Goal: Information Seeking & Learning: Find contact information

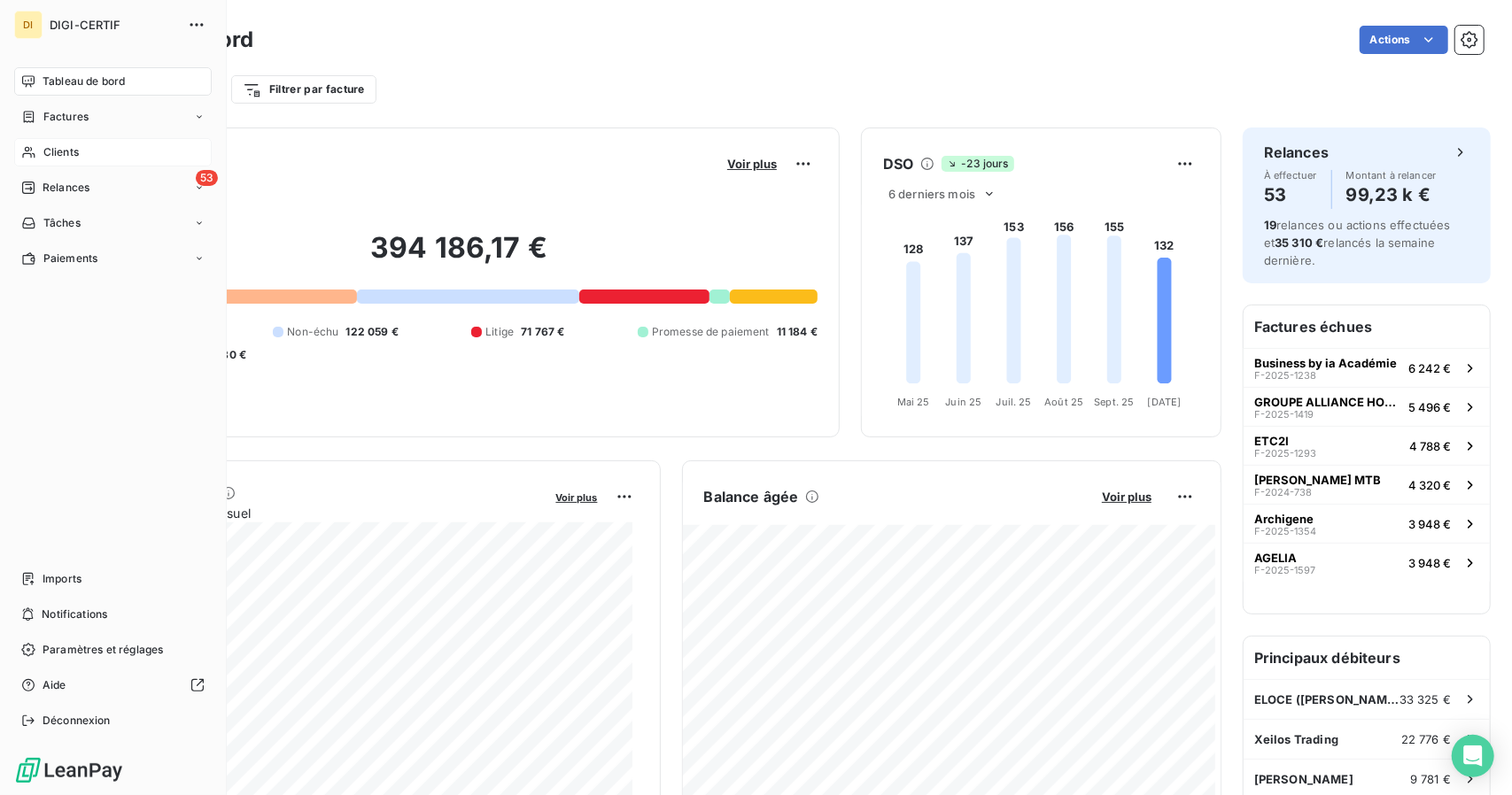
click at [34, 147] on icon at bounding box center [29, 152] width 15 height 14
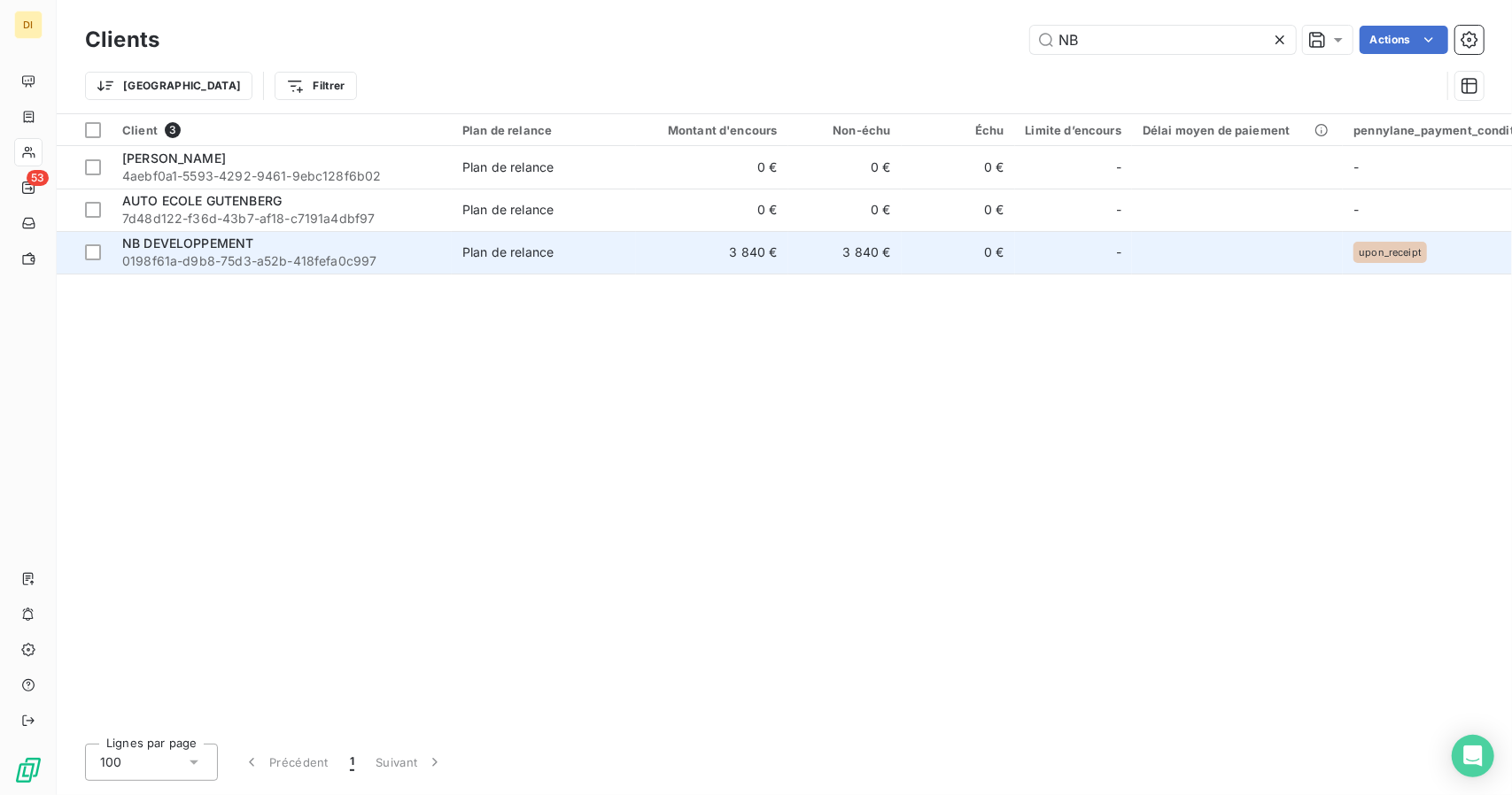
type input "NB"
click at [667, 259] on td "3 840 €" at bounding box center [712, 252] width 152 height 43
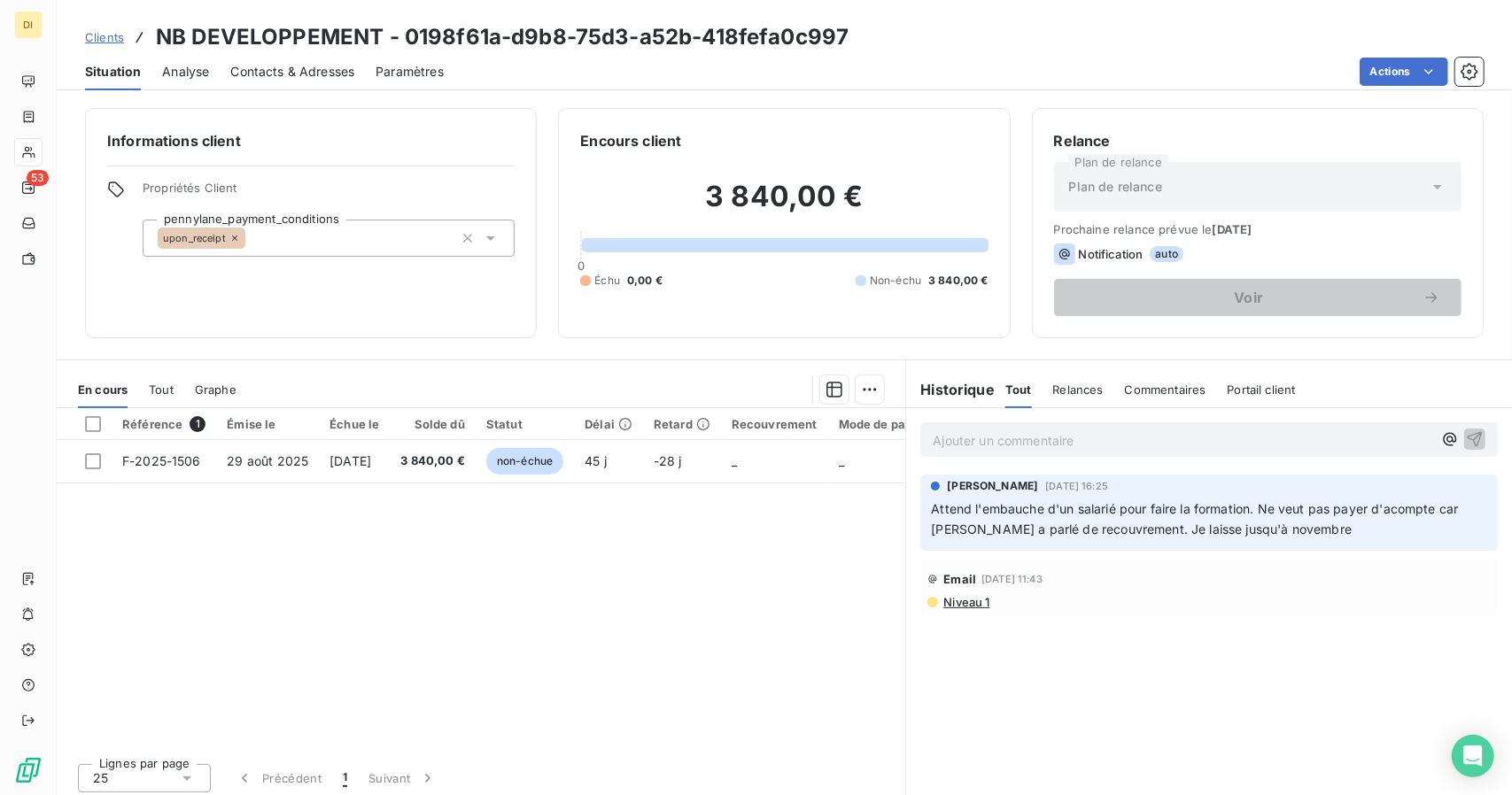
click at [105, 31] on span "Clients" at bounding box center [104, 37] width 39 height 14
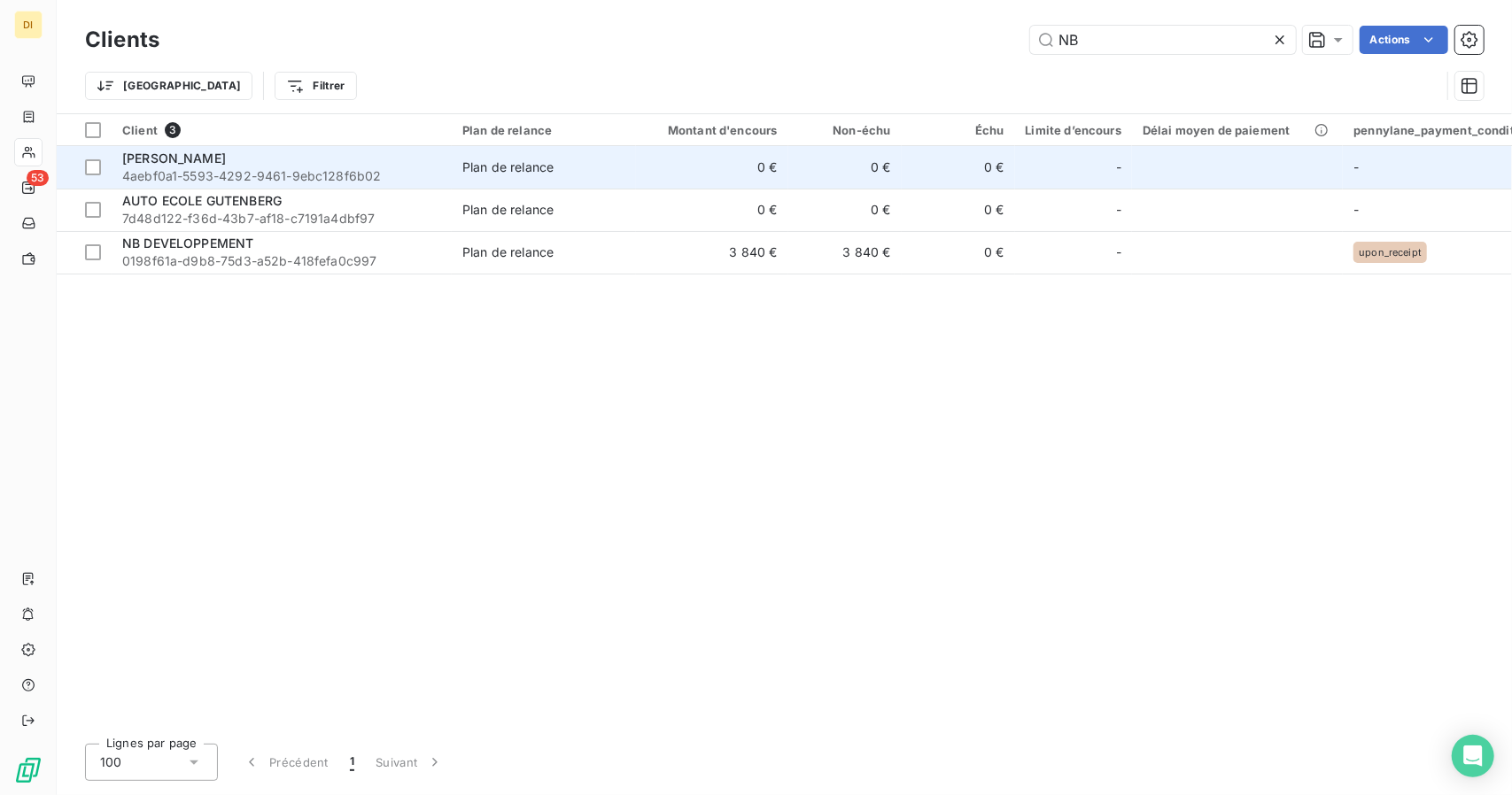
type input "N"
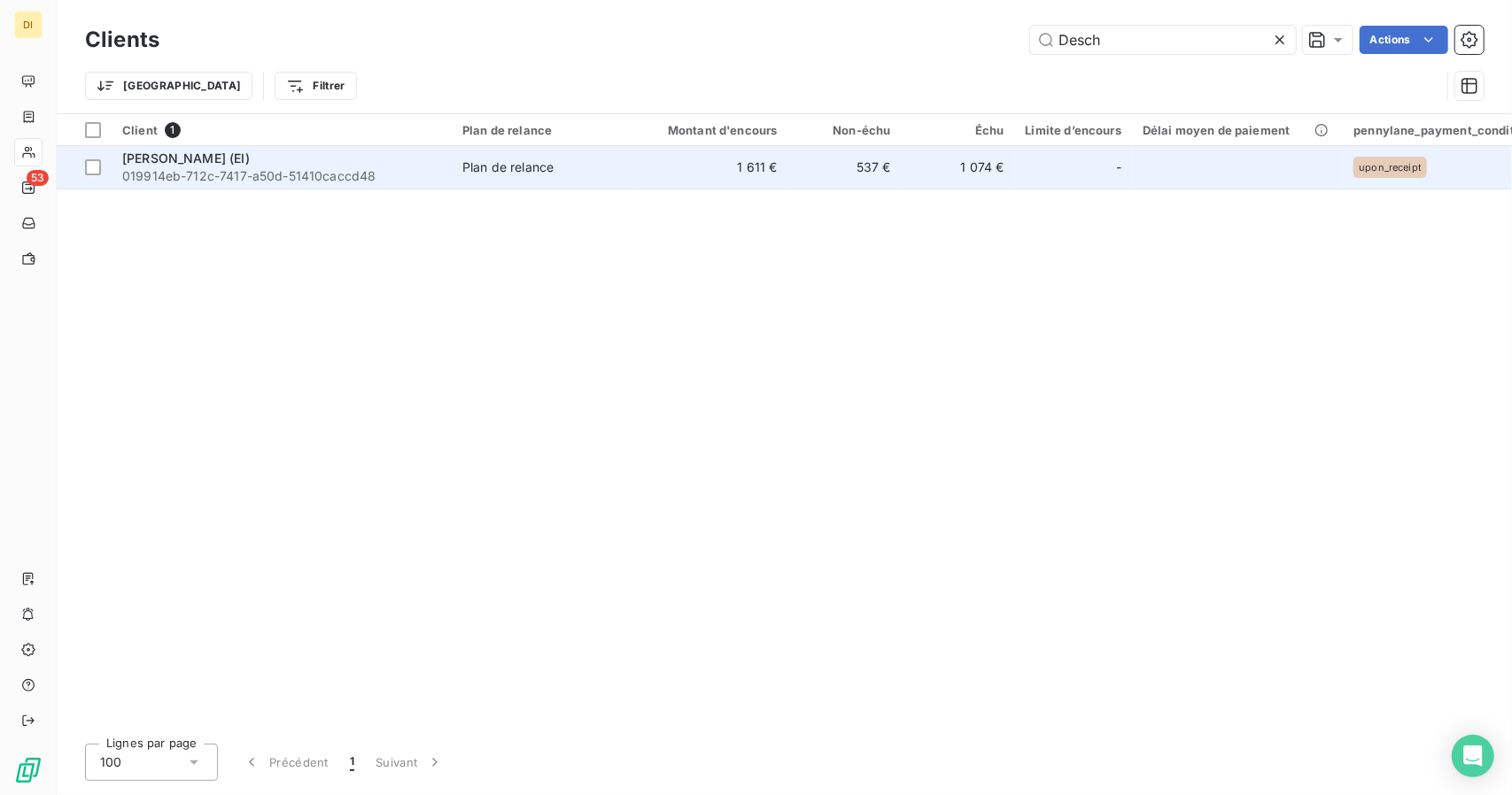
type input "Desch"
click at [418, 173] on span "019914eb-712c-7417-a50d-51410caccd48" at bounding box center [282, 176] width 319 height 18
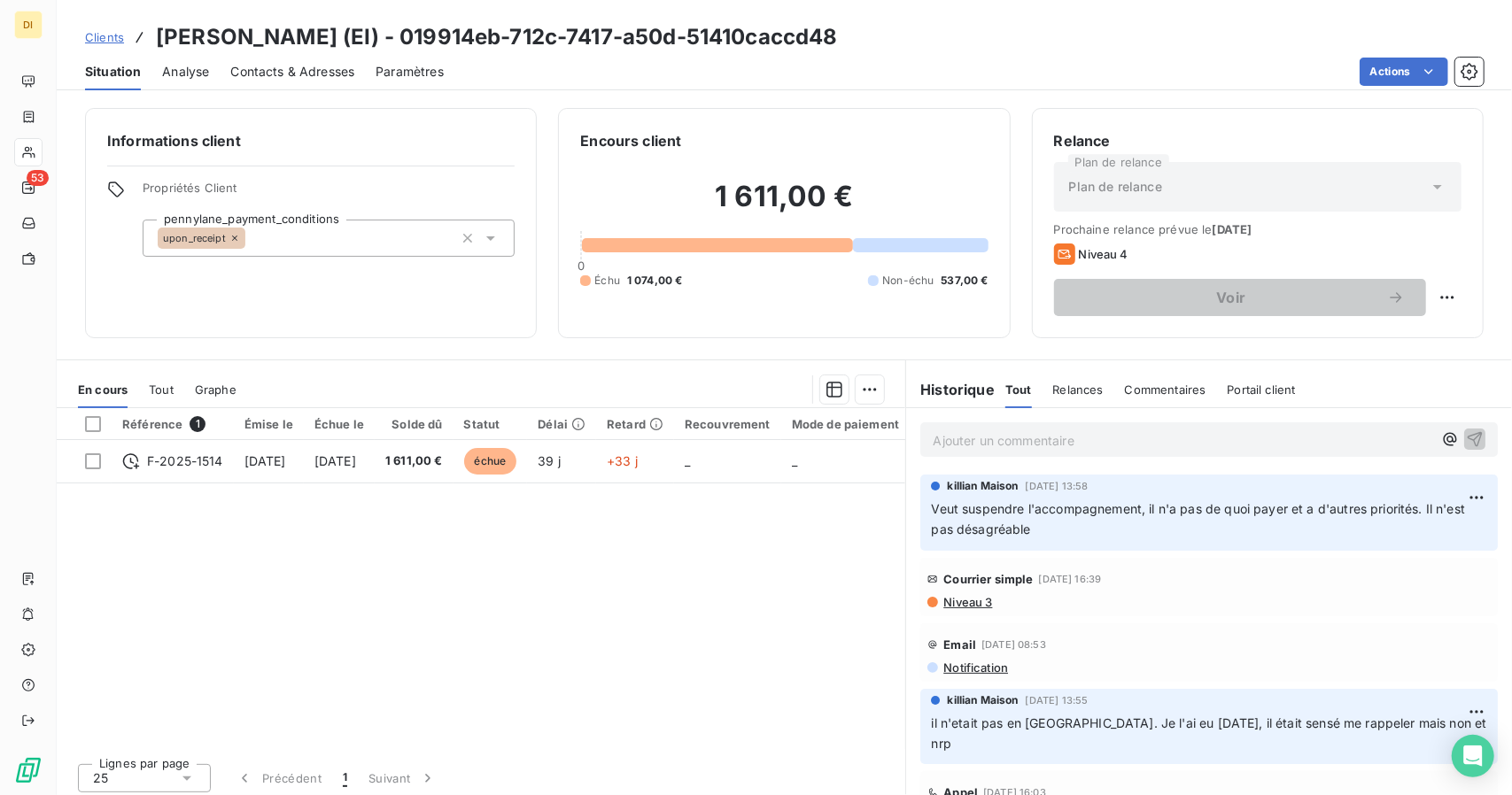
click at [103, 31] on span "Clients" at bounding box center [104, 37] width 39 height 14
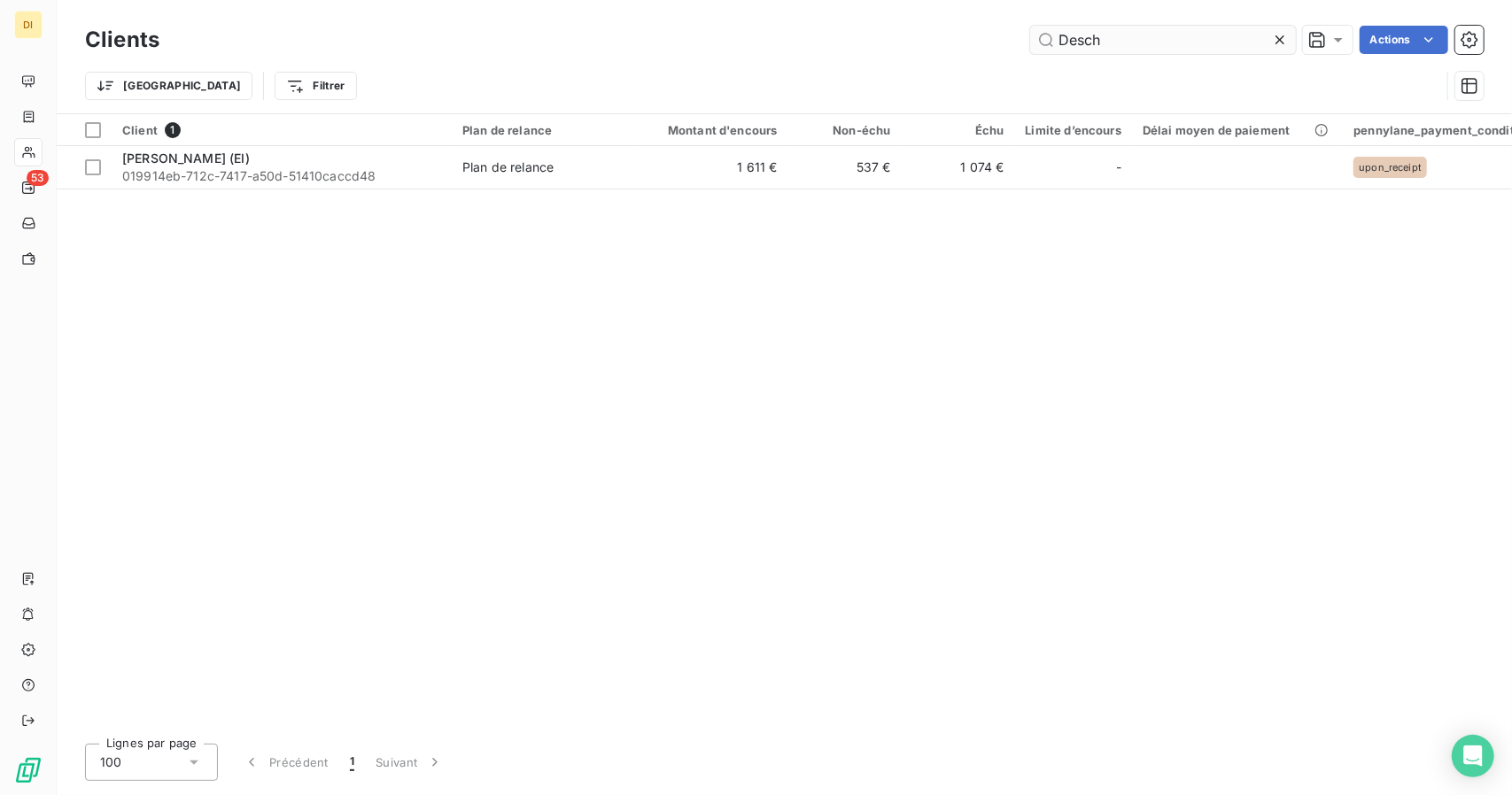
click at [1065, 41] on input "Desch" at bounding box center [1163, 40] width 266 height 29
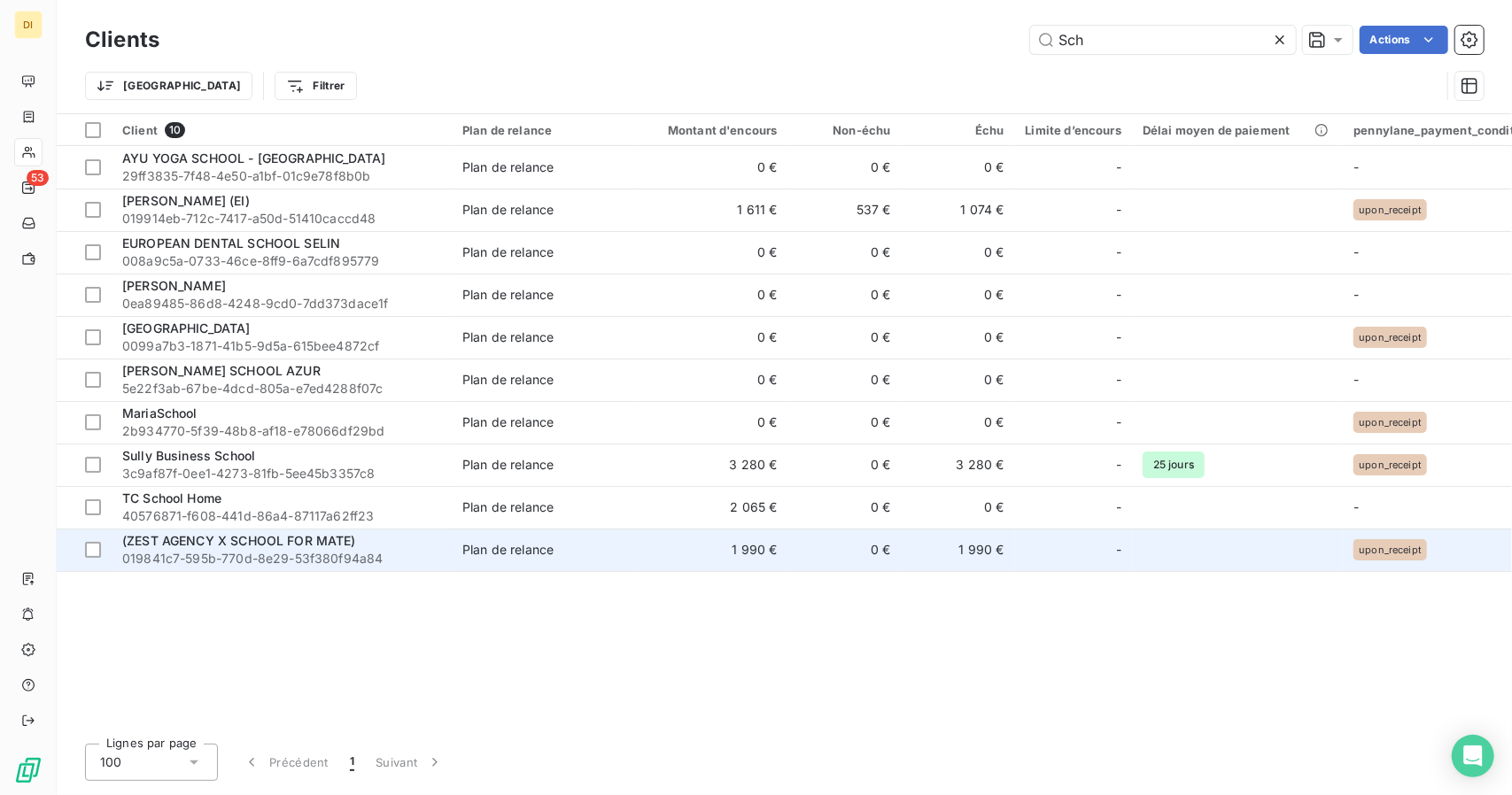
type input "Sch"
click at [309, 537] on span "(ZEST AGENCY X SCHOOL FOR MATE)" at bounding box center [239, 540] width 234 height 15
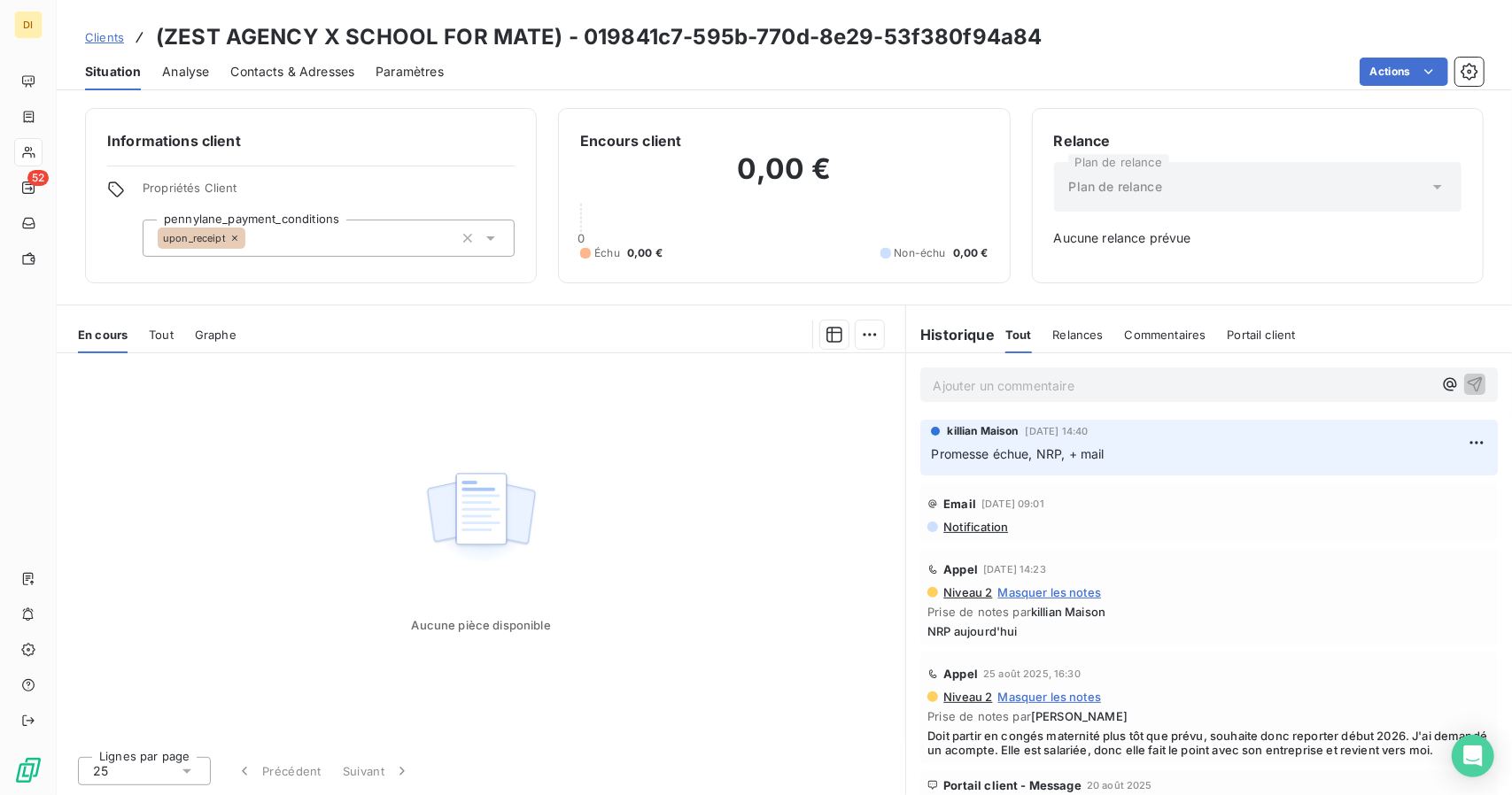
click at [98, 40] on span "Clients" at bounding box center [104, 37] width 39 height 14
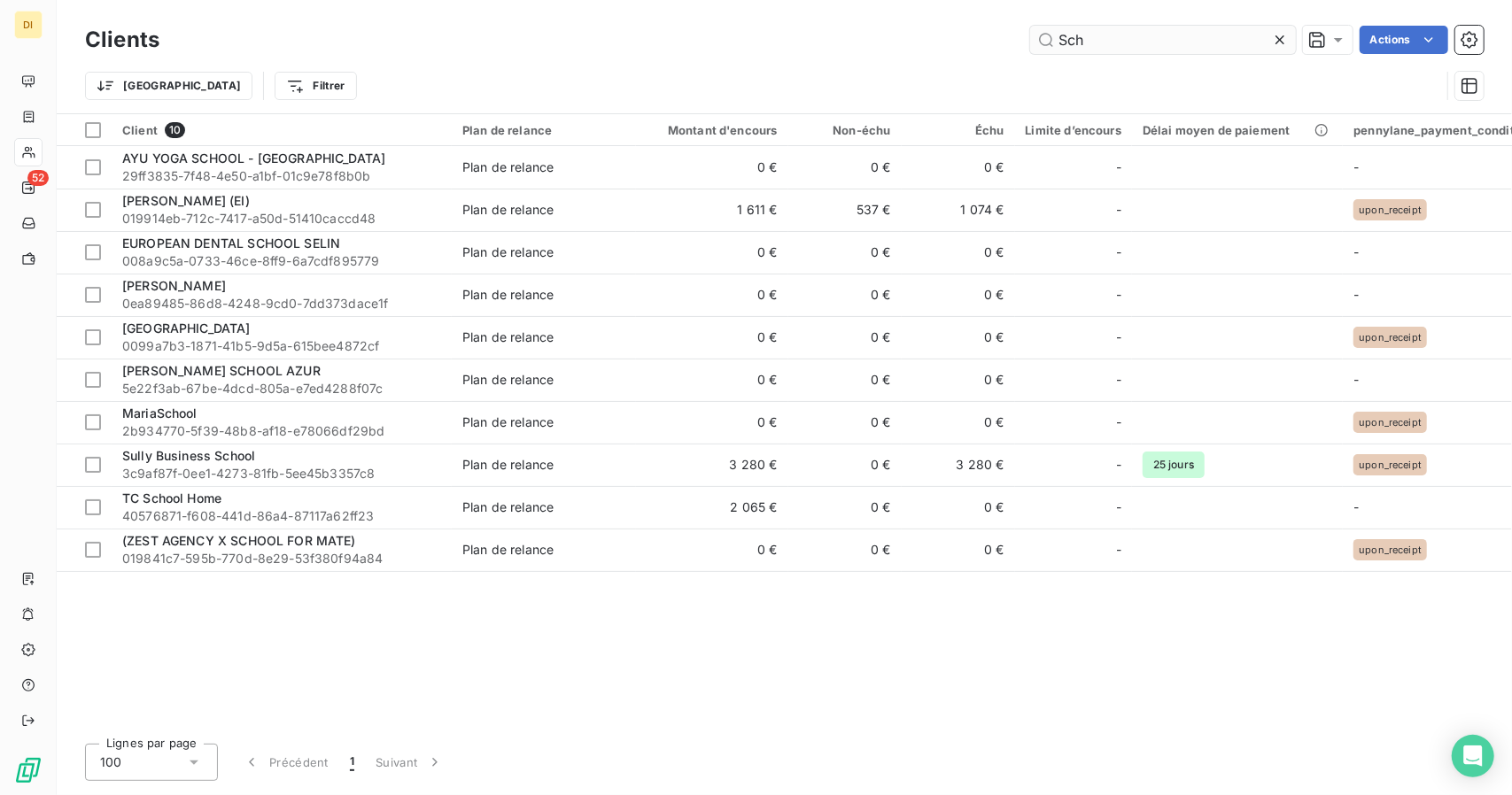
click at [1096, 44] on input "Sch" at bounding box center [1163, 40] width 266 height 29
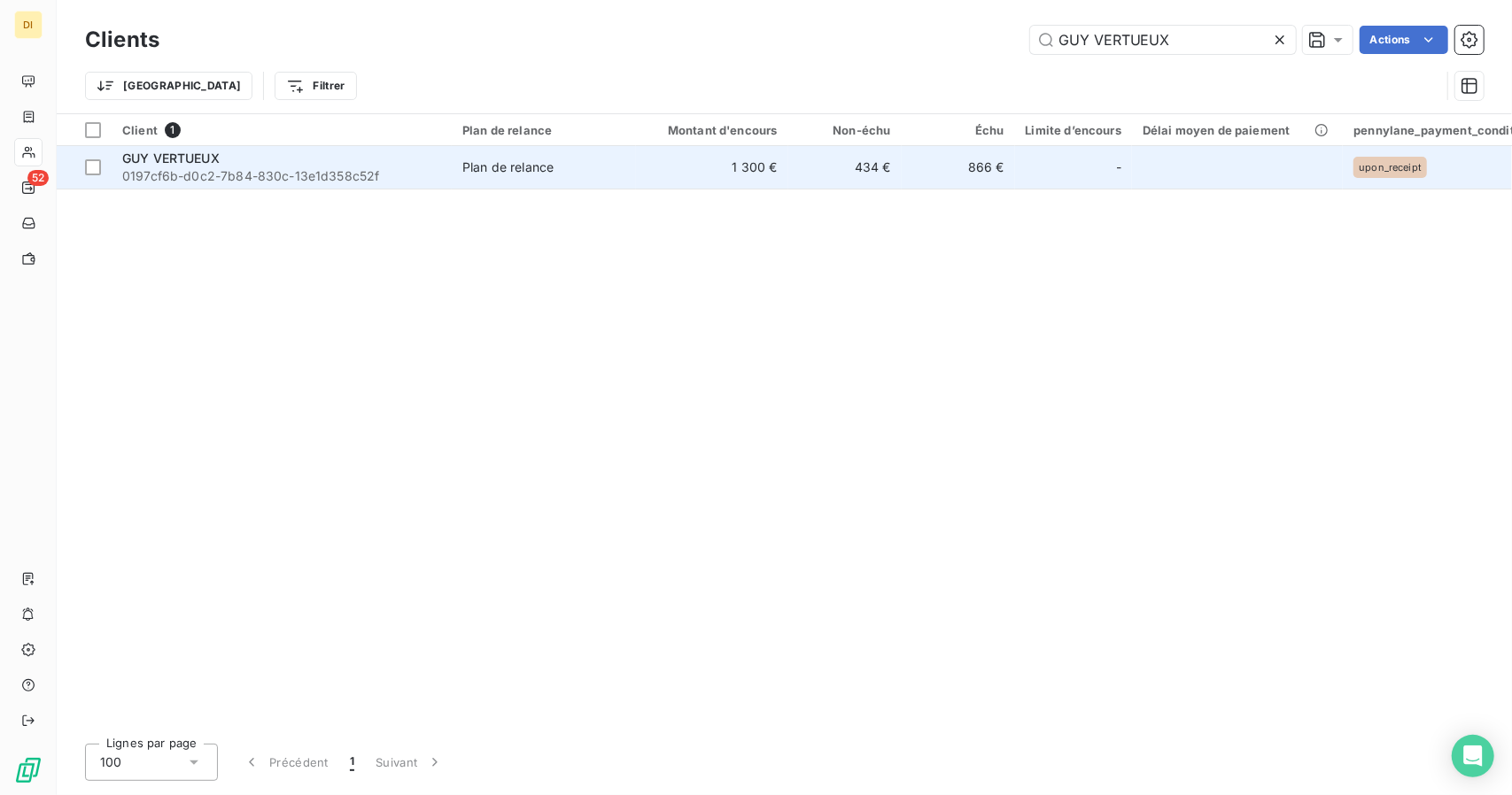
type input "GUY VERTUEUX"
click at [829, 176] on td "434 €" at bounding box center [845, 167] width 114 height 43
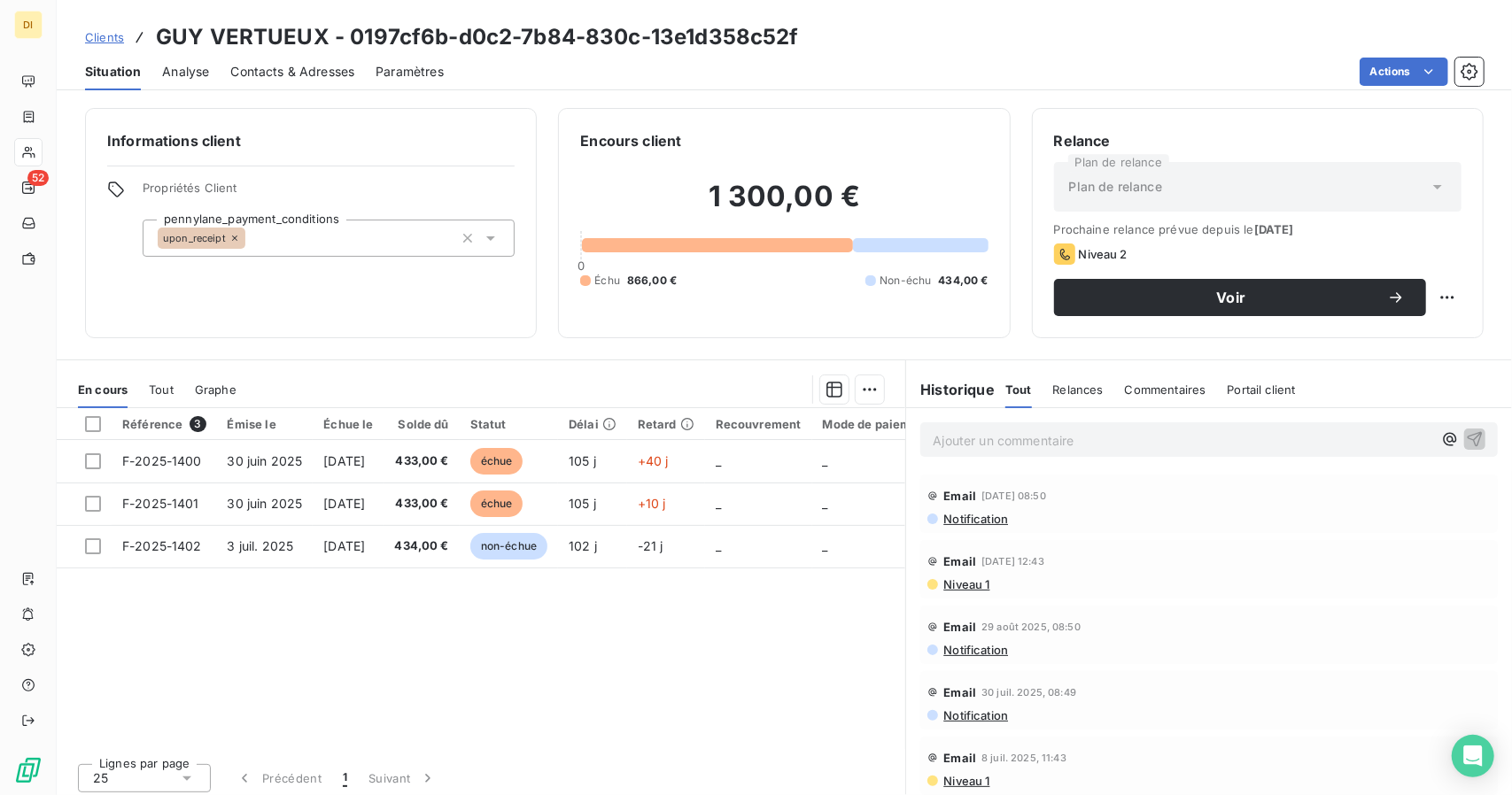
scroll to position [6, 0]
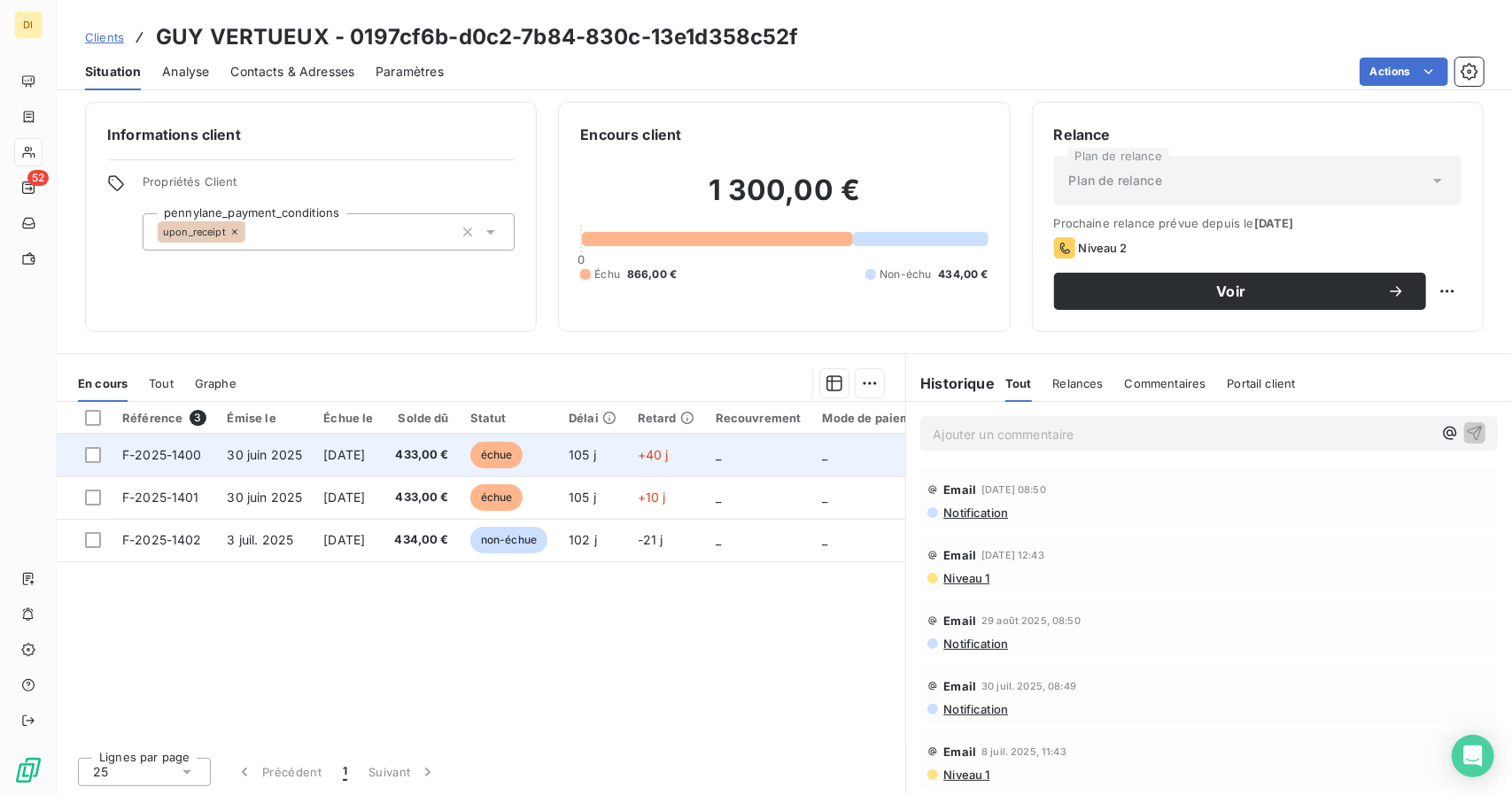
click at [384, 468] on td "[DATE]" at bounding box center [348, 455] width 71 height 43
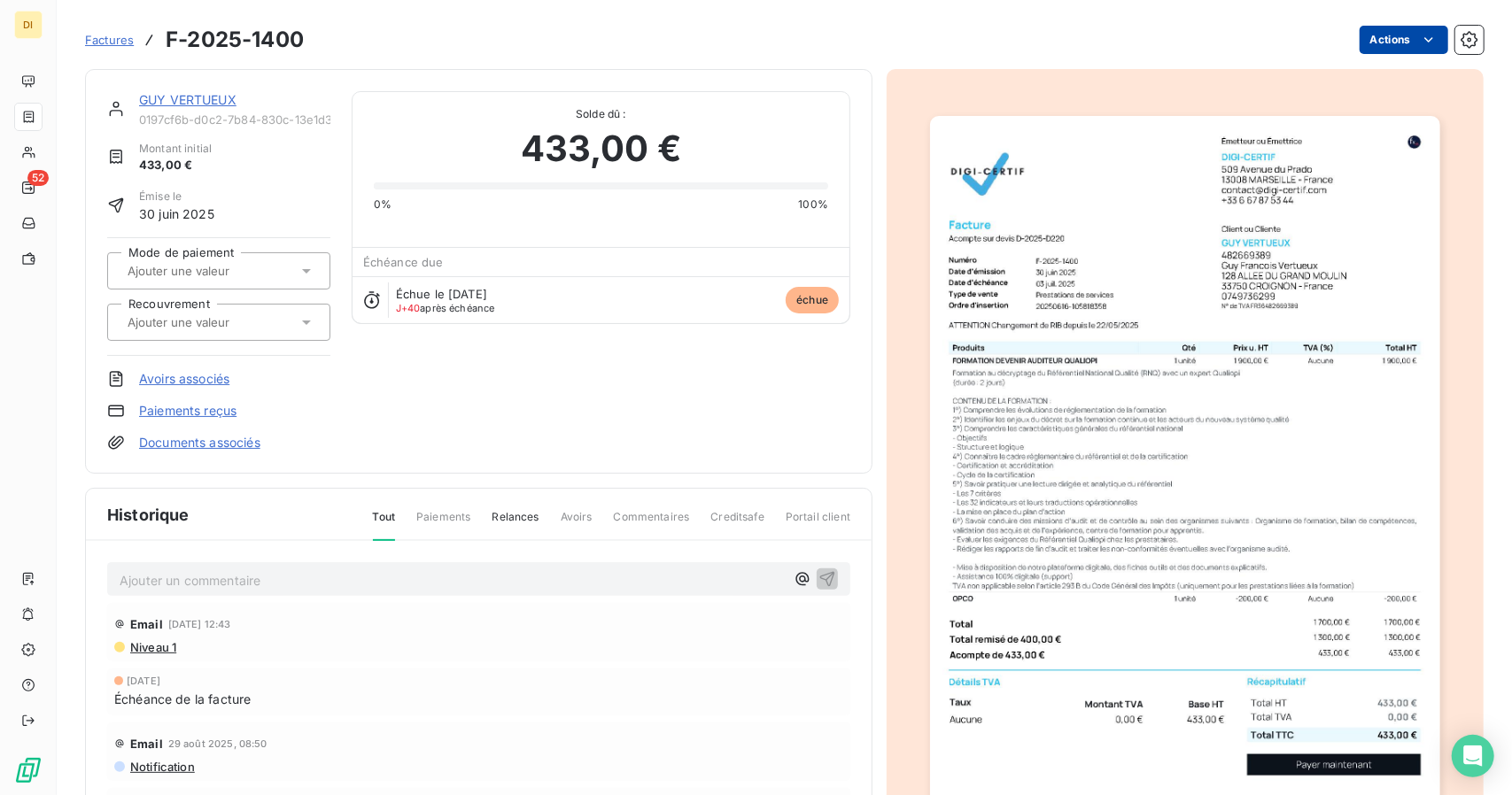
click at [1399, 30] on html "DI 52 Factures F-2025-1400 Actions GUY VERTUEUX 0197cf6b-d0c2-7b84-830c-13e1d35…" at bounding box center [756, 398] width 1512 height 795
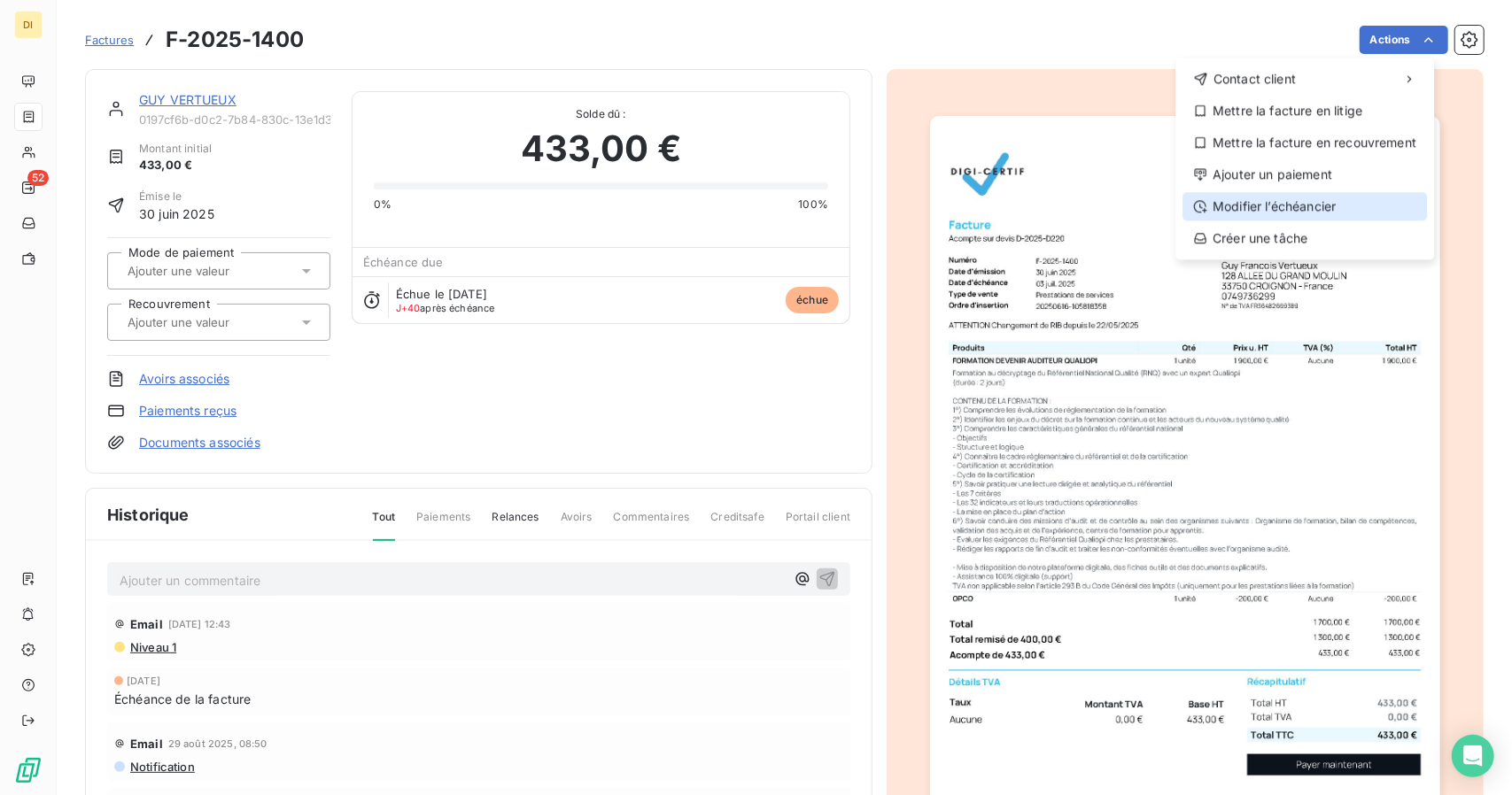
click at [1314, 213] on div "Modifier l’échéancier" at bounding box center [1304, 206] width 244 height 29
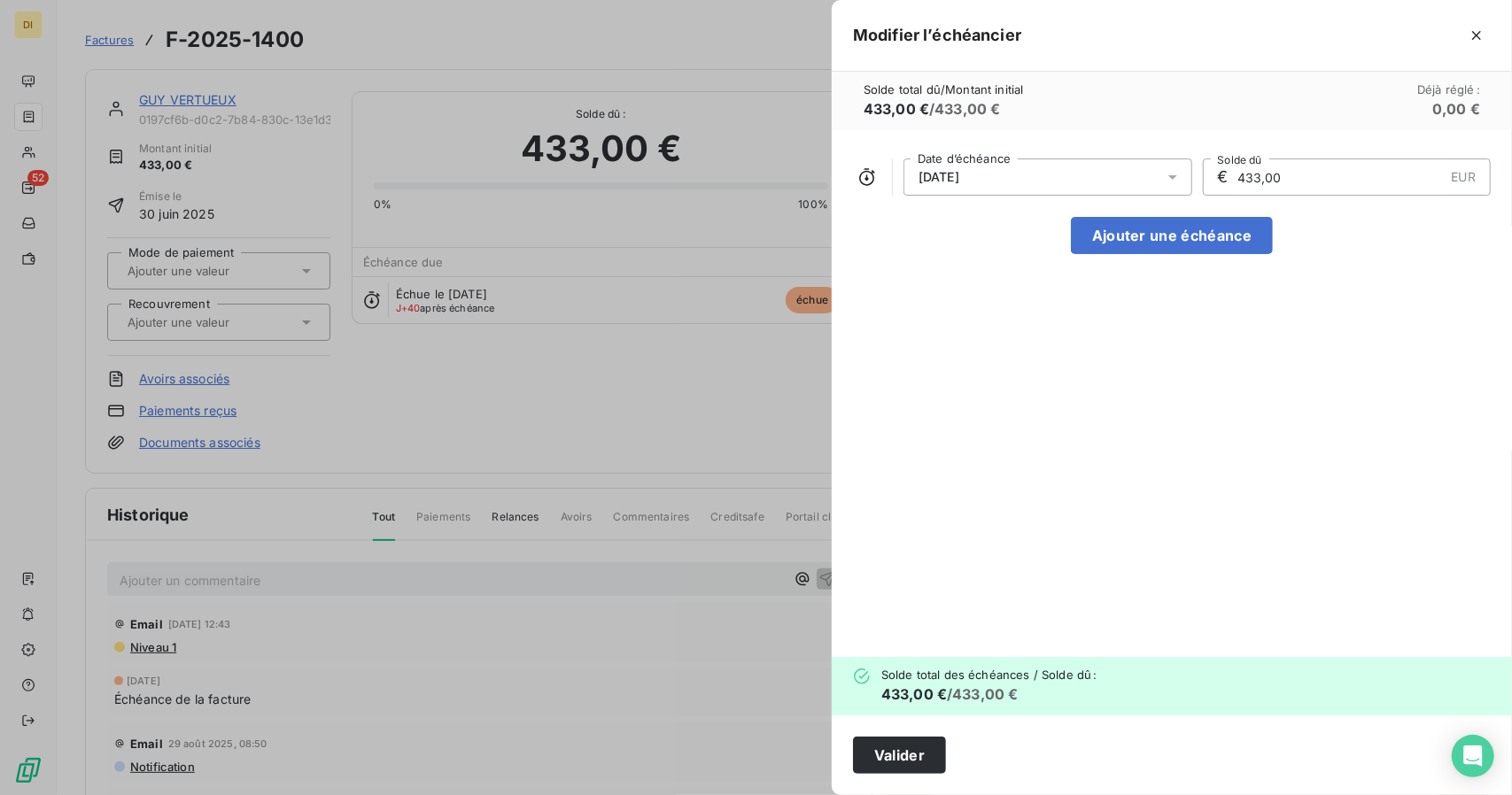
click at [1093, 176] on div "[DATE]" at bounding box center [1048, 177] width 289 height 38
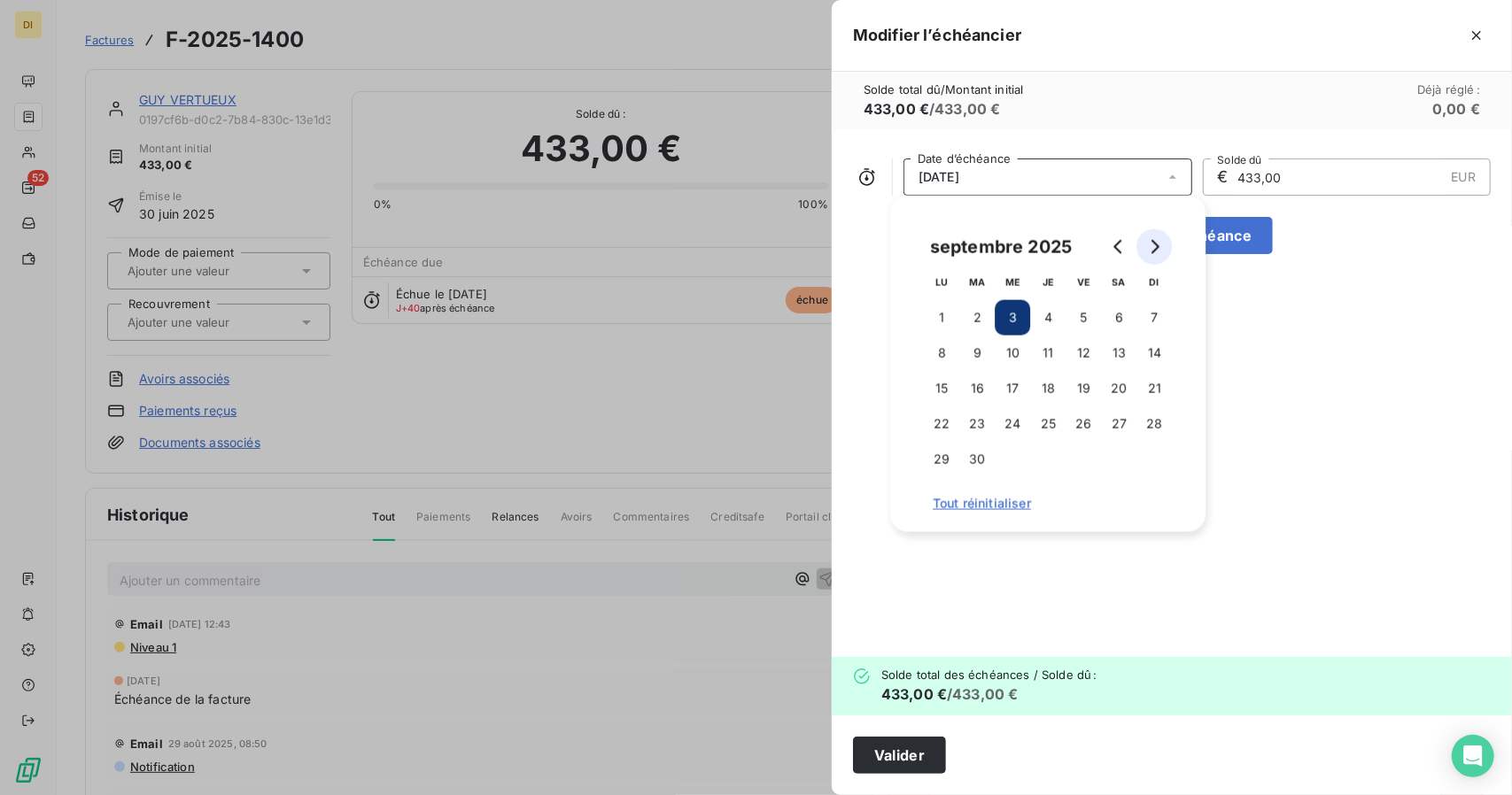
click at [1160, 259] on button "Go to next month" at bounding box center [1154, 247] width 36 height 36
click at [1123, 319] on button "3" at bounding box center [1119, 318] width 36 height 36
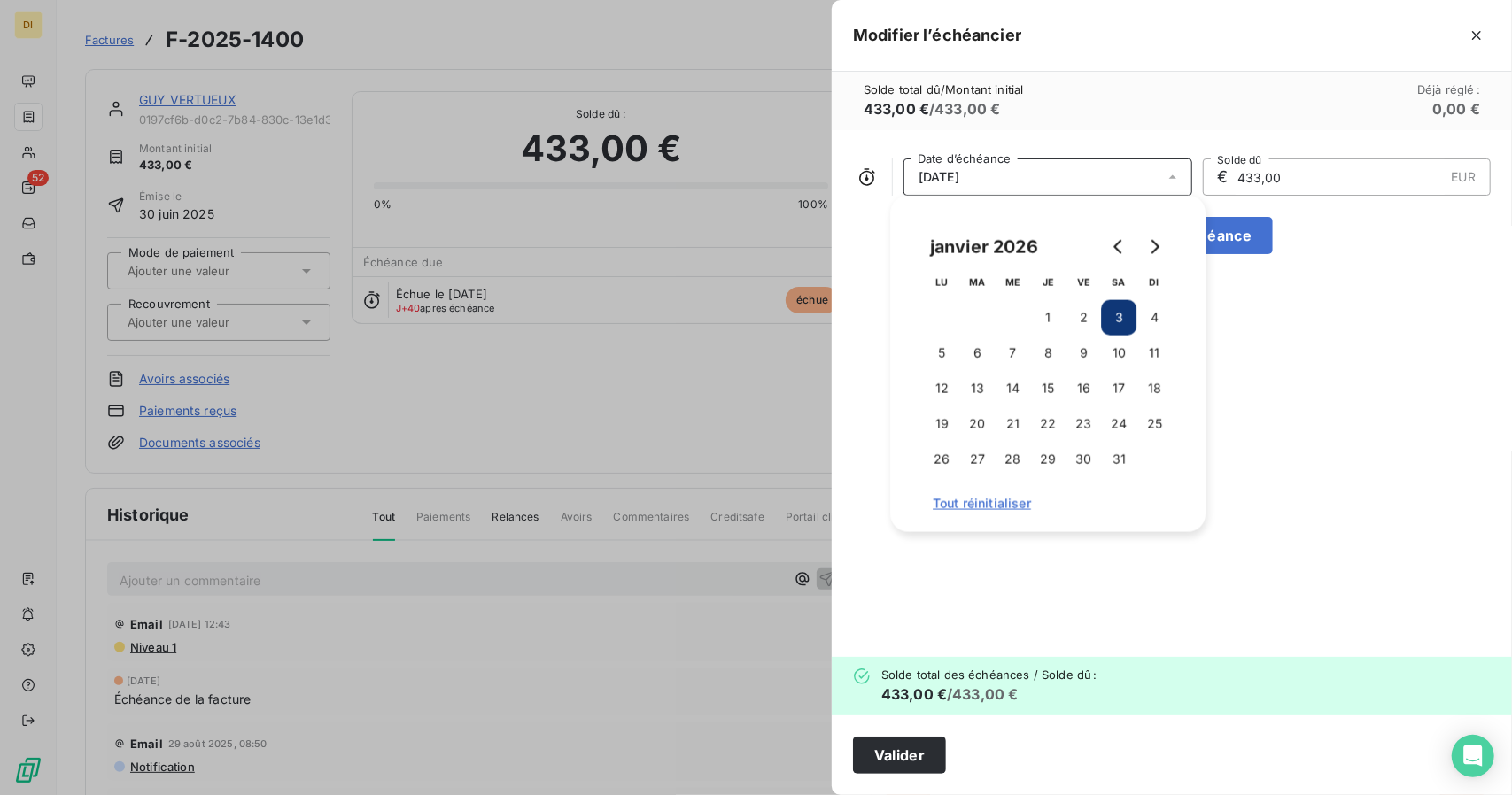
click at [1285, 325] on div "[DATE] Date d’échéance € 433,00 EUR Solde dû Ajouter une échéance" at bounding box center [1172, 394] width 680 height 527
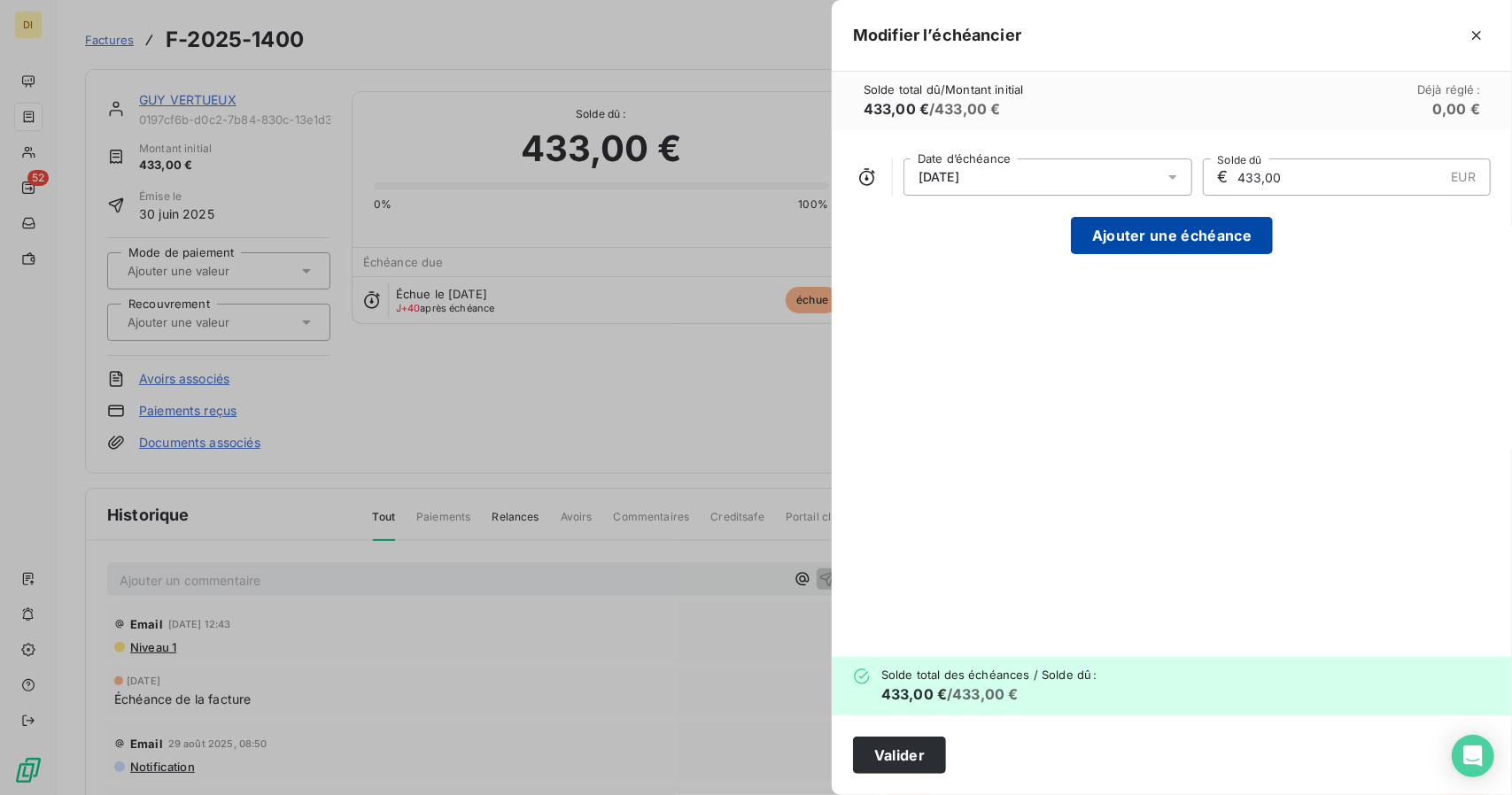
click at [1164, 229] on button "Ajouter une échéance" at bounding box center [1172, 235] width 202 height 38
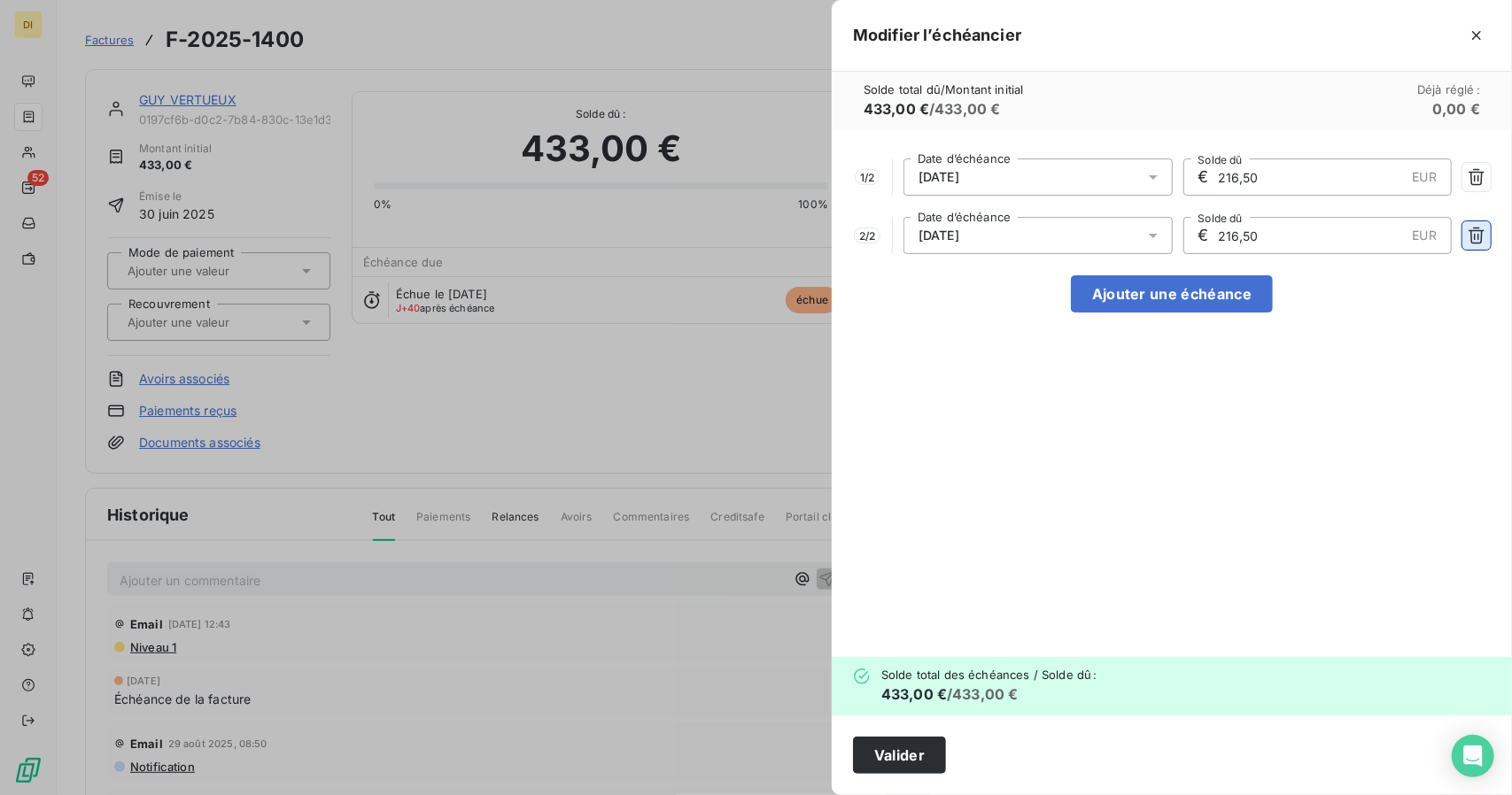
click at [1473, 238] on icon "button" at bounding box center [1476, 235] width 18 height 18
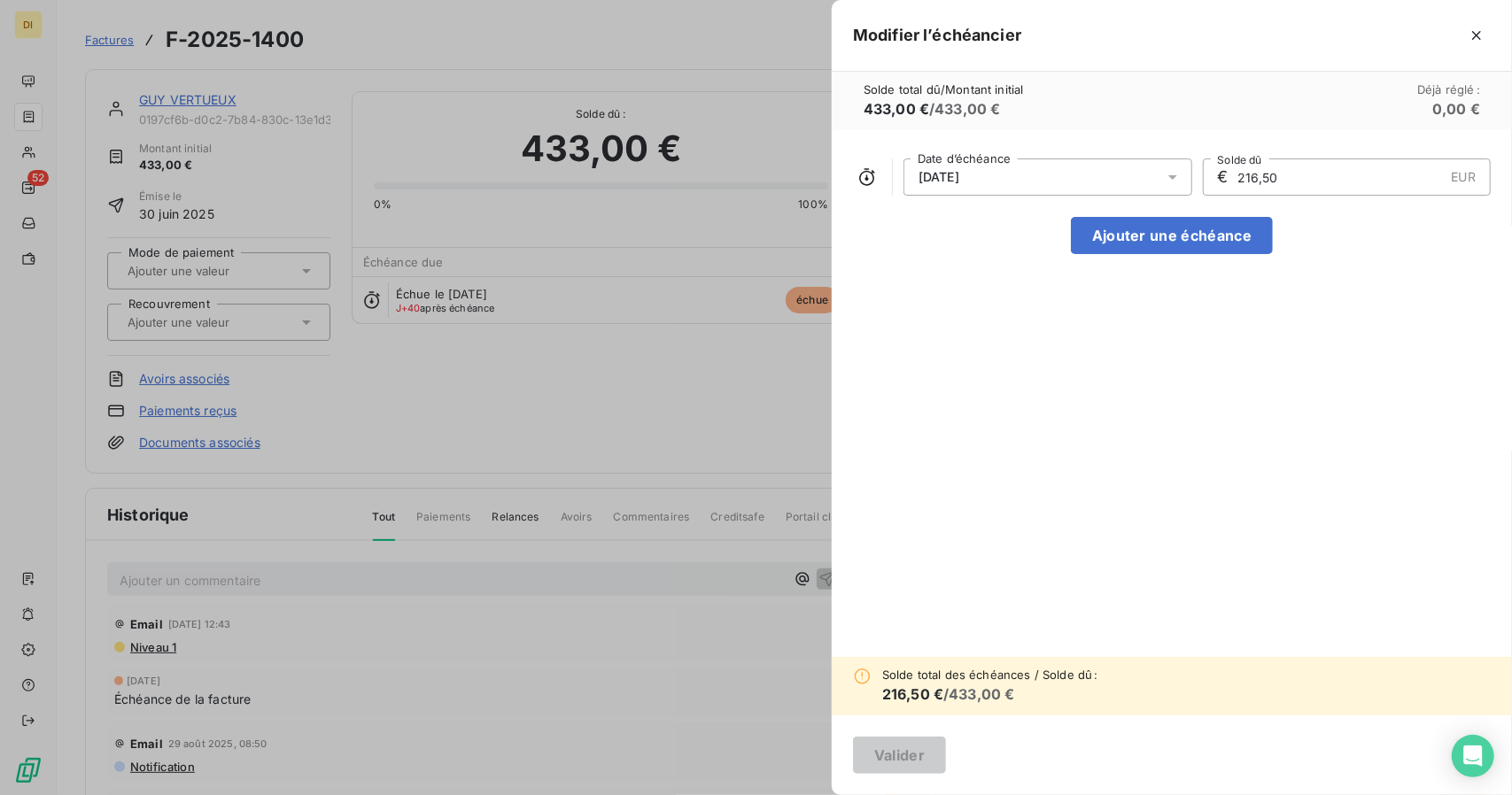
click at [1309, 162] on input "216,50" at bounding box center [1340, 177] width 209 height 36
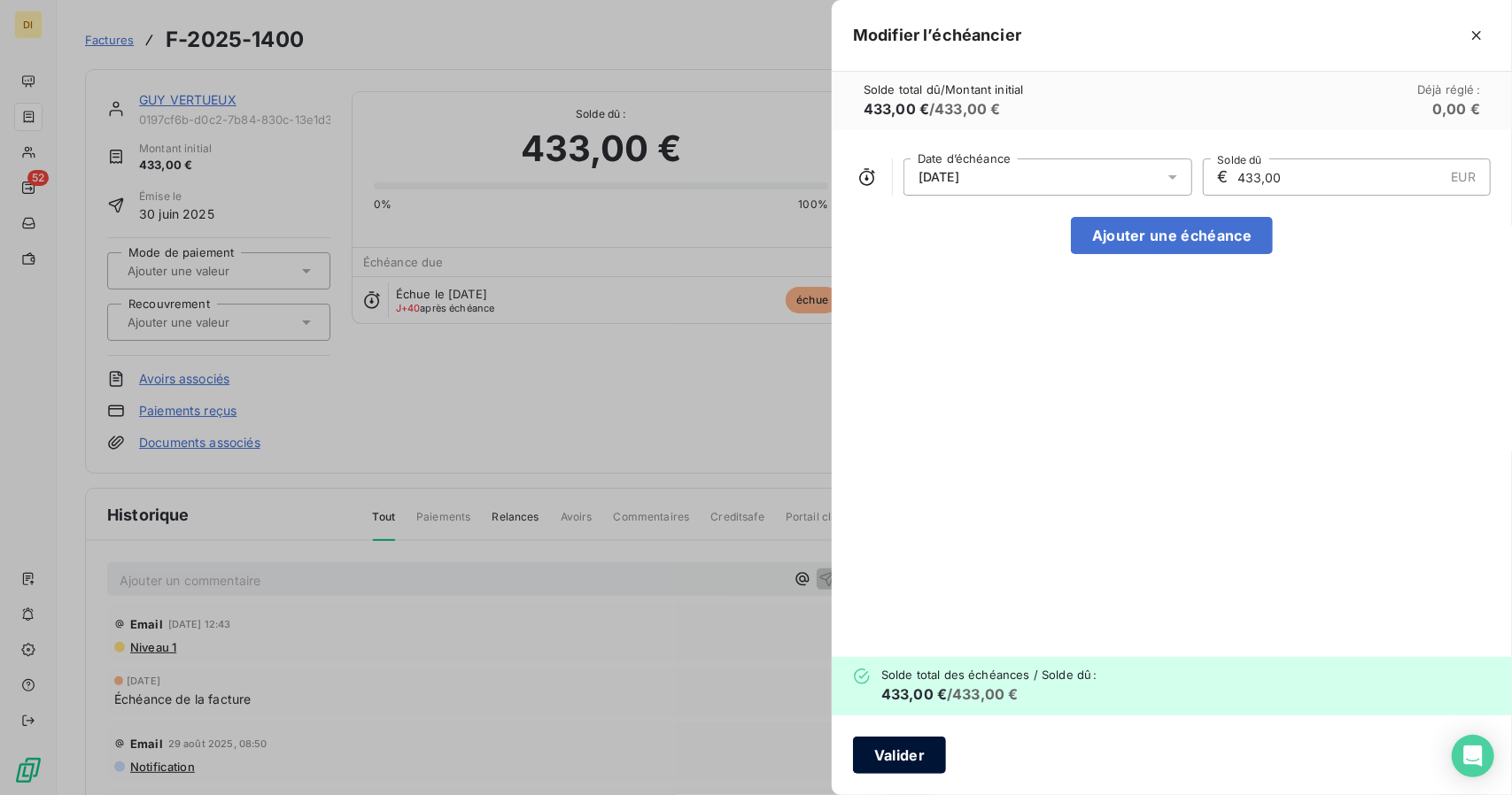
type input "433,00"
click at [891, 756] on button "Valider" at bounding box center [900, 755] width 93 height 38
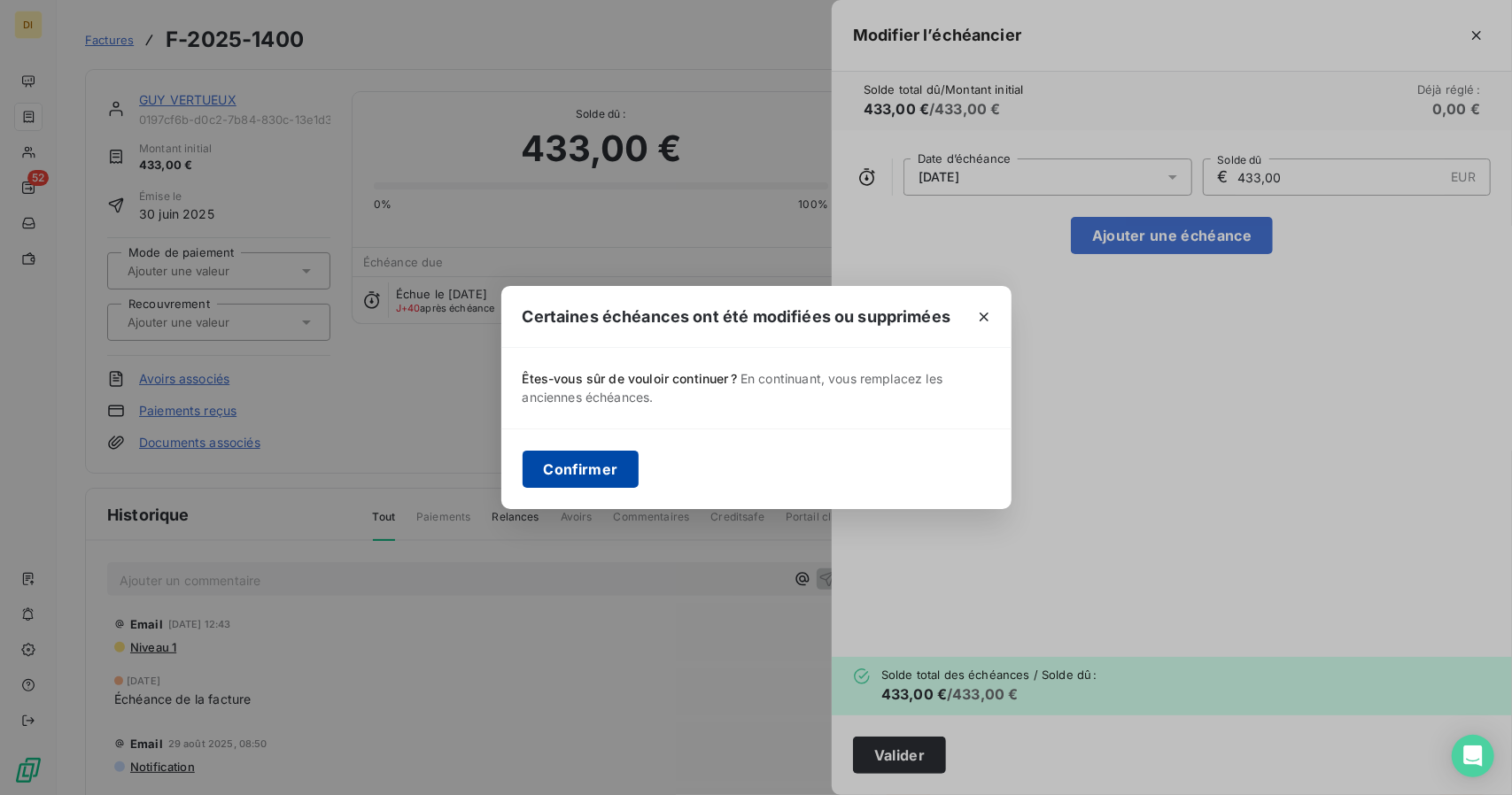
click at [595, 464] on button "Confirmer" at bounding box center [581, 470] width 117 height 38
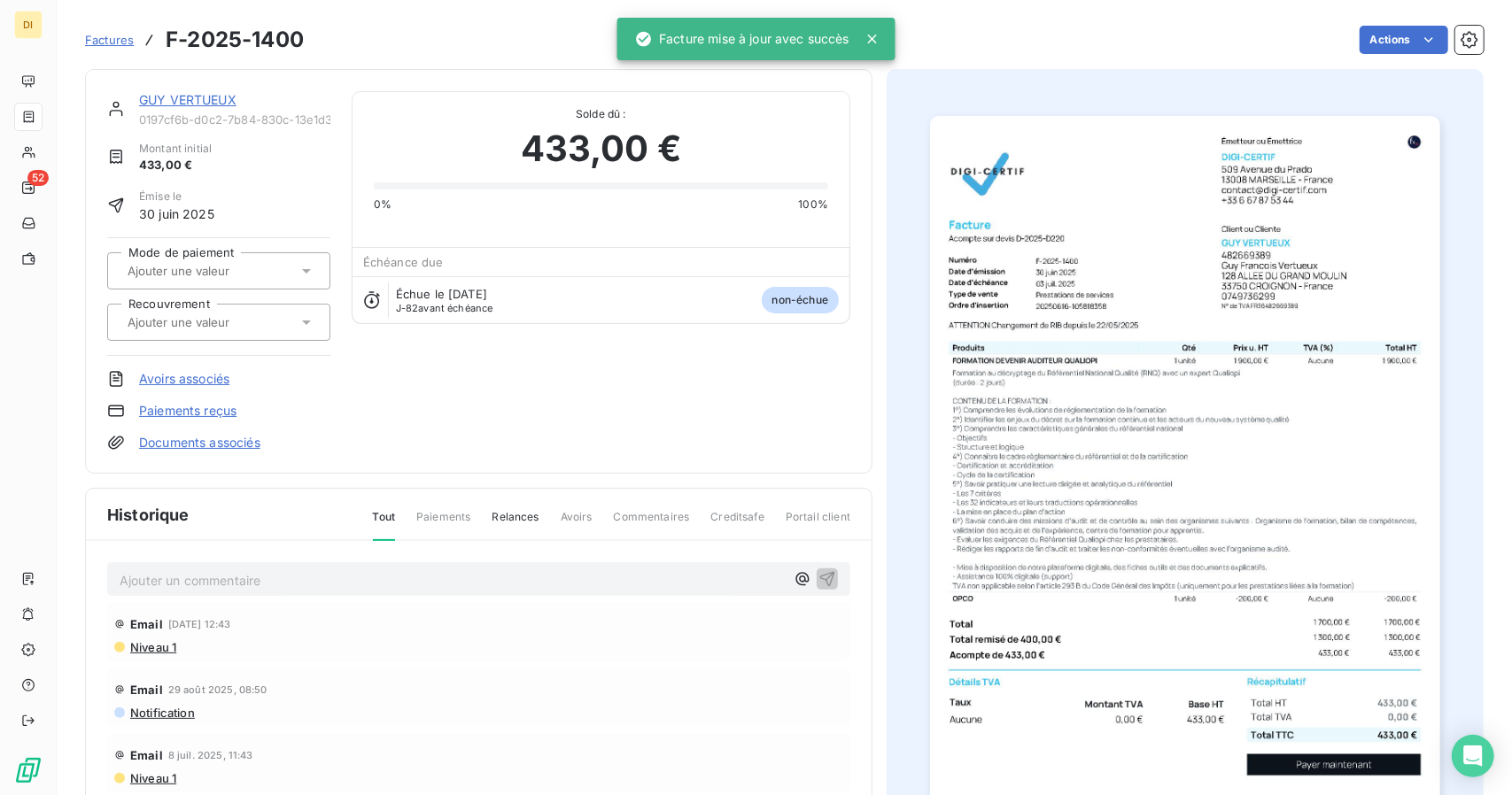
click at [186, 101] on link "GUY VERTUEUX" at bounding box center [188, 99] width 98 height 15
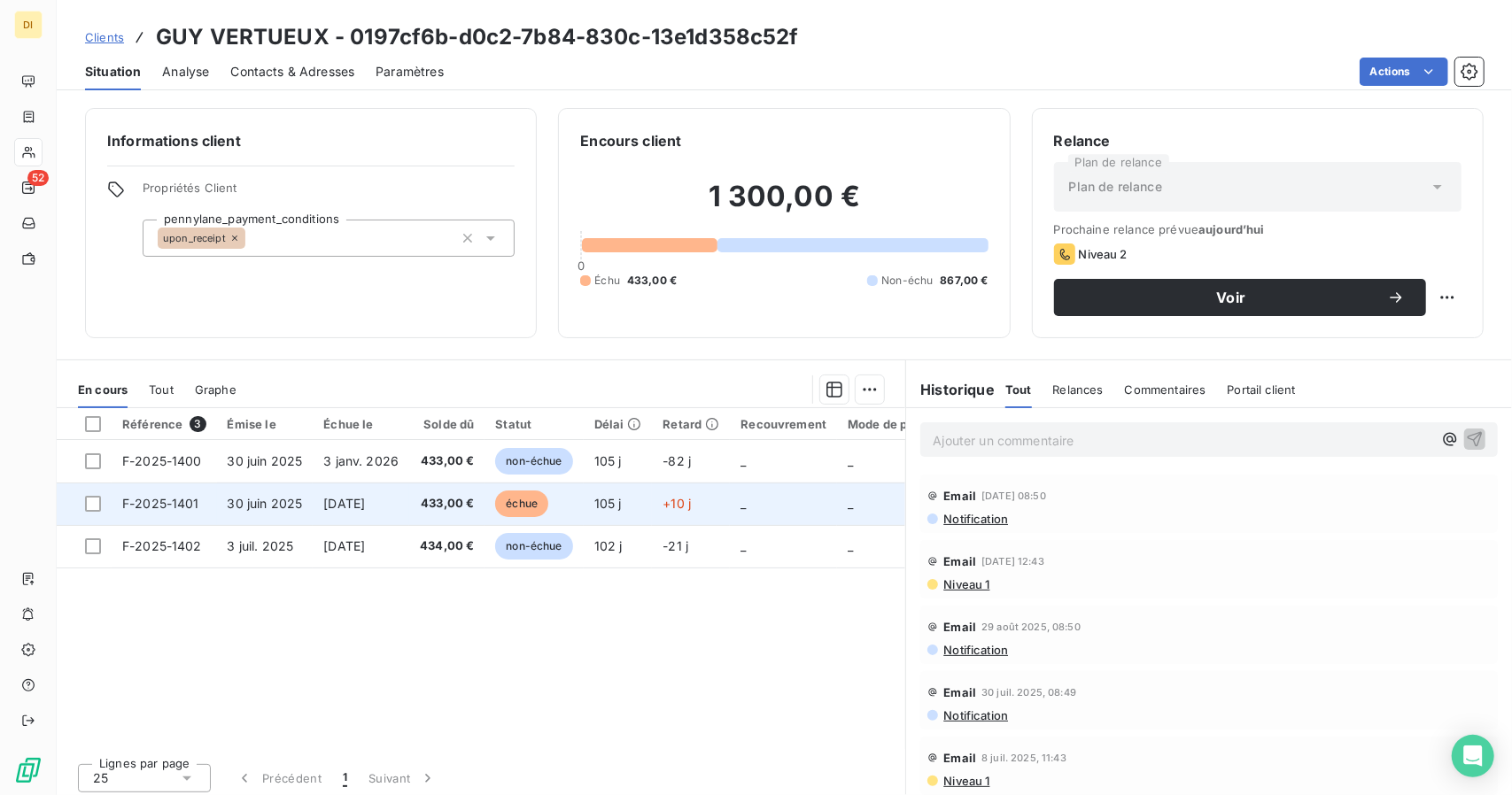
click at [378, 511] on td "[DATE]" at bounding box center [361, 503] width 97 height 43
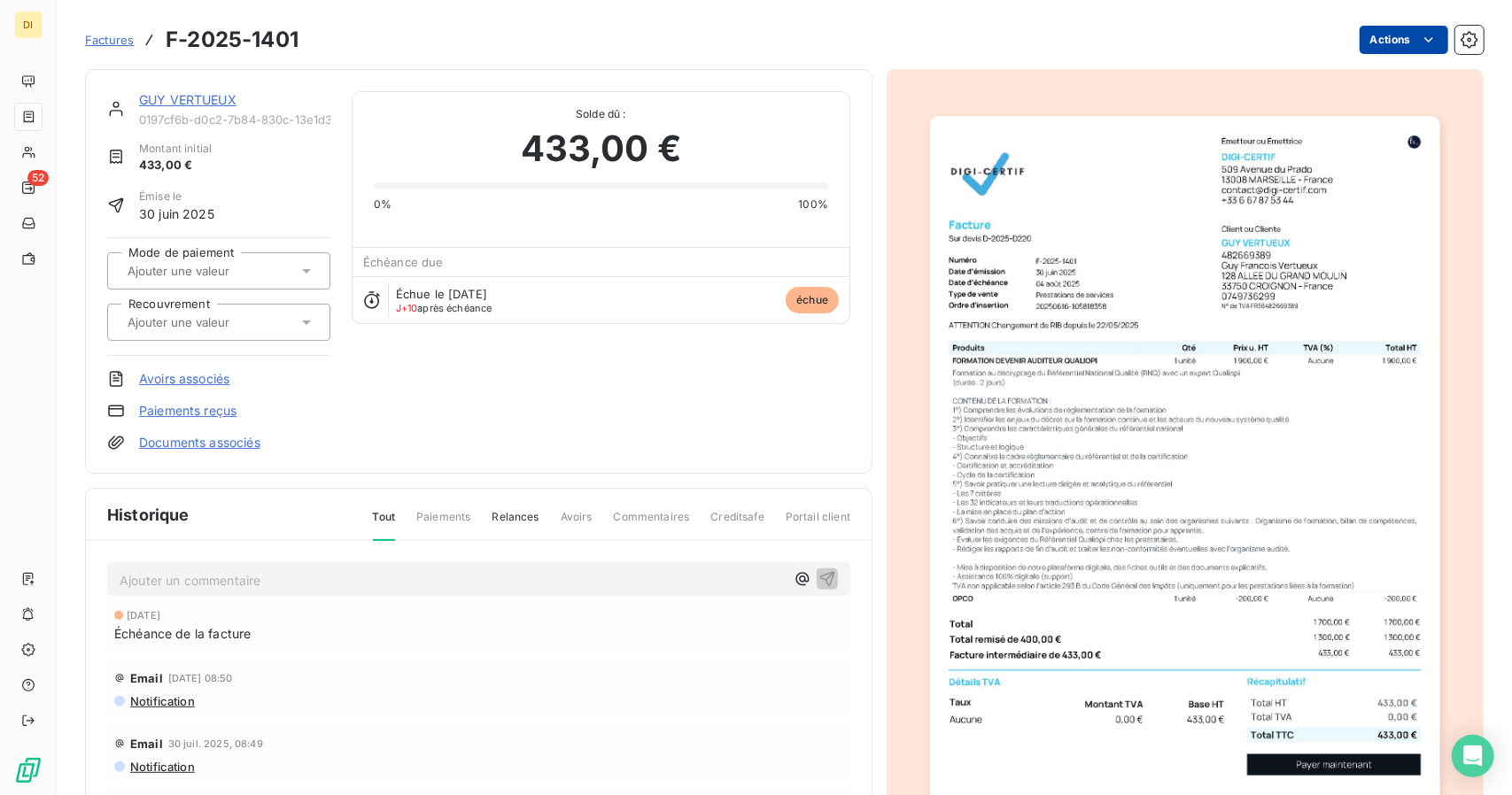
click at [1404, 36] on html "DI 52 Factures F-2025-1401 Actions GUY VERTUEUX 0197cf6b-d0c2-7b84-830c-13e1d35…" at bounding box center [756, 398] width 1512 height 795
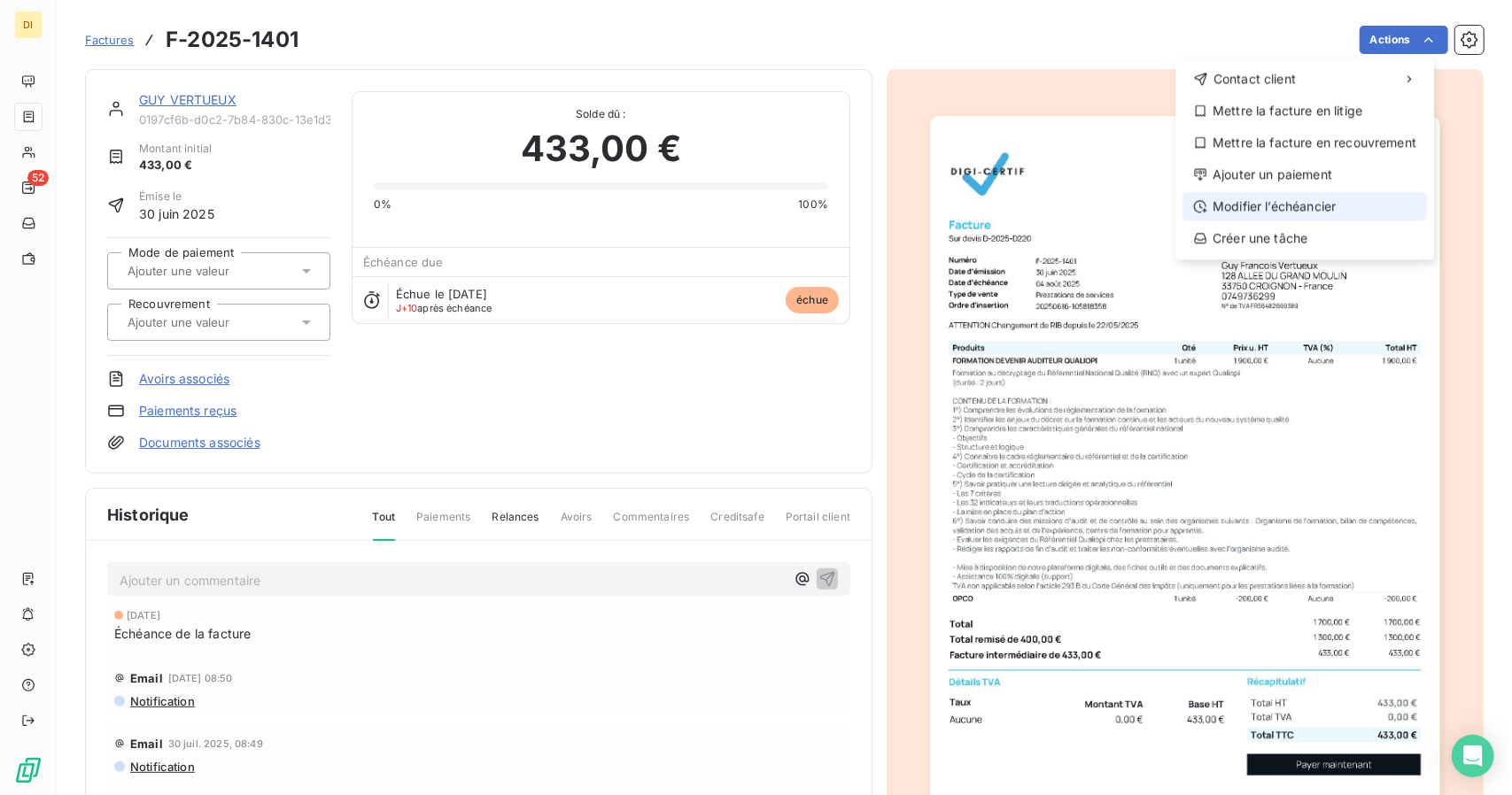
drag, startPoint x: 1337, startPoint y: 173, endPoint x: 1327, endPoint y: 209, distance: 37.4
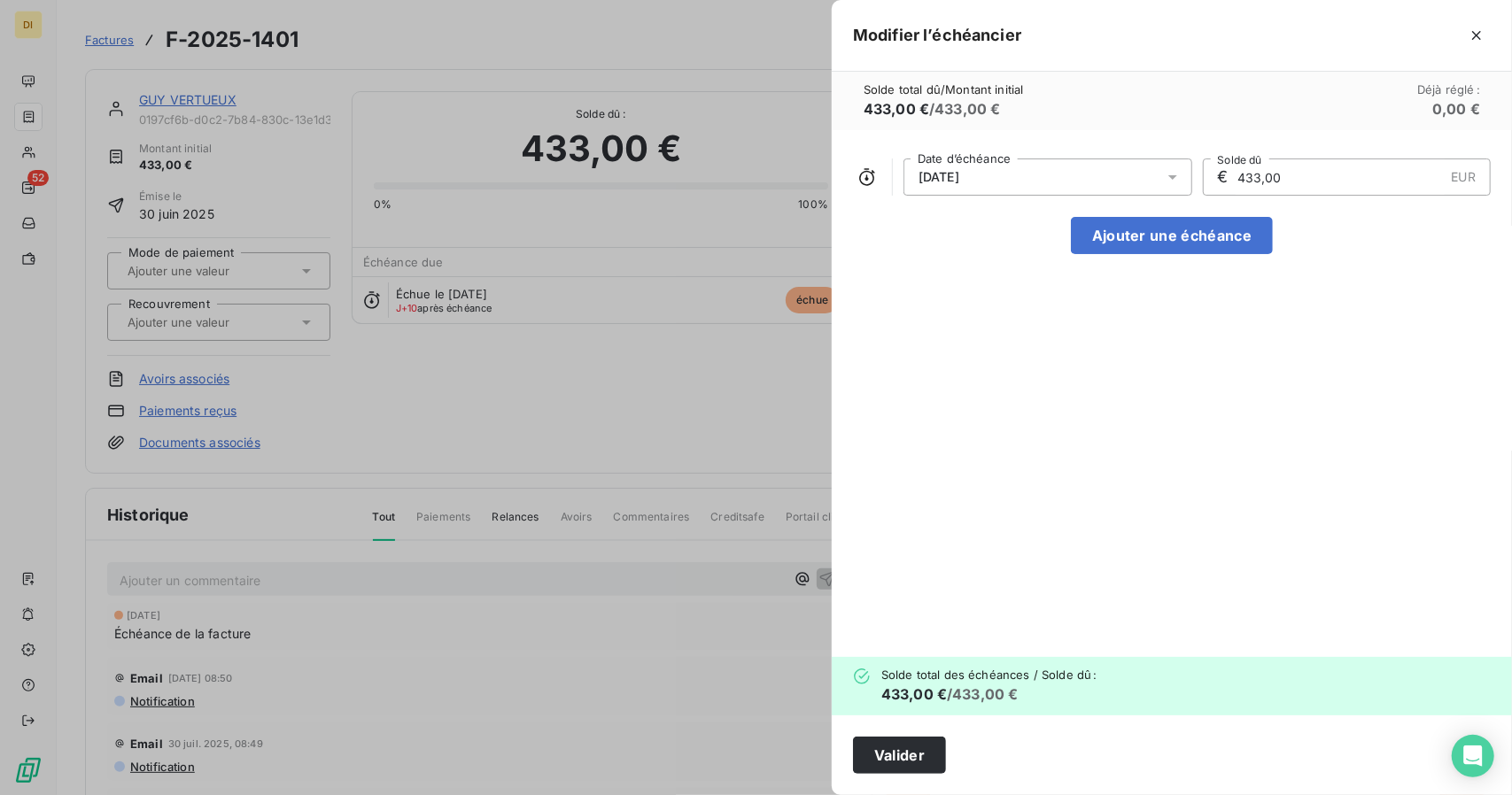
click at [1031, 179] on div "[DATE]" at bounding box center [1048, 177] width 289 height 38
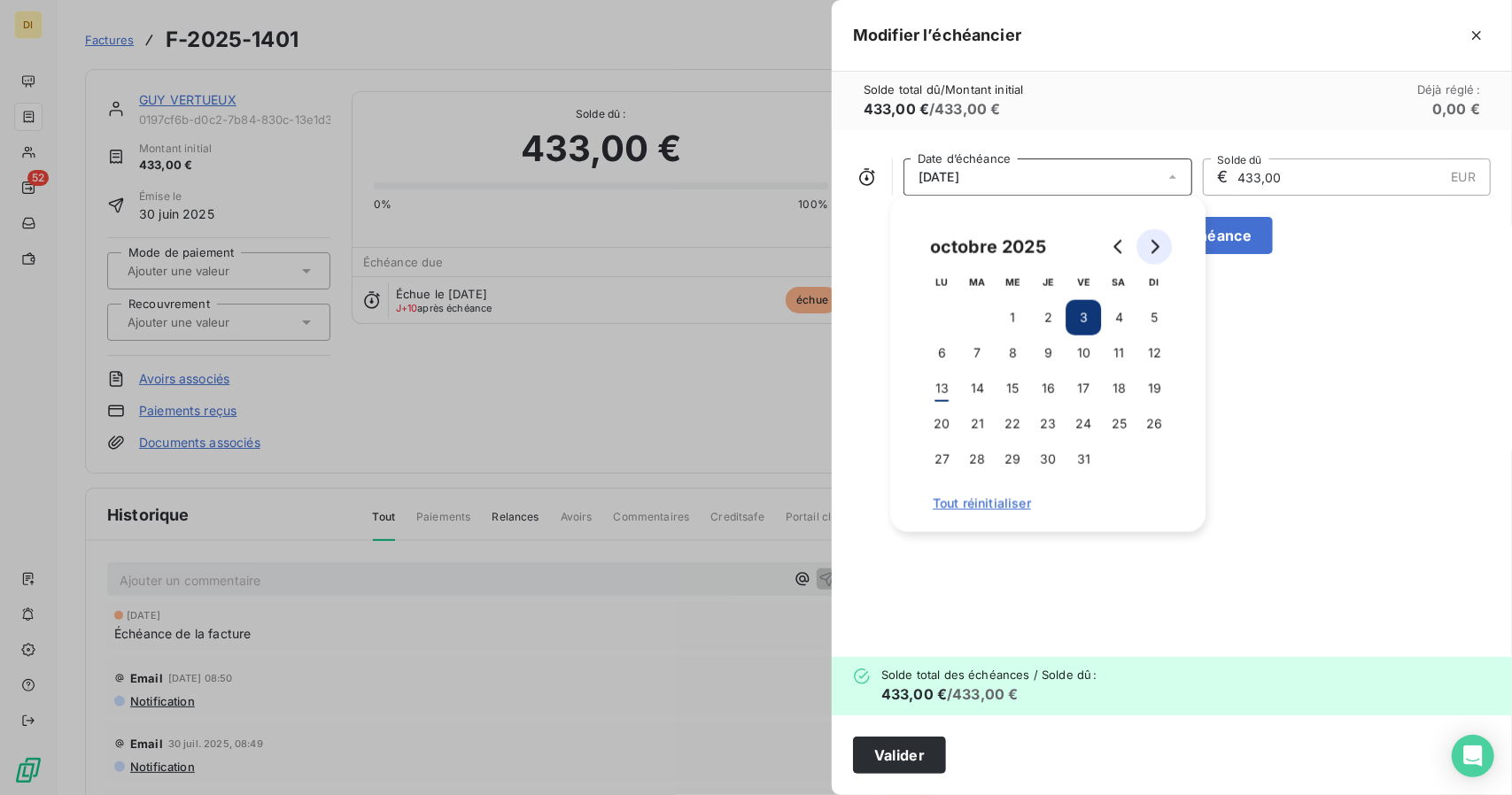
click at [1157, 240] on icon "Go to next month" at bounding box center [1154, 247] width 14 height 14
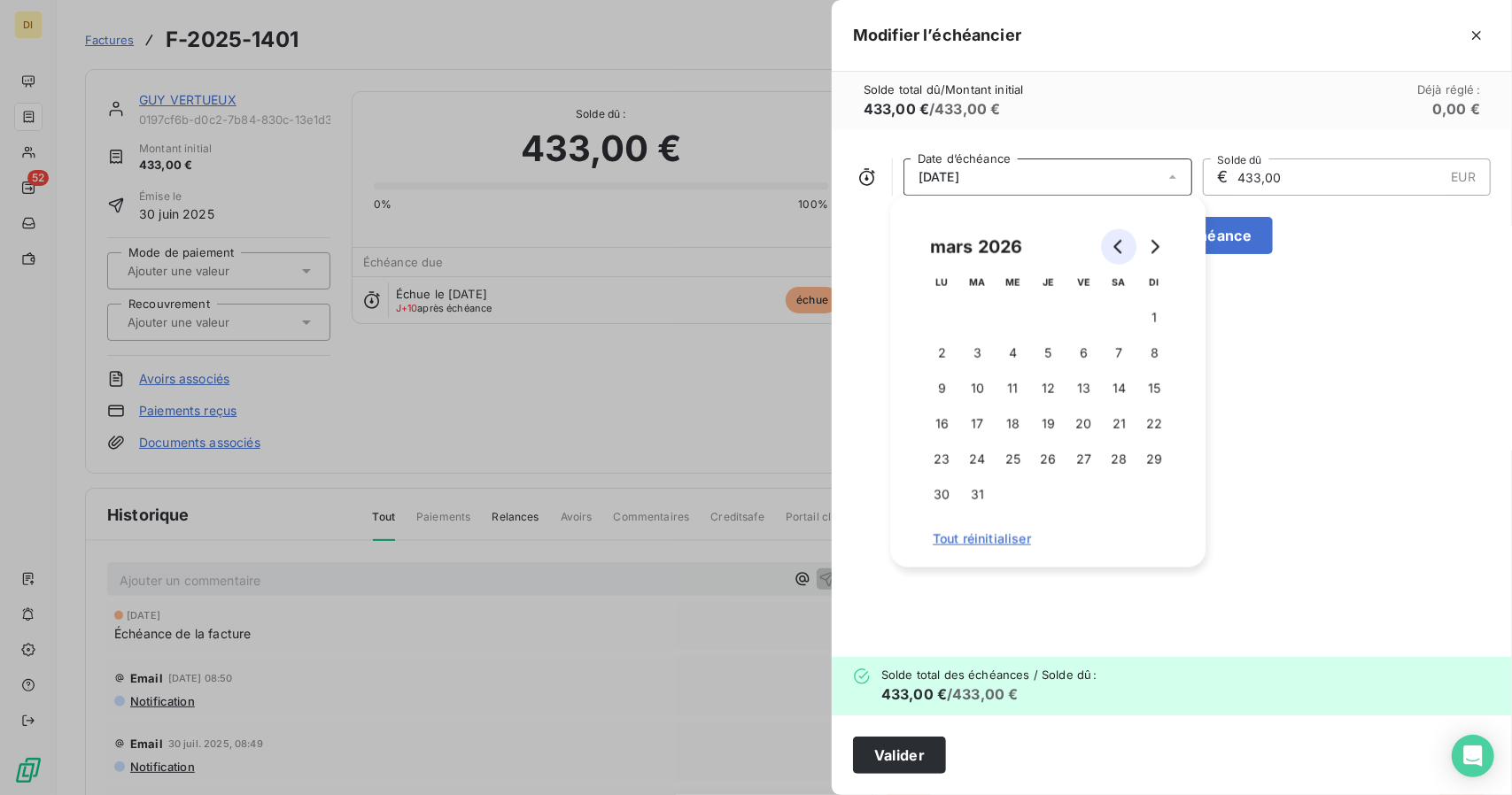
click at [1114, 243] on icon "Go to previous month" at bounding box center [1118, 247] width 14 height 14
click at [985, 344] on button "3" at bounding box center [977, 354] width 36 height 36
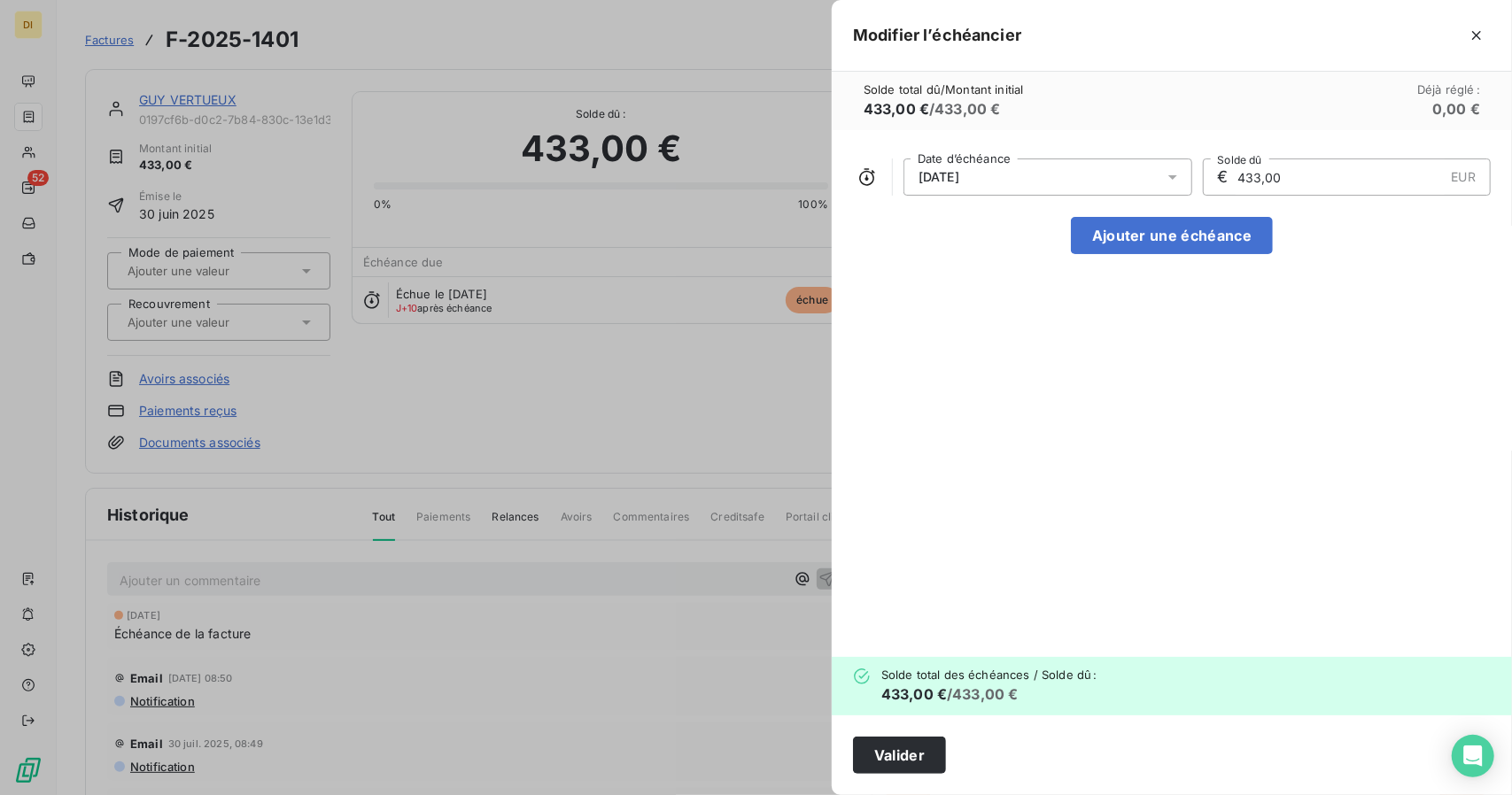
click at [1324, 239] on div "[DATE] Date d’échéance € 433,00 EUR Solde dû Ajouter une échéance" at bounding box center [1172, 394] width 680 height 527
click at [898, 756] on button "Valider" at bounding box center [900, 755] width 93 height 38
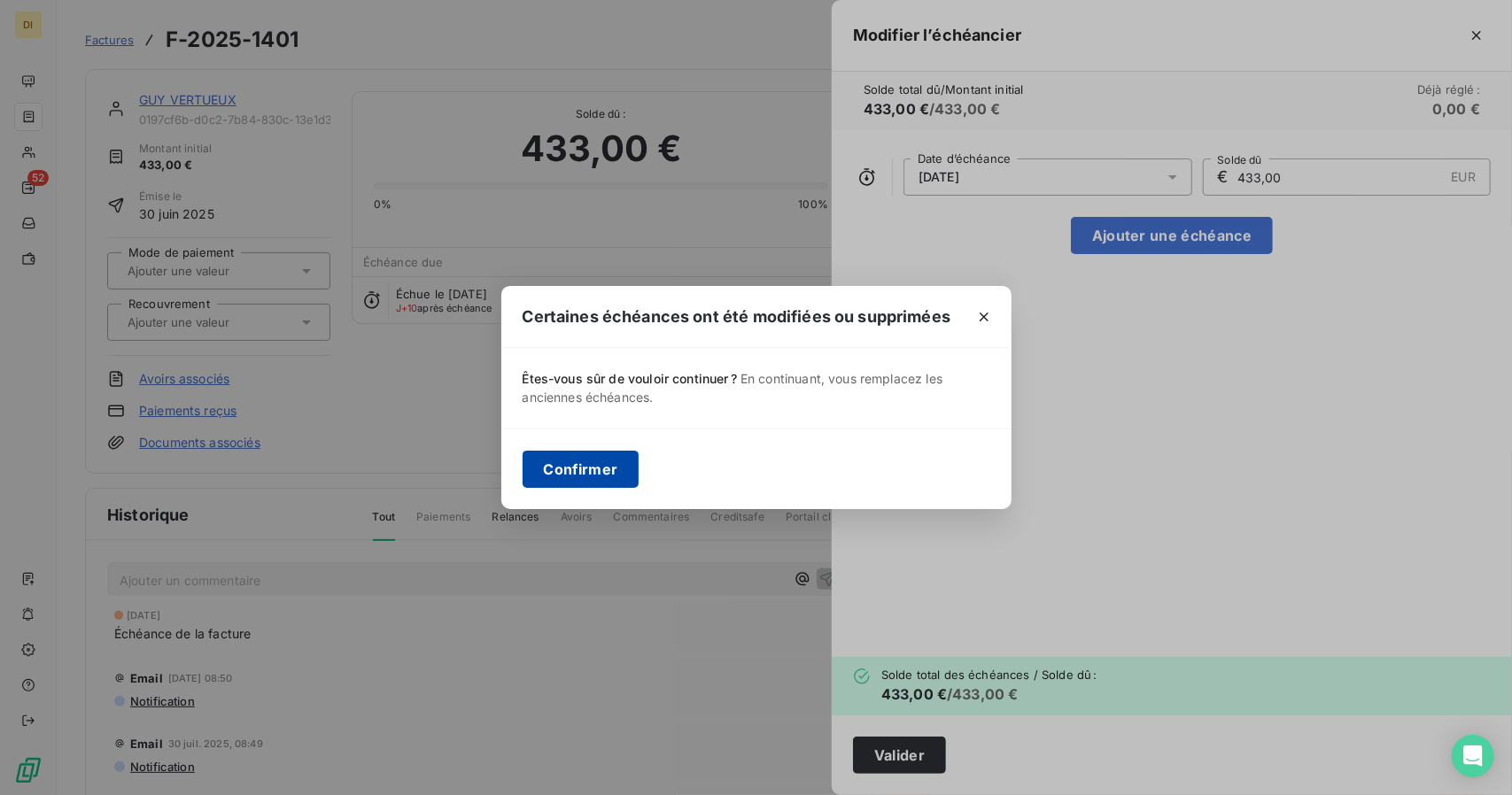
click at [579, 470] on button "Confirmer" at bounding box center [581, 470] width 117 height 38
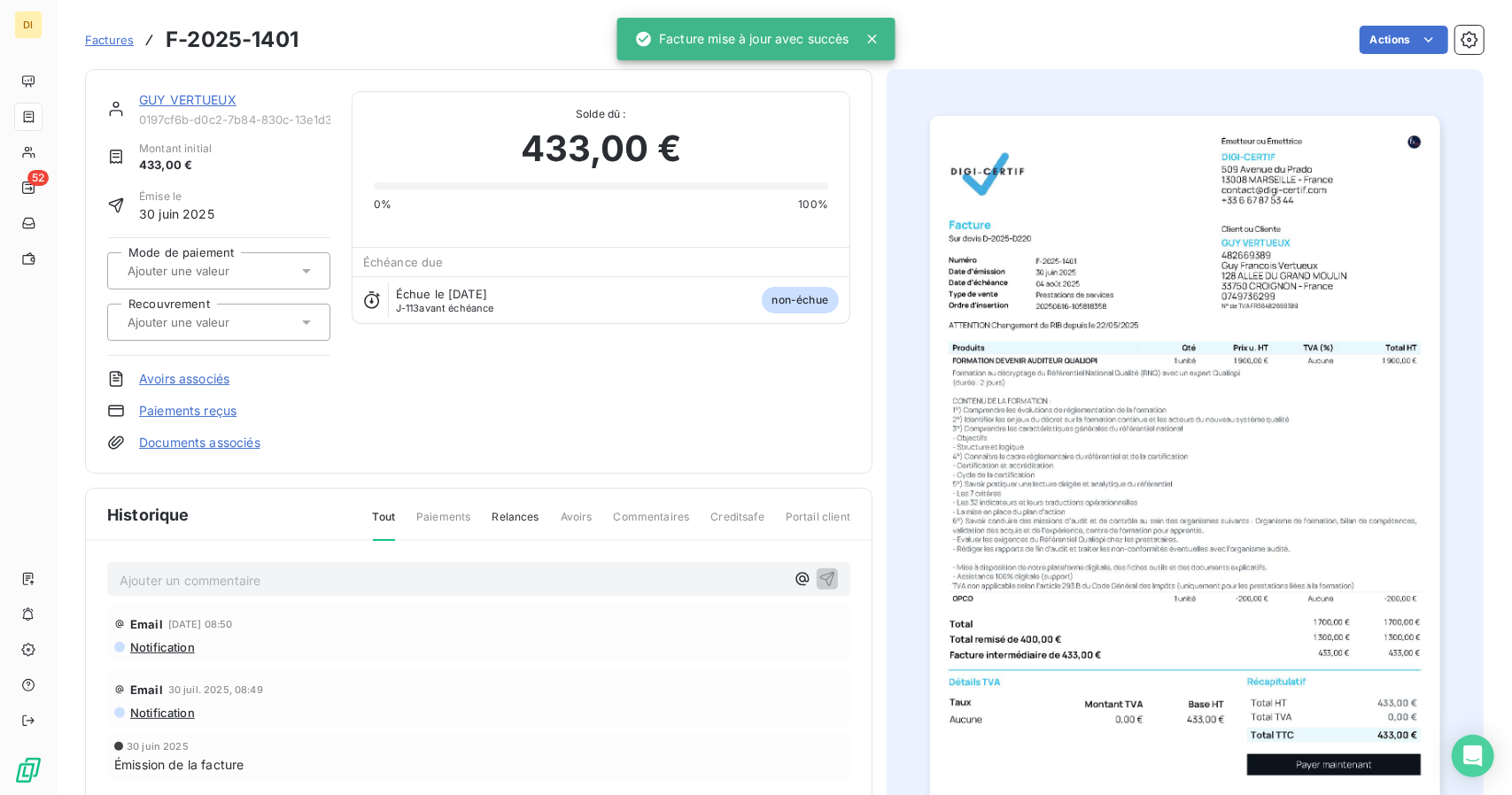
click at [161, 89] on div "GUY VERTUEUX 0197cf6b-d0c2-7b84-830c-13e1d358c52f Montant initial 433,00 € Émis…" at bounding box center [479, 271] width 787 height 404
click at [161, 100] on link "GUY VERTUEUX" at bounding box center [188, 99] width 98 height 15
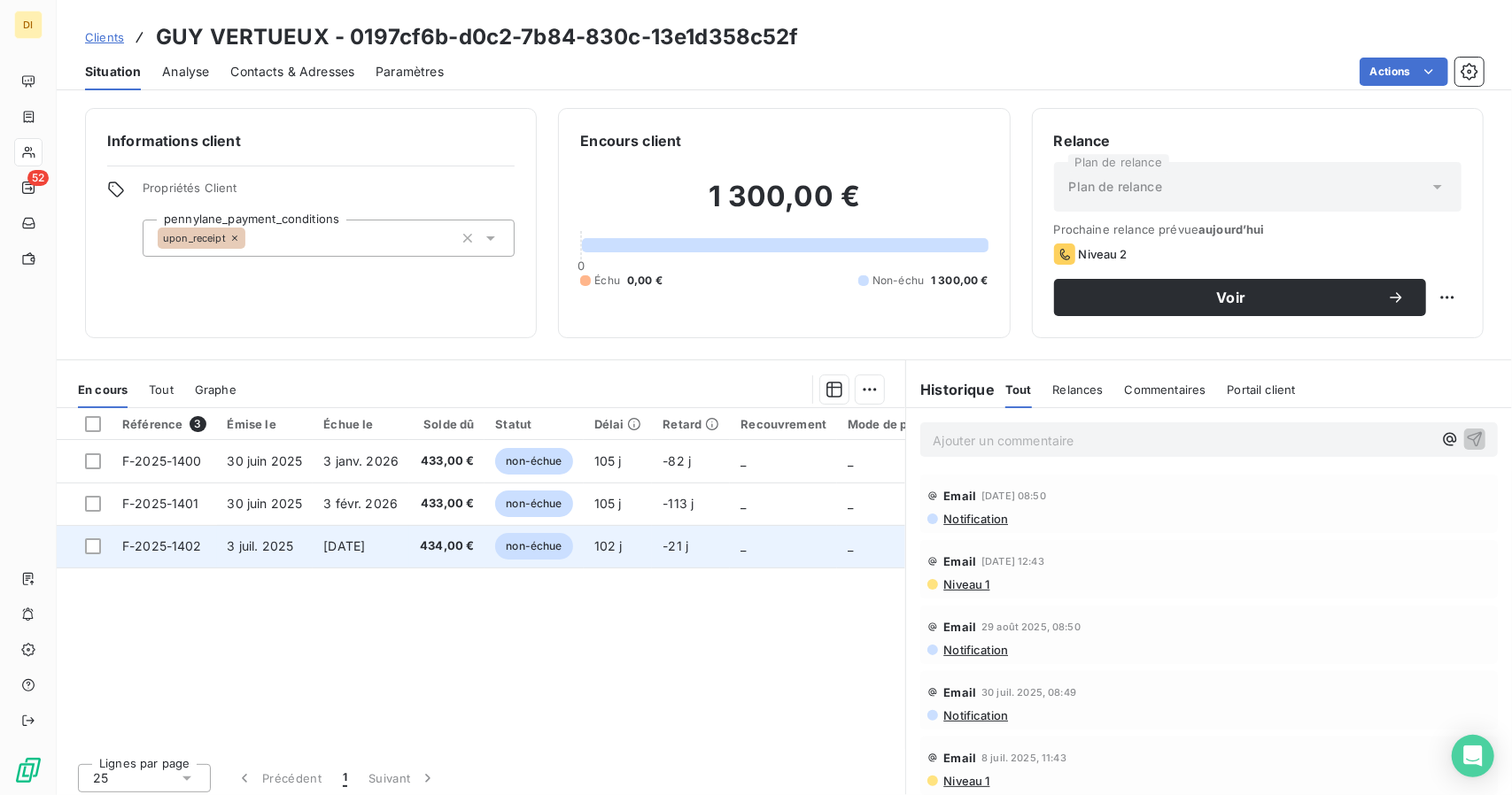
click at [353, 544] on span "[DATE]" at bounding box center [344, 546] width 42 height 15
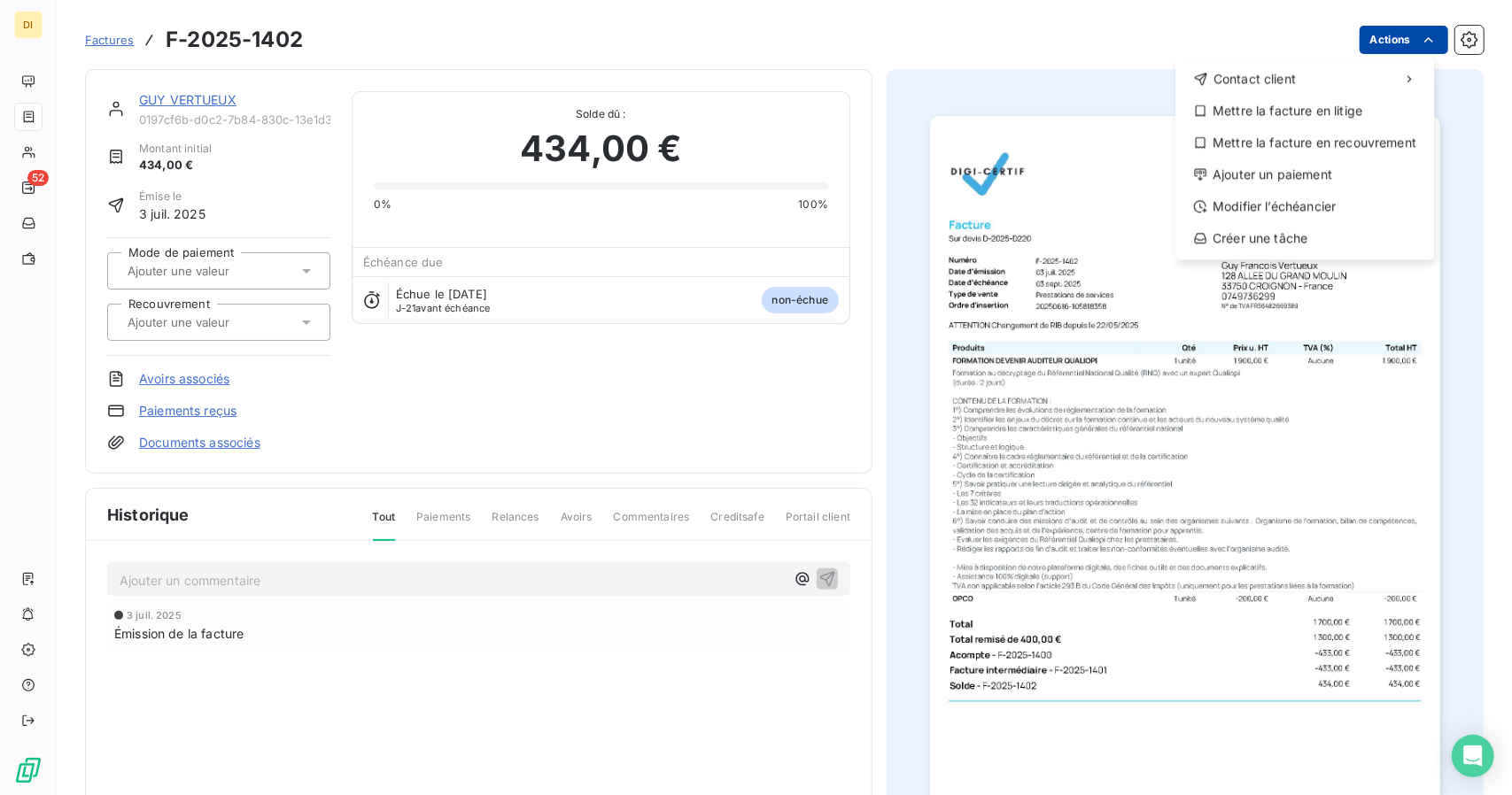
click at [1365, 51] on html "DI 52 Factures F-2025-1402 Actions Contact client Mettre la facture en litige M…" at bounding box center [756, 398] width 1512 height 795
click at [1324, 200] on div "Modifier l’échéancier" at bounding box center [1304, 206] width 244 height 29
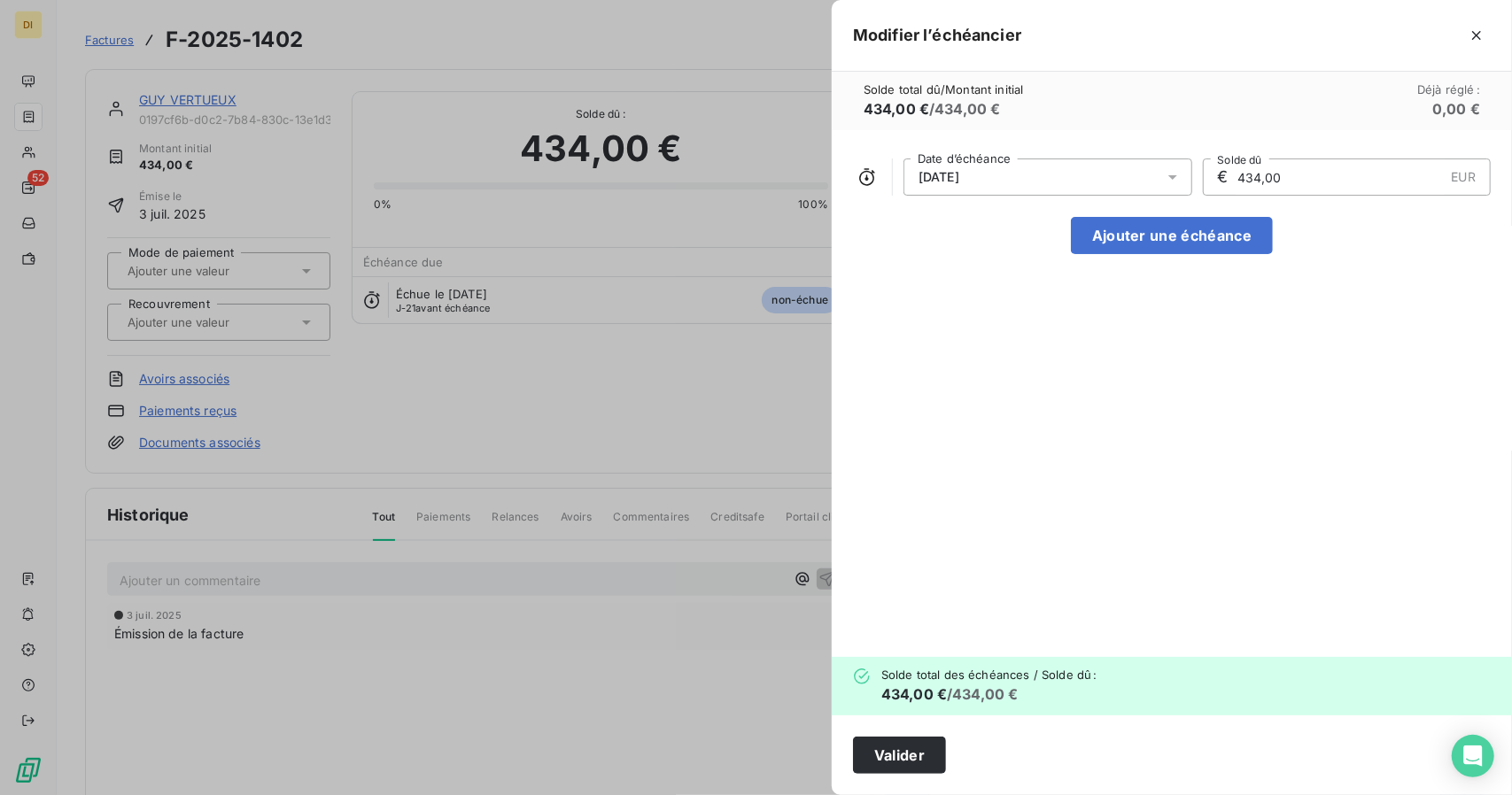
click at [967, 191] on div "[DATE]" at bounding box center [1048, 177] width 289 height 38
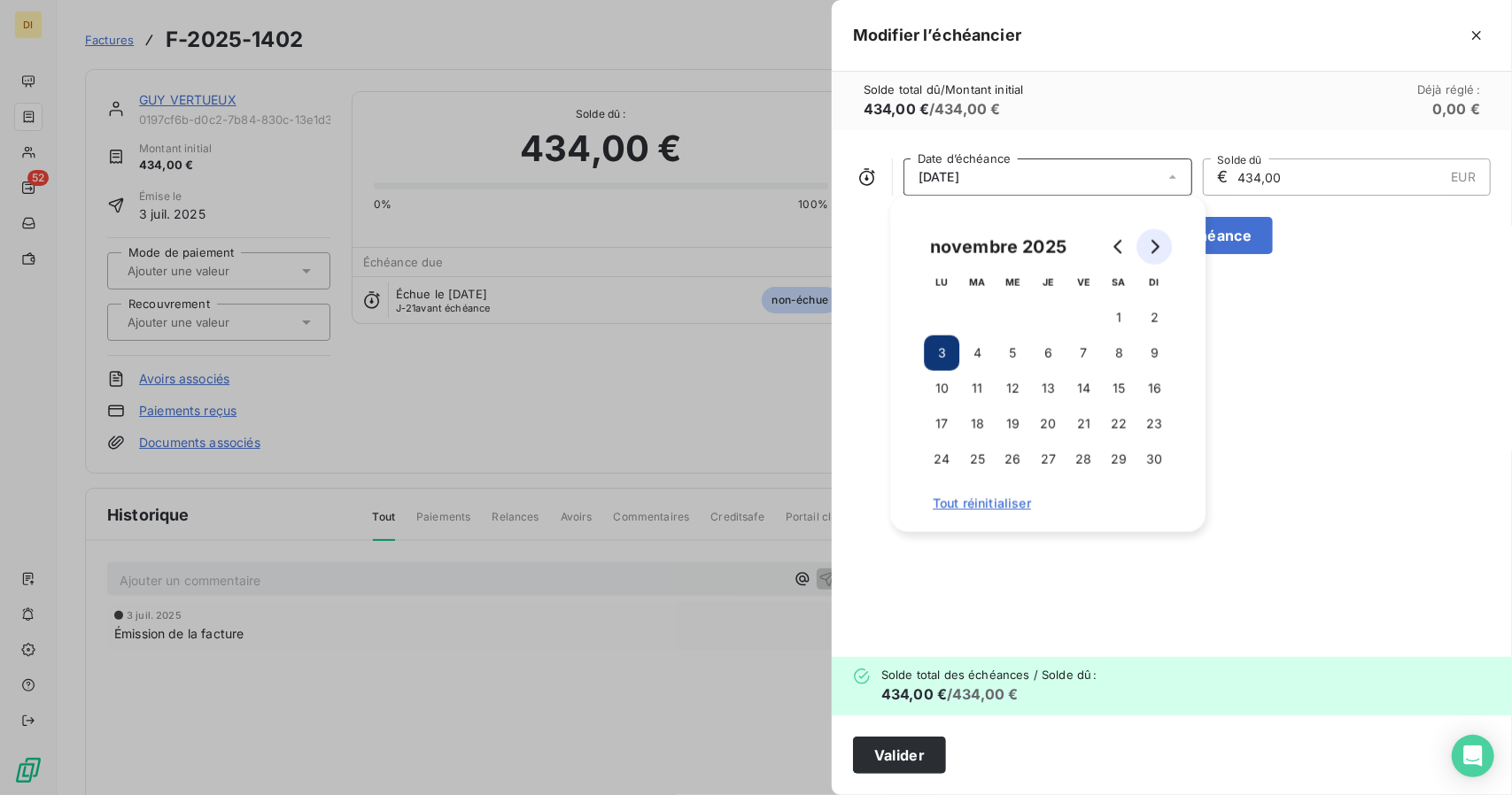
click at [1144, 252] on button "Go to next month" at bounding box center [1154, 247] width 36 height 36
click at [980, 352] on button "3" at bounding box center [977, 354] width 36 height 36
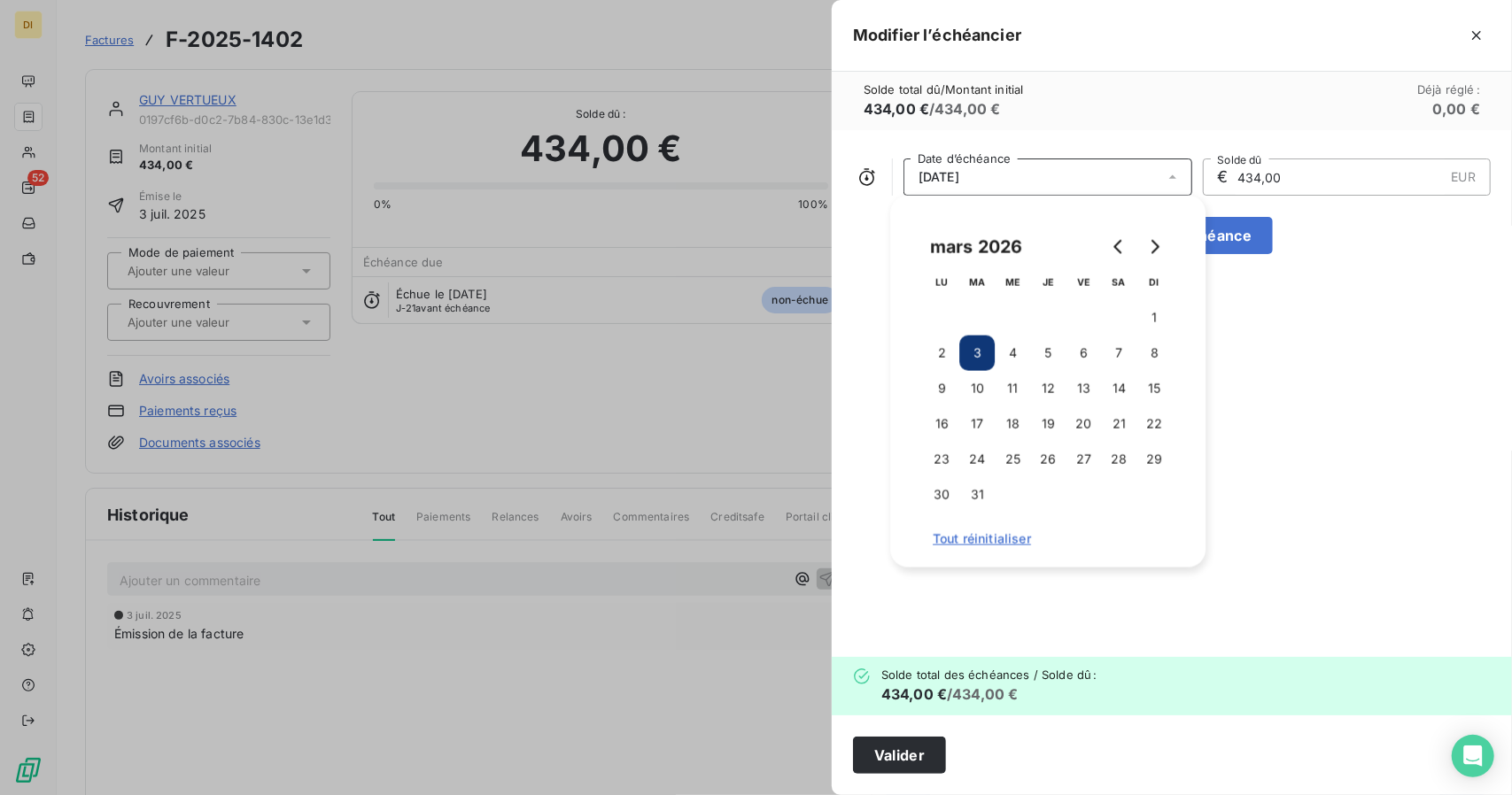
click at [1340, 402] on div "[DATE] Date d’échéance € 434,00 EUR Solde dû Ajouter une échéance" at bounding box center [1172, 394] width 680 height 527
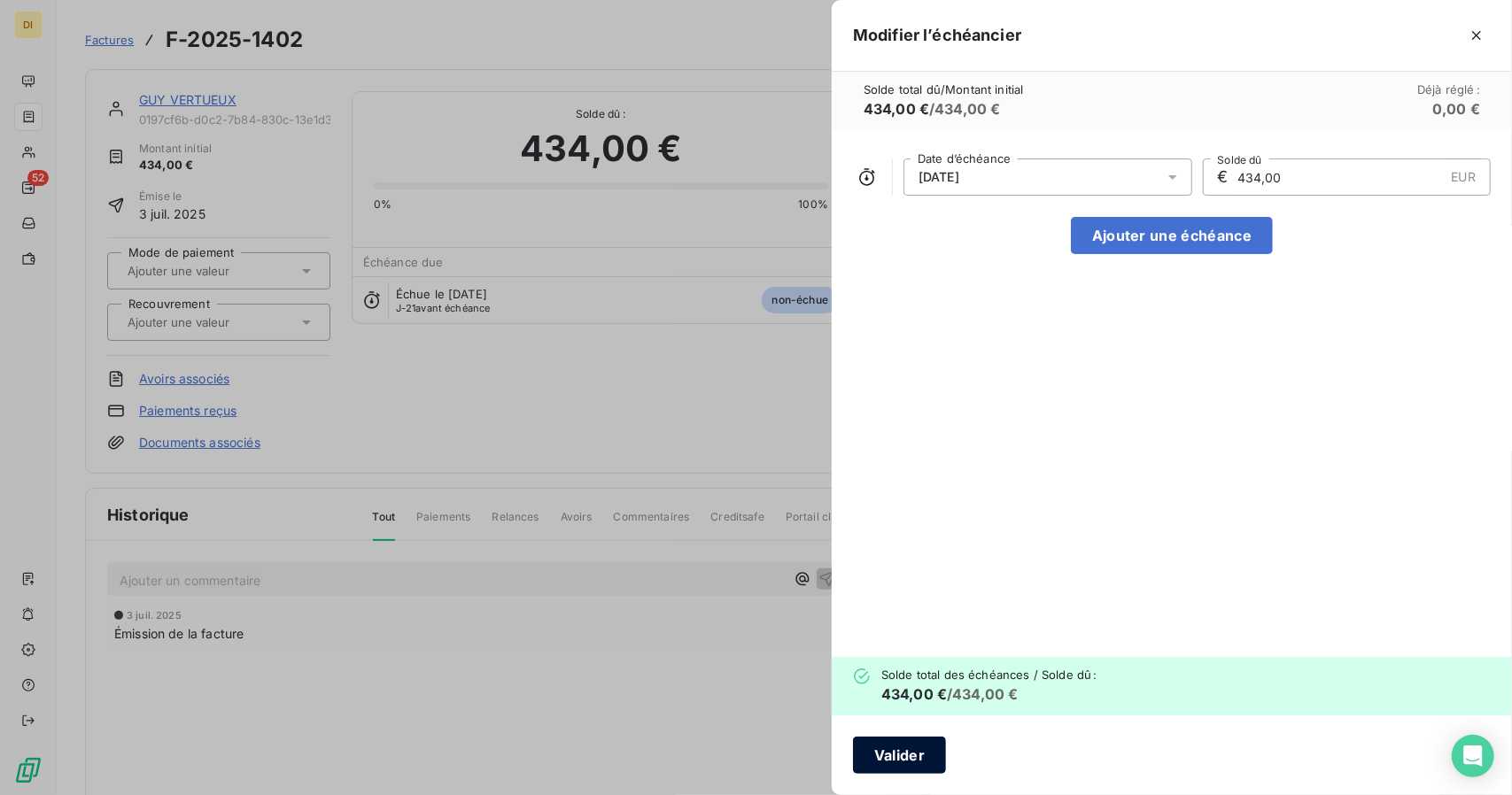
click at [896, 752] on button "Valider" at bounding box center [900, 755] width 93 height 38
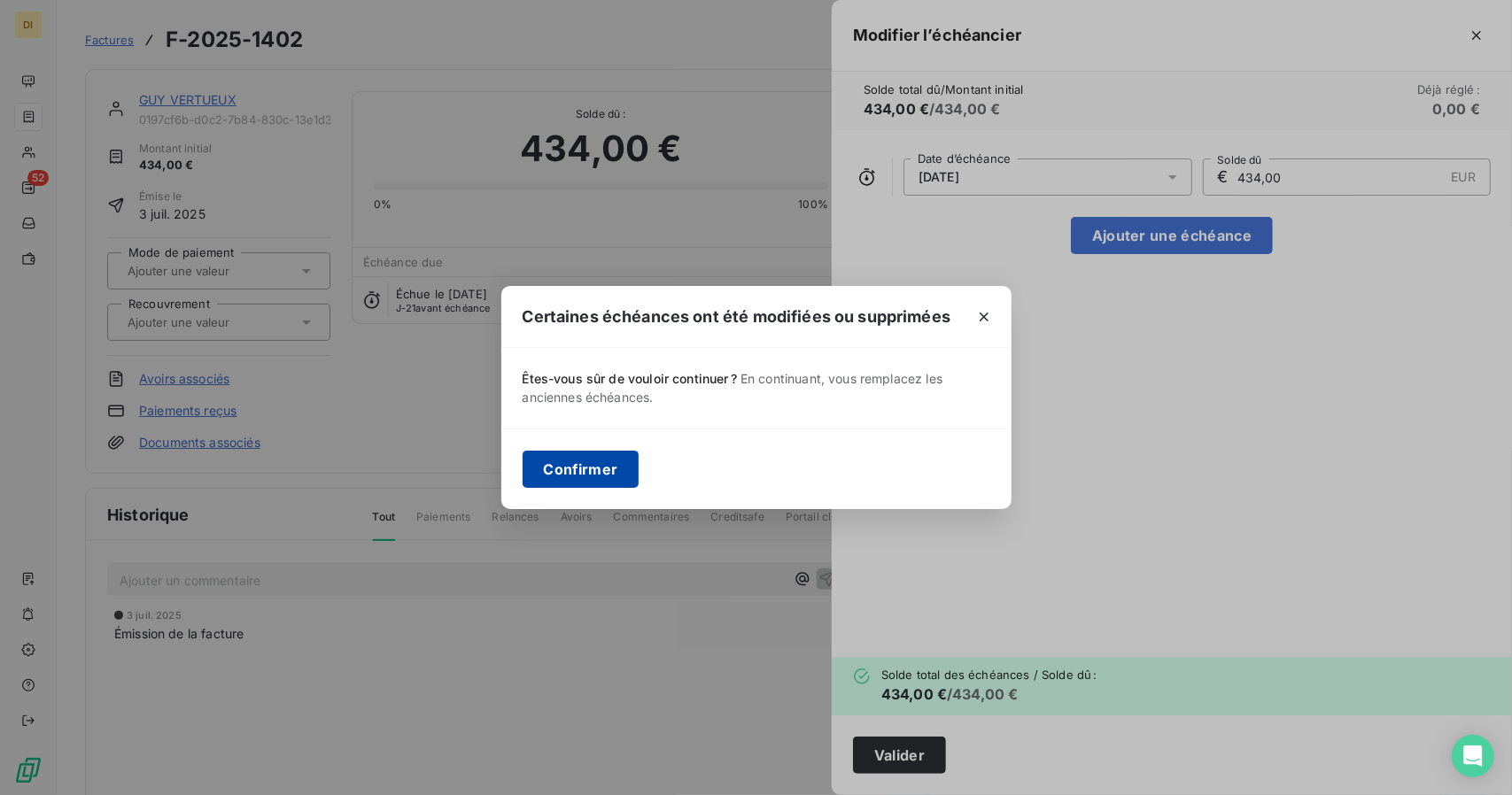
click at [610, 484] on button "Confirmer" at bounding box center [581, 470] width 117 height 38
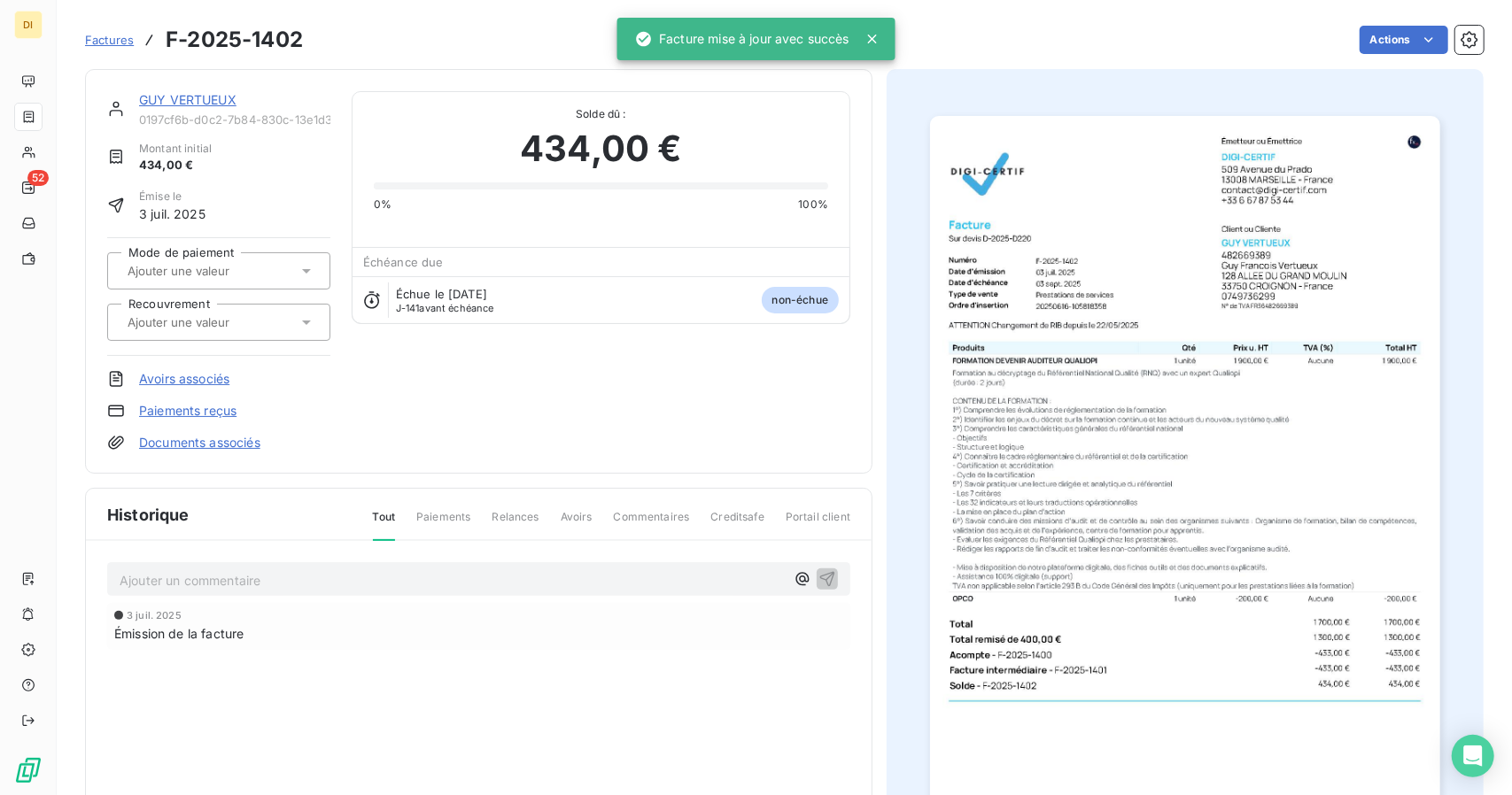
click at [211, 95] on link "GUY VERTUEUX" at bounding box center [188, 99] width 98 height 15
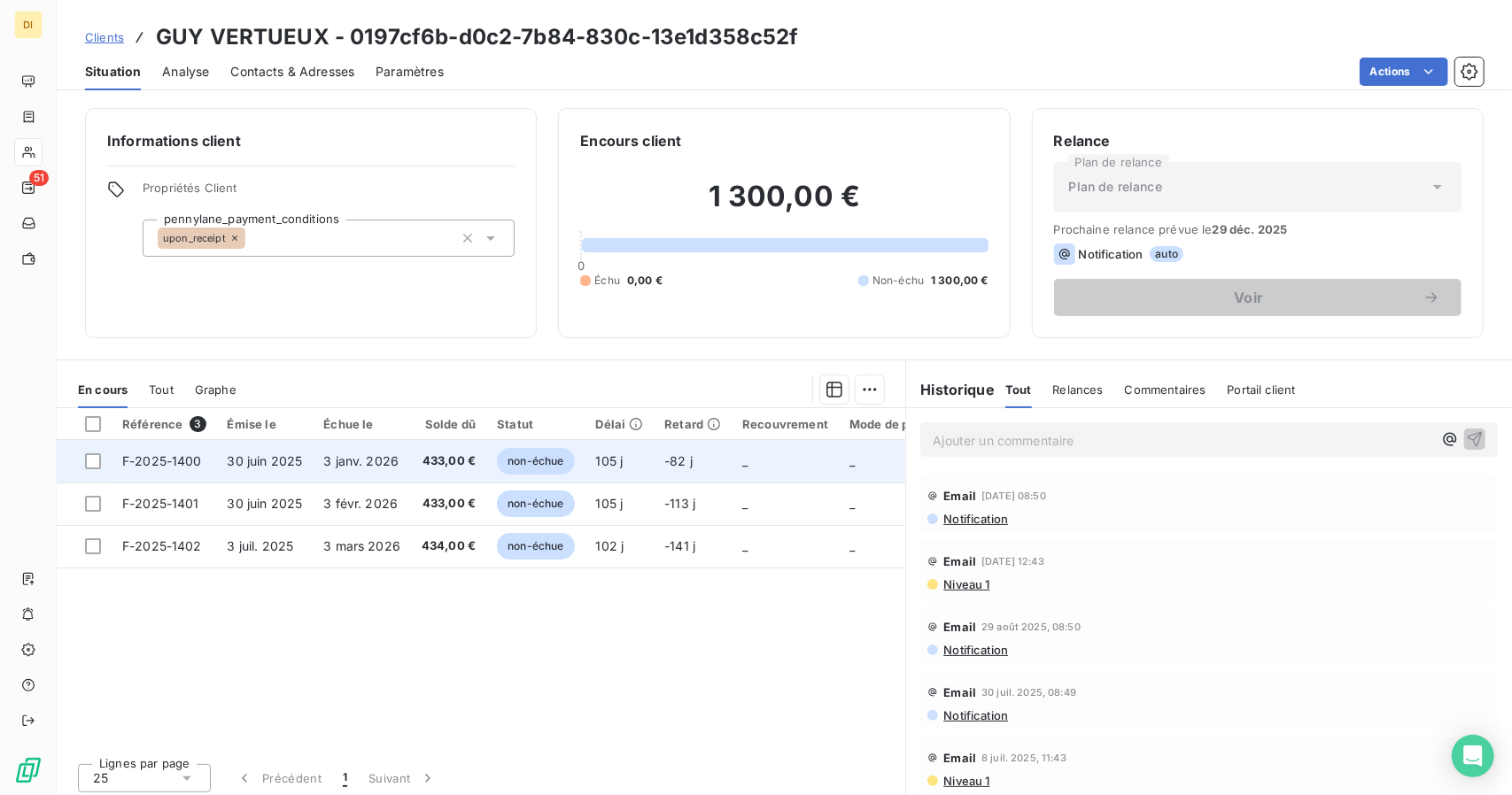
click at [445, 462] on span "433,00 €" at bounding box center [448, 462] width 54 height 18
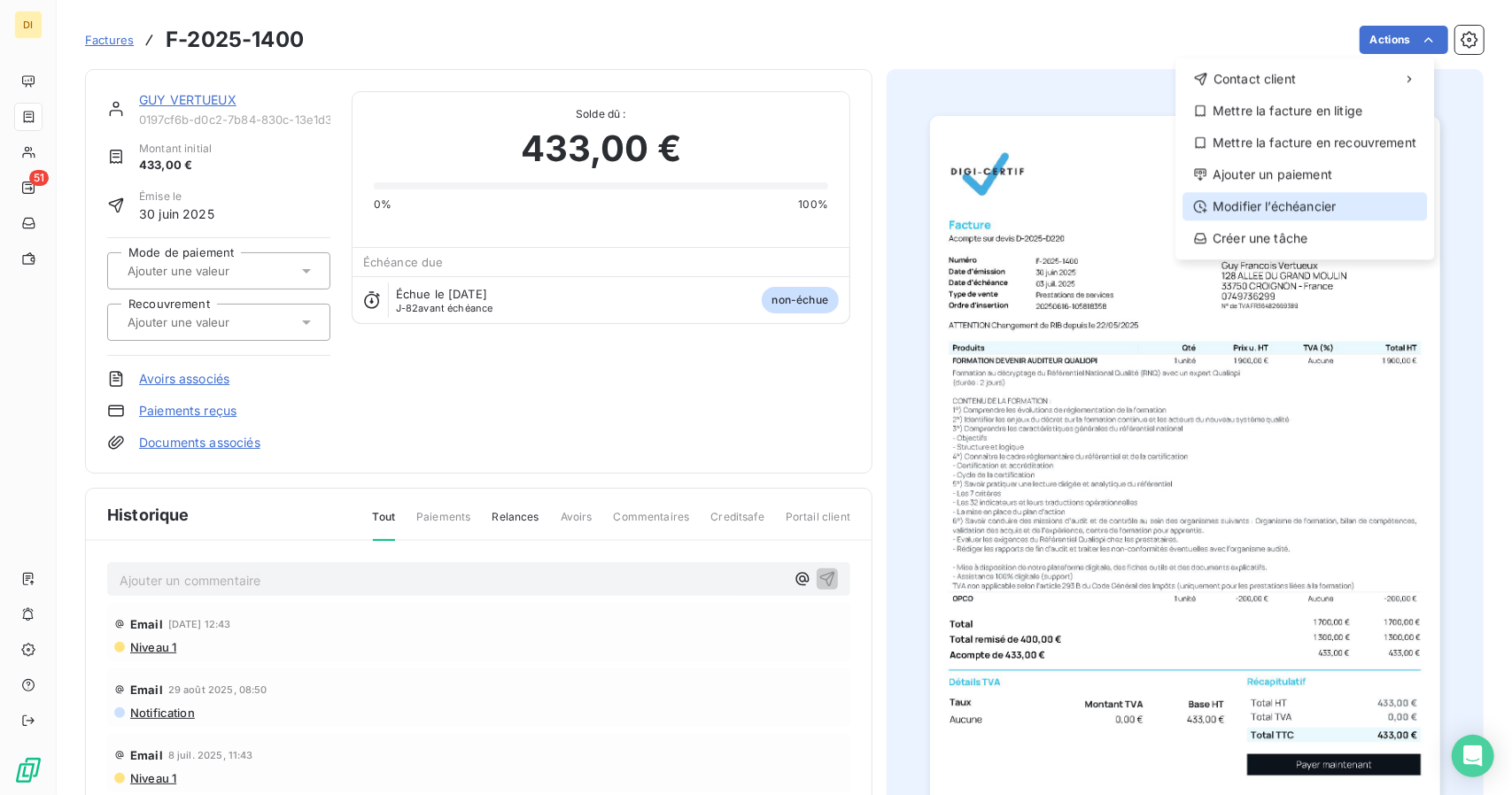
click at [1280, 204] on div "Modifier l’échéancier" at bounding box center [1304, 206] width 244 height 29
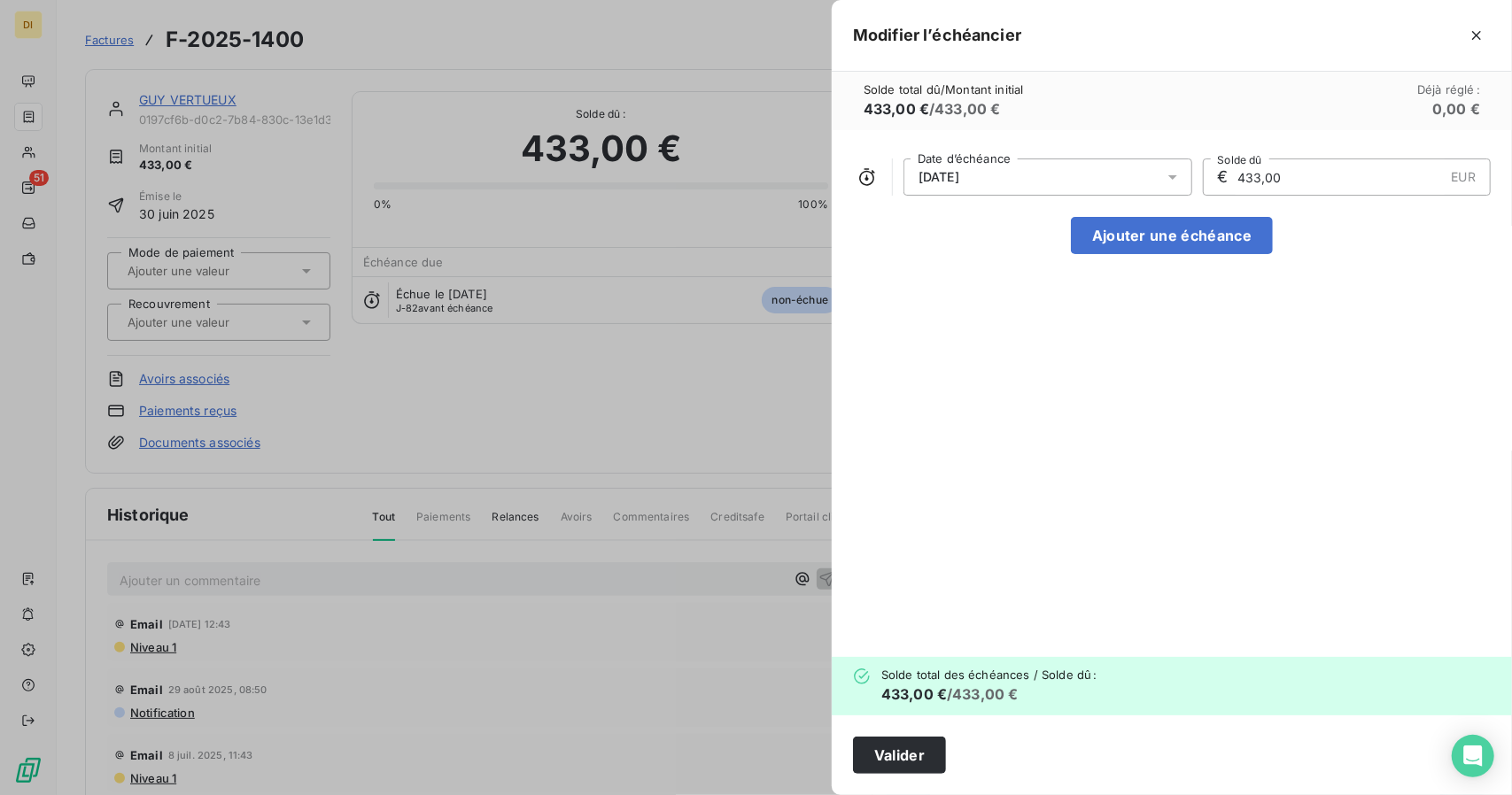
click at [1116, 171] on div "[DATE]" at bounding box center [1048, 177] width 289 height 38
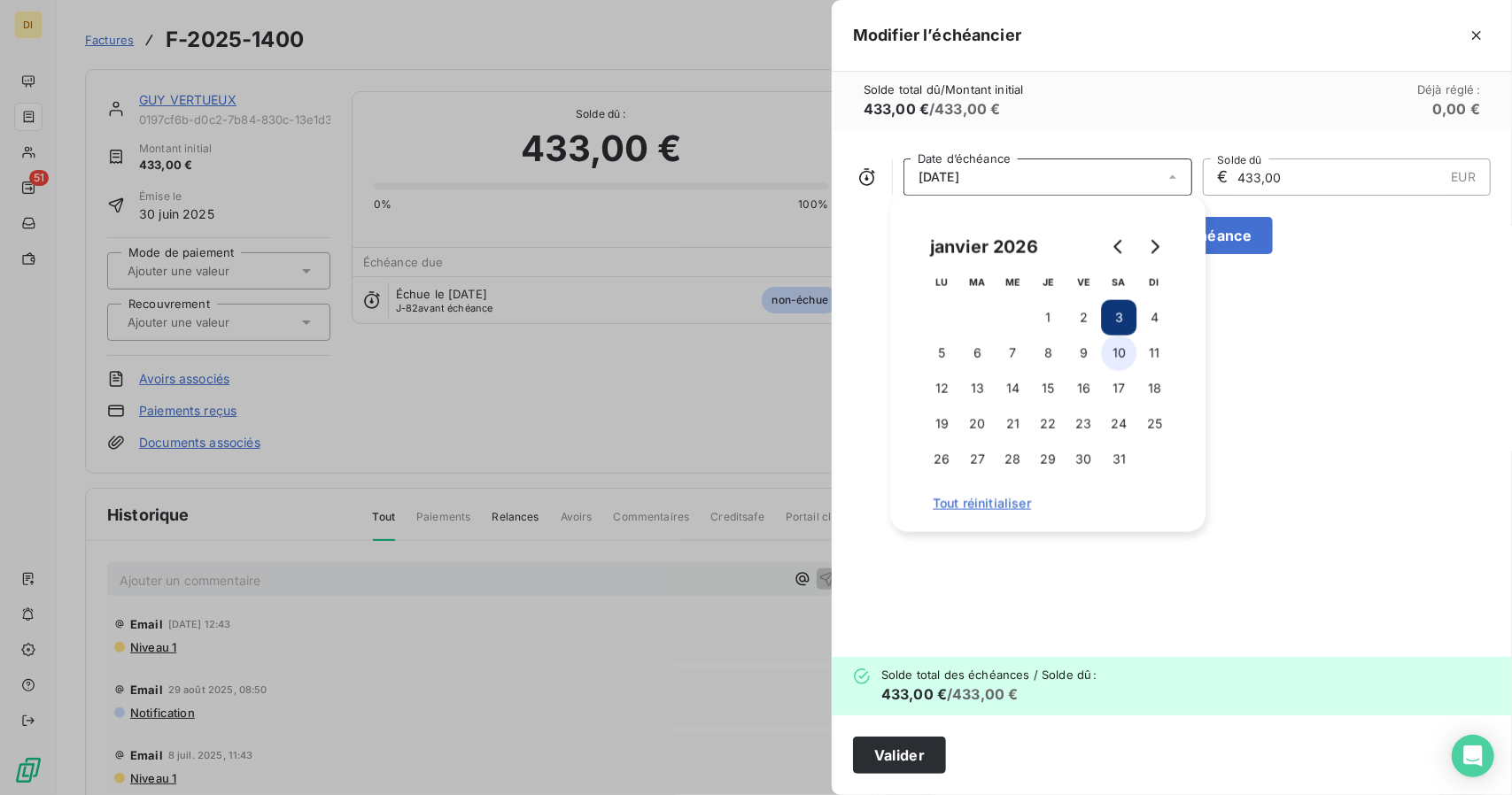
click at [1120, 369] on button "10" at bounding box center [1119, 354] width 36 height 36
click at [1263, 328] on div "[DATE] Date d’échéance € 433,00 EUR Solde dû Ajouter une échéance" at bounding box center [1172, 394] width 680 height 527
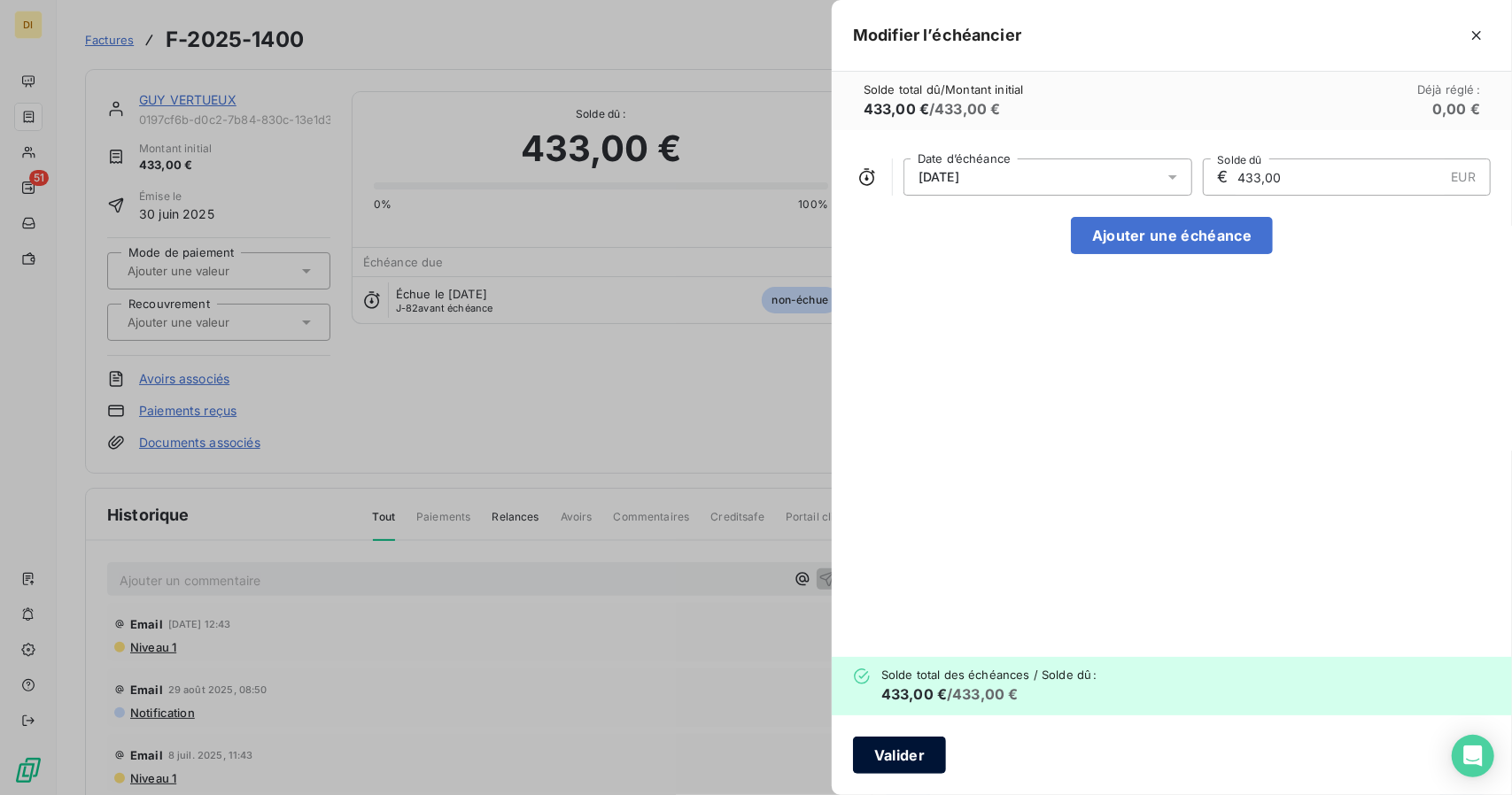
click at [913, 762] on button "Valider" at bounding box center [900, 755] width 93 height 38
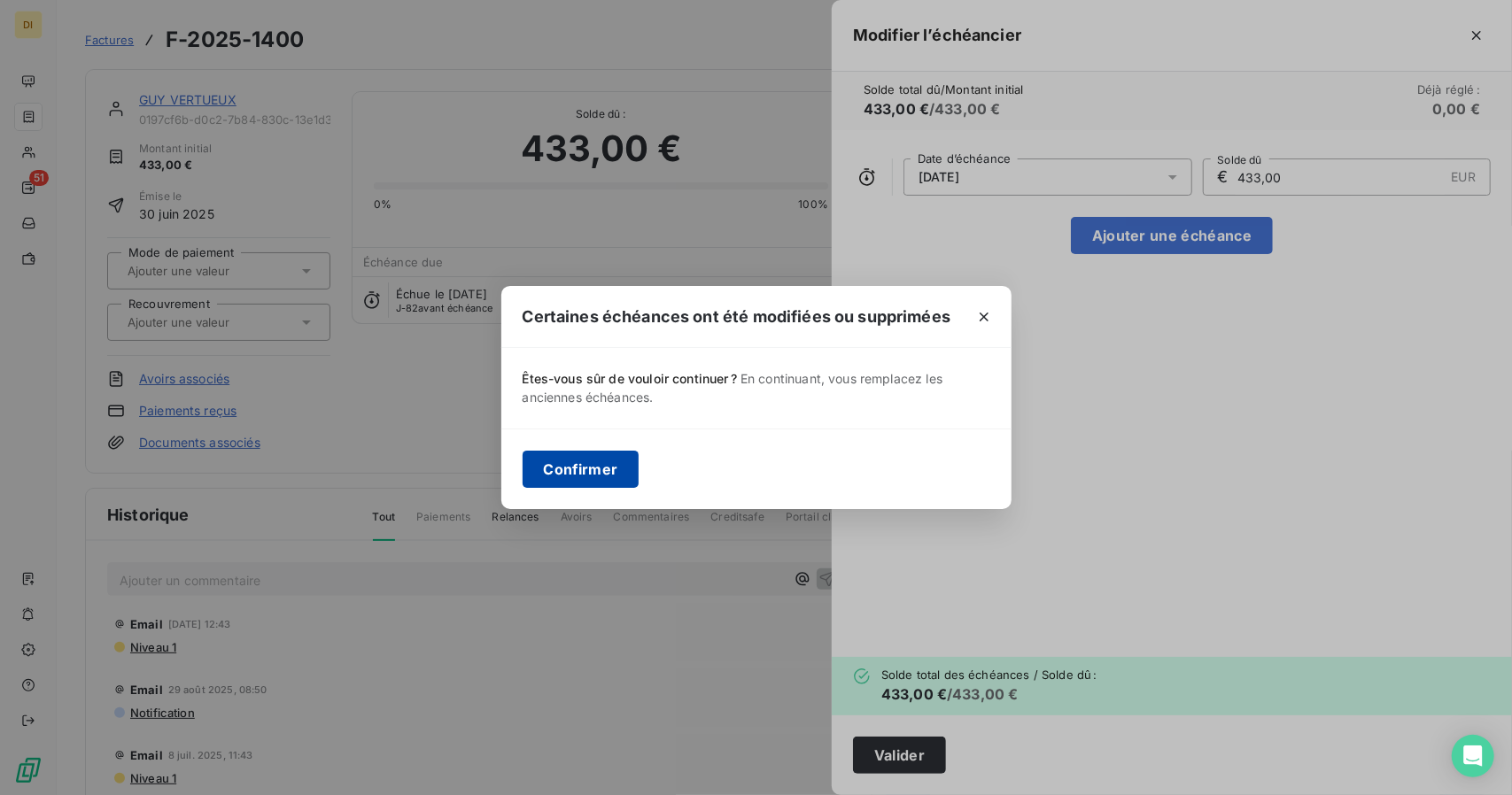
click at [584, 481] on button "Confirmer" at bounding box center [581, 470] width 117 height 38
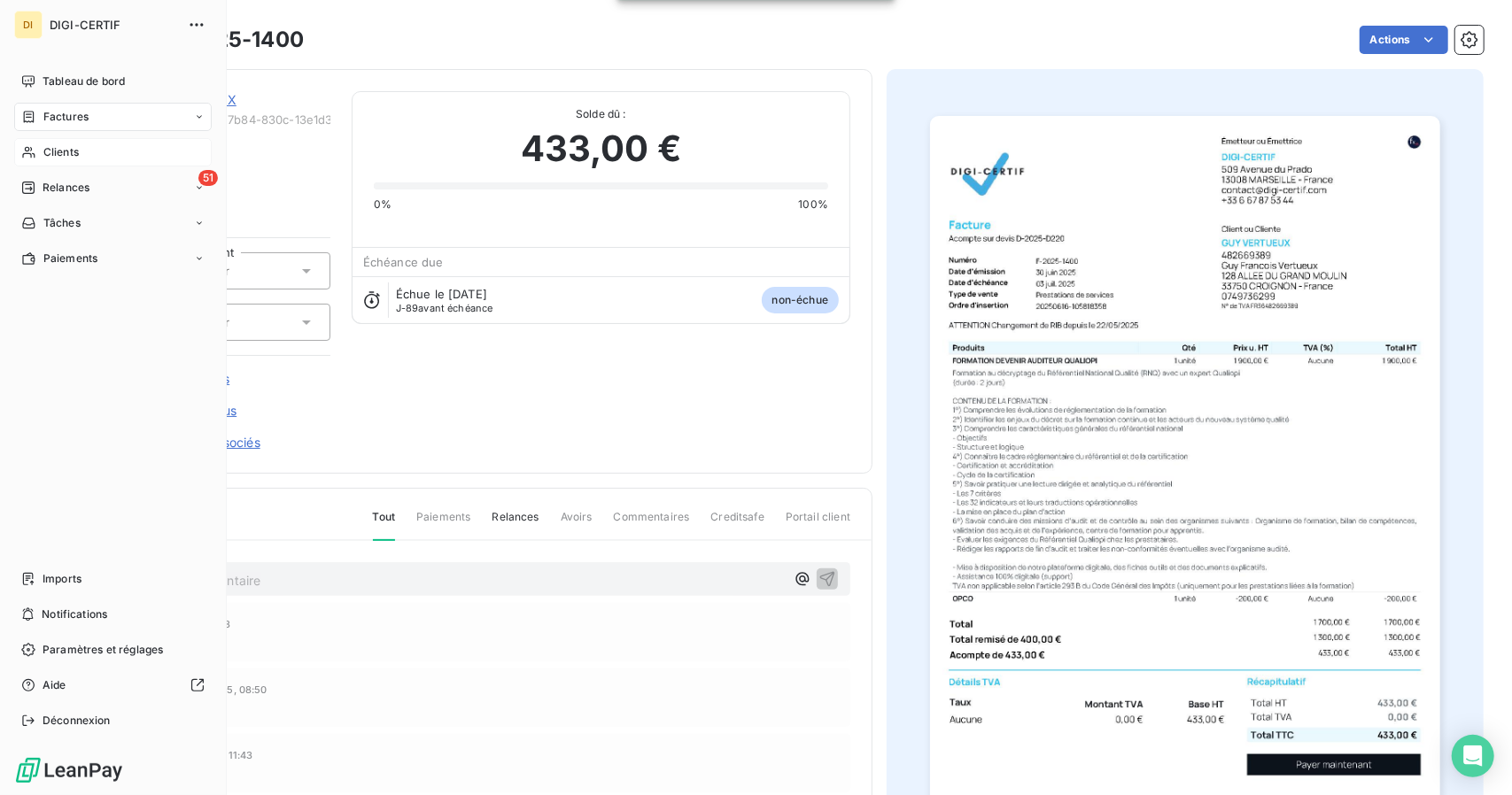
click at [38, 147] on div "Clients" at bounding box center [113, 152] width 198 height 29
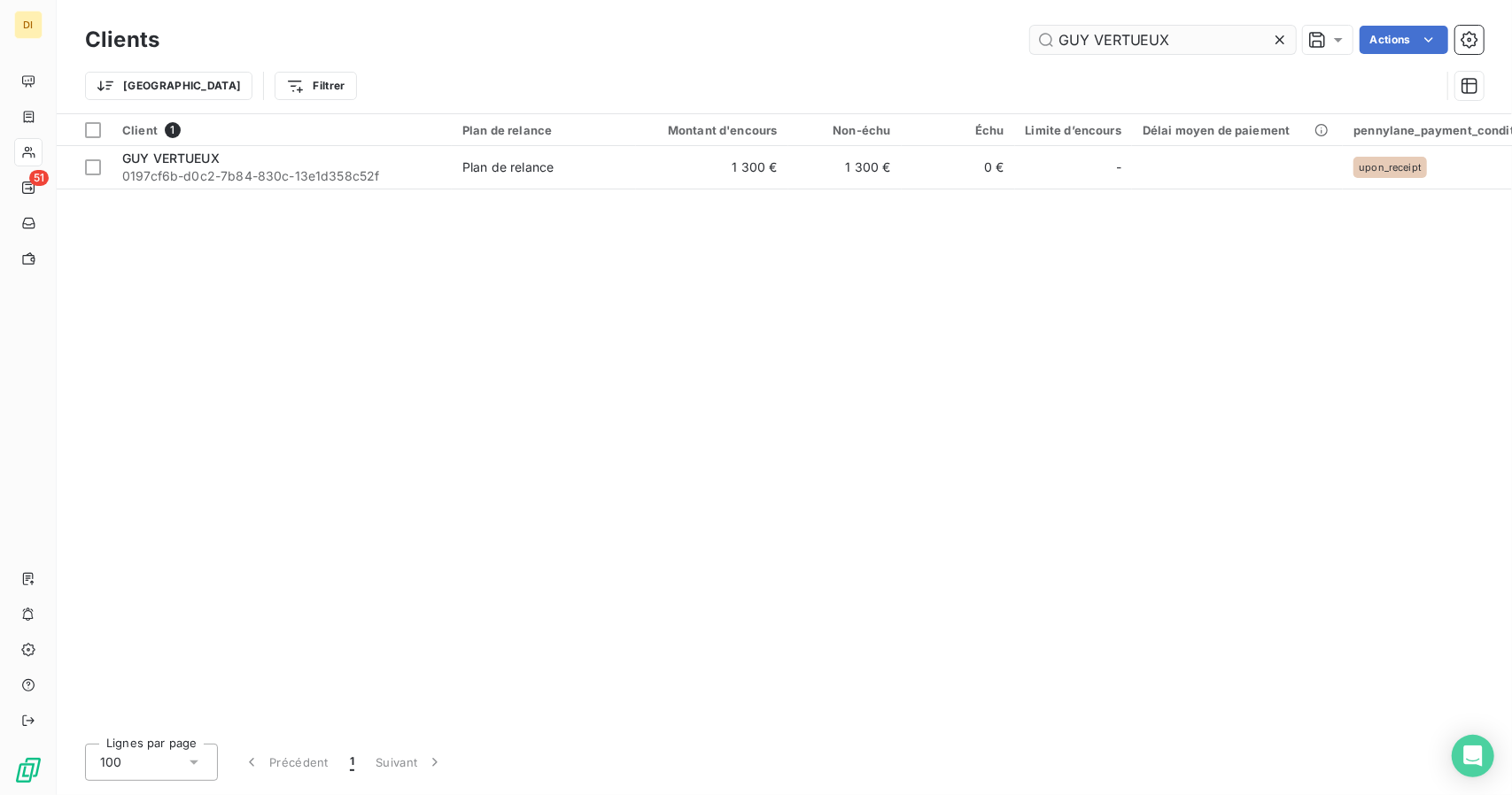
click at [1092, 36] on input "GUY VERTUEUX" at bounding box center [1163, 40] width 266 height 29
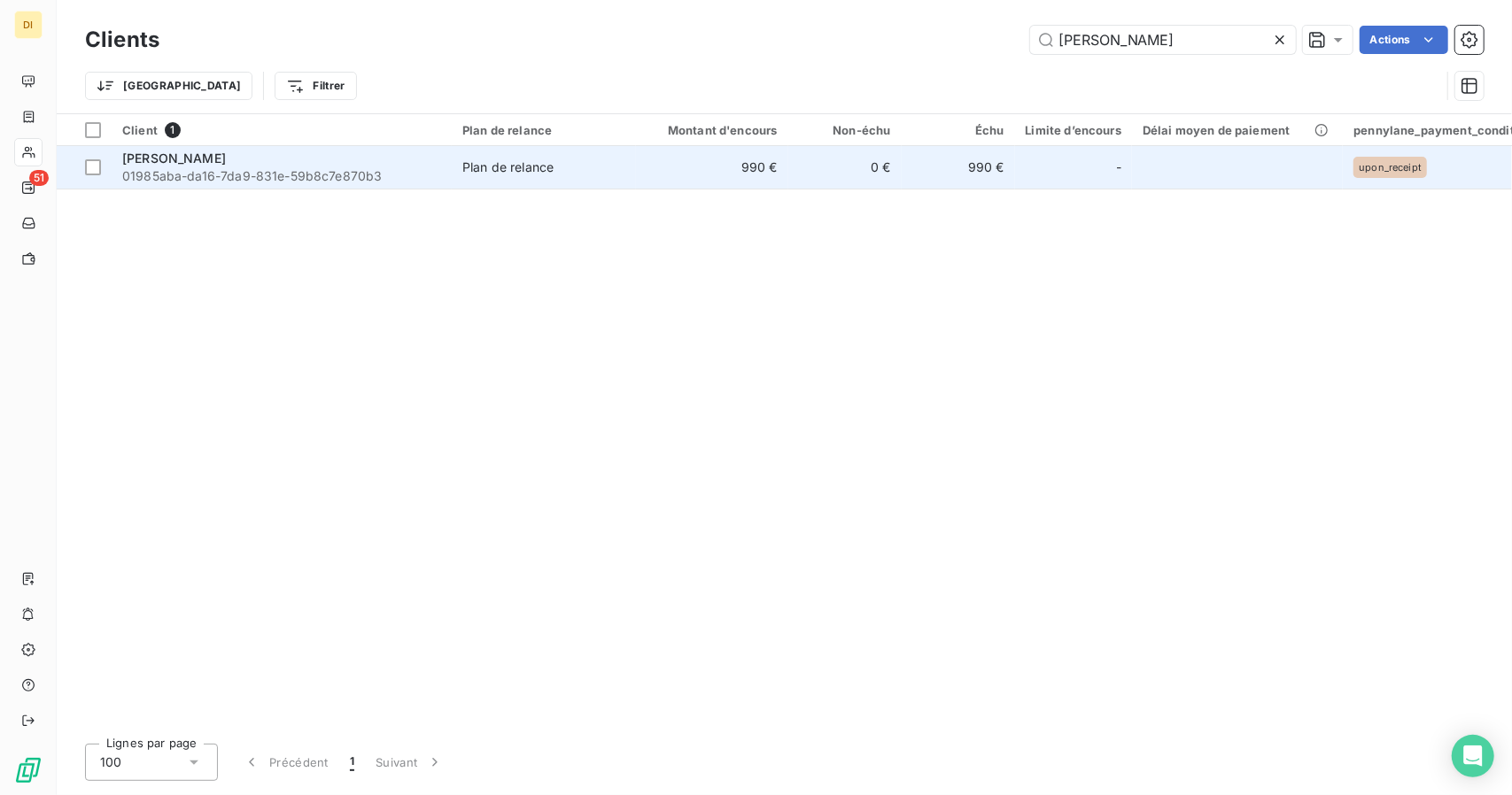
type input "[PERSON_NAME]"
click at [776, 180] on td "990 €" at bounding box center [712, 167] width 152 height 43
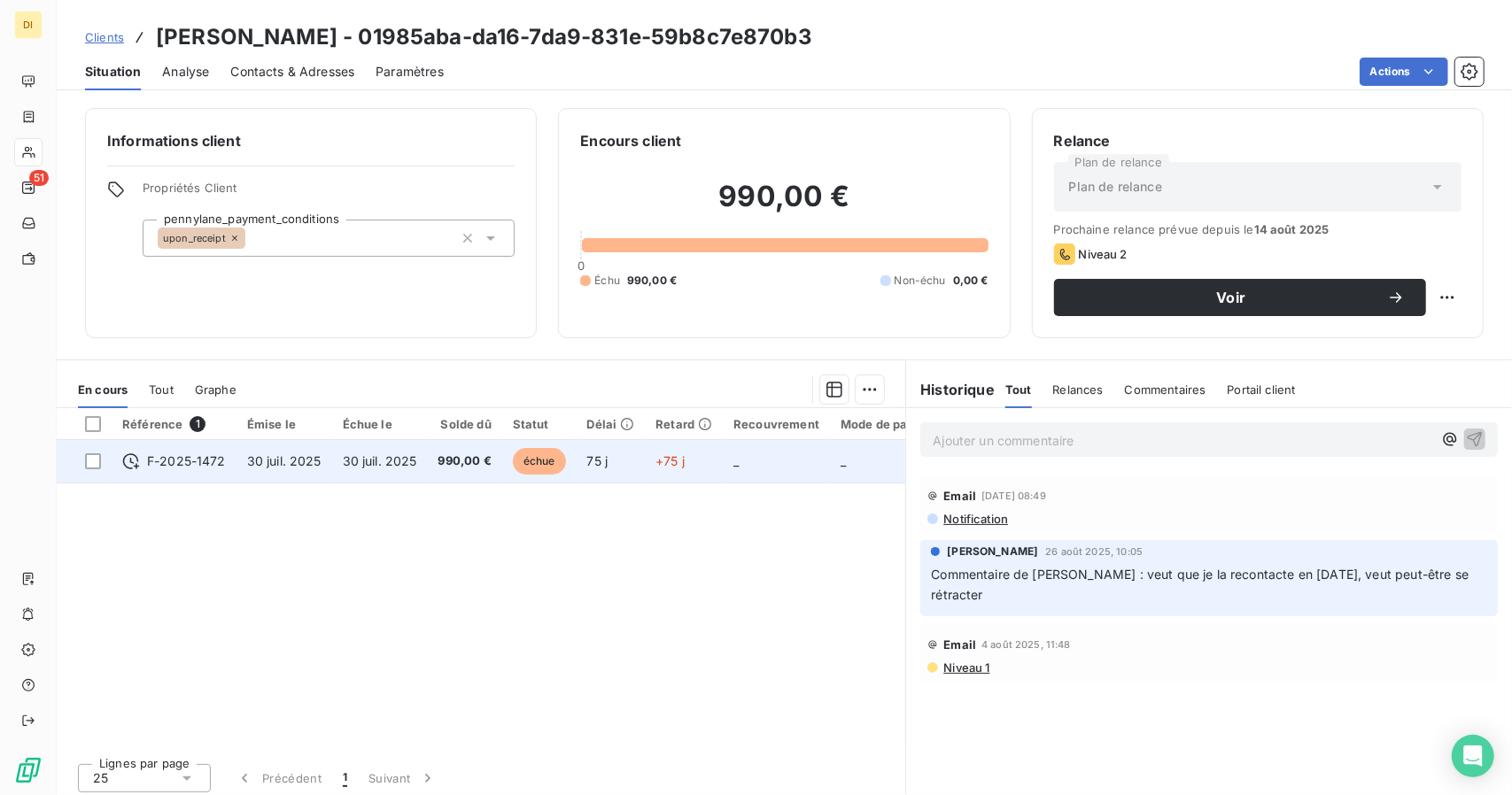
click at [610, 440] on td "75 j" at bounding box center [611, 461] width 69 height 43
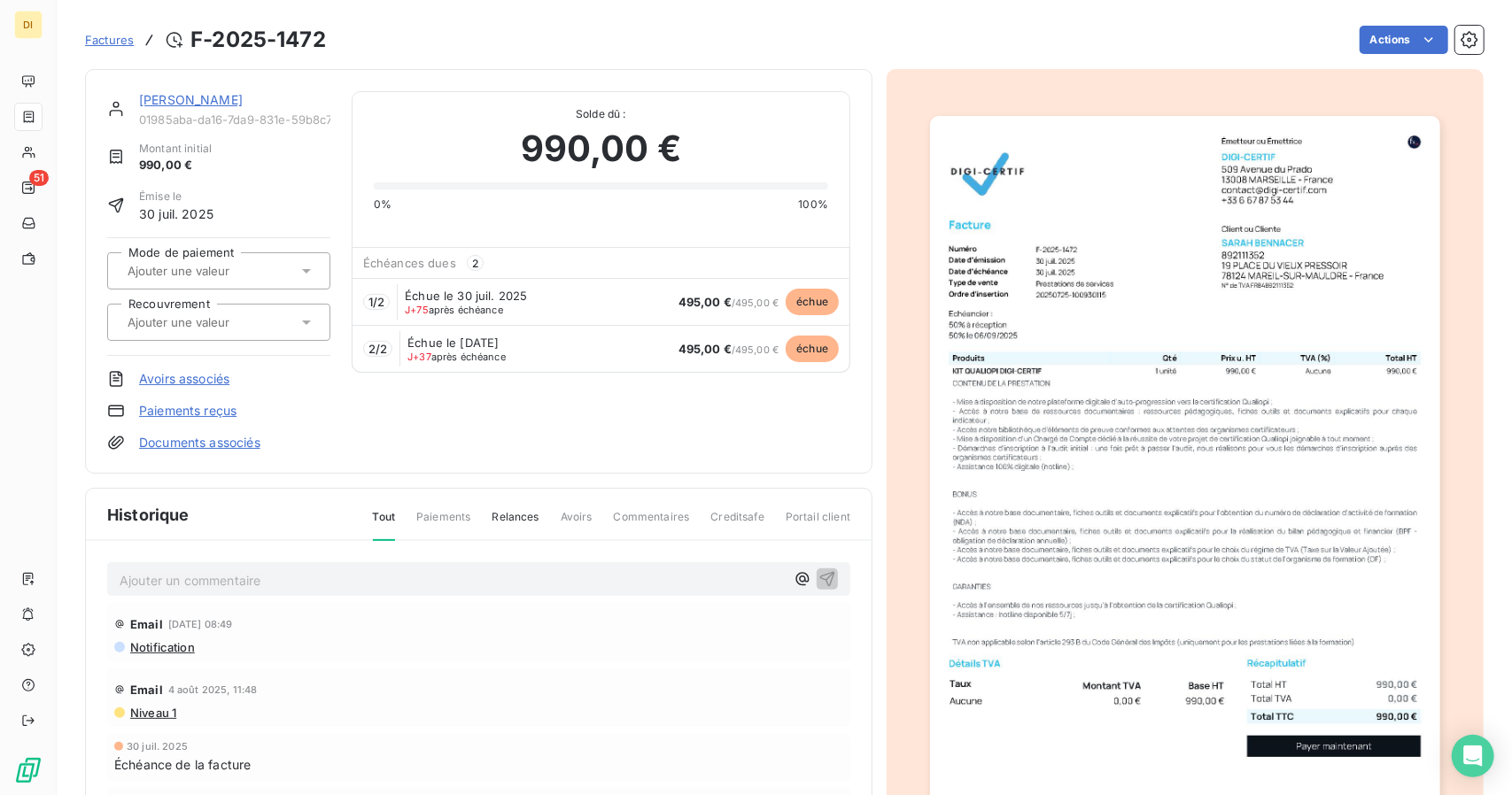
click at [260, 94] on div "[PERSON_NAME]" at bounding box center [235, 100] width 192 height 18
click at [213, 102] on link "[PERSON_NAME]" at bounding box center [191, 99] width 104 height 15
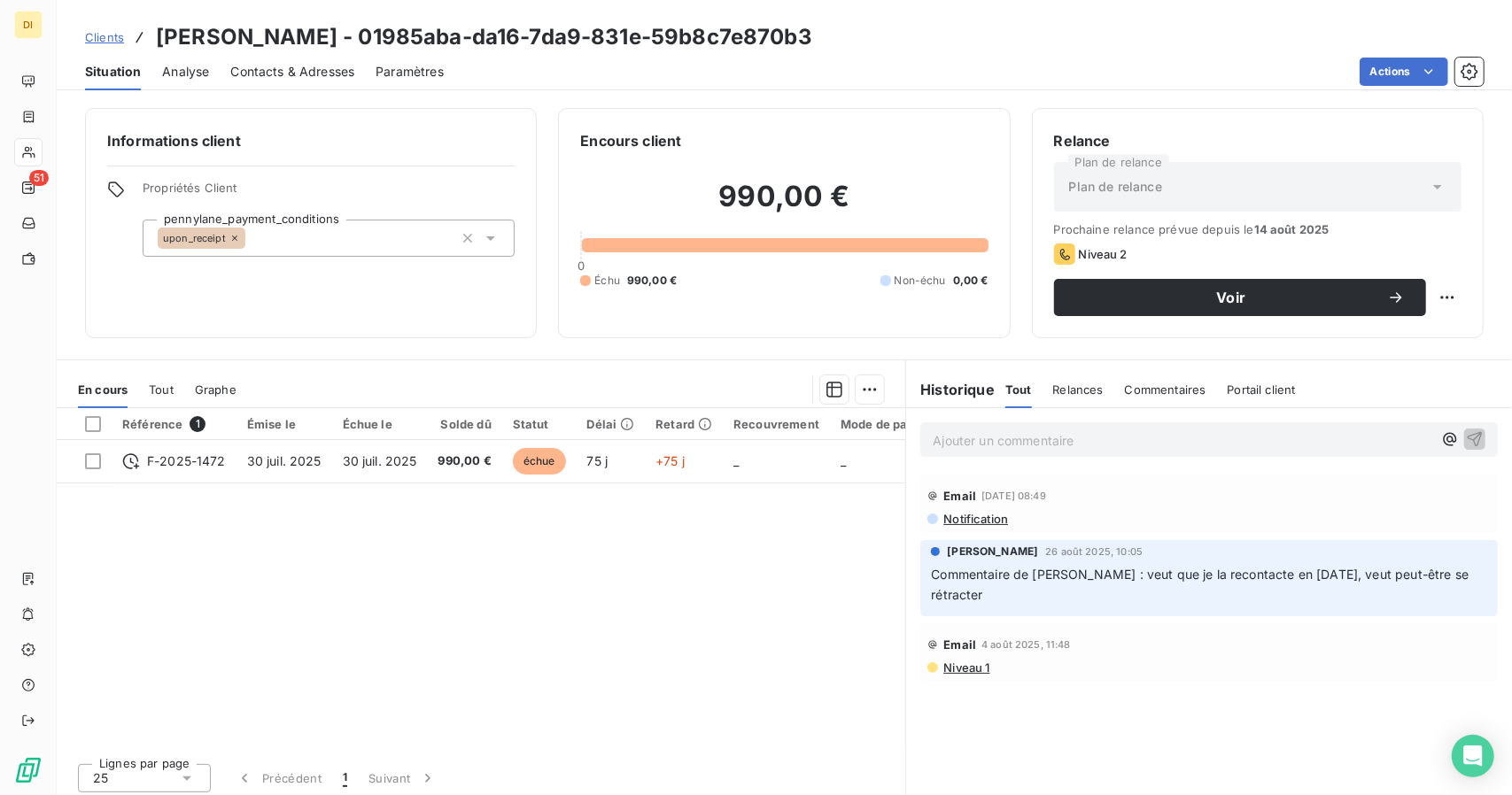
click at [98, 44] on link "Clients" at bounding box center [104, 38] width 39 height 18
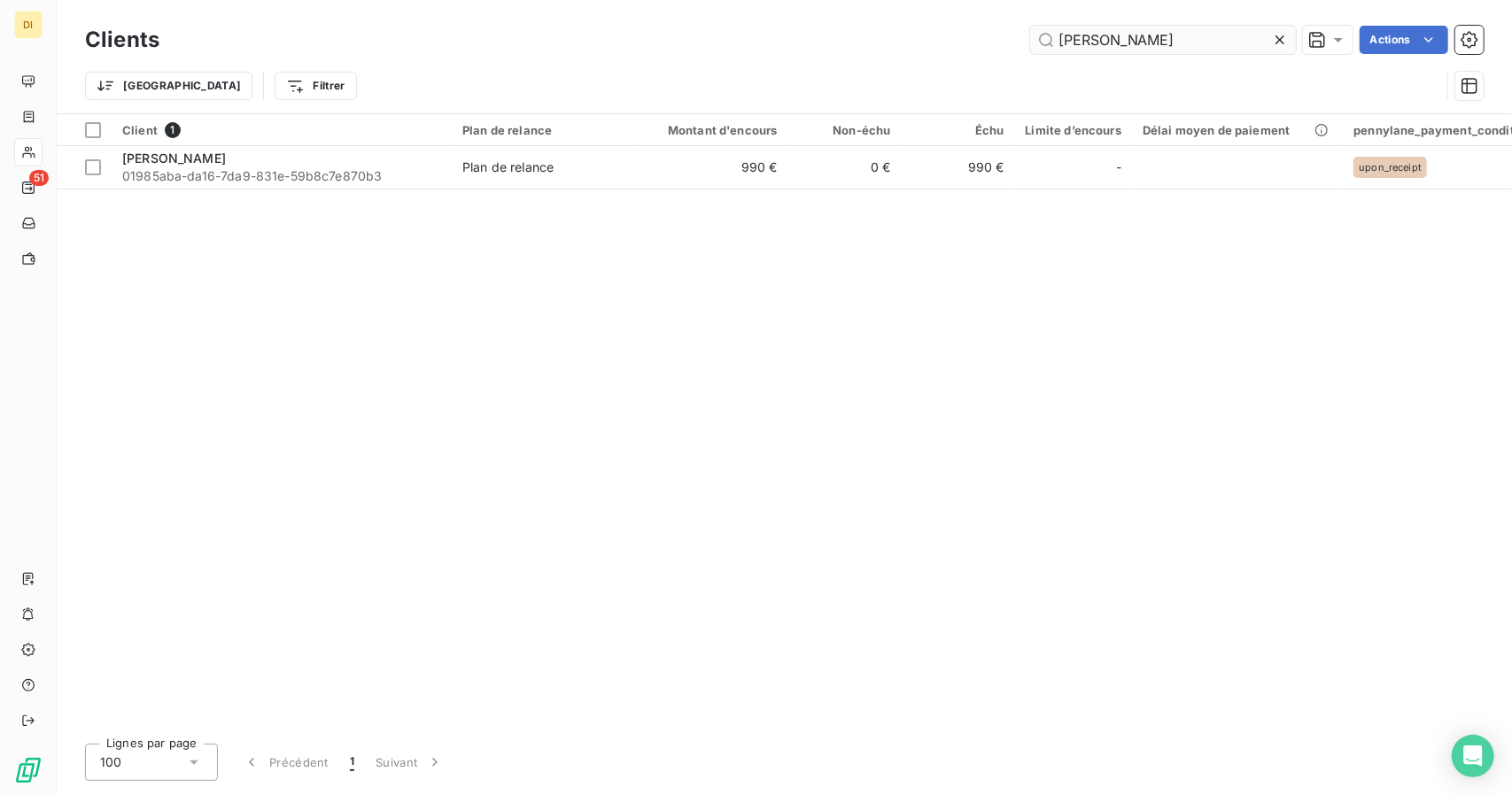
click at [1106, 39] on input "[PERSON_NAME]" at bounding box center [1163, 40] width 266 height 29
click at [1106, 39] on input "LA MAISON DES ARTISTES" at bounding box center [1163, 40] width 266 height 29
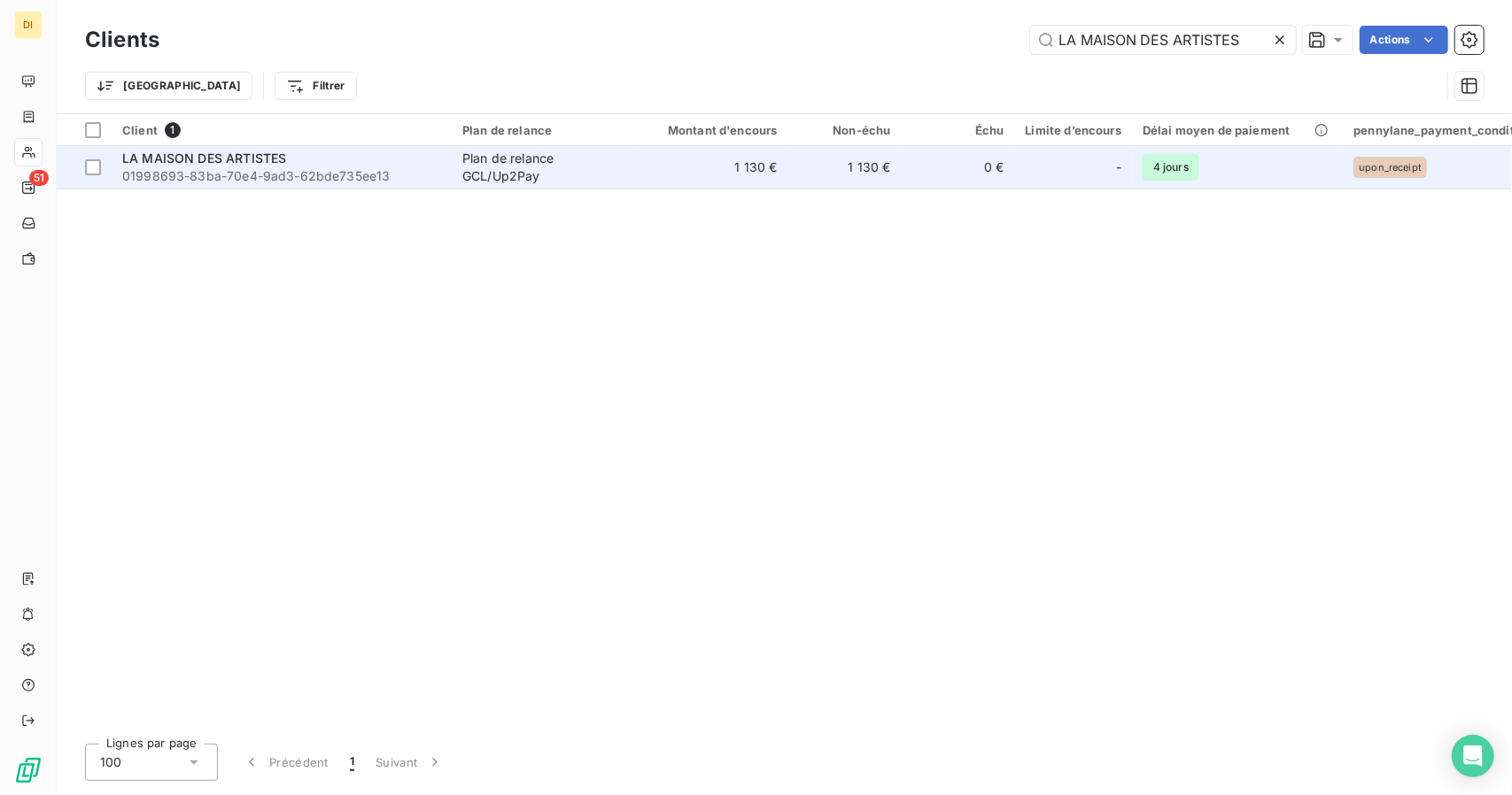
type input "LA MAISON DES ARTISTES"
click at [714, 160] on td "1 130 €" at bounding box center [712, 167] width 152 height 43
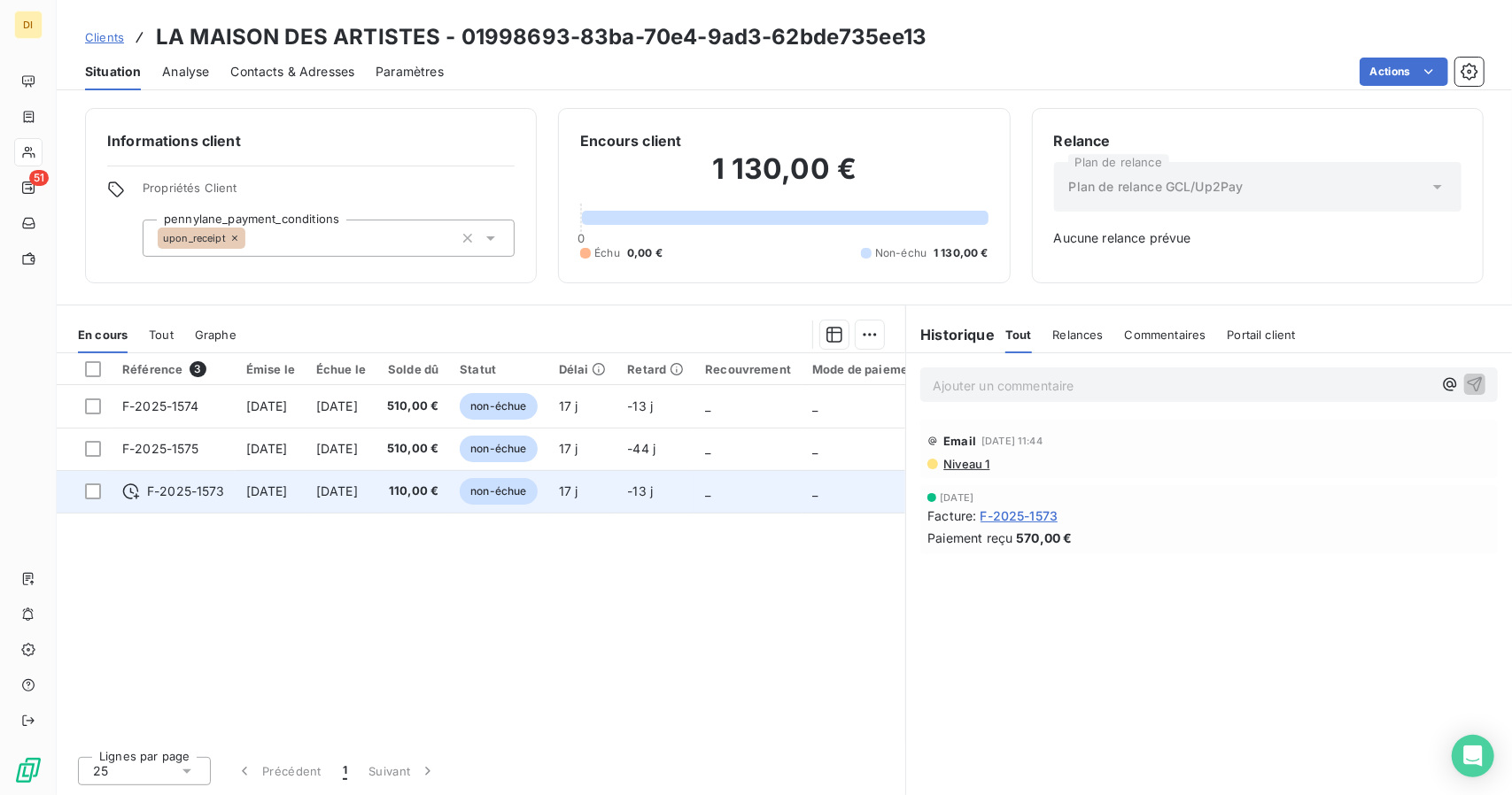
click at [377, 475] on td "[DATE]" at bounding box center [341, 491] width 71 height 43
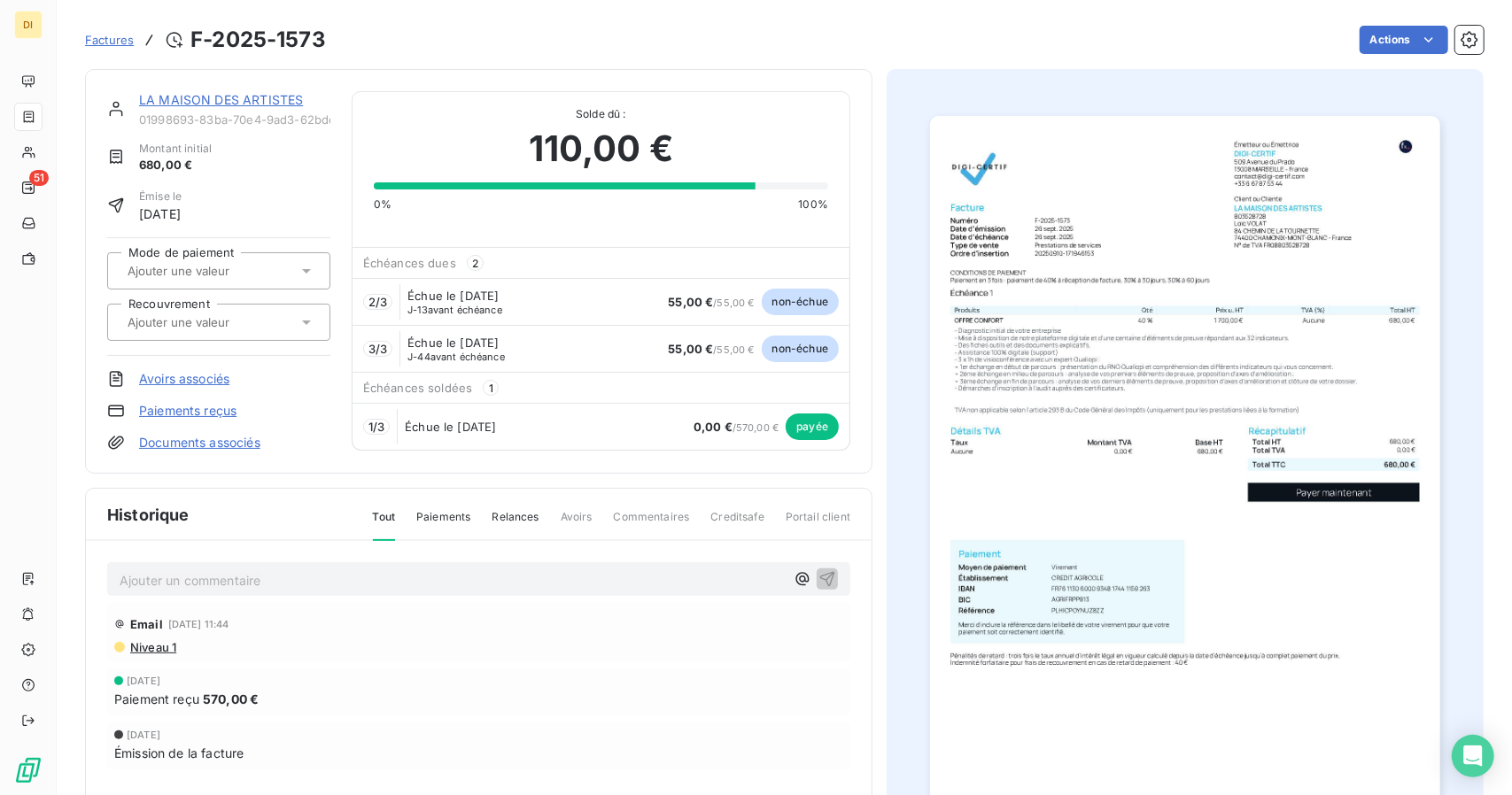
click at [161, 104] on link "LA MAISON DES ARTISTES" at bounding box center [222, 99] width 164 height 15
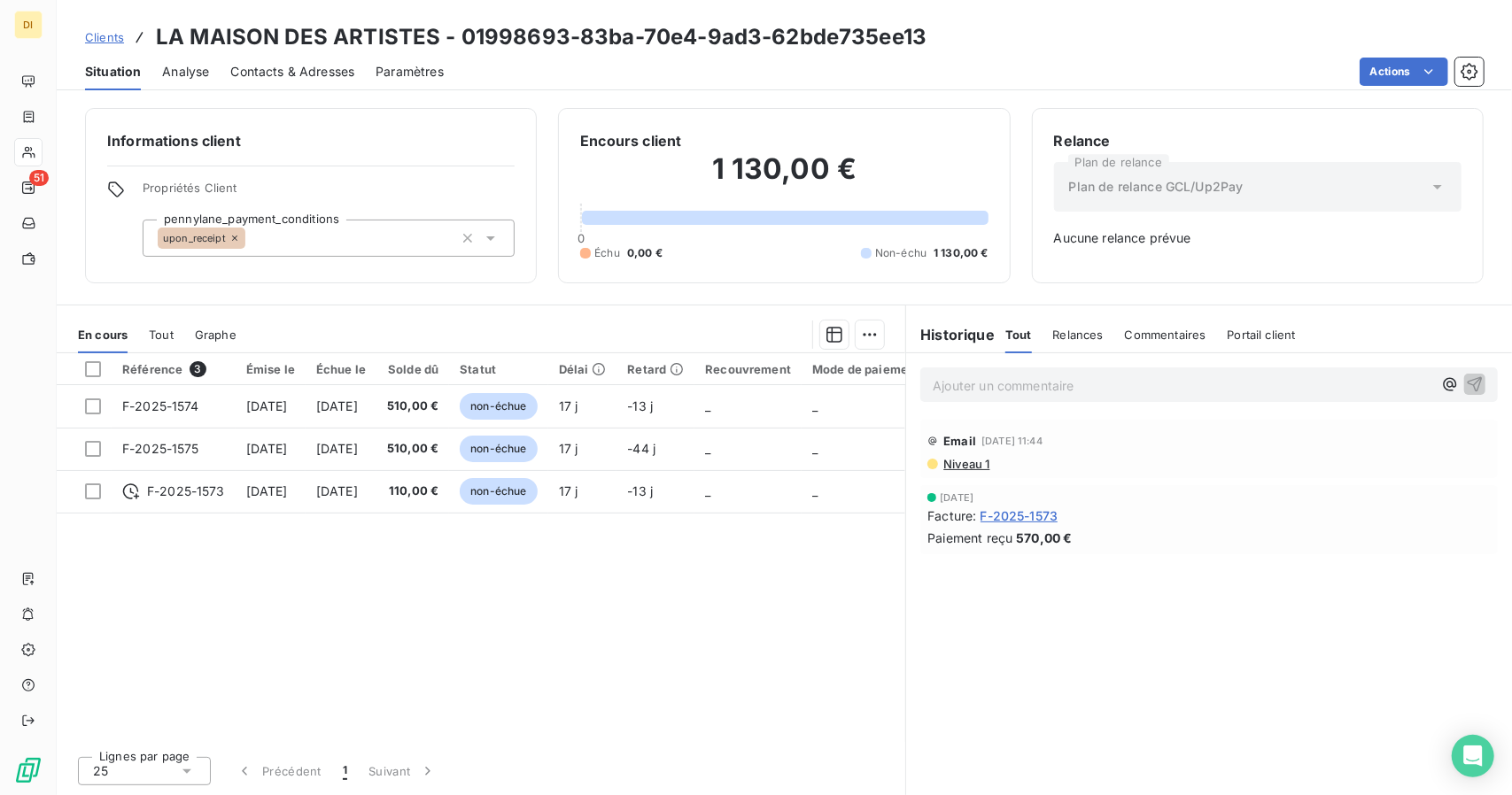
click at [100, 30] on link "Clients" at bounding box center [104, 38] width 39 height 18
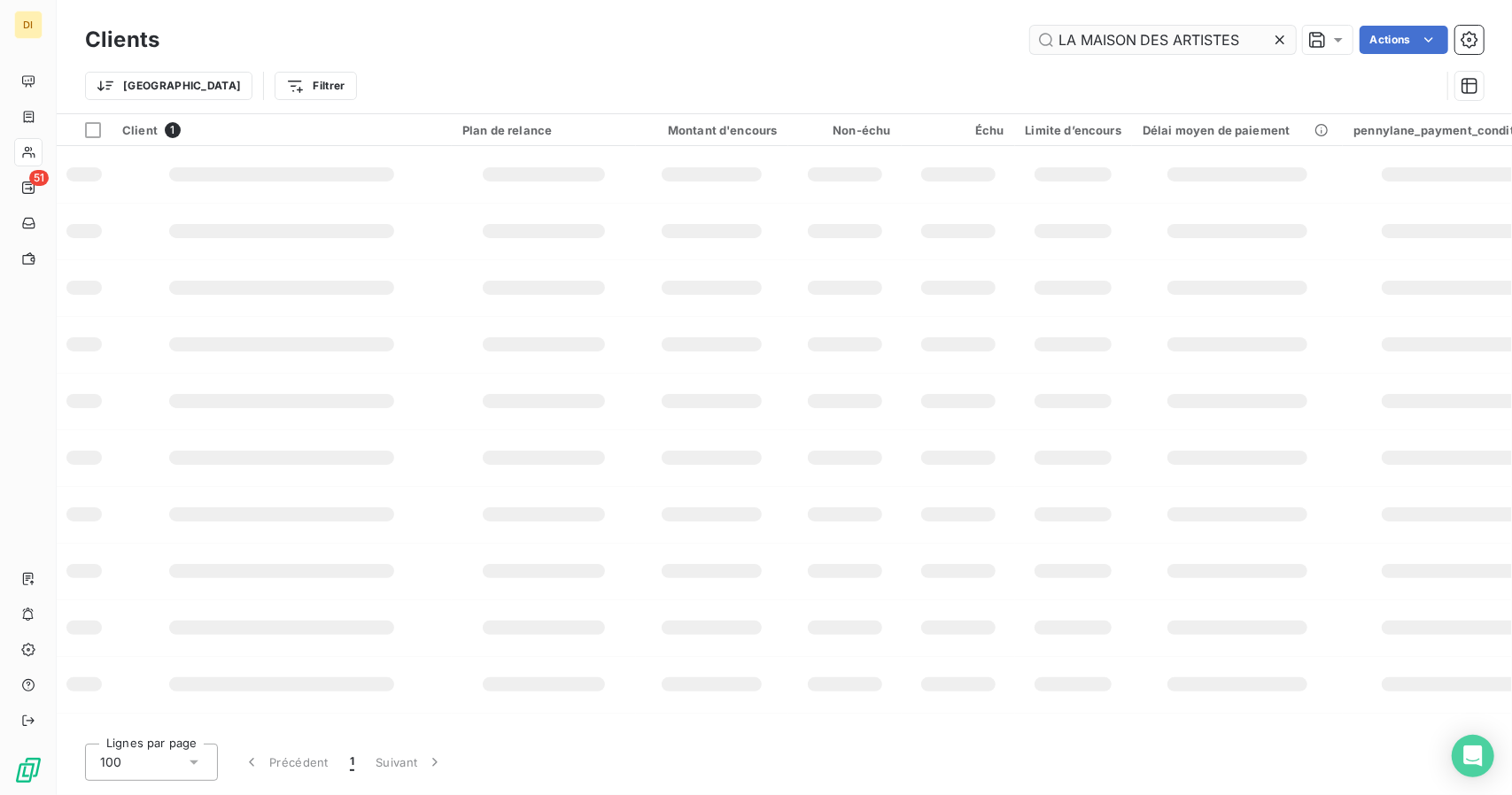
click at [1184, 35] on input "LA MAISON DES ARTISTES" at bounding box center [1163, 40] width 266 height 29
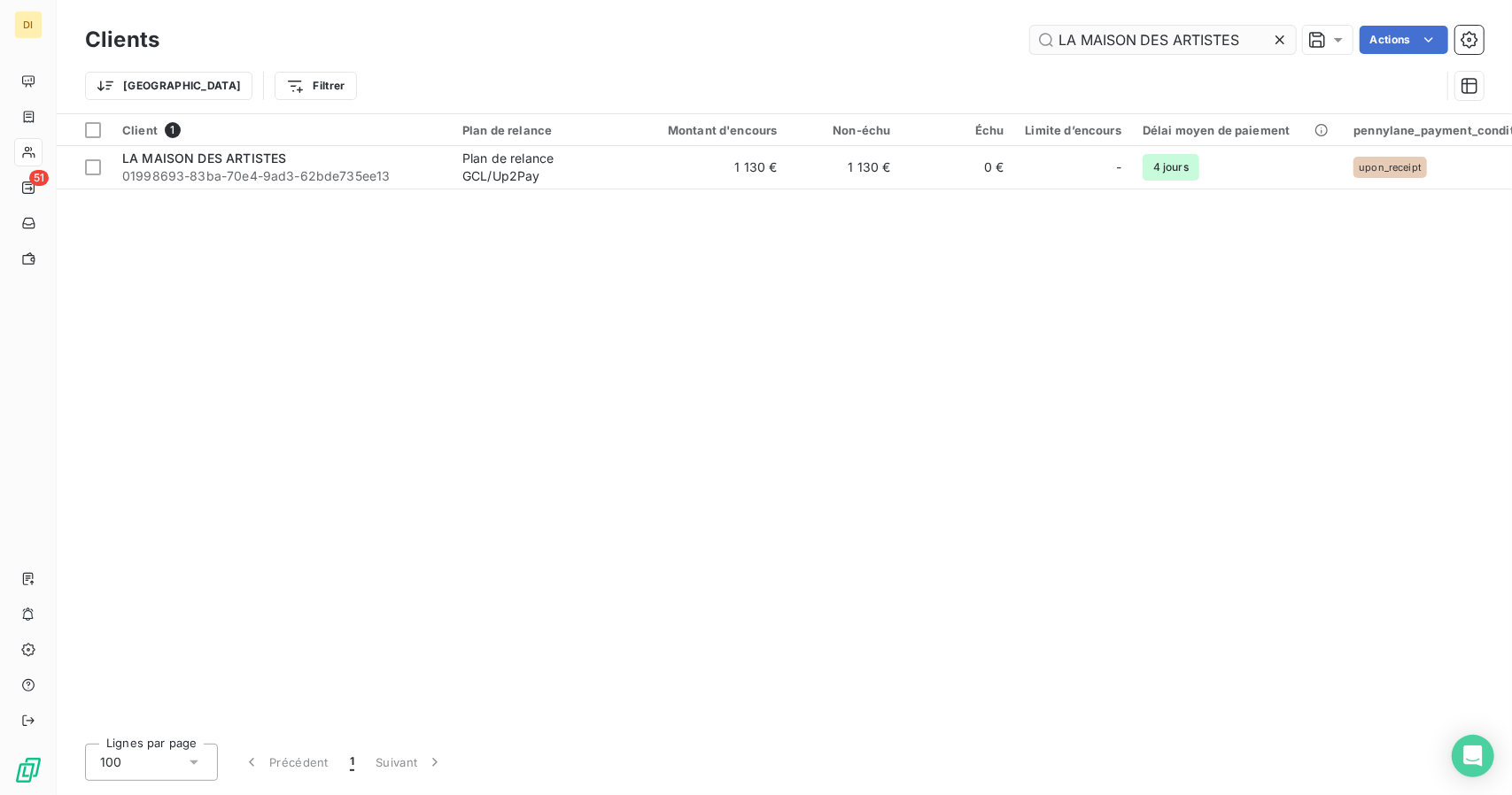
click at [1184, 35] on input "LA MAISON DES ARTISTES" at bounding box center [1163, 40] width 266 height 29
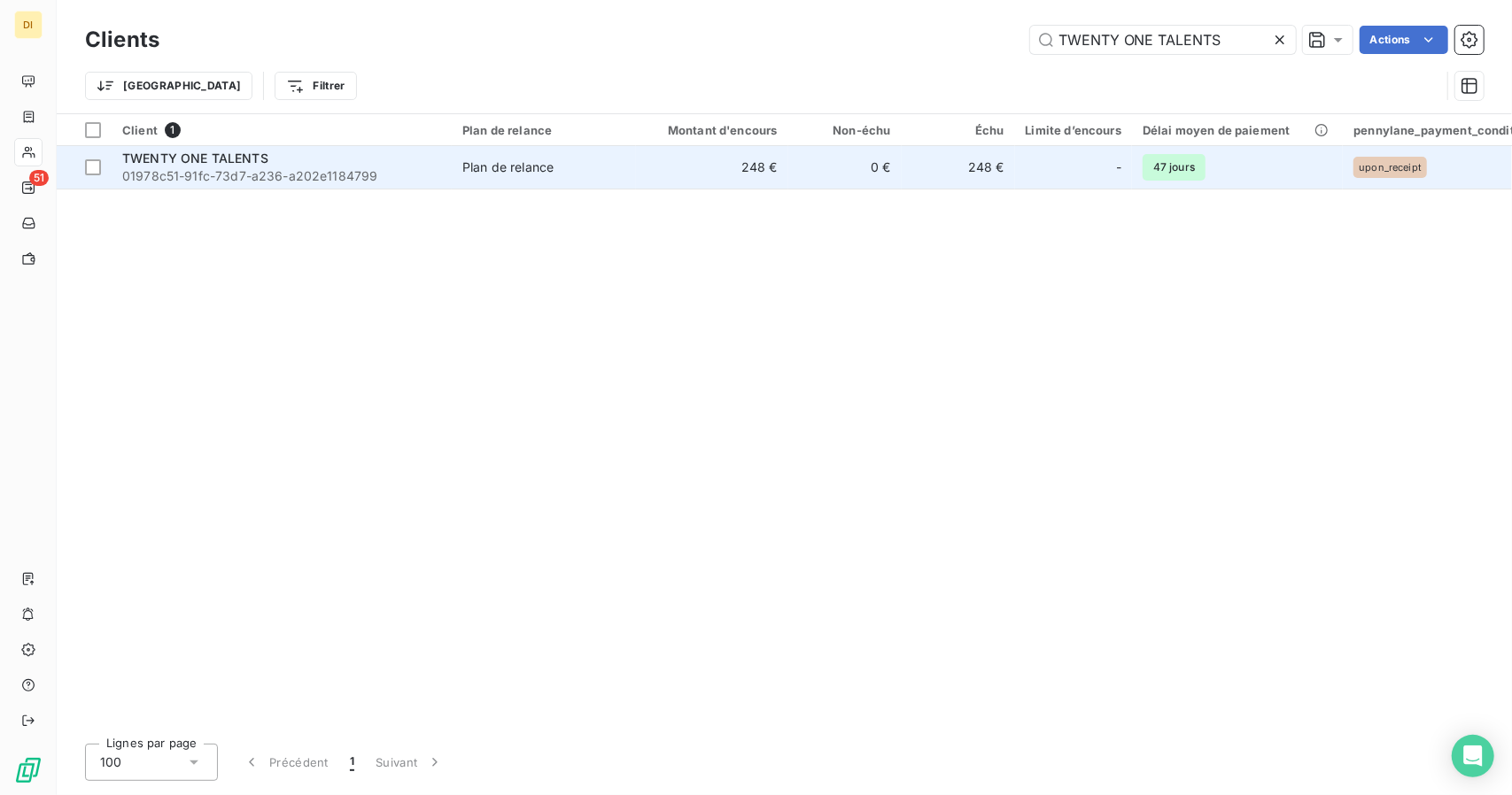
type input "TWENTY ONE TALENTS"
click at [662, 167] on td "248 €" at bounding box center [712, 167] width 152 height 43
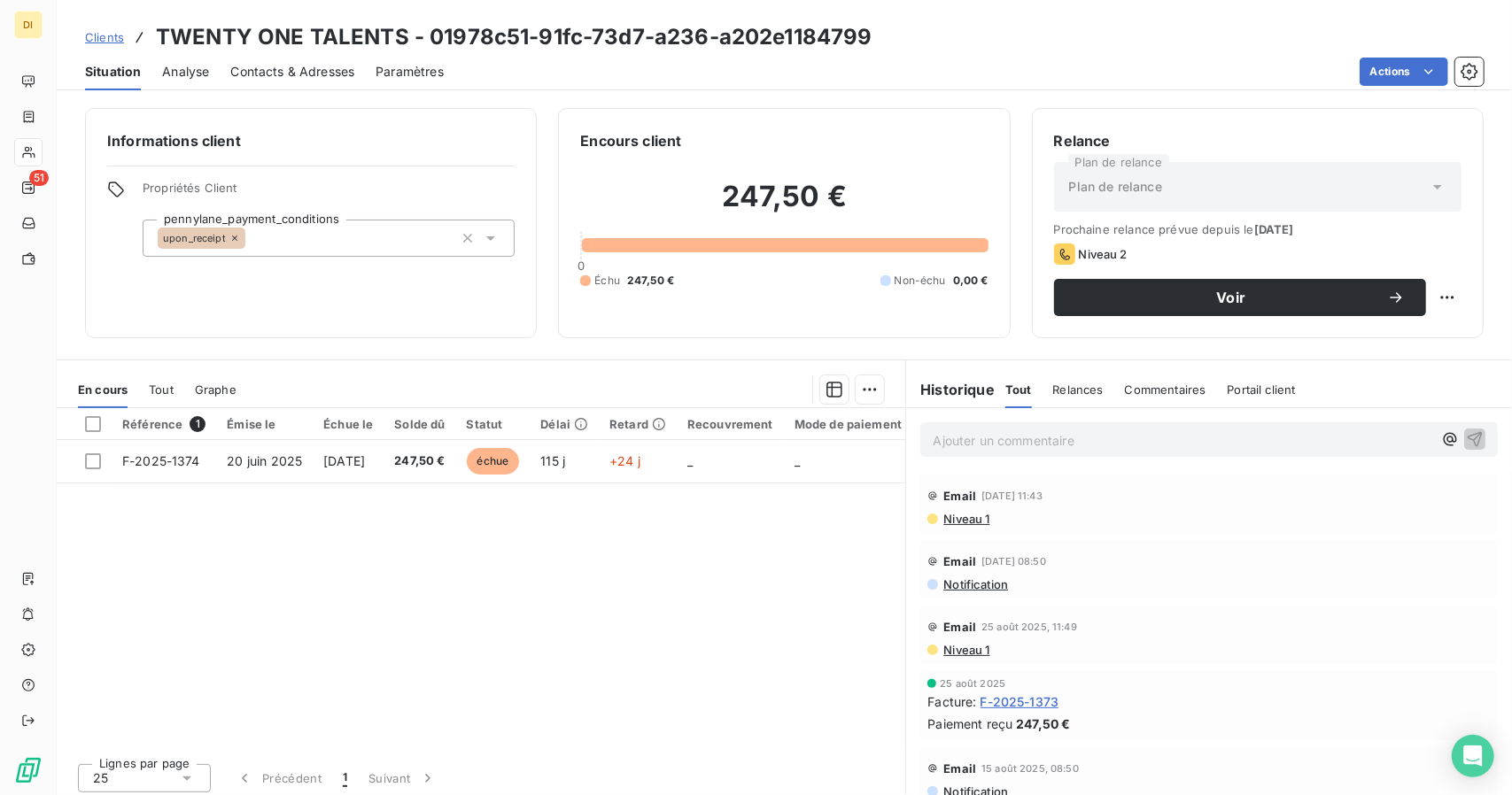
click at [303, 81] on div "Contacts & Adresses" at bounding box center [292, 72] width 124 height 38
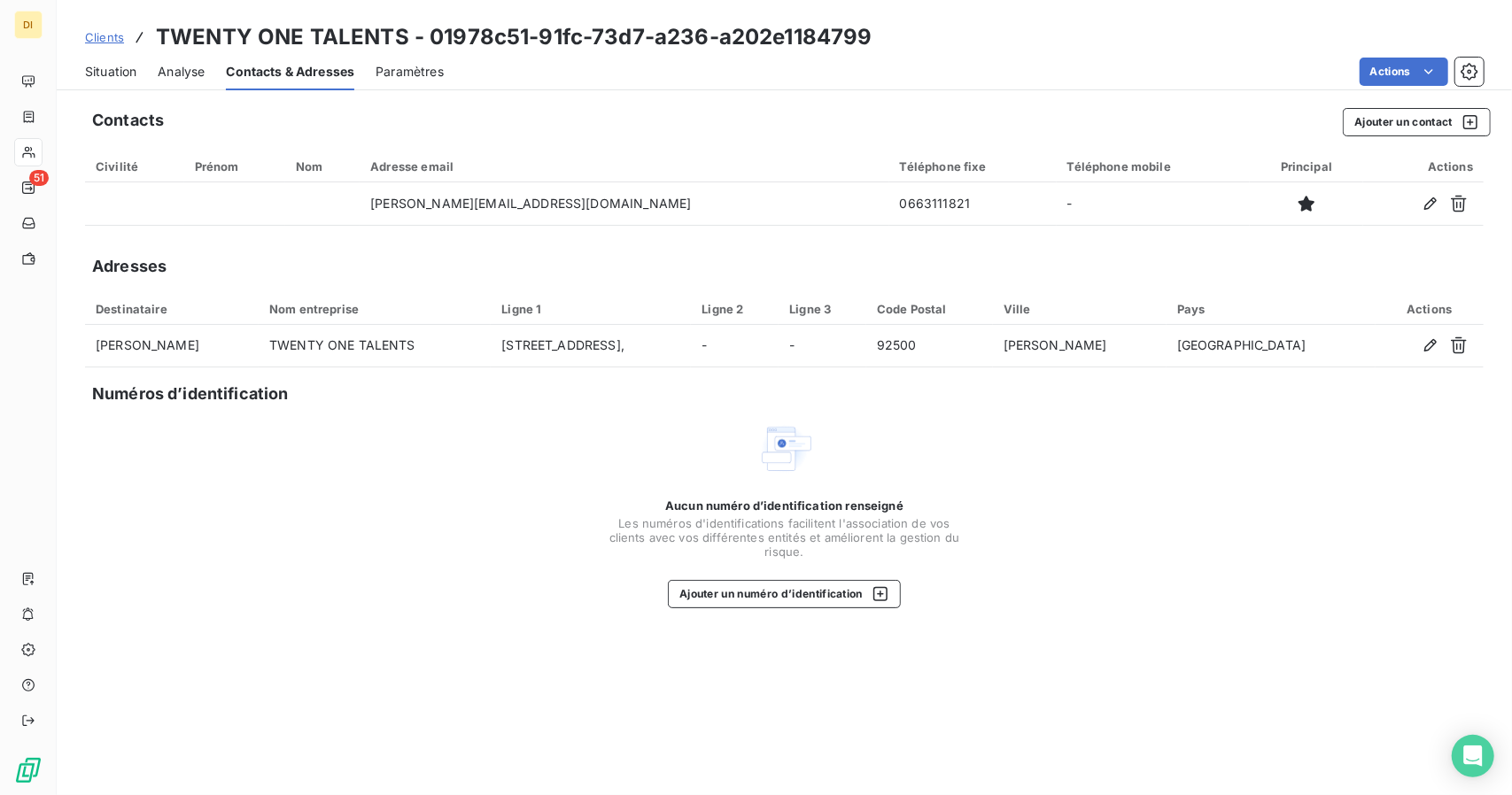
click at [110, 89] on div "Situation Analyse Contacts & Adresses Paramètres Actions" at bounding box center [784, 72] width 1456 height 38
click at [112, 81] on div "Situation" at bounding box center [111, 72] width 51 height 38
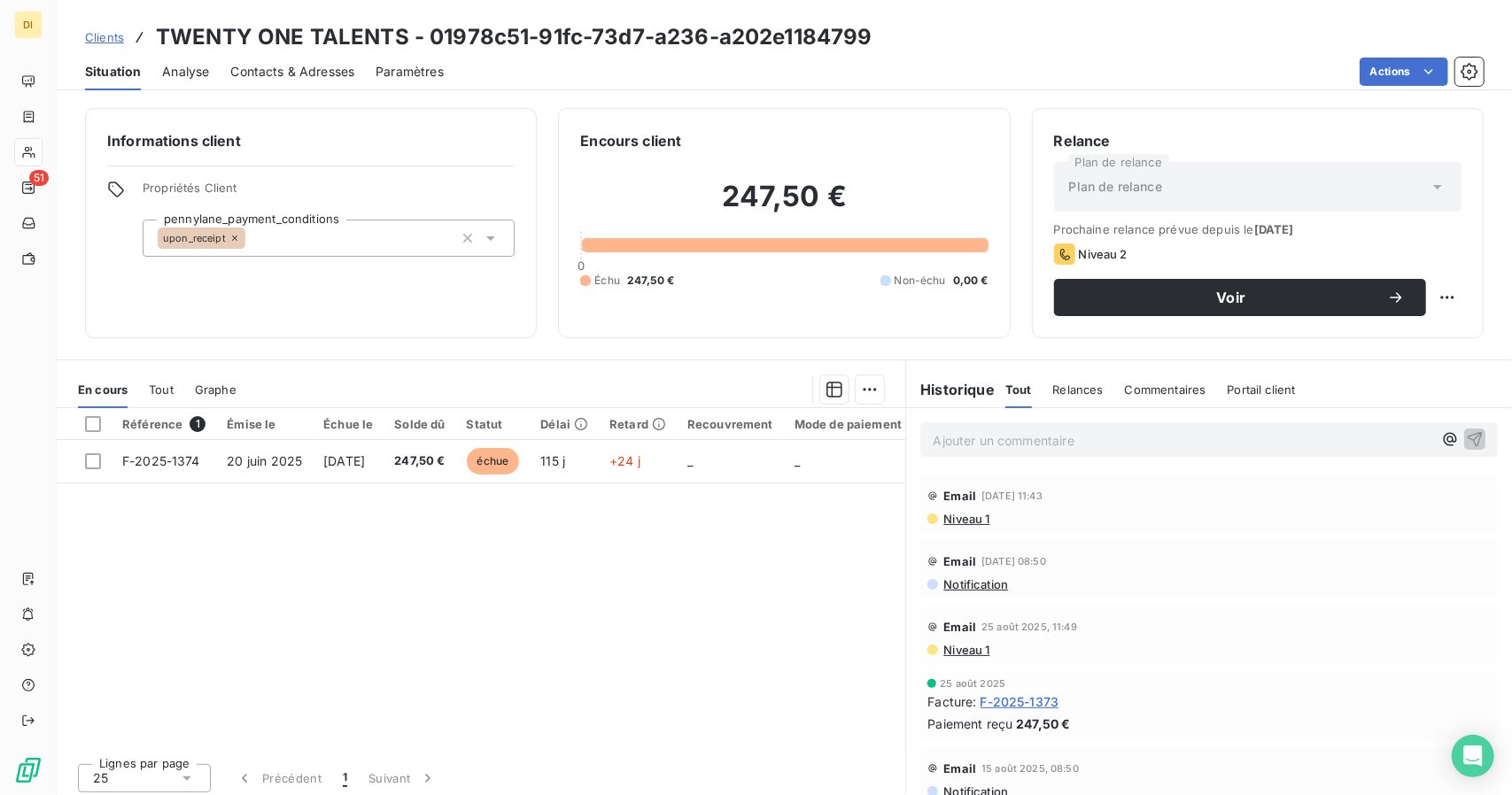
click at [114, 35] on span "Clients" at bounding box center [104, 37] width 39 height 14
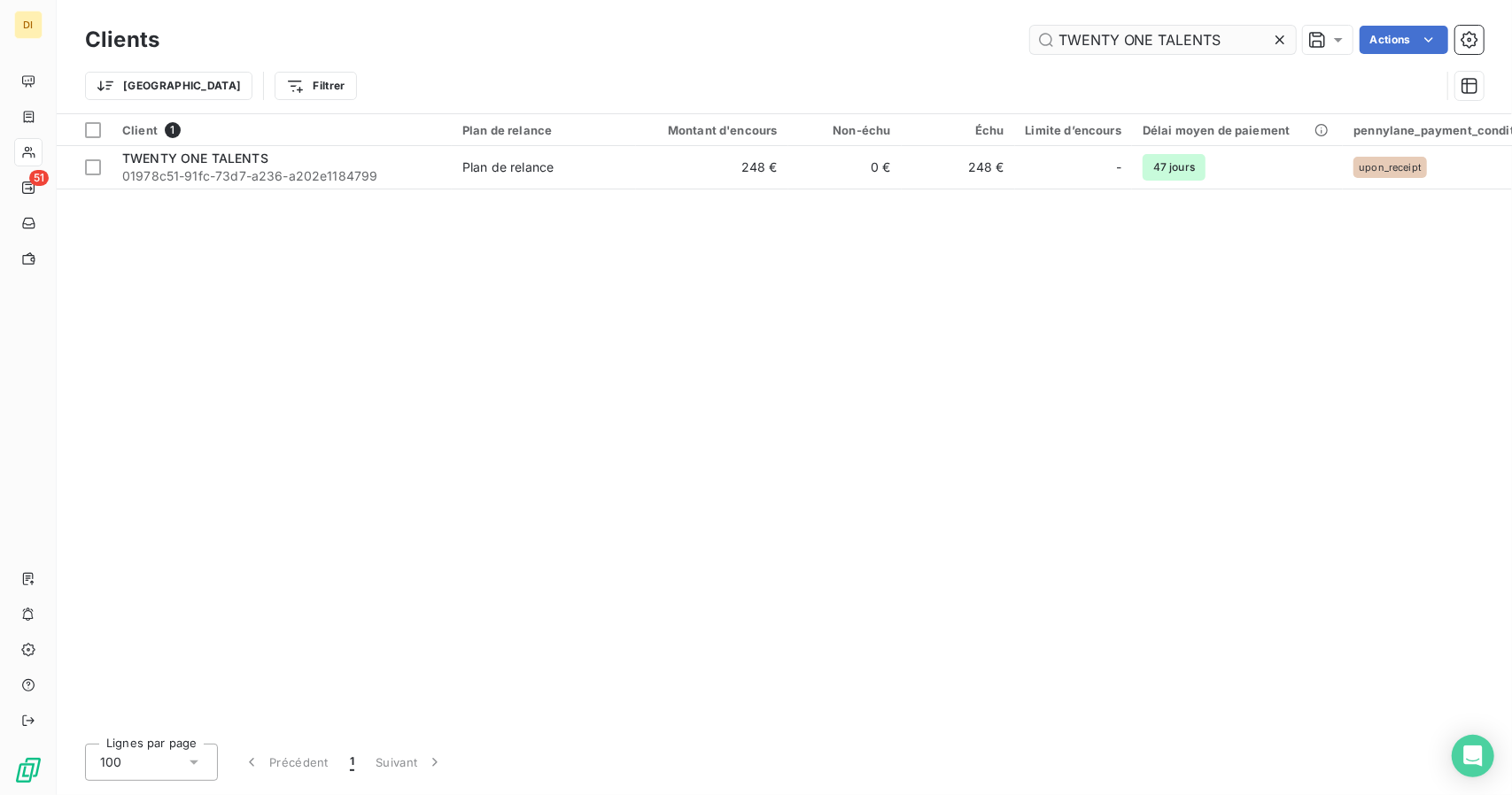
click at [1123, 45] on input "TWENTY ONE TALENTS" at bounding box center [1163, 40] width 266 height 29
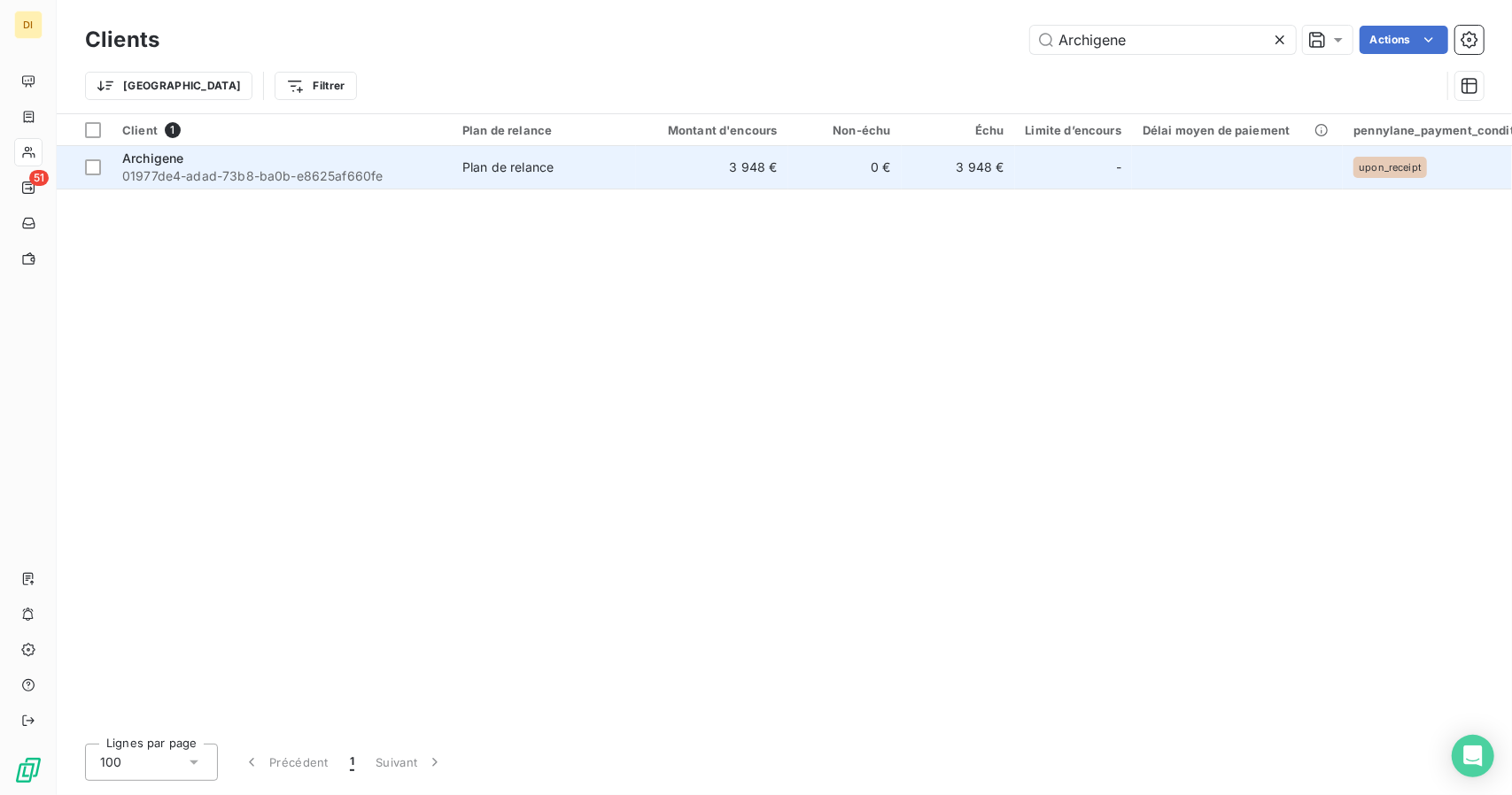
type input "Archigene"
click at [623, 181] on td "Plan de relance" at bounding box center [544, 167] width 184 height 43
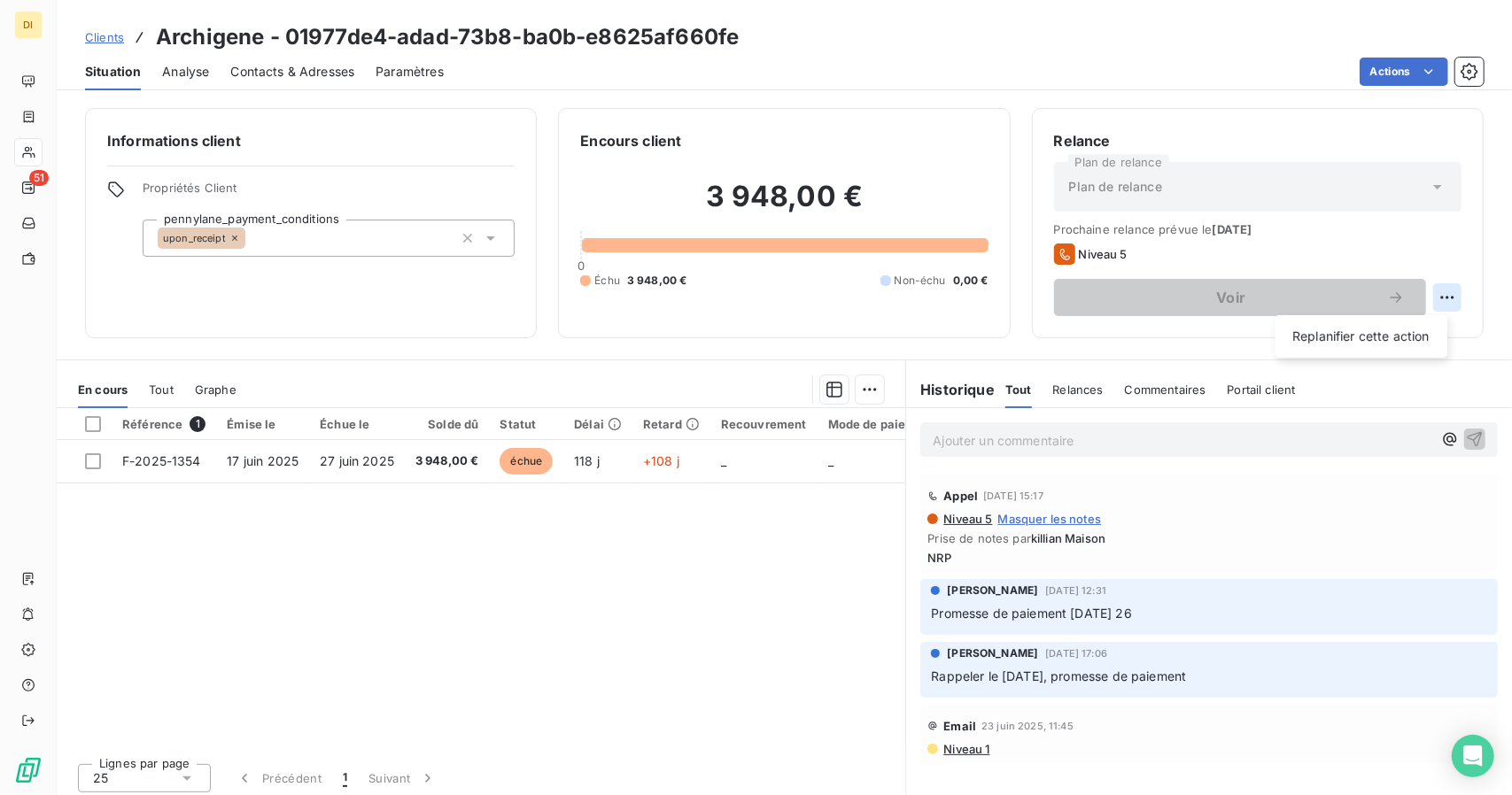
click at [1433, 286] on html "DI 51 Clients Archigene - 01977de4-adad-73b8-ba0b-e8625af660fe Situation Analys…" at bounding box center [756, 398] width 1512 height 795
click at [1385, 350] on div "Replanifier cette action" at bounding box center [1361, 336] width 158 height 29
select select "9"
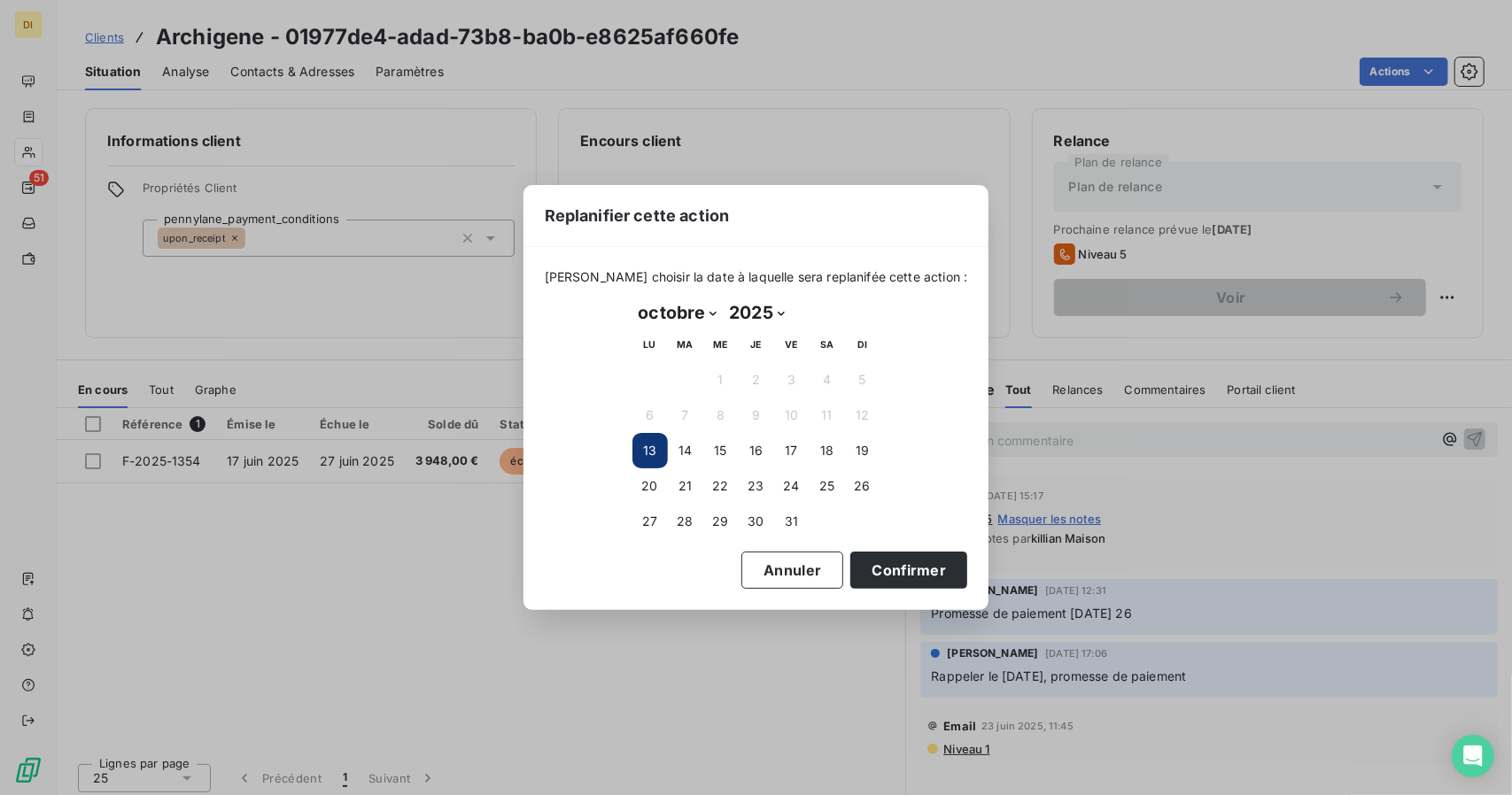
click at [1327, 557] on div "Replanifier cette action [PERSON_NAME] choisir la date à laquelle sera replanif…" at bounding box center [756, 398] width 1512 height 795
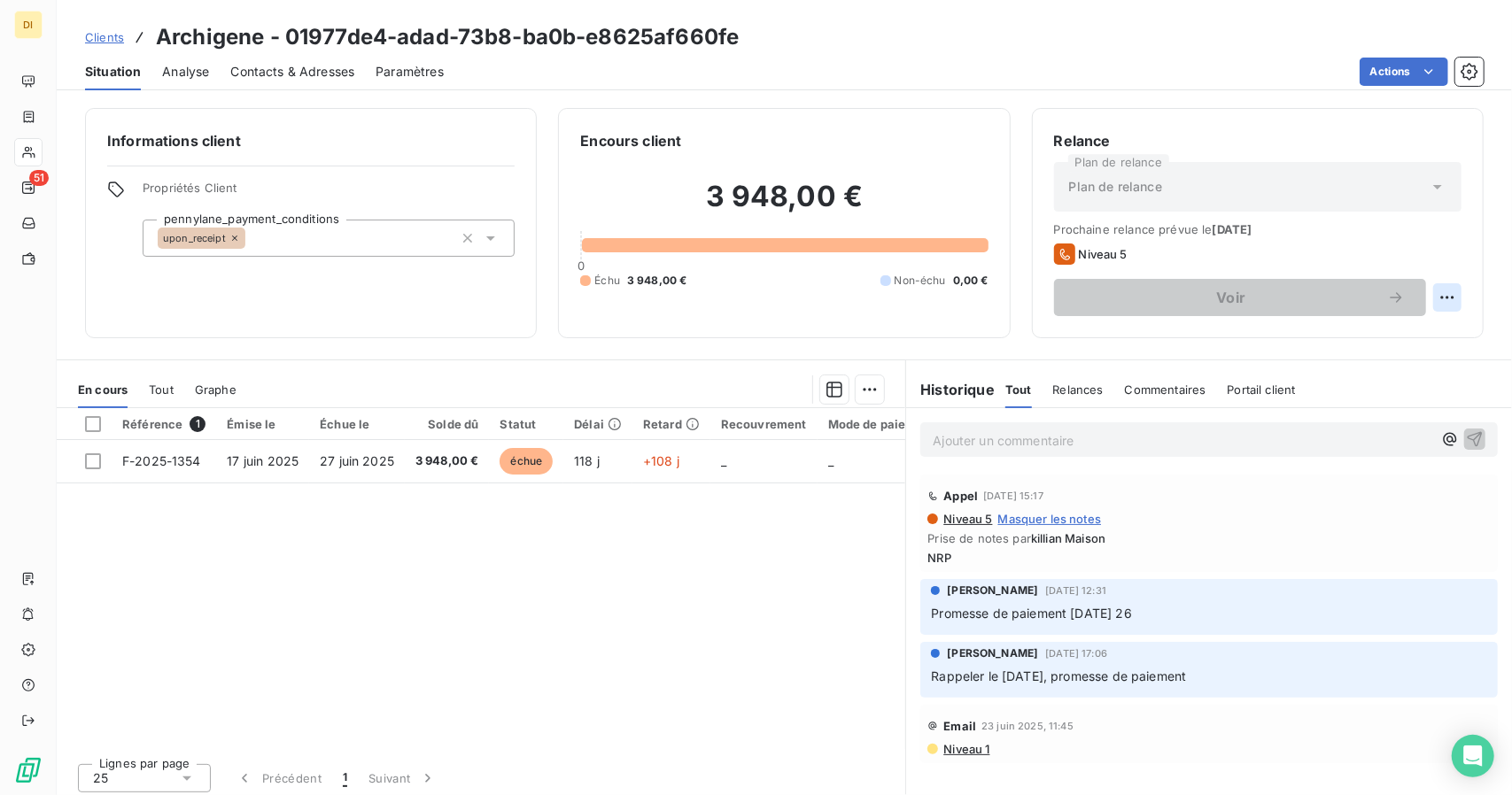
click at [1431, 295] on html "DI 51 Clients Archigene - 01977de4-adad-73b8-ba0b-e8625af660fe Situation Analys…" at bounding box center [756, 398] width 1512 height 795
click at [1375, 314] on html "DI 51 Clients Archigene - 01977de4-adad-73b8-ba0b-e8625af660fe Situation Analys…" at bounding box center [756, 398] width 1512 height 795
click at [1437, 297] on html "DI 51 Clients Archigene - 01977de4-adad-73b8-ba0b-e8625af660fe Situation Analys…" at bounding box center [756, 398] width 1512 height 795
click at [1399, 339] on div "Replanifier cette action" at bounding box center [1361, 336] width 158 height 29
select select "9"
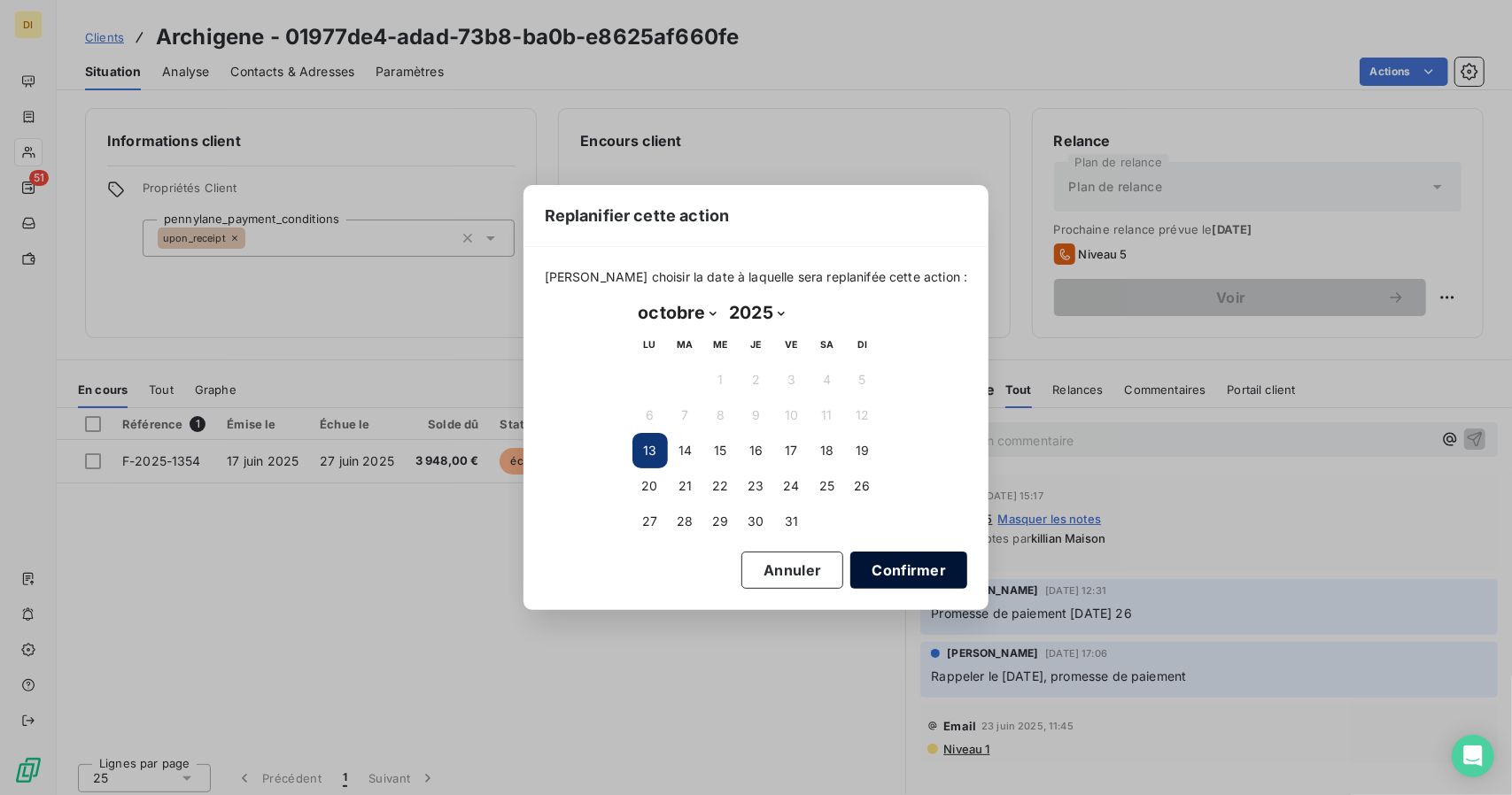
click at [909, 576] on button "Confirmer" at bounding box center [909, 571] width 117 height 38
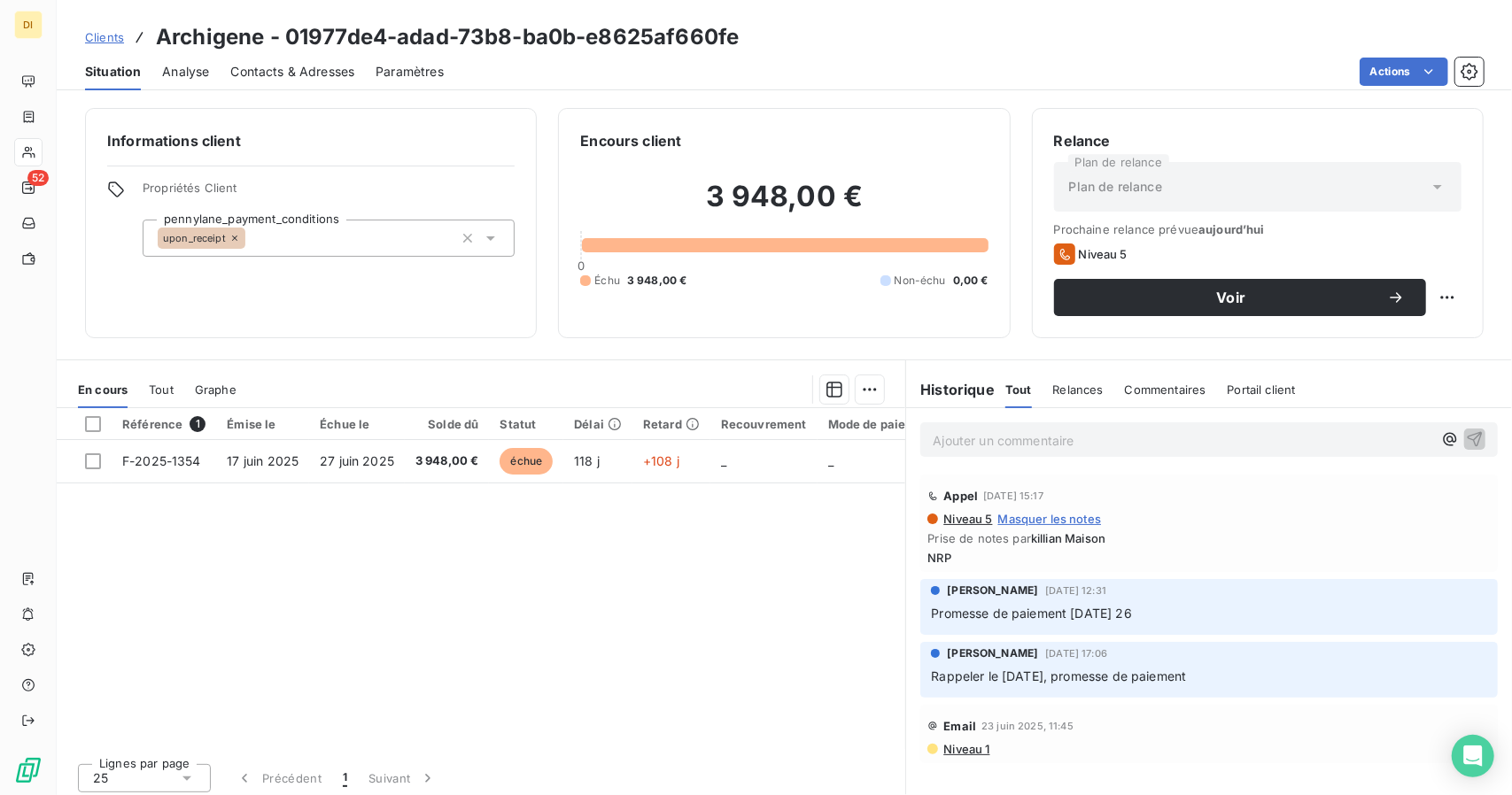
click at [105, 39] on span "Clients" at bounding box center [104, 37] width 39 height 14
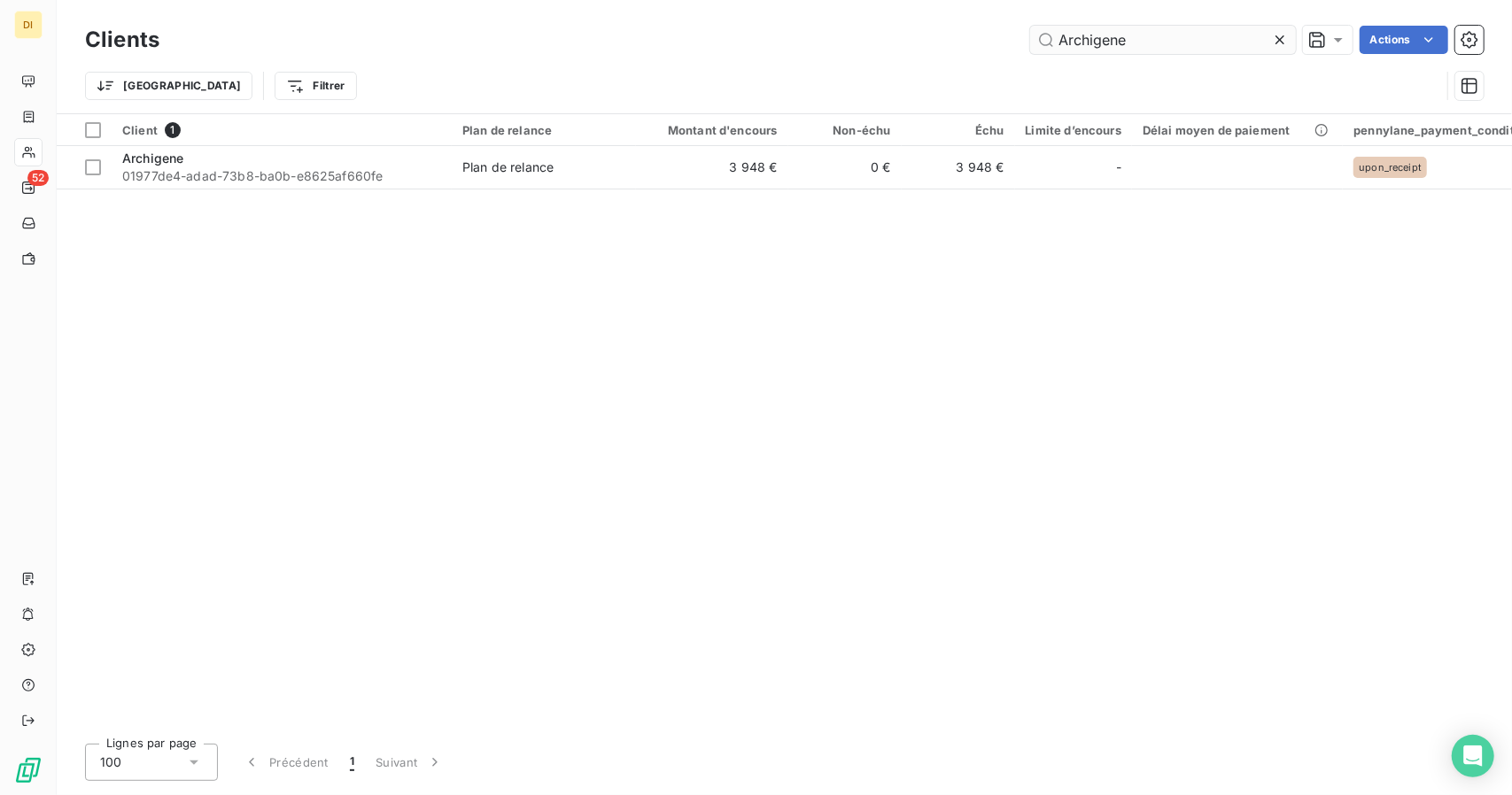
click at [1073, 33] on input "Archigene" at bounding box center [1163, 40] width 266 height 29
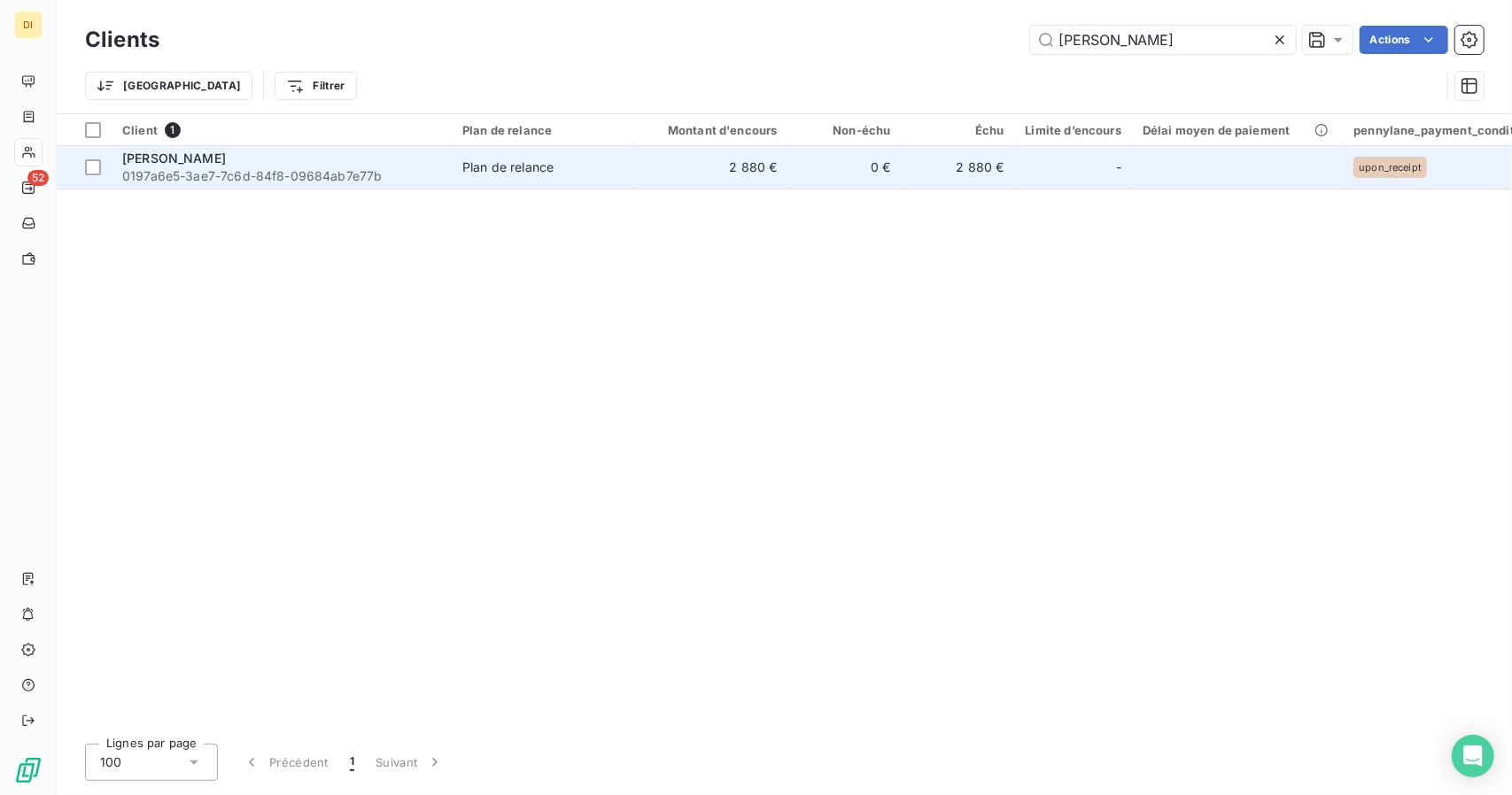
type input "[PERSON_NAME]"
click at [635, 153] on td "Plan de relance" at bounding box center [544, 167] width 184 height 43
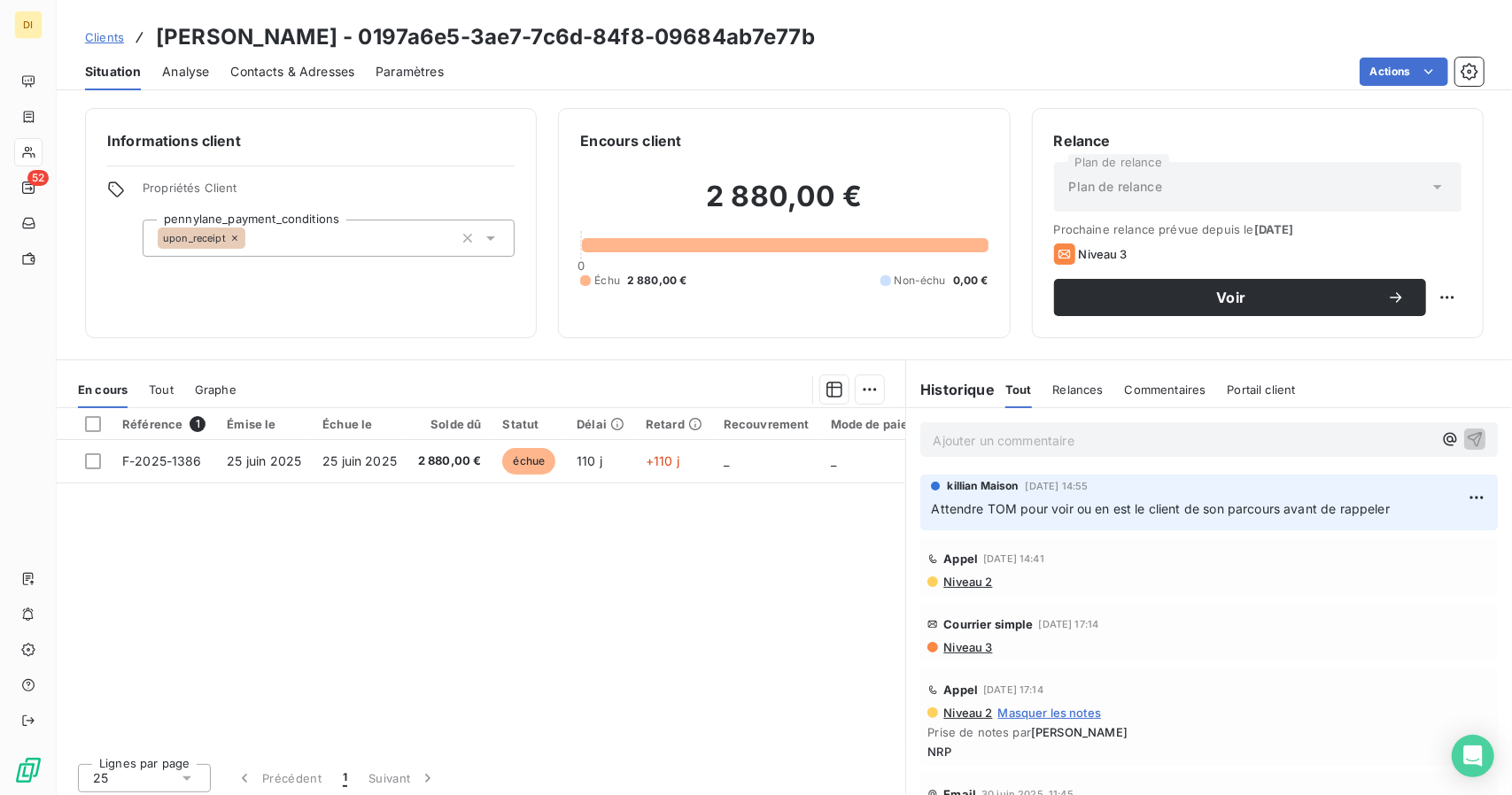
scroll to position [33, 0]
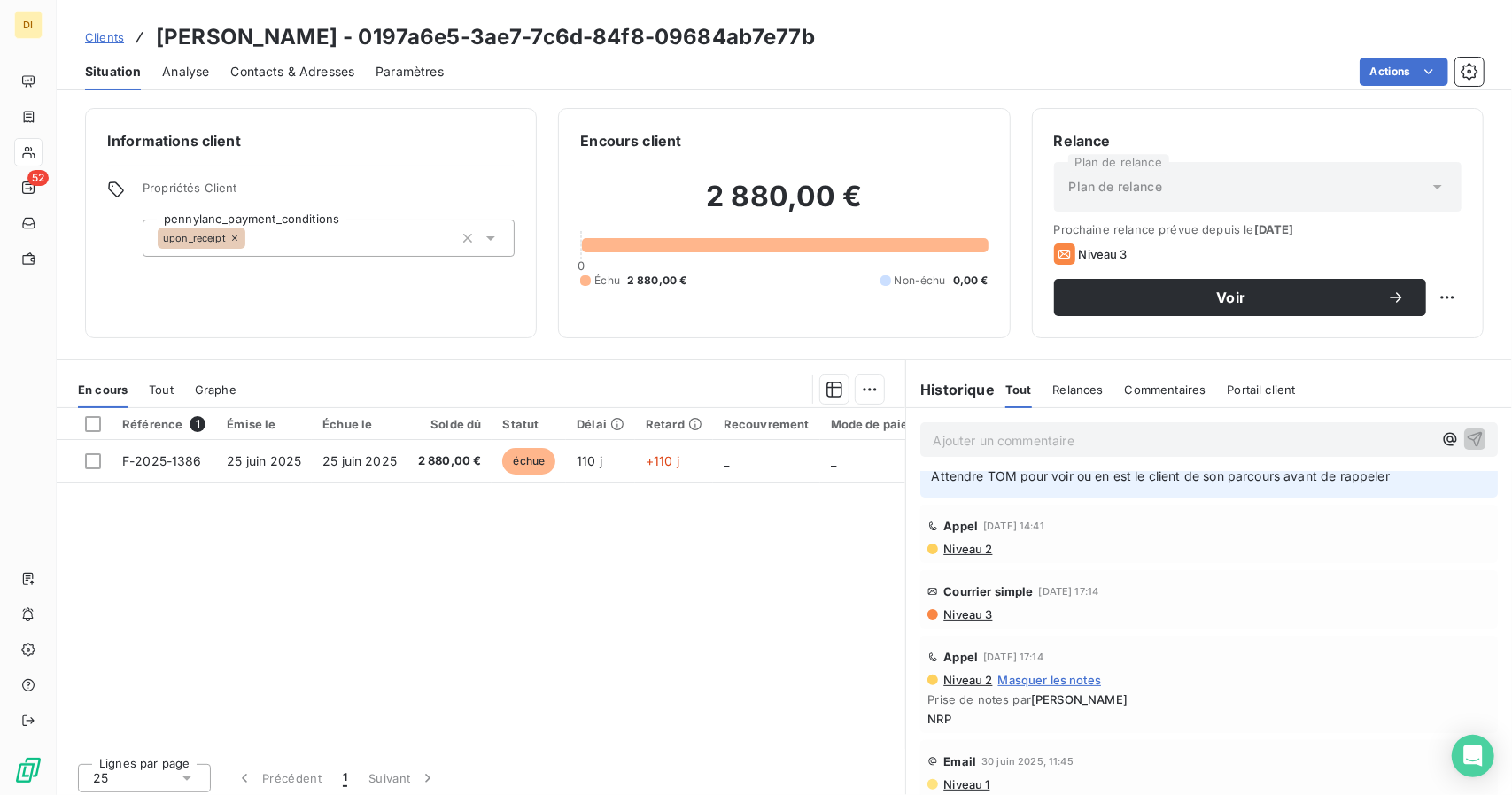
click at [983, 612] on span "Niveau 3" at bounding box center [966, 615] width 50 height 14
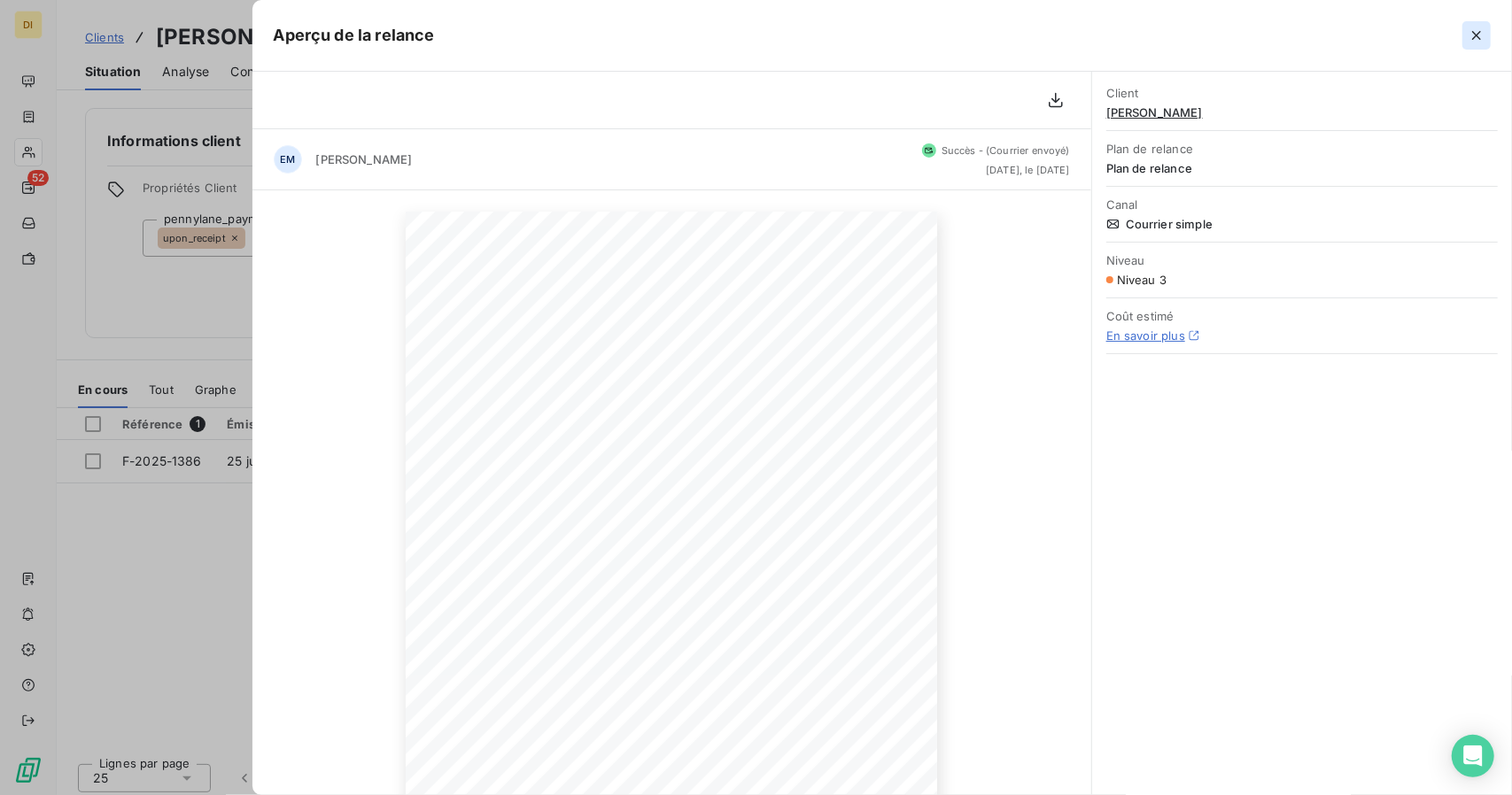
click at [1476, 27] on icon "button" at bounding box center [1476, 36] width 18 height 18
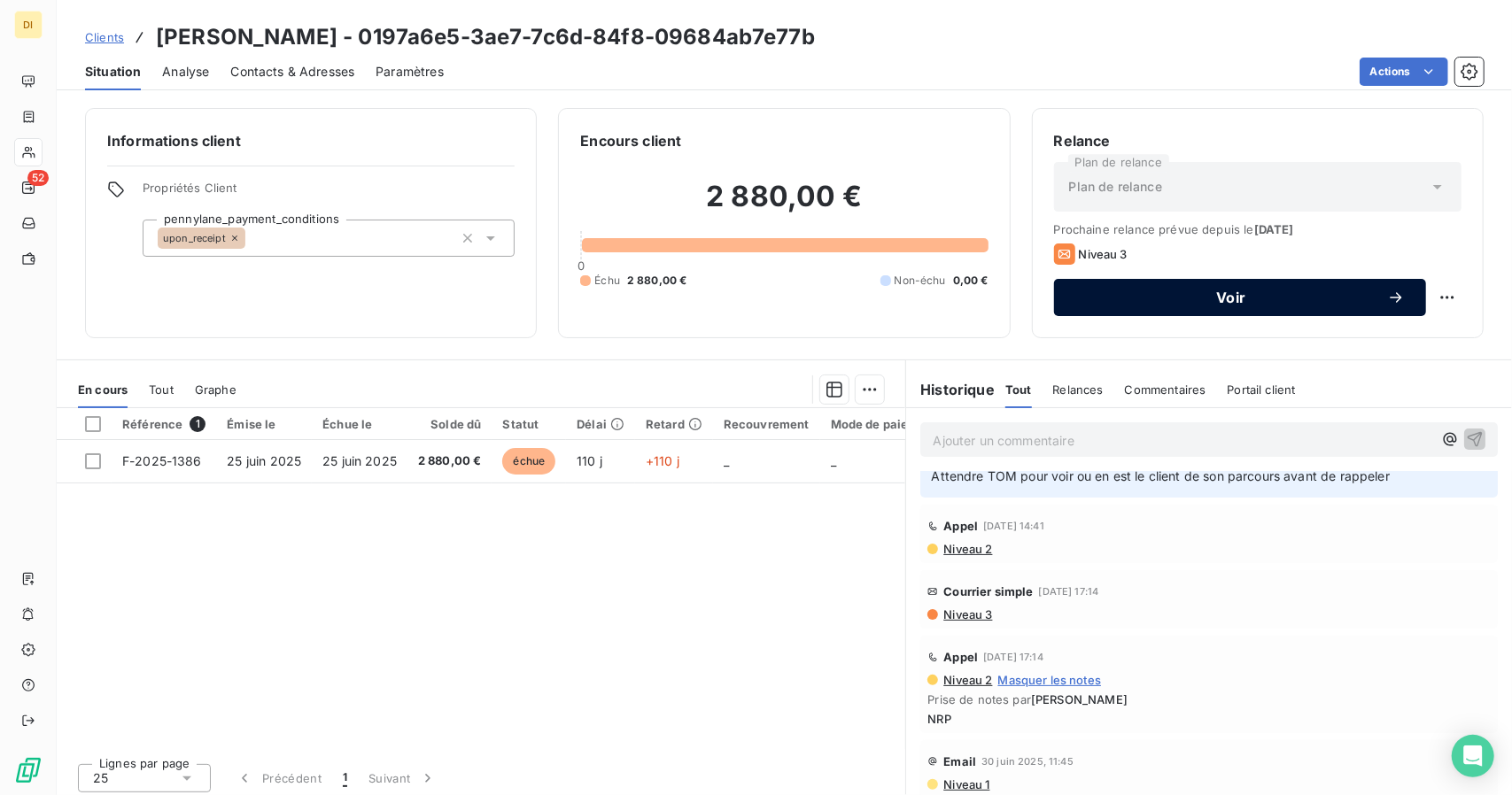
click at [1308, 301] on span "Voir" at bounding box center [1231, 298] width 311 height 14
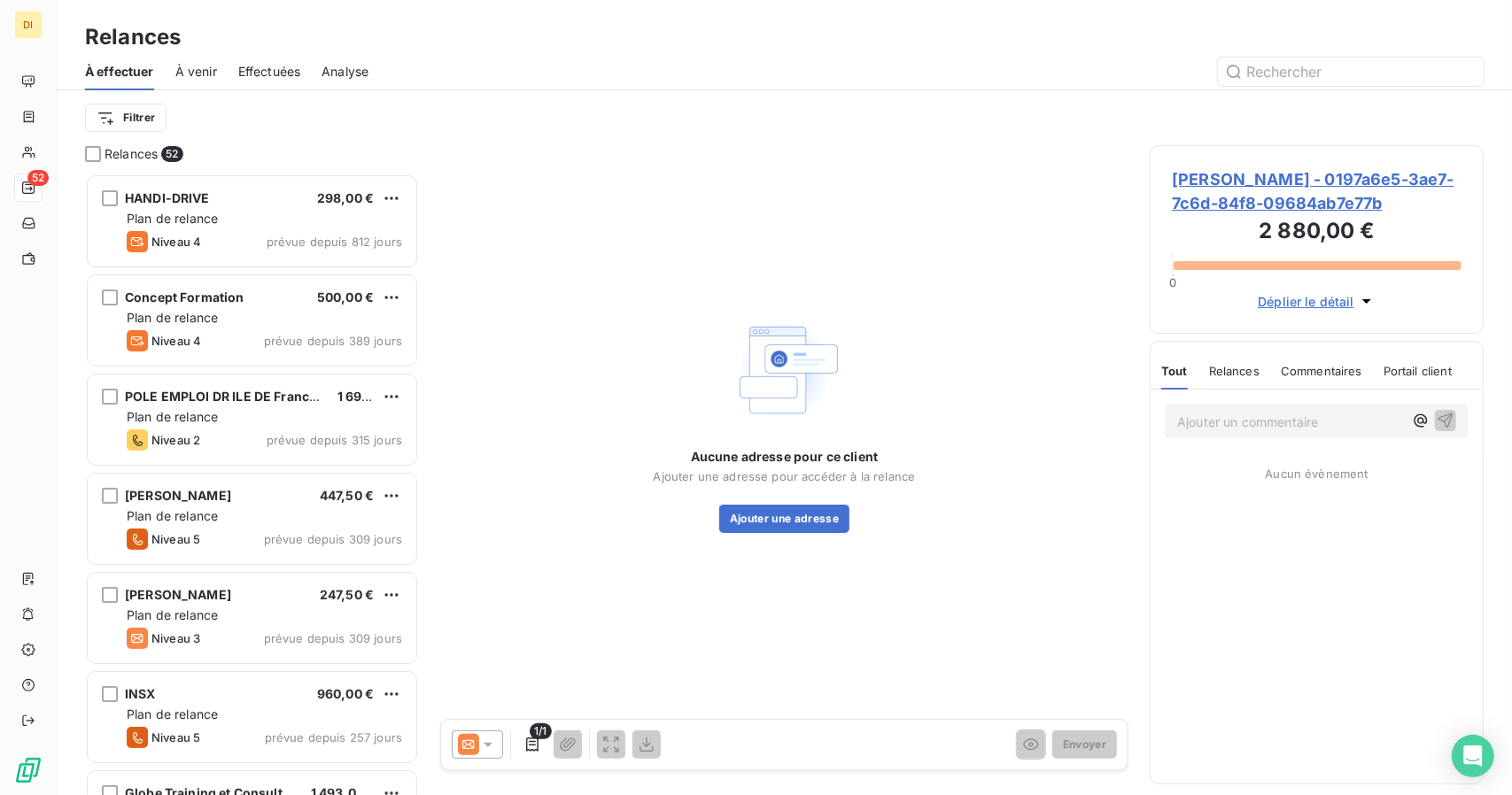
scroll to position [608, 320]
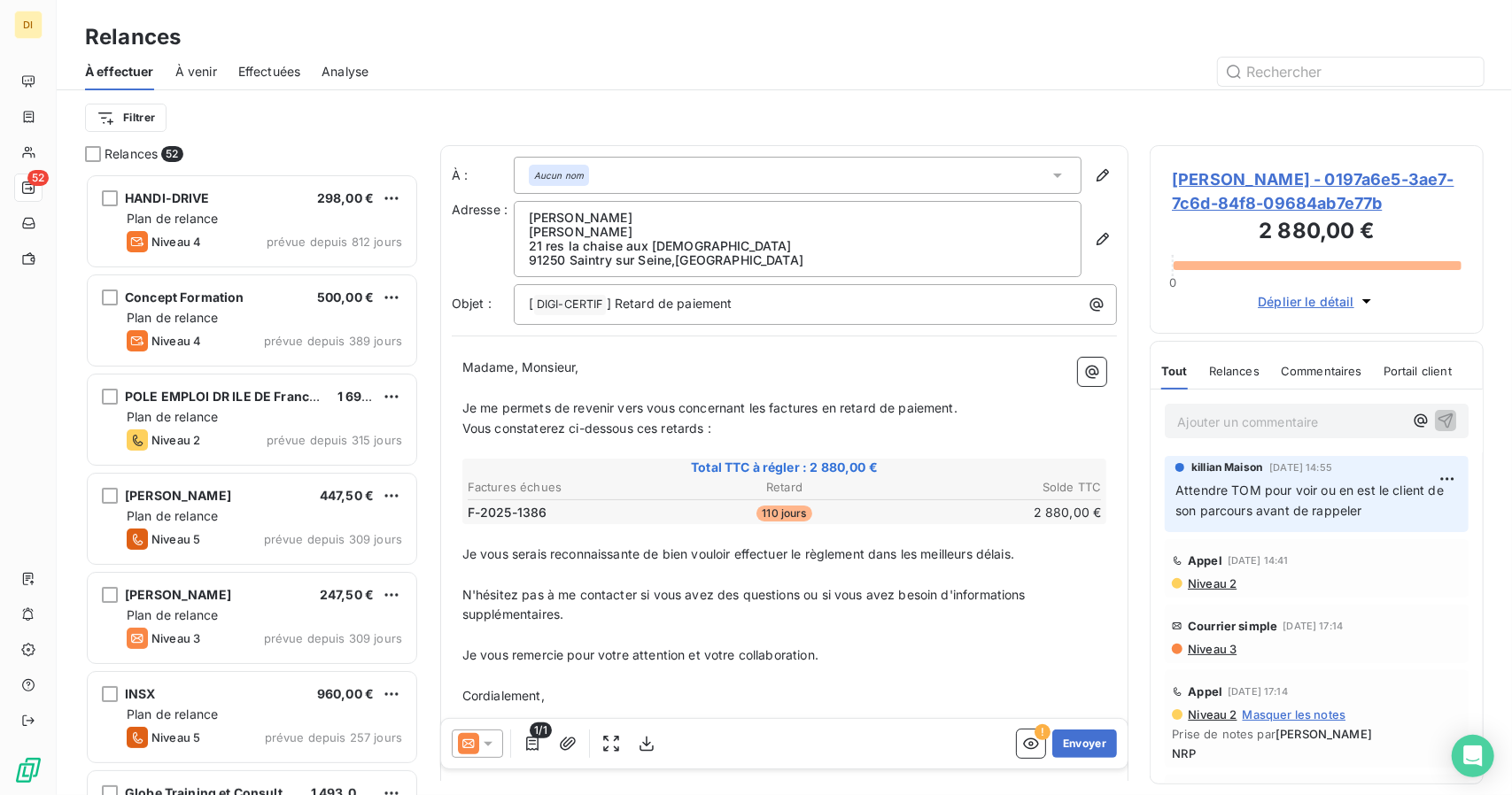
click at [479, 734] on div at bounding box center [478, 745] width 51 height 29
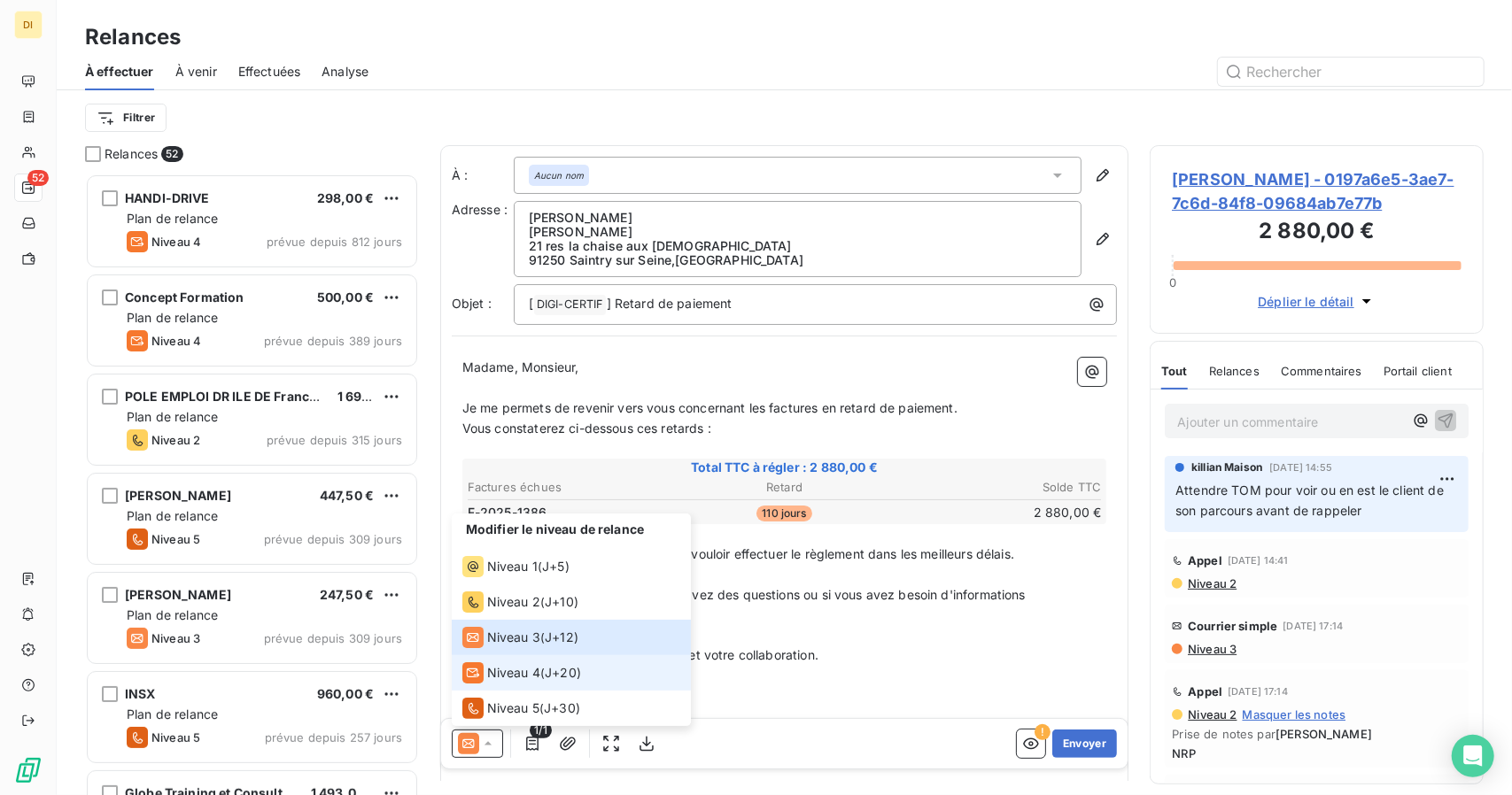
click at [510, 671] on span "Niveau 4" at bounding box center [514, 674] width 53 height 18
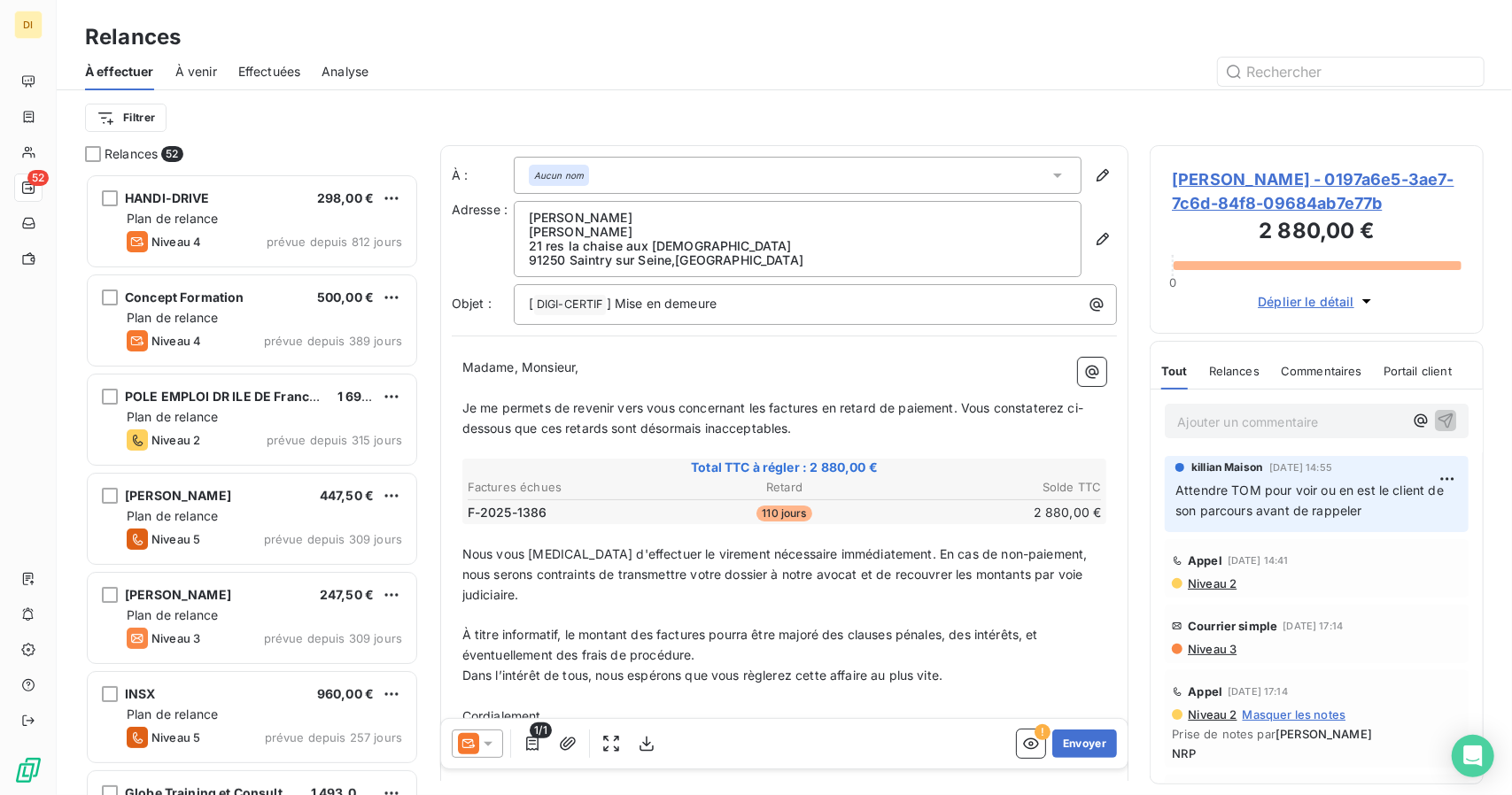
click at [517, 360] on span "Madame, Monsieur," at bounding box center [521, 367] width 117 height 15
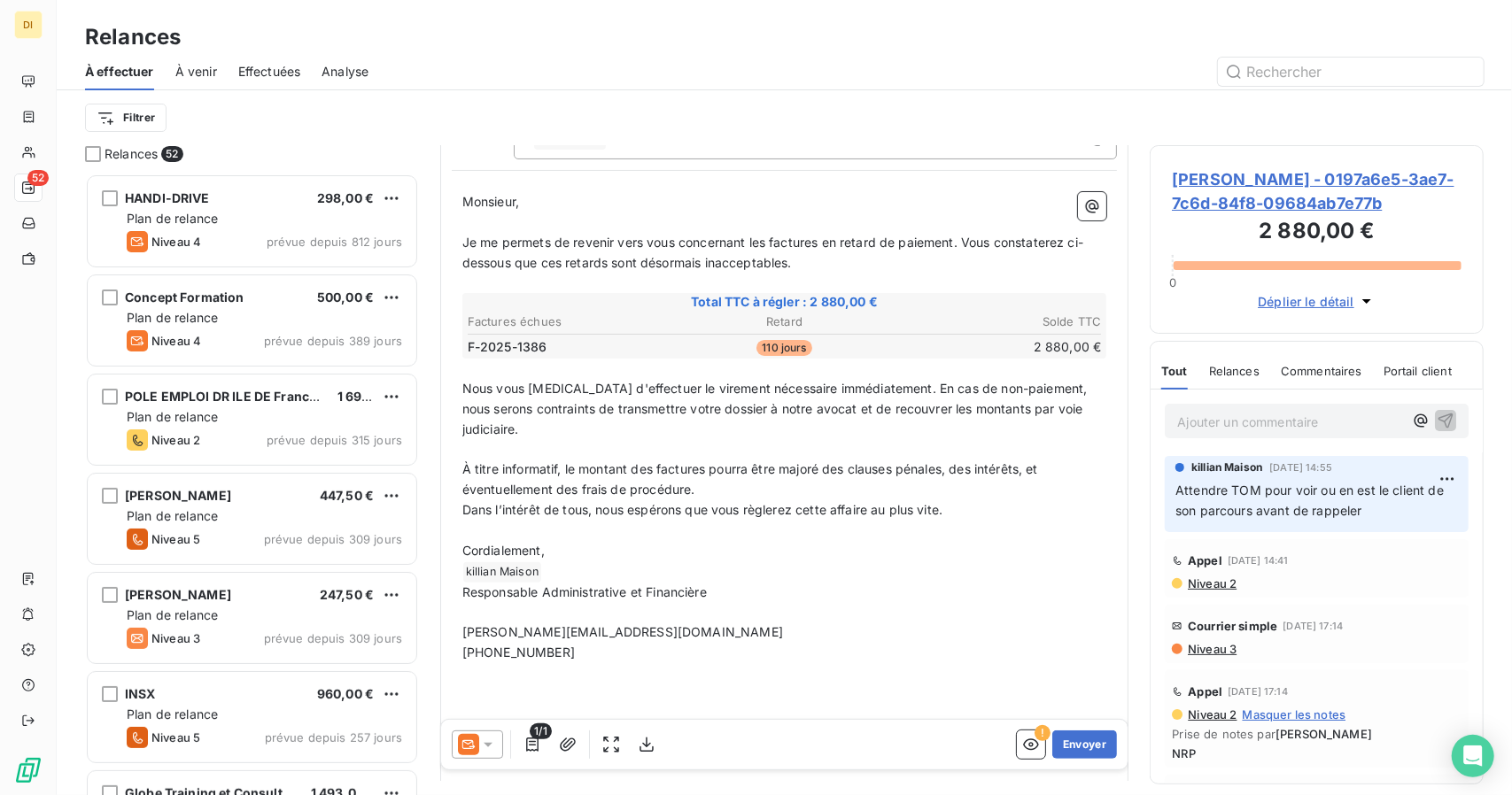
scroll to position [165, 0]
click at [1023, 739] on icon "button" at bounding box center [1031, 745] width 18 height 18
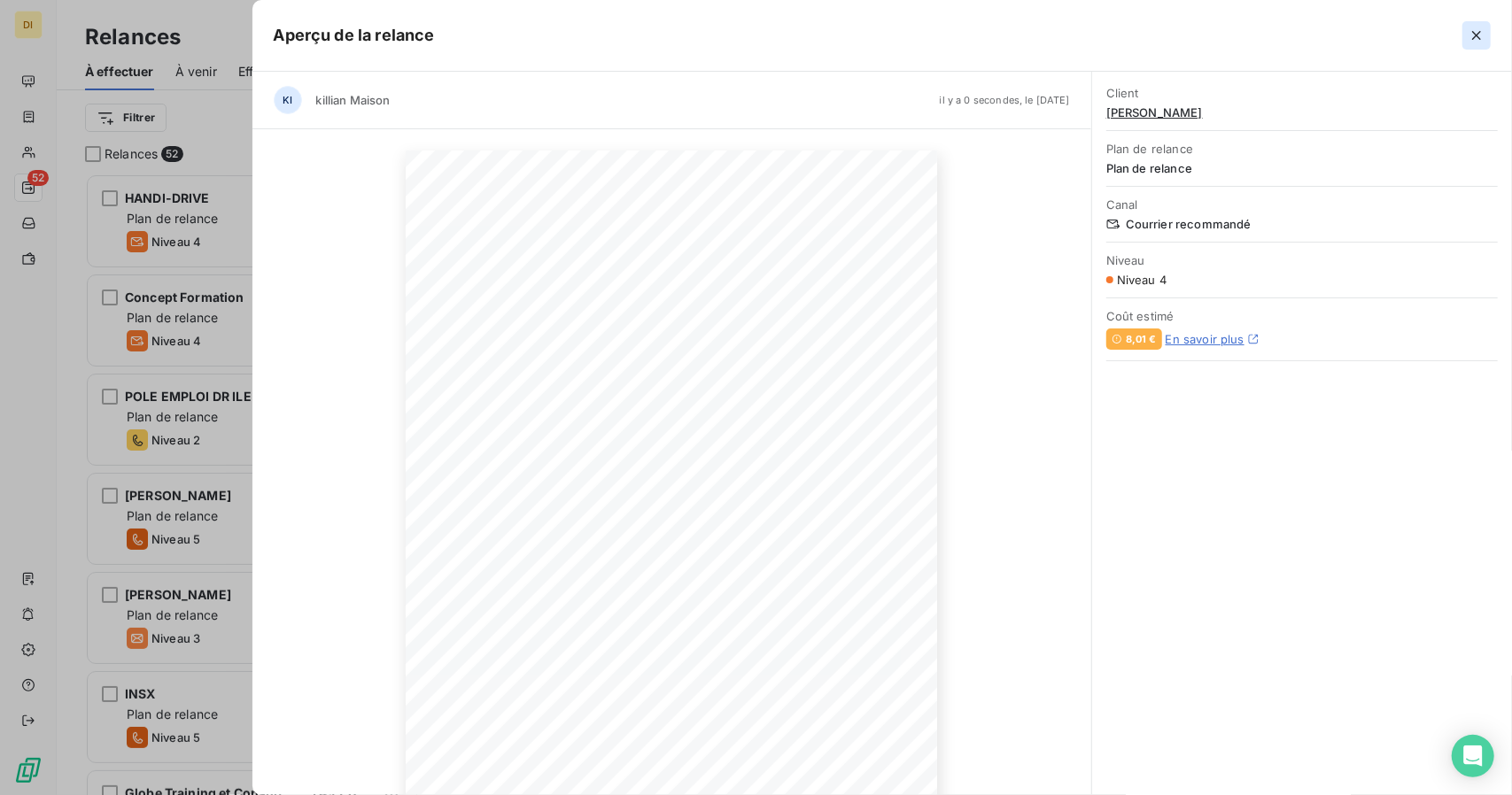
click at [1472, 32] on icon "button" at bounding box center [1476, 35] width 9 height 9
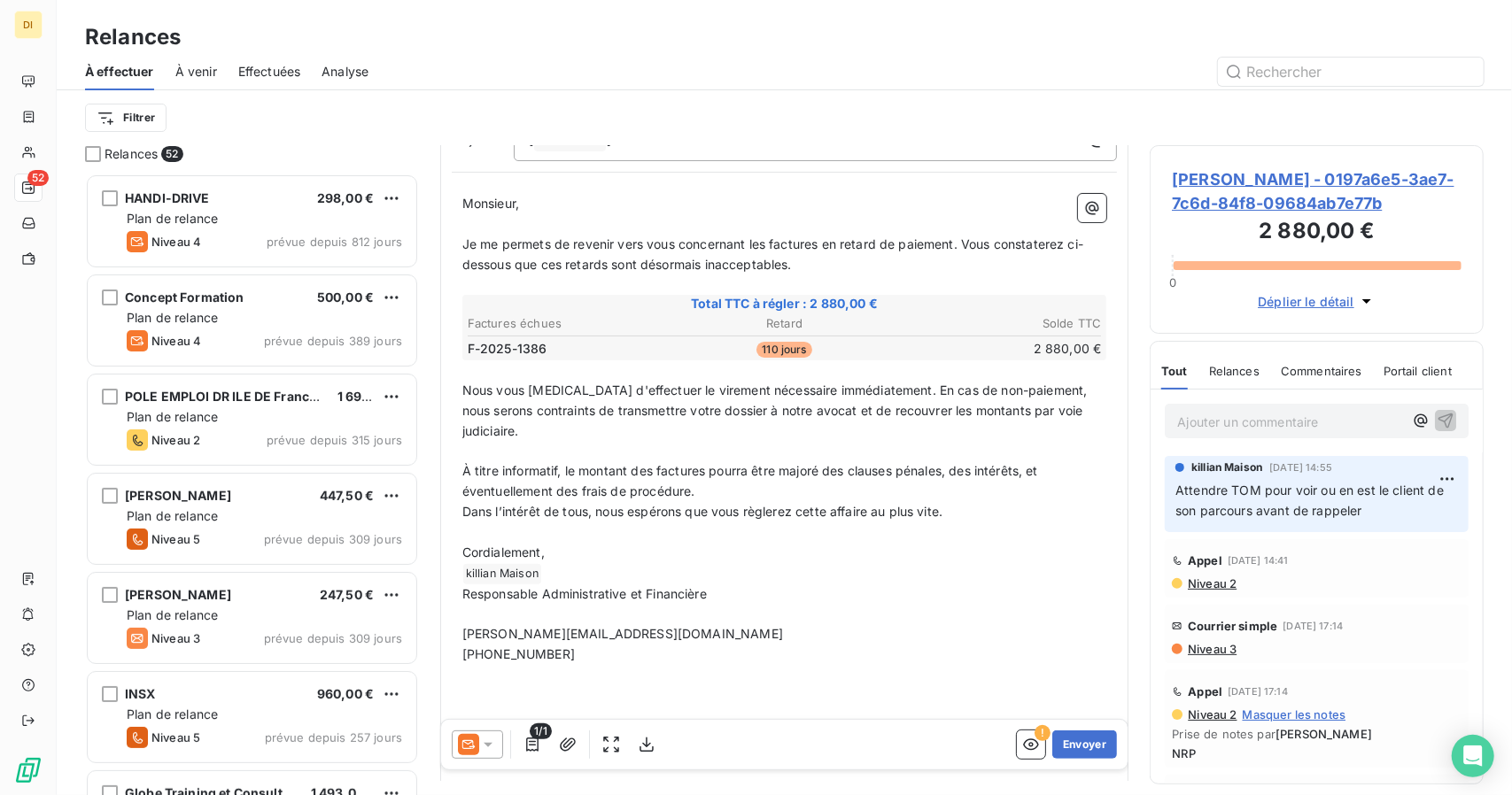
click at [563, 558] on p "Cordialement," at bounding box center [785, 553] width 645 height 21
click at [560, 574] on p "﻿ killian Maison ﻿ ﻿" at bounding box center [785, 574] width 645 height 22
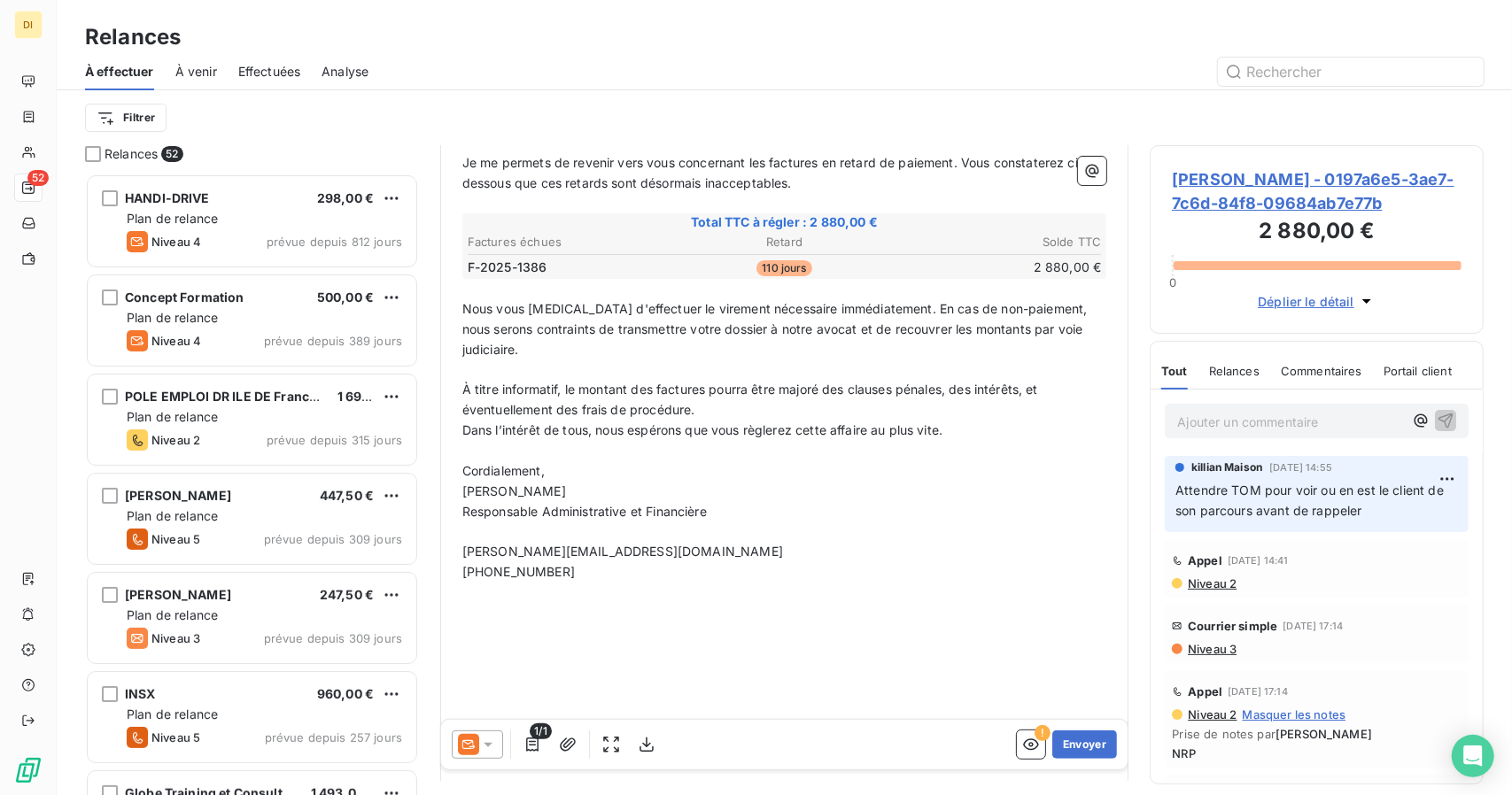
scroll to position [253, 0]
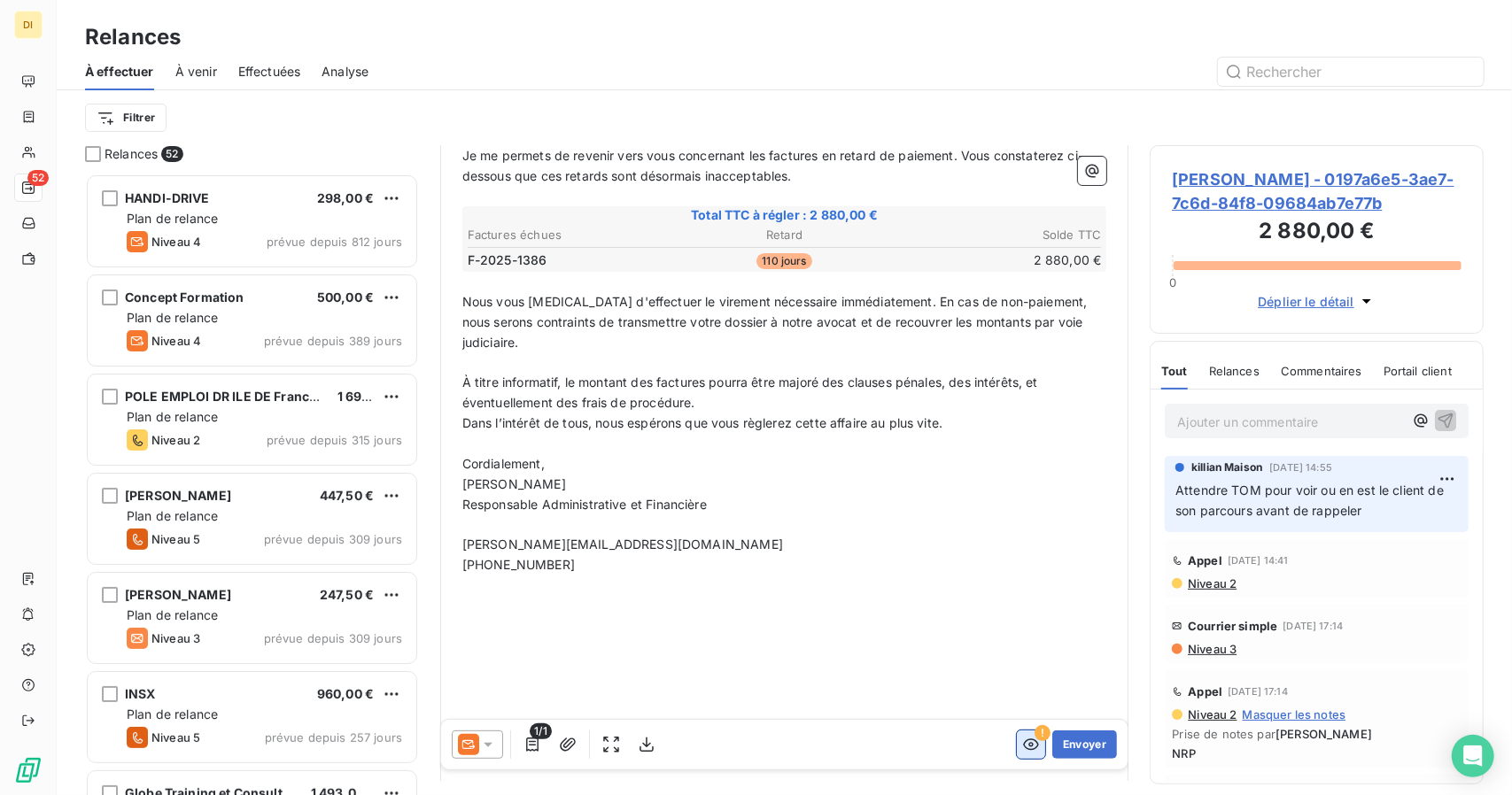
click at [1023, 738] on icon "button" at bounding box center [1031, 745] width 18 height 18
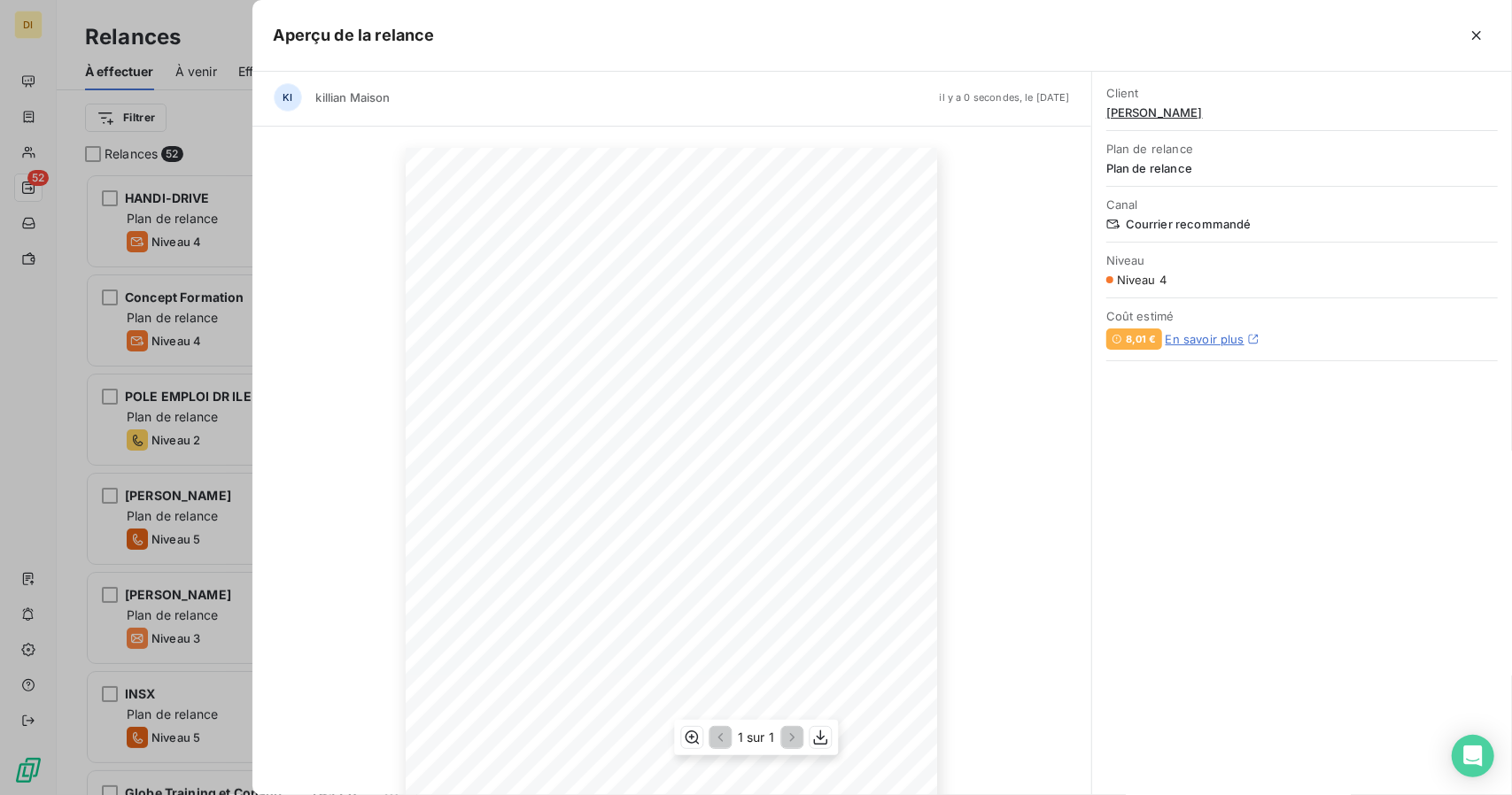
scroll to position [2, 0]
click at [1486, 39] on button "button" at bounding box center [1476, 36] width 29 height 29
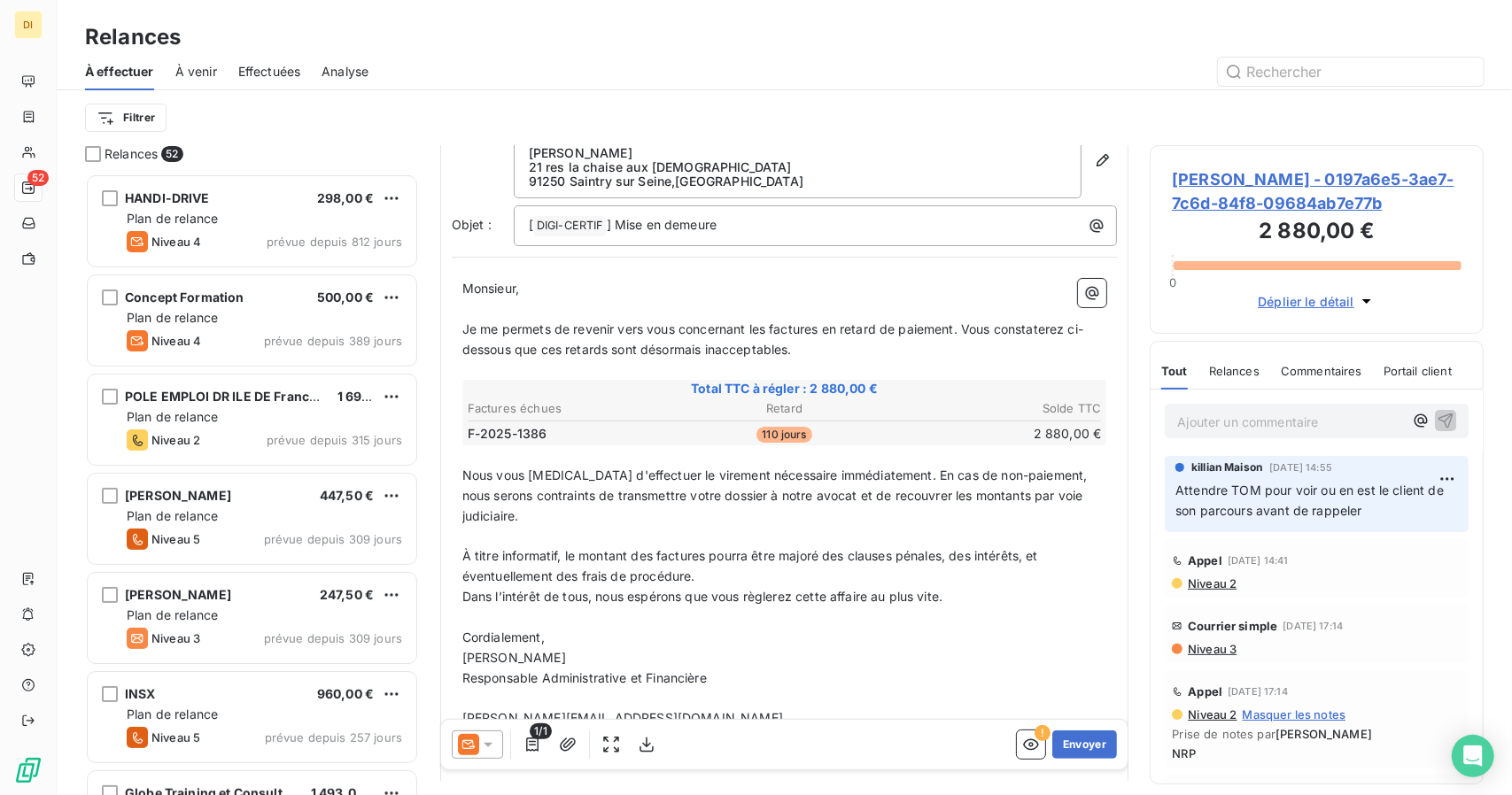
scroll to position [81, 0]
click at [707, 232] on p "[ DIGI-CERTIF ﻿ ] Mise en demeure" at bounding box center [820, 224] width 582 height 22
click at [1081, 744] on button "Envoyer" at bounding box center [1084, 745] width 64 height 29
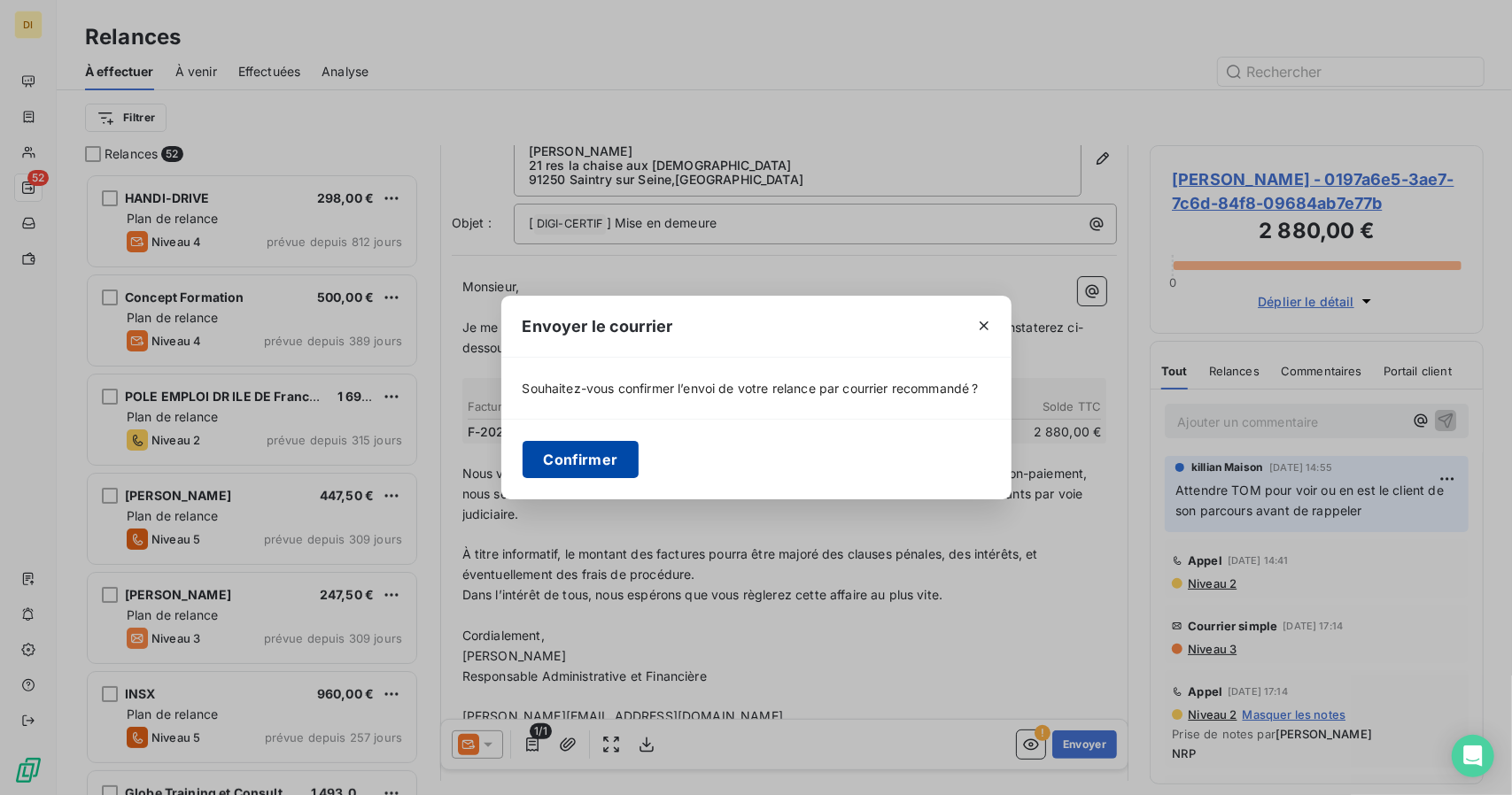
click at [558, 470] on button "Confirmer" at bounding box center [581, 460] width 117 height 38
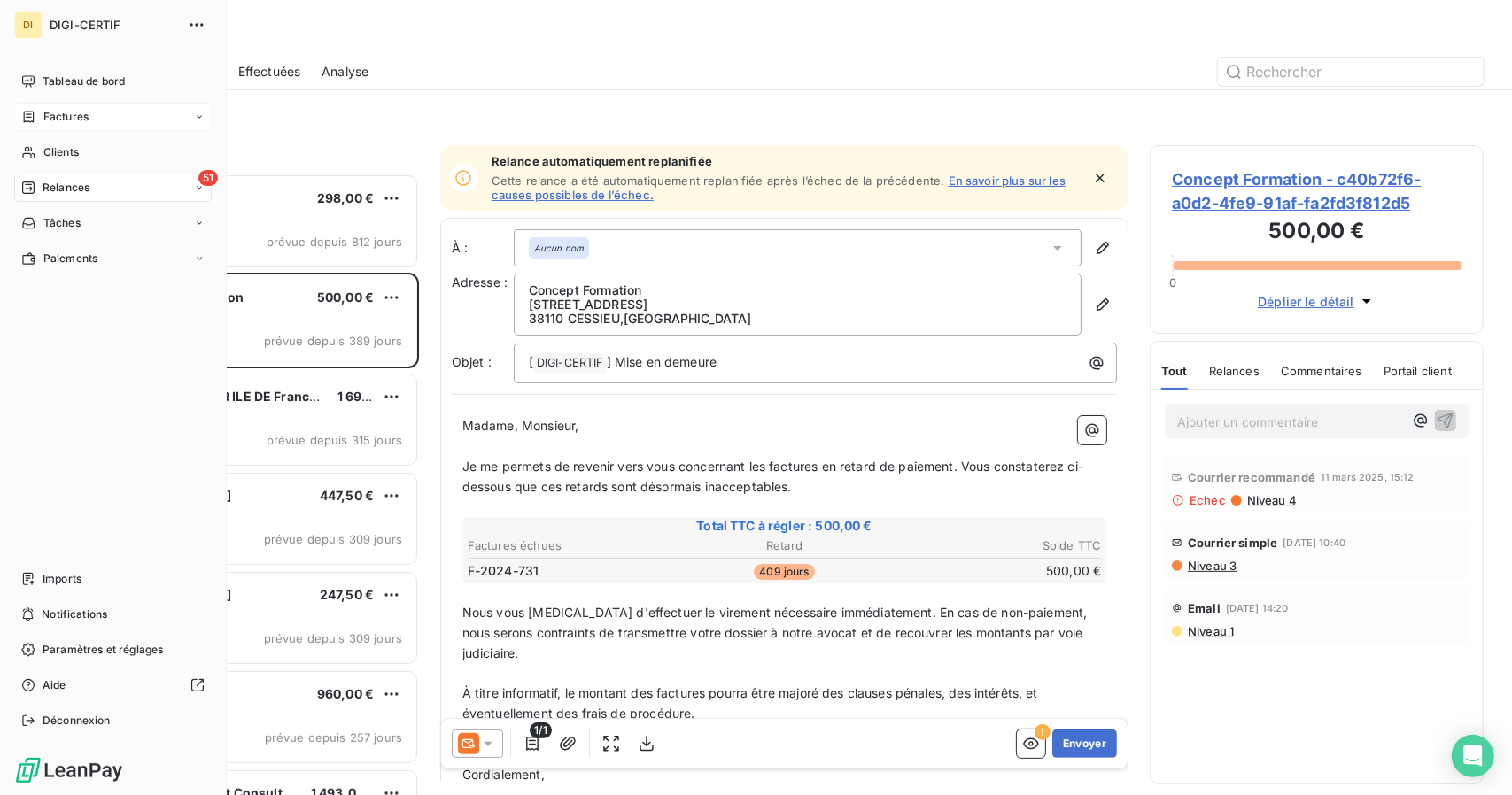
click at [57, 126] on div "Factures" at bounding box center [113, 117] width 198 height 29
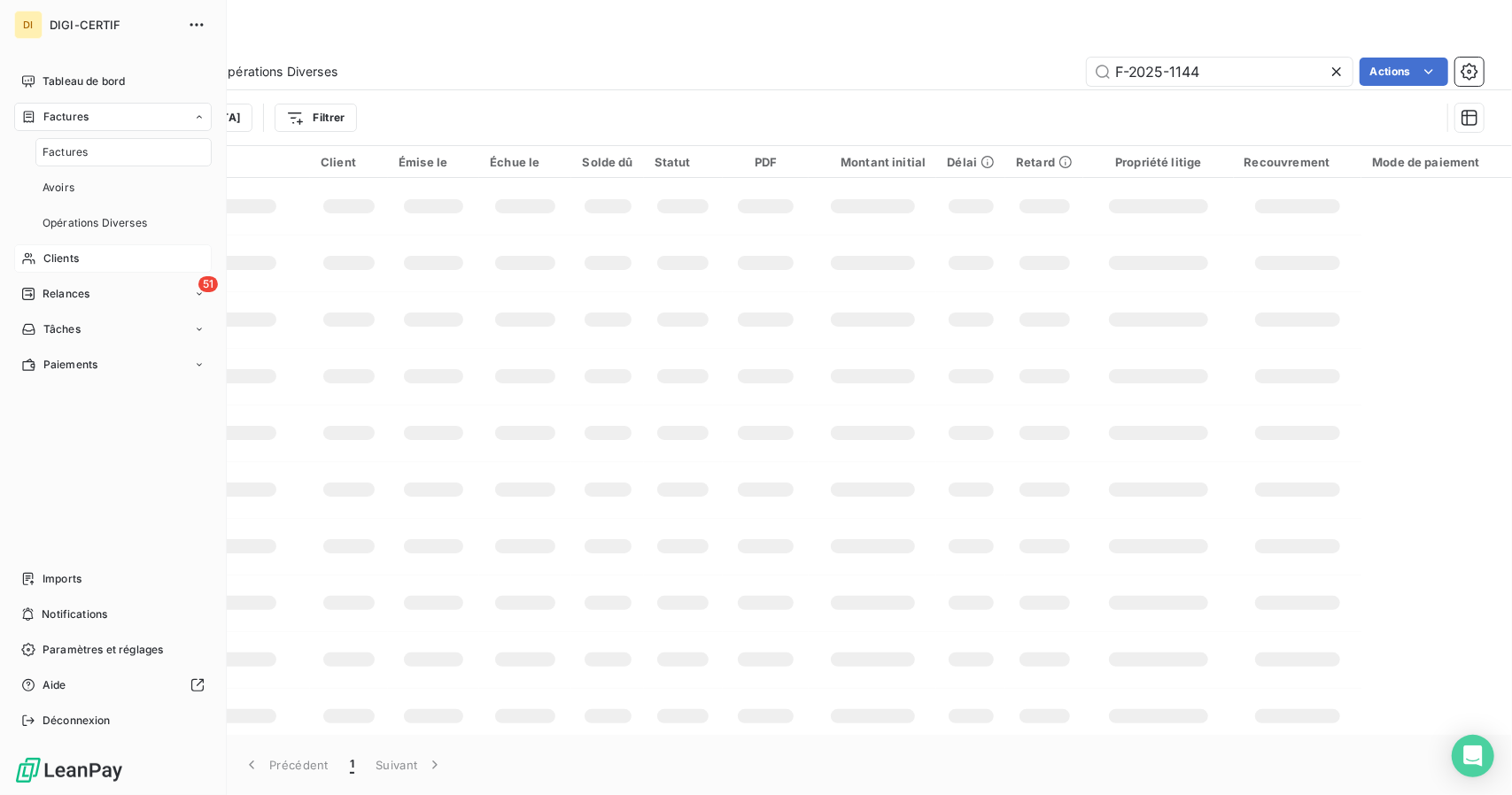
click at [57, 251] on span "Clients" at bounding box center [61, 259] width 36 height 16
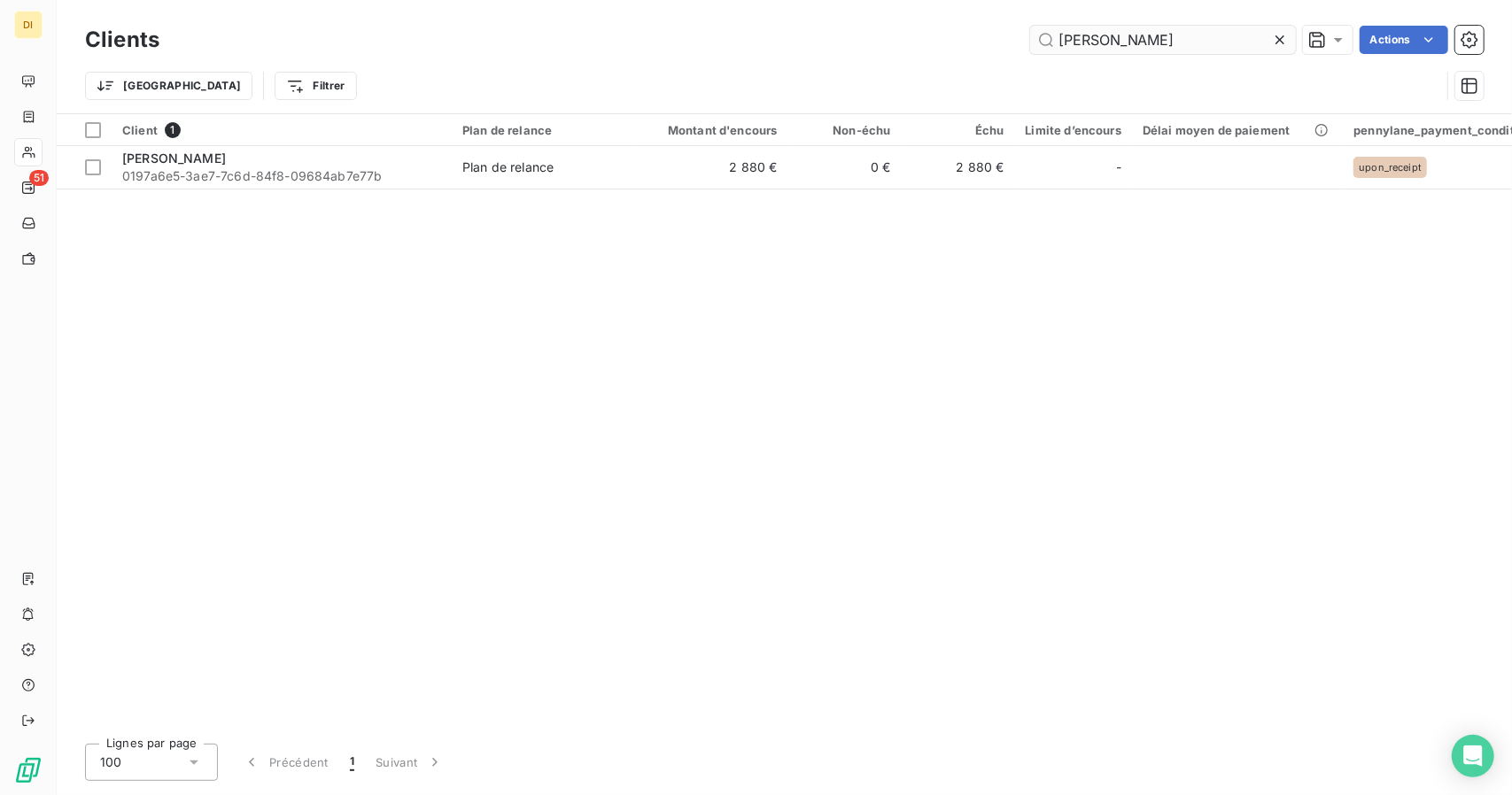
click at [1068, 49] on input "[PERSON_NAME]" at bounding box center [1163, 40] width 266 height 29
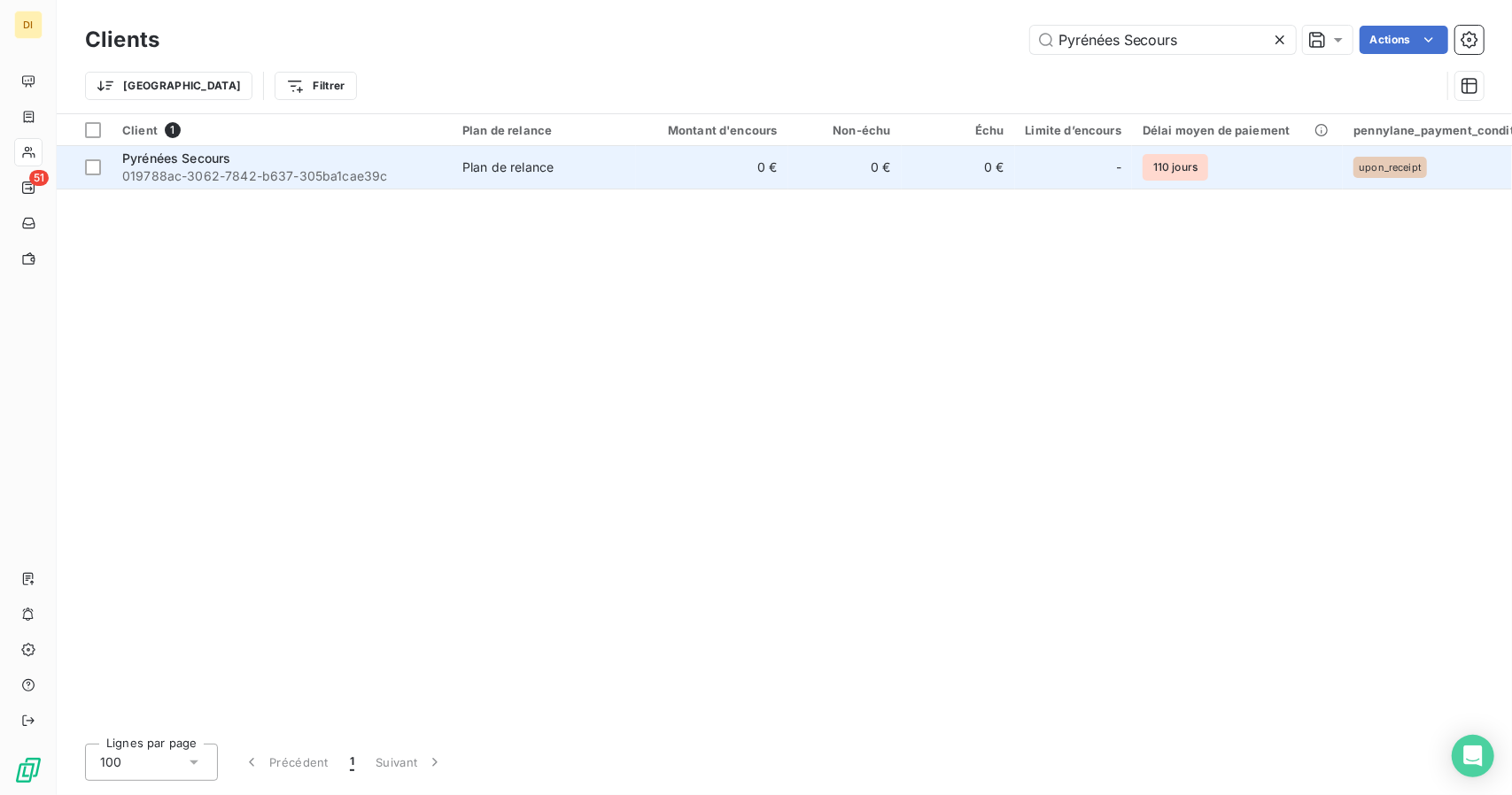
type input "Pyrénées Secours"
click at [606, 171] on span "Plan de relance" at bounding box center [544, 167] width 163 height 18
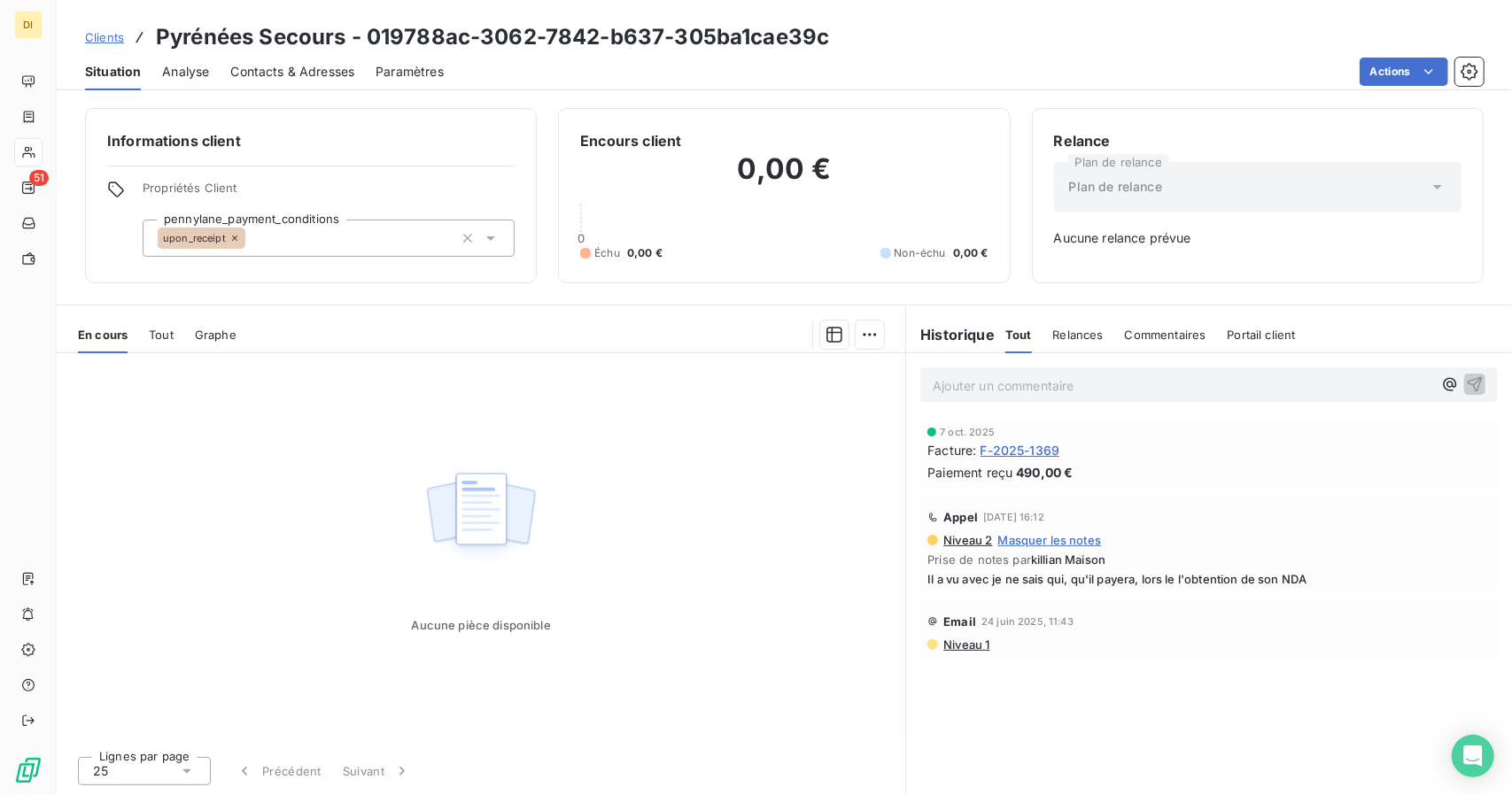
click at [107, 31] on span "Clients" at bounding box center [104, 37] width 39 height 14
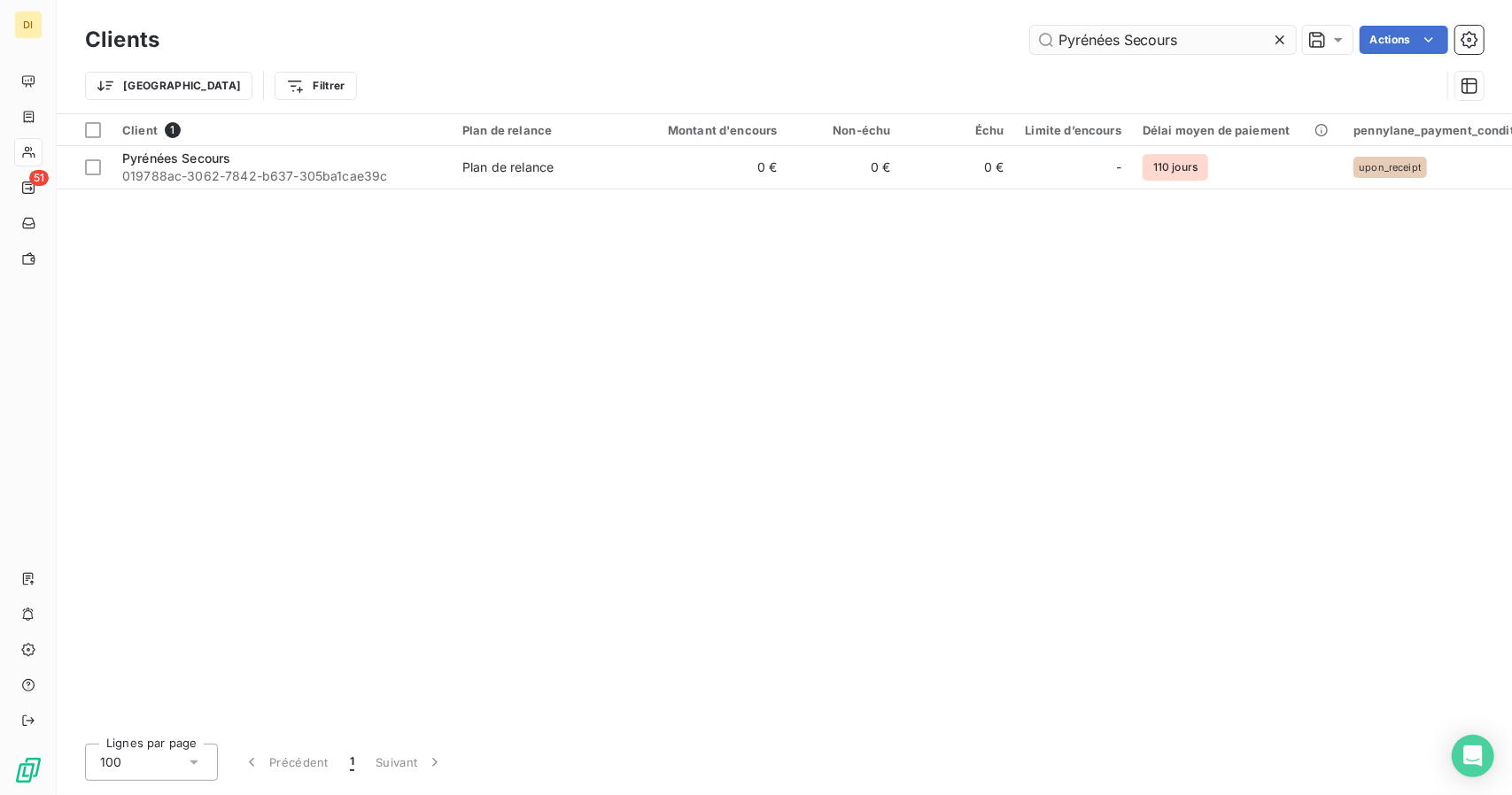
click at [1070, 28] on input "Pyrénées Secours" at bounding box center [1163, 40] width 266 height 29
type input "G"
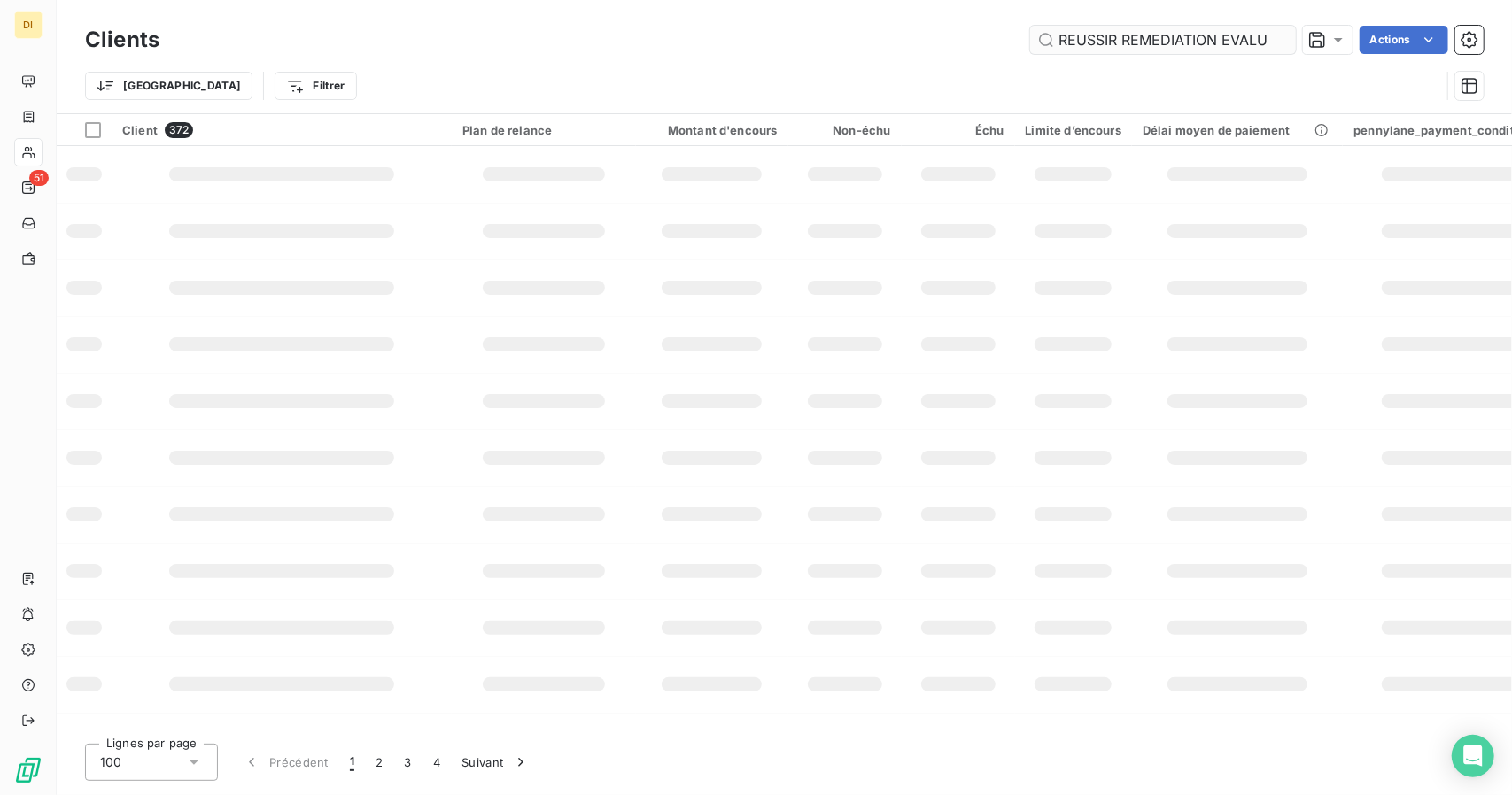
scroll to position [0, 414]
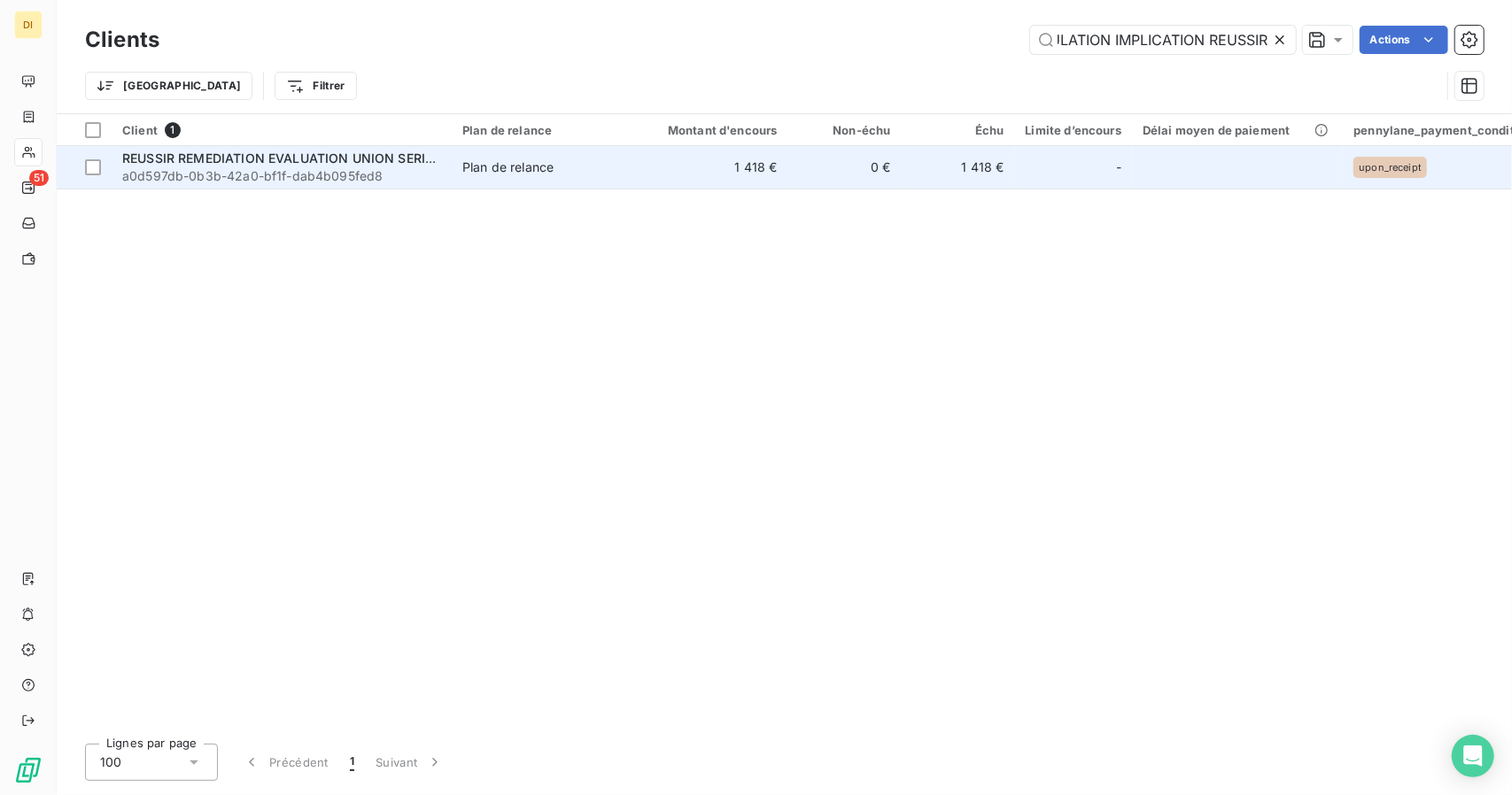
type input "REUSSIR REMEDIATION EVALUATION UNION SERIEUX STIMULATION IMPLICATION REUSSIR"
click at [667, 156] on td "1 418 €" at bounding box center [712, 167] width 152 height 43
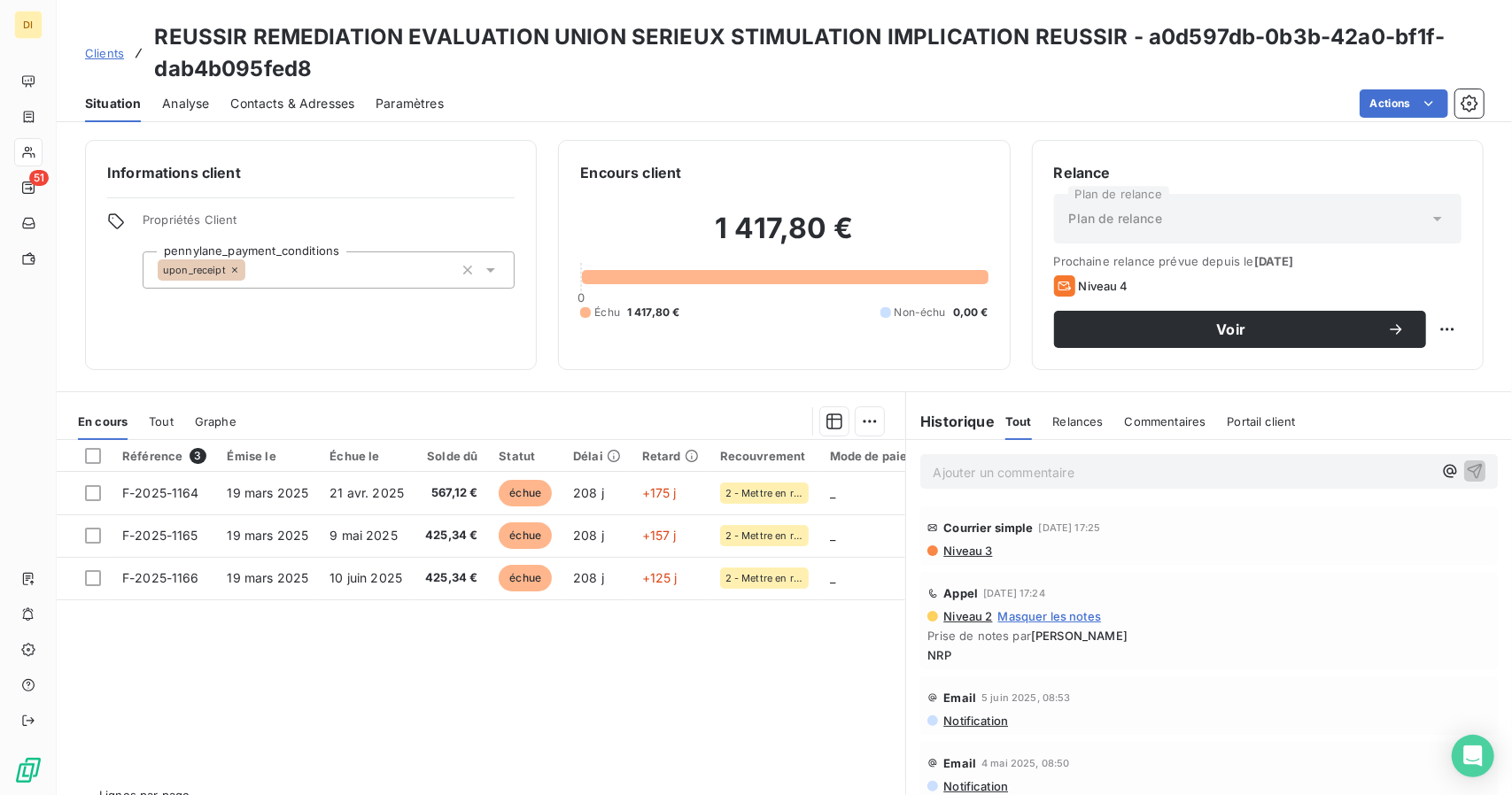
click at [309, 101] on span "Contacts & Adresses" at bounding box center [292, 104] width 124 height 18
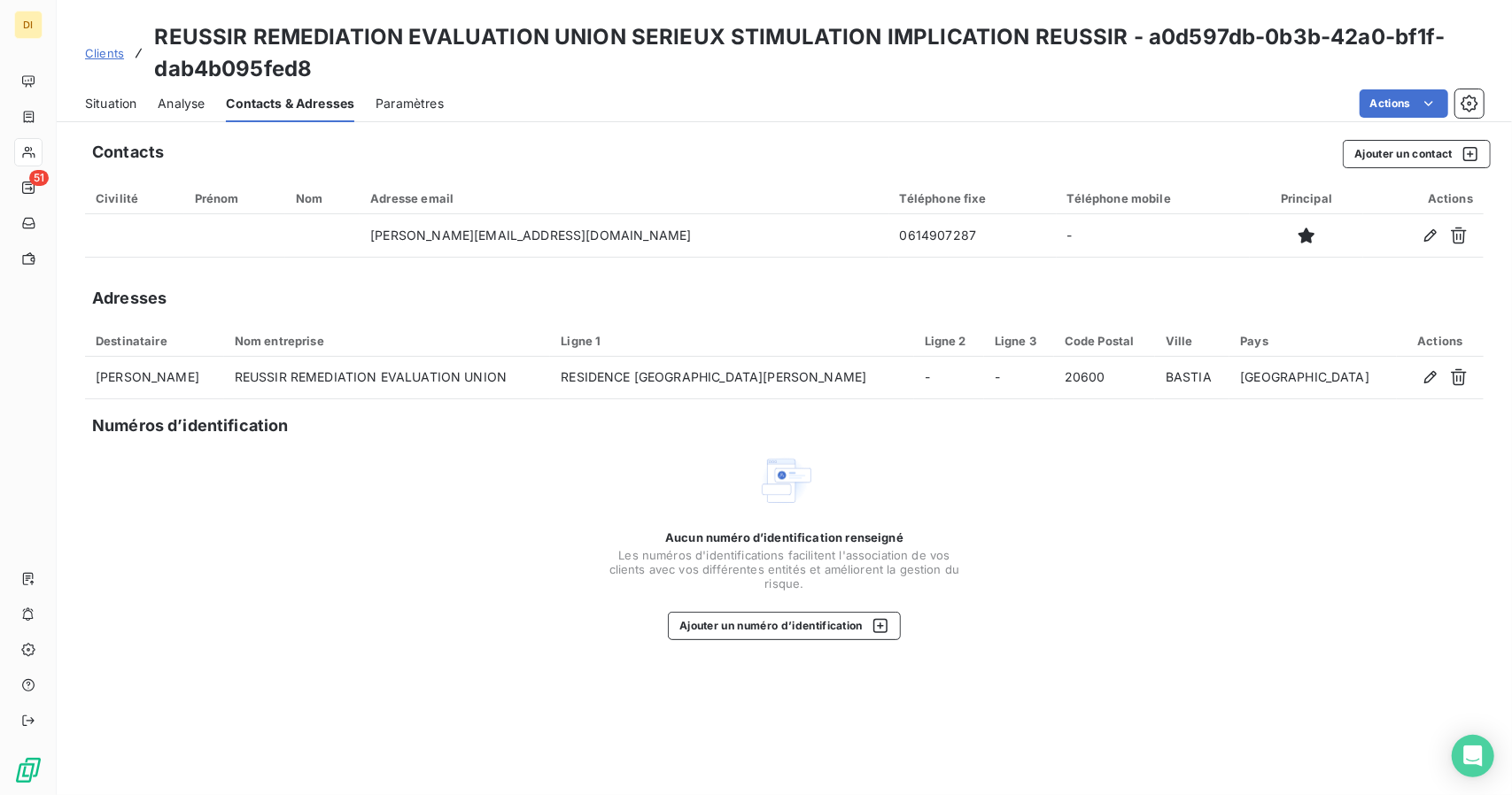
click at [92, 53] on span "Clients" at bounding box center [104, 53] width 39 height 14
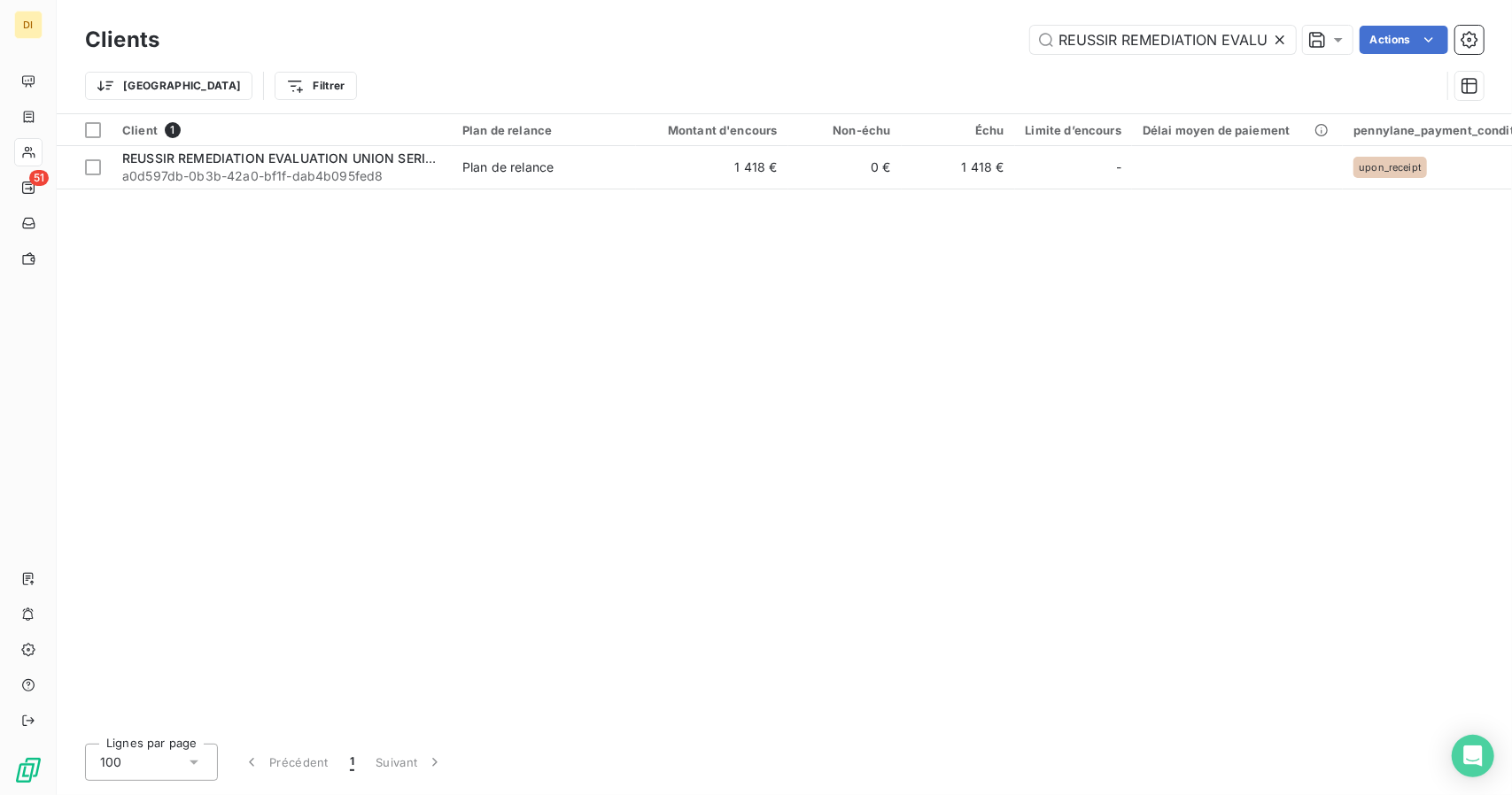
scroll to position [0, 414]
click at [1106, 49] on input "REUSSIR REMEDIATION EVALUATION UNION SERIEUX STIMULATION IMPLICATION REUSSIR" at bounding box center [1163, 40] width 266 height 29
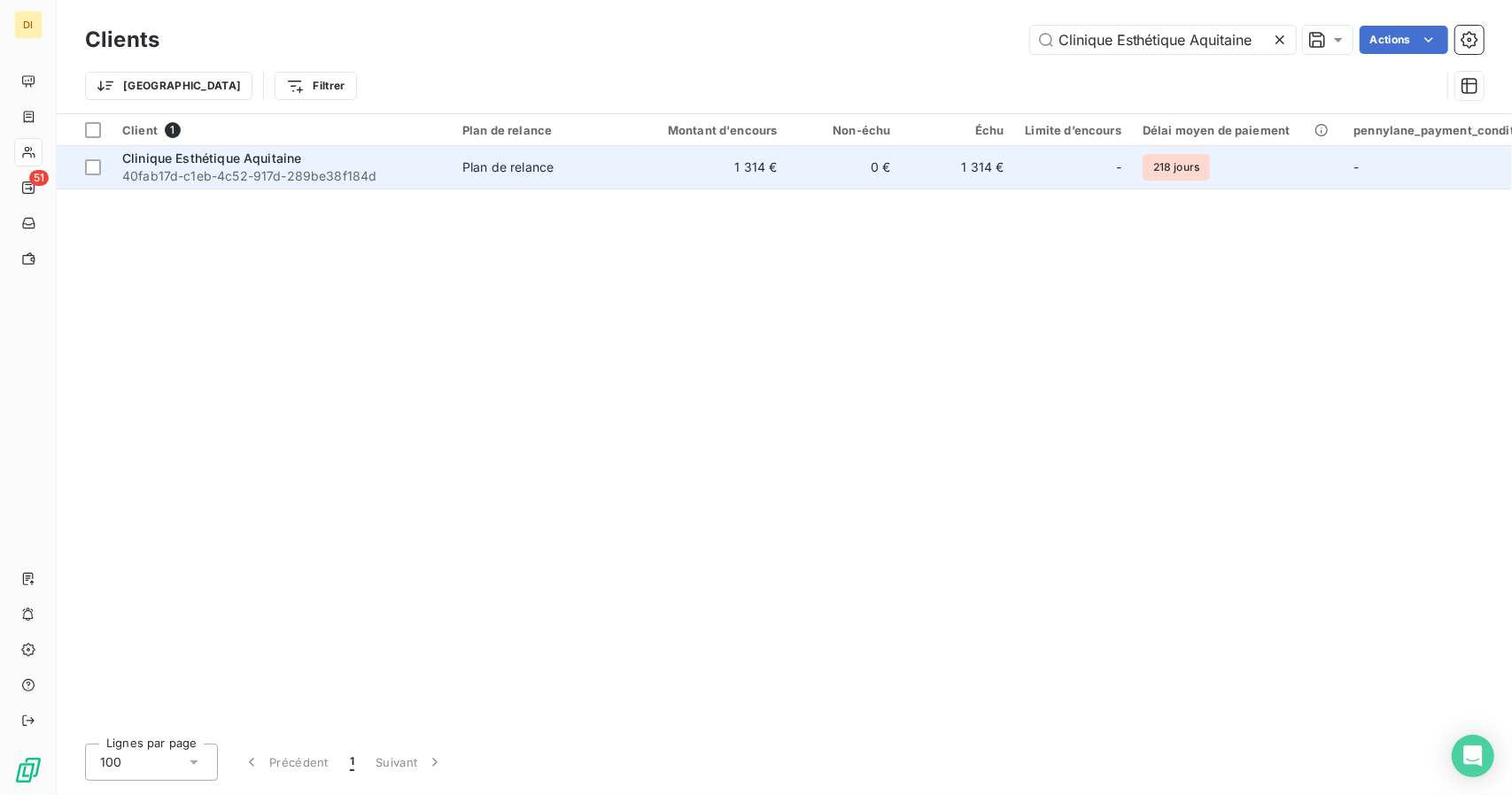
type input "Clinique Esthétique Aquitaine"
click at [667, 168] on td "1 314 €" at bounding box center [712, 167] width 152 height 43
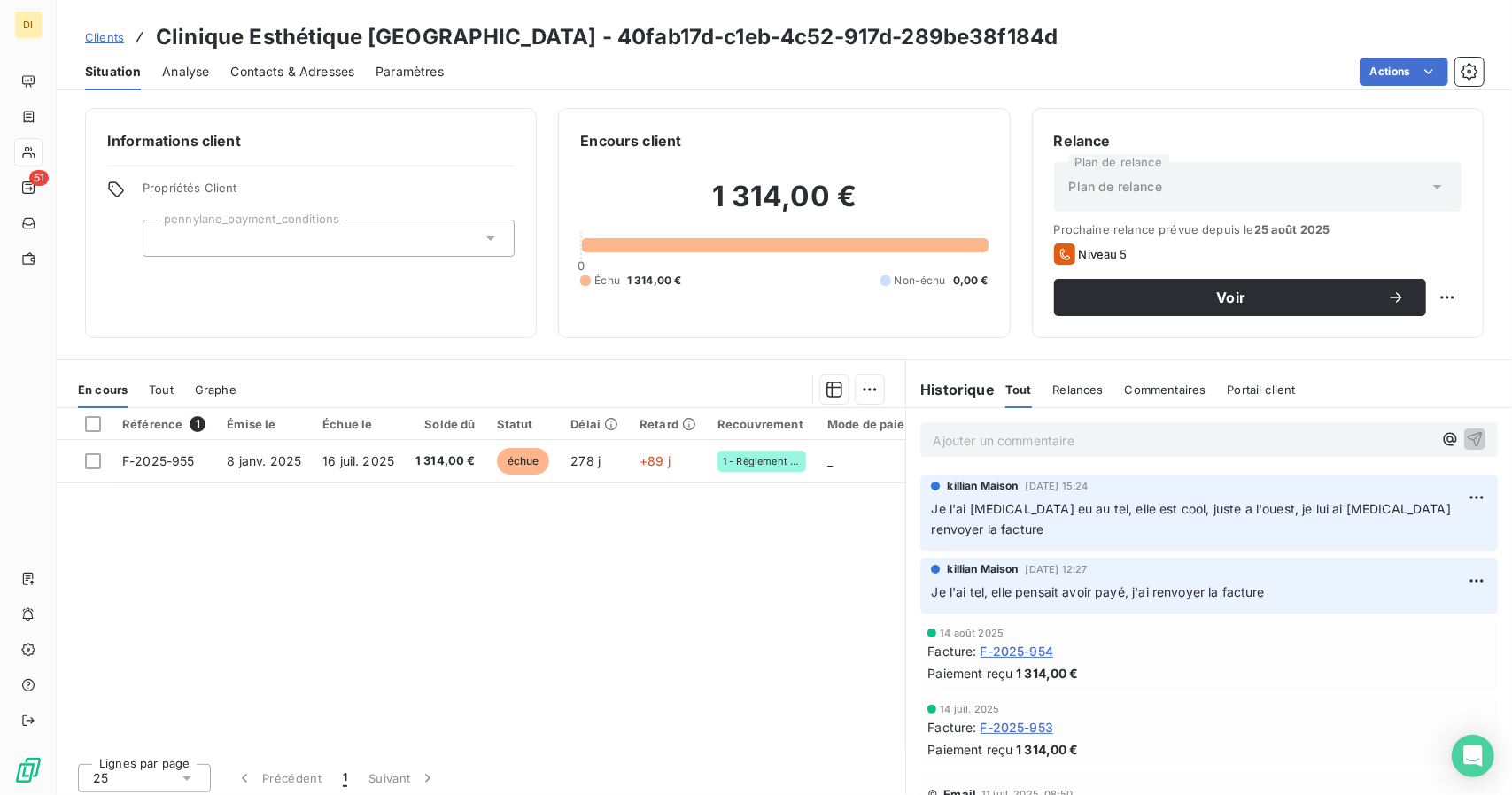
click at [112, 39] on span "Clients" at bounding box center [104, 37] width 39 height 14
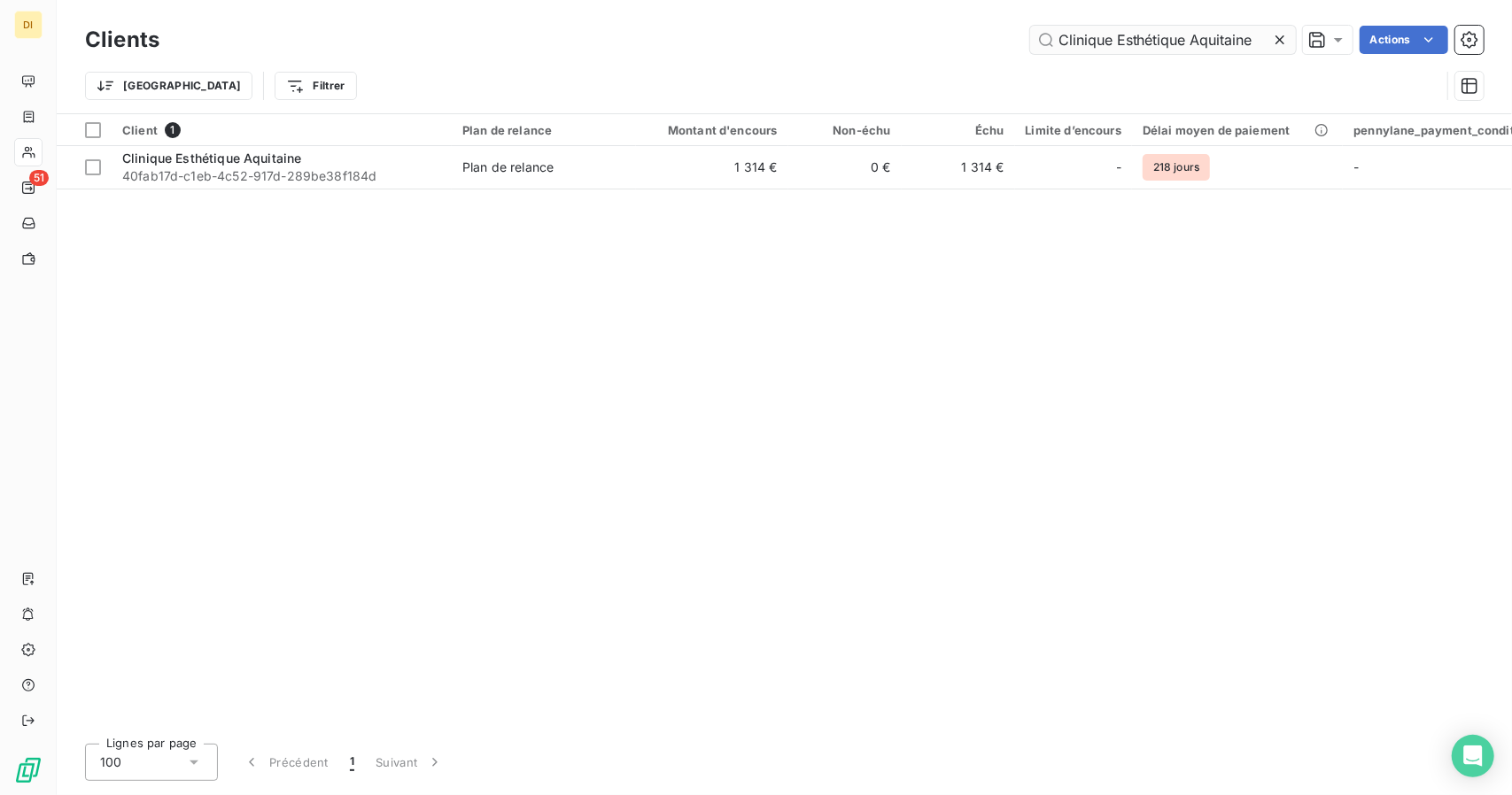
click at [1076, 45] on input "Clinique Esthétique Aquitaine" at bounding box center [1163, 40] width 266 height 29
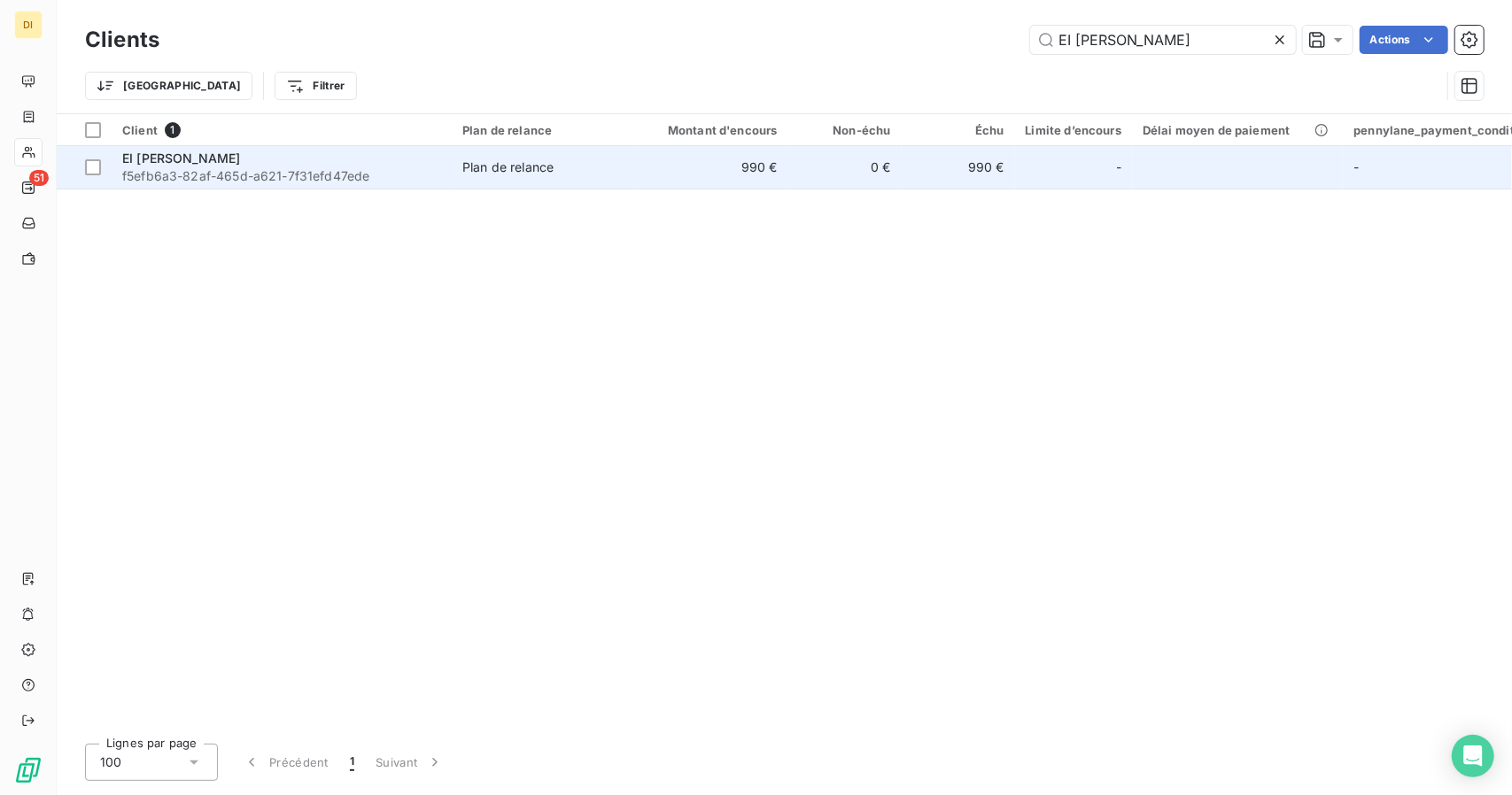
type input "EI [PERSON_NAME]"
click at [810, 160] on td "0 €" at bounding box center [845, 167] width 114 height 43
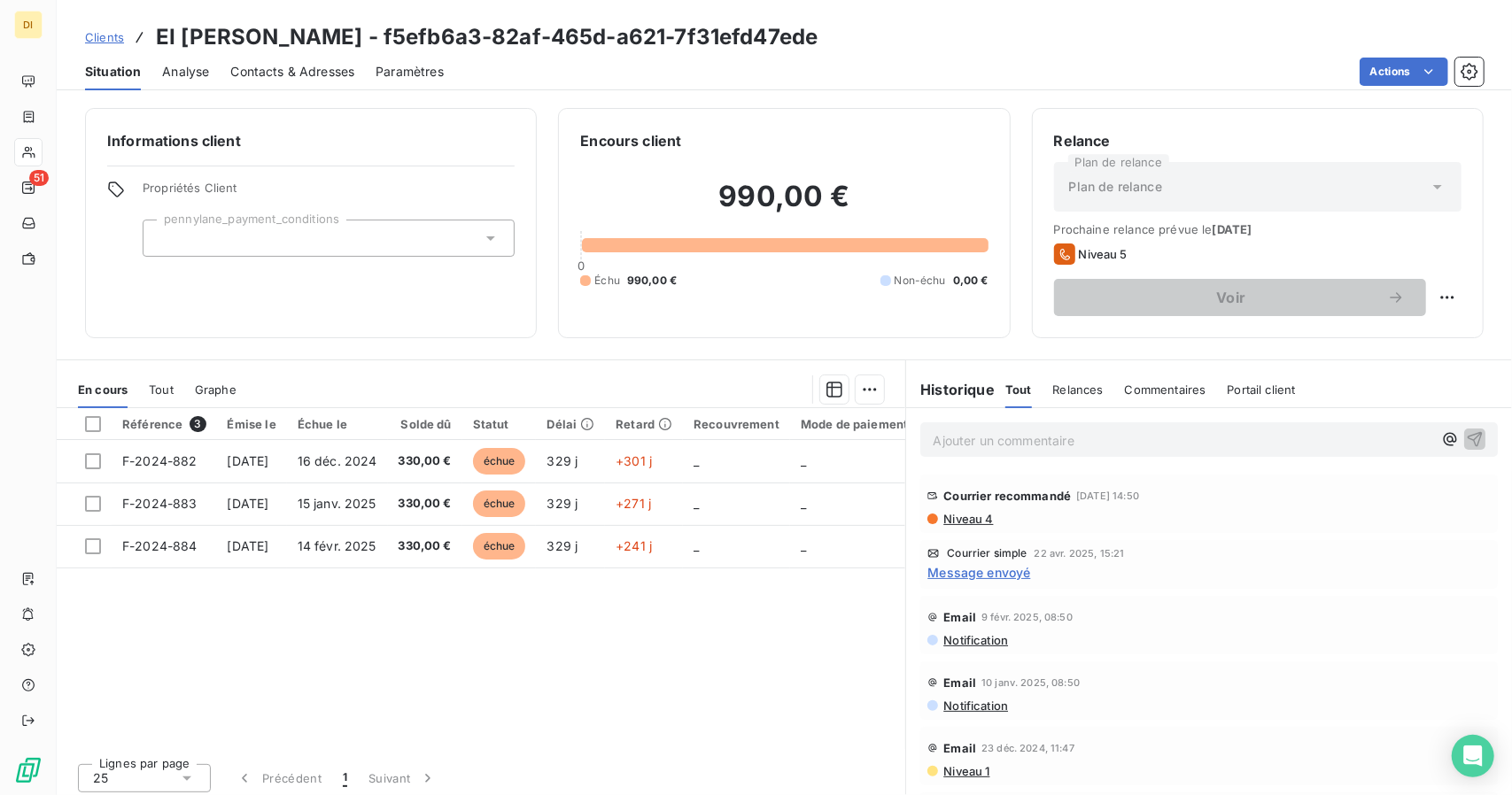
click at [124, 34] on div "Clients EI [PERSON_NAME] - f5efb6a3-82af-465d-a621-7f31efd47ede" at bounding box center [451, 38] width 733 height 32
click at [104, 40] on span "Clients" at bounding box center [104, 37] width 39 height 14
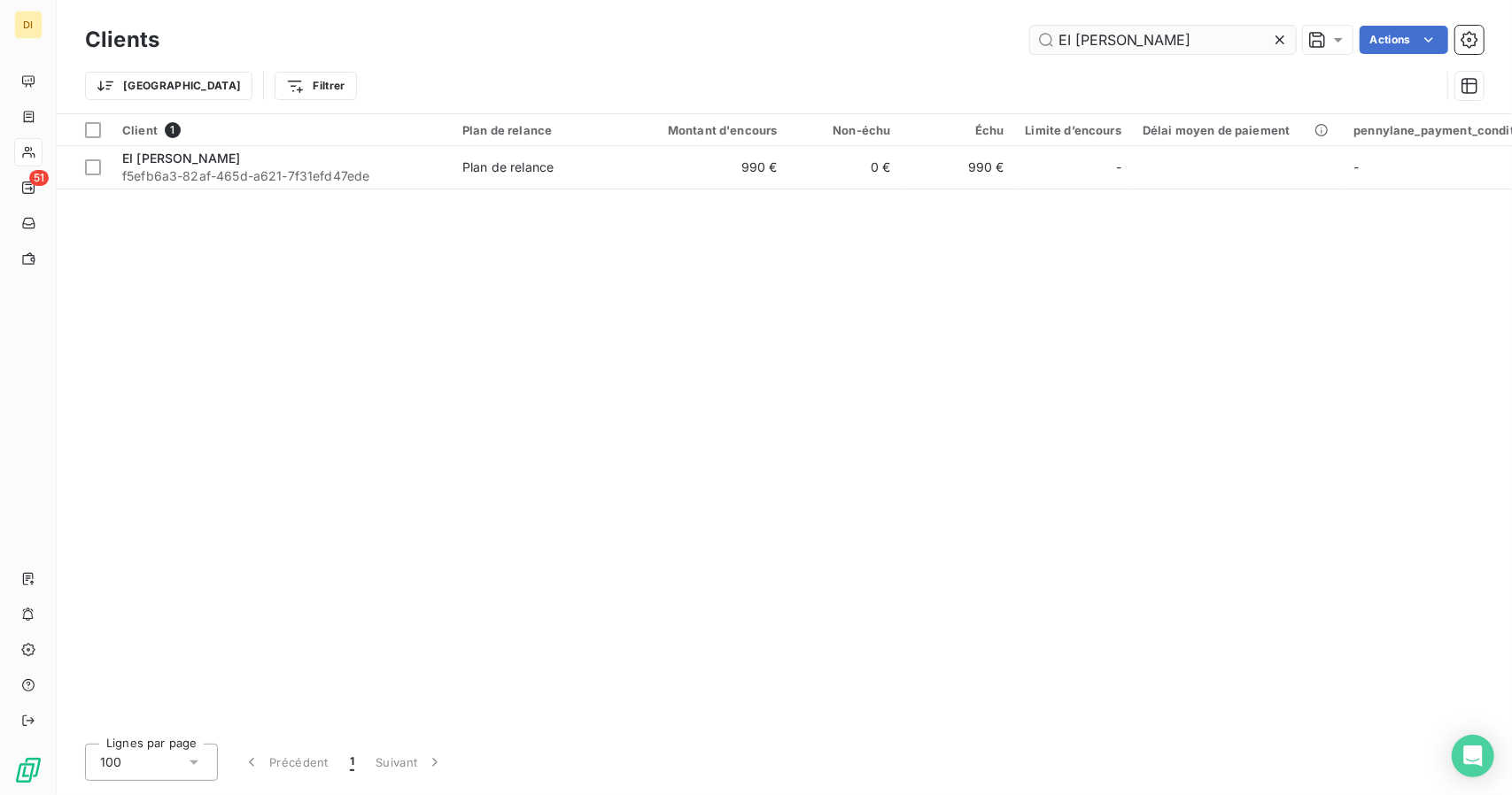
click at [1082, 45] on input "EI [PERSON_NAME]" at bounding box center [1163, 40] width 266 height 29
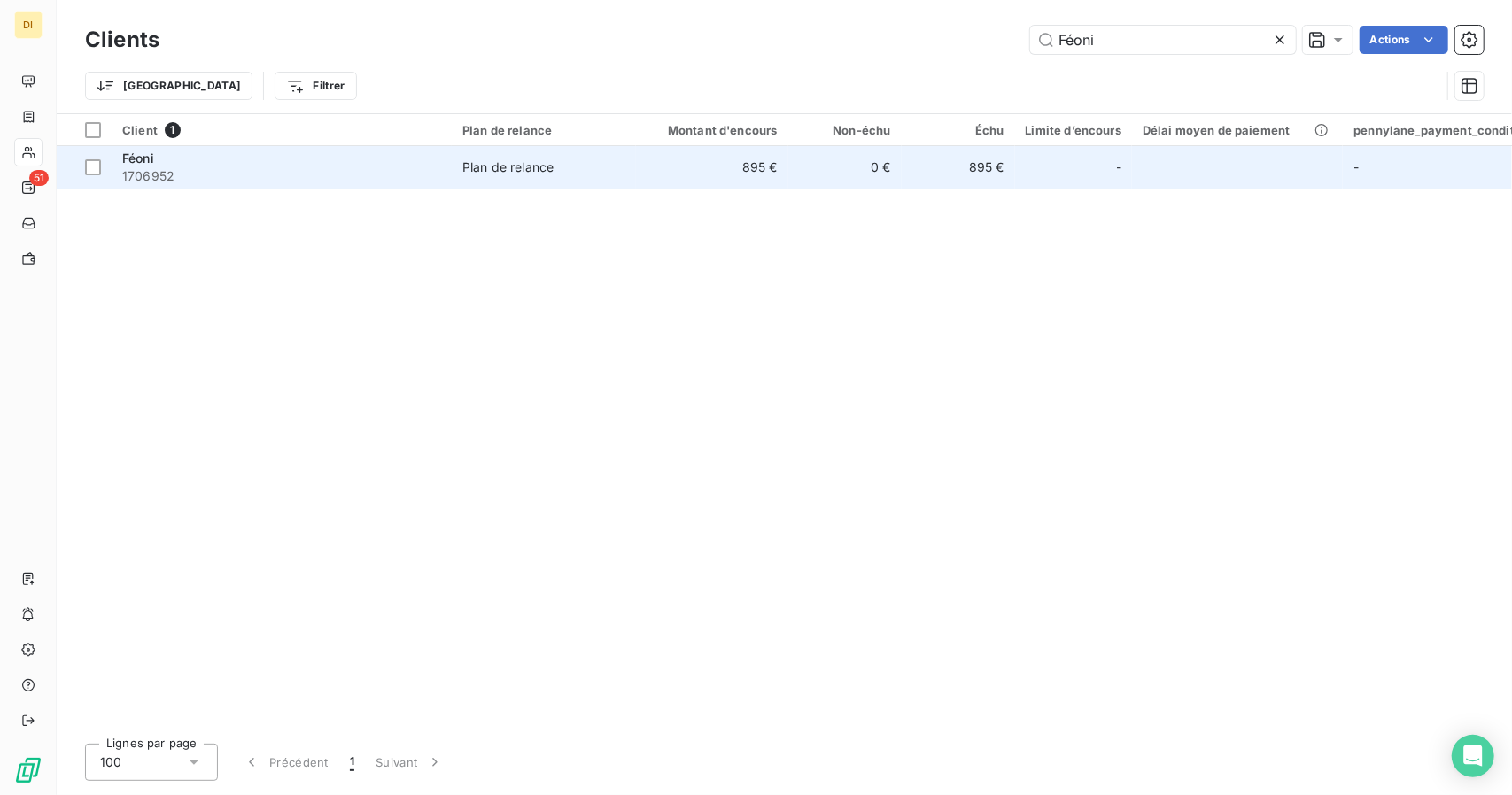
type input "Féoni"
click at [802, 162] on td "0 €" at bounding box center [845, 167] width 114 height 43
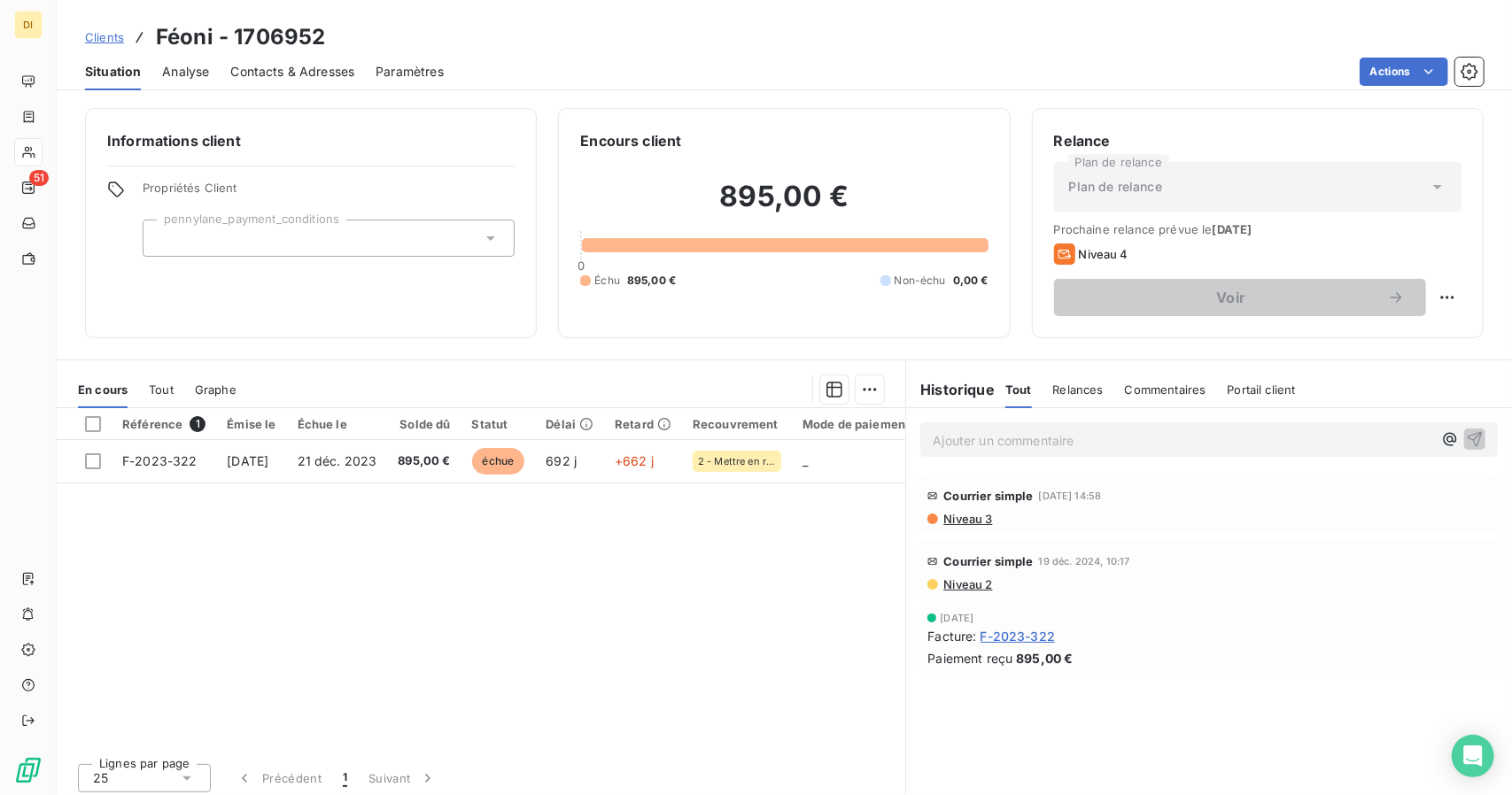
click at [103, 37] on span "Clients" at bounding box center [104, 37] width 39 height 14
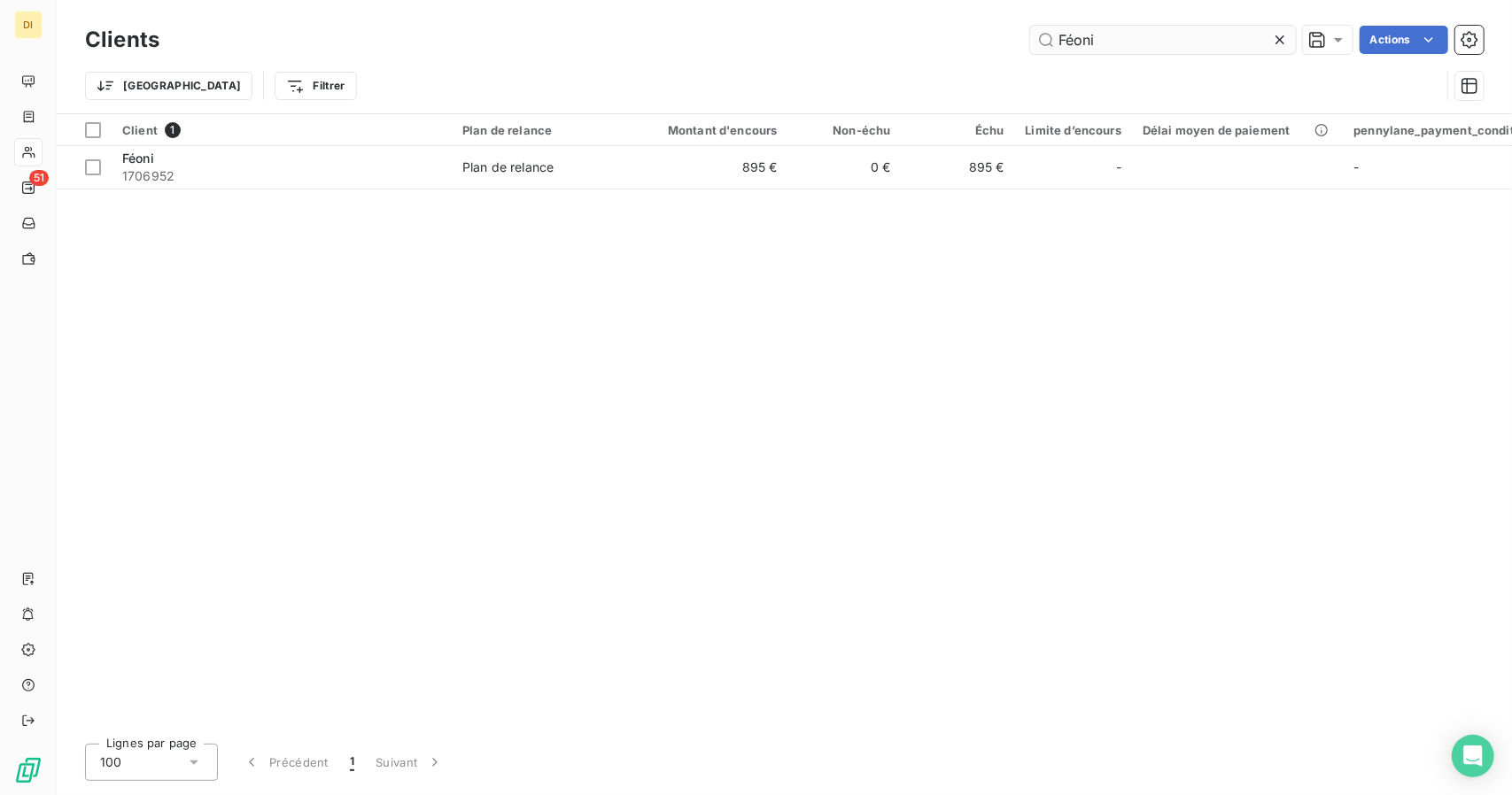
click at [1095, 37] on input "Féoni" at bounding box center [1163, 40] width 266 height 29
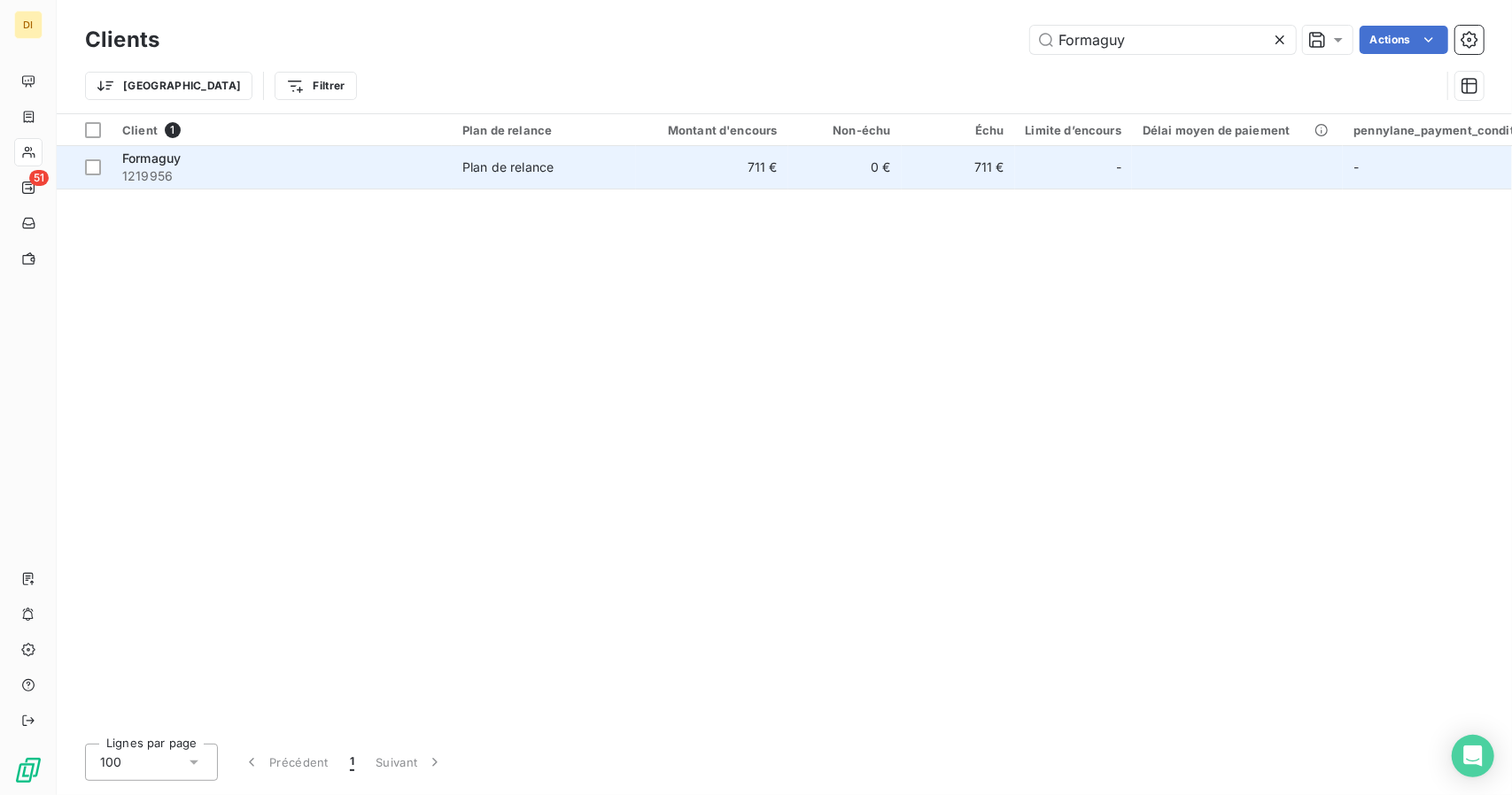
type input "Formaguy"
click at [728, 166] on td "711 €" at bounding box center [712, 167] width 152 height 43
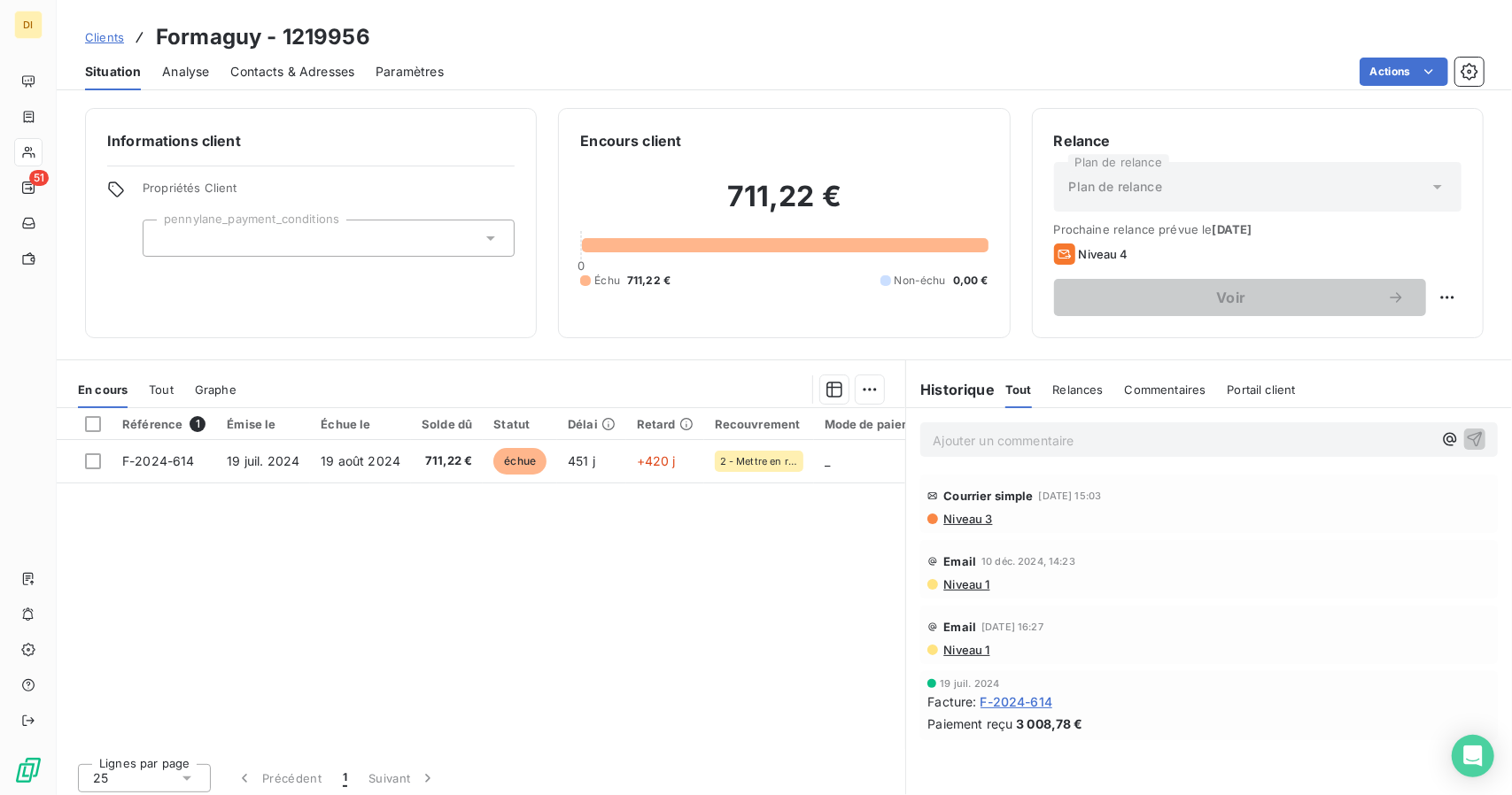
click at [109, 39] on span "Clients" at bounding box center [104, 37] width 39 height 14
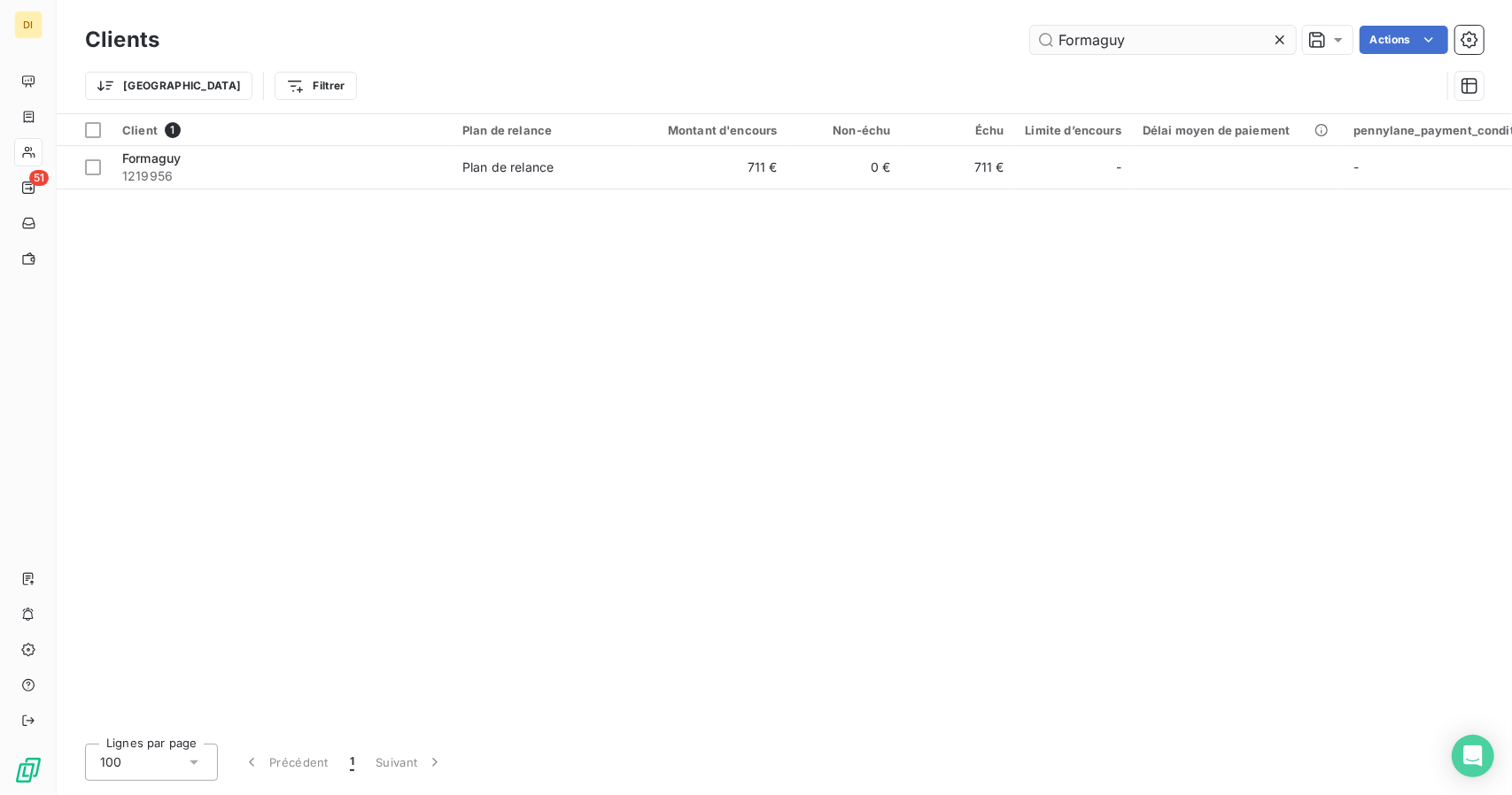
click at [1086, 35] on input "Formaguy" at bounding box center [1163, 40] width 266 height 29
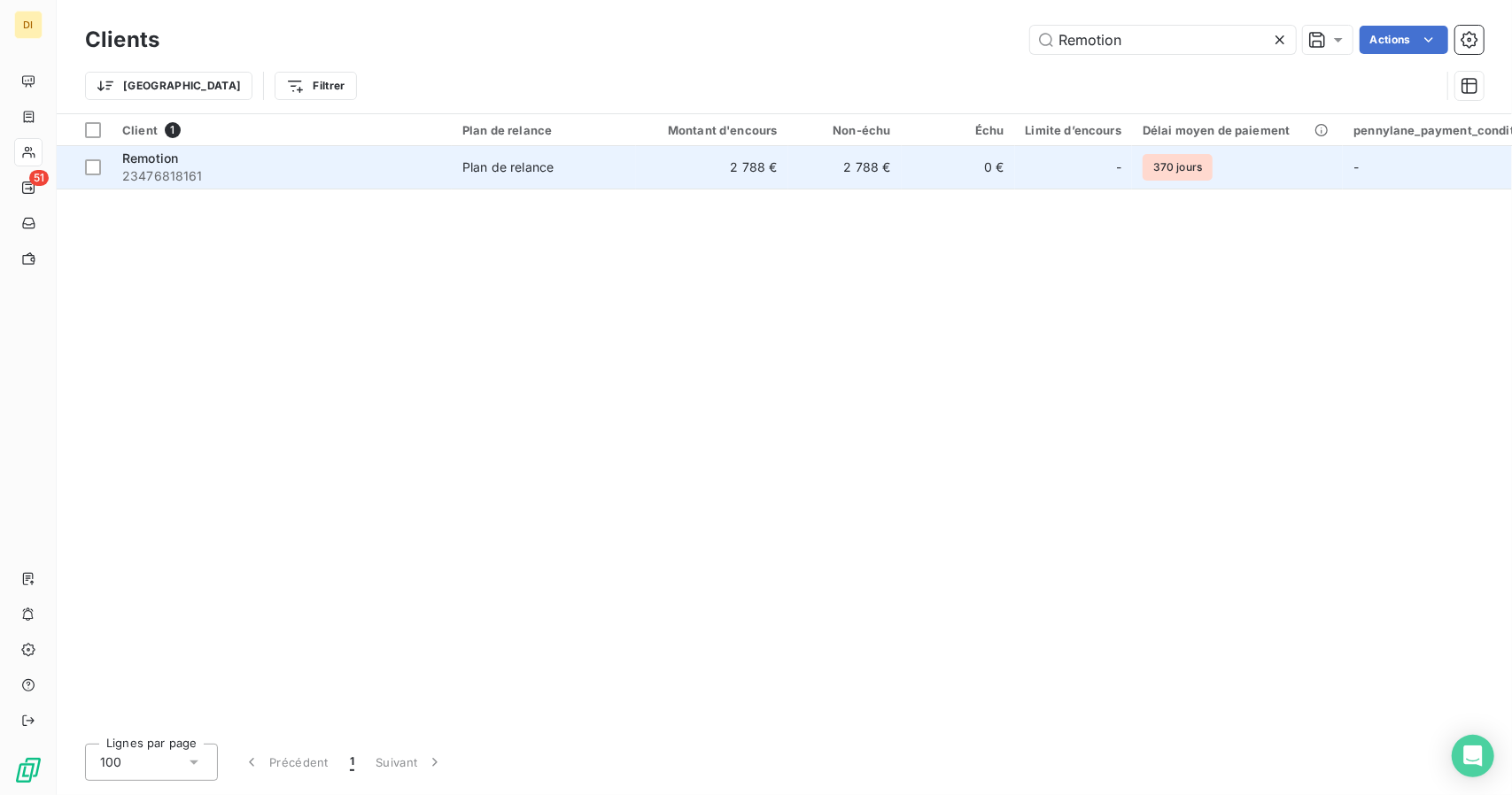
type input "Remotion"
click at [570, 179] on td "Plan de relance" at bounding box center [544, 167] width 184 height 43
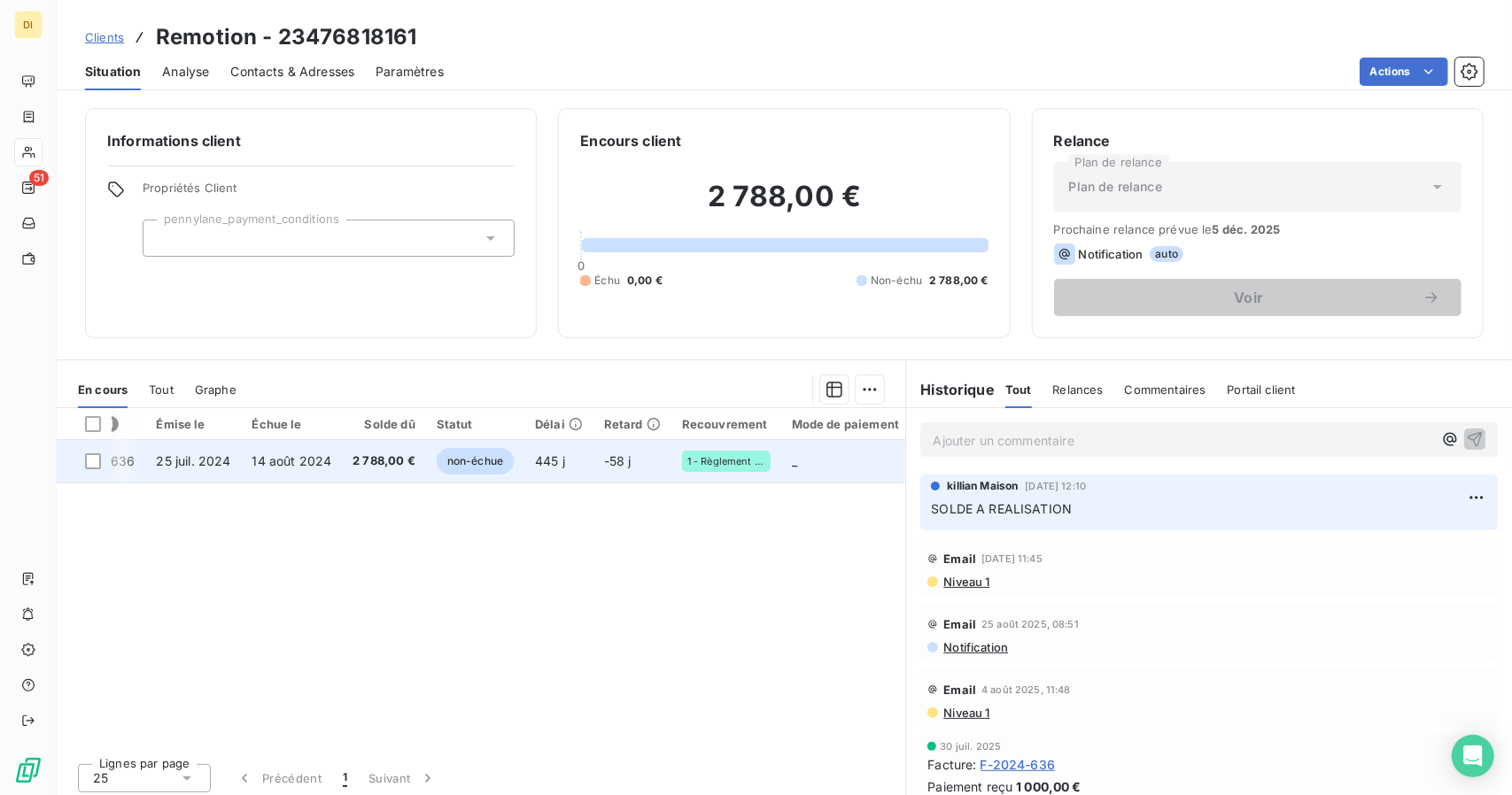
scroll to position [0, 92]
click at [520, 448] on td "445 j" at bounding box center [555, 461] width 69 height 43
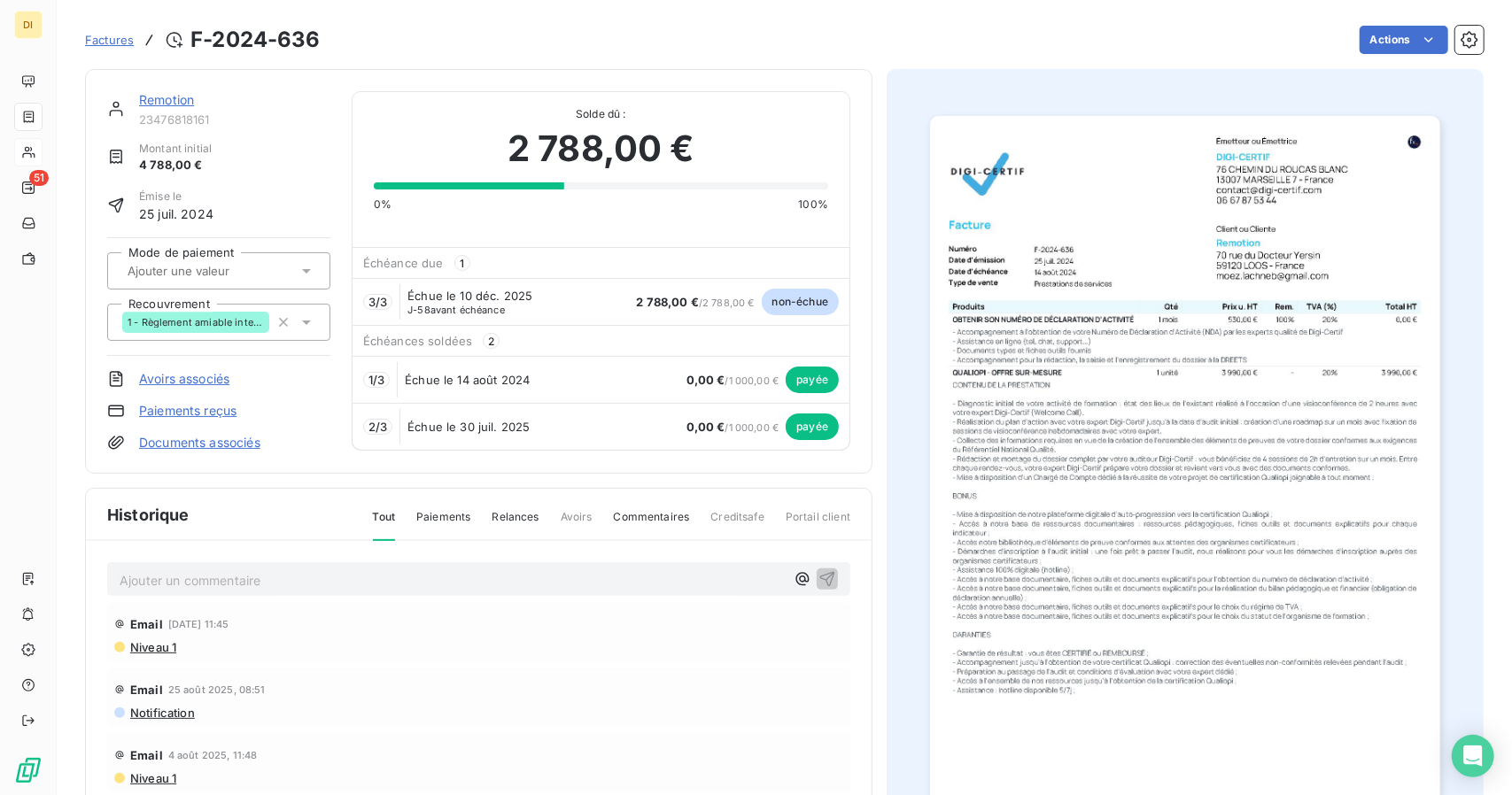
click at [170, 92] on link "Remotion" at bounding box center [167, 99] width 55 height 15
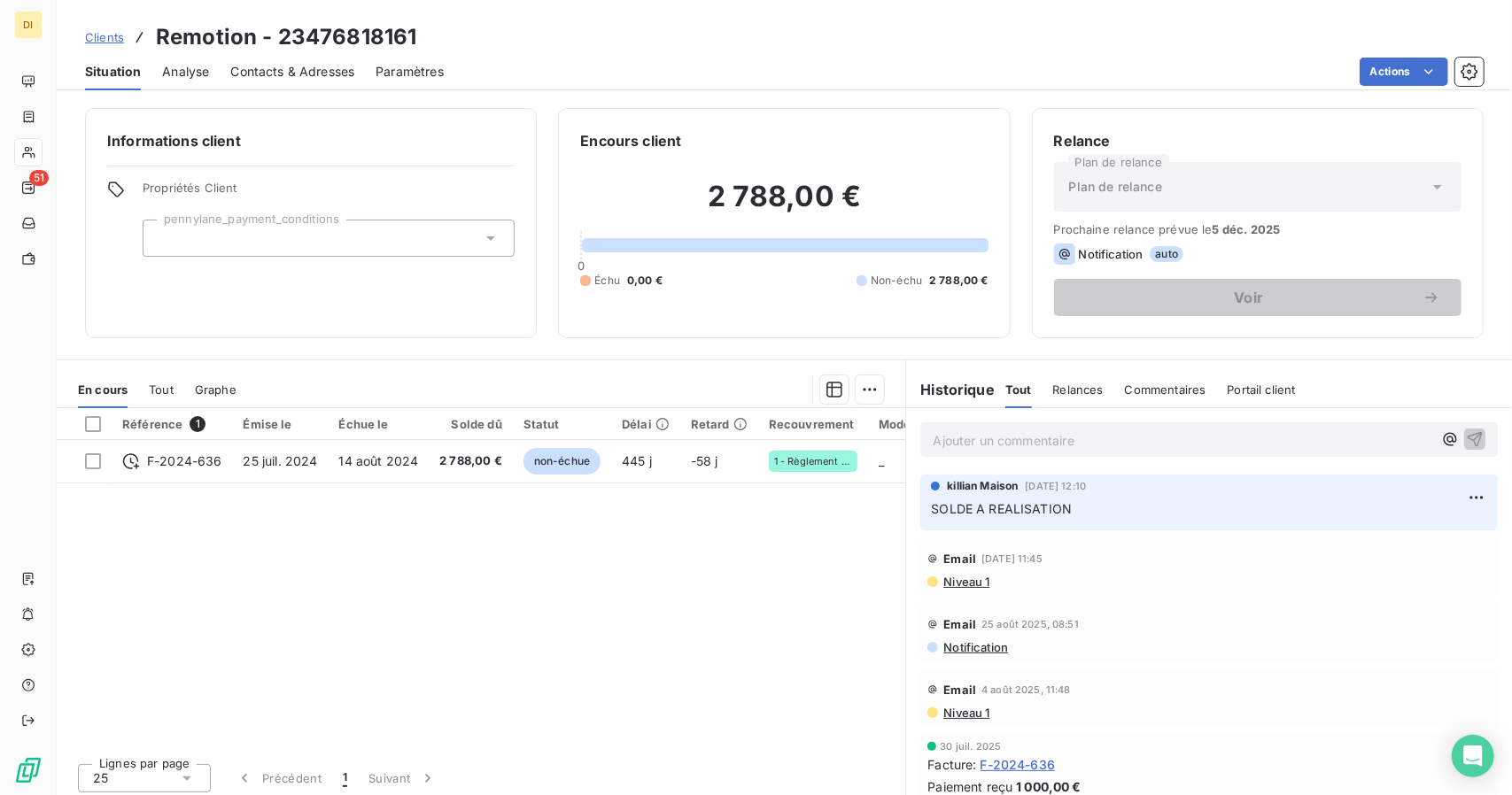
click at [197, 31] on h3 "Remotion - 23476818161" at bounding box center [286, 38] width 260 height 32
copy h3 "Remotion"
click at [101, 39] on span "Clients" at bounding box center [104, 37] width 39 height 14
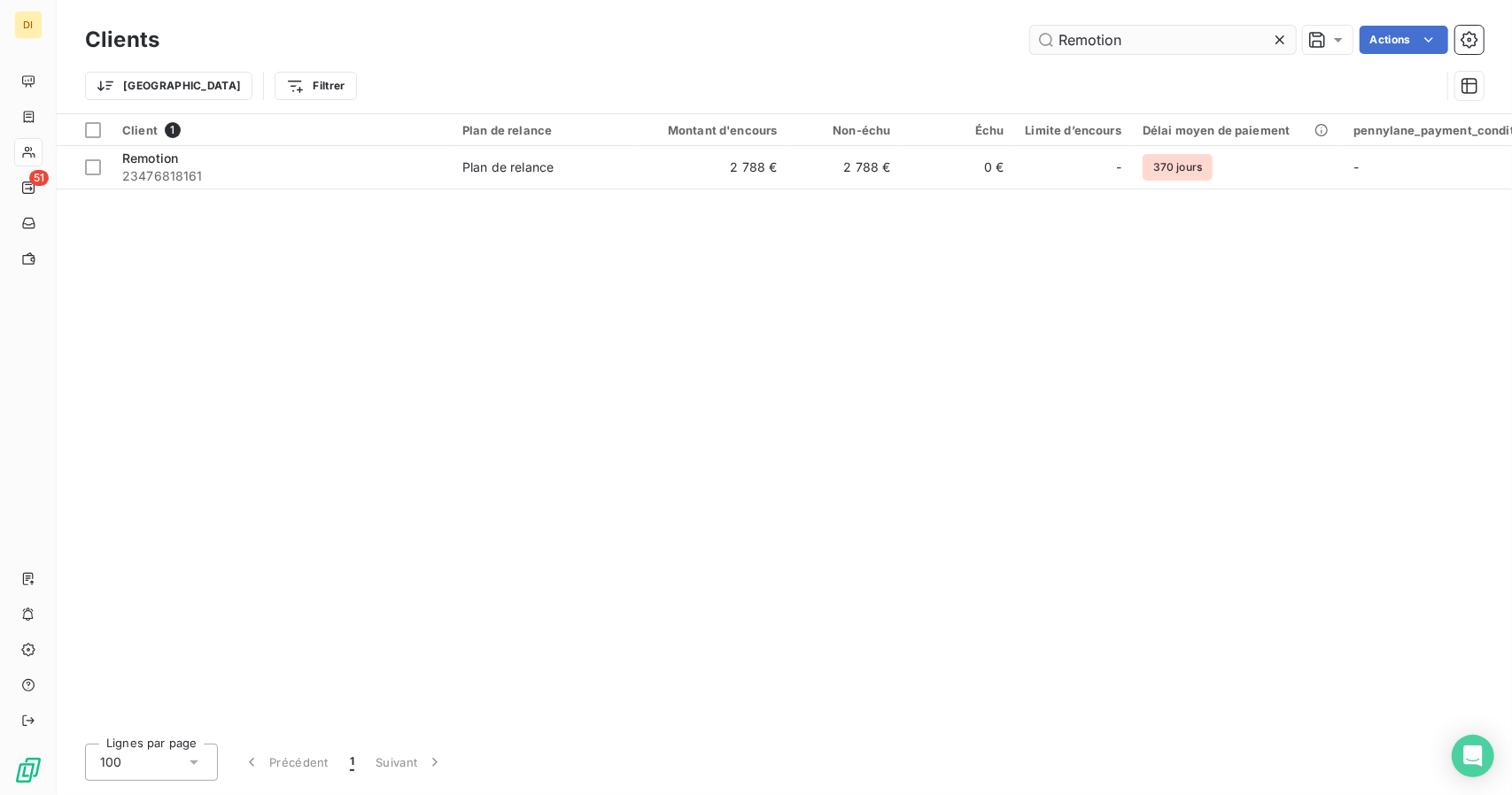
click at [1082, 37] on input "Remotion" at bounding box center [1163, 40] width 266 height 29
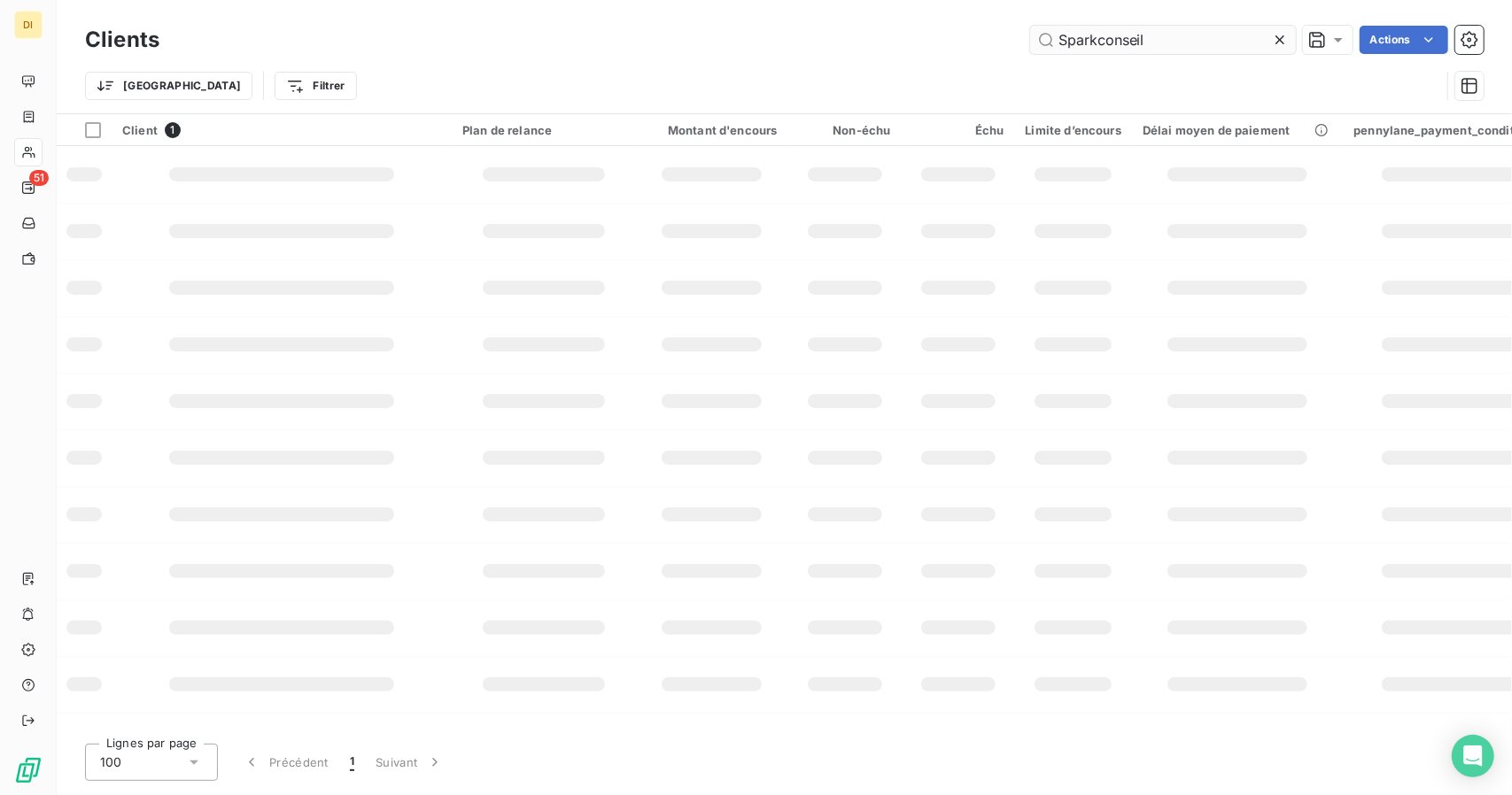
type input "Sparkconseil"
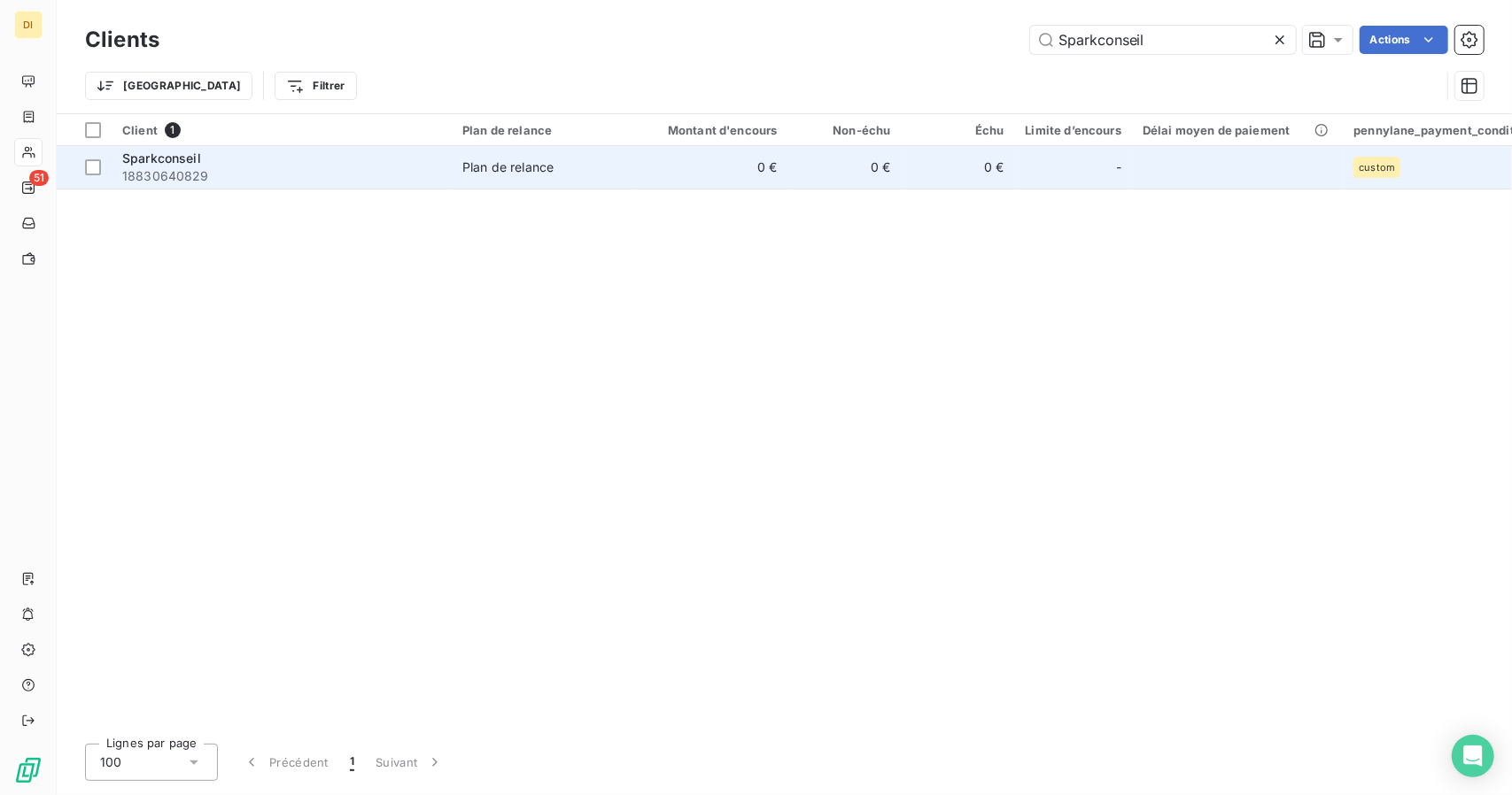
click at [707, 183] on td "0 €" at bounding box center [712, 167] width 152 height 43
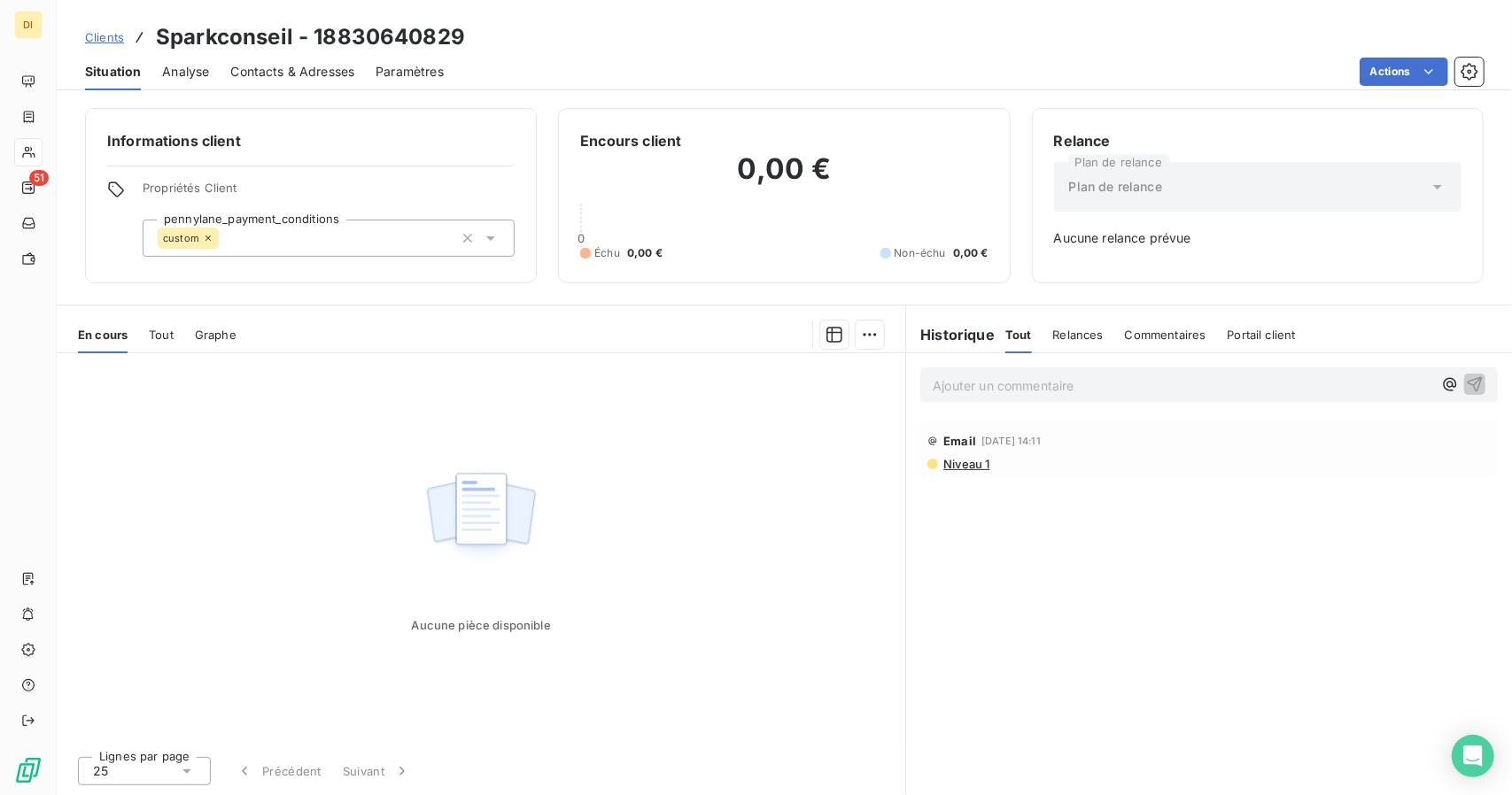
click at [152, 346] on div "Tout" at bounding box center [161, 335] width 25 height 38
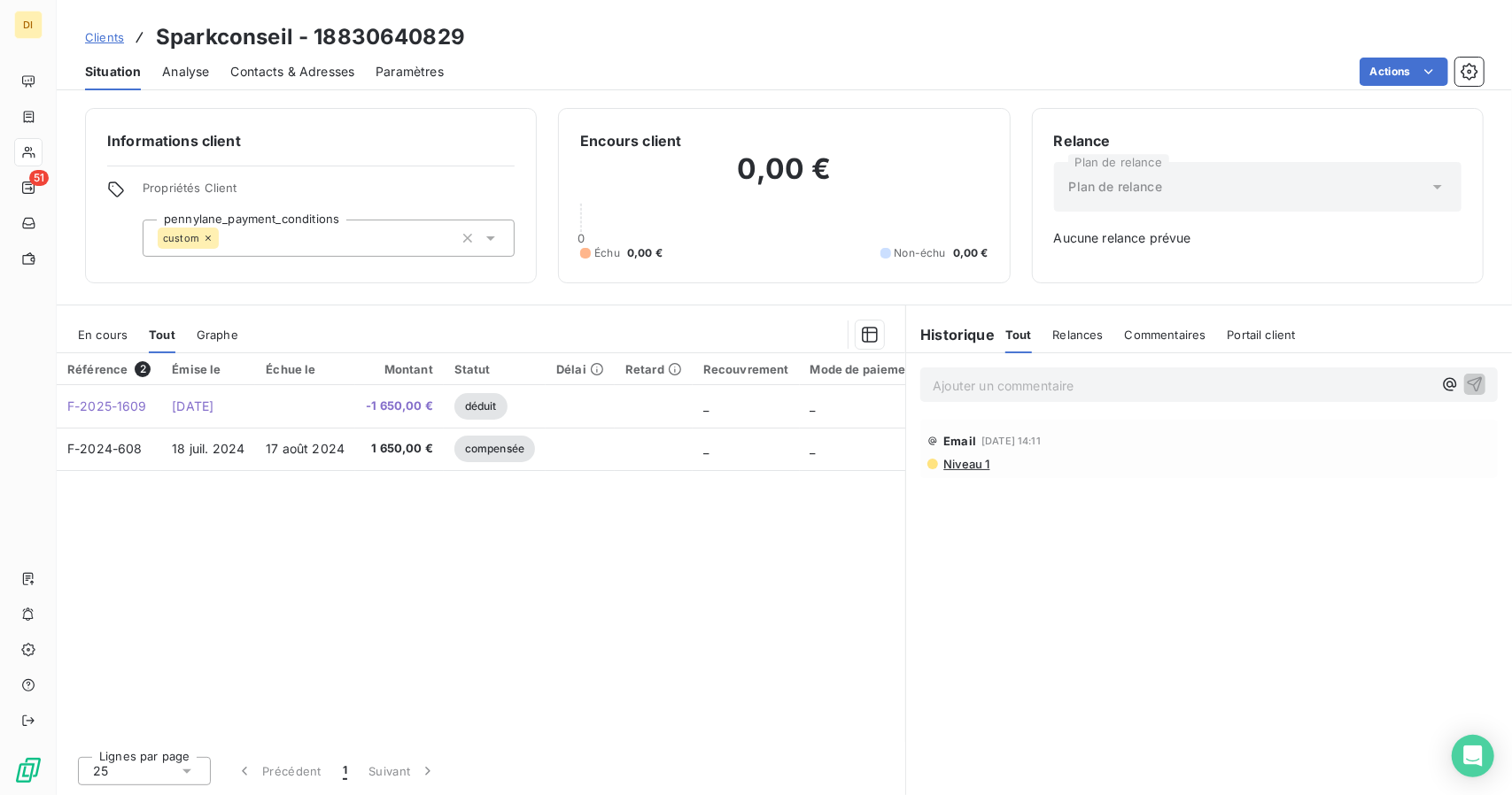
click at [95, 39] on span "Clients" at bounding box center [104, 37] width 39 height 14
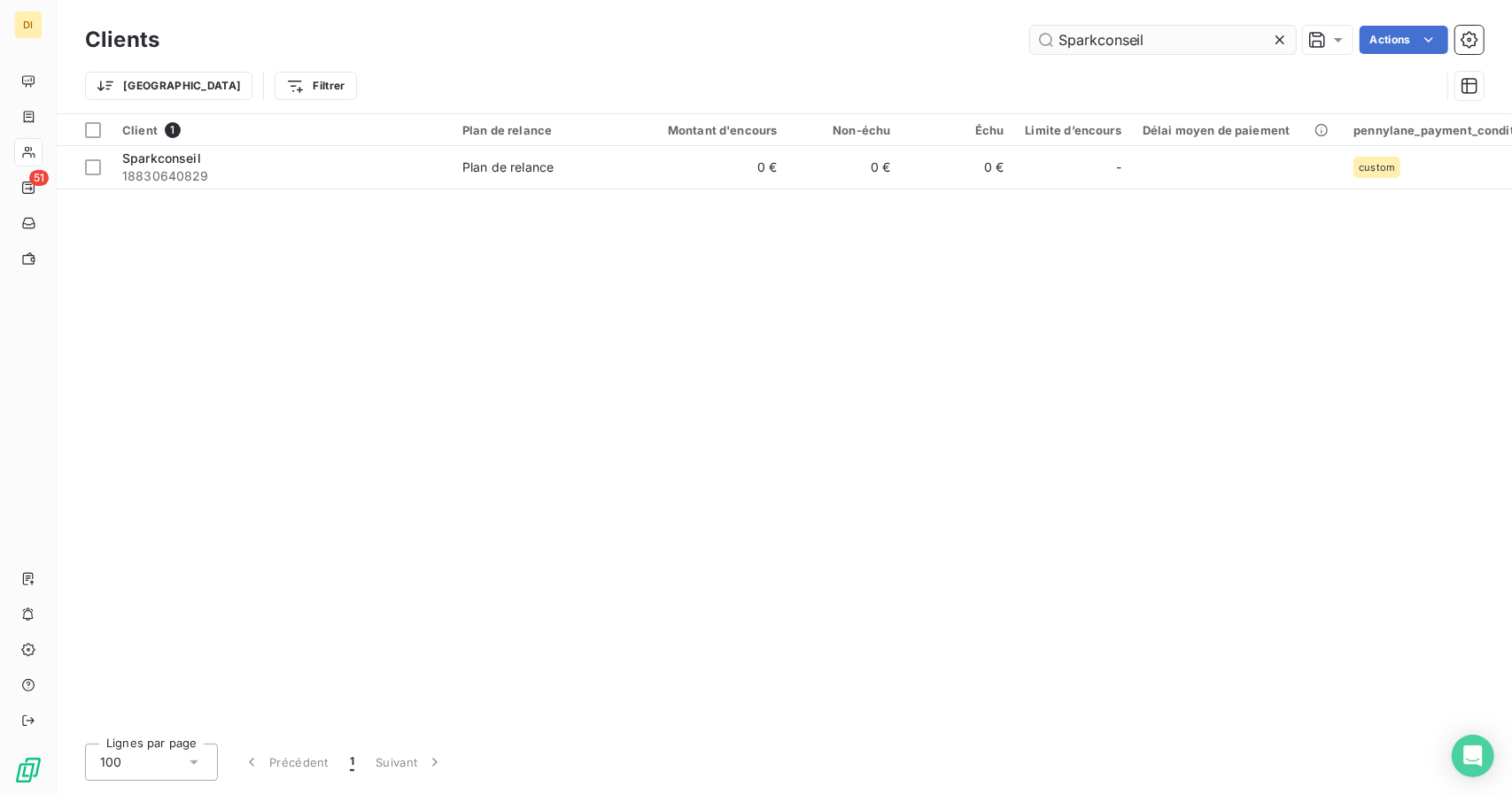
click at [1129, 35] on input "Sparkconseil" at bounding box center [1163, 40] width 266 height 29
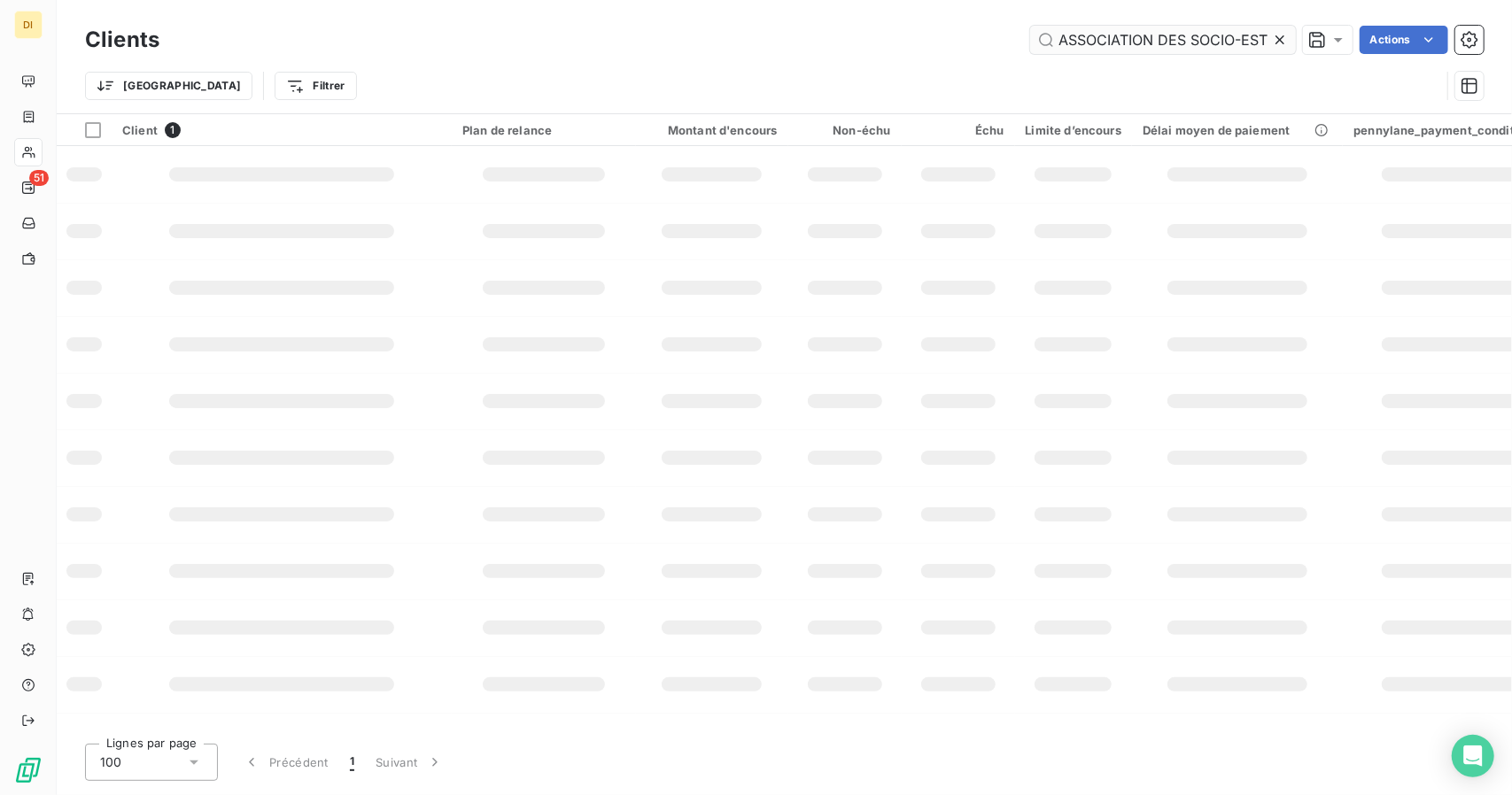
scroll to position [0, 557]
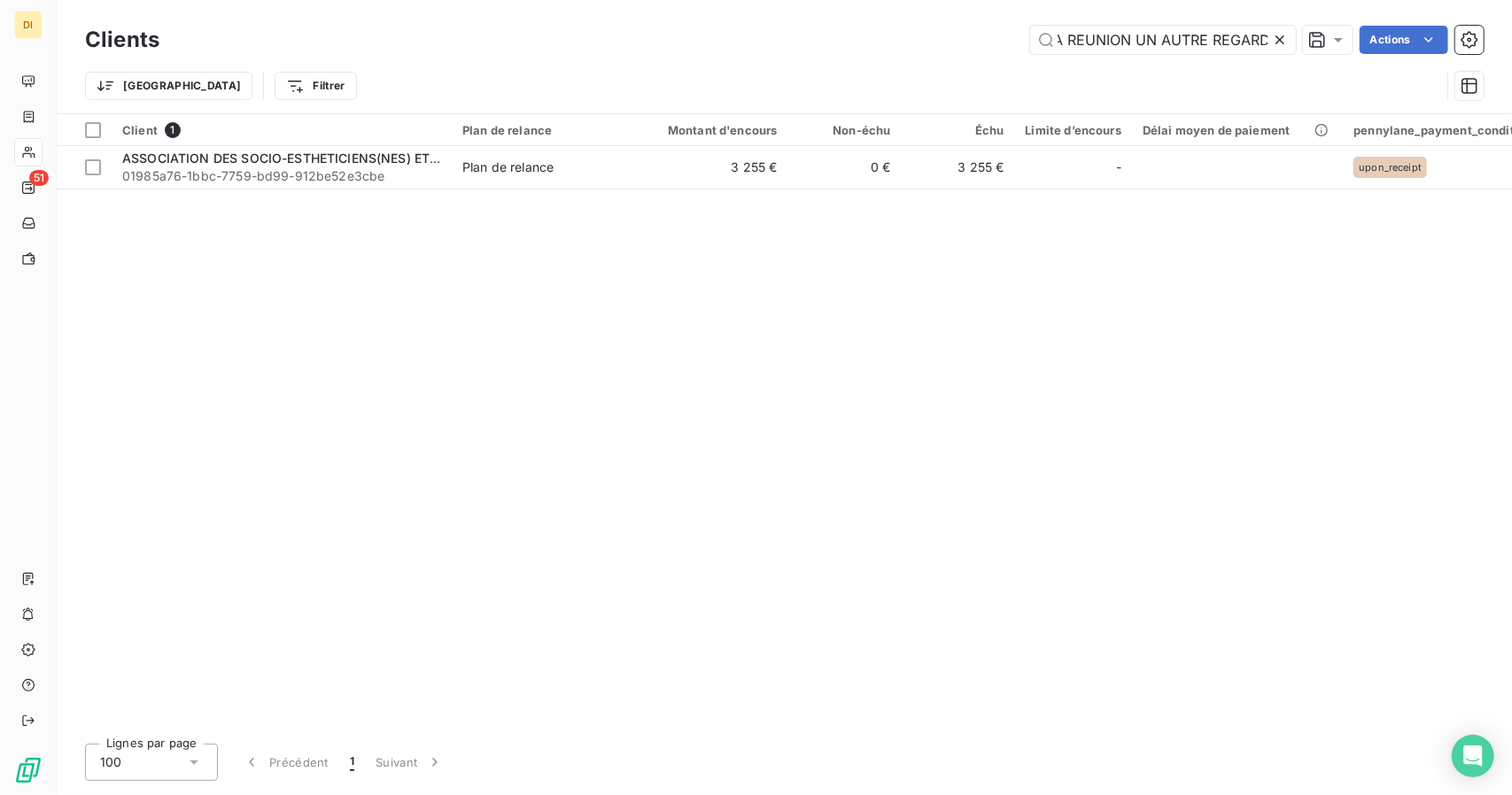
type input "ASSOCIATION DES SOCIO-ESTHETICIENS(NES) ET SOCIO-COIFFEURS(SES) DE LA REUNION U…"
click at [687, 191] on div "Client 1 Plan de relance Montant d'encours Non-échu Échu Limite d’encours Délai…" at bounding box center [784, 422] width 1456 height 616
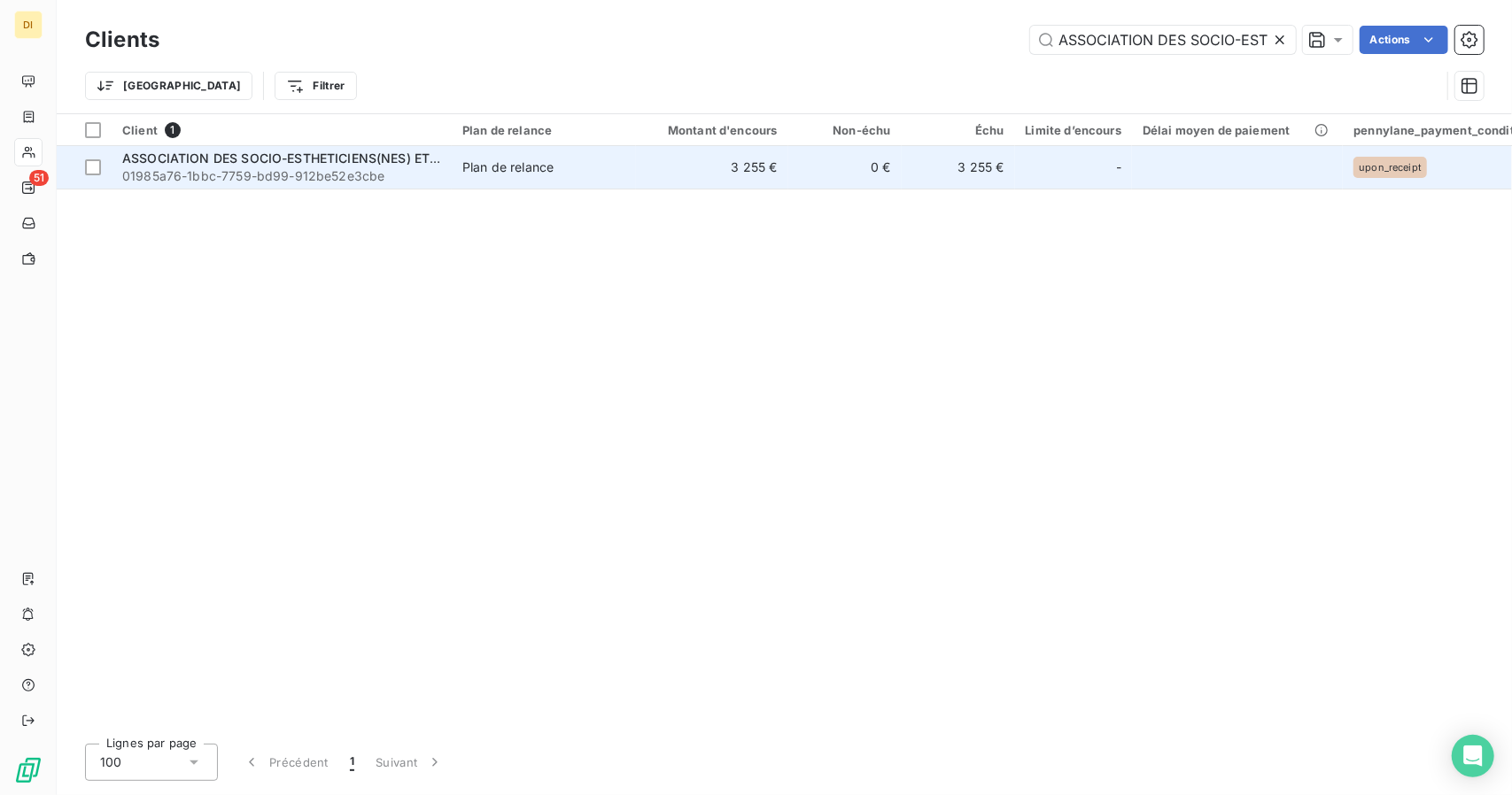
click at [705, 174] on td "3 255 €" at bounding box center [712, 167] width 152 height 43
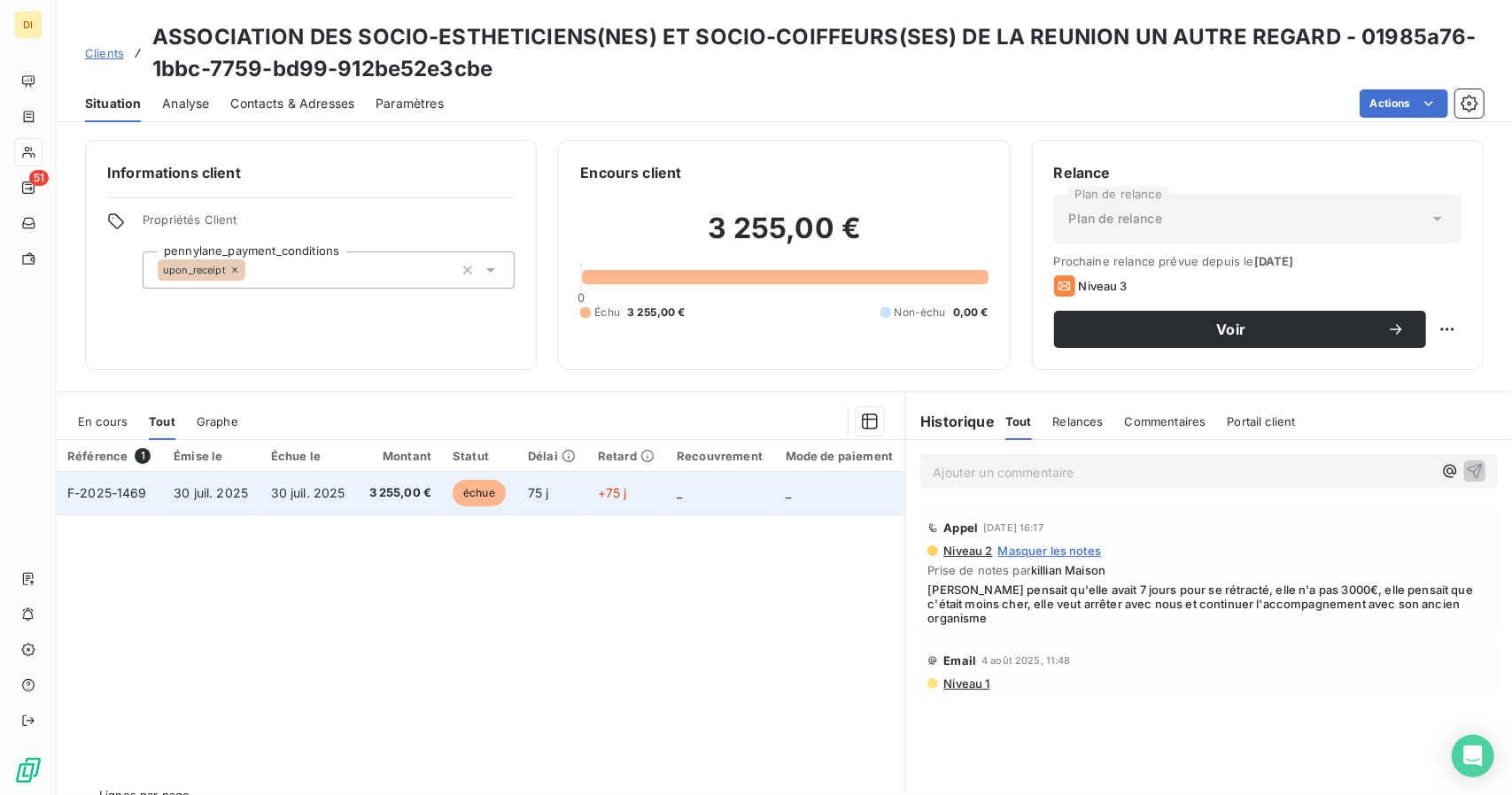
click at [792, 492] on td "_" at bounding box center [841, 492] width 132 height 43
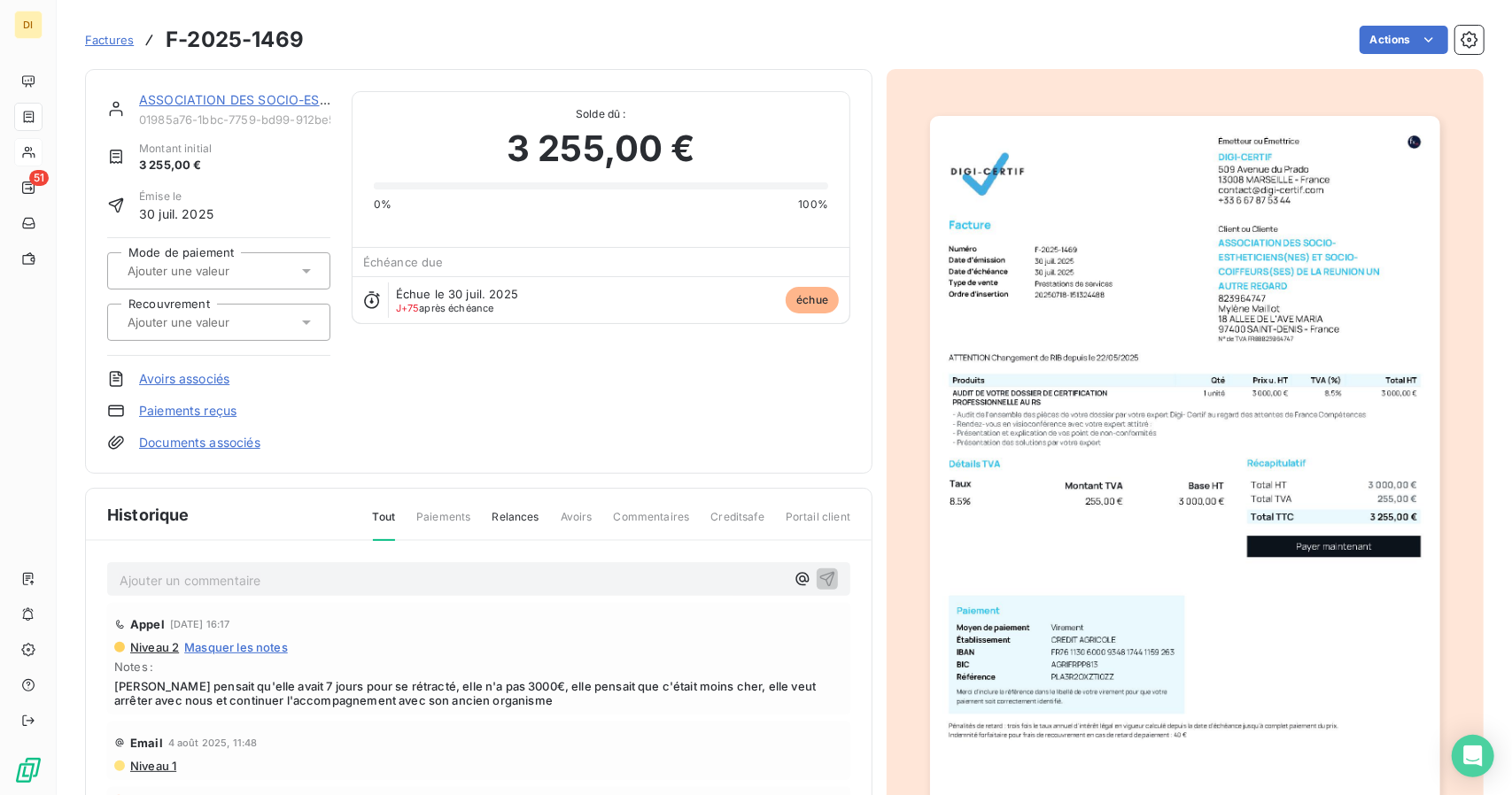
click at [276, 277] on div at bounding box center [210, 270] width 175 height 23
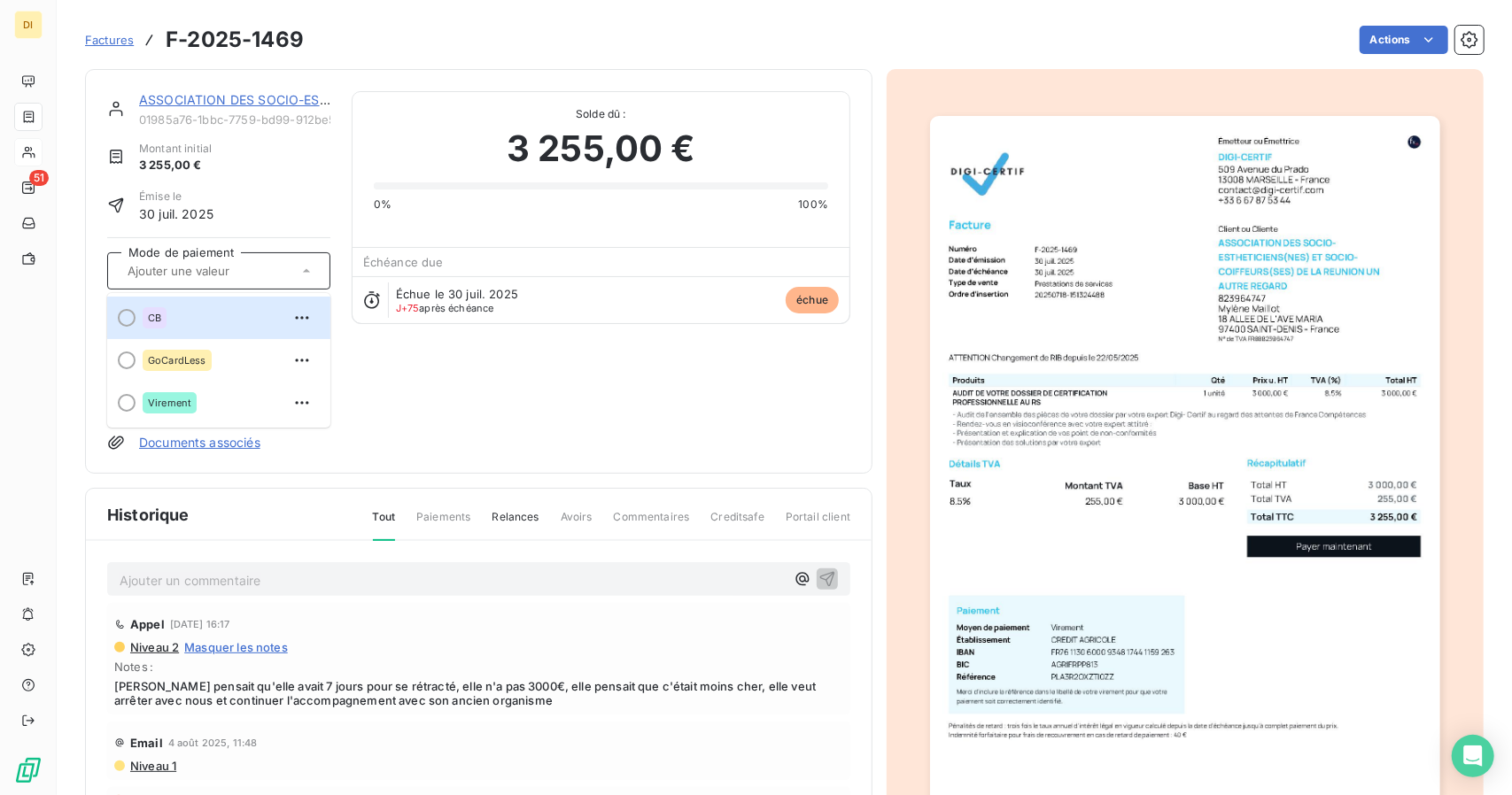
click at [276, 277] on div at bounding box center [210, 270] width 175 height 23
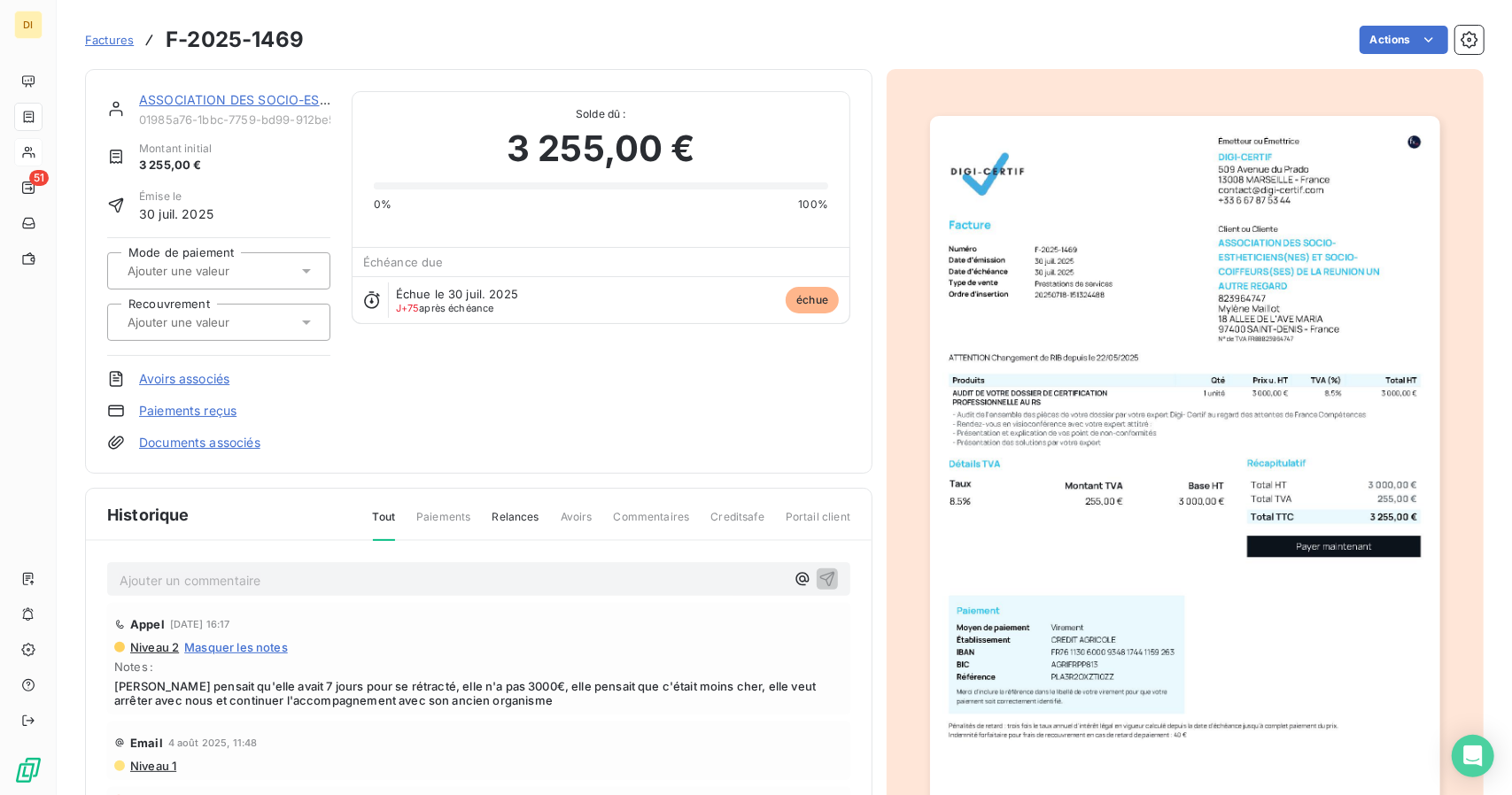
click at [271, 311] on div at bounding box center [210, 321] width 175 height 23
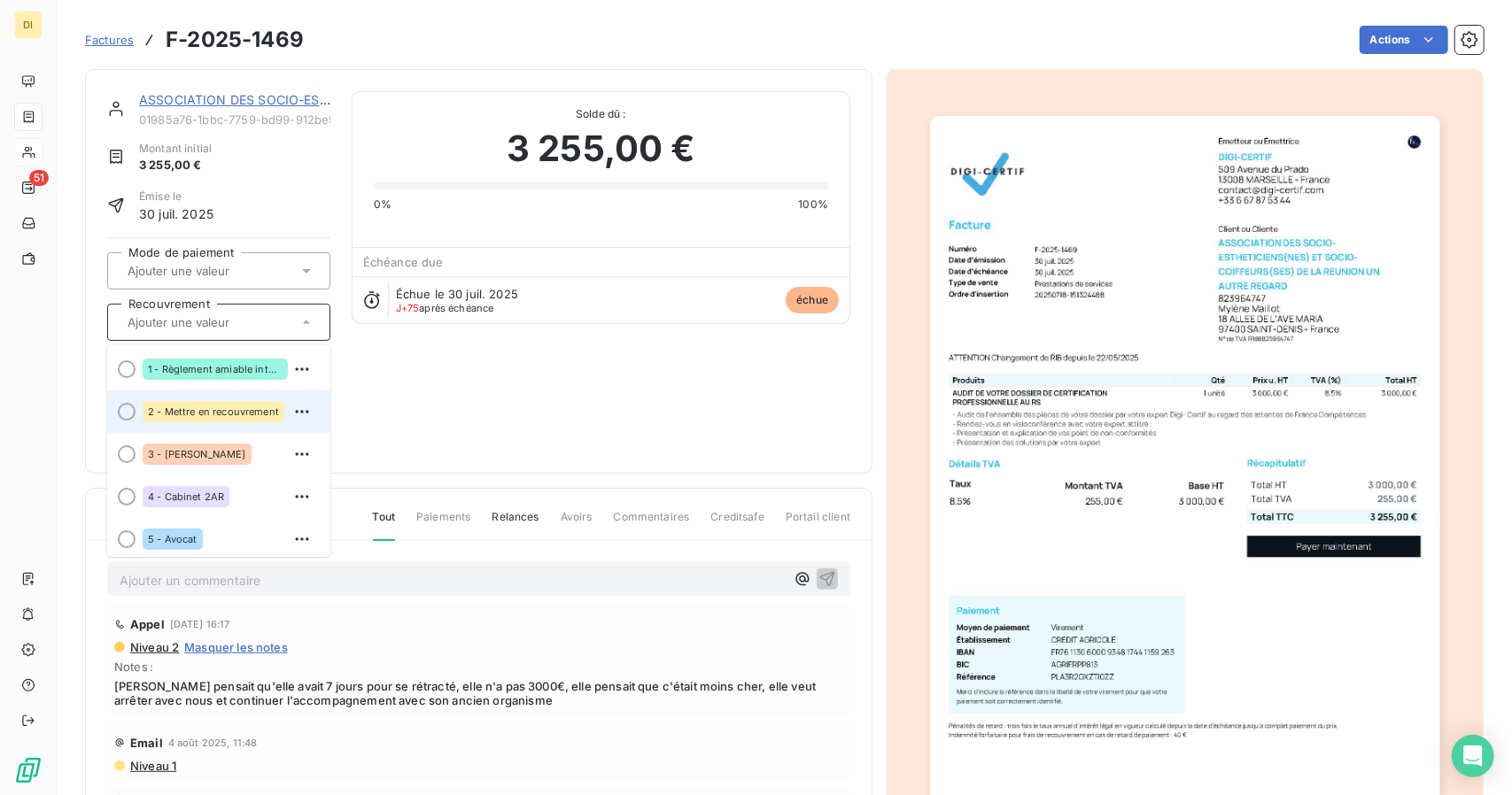
click at [121, 404] on div at bounding box center [127, 412] width 18 height 18
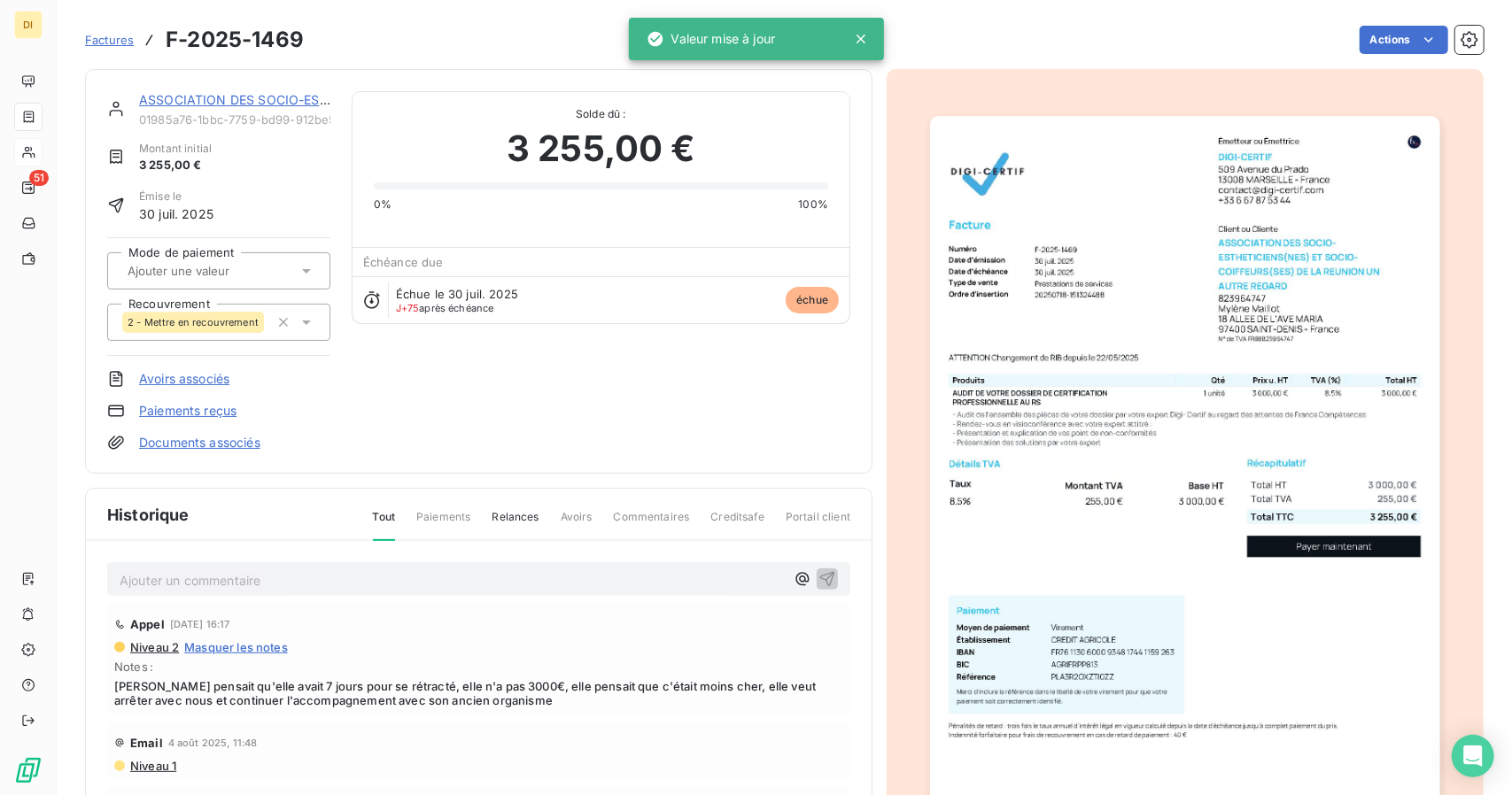
click at [249, 99] on link "ASSOCIATION DES SOCIO-ESTHETICIENS(NES) ET SOCIO-COIFFEURS(SES) DE LA REUNION U…" at bounding box center [481, 99] width 682 height 15
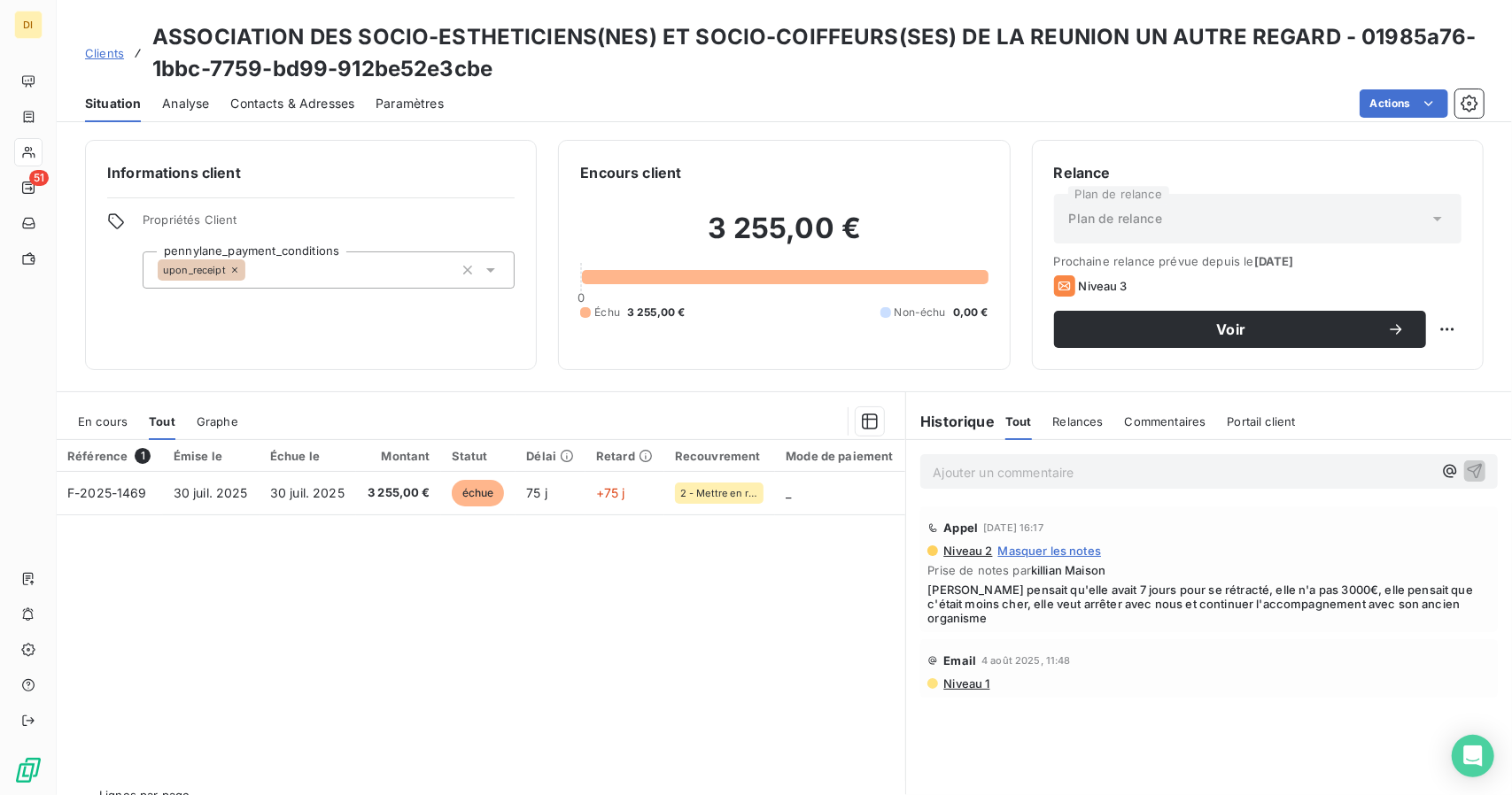
click at [92, 46] on span "Clients" at bounding box center [104, 53] width 39 height 14
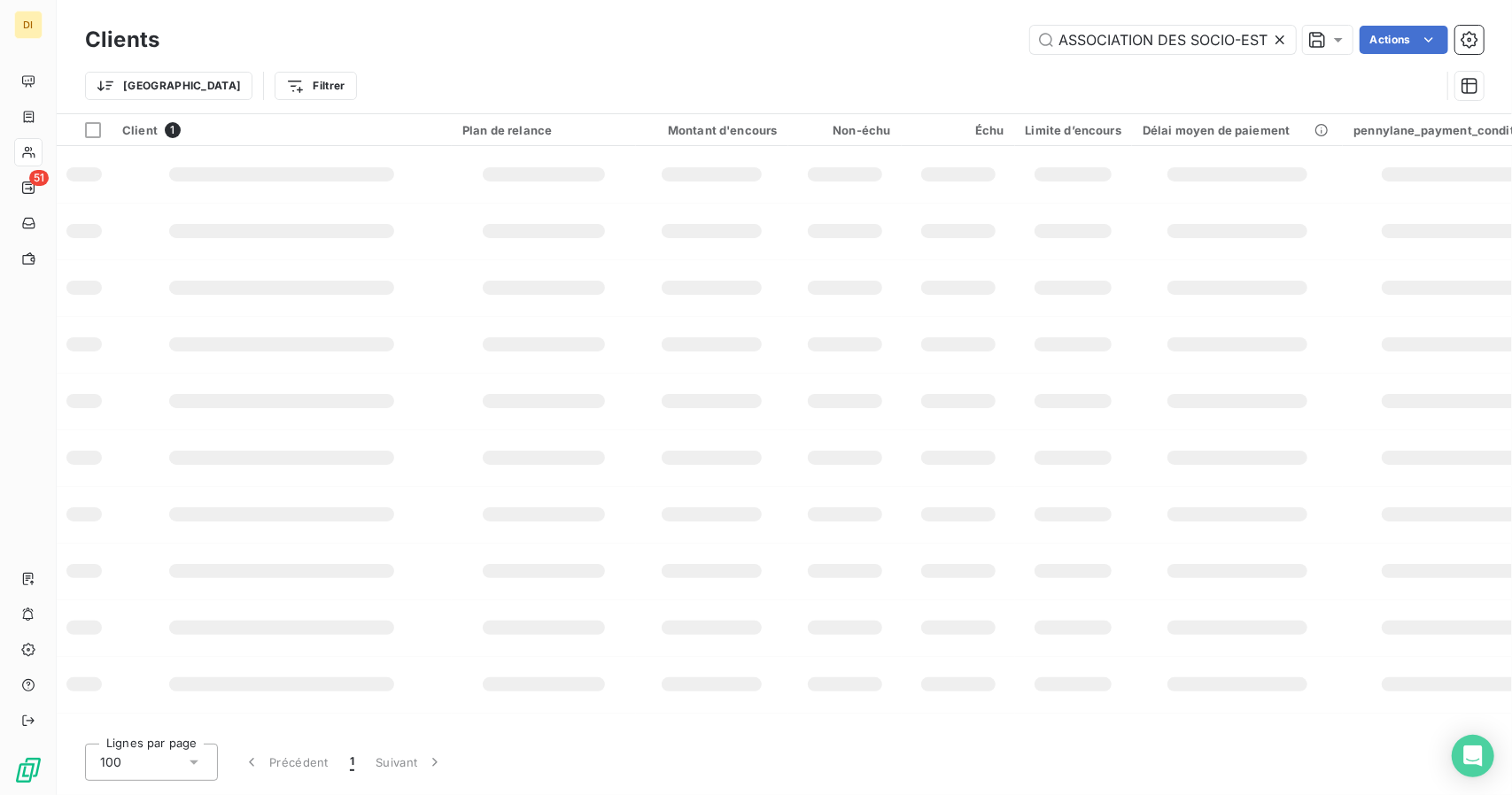
scroll to position [0, 557]
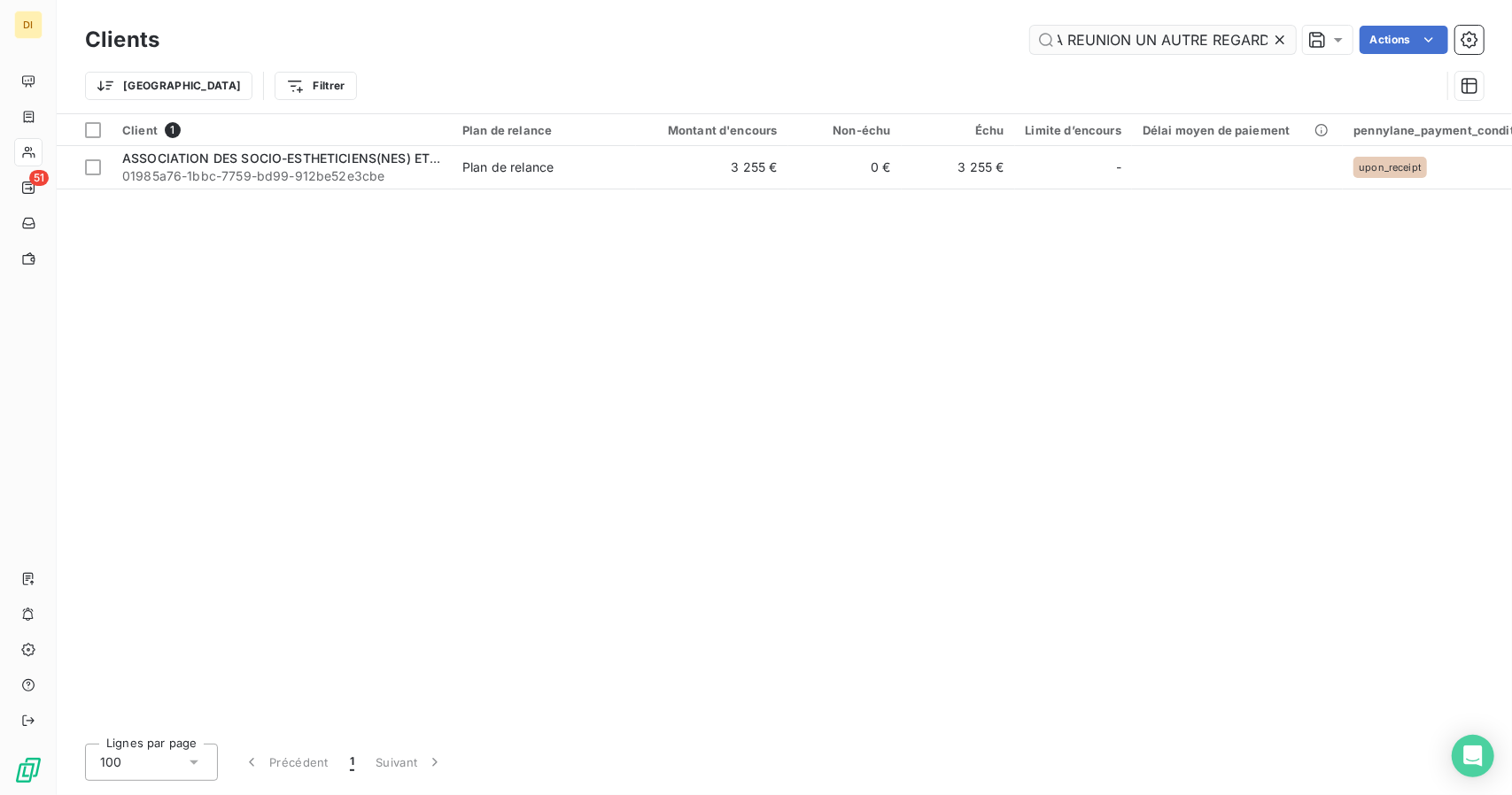
click at [1159, 30] on input "ASSOCIATION DES SOCIO-ESTHETICIENS(NES) ET SOCIO-COIFFEURS(SES) DE LA REUNION U…" at bounding box center [1163, 40] width 266 height 29
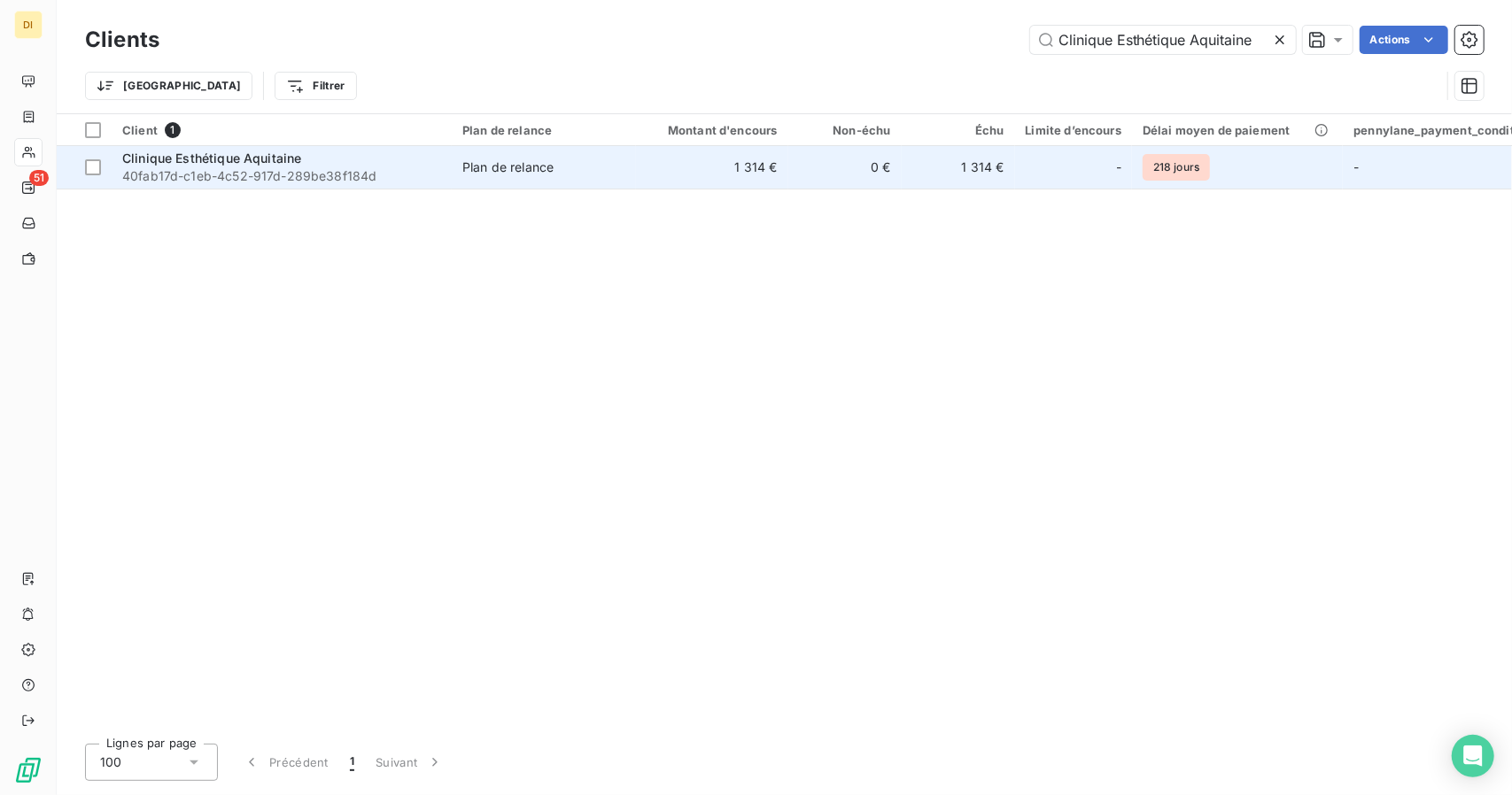
type input "Clinique Esthétique Aquitaine"
click at [341, 183] on span "40fab17d-c1eb-4c52-917d-289be38f184d" at bounding box center [282, 176] width 319 height 18
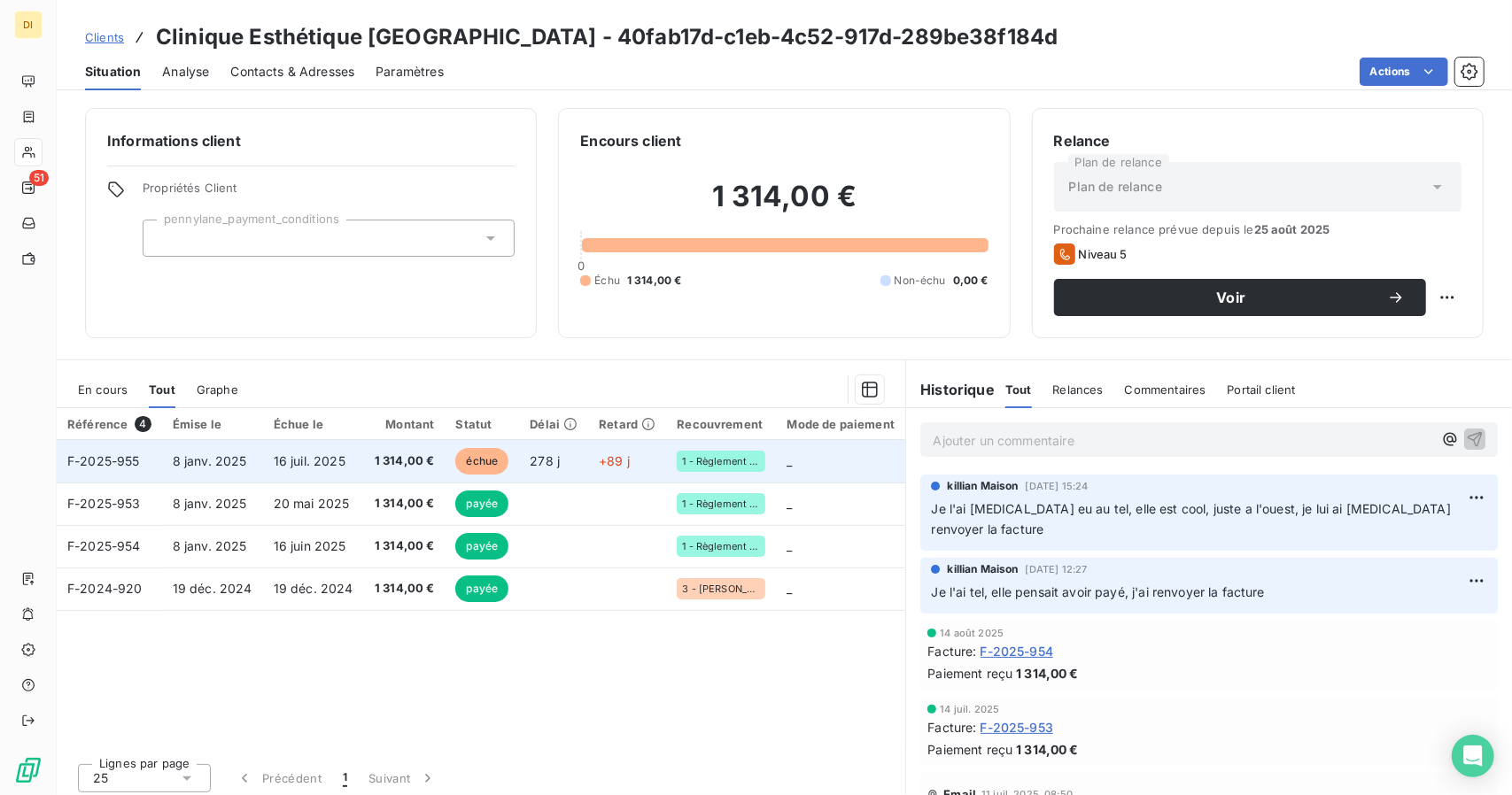
click at [378, 455] on span "1 314,00 €" at bounding box center [404, 462] width 60 height 18
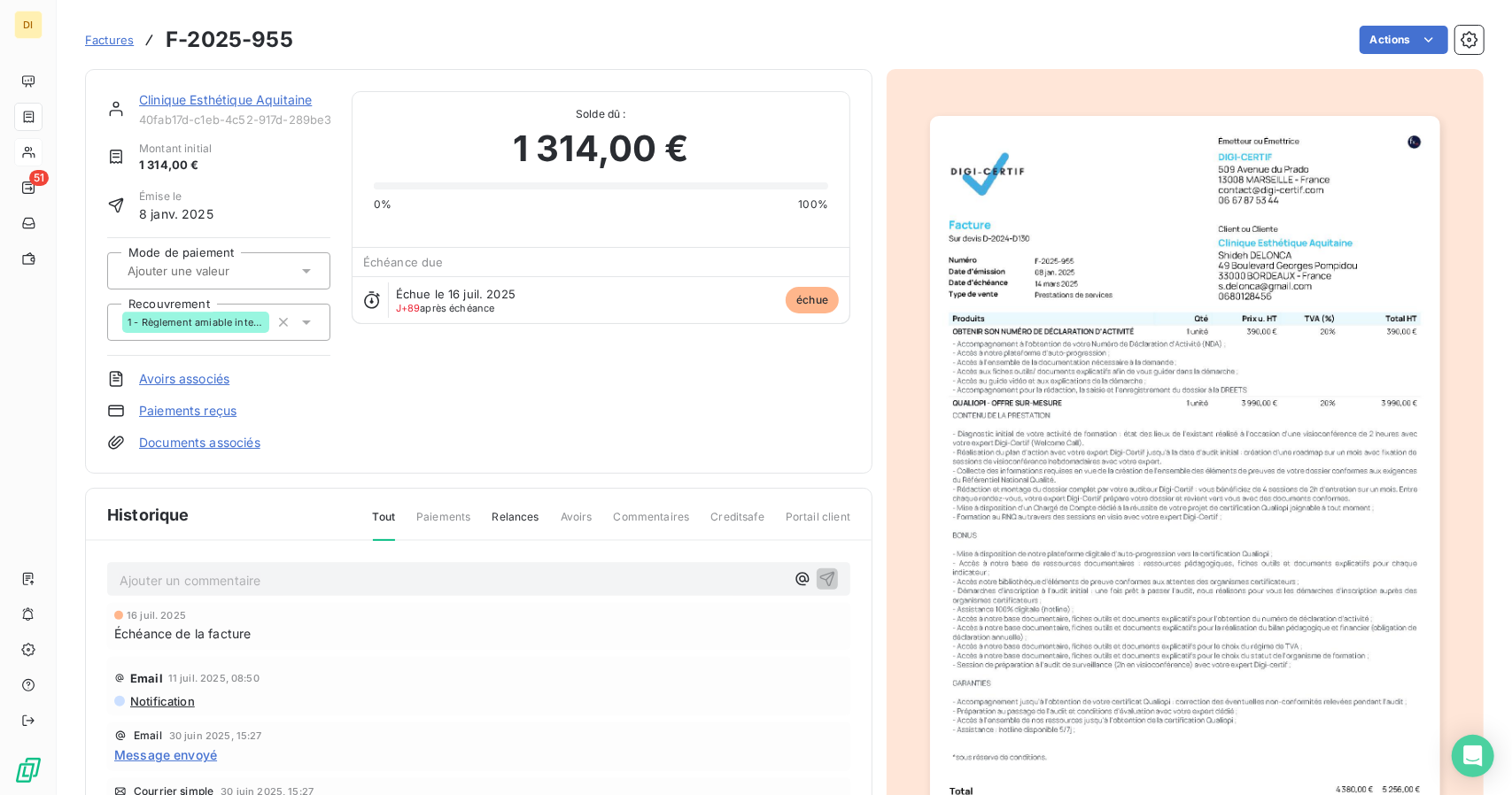
click at [248, 101] on link "Clinique Esthétique Aquitaine" at bounding box center [225, 99] width 173 height 15
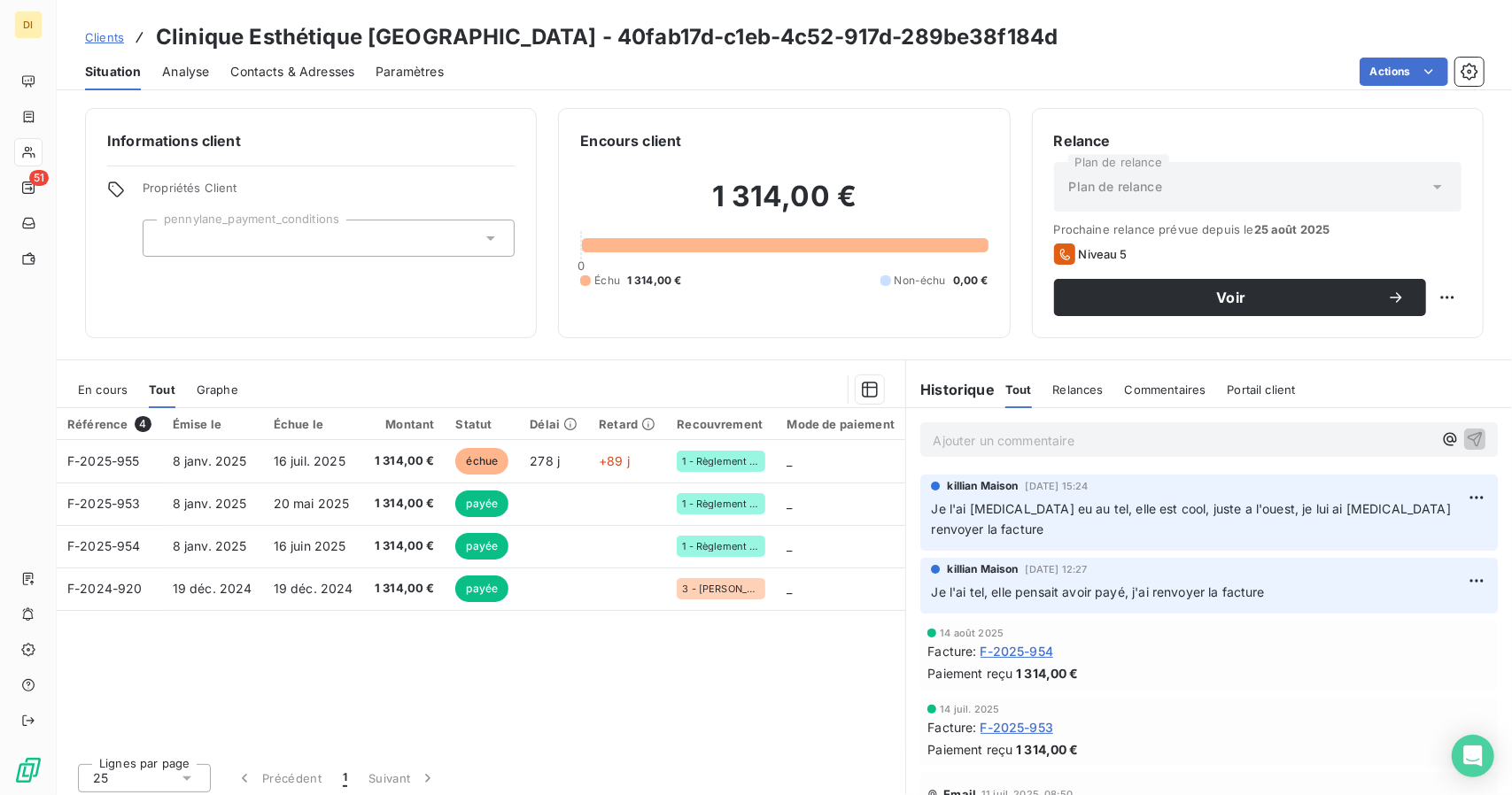
click at [310, 60] on div "Contacts & Adresses" at bounding box center [292, 72] width 124 height 38
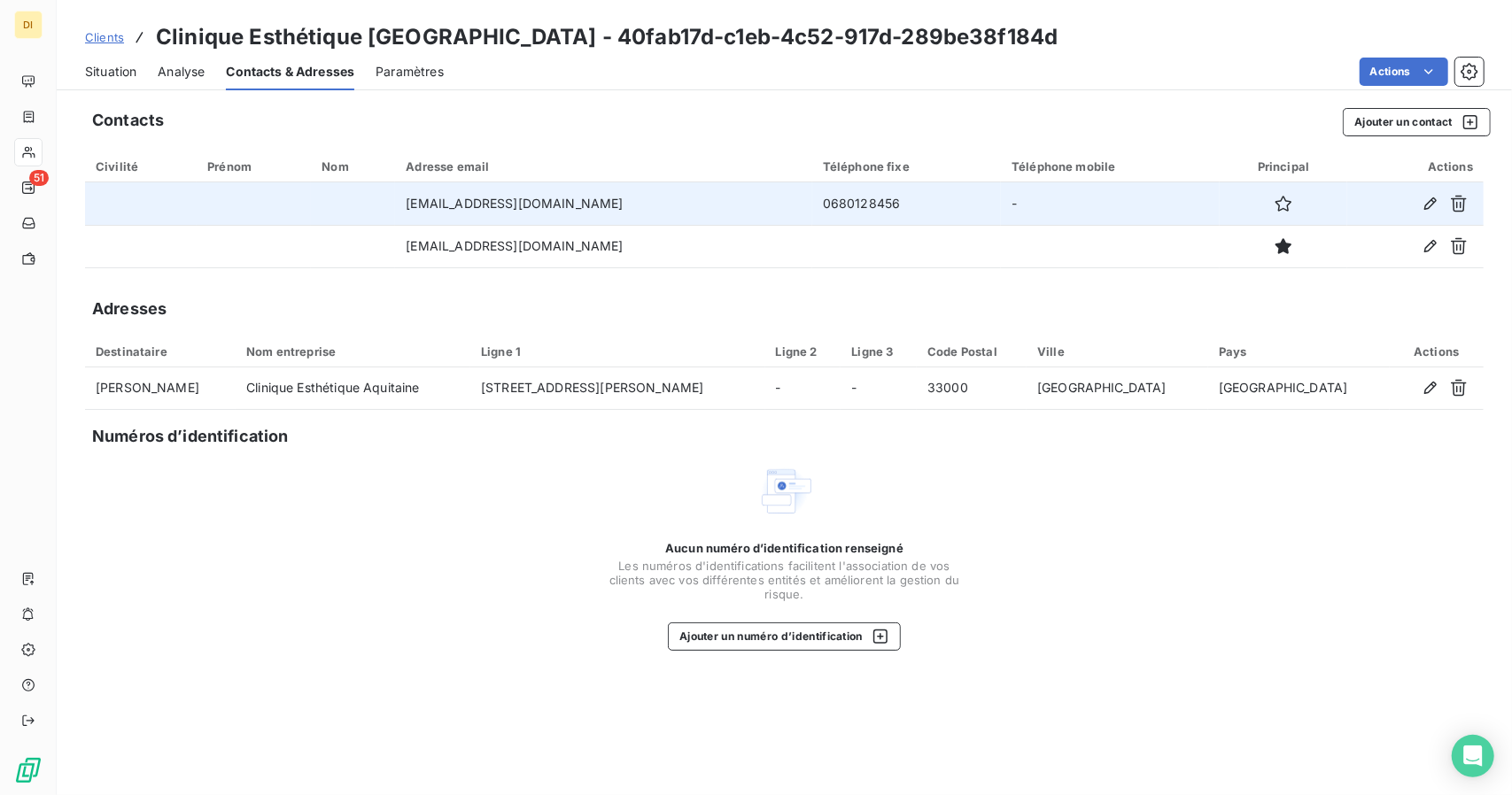
click at [907, 207] on td "0680128456" at bounding box center [906, 204] width 189 height 43
copy td "0680128456"
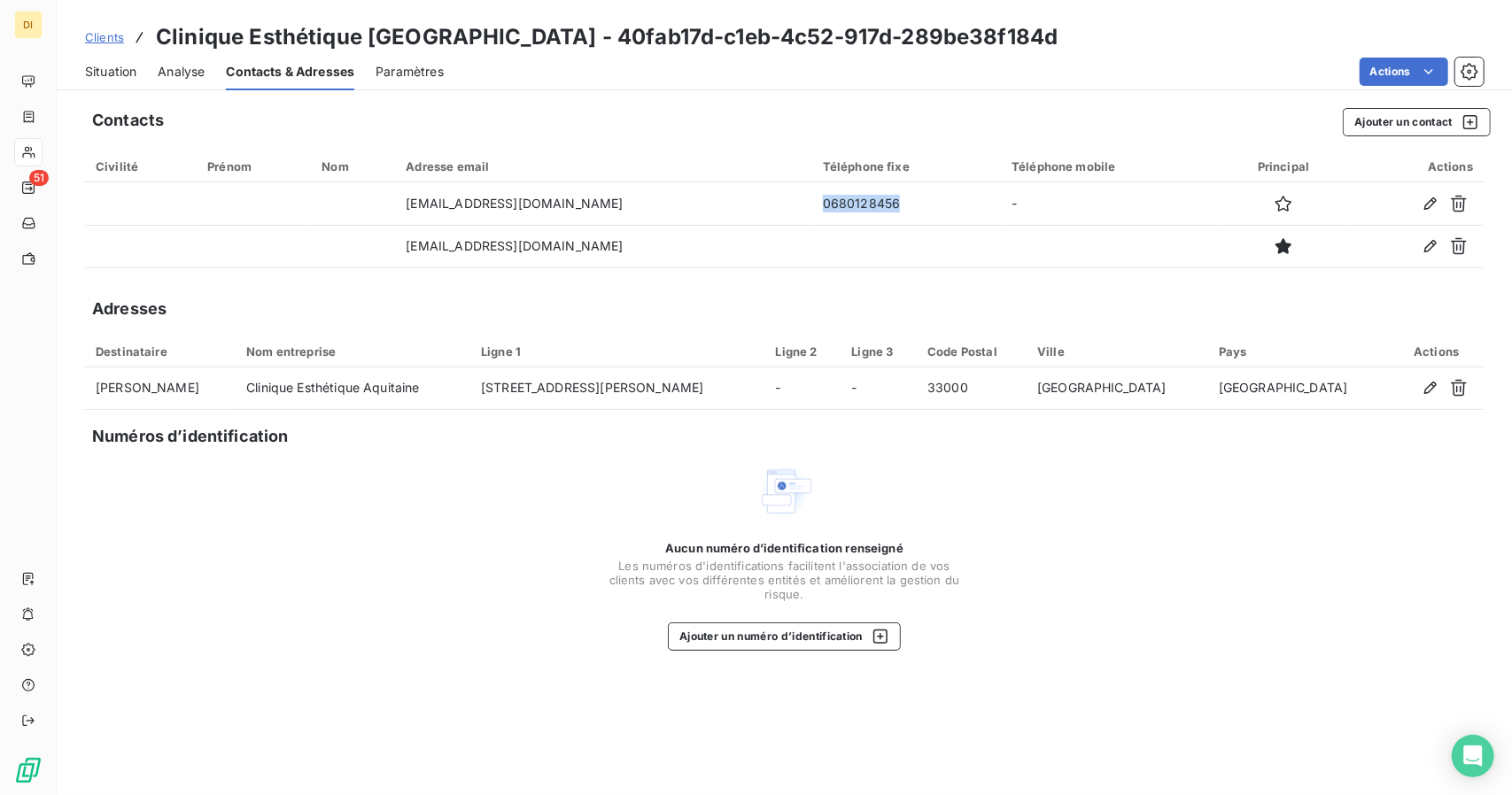
click at [87, 77] on span "Situation" at bounding box center [111, 72] width 51 height 18
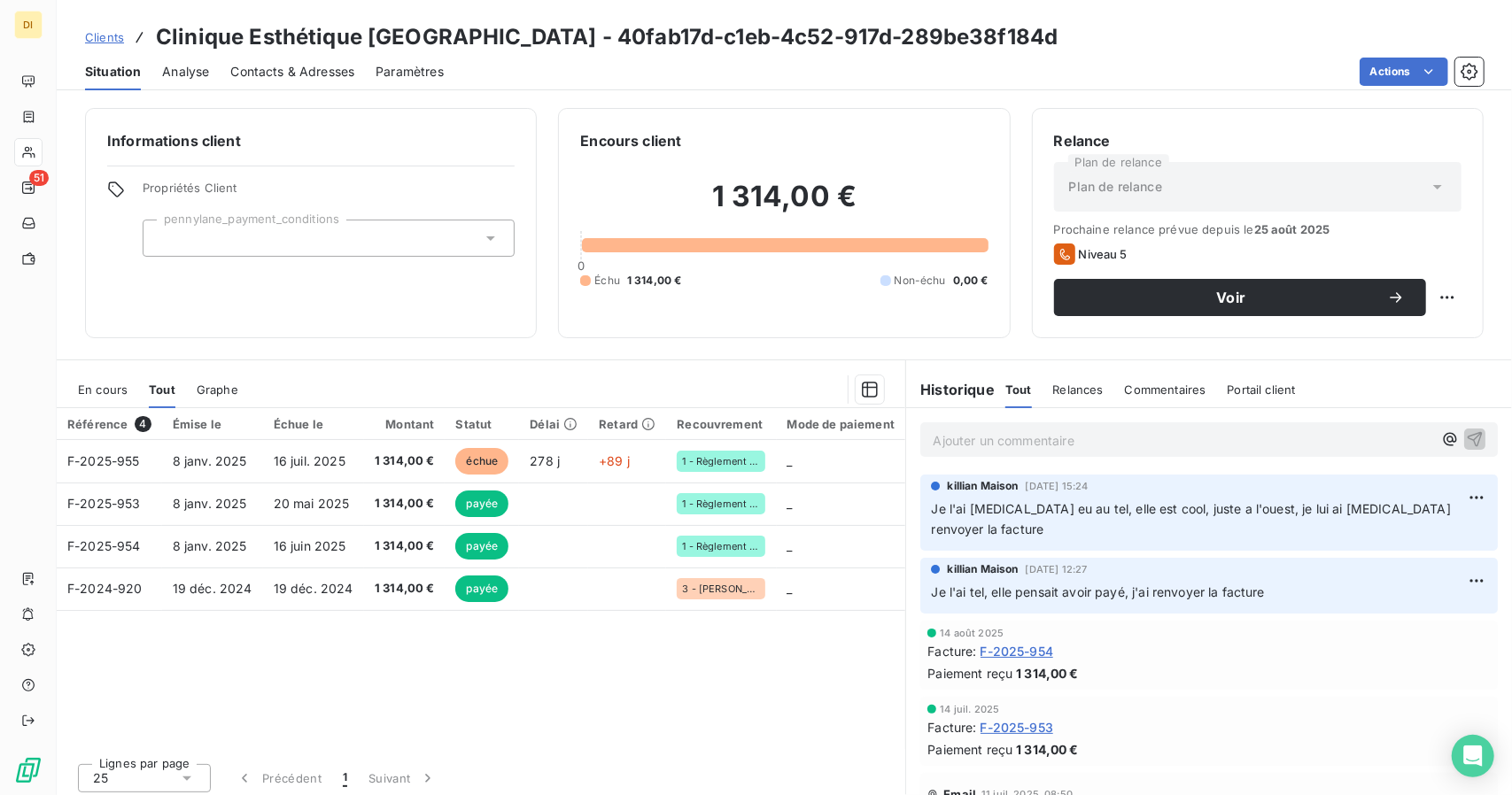
click at [239, 64] on span "Contacts & Adresses" at bounding box center [292, 72] width 124 height 18
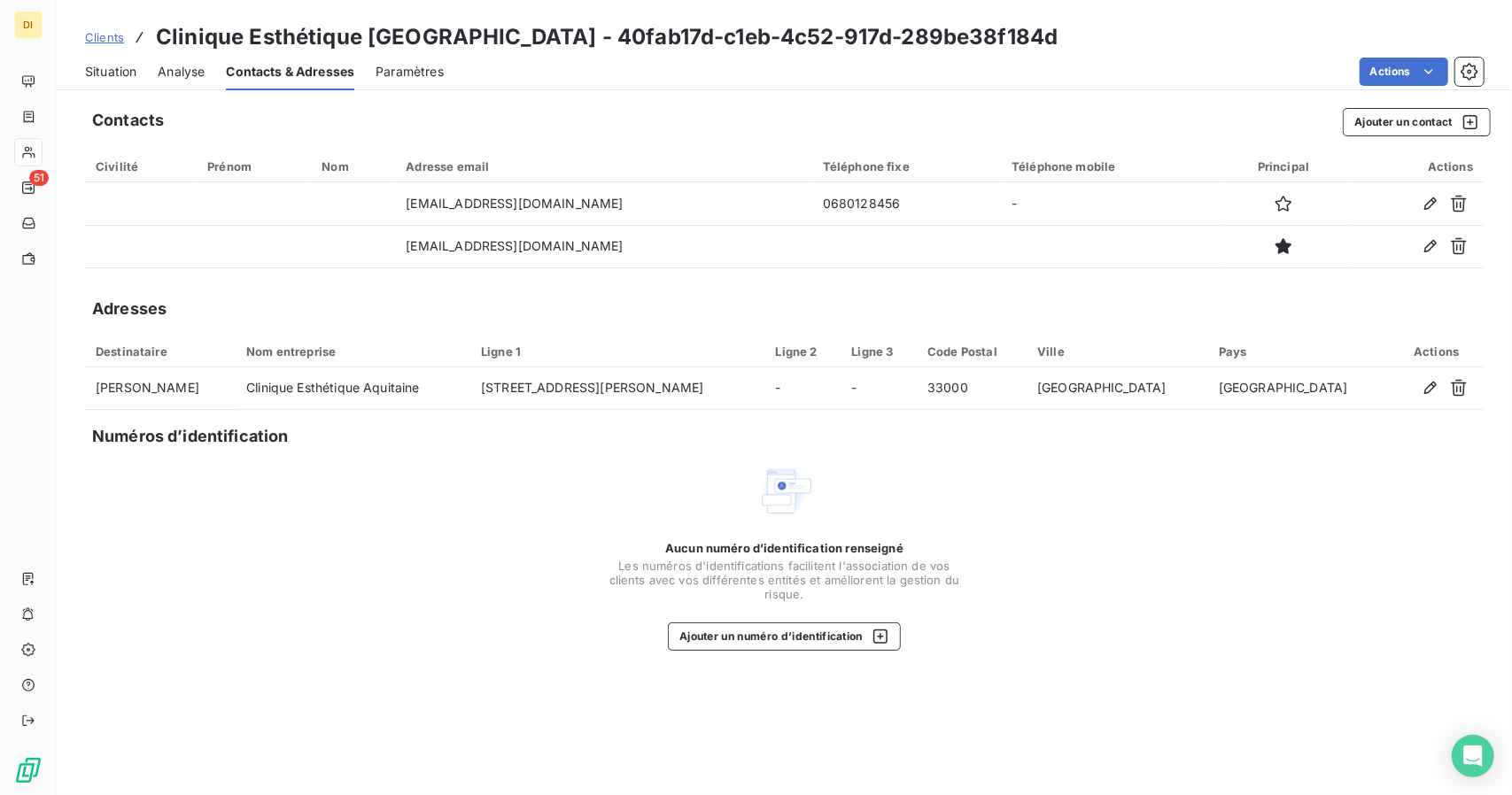
click at [99, 35] on span "Clients" at bounding box center [104, 37] width 39 height 14
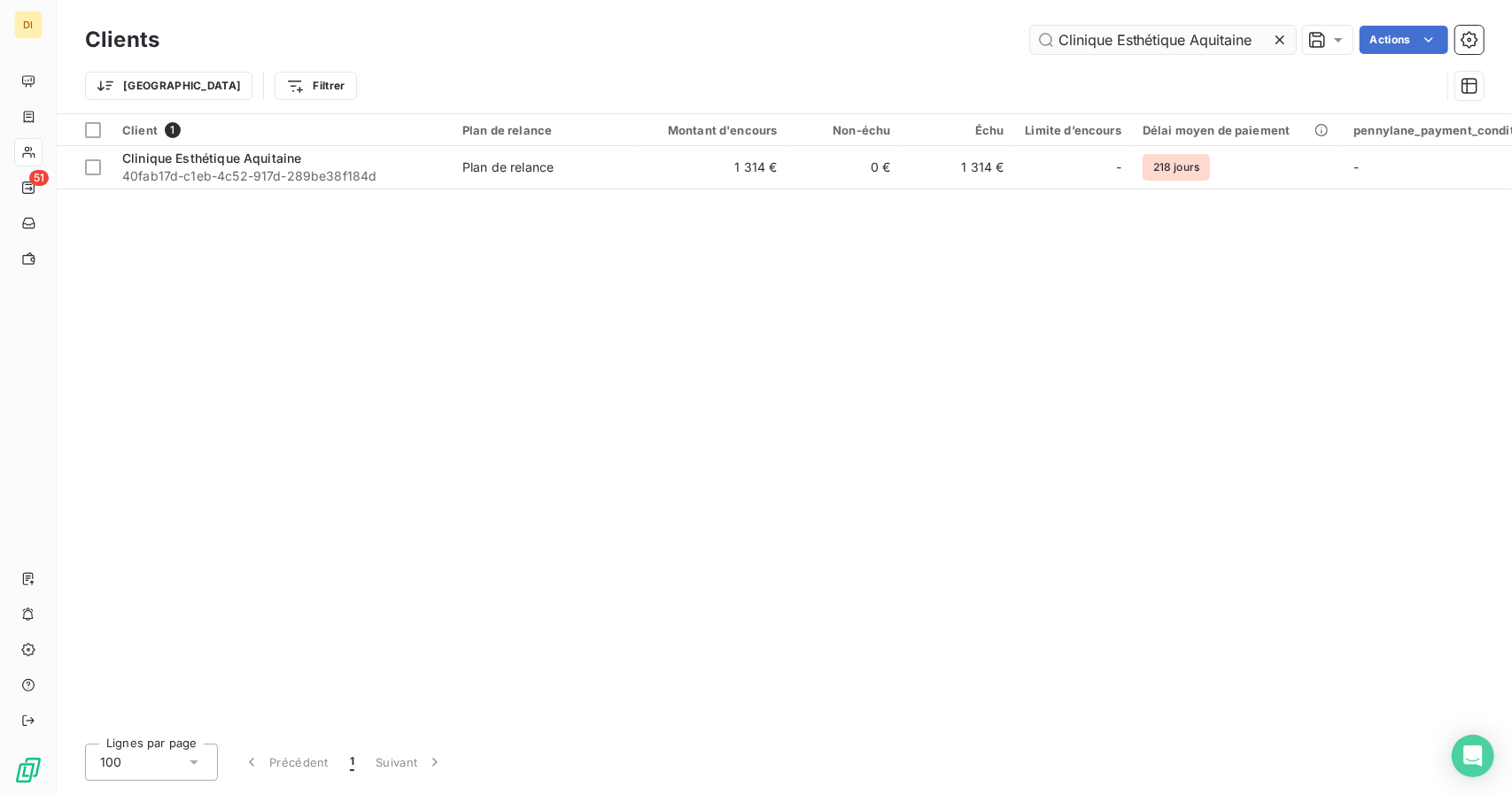
click at [1117, 33] on input "Clinique Esthétique Aquitaine" at bounding box center [1163, 40] width 266 height 29
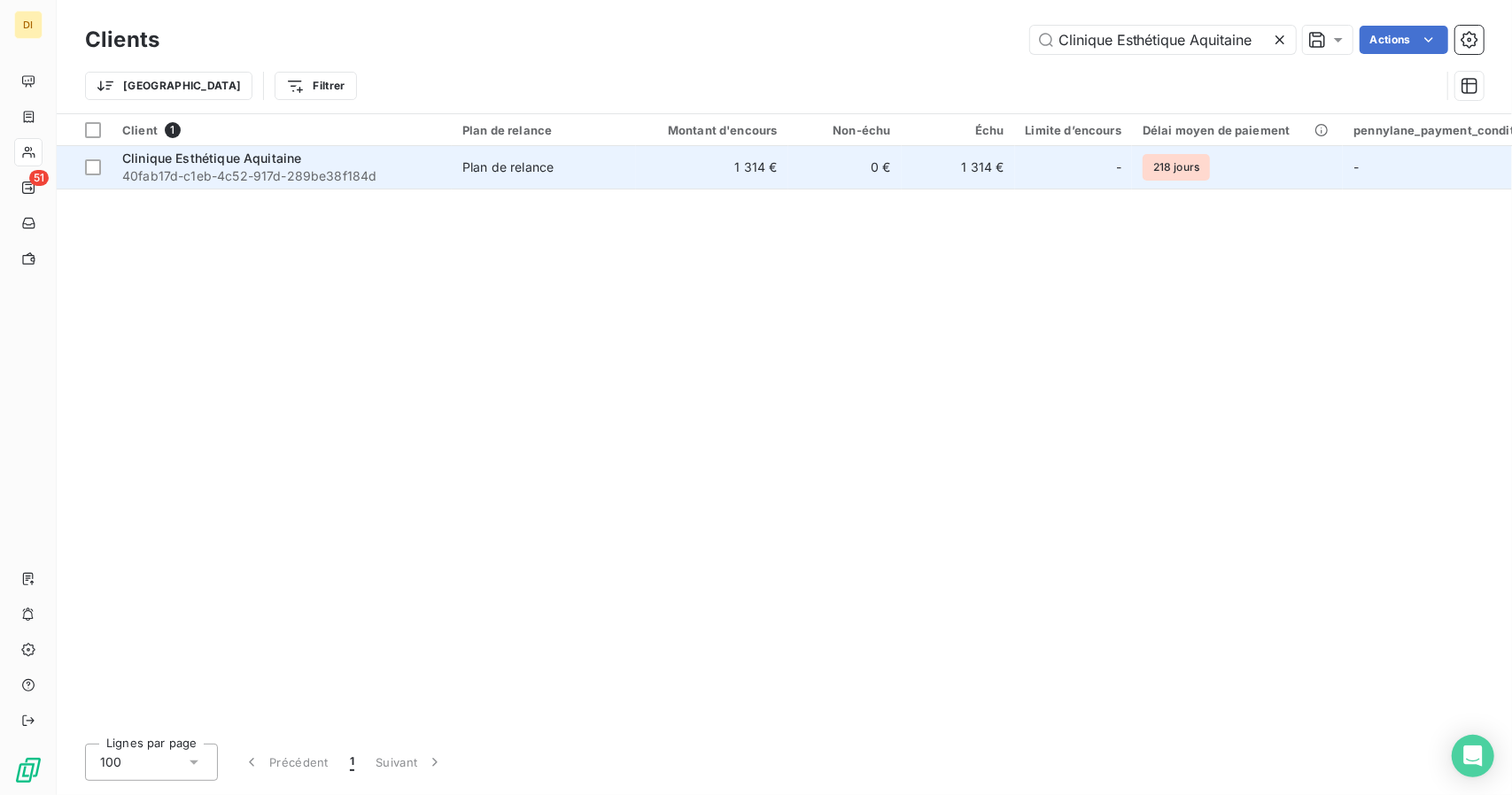
click at [603, 152] on td "Plan de relance" at bounding box center [544, 167] width 184 height 43
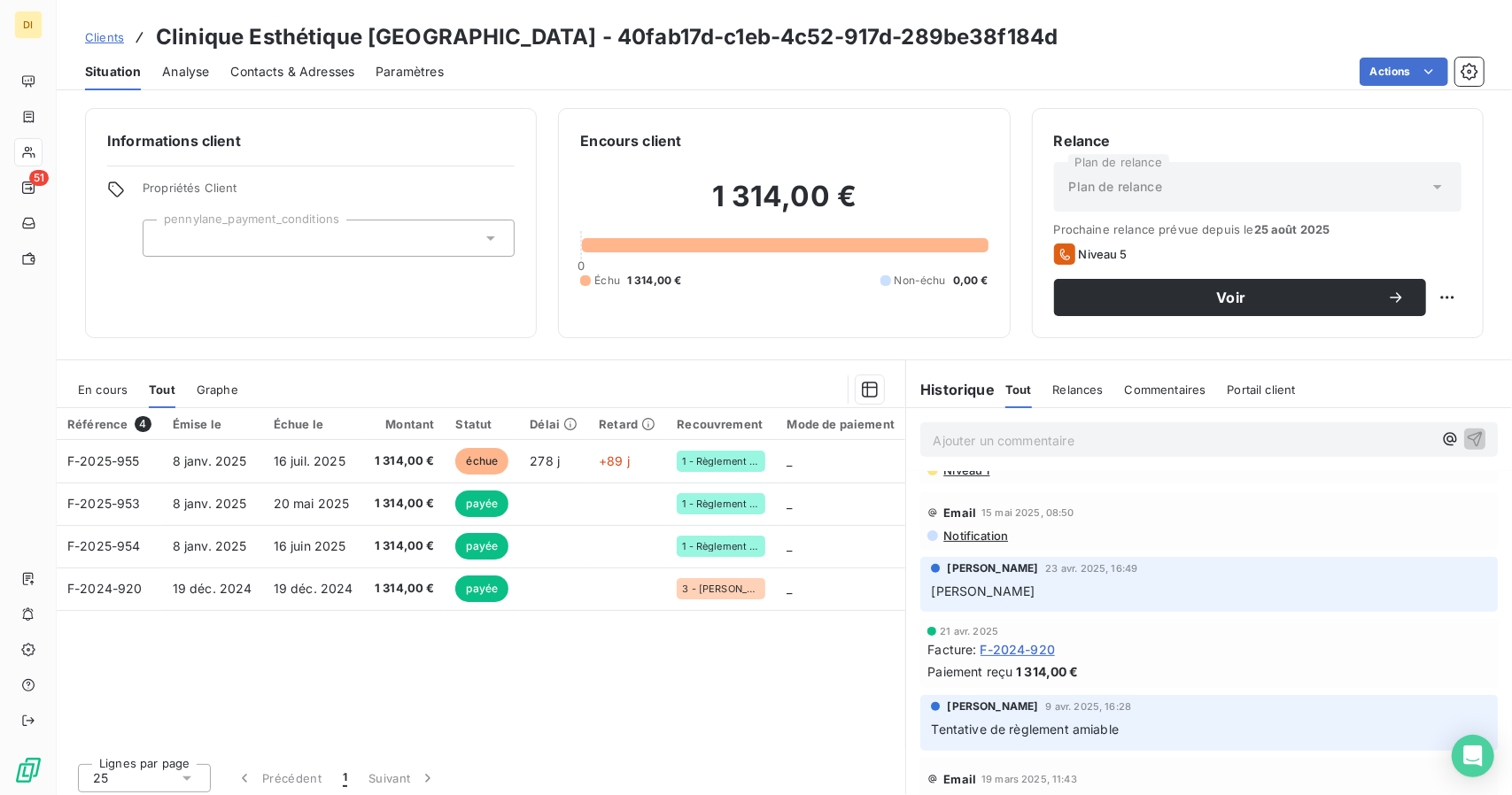
scroll to position [693, 0]
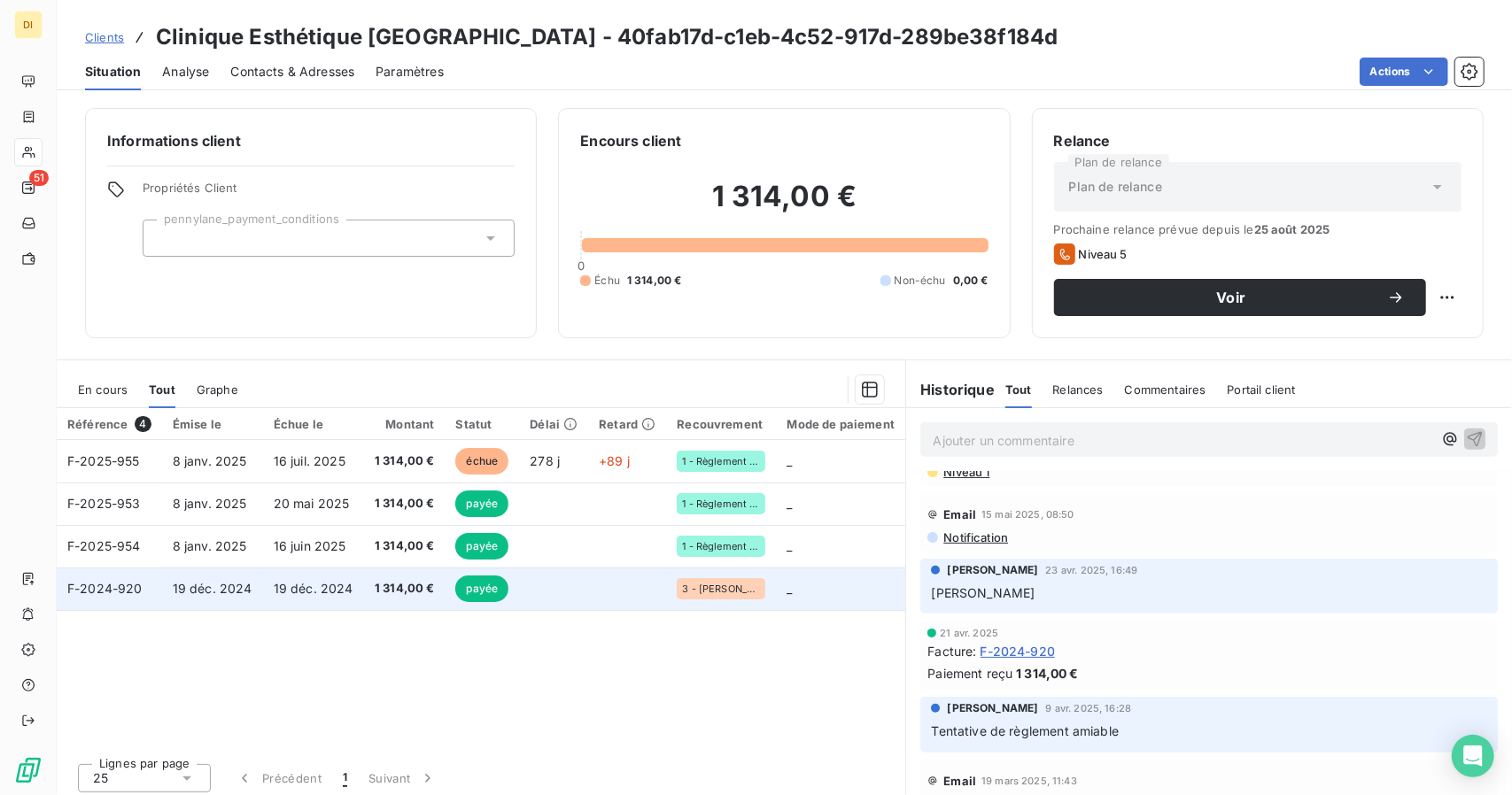
click at [539, 576] on td at bounding box center [554, 588] width 69 height 43
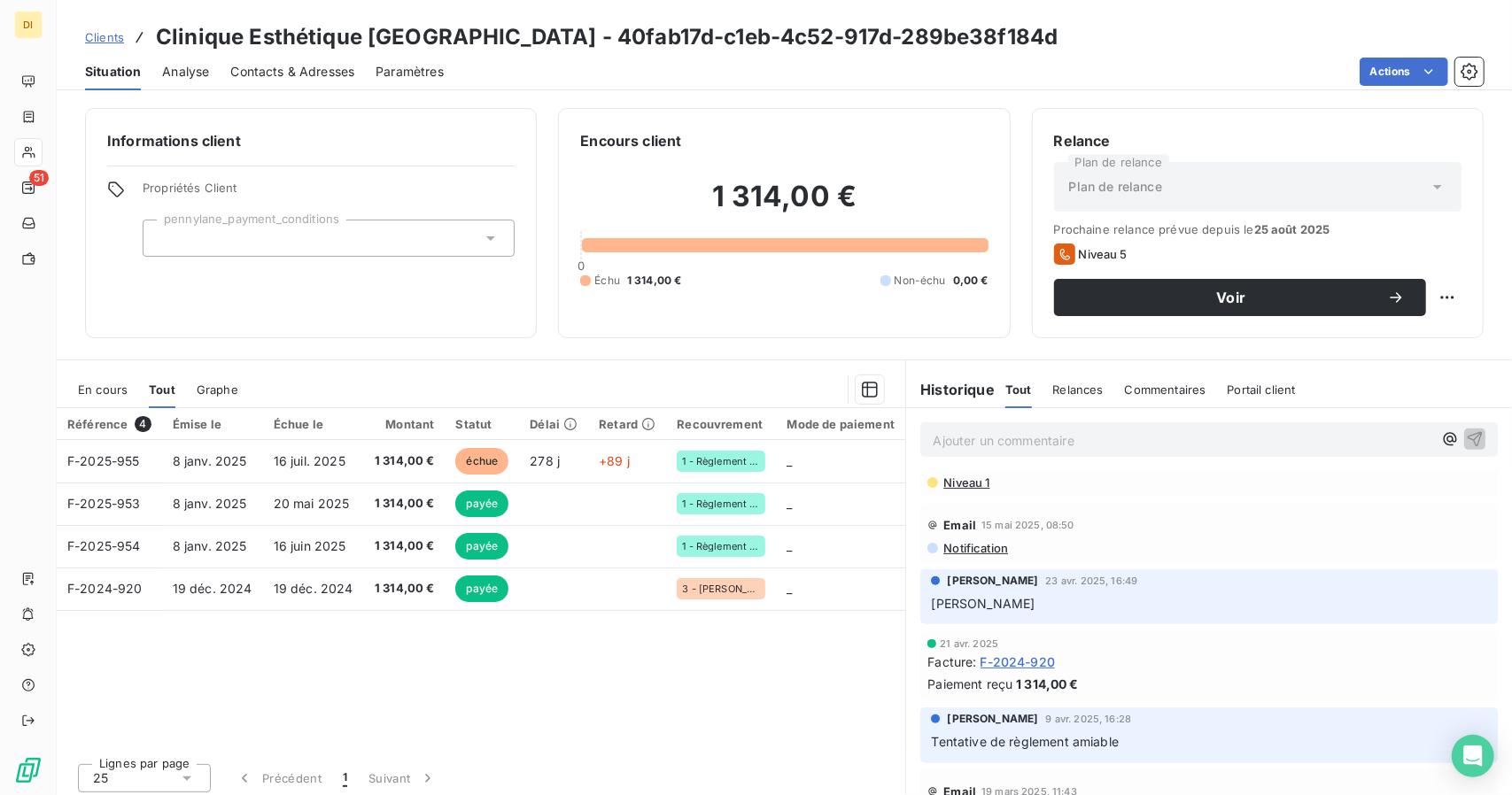
scroll to position [675, 0]
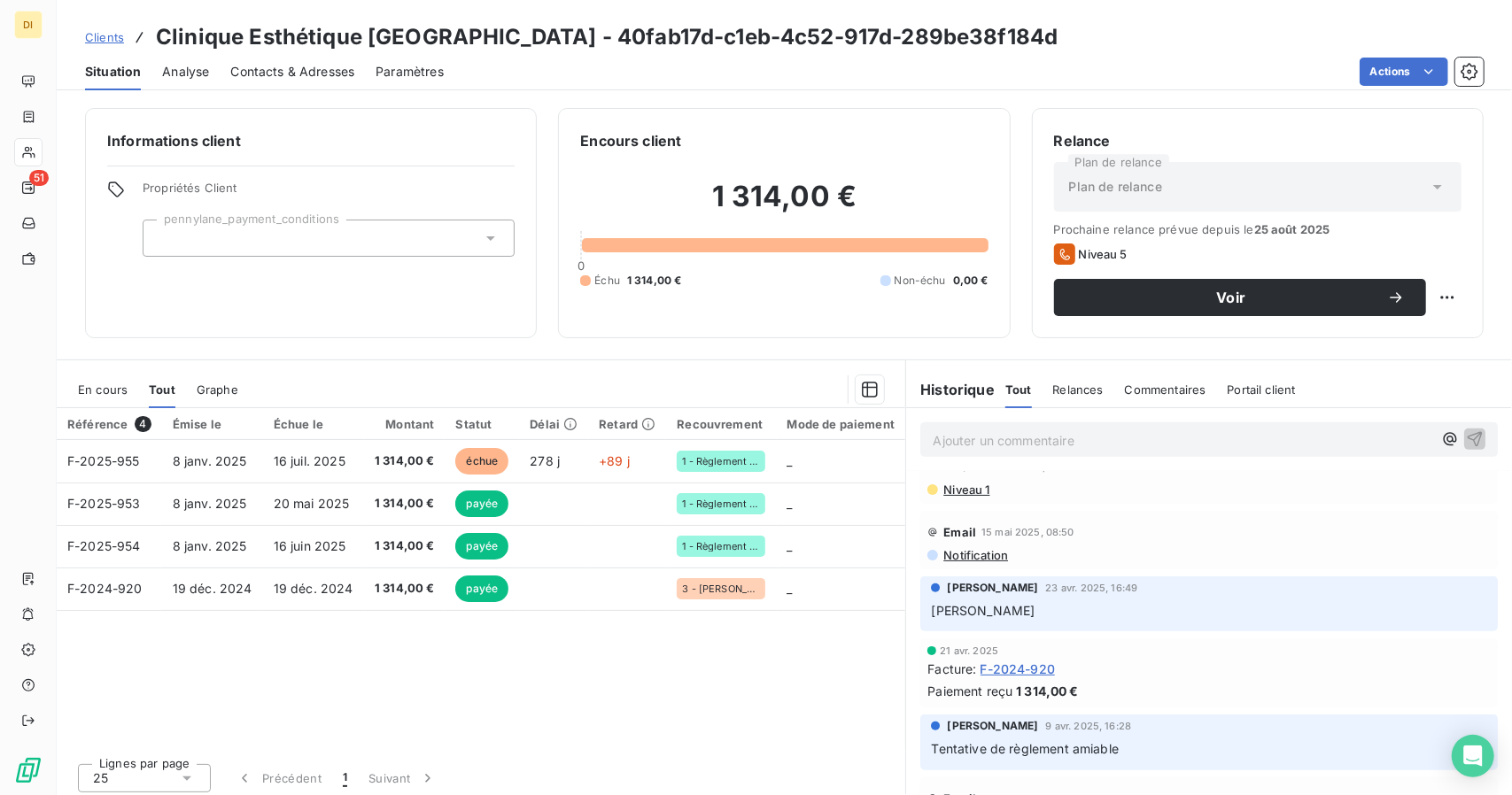
click at [1011, 660] on span "F-2024-920" at bounding box center [1019, 668] width 75 height 19
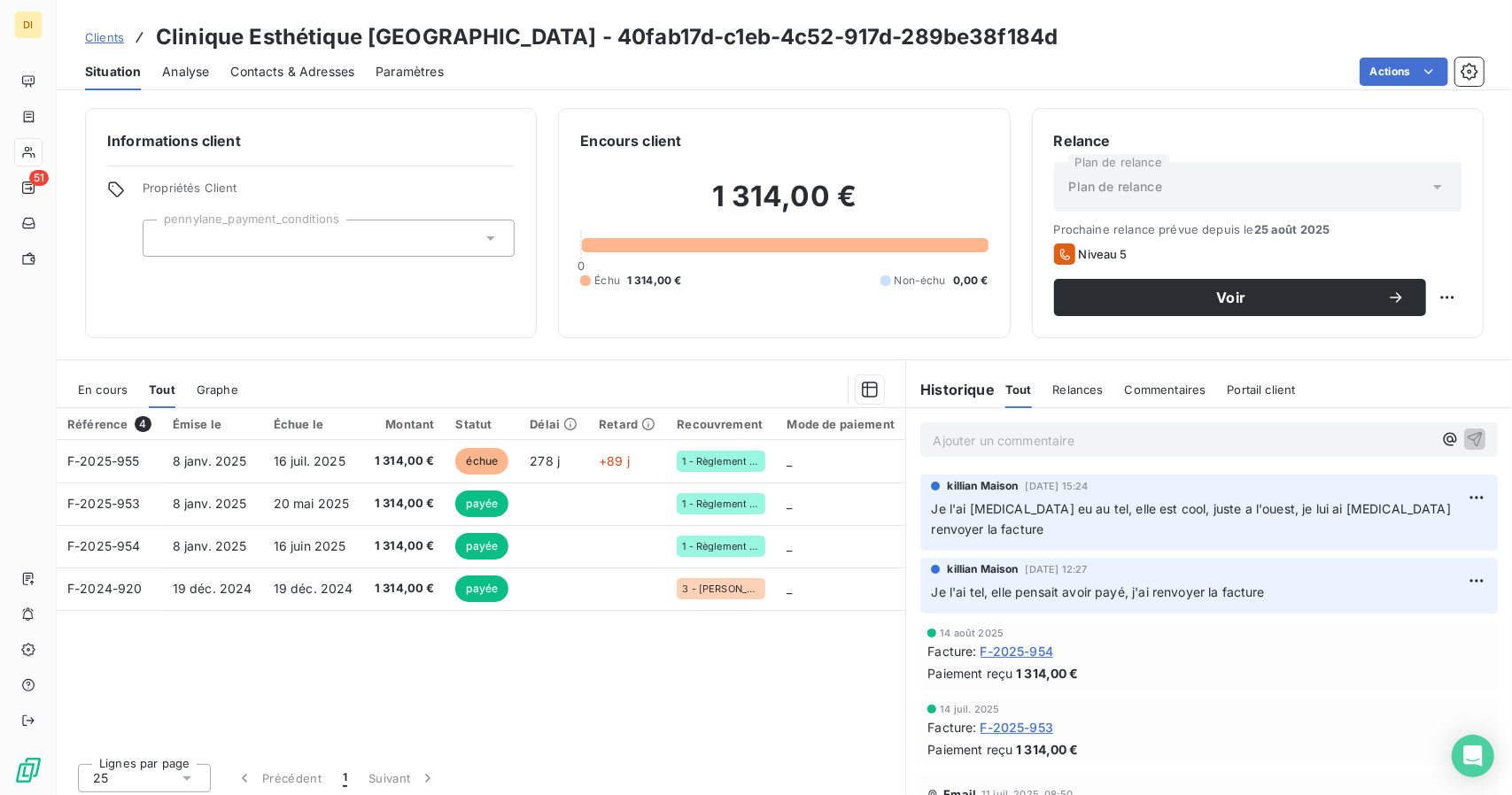
click at [606, 353] on div "Informations client Propriétés Client pennylane_payment_conditions Encours clie…" at bounding box center [784, 447] width 1456 height 698
click at [277, 57] on div "Contacts & Adresses" at bounding box center [292, 72] width 124 height 38
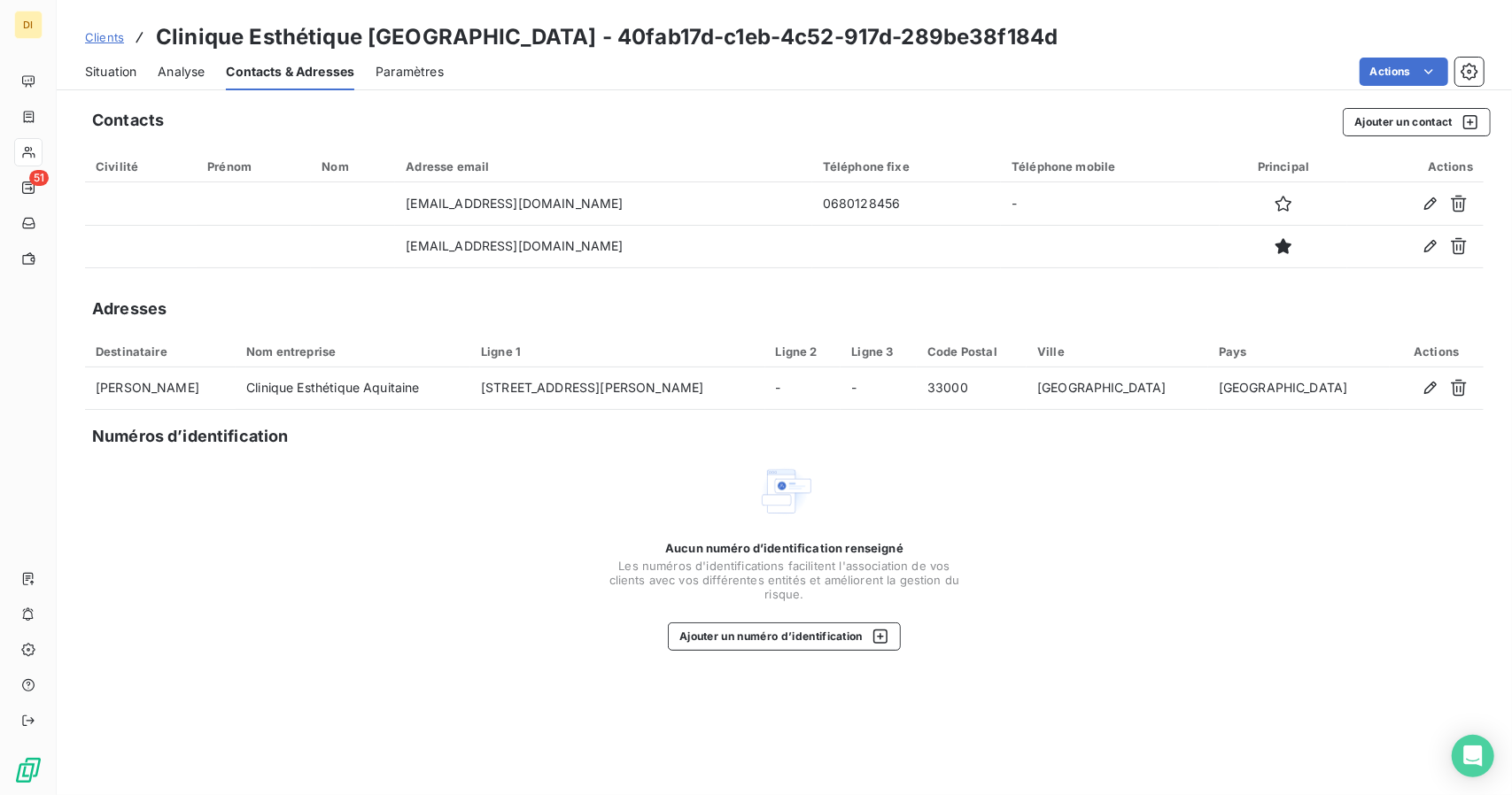
click at [161, 77] on span "Analyse" at bounding box center [180, 72] width 46 height 18
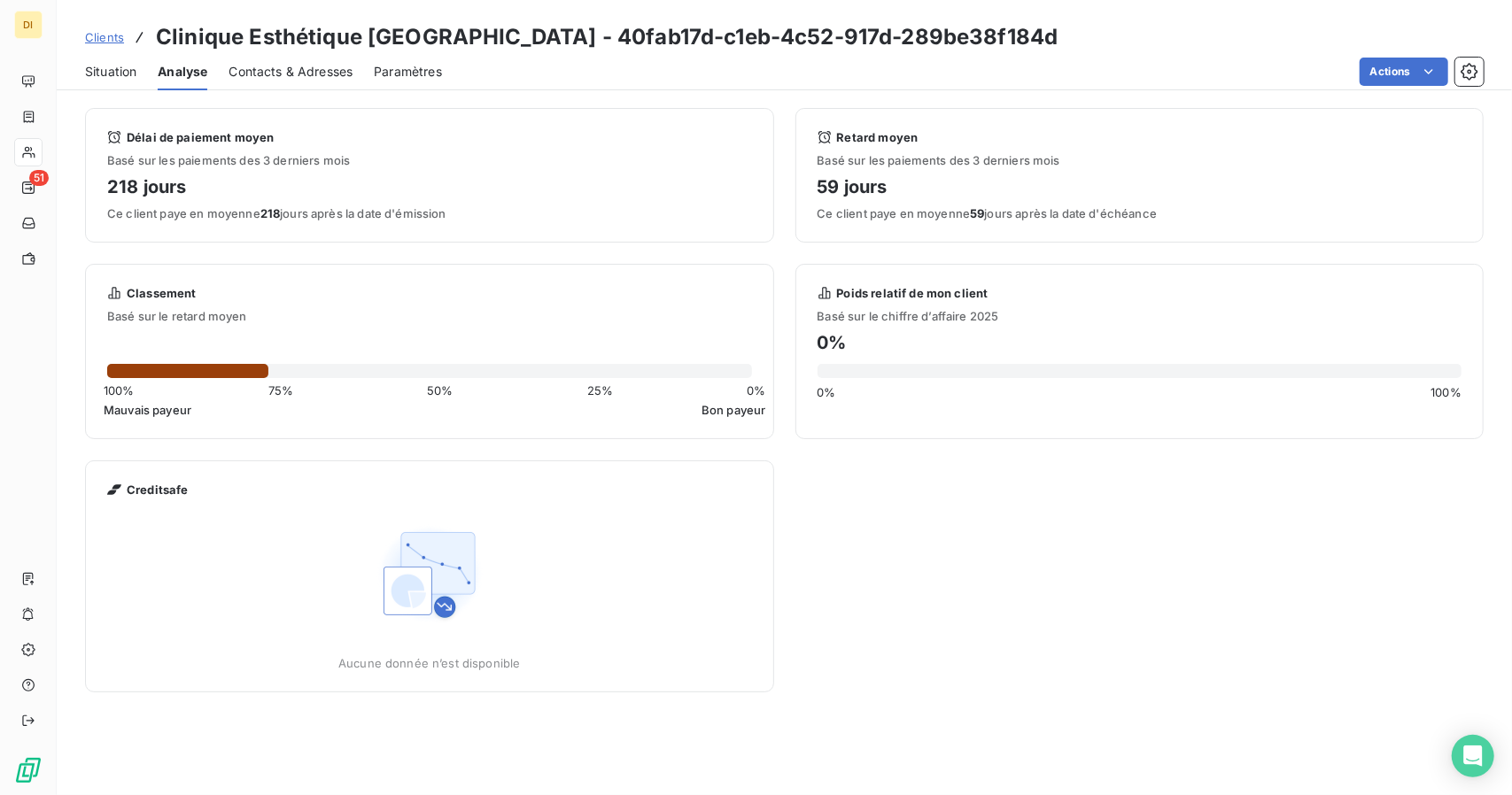
click at [96, 82] on div "Situation" at bounding box center [111, 72] width 51 height 38
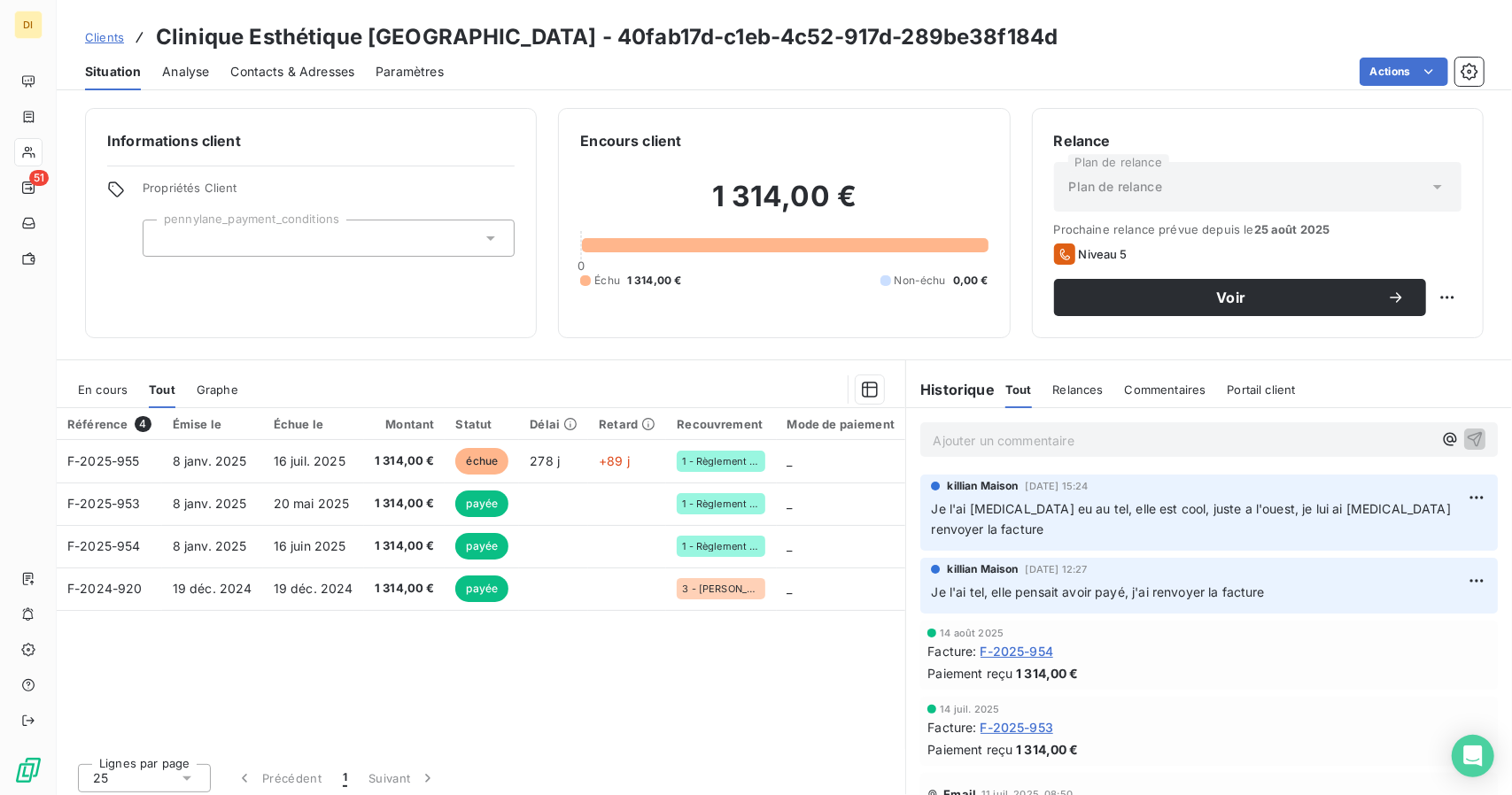
click at [342, 76] on span "Contacts & Adresses" at bounding box center [292, 72] width 124 height 18
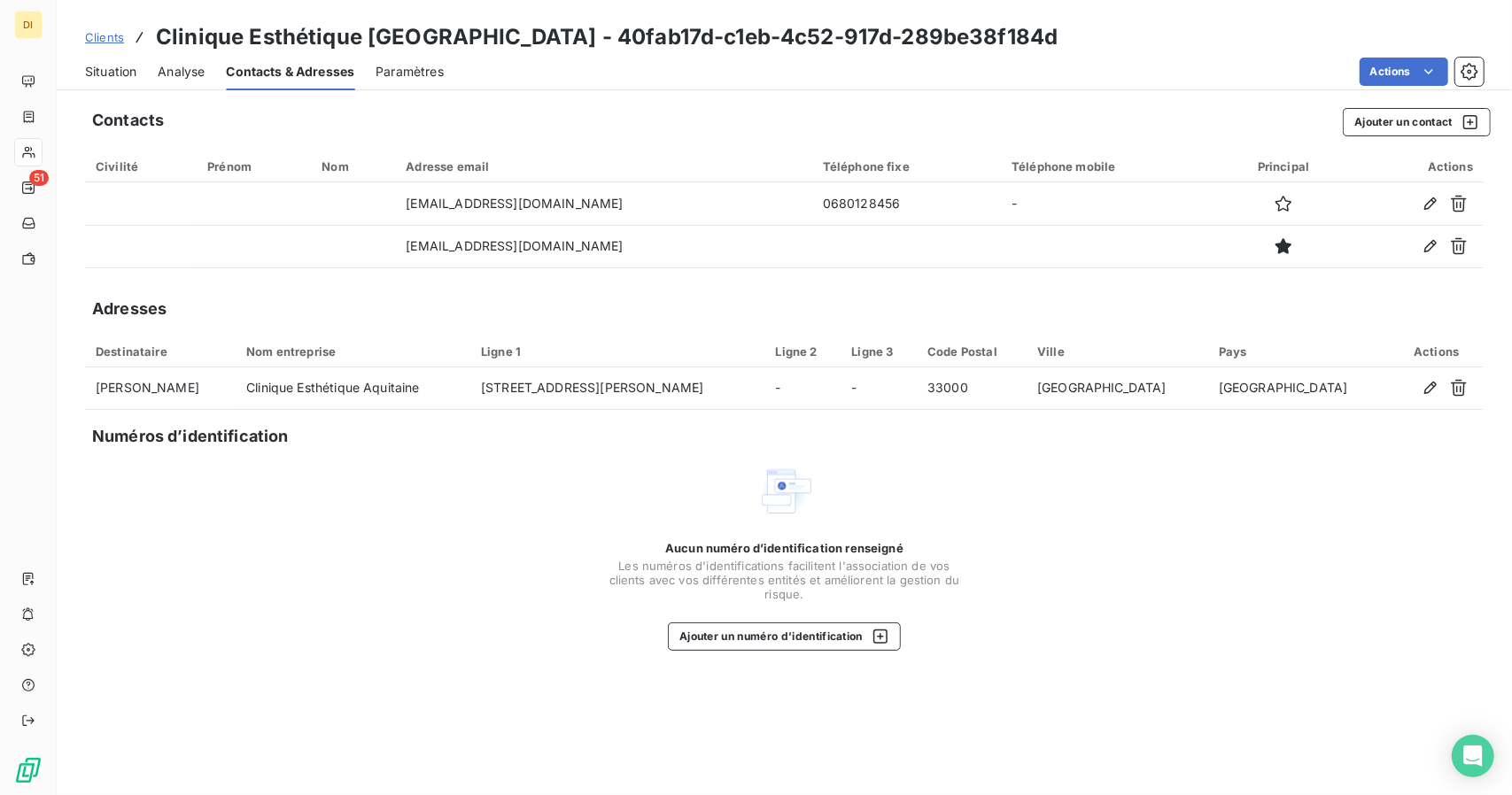
click at [412, 65] on span "Paramètres" at bounding box center [409, 72] width 68 height 18
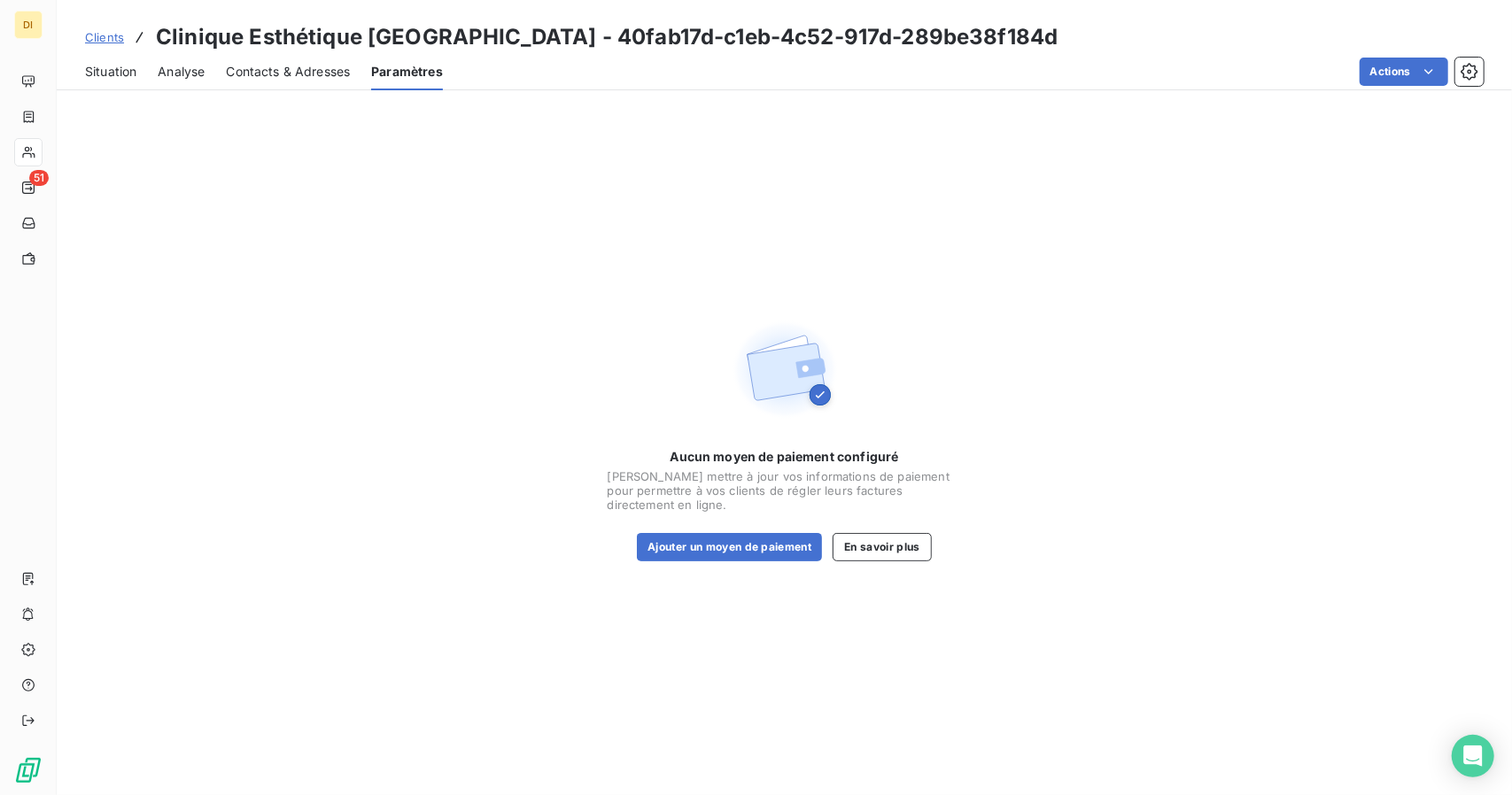
click at [271, 82] on div "Contacts & Adresses" at bounding box center [287, 72] width 124 height 38
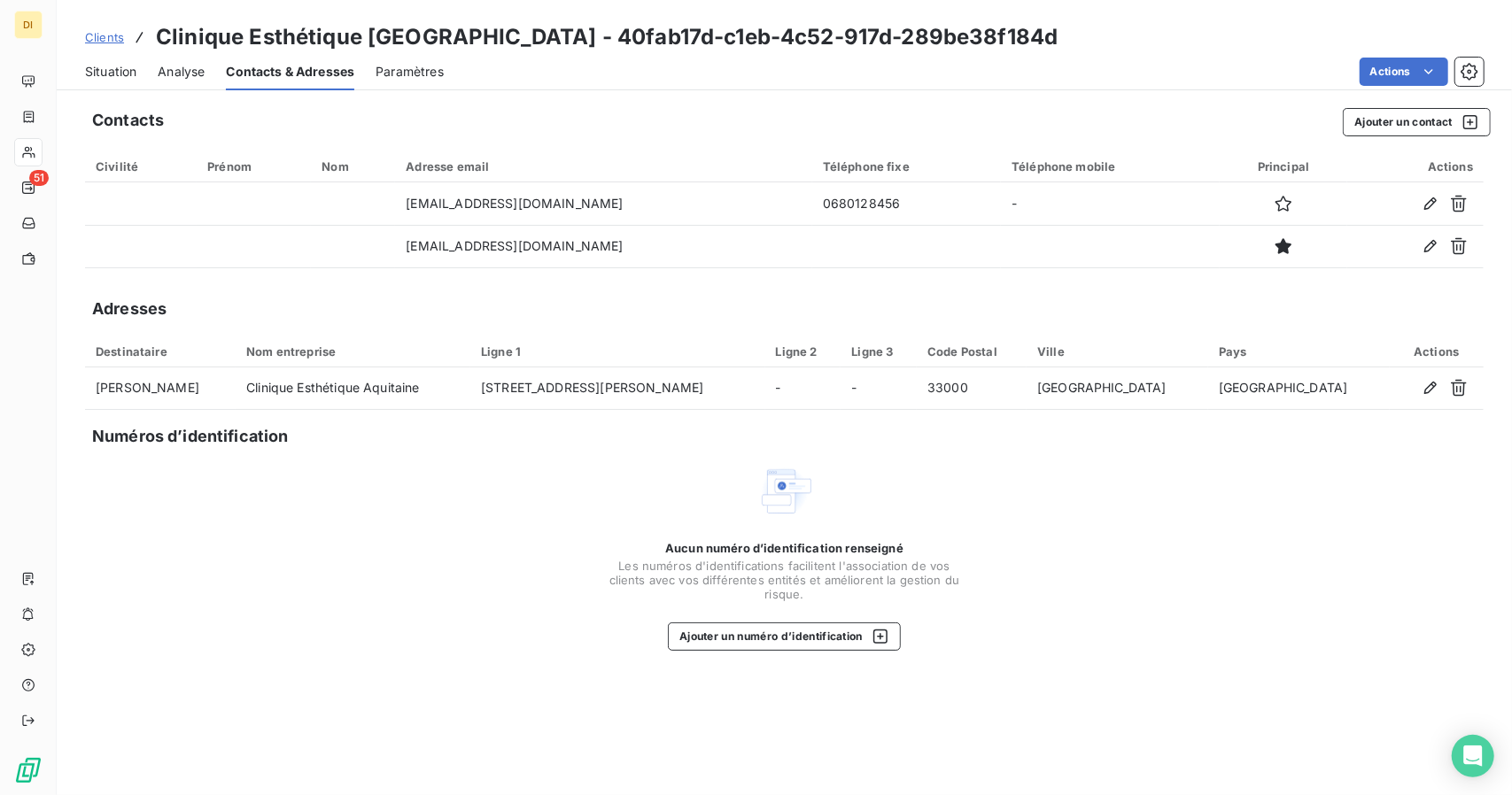
click at [179, 81] on div "Analyse" at bounding box center [180, 72] width 46 height 38
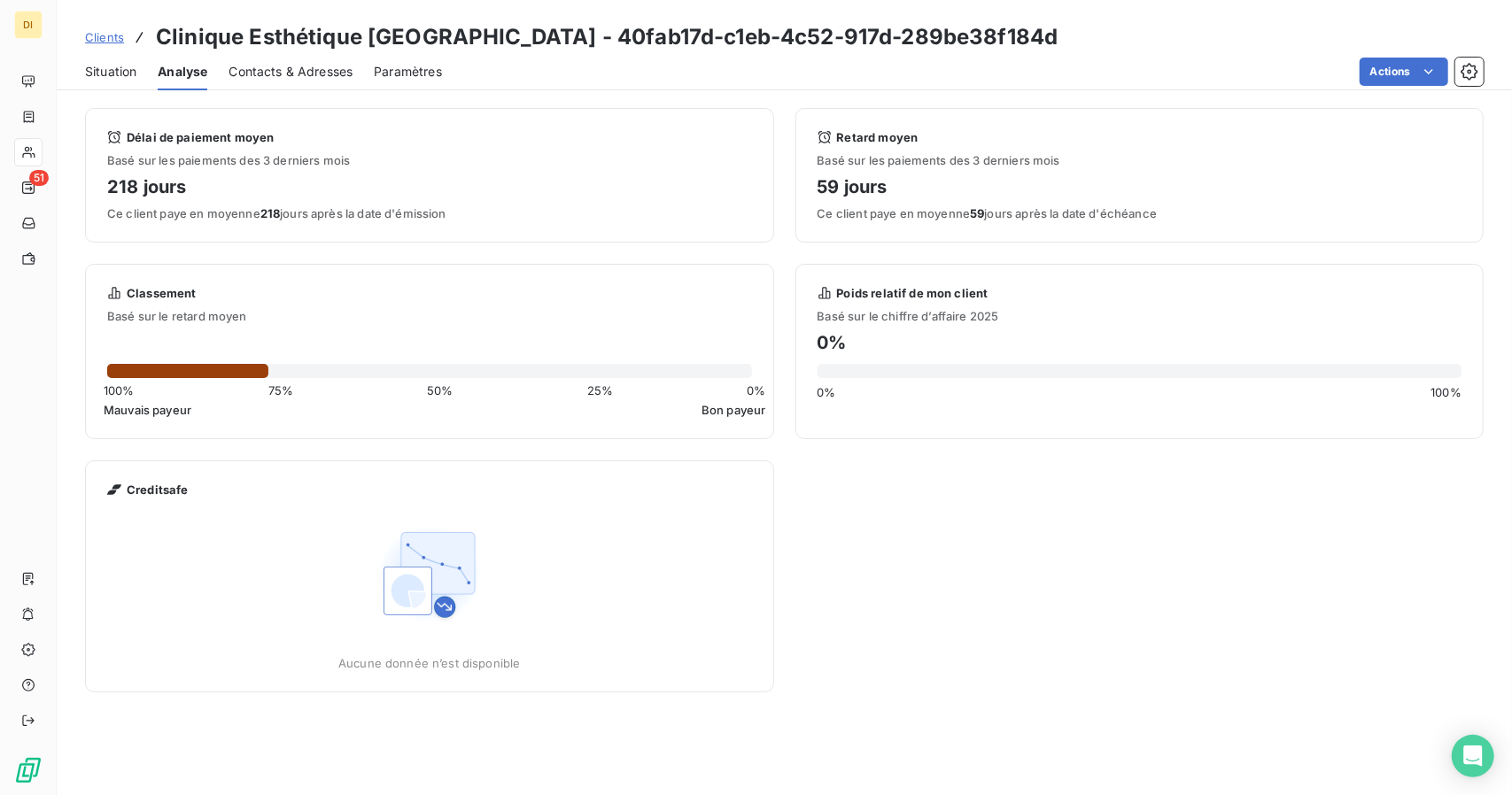
click at [138, 82] on div "Situation Analyse Contacts & Adresses Paramètres Actions" at bounding box center [784, 72] width 1456 height 38
click at [128, 82] on div "Situation" at bounding box center [111, 72] width 51 height 38
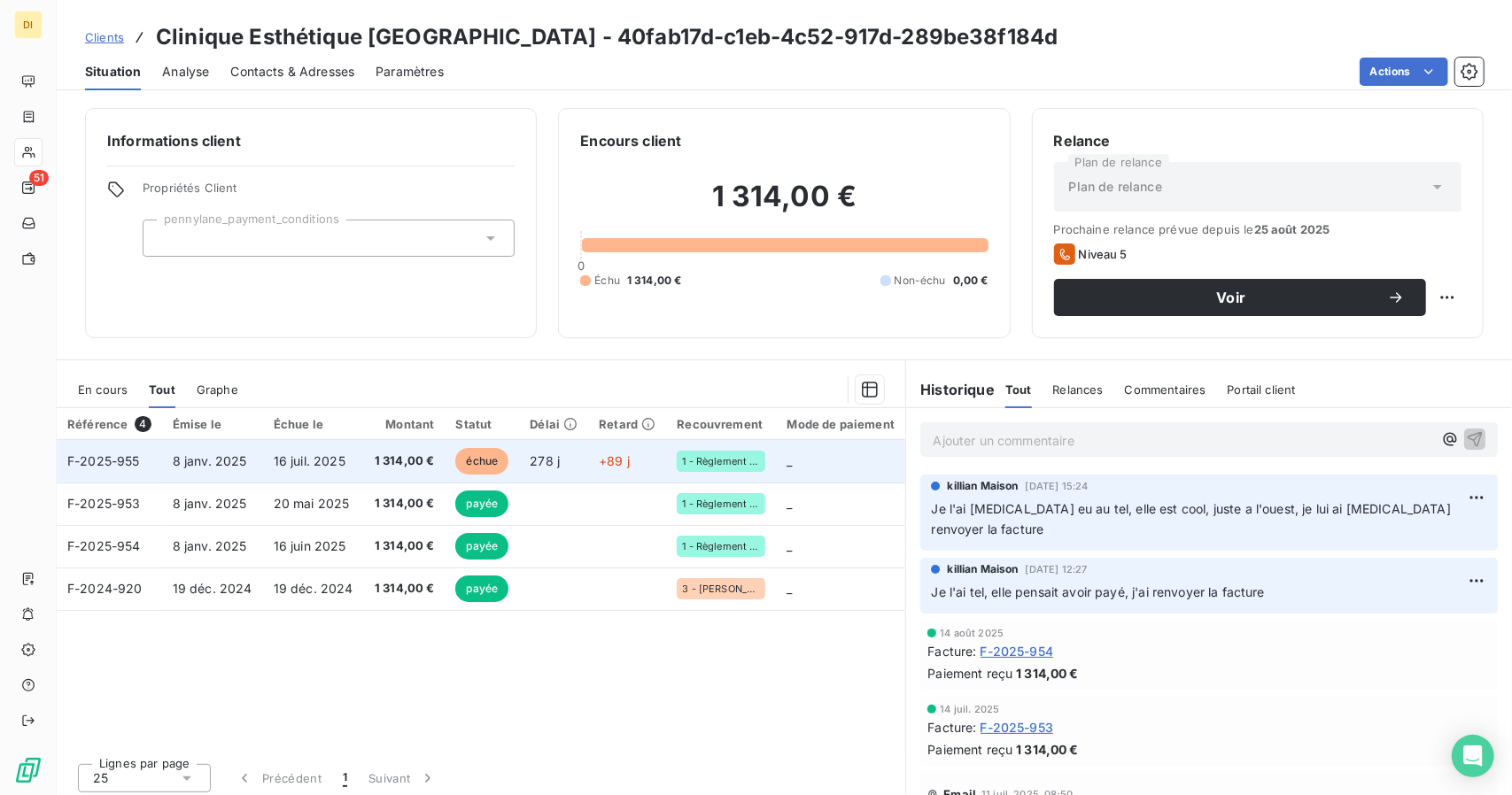
click at [375, 455] on span "1 314,00 €" at bounding box center [404, 462] width 60 height 18
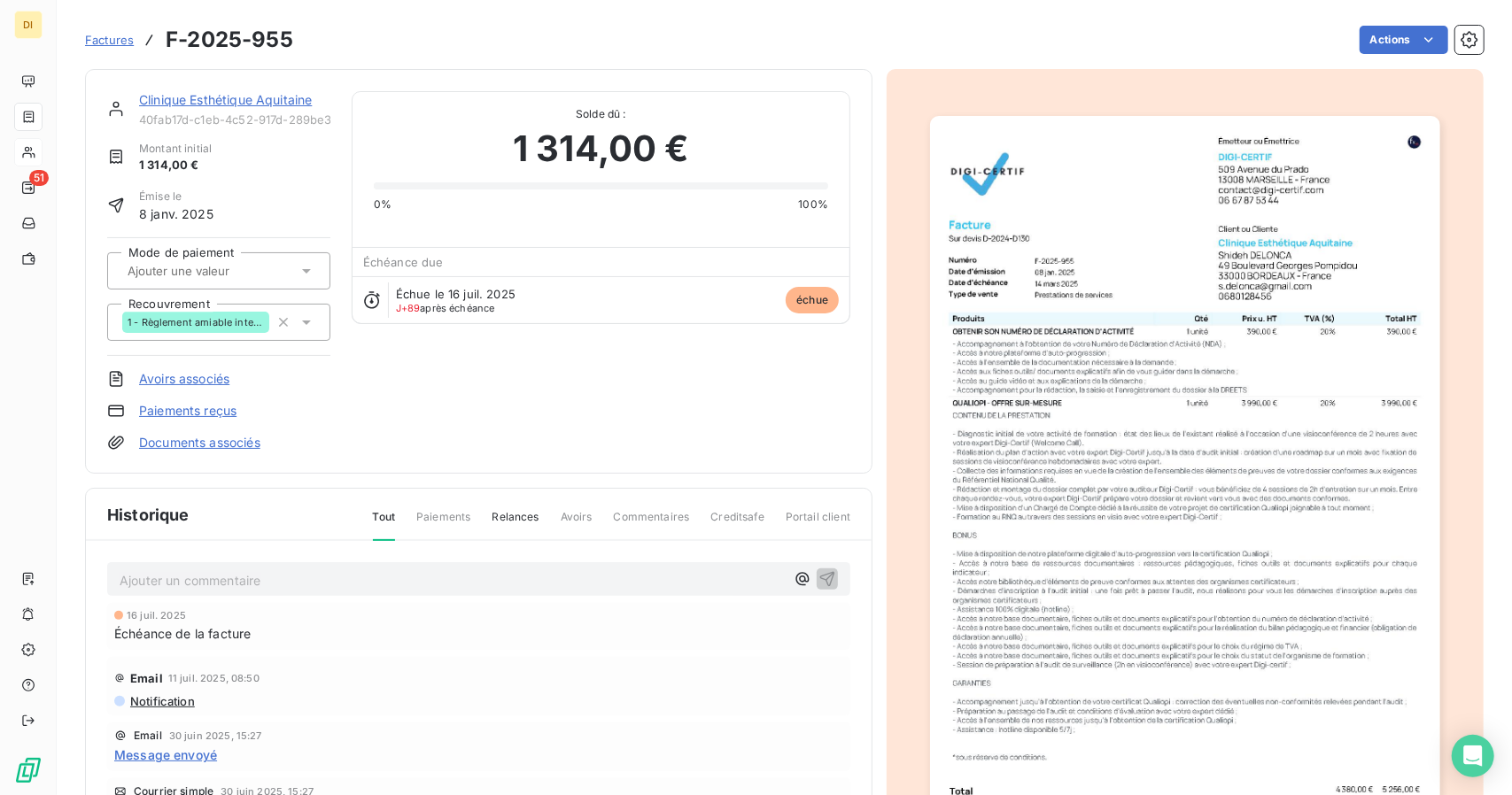
click at [1099, 286] on img "button" at bounding box center [1185, 476] width 509 height 721
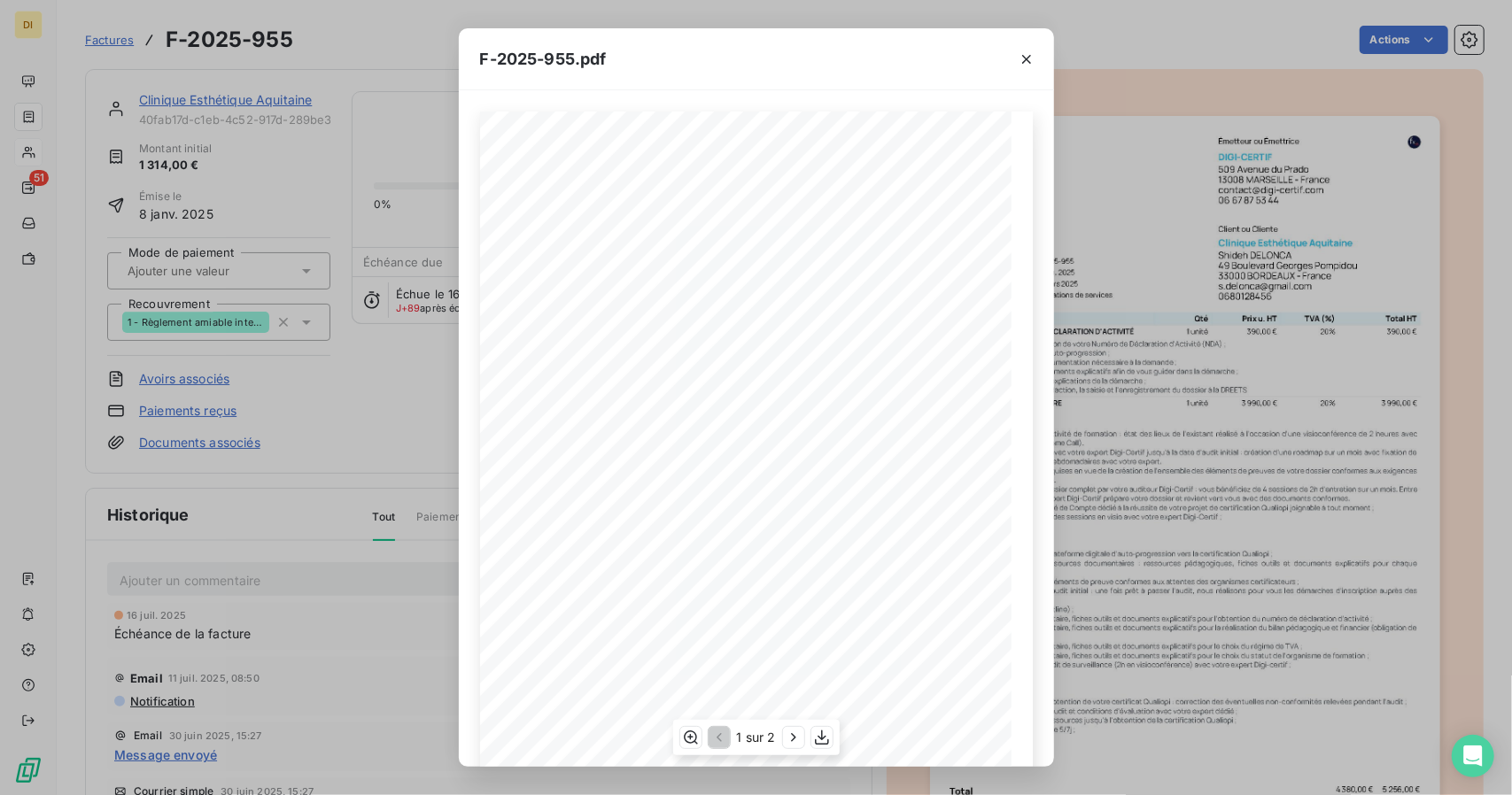
scroll to position [117, 0]
click at [824, 731] on icon "button" at bounding box center [822, 738] width 18 height 18
click at [1296, 415] on div "F-2025-955.pdf Émetteur ou Émettrice DIGI-CERTIF [STREET_ADDRESS] [EMAIL_ADDRES…" at bounding box center [756, 398] width 1512 height 795
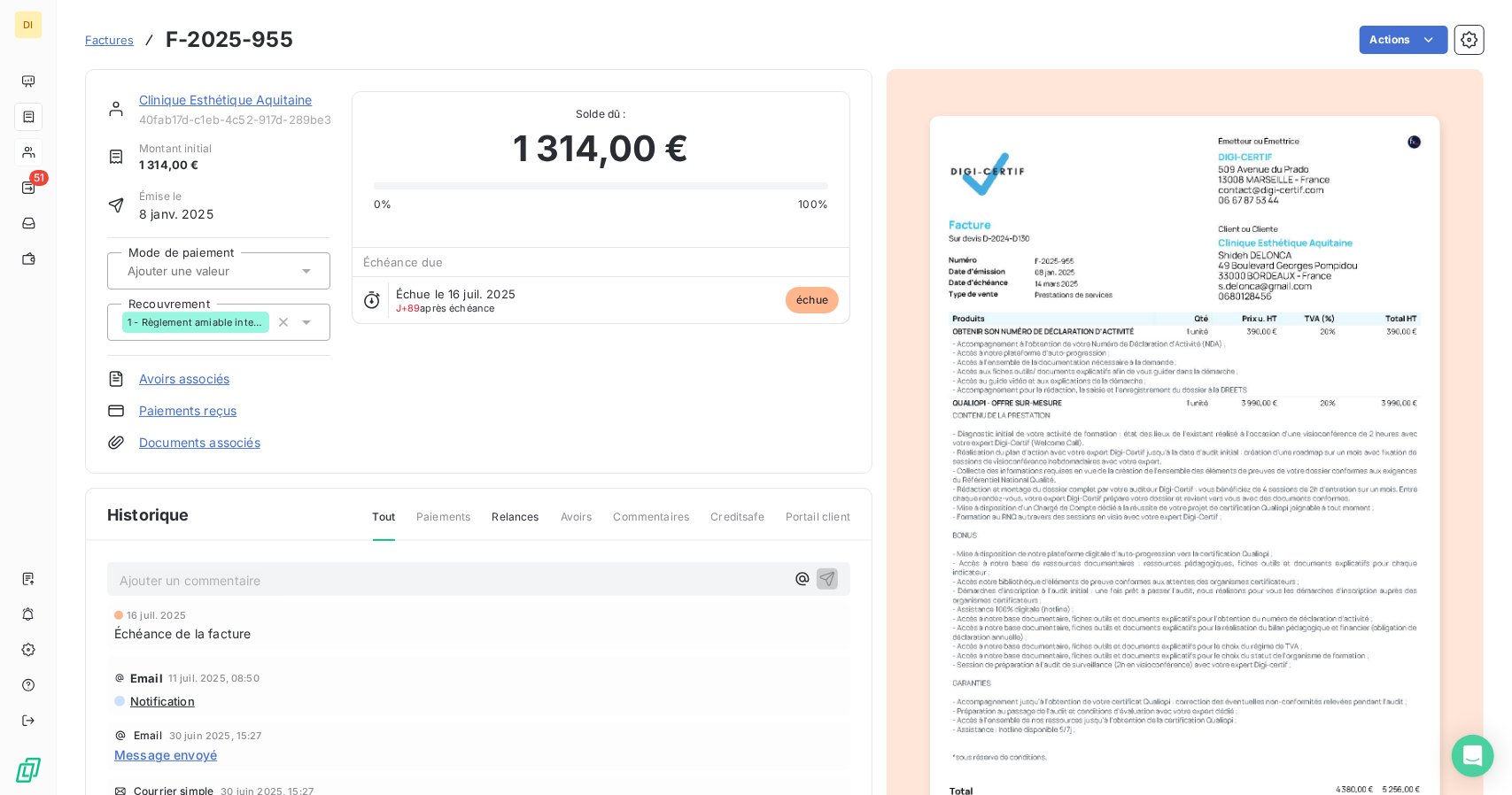
click at [175, 109] on div "Clinique Esthétique Aquitaine 40fab17d-c1eb-4c52-917d-289be38f184d" at bounding box center [235, 109] width 192 height 36
click at [181, 107] on div "Clinique Esthétique Aquitaine" at bounding box center [235, 100] width 192 height 18
click at [183, 107] on link "Clinique Esthétique Aquitaine" at bounding box center [225, 99] width 173 height 15
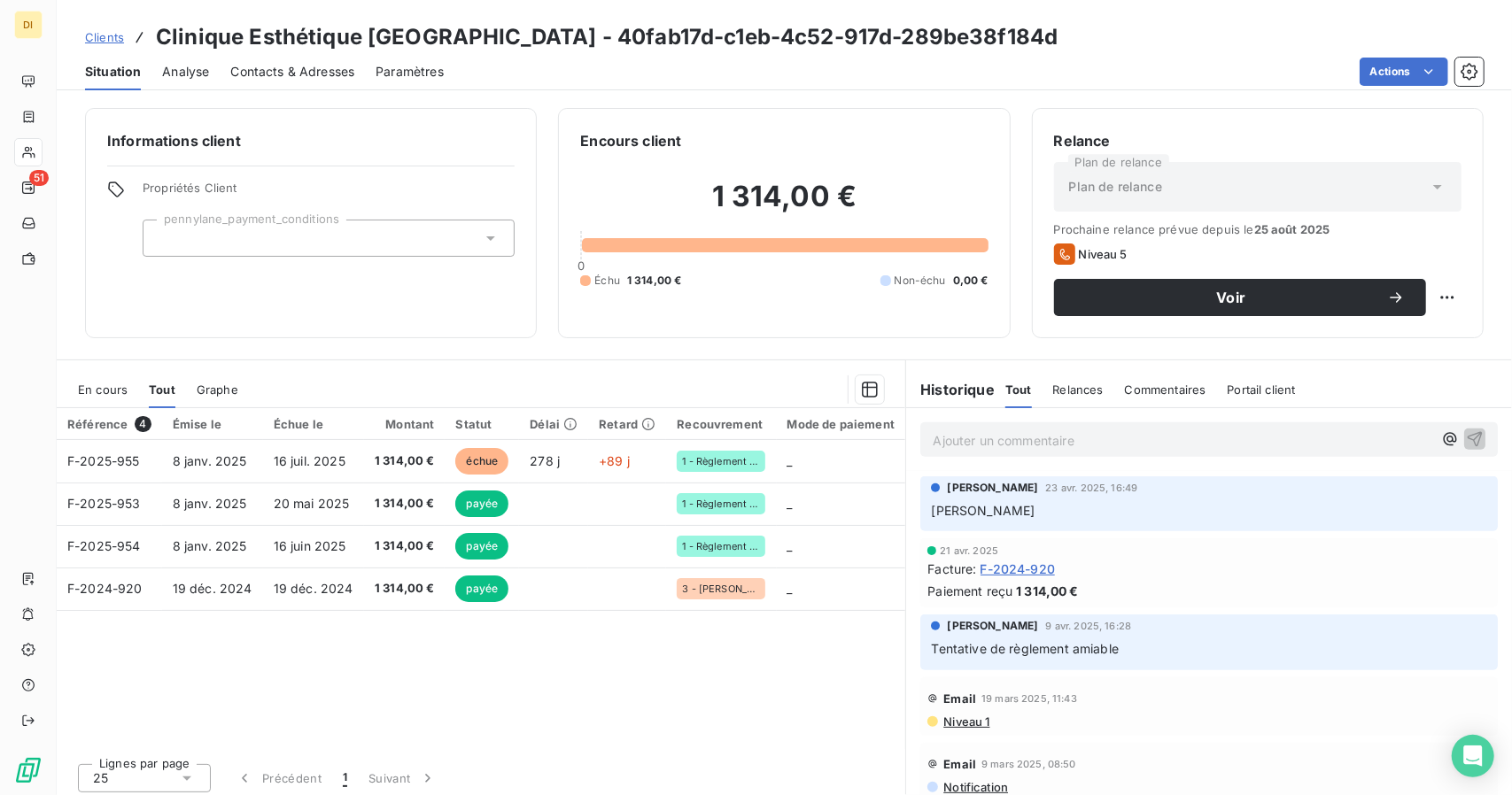
scroll to position [770, 0]
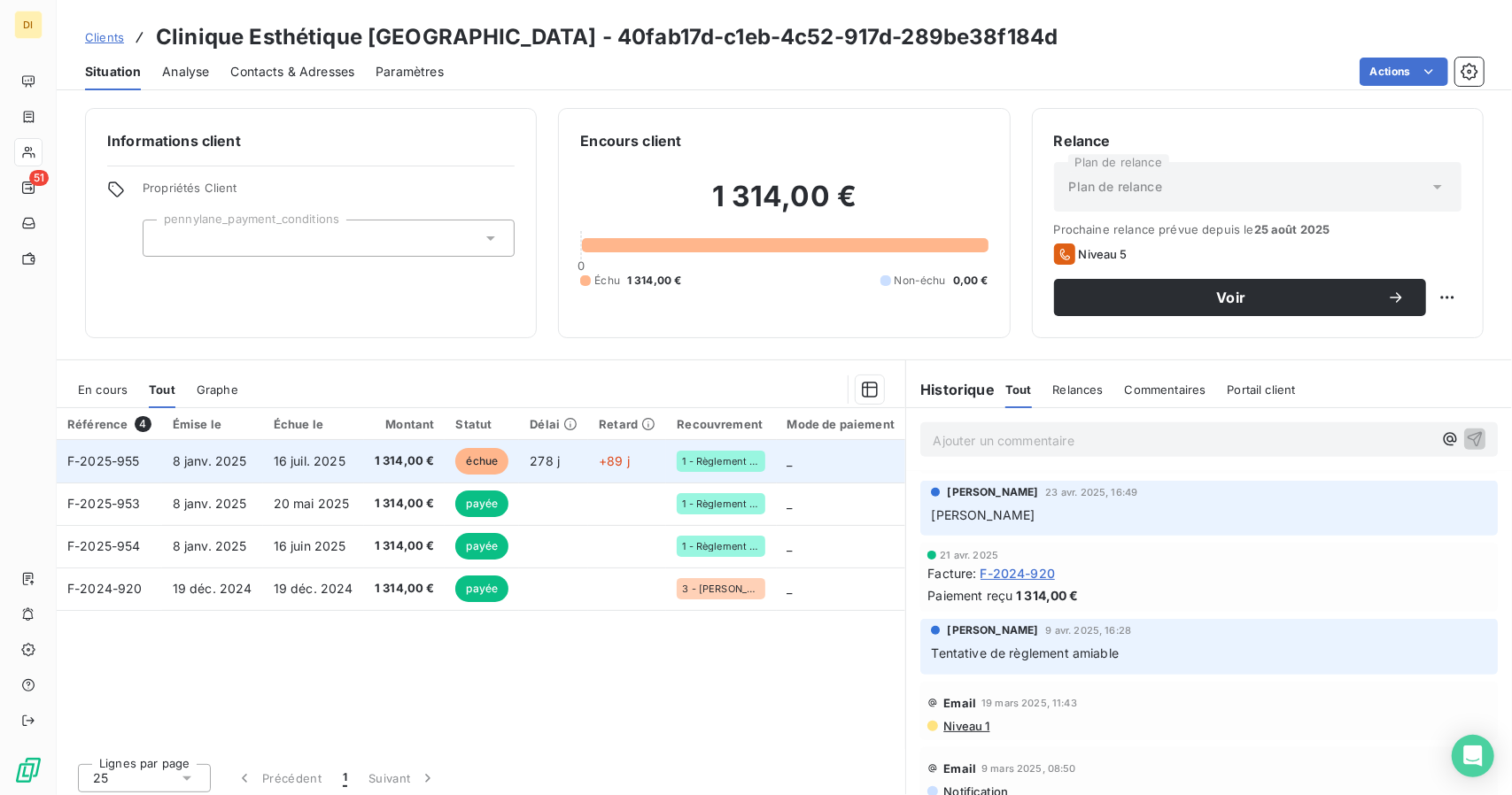
click at [405, 477] on td "1 314,00 €" at bounding box center [404, 461] width 81 height 43
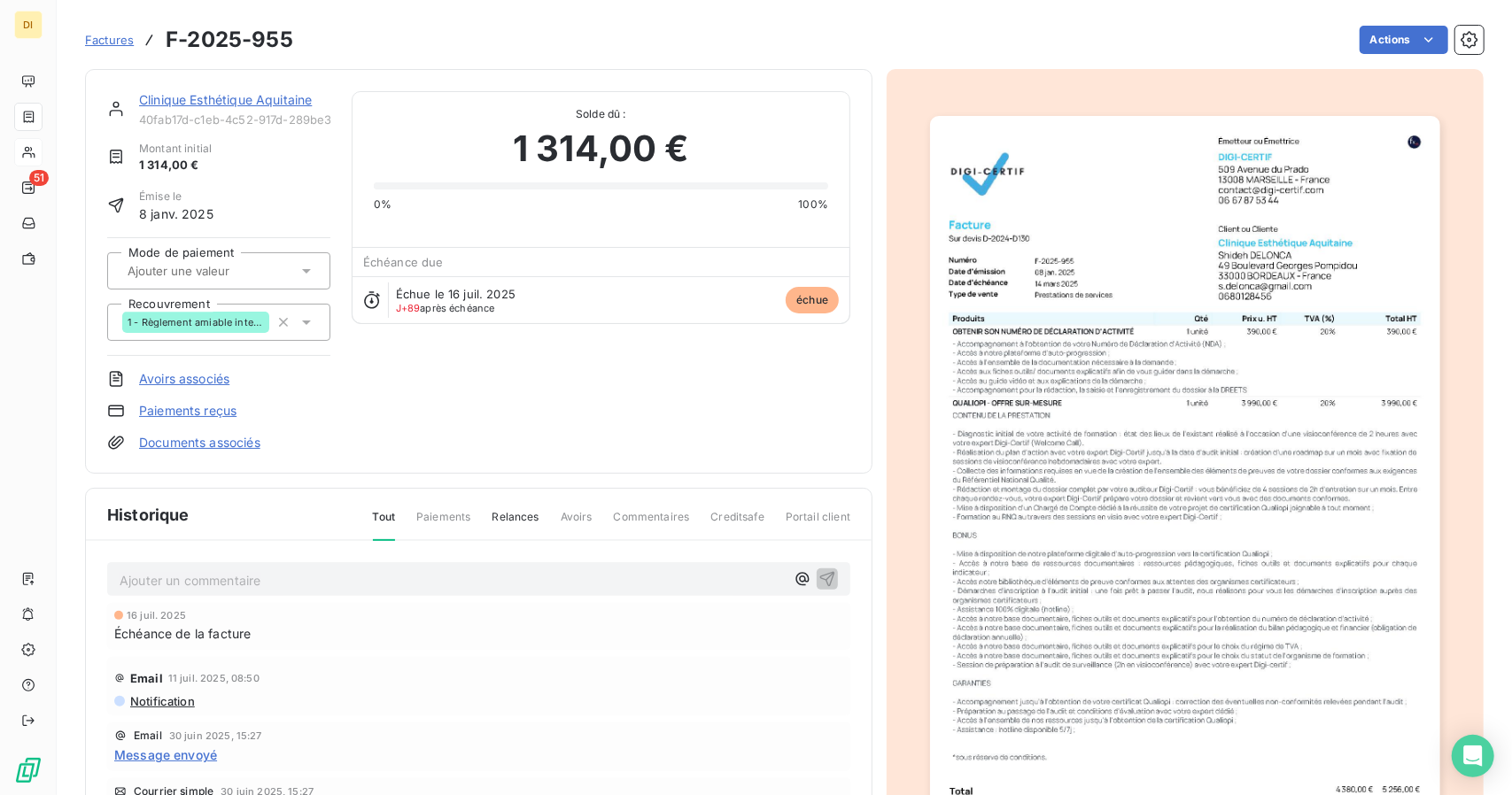
click at [1091, 342] on img "button" at bounding box center [1185, 476] width 509 height 721
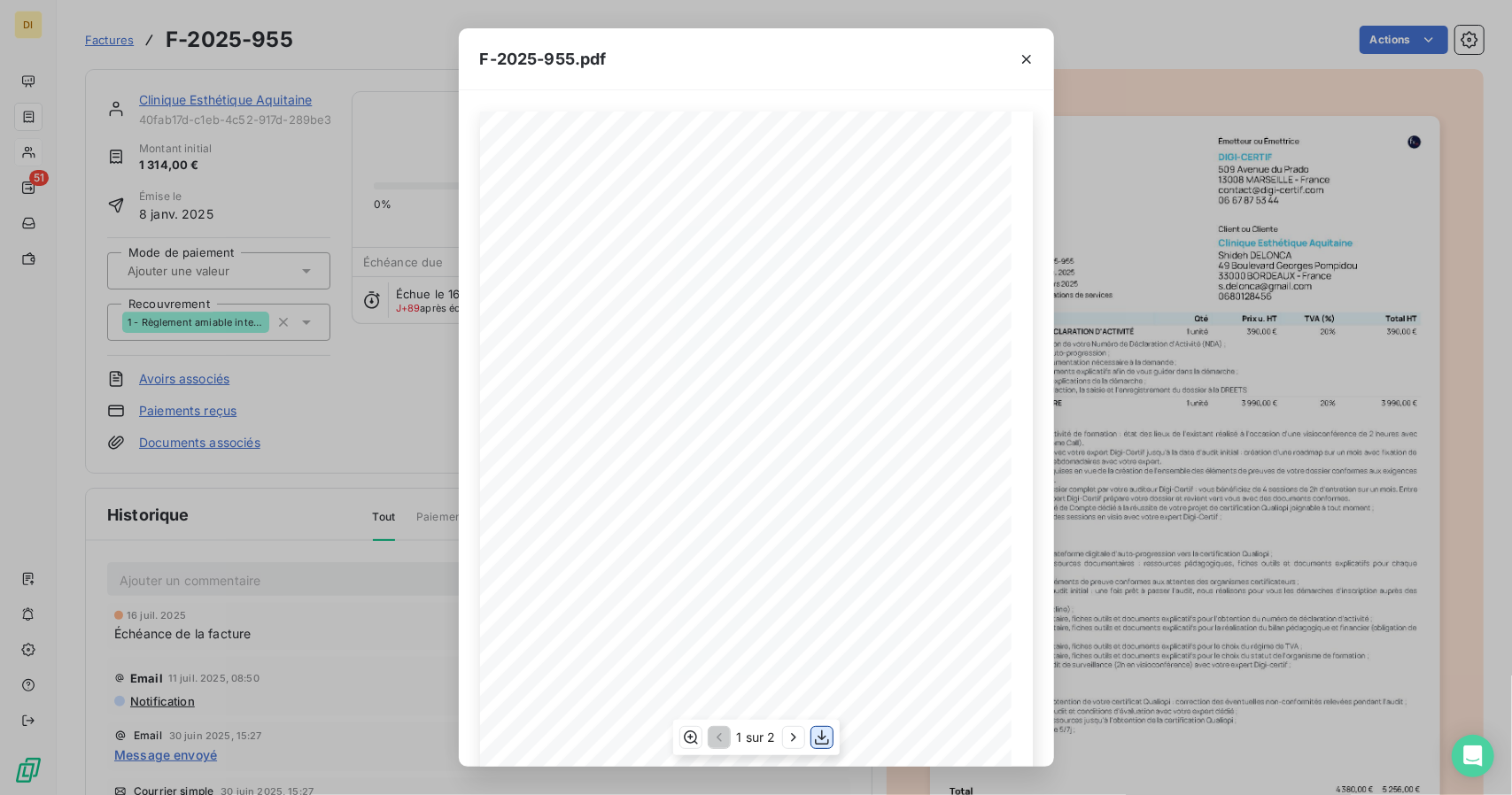
click at [826, 744] on icon "button" at bounding box center [822, 738] width 18 height 18
click at [1204, 457] on div "F-2025-955.pdf Émetteur ou Émettrice DIGI-CERTIF [STREET_ADDRESS] [EMAIL_ADDRES…" at bounding box center [756, 398] width 1512 height 795
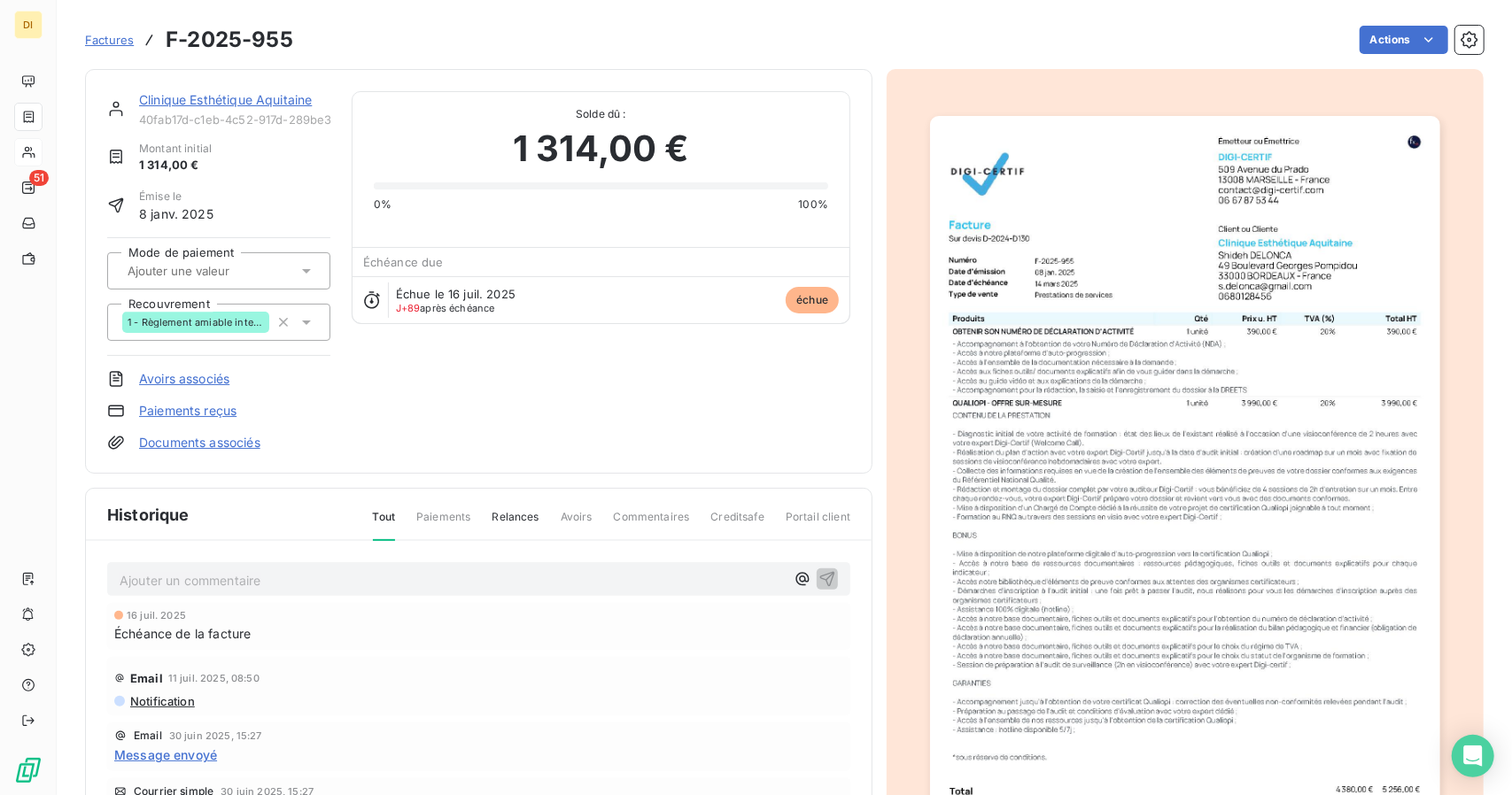
click at [188, 92] on link "Clinique Esthétique Aquitaine" at bounding box center [225, 99] width 173 height 15
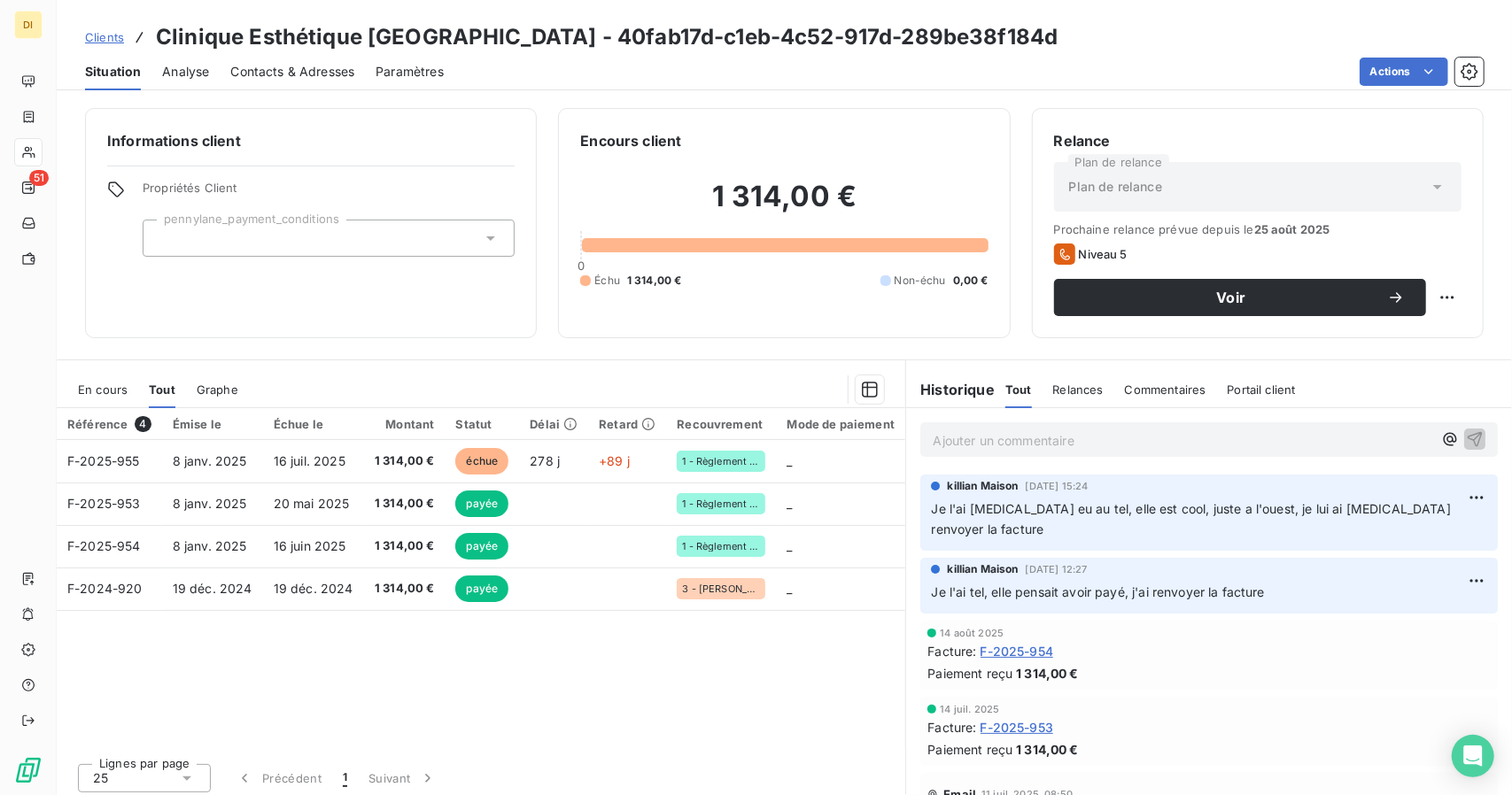
click at [105, 30] on link "Clients" at bounding box center [104, 38] width 39 height 18
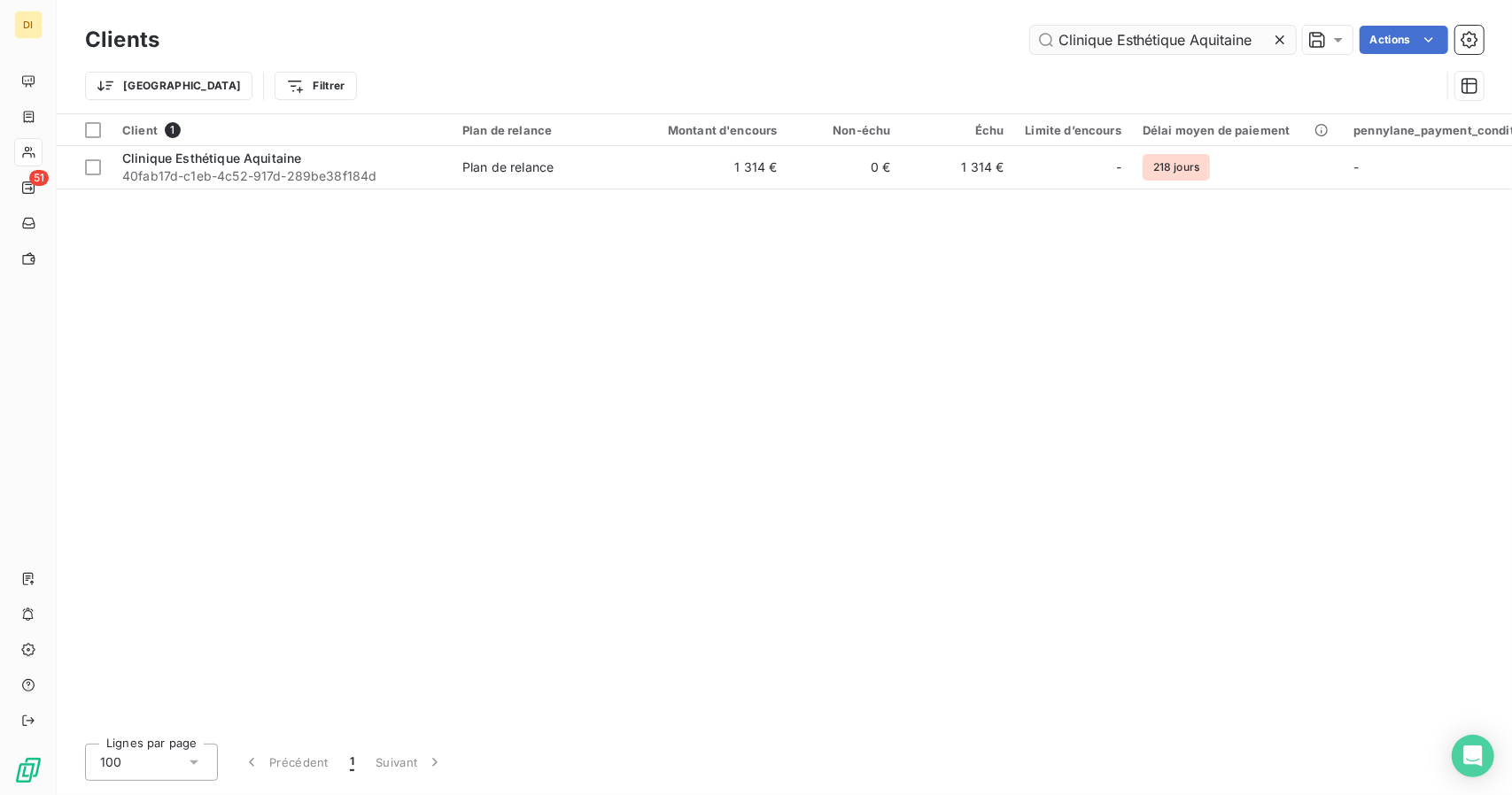
click at [1111, 43] on input "Clinique Esthétique Aquitaine" at bounding box center [1163, 40] width 266 height 29
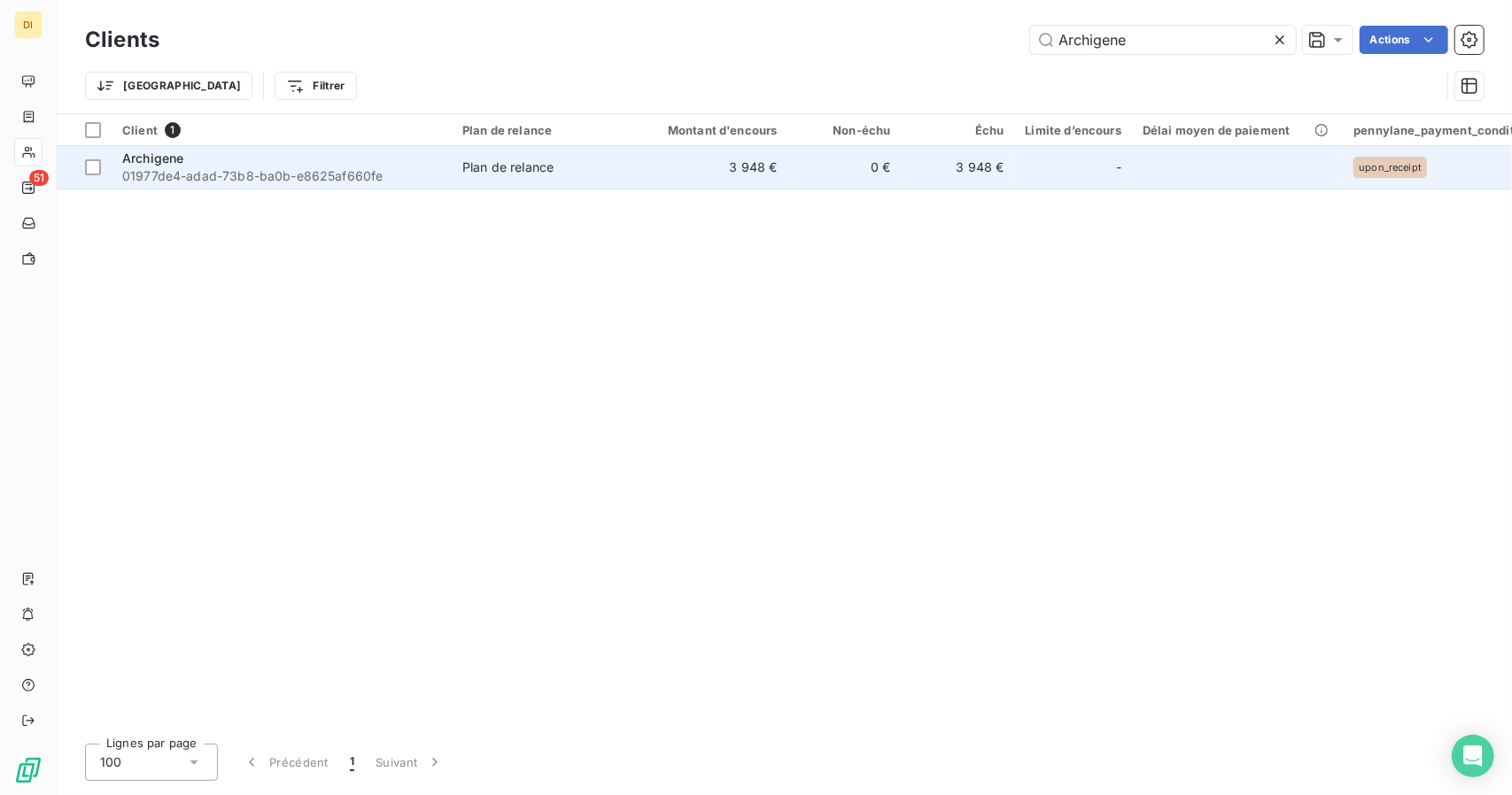
type input "Archigene"
click at [819, 151] on td "0 €" at bounding box center [845, 167] width 114 height 43
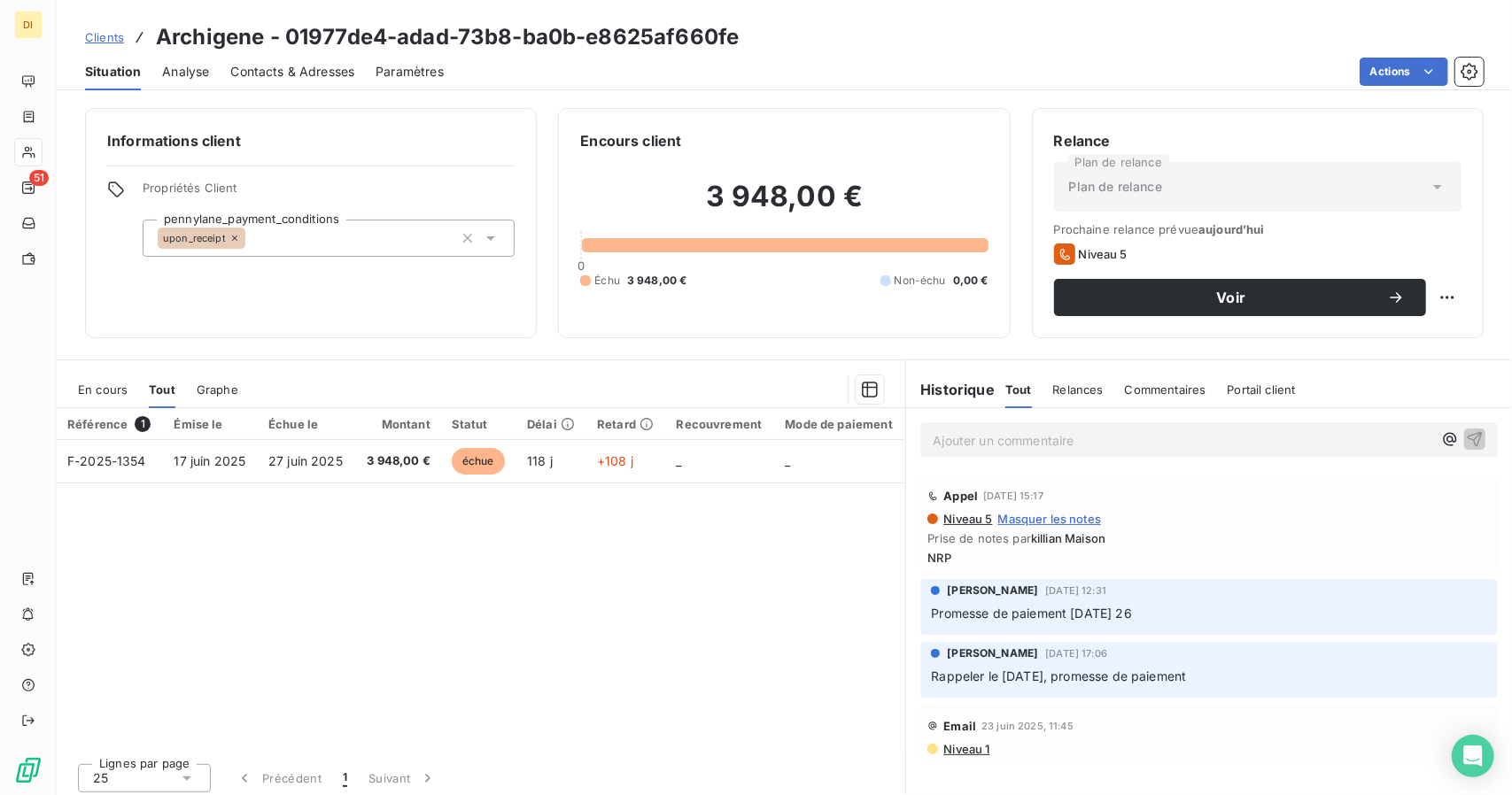
click at [275, 70] on span "Contacts & Adresses" at bounding box center [292, 72] width 124 height 18
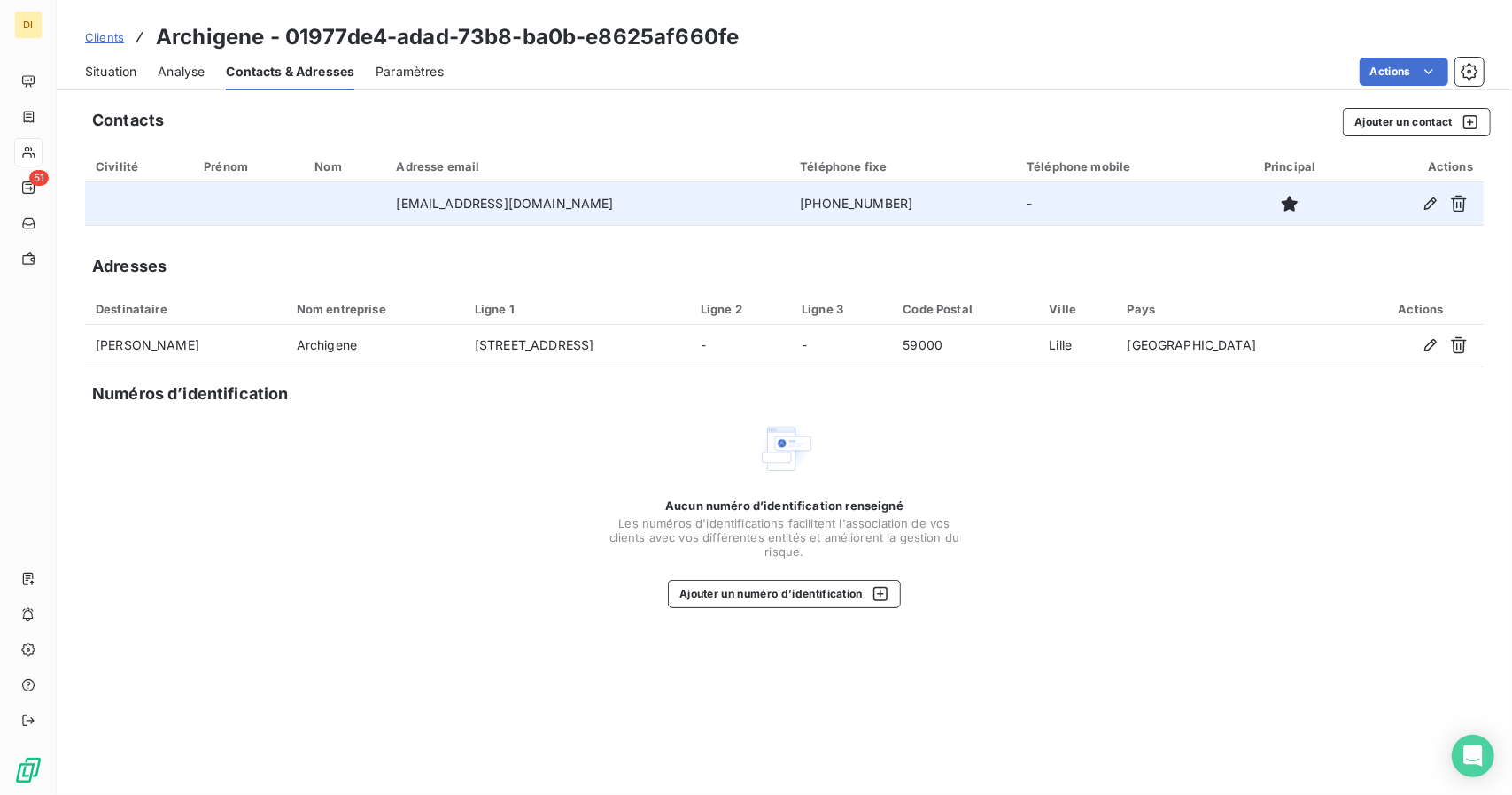
click at [838, 201] on td "[PHONE_NUMBER]" at bounding box center [902, 204] width 226 height 43
copy td "[PHONE_NUMBER]"
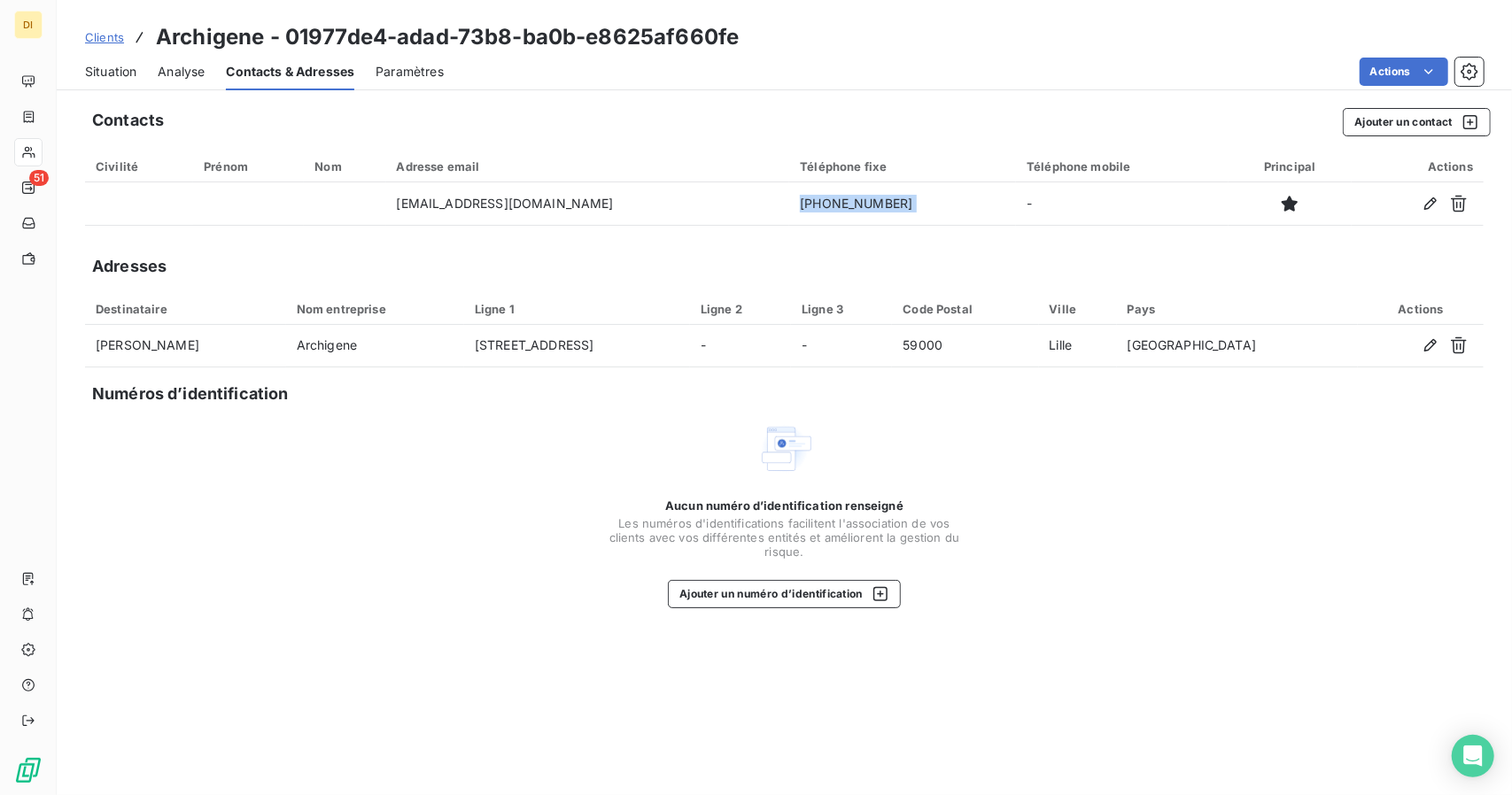
click at [1173, 160] on div "Téléphone mobile" at bounding box center [1121, 166] width 191 height 14
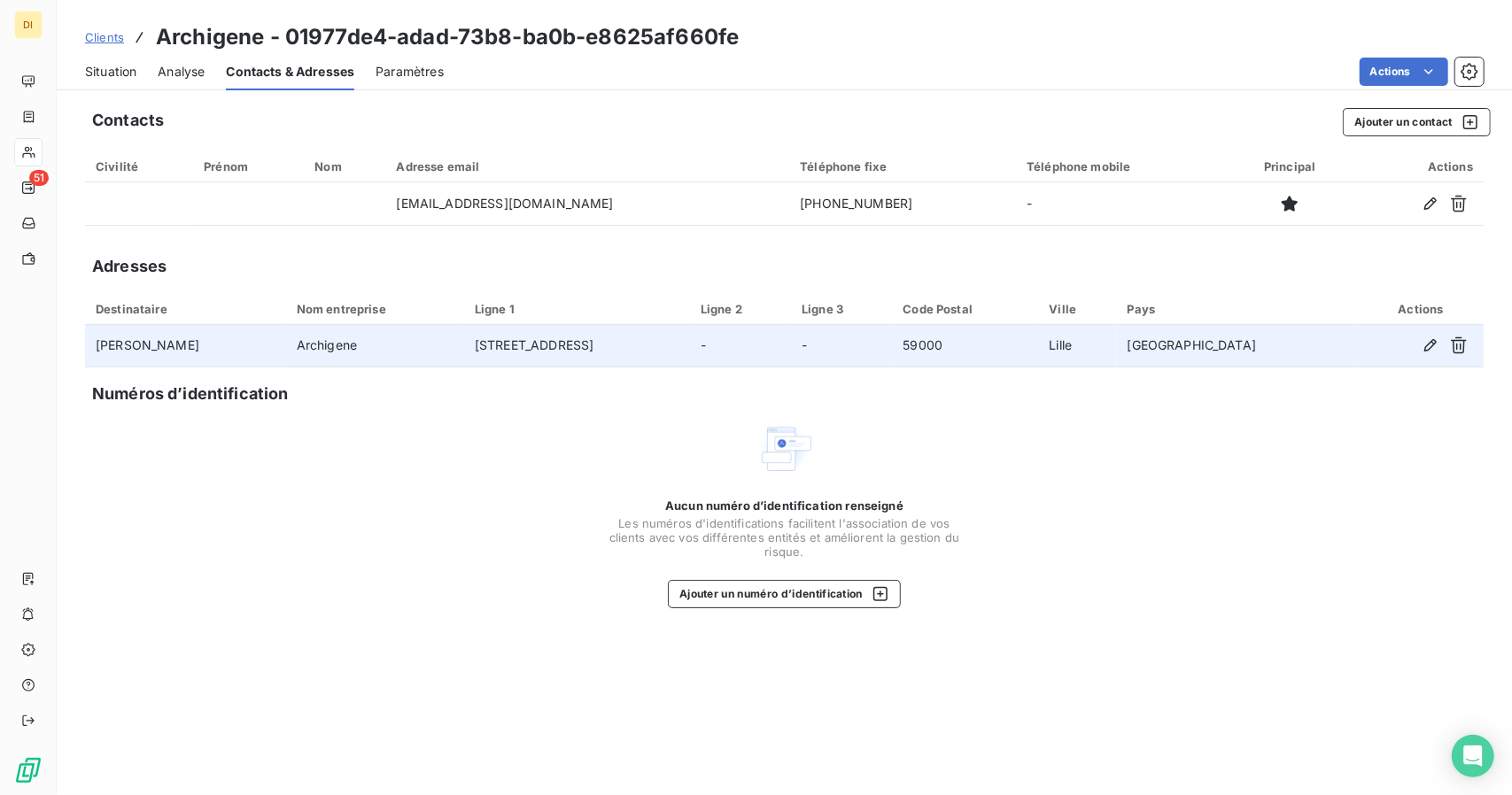
click at [426, 343] on td "Archigene" at bounding box center [375, 346] width 178 height 43
copy td "Archigene"
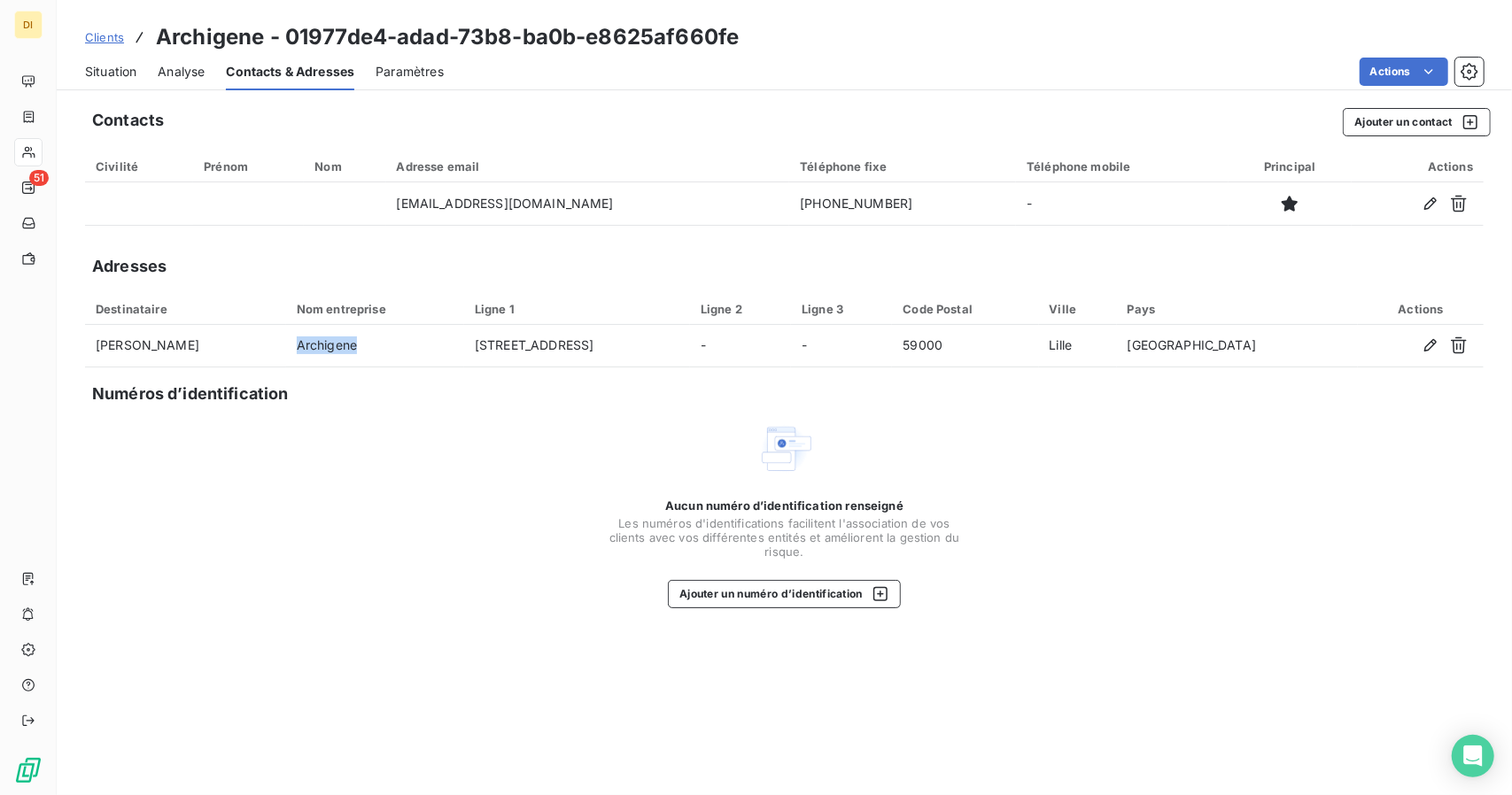
click at [105, 73] on span "Situation" at bounding box center [111, 72] width 51 height 18
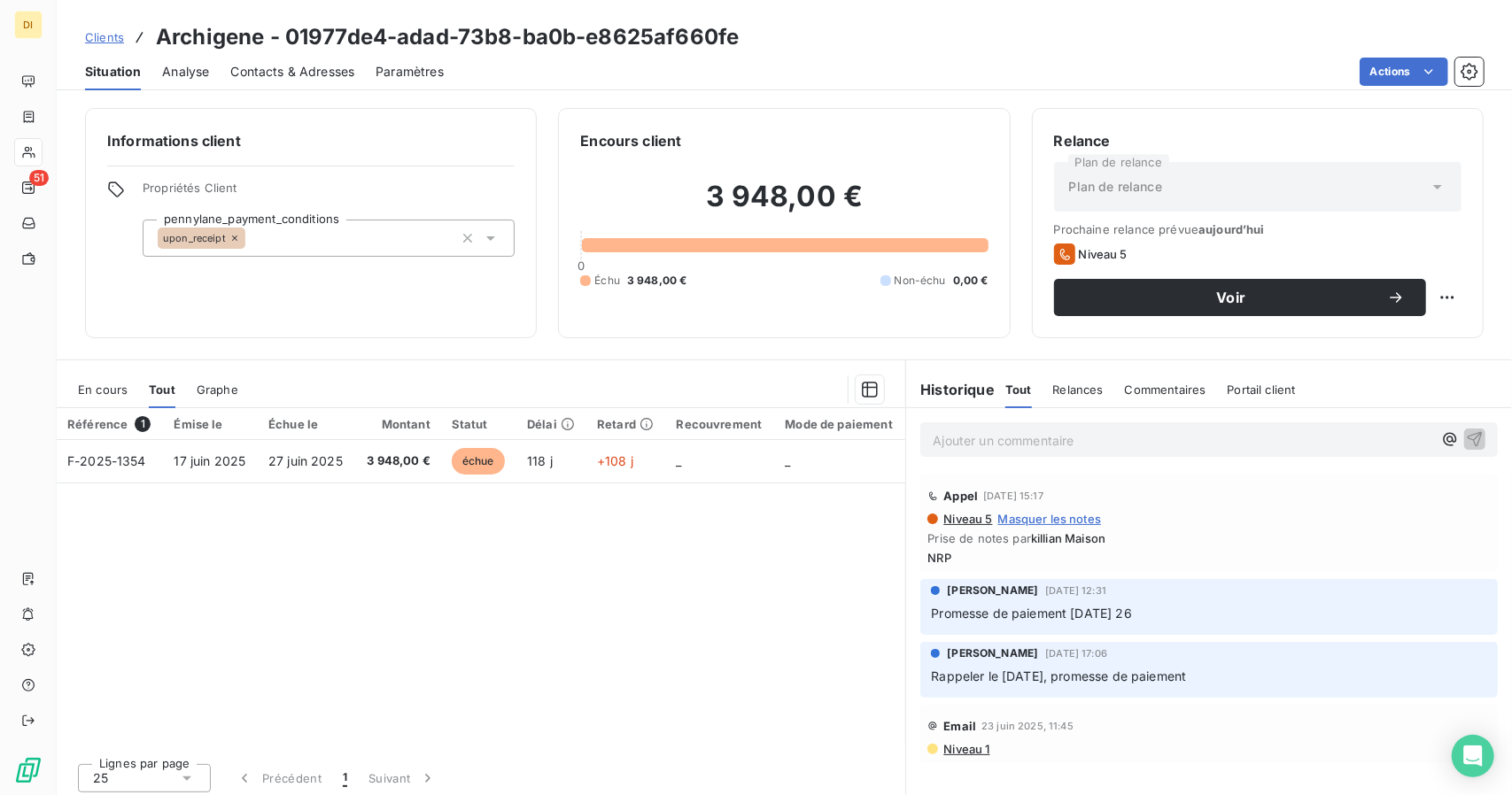
click at [1485, 360] on div "En cours Tout Graphe Référence 1 Émise le Échue le Montant Statut Délai Retard …" at bounding box center [784, 581] width 1456 height 443
click at [285, 84] on div "Contacts & Adresses" at bounding box center [292, 72] width 124 height 38
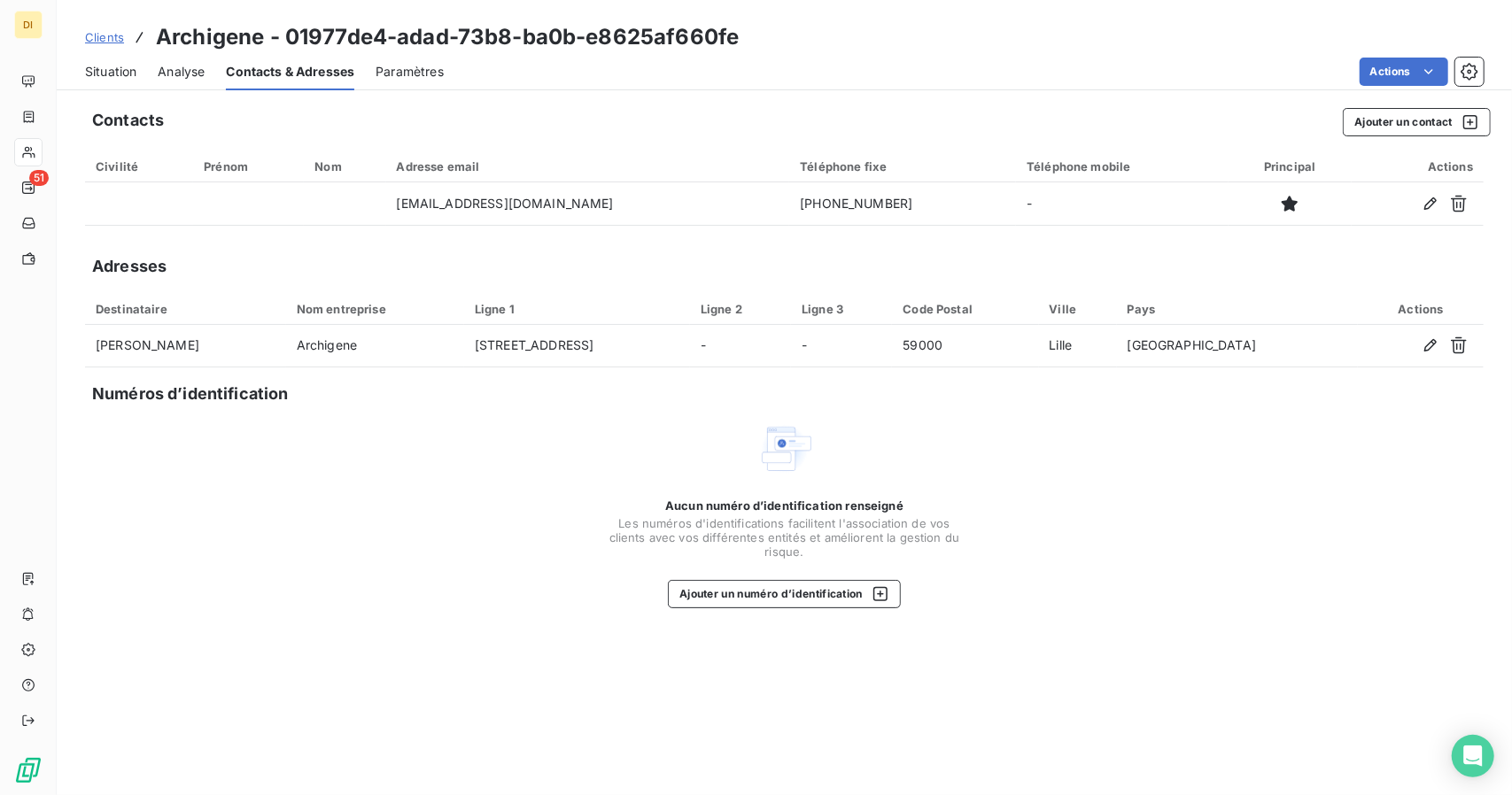
click at [1173, 260] on div "Adresses" at bounding box center [784, 266] width 1399 height 25
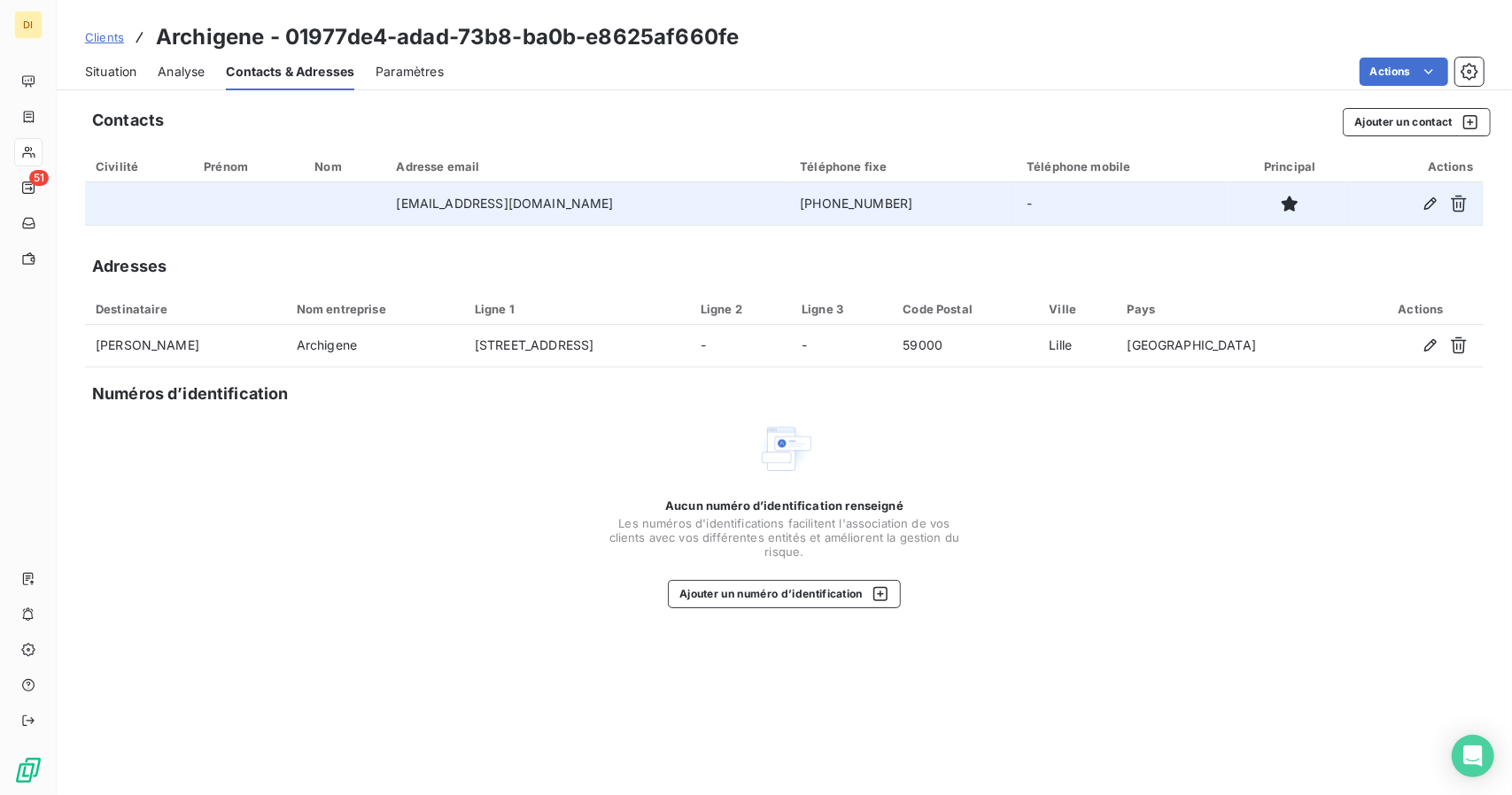
click at [813, 209] on td "[PHONE_NUMBER]" at bounding box center [902, 204] width 226 height 43
copy td "33698856111"
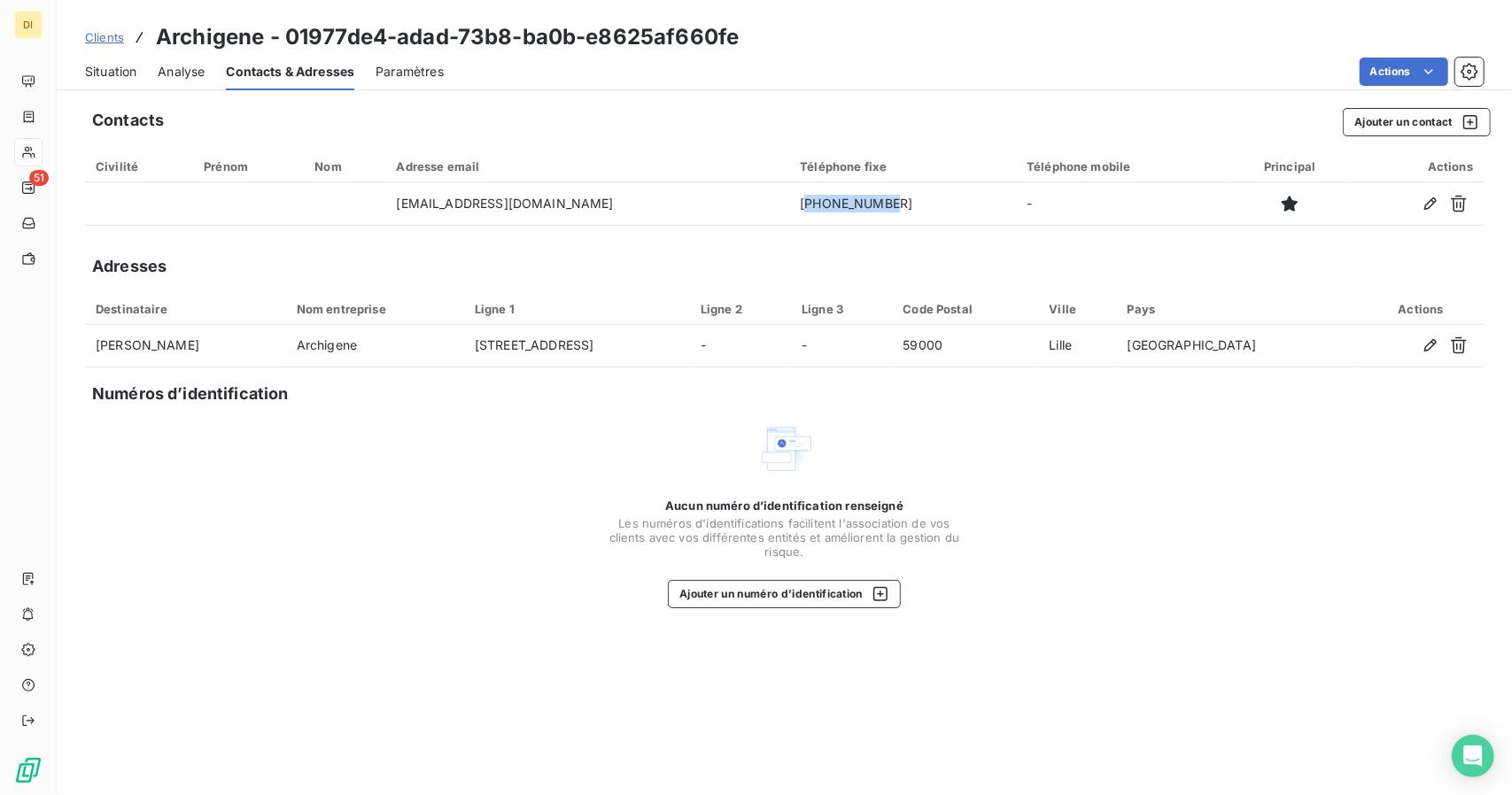
click at [100, 89] on div "Situation" at bounding box center [111, 72] width 51 height 38
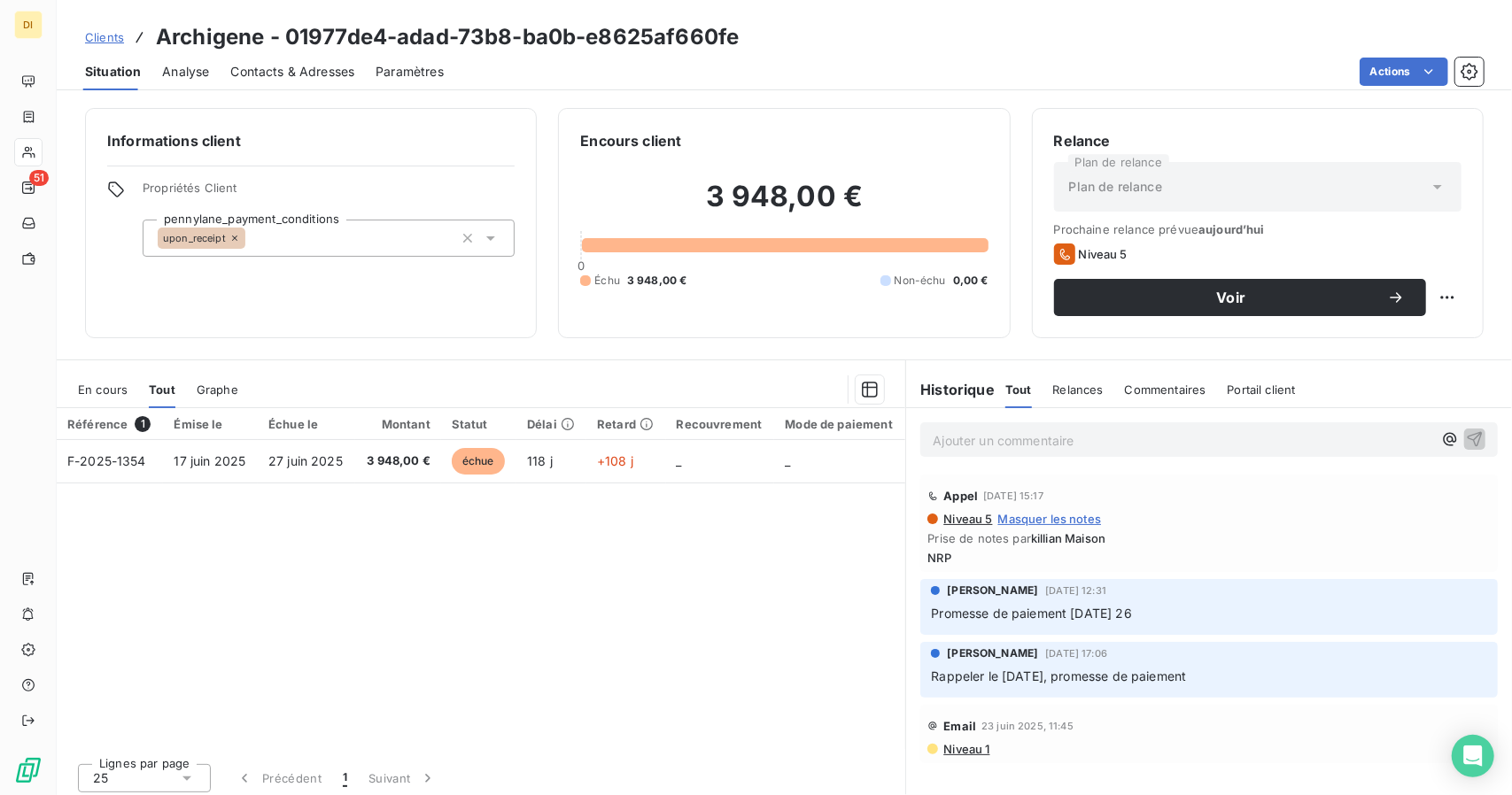
click at [107, 84] on div "Situation" at bounding box center [113, 72] width 55 height 38
click at [1363, 296] on span "Voir" at bounding box center [1231, 298] width 311 height 14
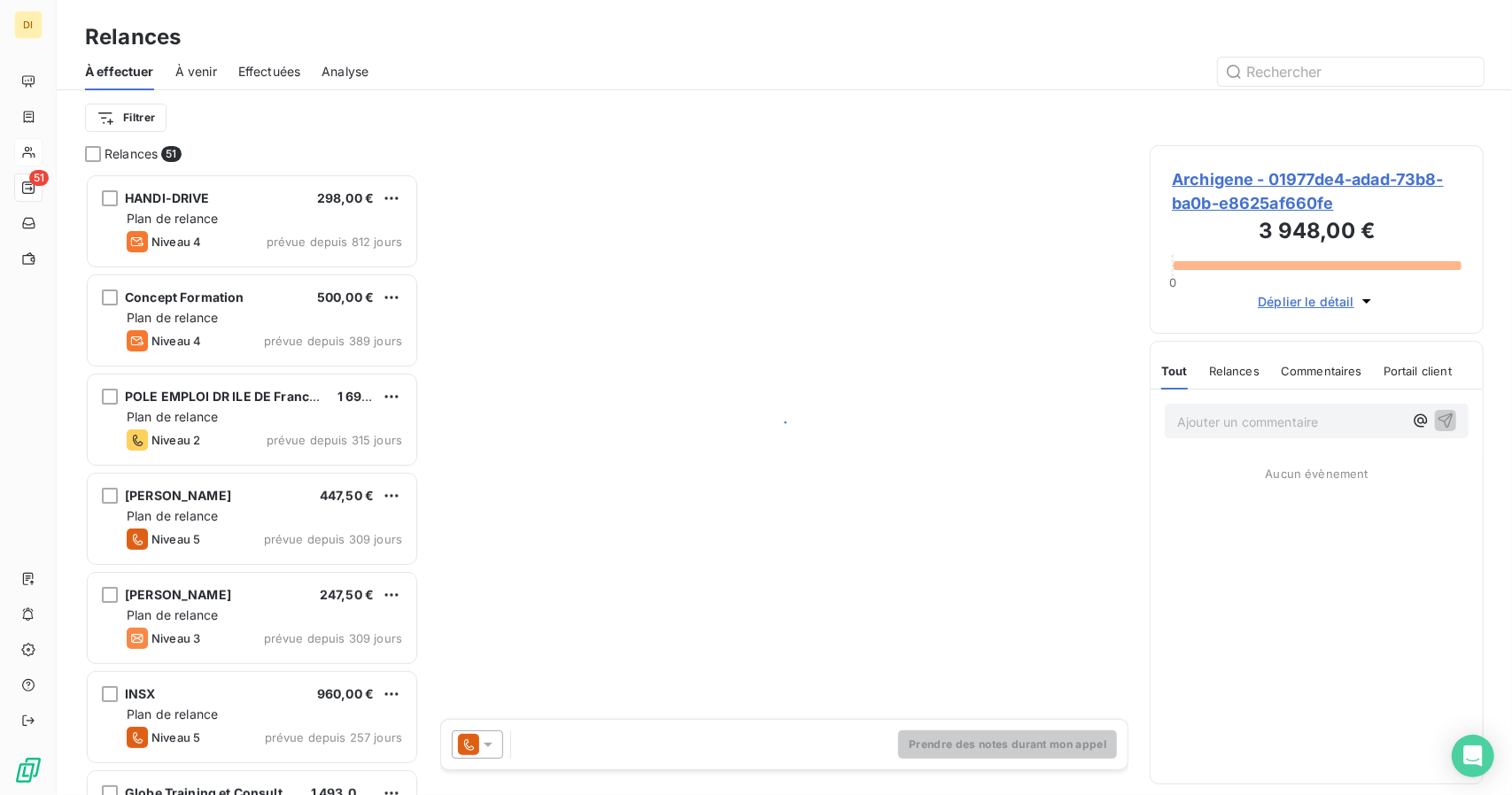
scroll to position [608, 320]
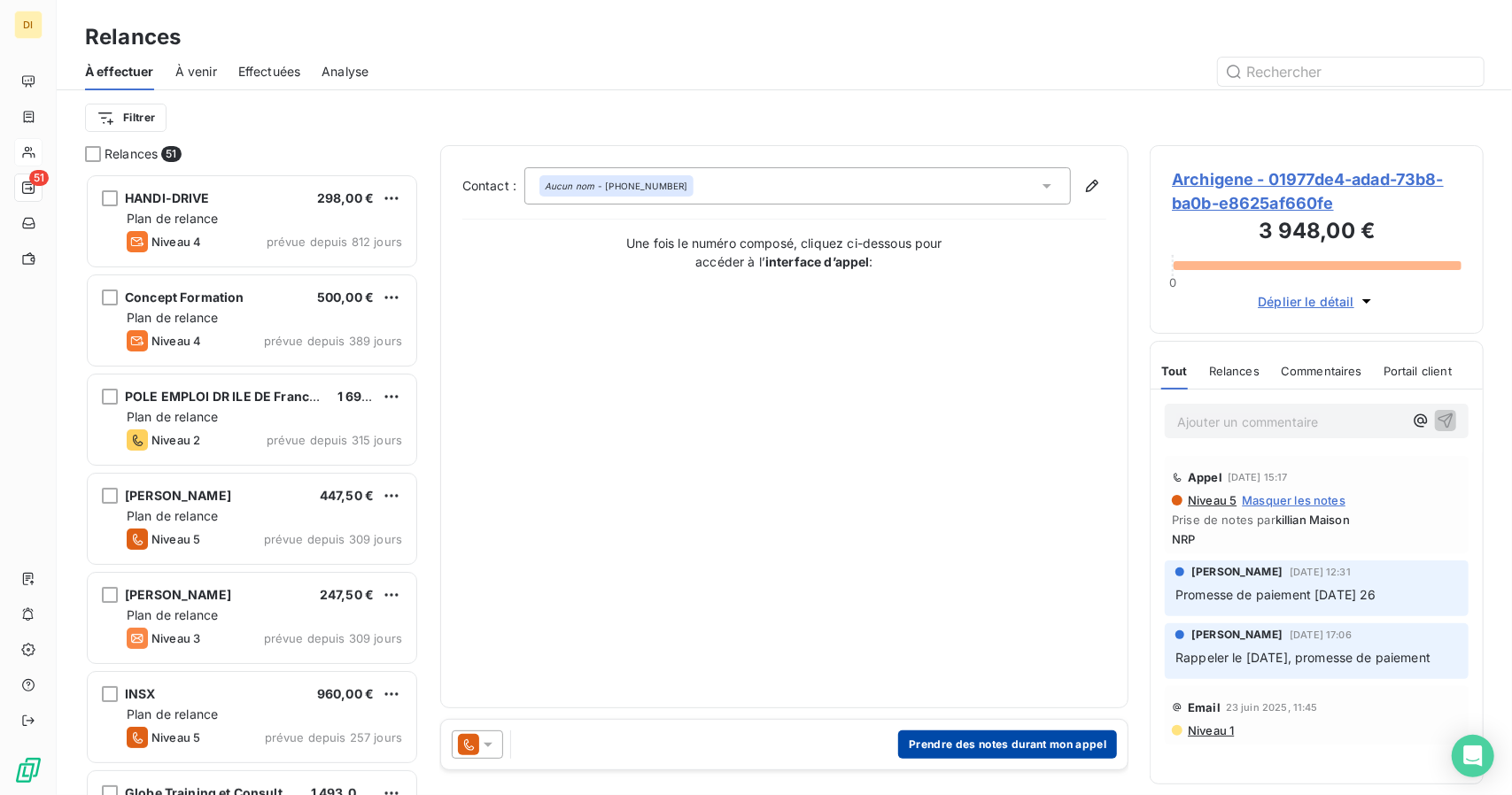
click at [982, 749] on button "Prendre des notes durant mon appel" at bounding box center [1007, 745] width 219 height 29
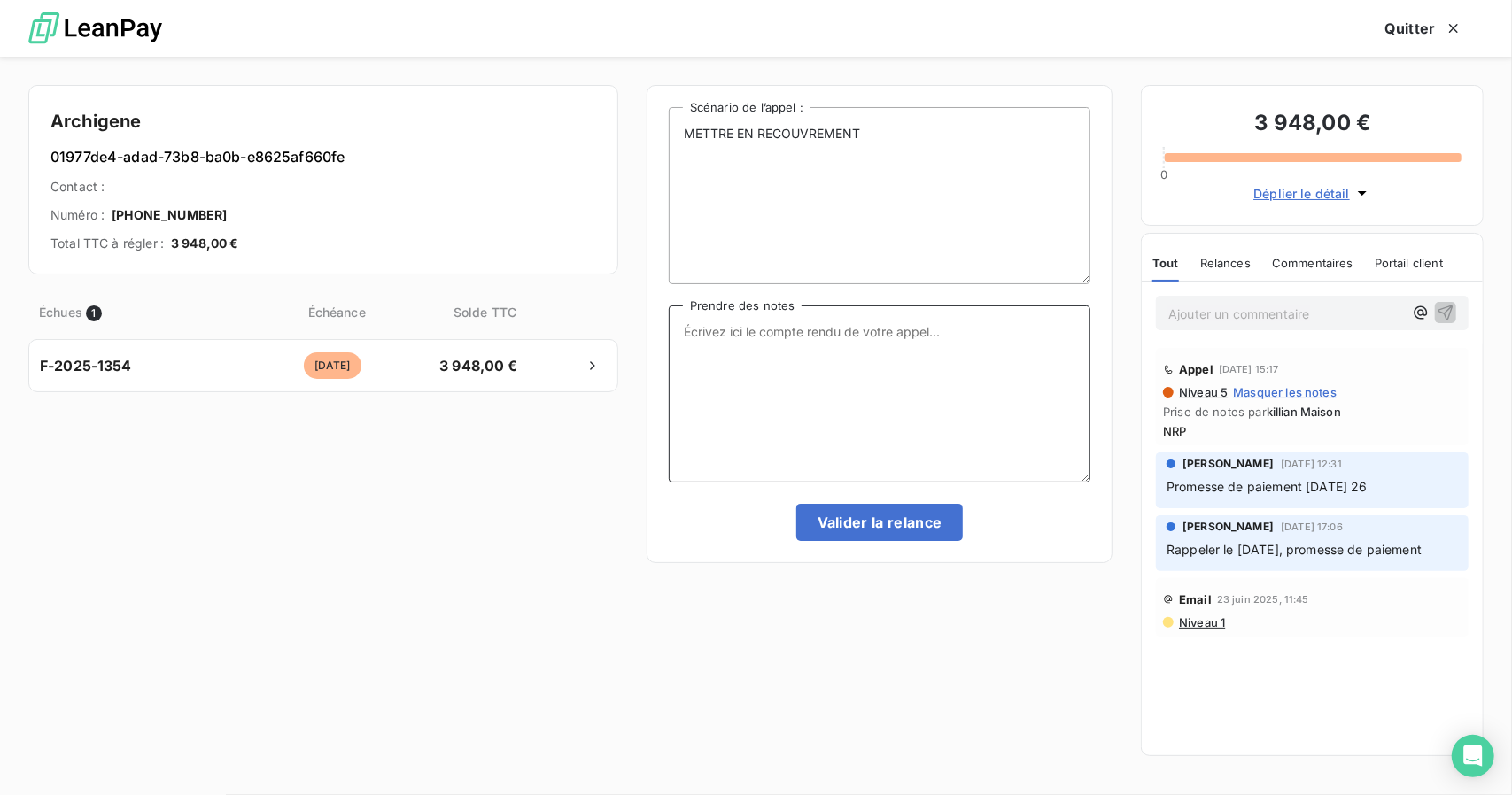
click at [794, 341] on textarea "Prendre des notes" at bounding box center [879, 394] width 421 height 177
type textarea "E"
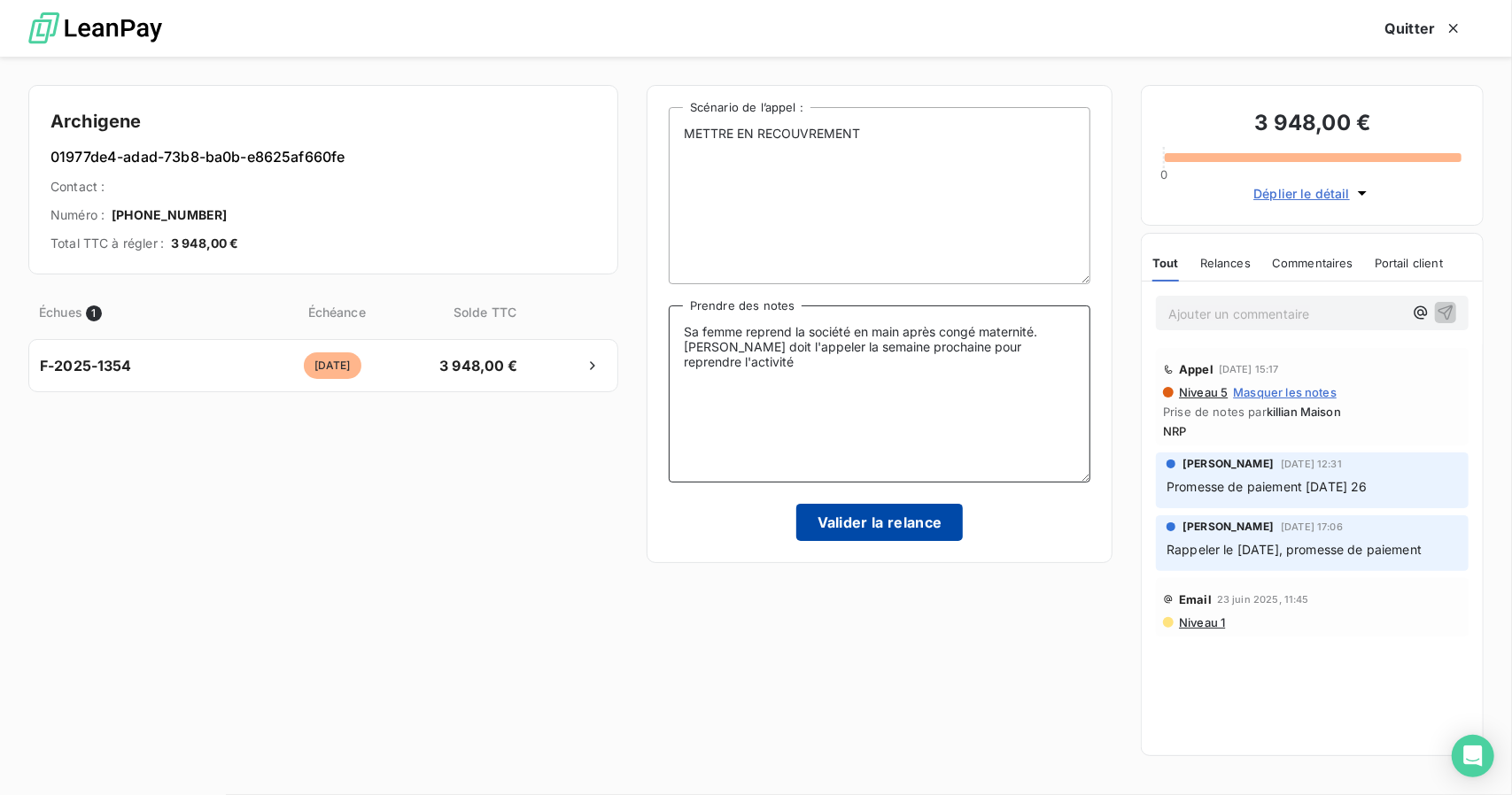
type textarea "Sa femme reprend la société en main après congé maternité. [PERSON_NAME] doit l…"
click at [876, 536] on button "Valider la relance" at bounding box center [879, 523] width 167 height 38
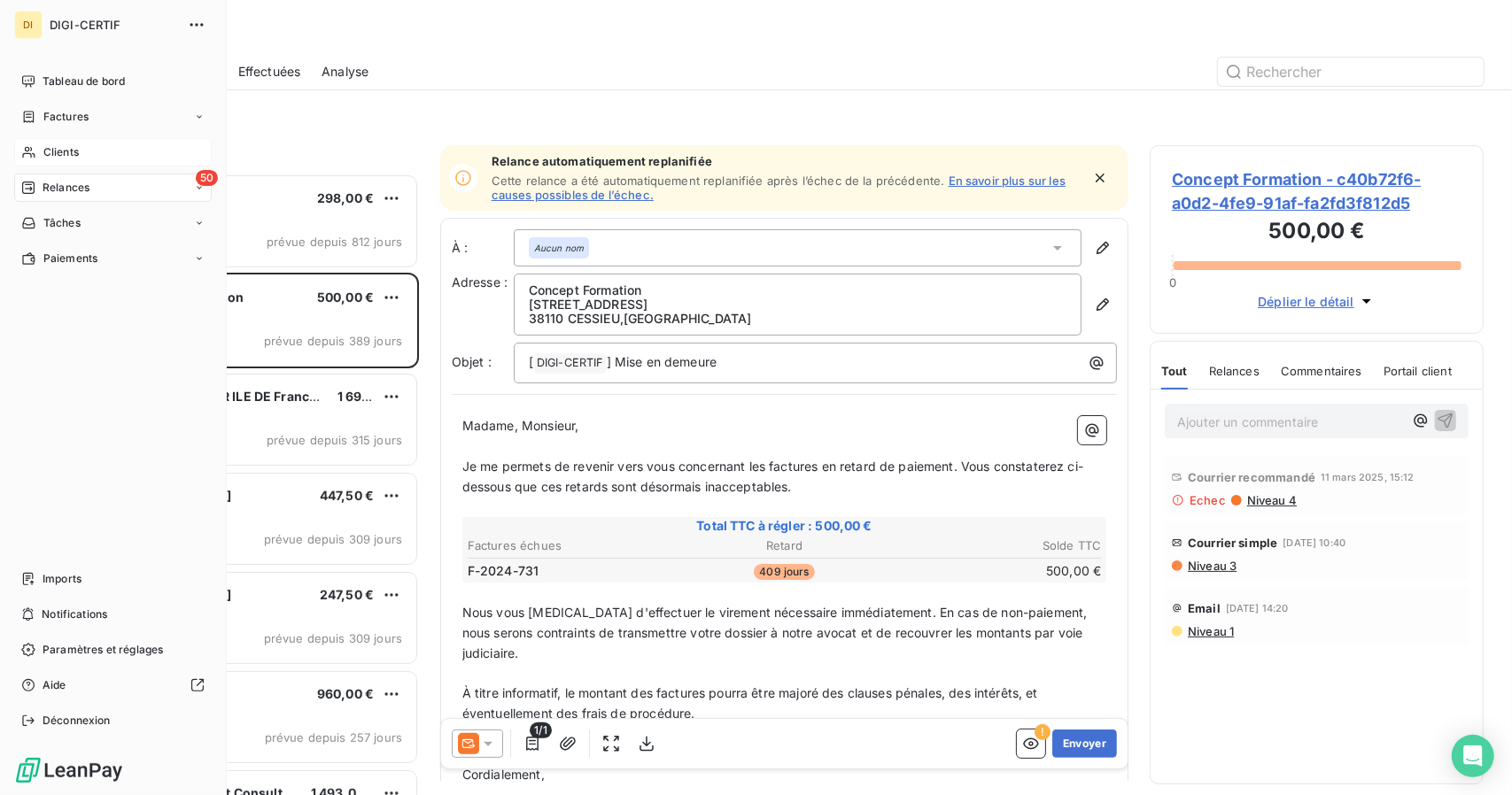
click at [39, 147] on div "Clients" at bounding box center [113, 152] width 198 height 29
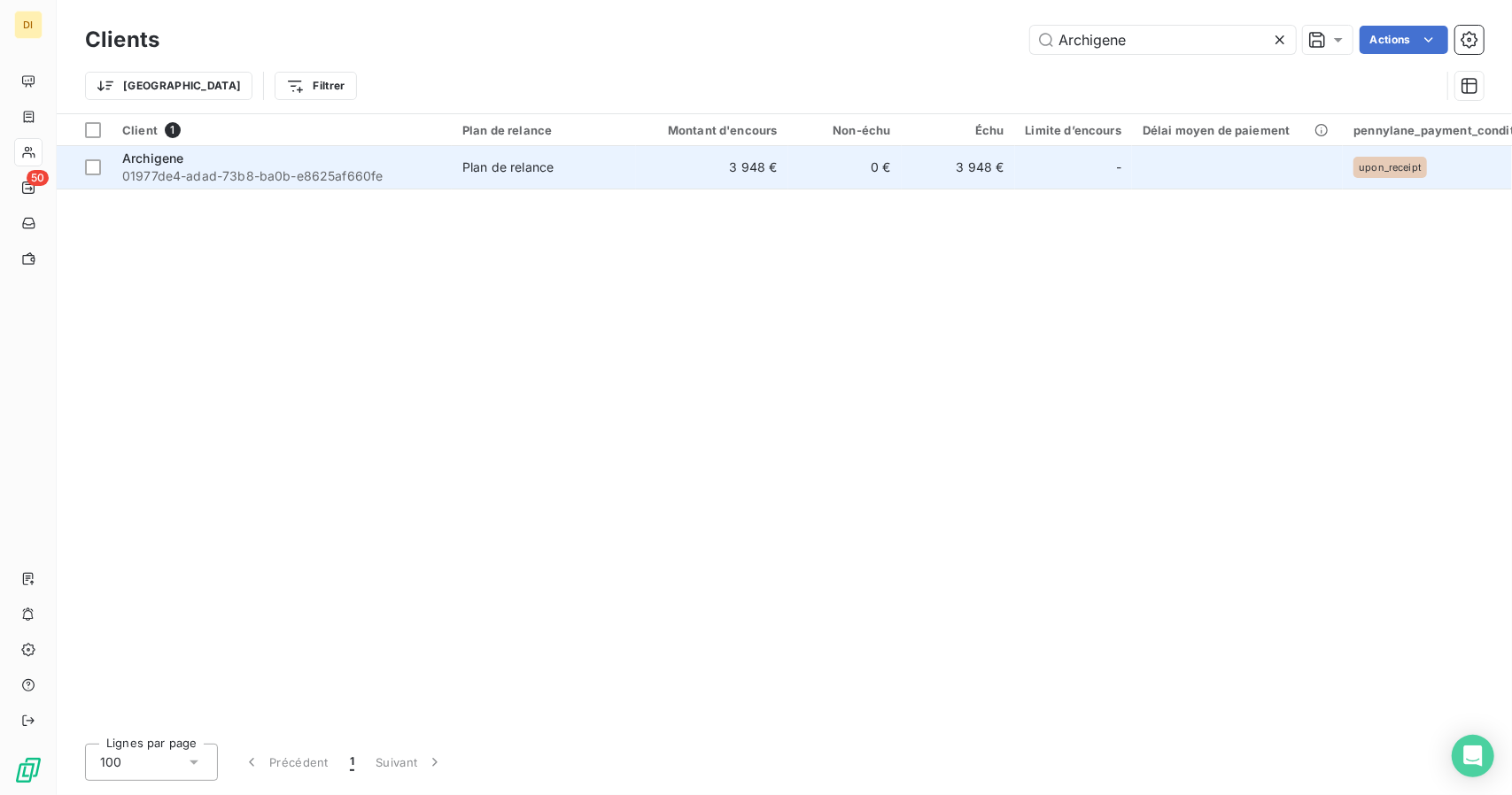
click at [448, 164] on td "Archigene 01977de4-adad-73b8-ba0b-e8625af660fe" at bounding box center [282, 167] width 340 height 43
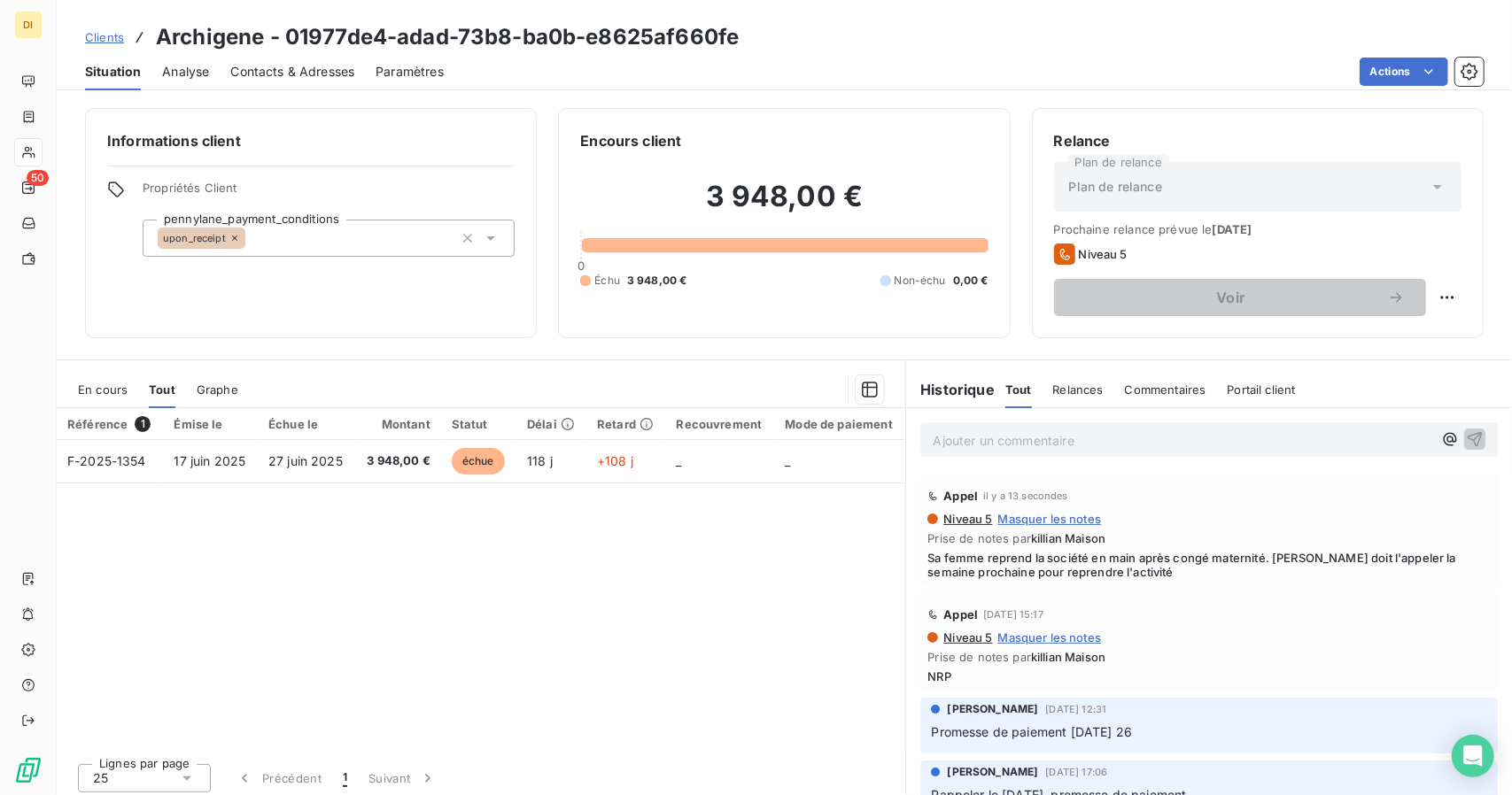
click at [1008, 566] on span "Sa femme reprend la société en main après congé maternité. [PERSON_NAME] doit l…" at bounding box center [1209, 565] width 564 height 29
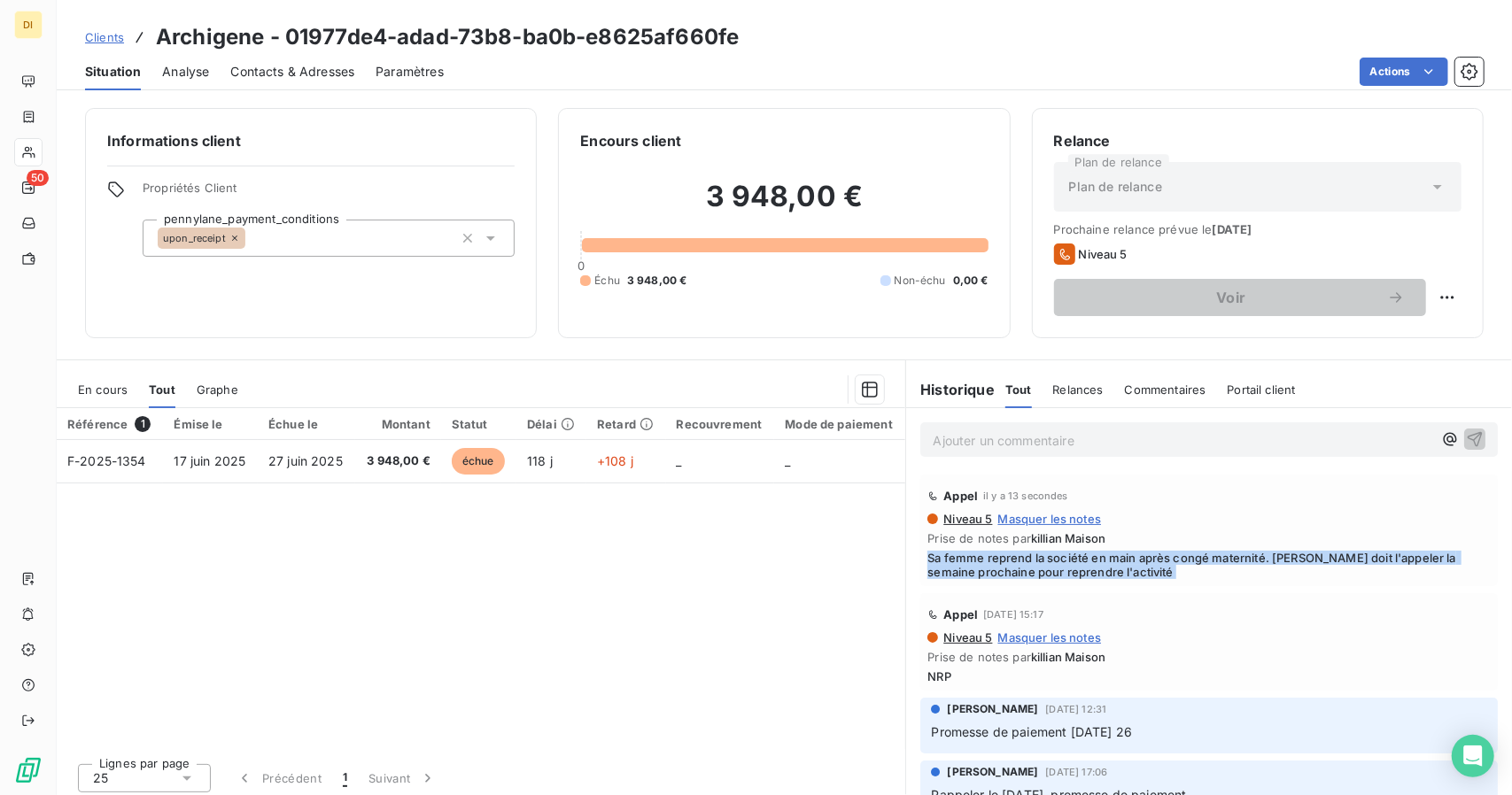
click at [1008, 566] on span "Sa femme reprend la société en main après congé maternité. [PERSON_NAME] doit l…" at bounding box center [1209, 565] width 564 height 29
copy div "Sa femme reprend la société en main après congé maternité. [PERSON_NAME] doit l…"
click at [107, 41] on span "Clients" at bounding box center [104, 37] width 39 height 14
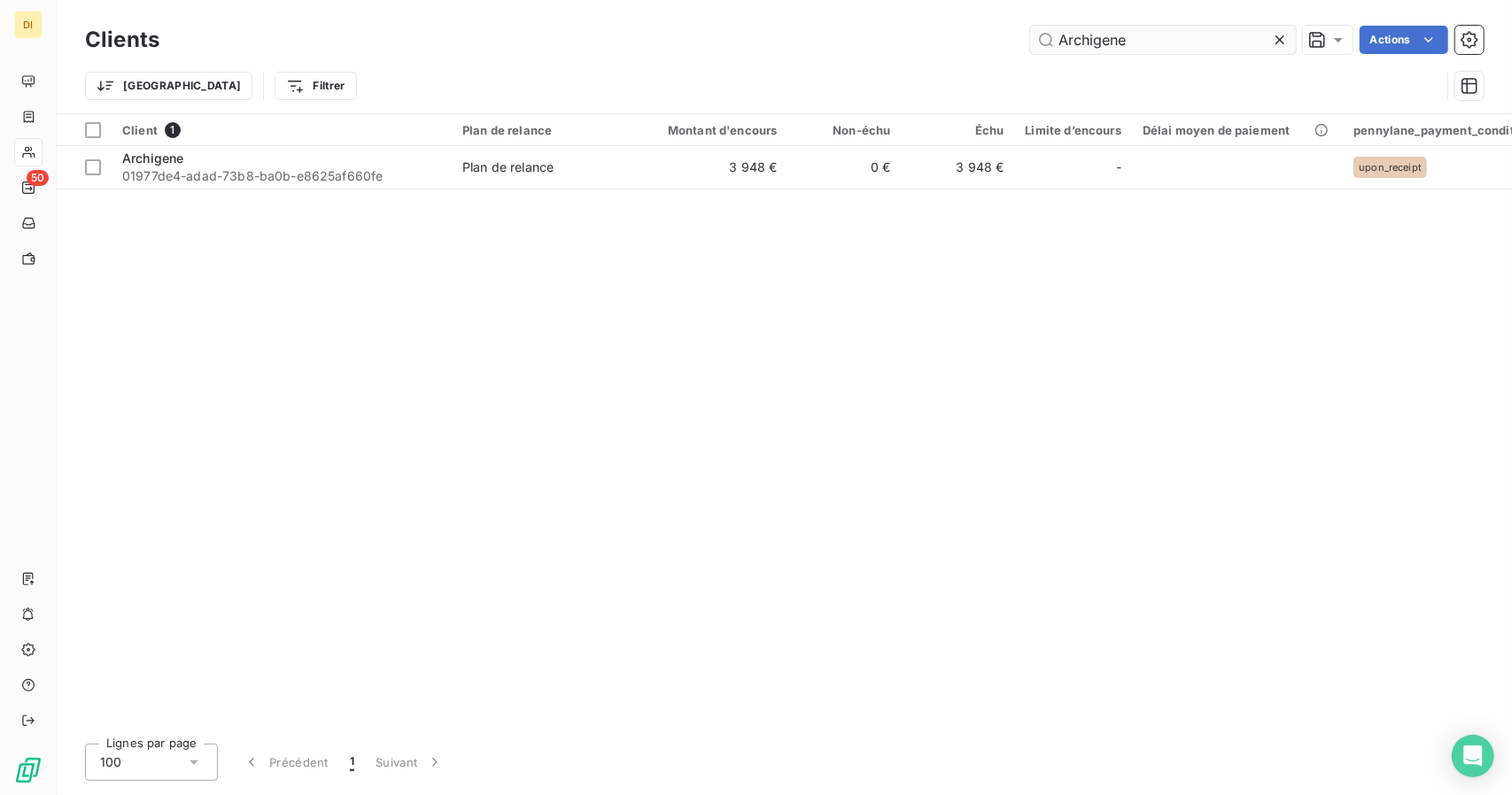
click at [1072, 45] on input "Archigene" at bounding box center [1163, 40] width 266 height 29
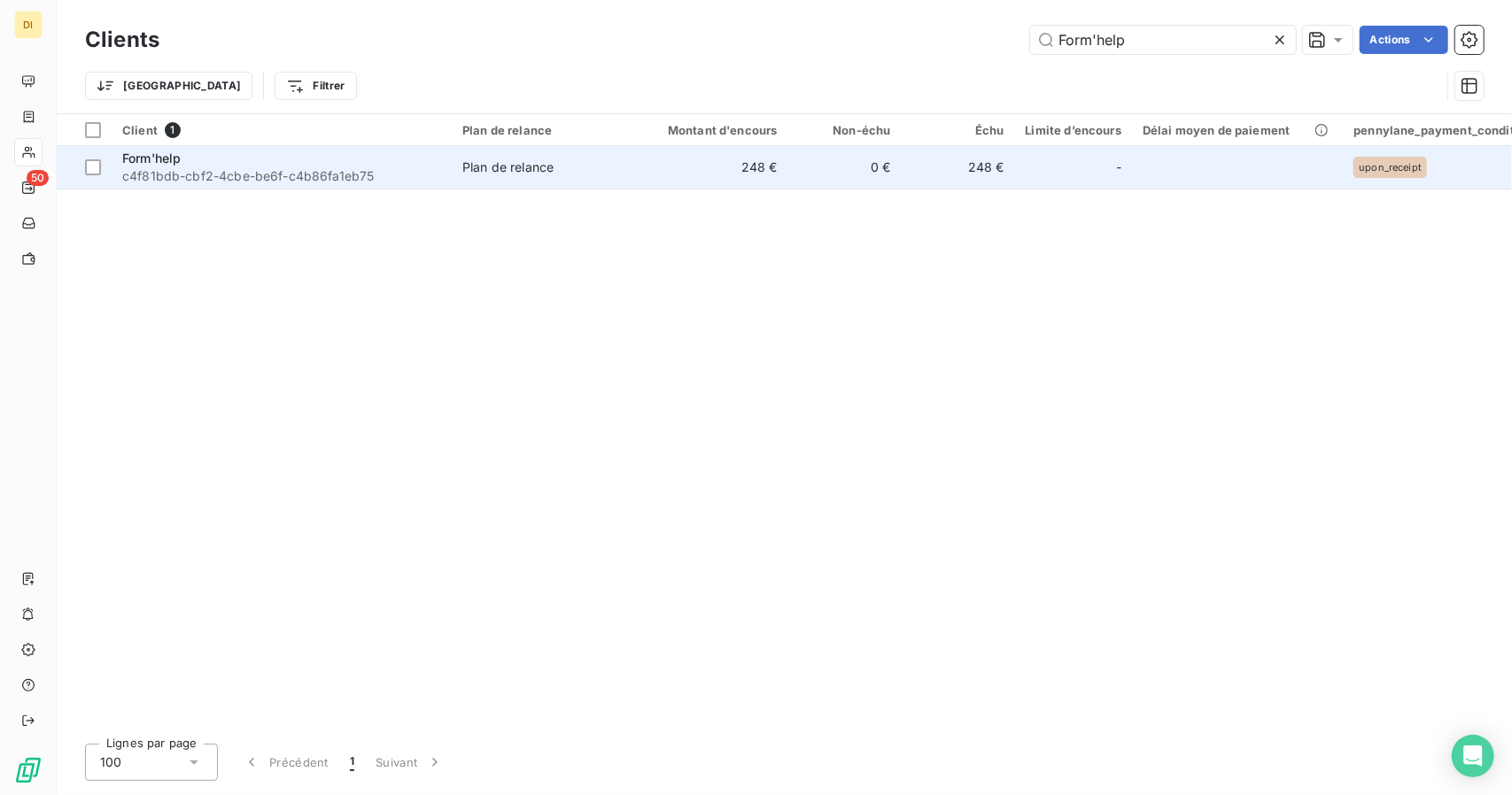
type input "Form'help"
click at [725, 163] on td "248 €" at bounding box center [712, 167] width 152 height 43
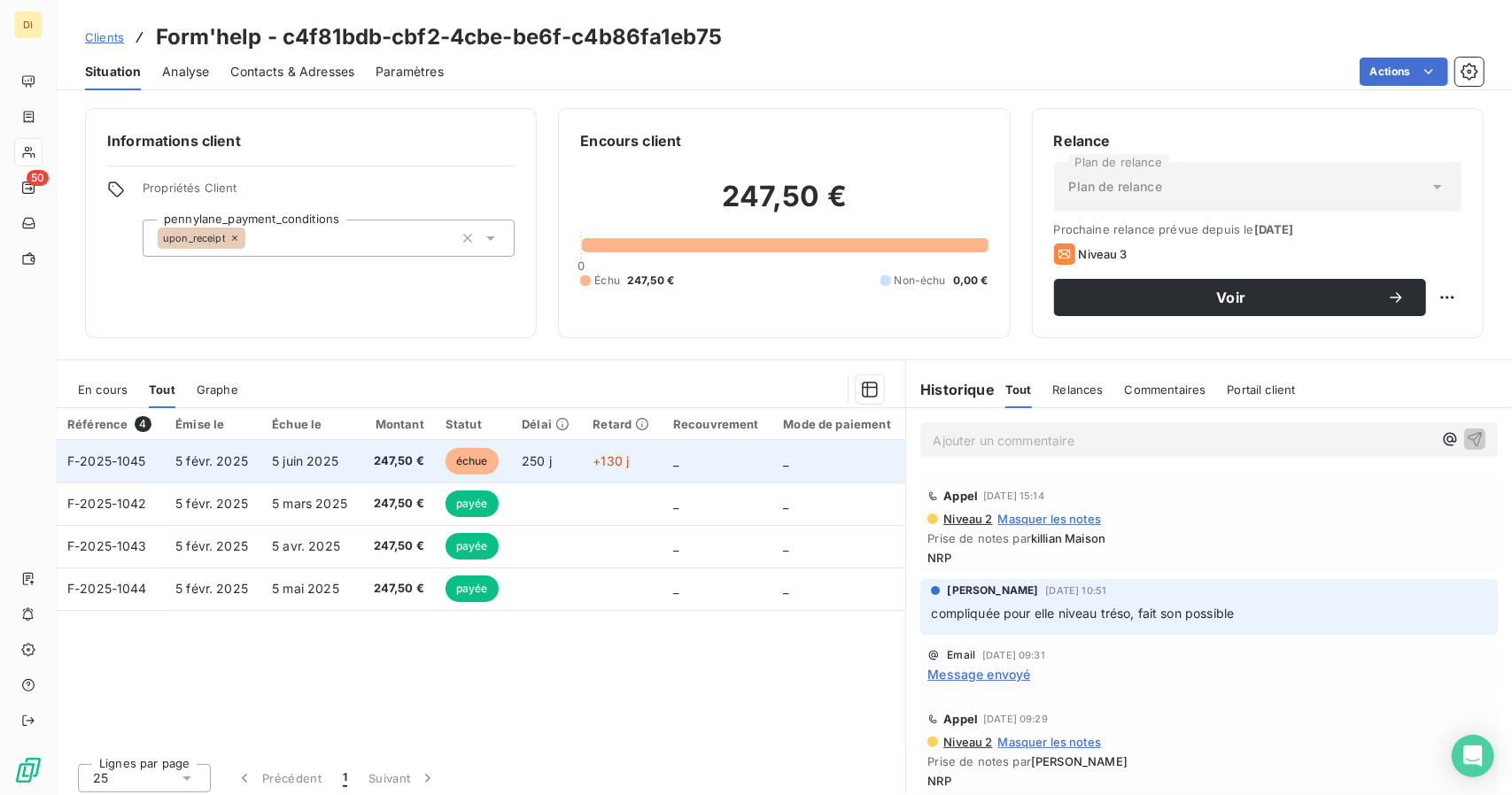
click at [571, 478] on td "250 j" at bounding box center [547, 461] width 71 height 43
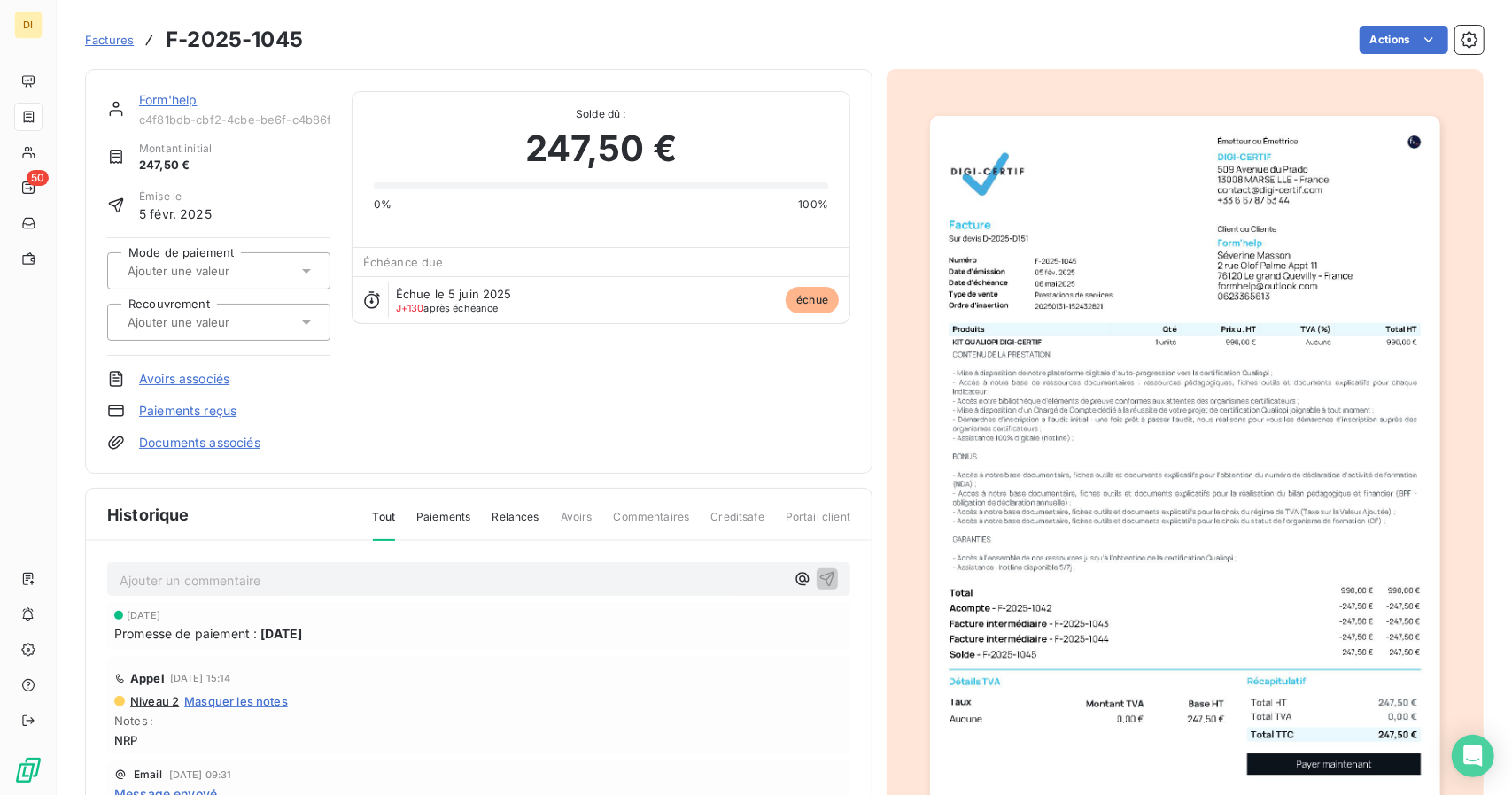
click at [158, 97] on link "Form'help" at bounding box center [168, 99] width 57 height 15
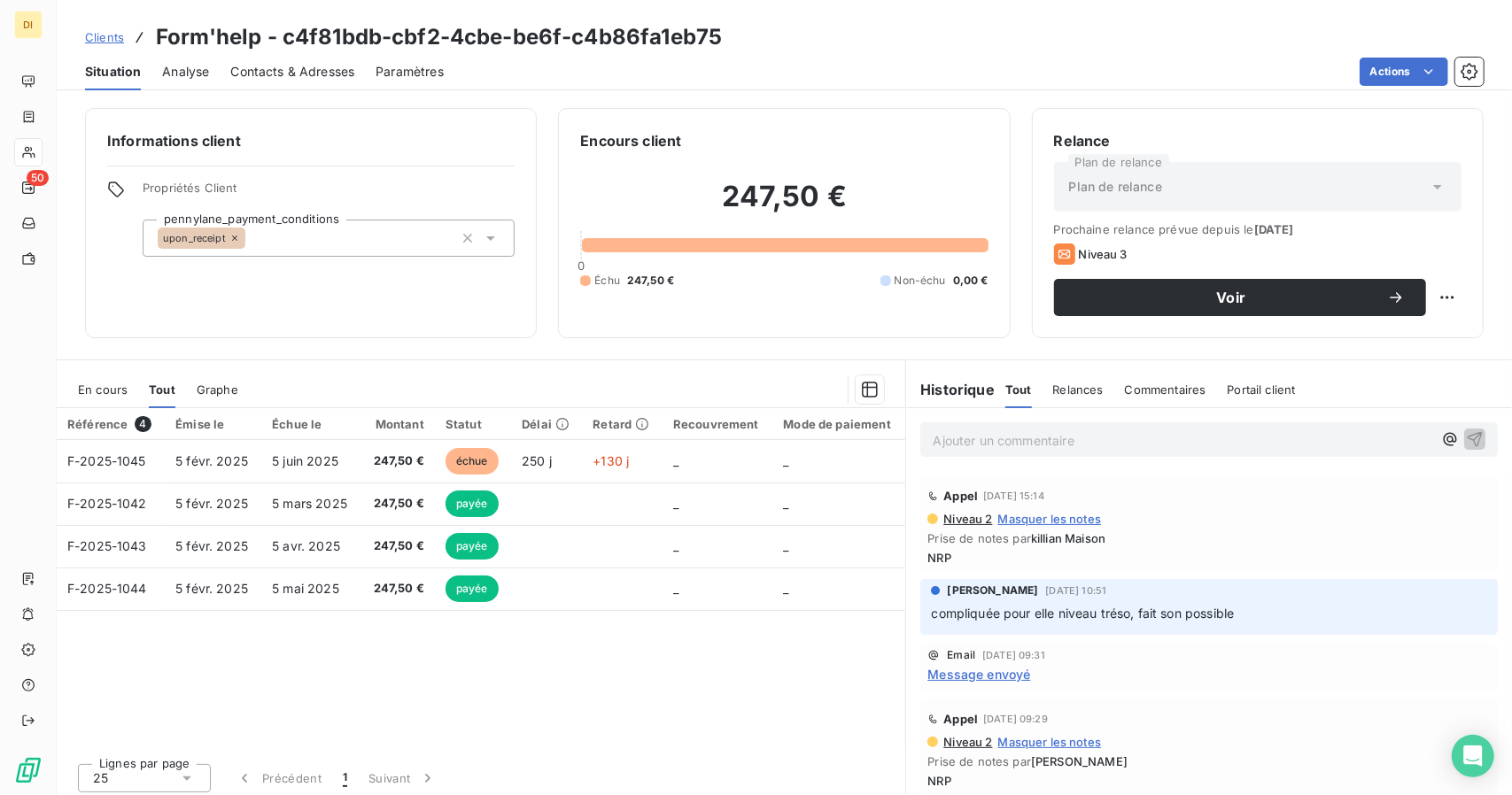
click at [359, 72] on div "Situation Analyse Contacts & Adresses Paramètres Actions" at bounding box center [784, 72] width 1456 height 38
click at [331, 72] on span "Contacts & Adresses" at bounding box center [292, 72] width 124 height 18
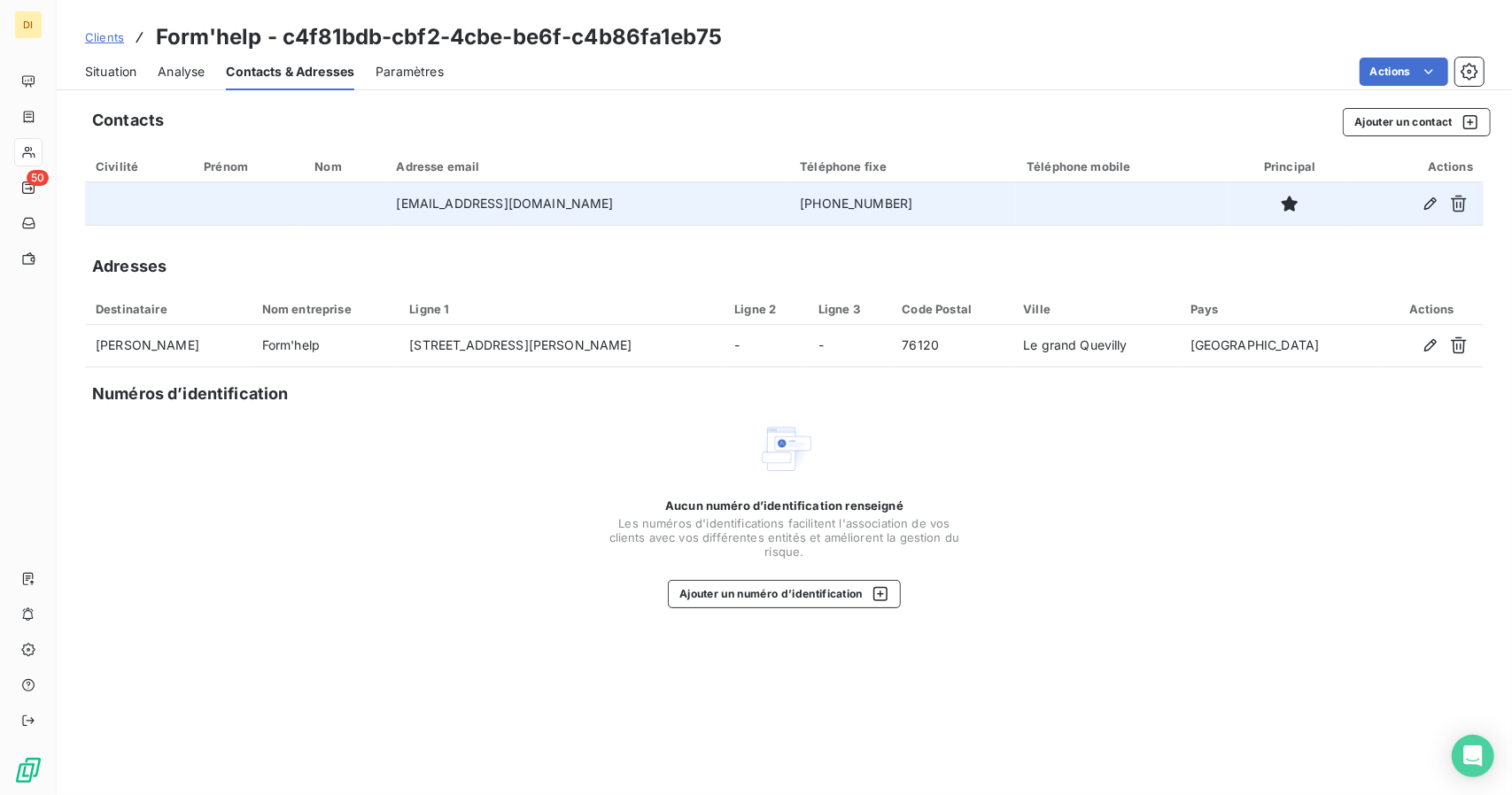
click at [789, 205] on td "[PHONE_NUMBER]" at bounding box center [902, 204] width 226 height 43
copy td "[PHONE_NUMBER]"
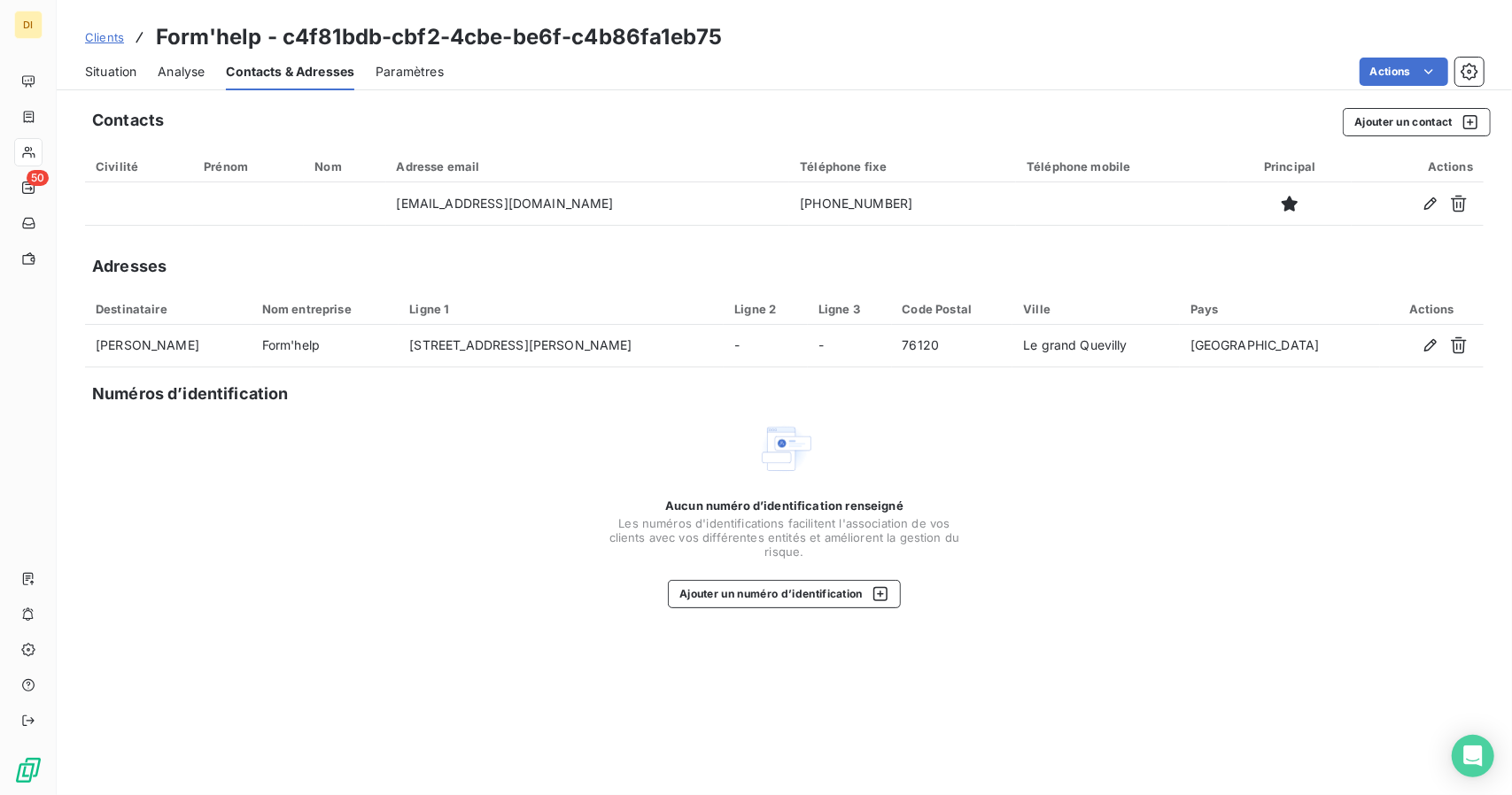
click at [1187, 234] on div "Contacts Ajouter un contact Civilité Prénom Nom Adresse email Téléphone fixe Té…" at bounding box center [784, 447] width 1456 height 698
click at [110, 63] on span "Situation" at bounding box center [111, 72] width 51 height 18
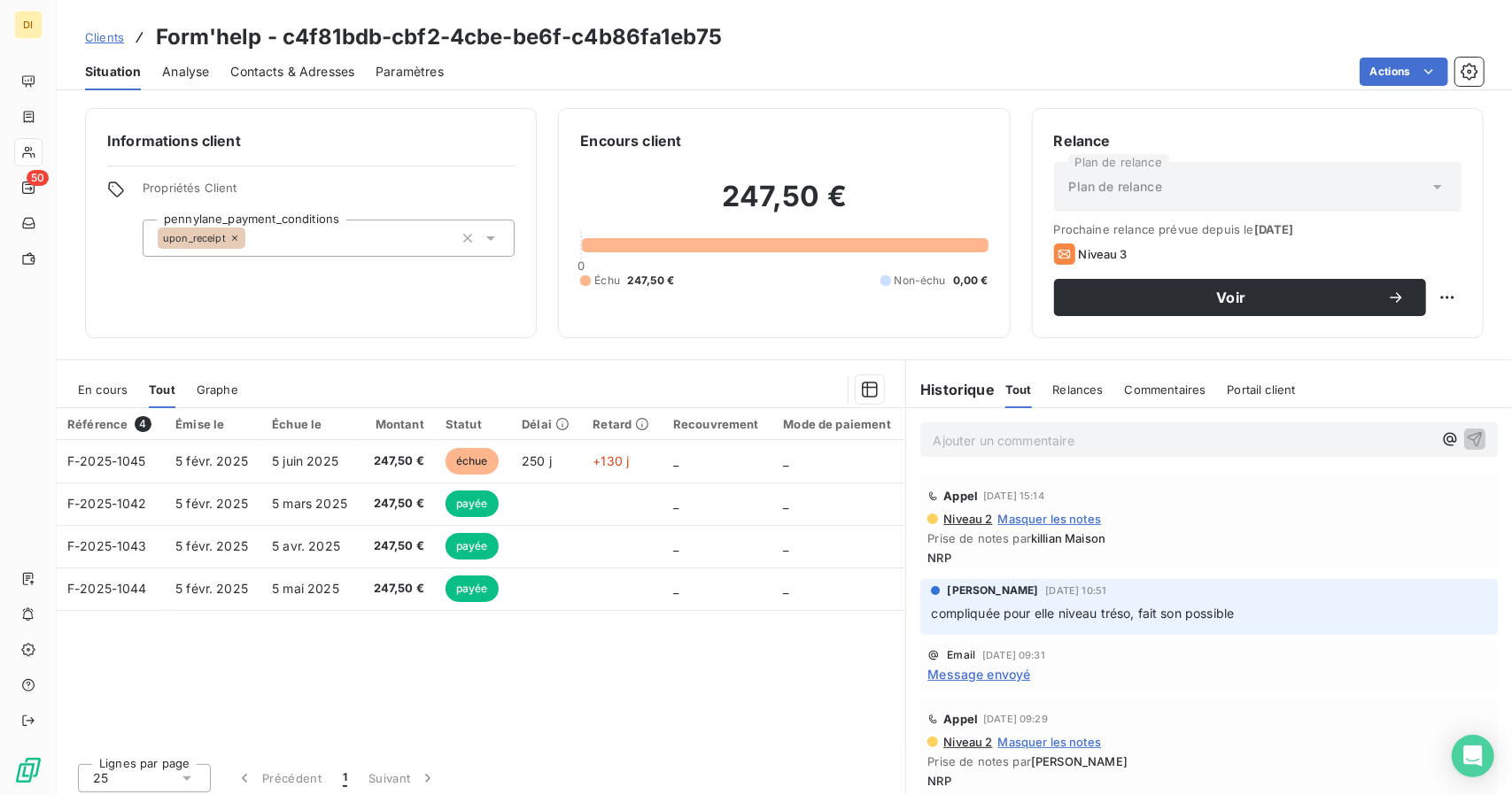
click at [1023, 438] on p "Ajouter un commentaire ﻿" at bounding box center [1182, 440] width 499 height 22
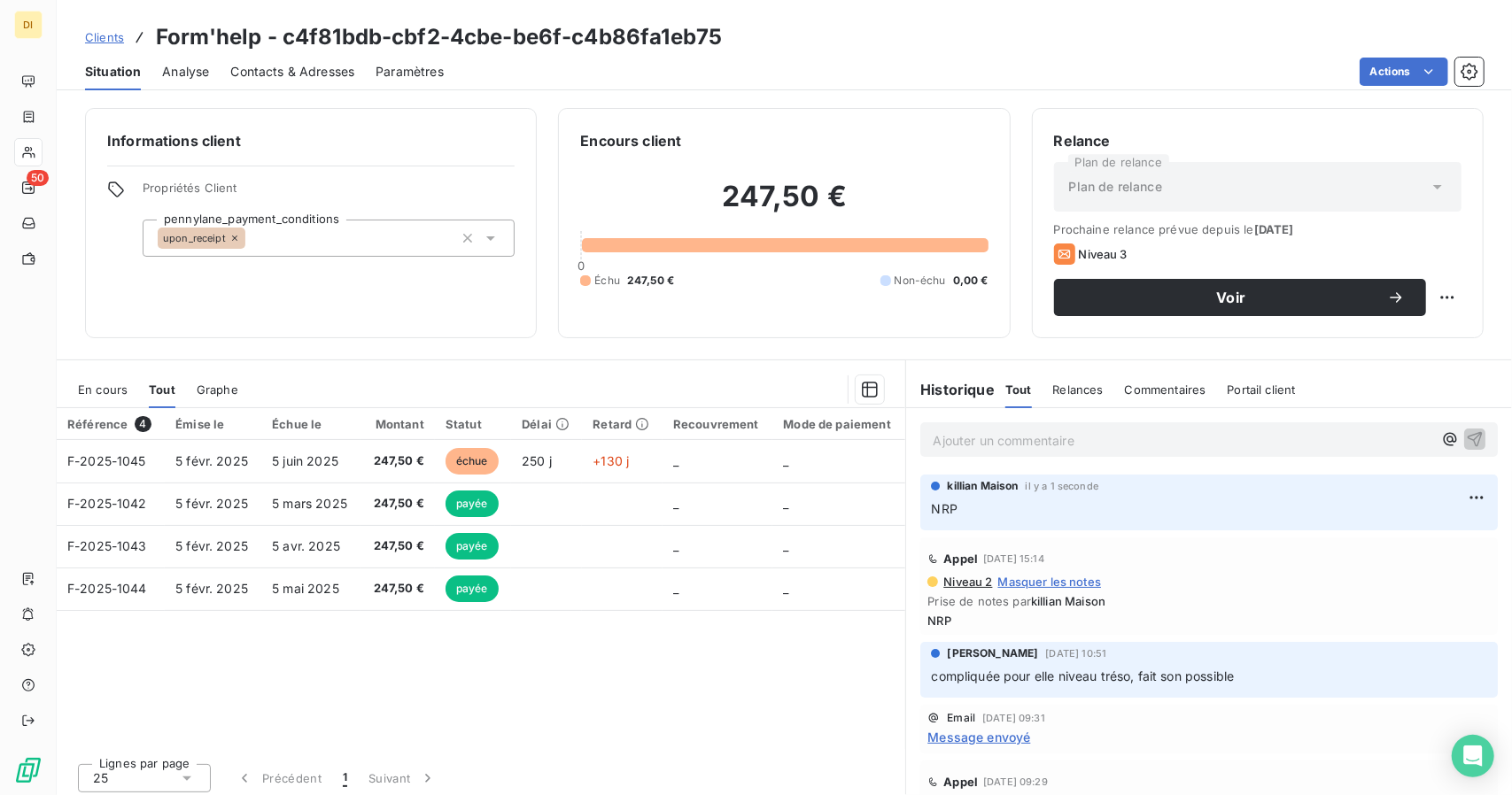
click at [107, 33] on span "Clients" at bounding box center [104, 37] width 39 height 14
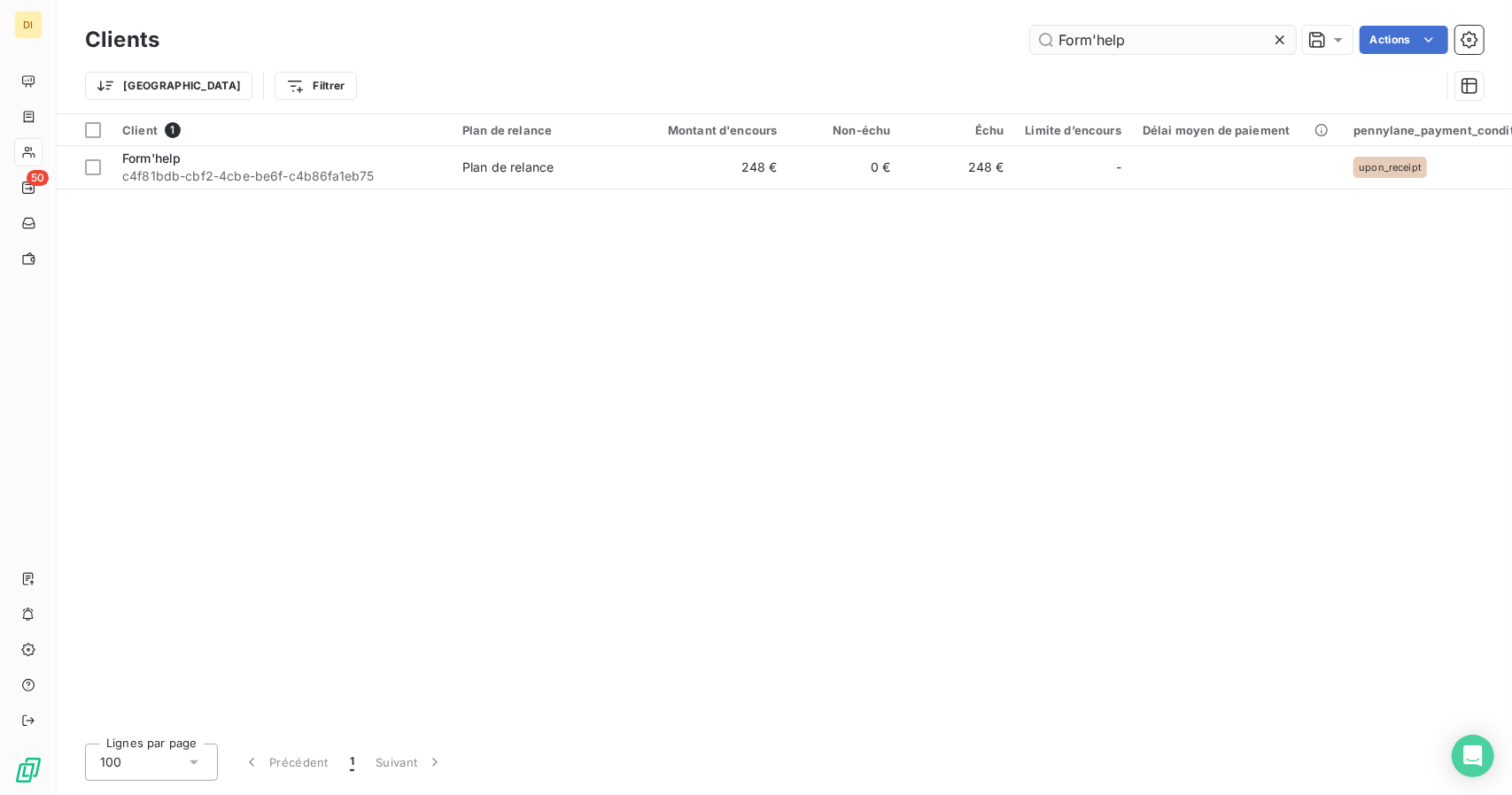
click at [1112, 37] on input "Form'help" at bounding box center [1163, 40] width 266 height 29
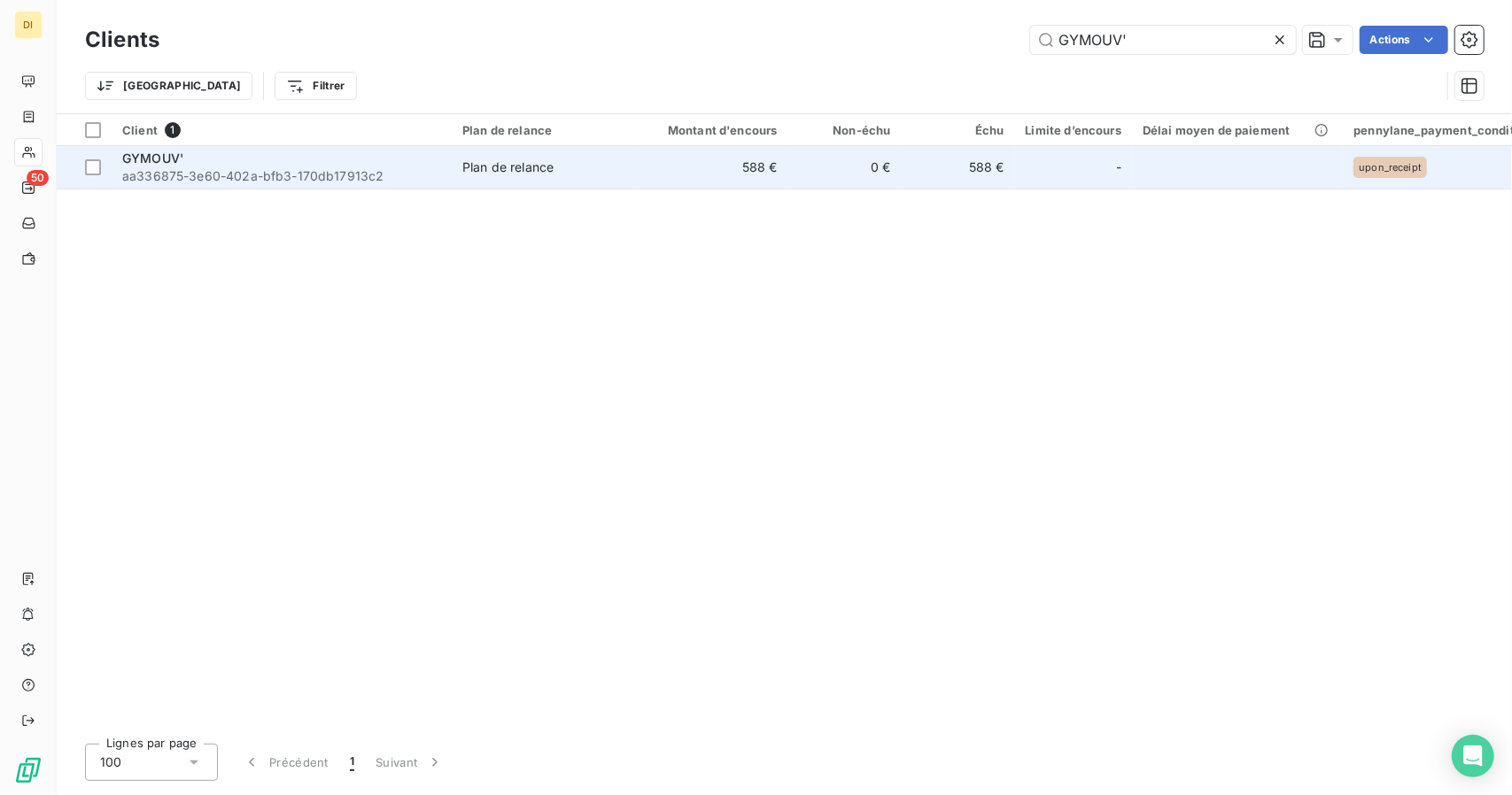
type input "GYMOUV'"
click at [660, 153] on td "588 €" at bounding box center [712, 167] width 152 height 43
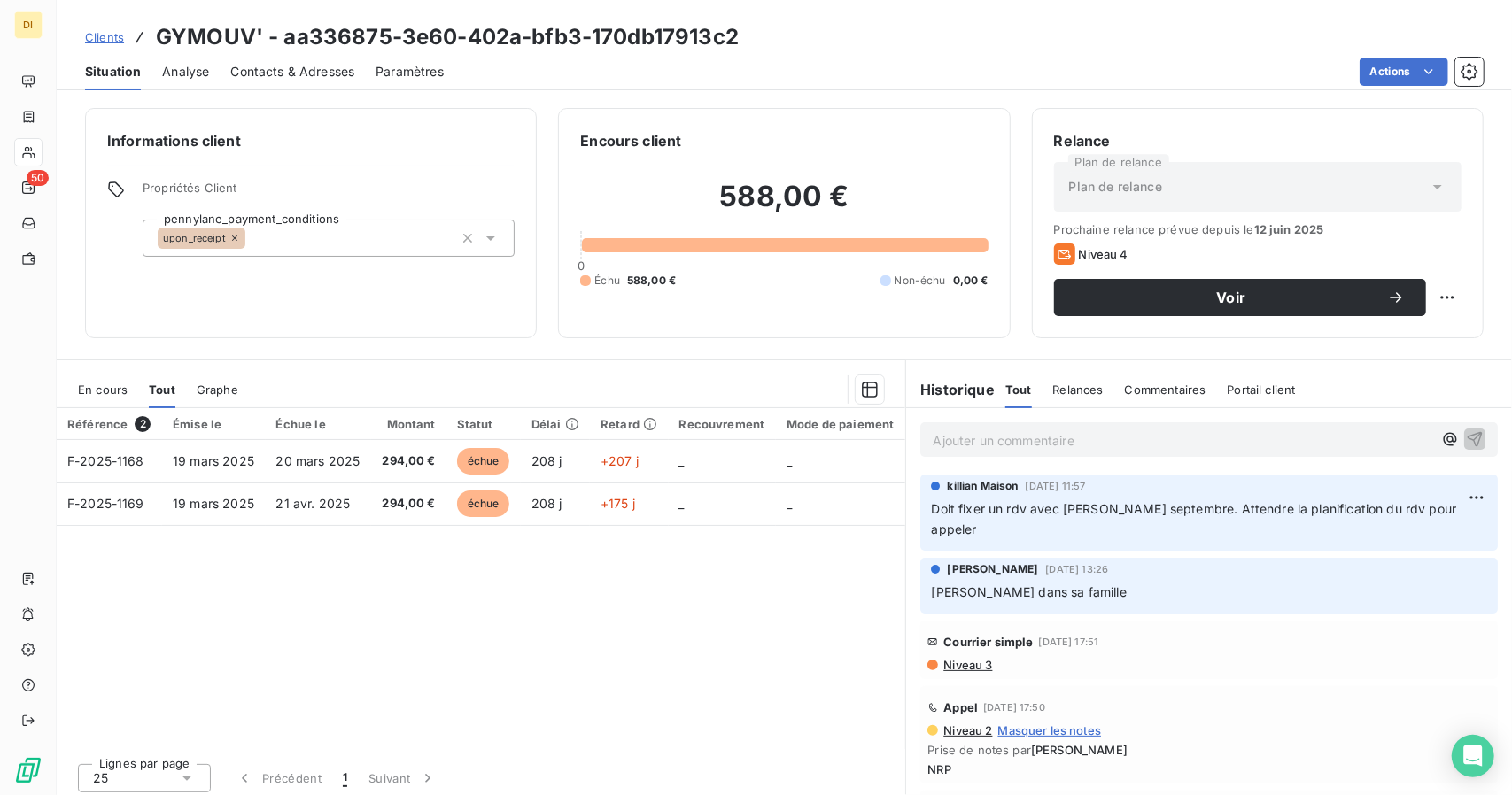
click at [107, 40] on span "Clients" at bounding box center [104, 37] width 39 height 14
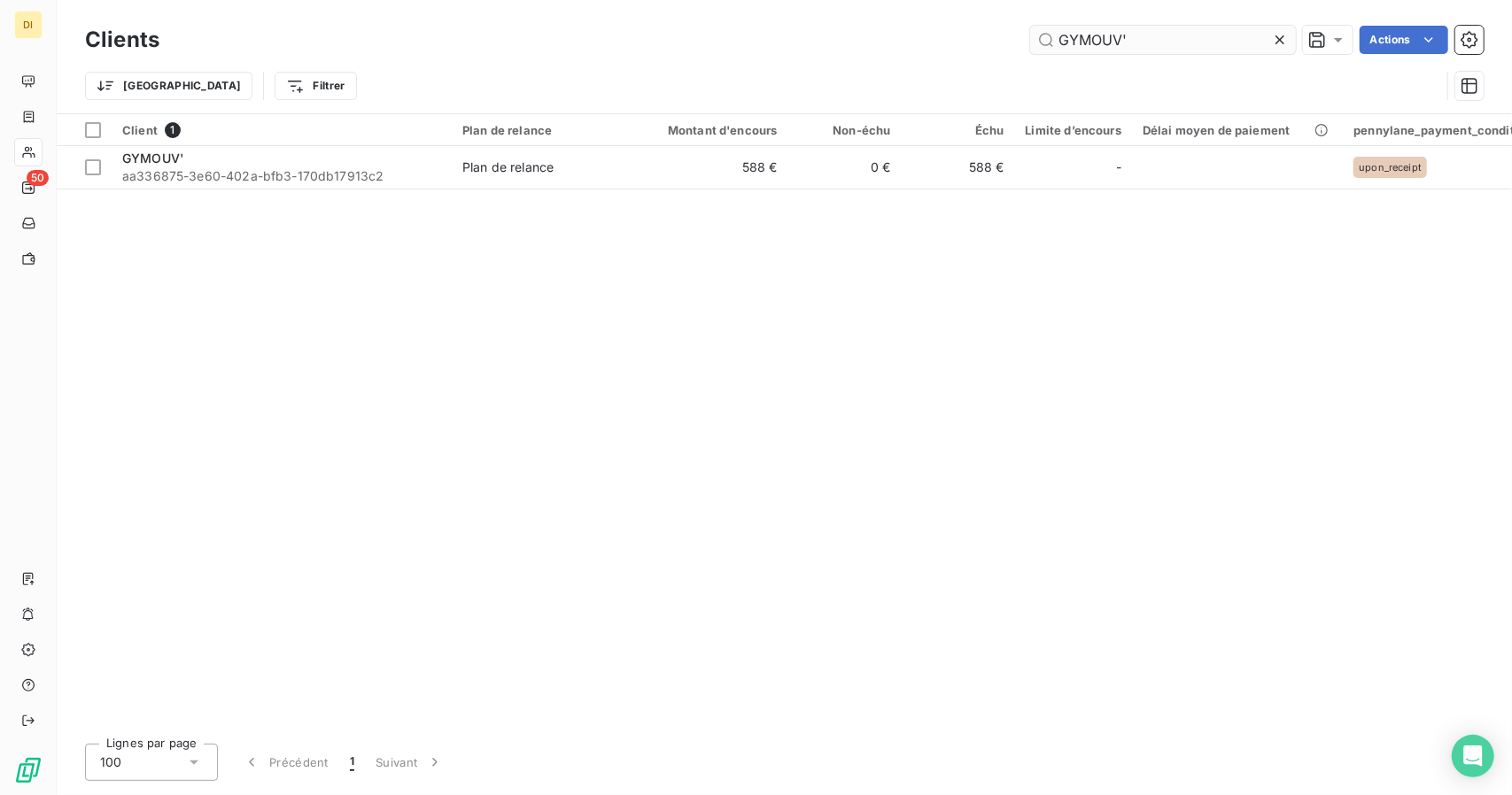
click at [1090, 41] on input "GYMOUV'" at bounding box center [1163, 40] width 266 height 29
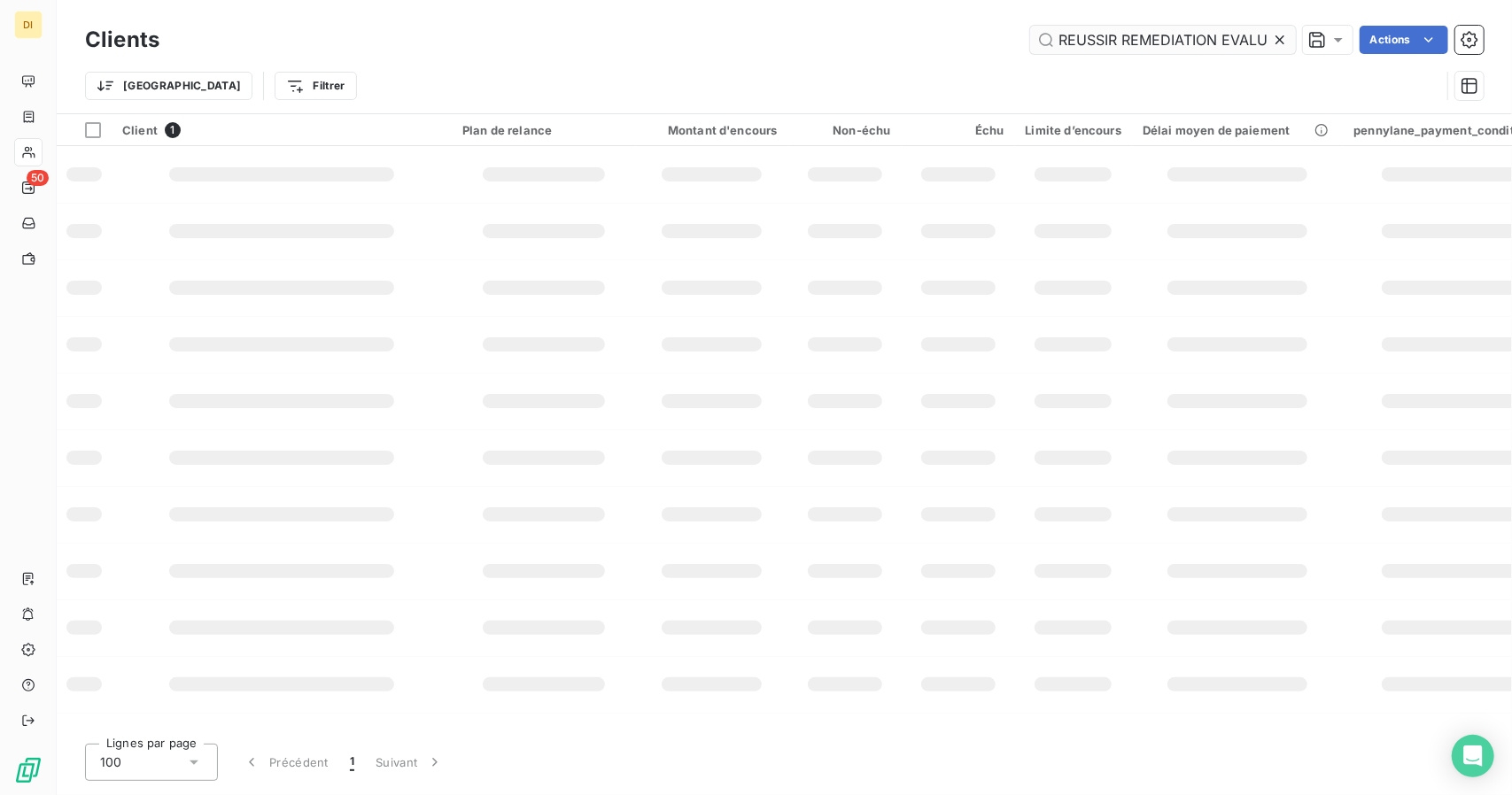
scroll to position [0, 415]
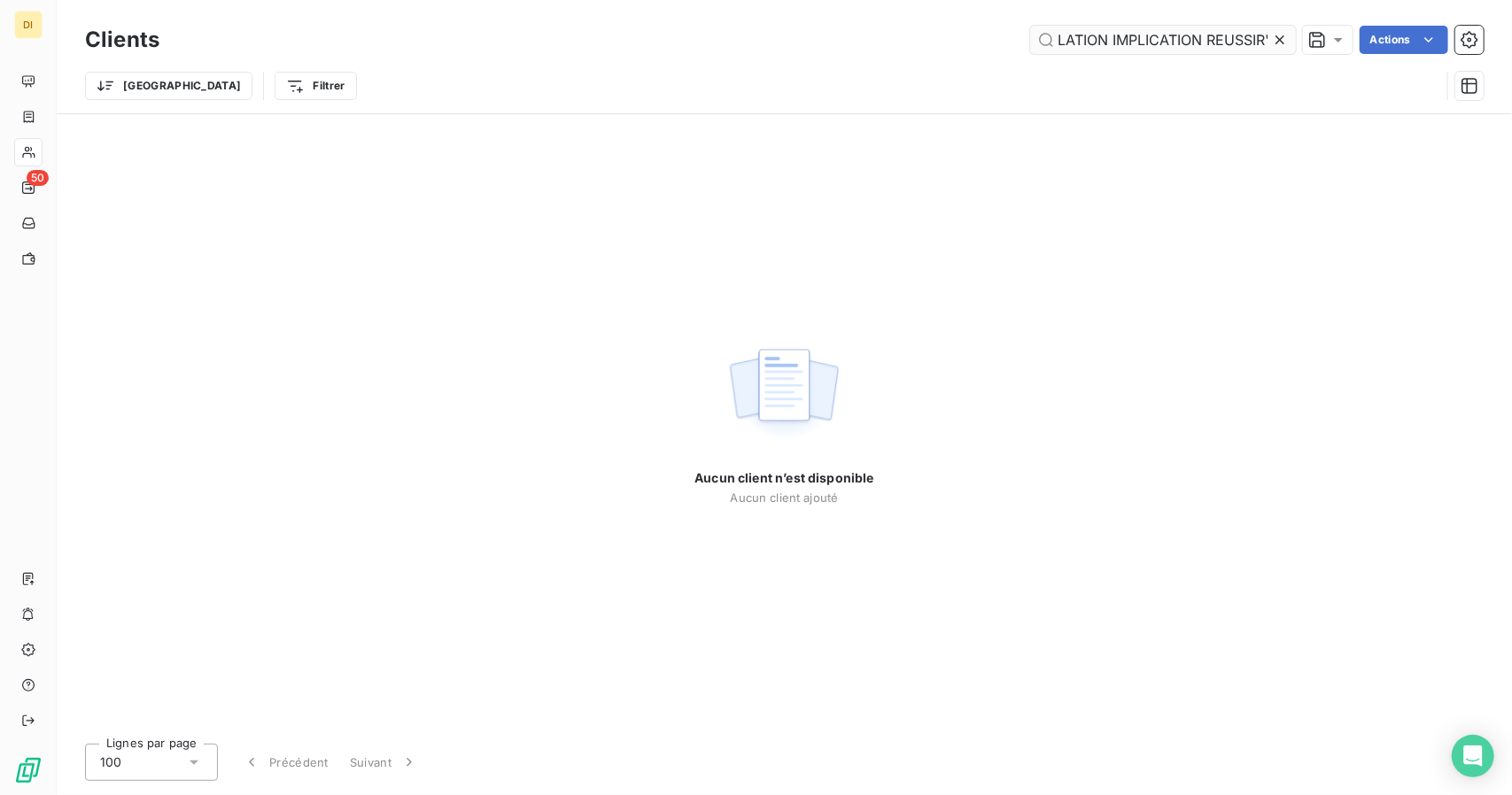
click at [1090, 41] on input "REUSSIR REMEDIATION EVALUATION UNION SERIEUX STIMULATION IMPLICATION REUSSIR'" at bounding box center [1163, 40] width 266 height 29
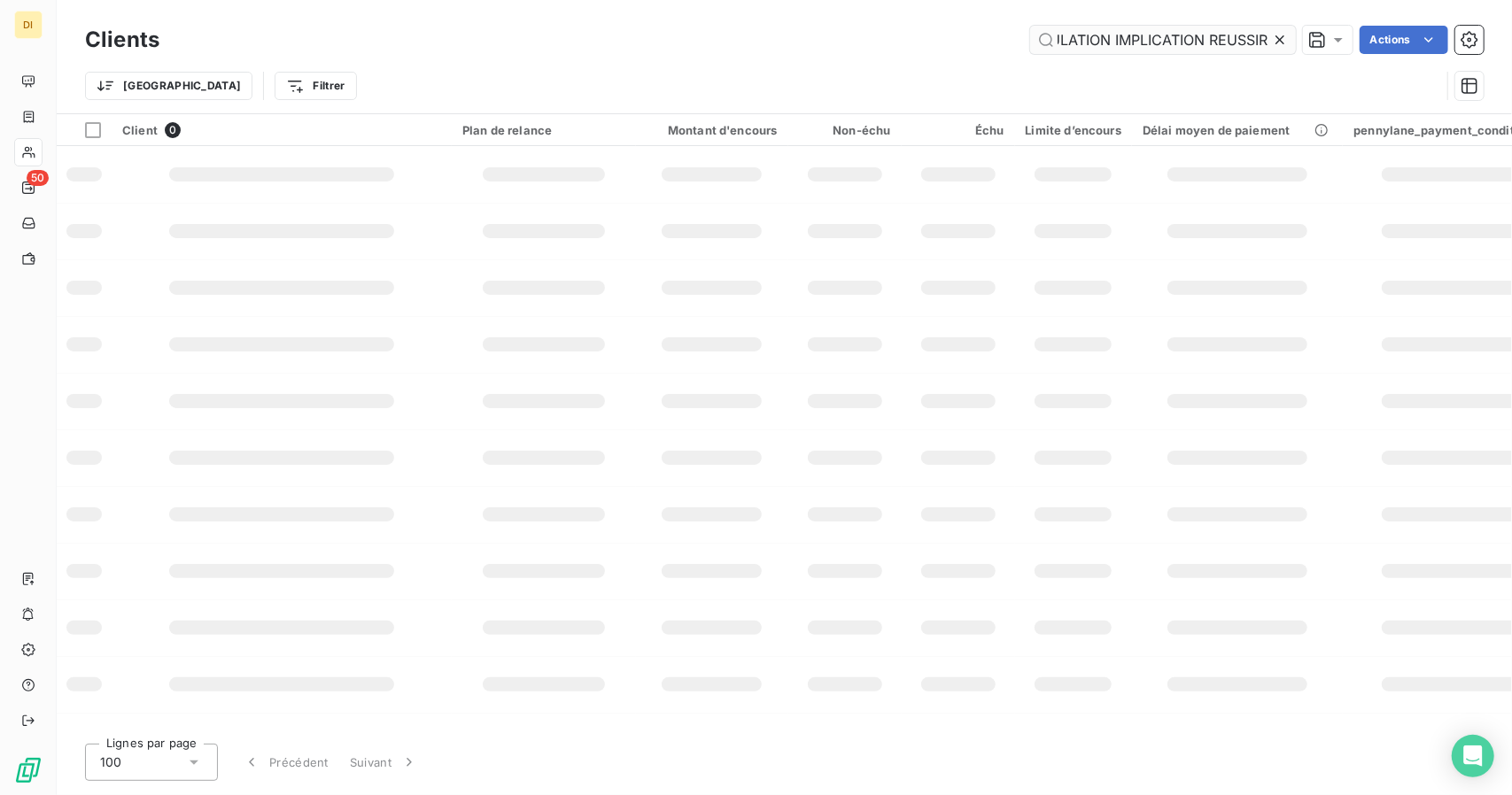
scroll to position [0, 414]
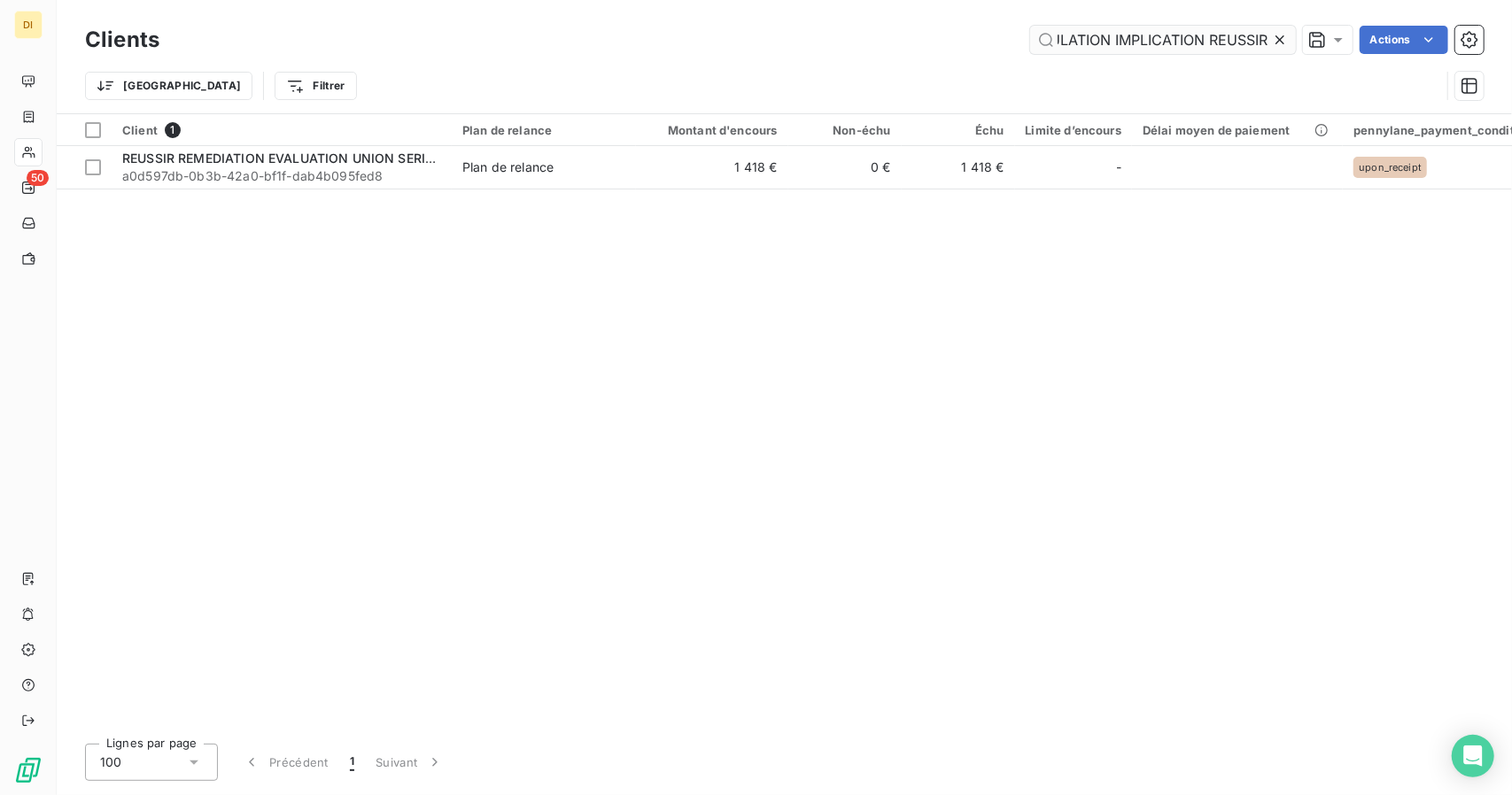
click at [1090, 41] on input "REUSSIR REMEDIATION EVALUATION UNION SERIEUX STIMULATION IMPLICATION REUSSIR" at bounding box center [1163, 40] width 266 height 29
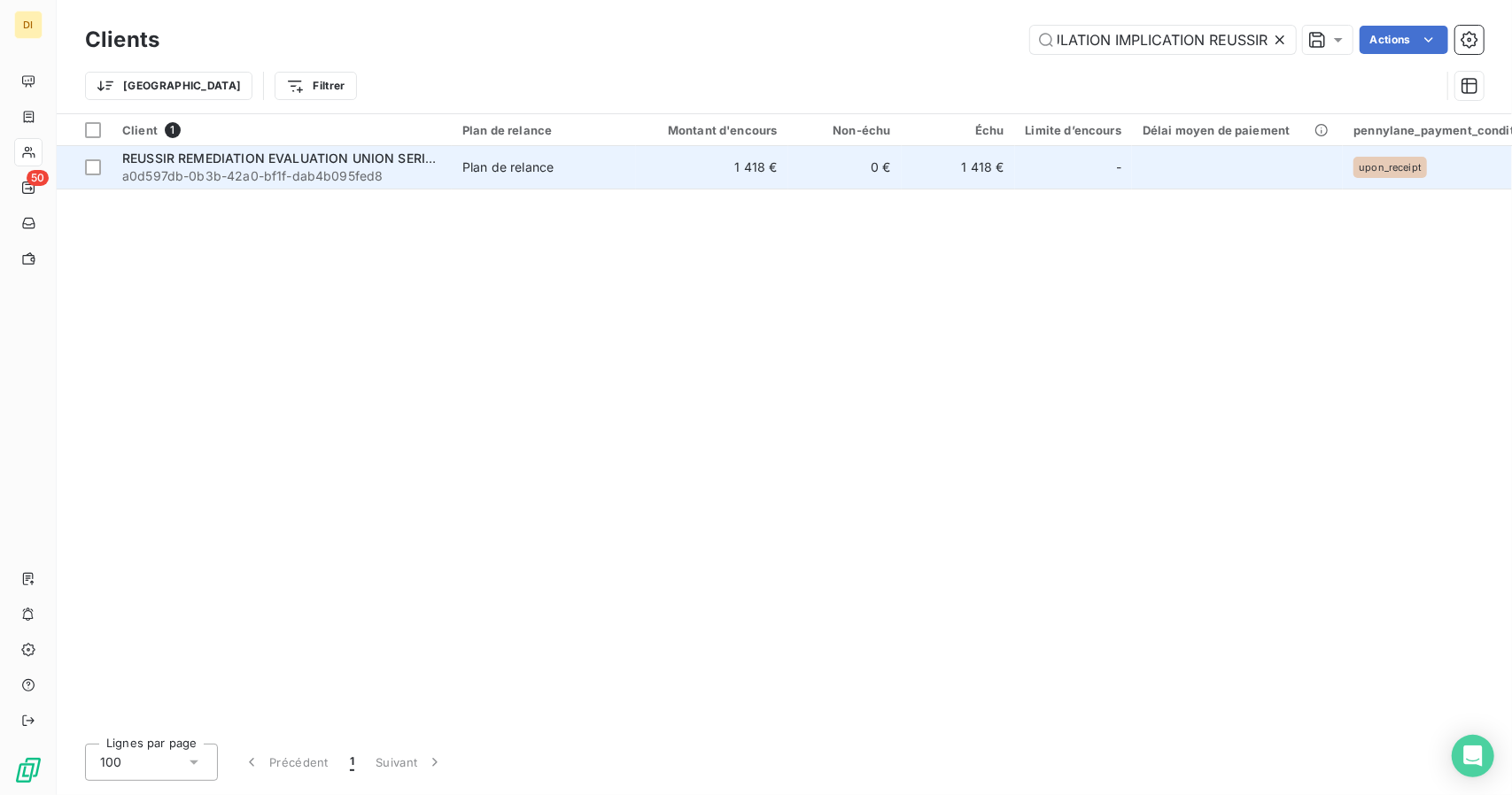
type input "REUSSIR REMEDIATION EVALUATION UNION SERIEUX STIMULATION IMPLICATION REUSSIR"
click at [932, 182] on td "1 418 €" at bounding box center [958, 167] width 114 height 43
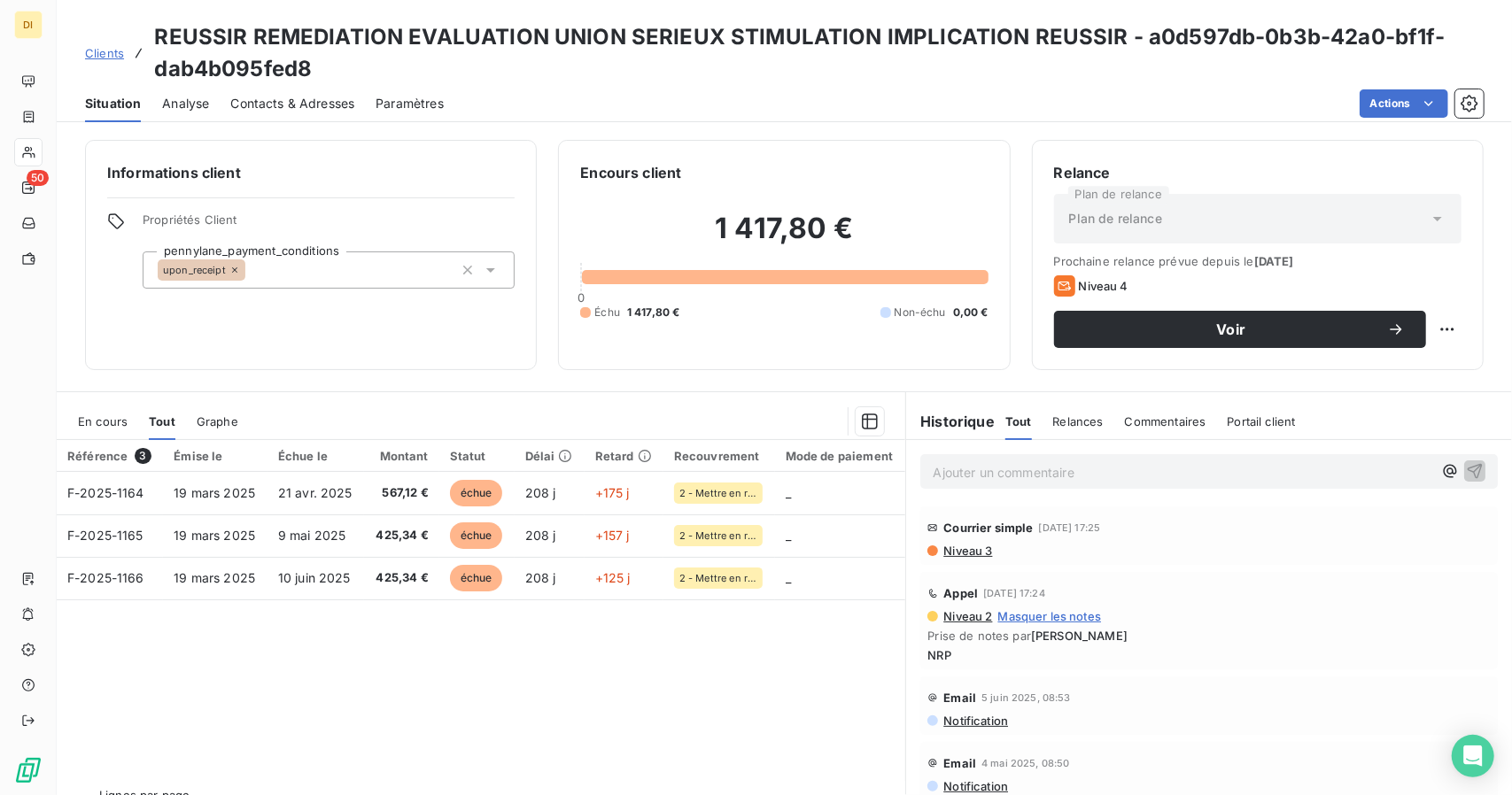
click at [115, 45] on link "Clients" at bounding box center [104, 53] width 39 height 18
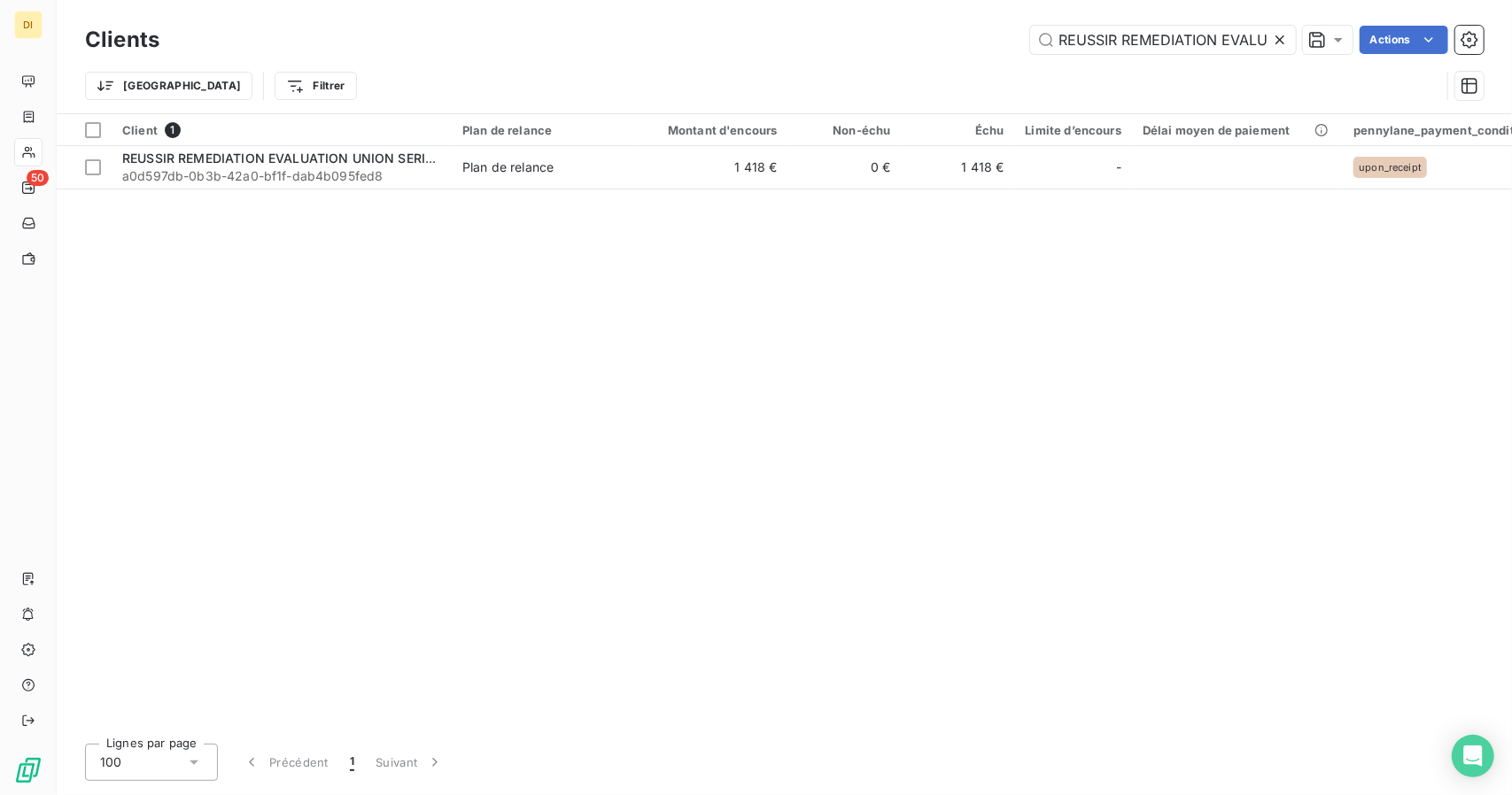
scroll to position [0, 414]
click at [1099, 36] on input "REUSSIR REMEDIATION EVALUATION UNION SERIEUX STIMULATION IMPLICATION REUSSIR" at bounding box center [1163, 40] width 266 height 29
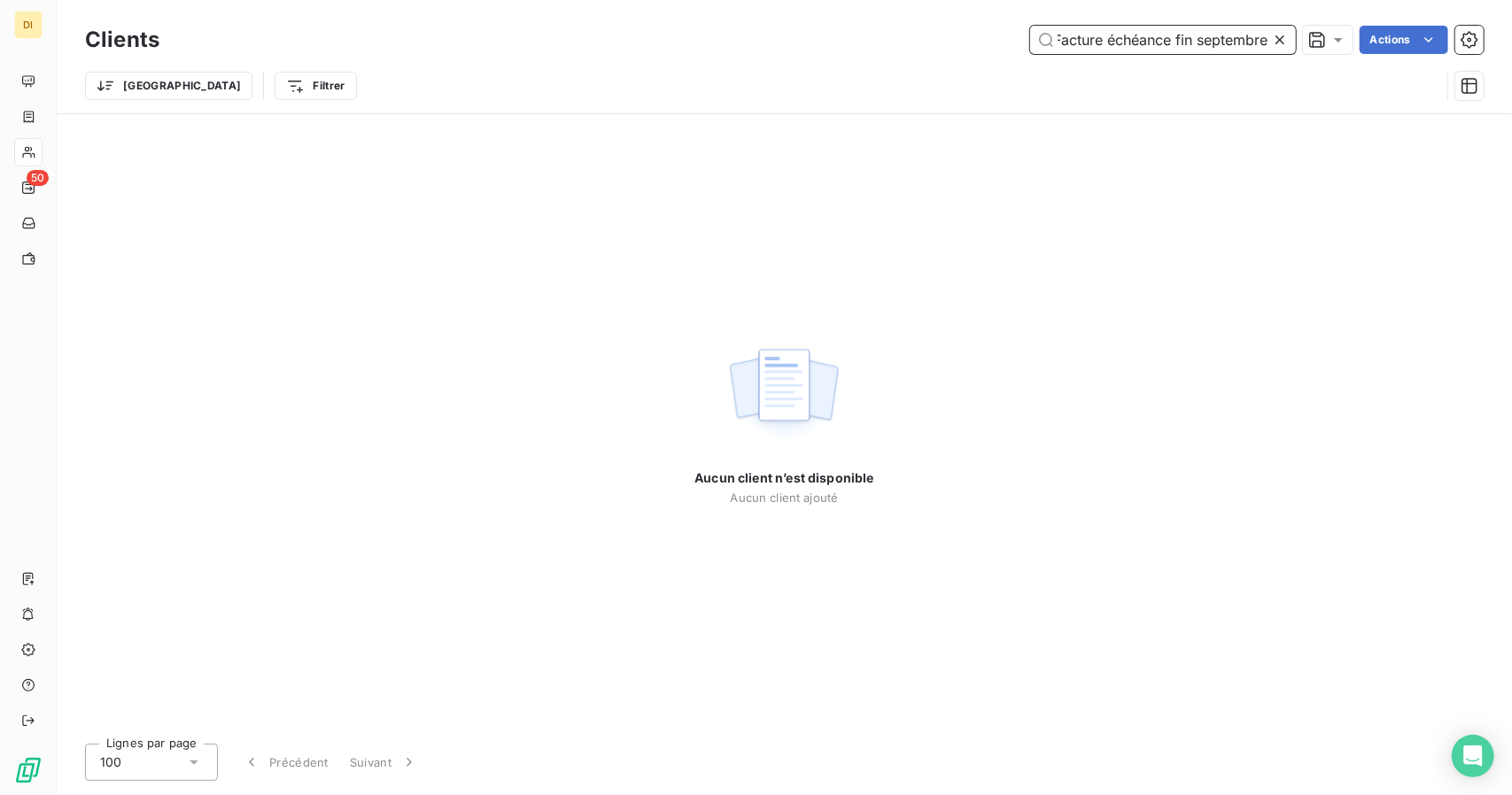
scroll to position [0, 0]
click at [1121, 50] on input "Facture échéance fin septembre" at bounding box center [1163, 40] width 266 height 29
paste input "AI MAKER"
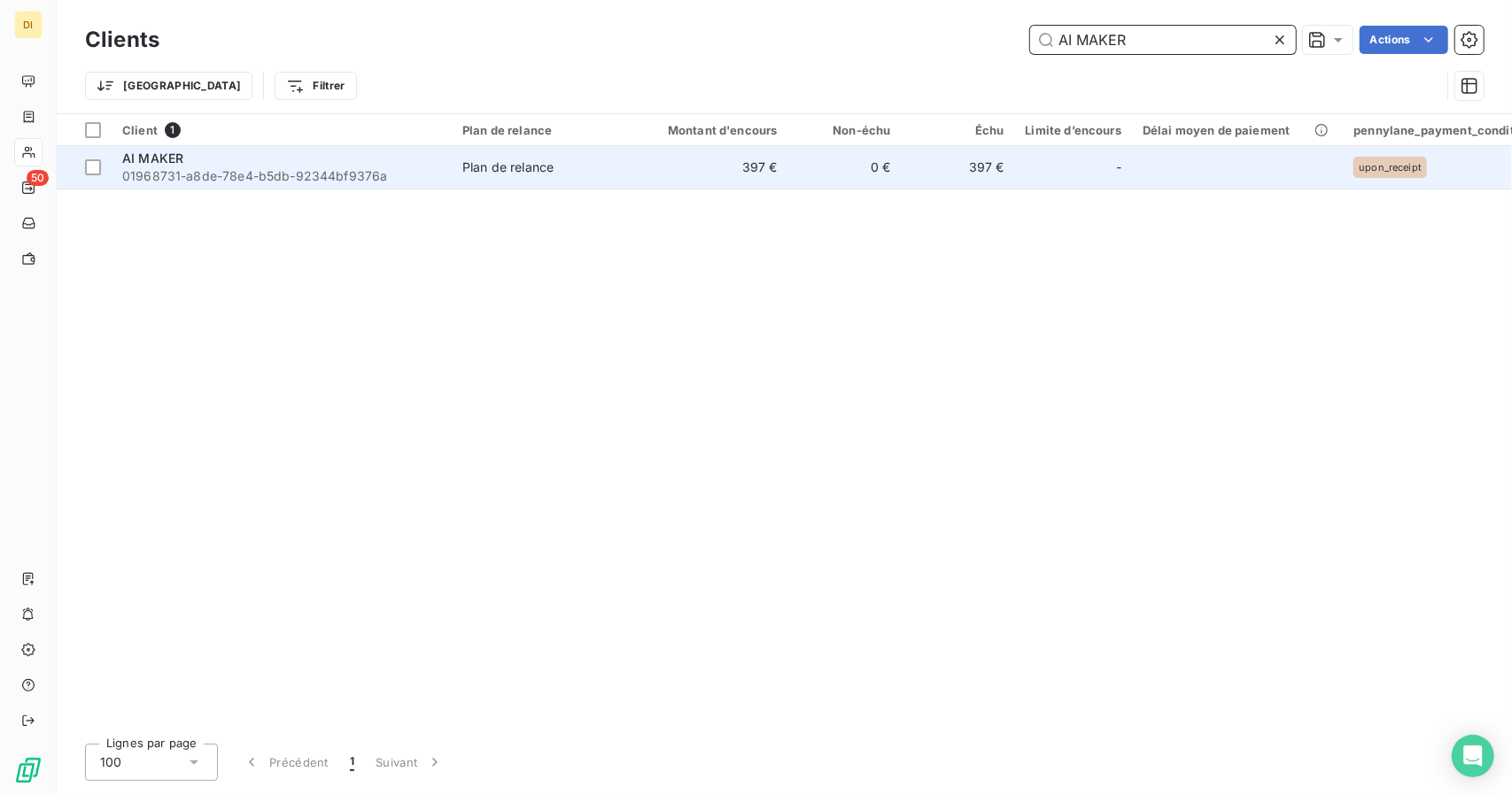
type input "AI MAKER"
click at [719, 171] on td "397 €" at bounding box center [712, 167] width 152 height 43
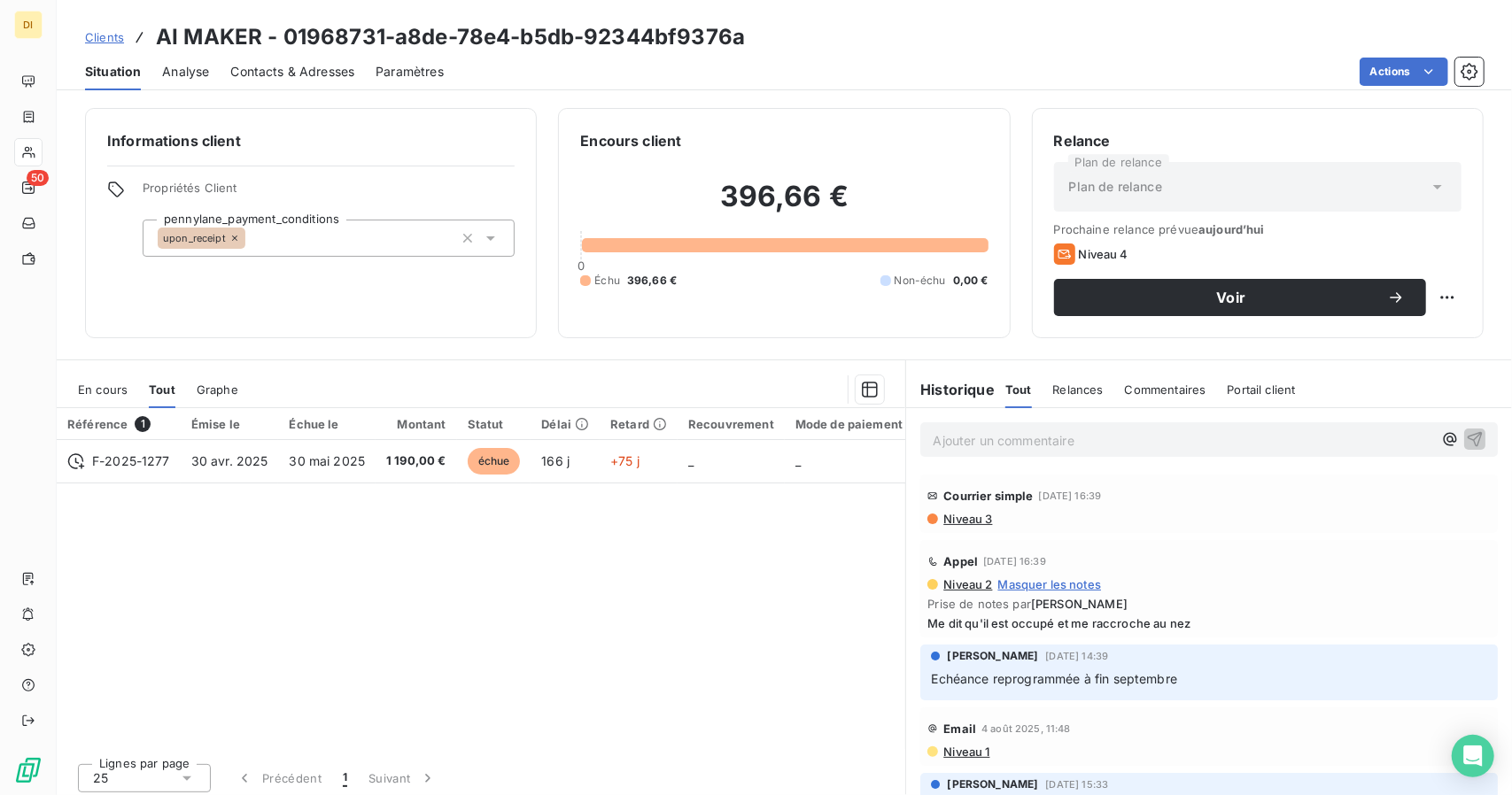
click at [106, 44] on span "Clients" at bounding box center [104, 37] width 39 height 14
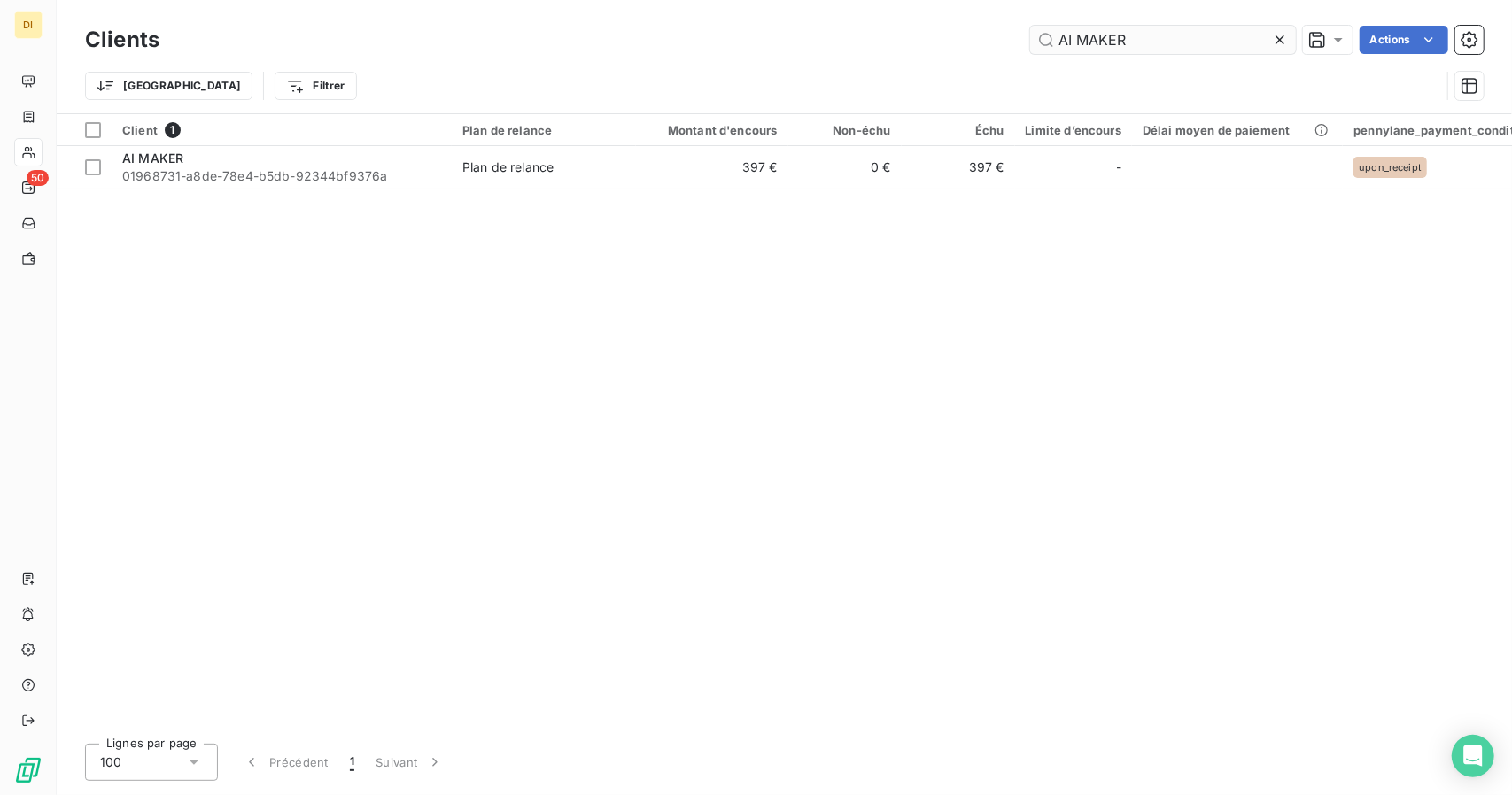
click at [1083, 35] on input "AI MAKER" at bounding box center [1163, 40] width 266 height 29
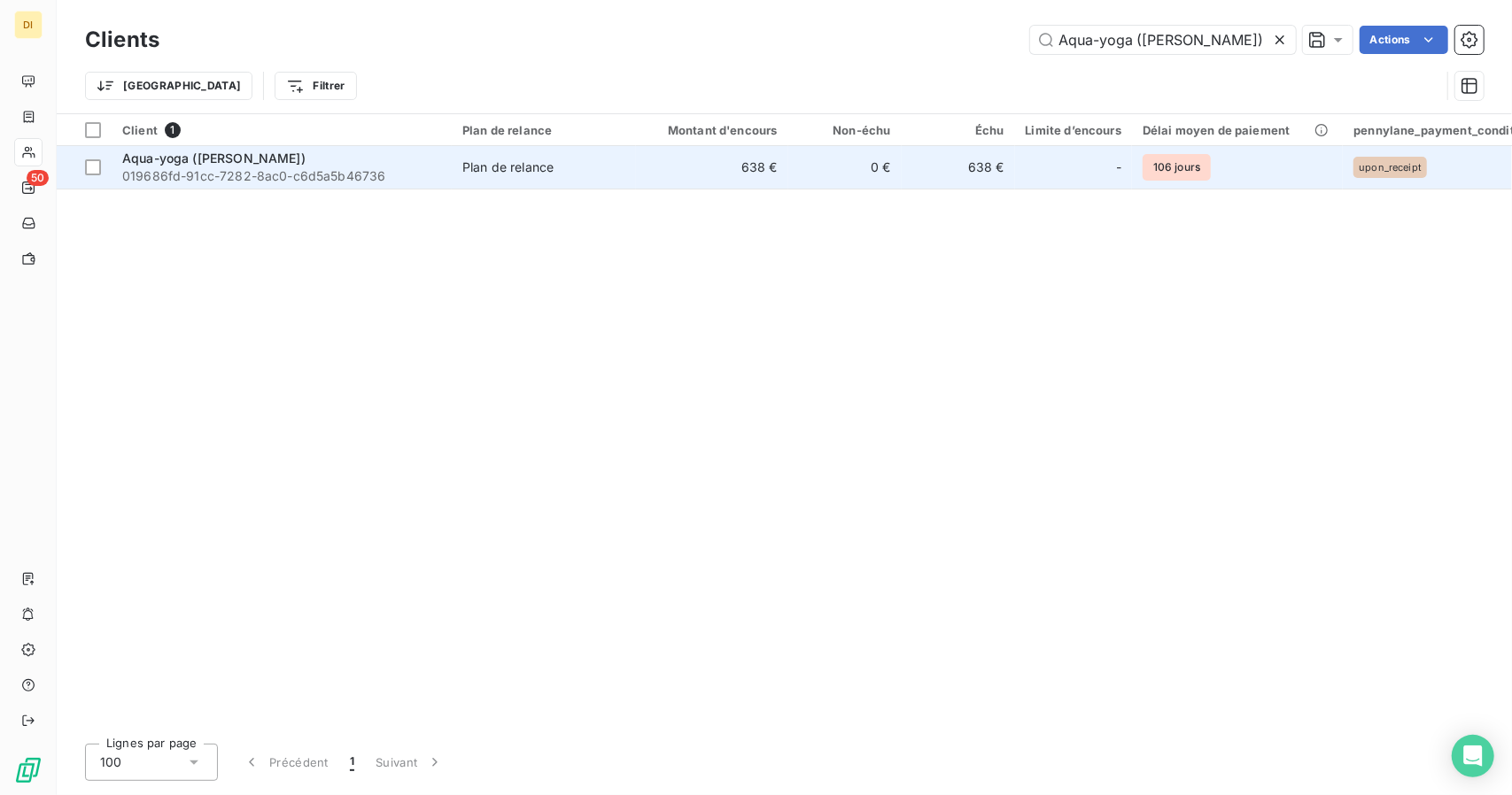
type input "Aqua-yoga ([PERSON_NAME])"
click at [895, 155] on td "0 €" at bounding box center [845, 167] width 114 height 43
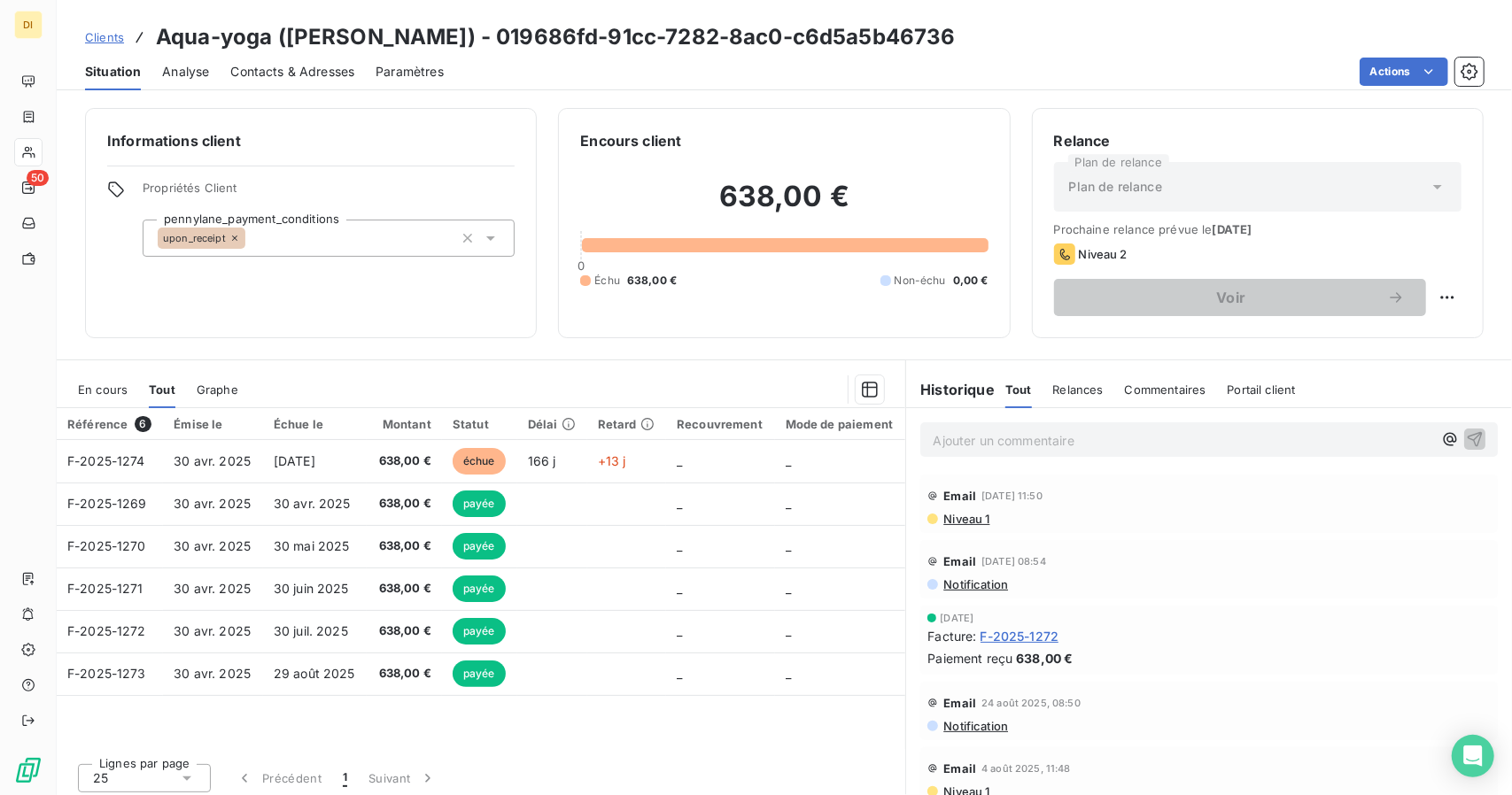
click at [293, 70] on span "Contacts & Adresses" at bounding box center [292, 72] width 124 height 18
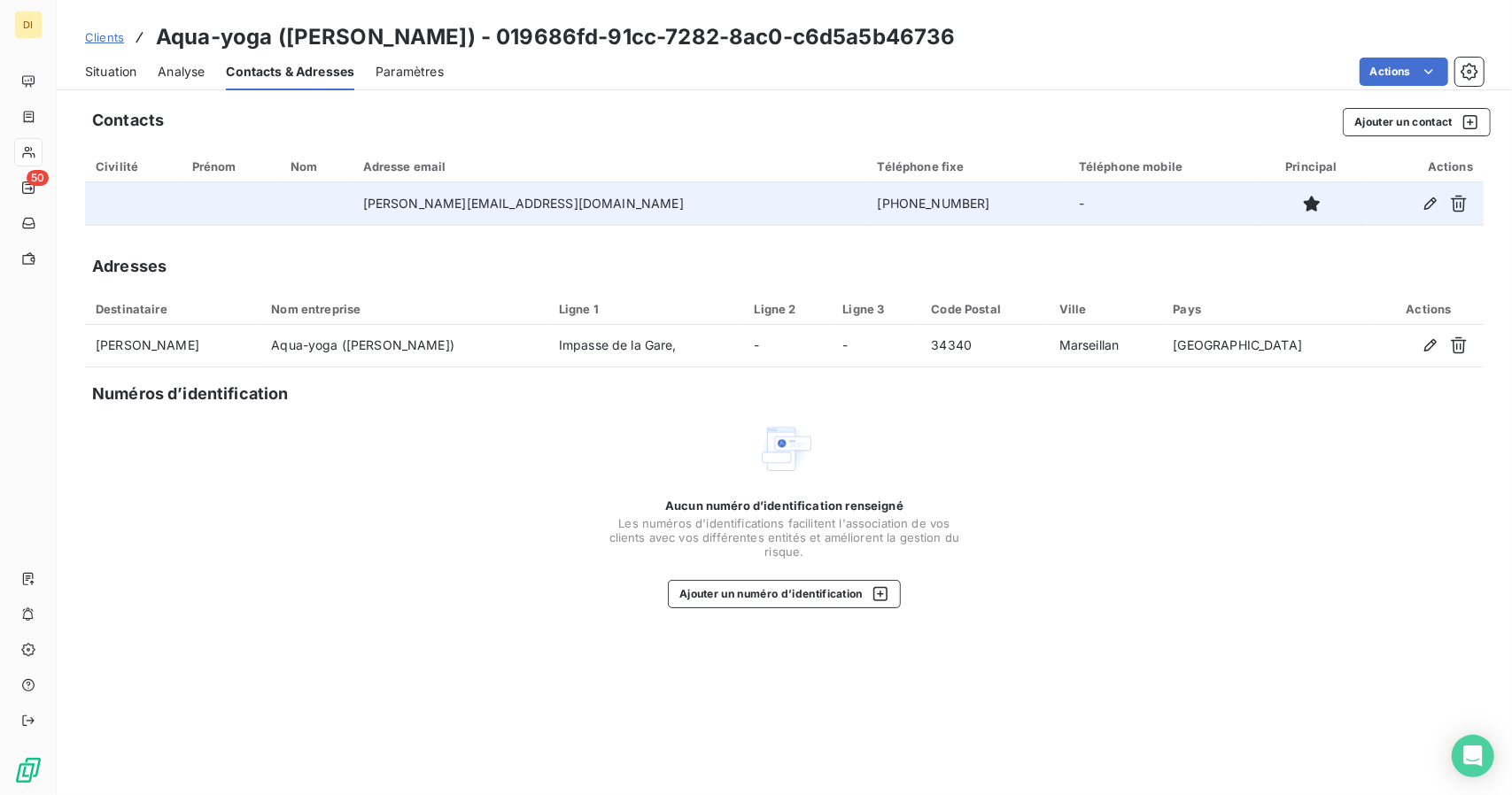
click at [867, 212] on td "[PHONE_NUMBER]" at bounding box center [967, 204] width 201 height 43
copy td "[PHONE_NUMBER]"
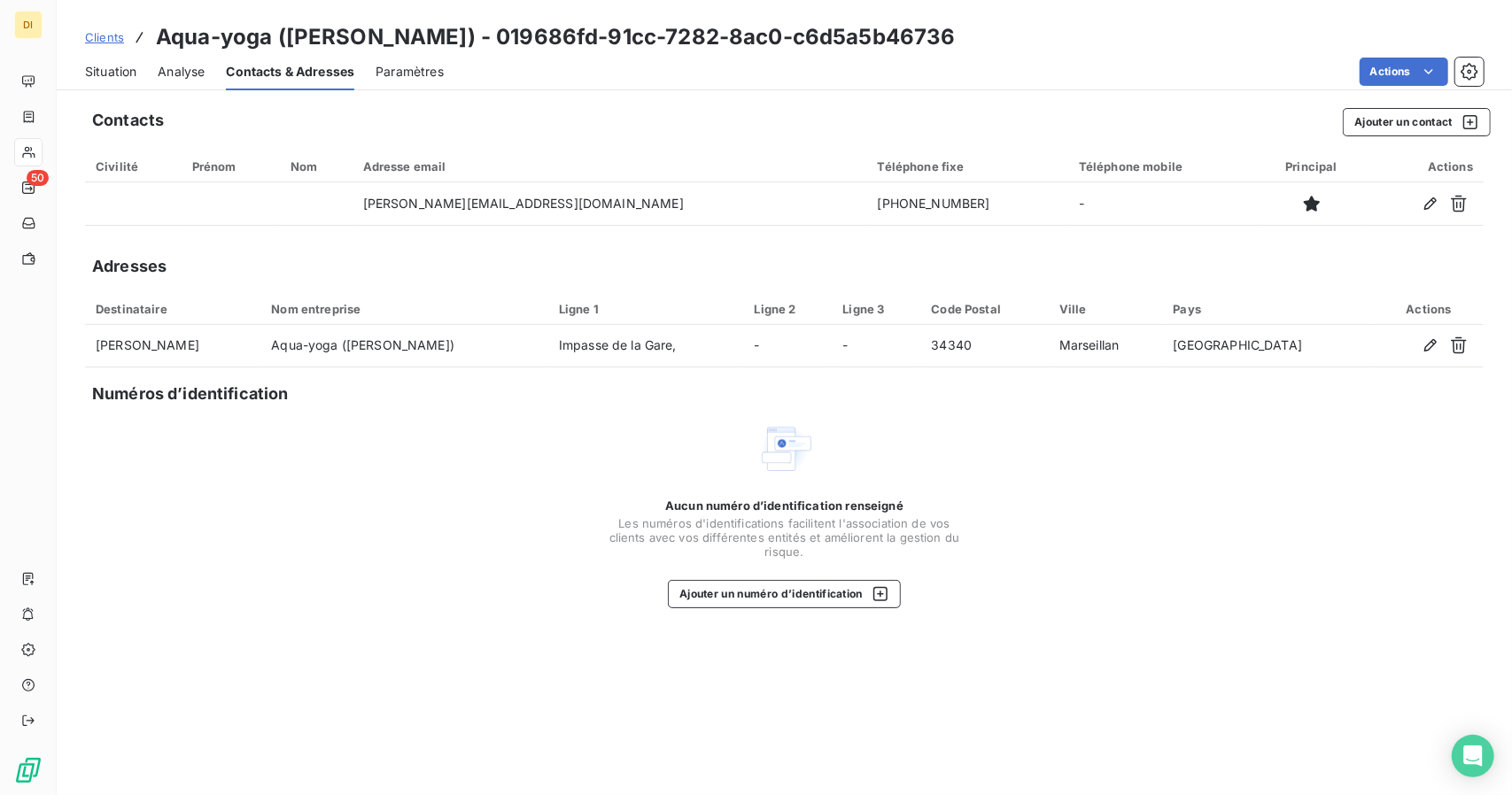
click at [1175, 90] on div "Clients Aqua-yoga ([PERSON_NAME]) - 019686fd-91cc-7282-8ac0-c6d5a5b46736 Situat…" at bounding box center [784, 398] width 1456 height 795
click at [140, 76] on div "Situation Analyse Contacts & Adresses Paramètres Actions" at bounding box center [784, 72] width 1456 height 38
click at [157, 75] on div "Situation Analyse Contacts & Adresses Paramètres Actions" at bounding box center [784, 72] width 1456 height 38
click at [105, 59] on div "Situation" at bounding box center [111, 72] width 51 height 38
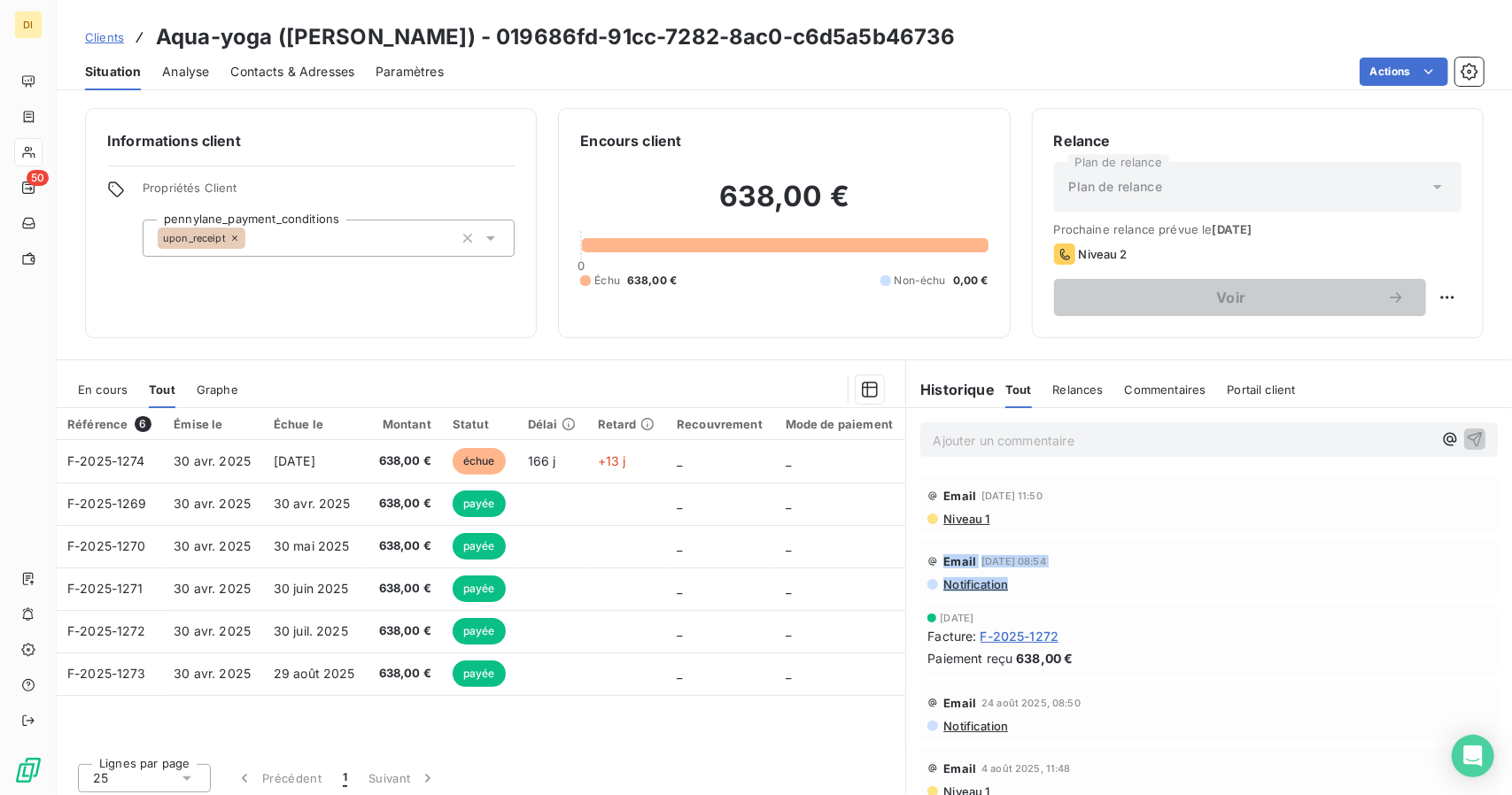
drag, startPoint x: 1027, startPoint y: 587, endPoint x: 931, endPoint y: 551, distance: 102.5
click at [931, 551] on div "Email [DATE] 08:54 Notification" at bounding box center [1209, 570] width 564 height 44
click at [703, 373] on div "En cours Tout Graphe" at bounding box center [481, 390] width 848 height 38
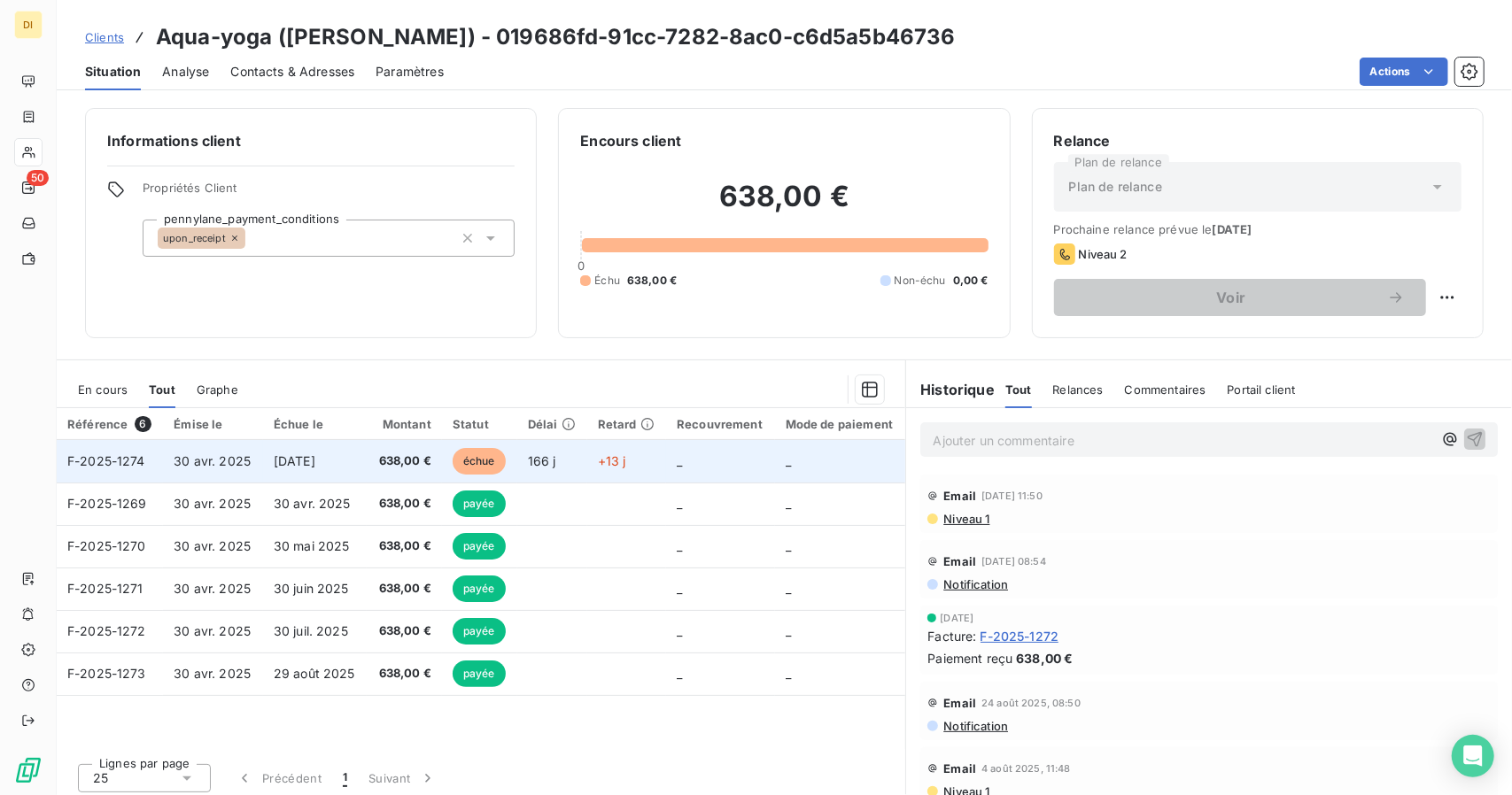
click at [608, 467] on span "+13 j" at bounding box center [612, 461] width 29 height 15
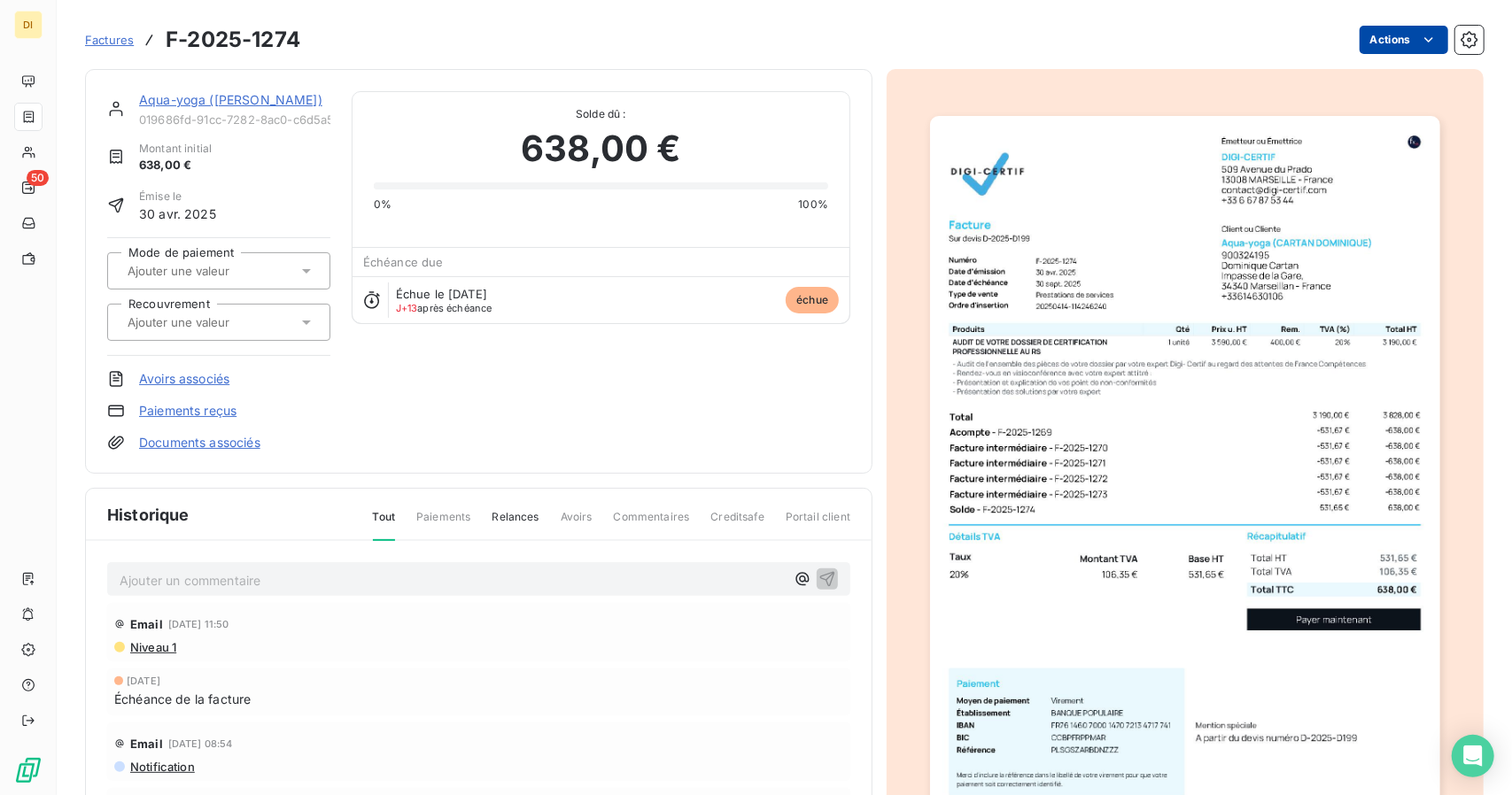
click at [1363, 36] on html "DI 50 Factures F-2025-1274 Actions Aqua-yoga ([PERSON_NAME]) 019686fd-91cc-7282…" at bounding box center [756, 398] width 1512 height 795
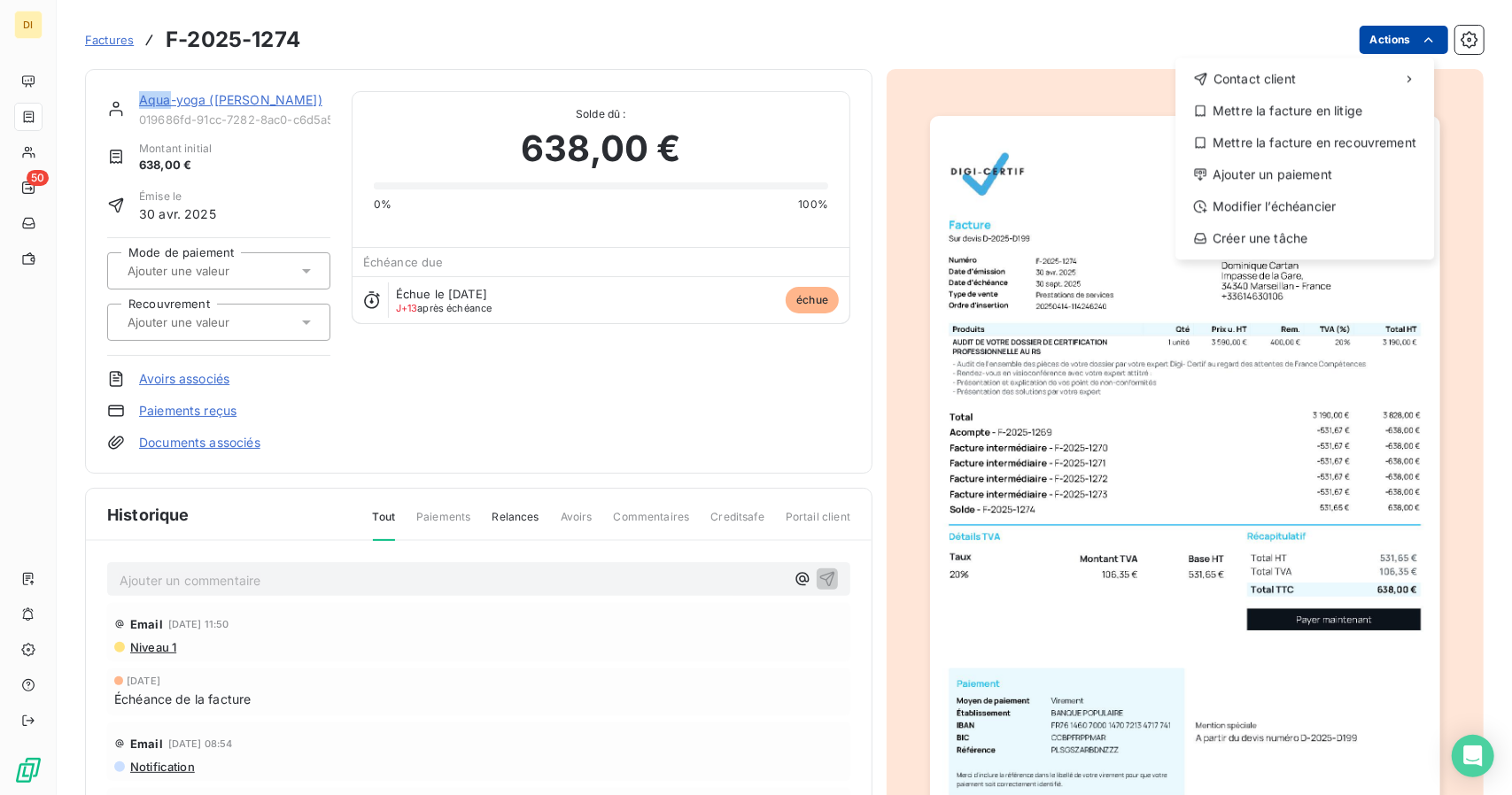
click at [1363, 36] on html "DI 50 Factures F-2025-1274 Actions Contact client Mettre la facture en litige M…" at bounding box center [756, 398] width 1512 height 795
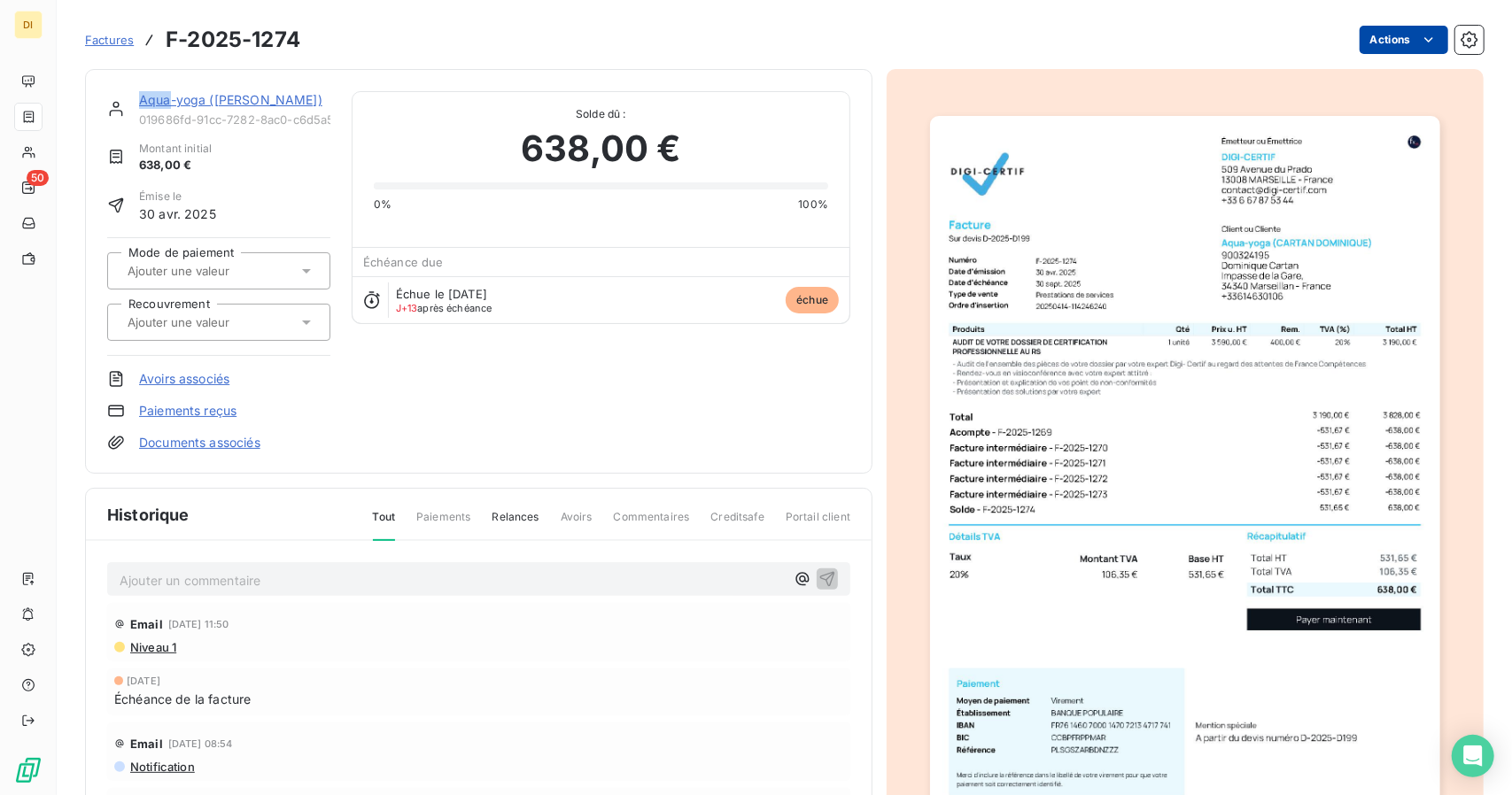
click at [1363, 36] on html "DI 50 Factures F-2025-1274 Actions Aqua-yoga ([PERSON_NAME]) 019686fd-91cc-7282…" at bounding box center [756, 398] width 1512 height 795
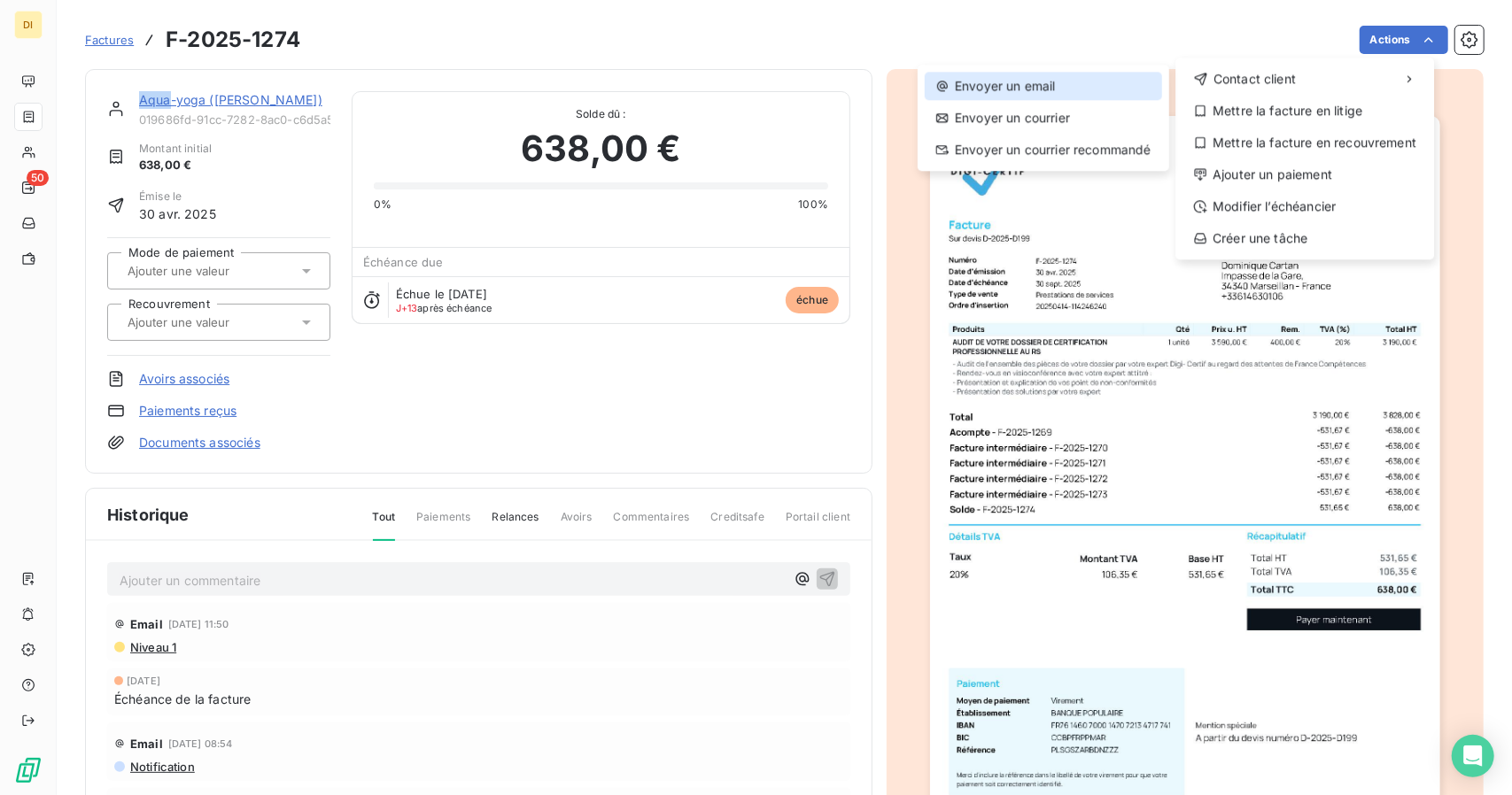
click at [1101, 92] on div "Envoyer un email" at bounding box center [1043, 86] width 237 height 29
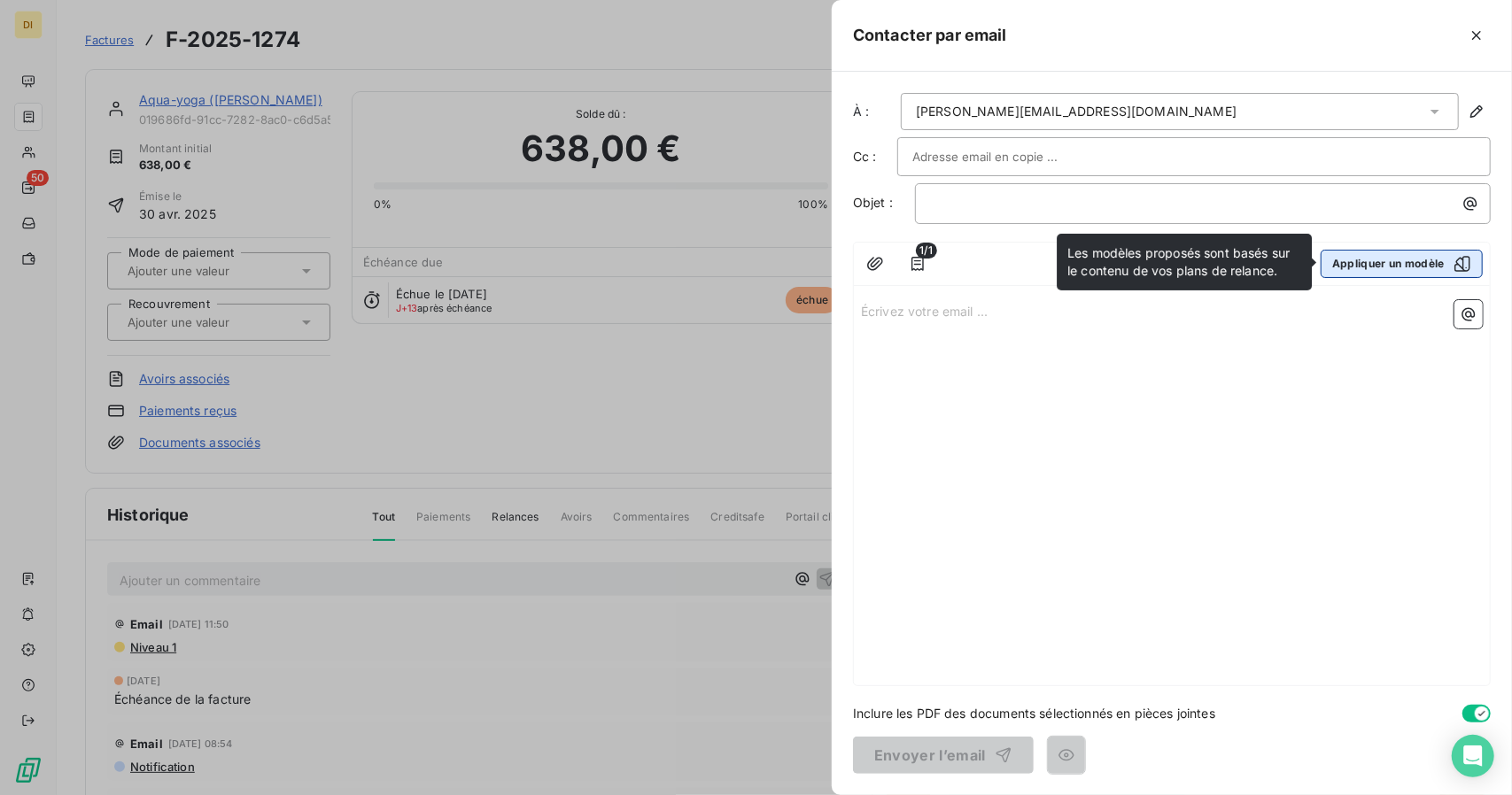
click at [1395, 260] on button "Appliquer un modèle" at bounding box center [1402, 264] width 162 height 29
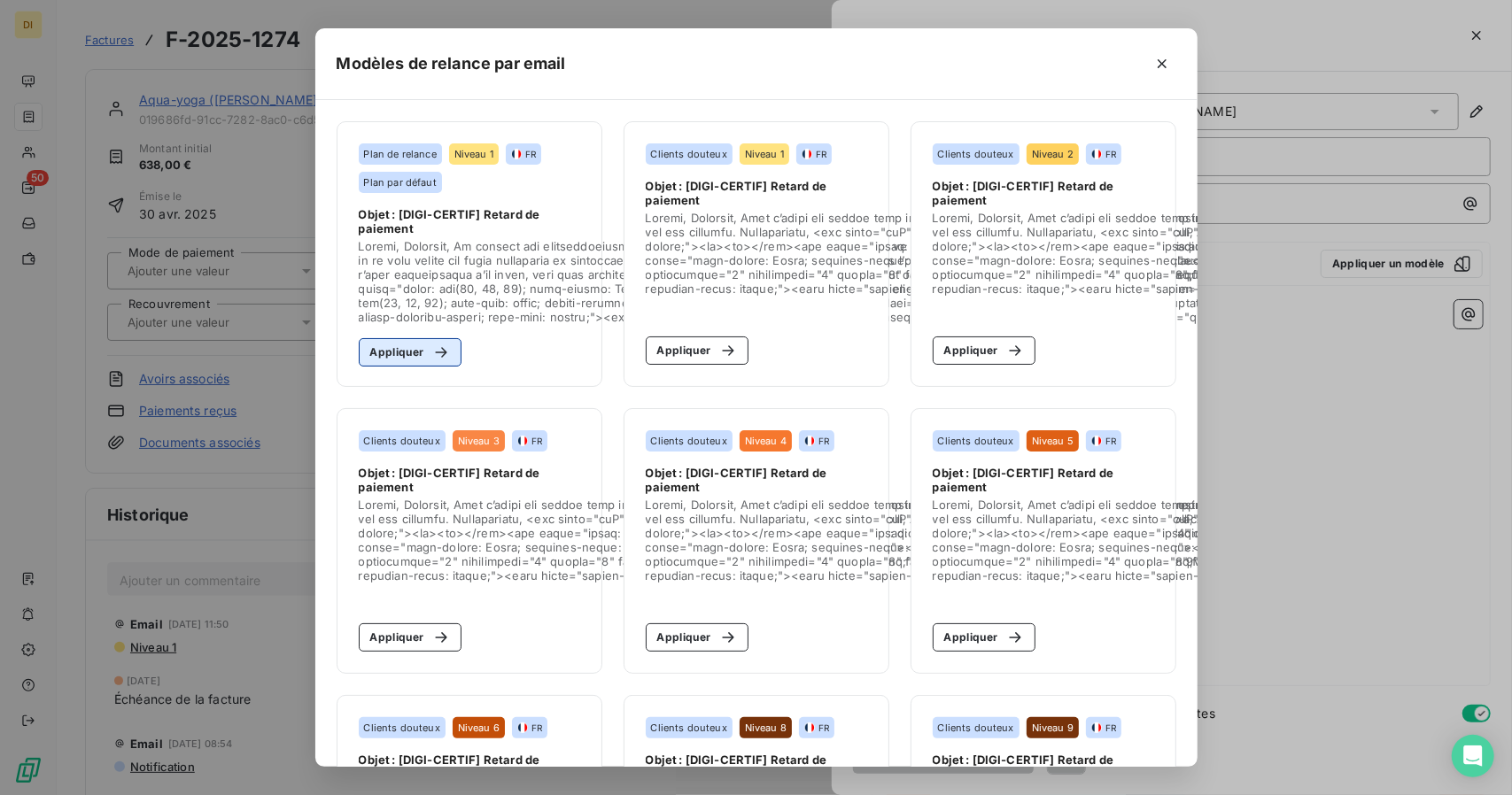
click at [400, 352] on button "Appliquer" at bounding box center [410, 352] width 104 height 29
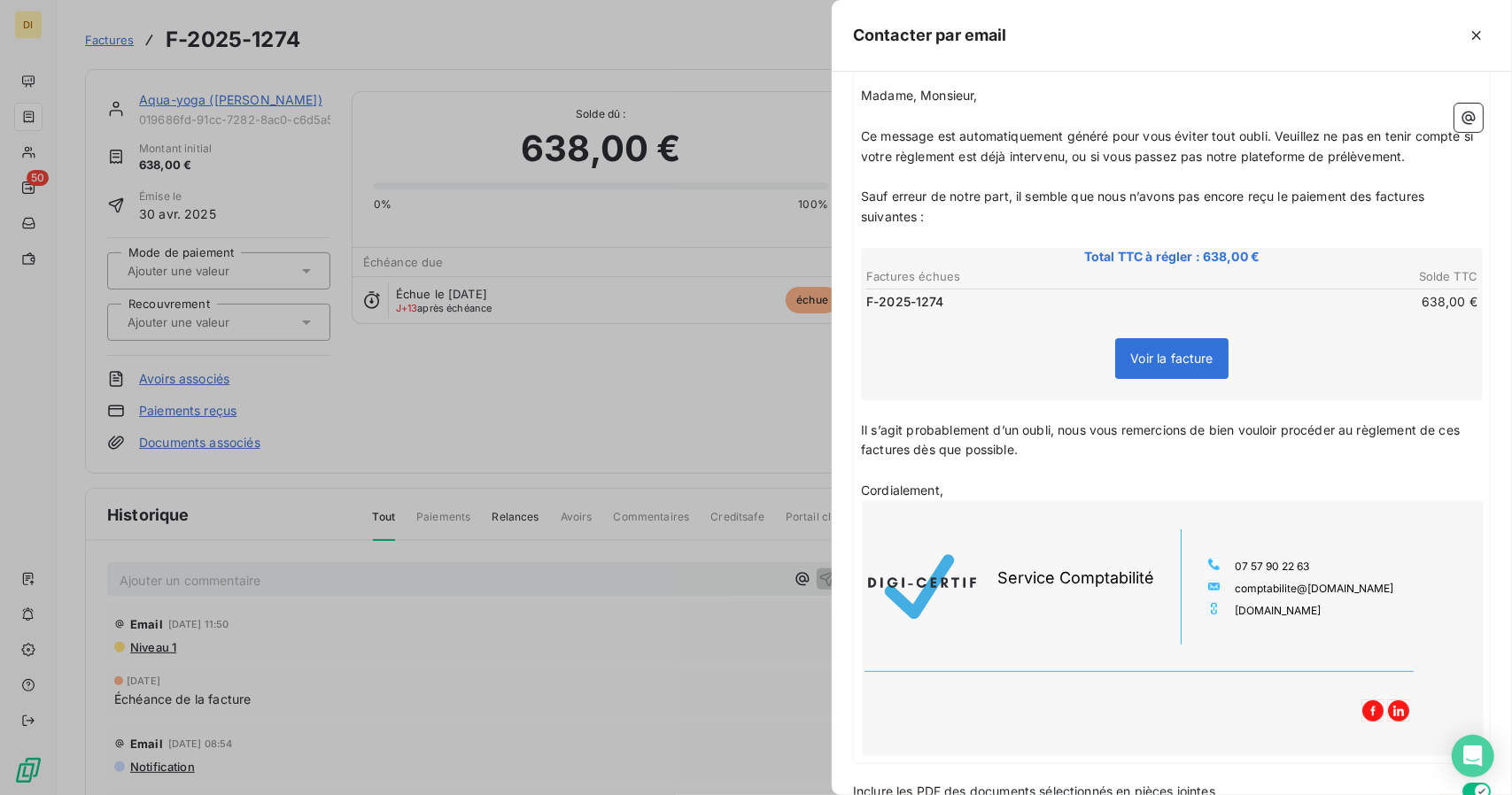
scroll to position [289, 0]
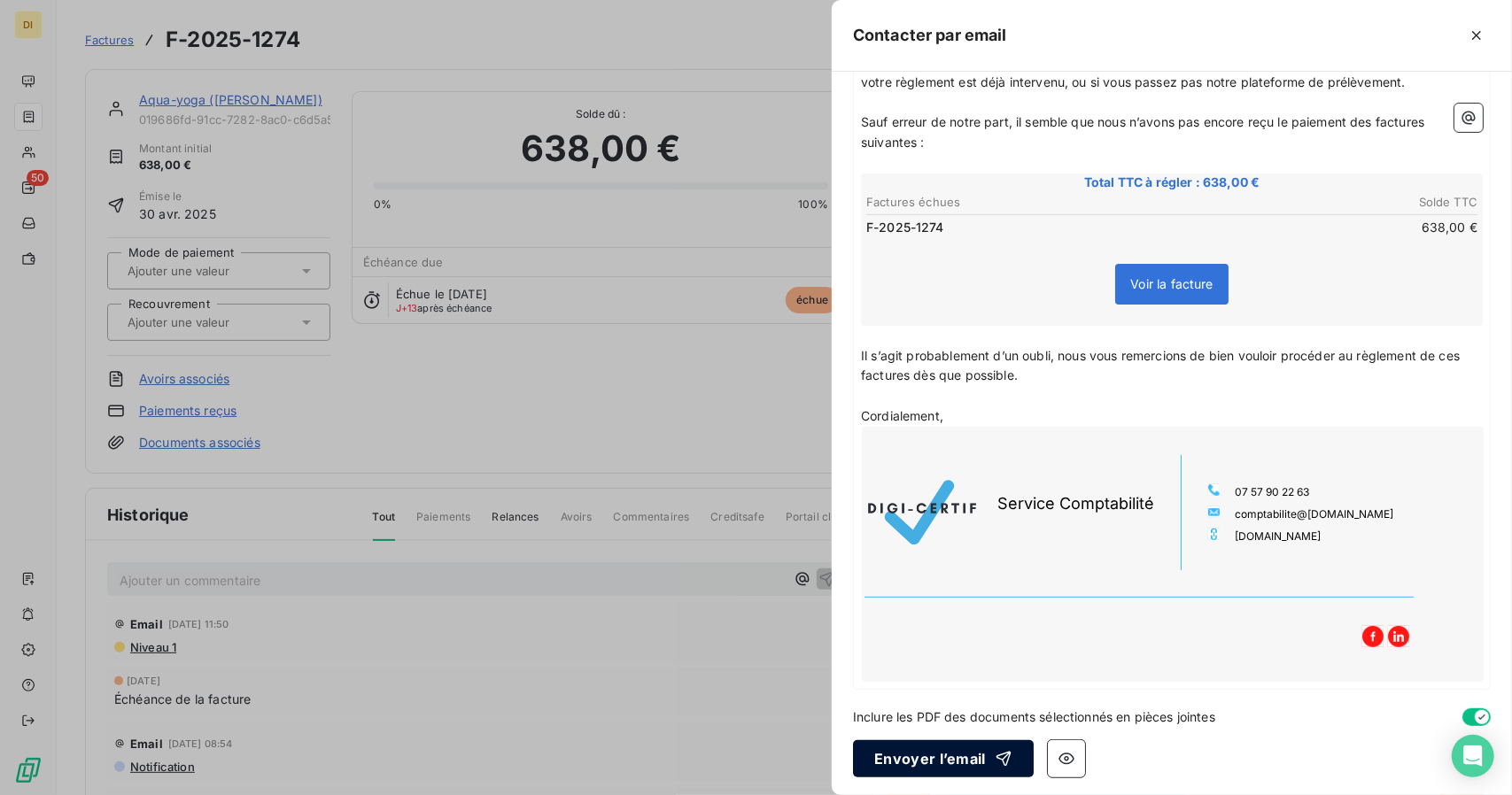
click at [995, 757] on icon "button" at bounding box center [1004, 759] width 18 height 18
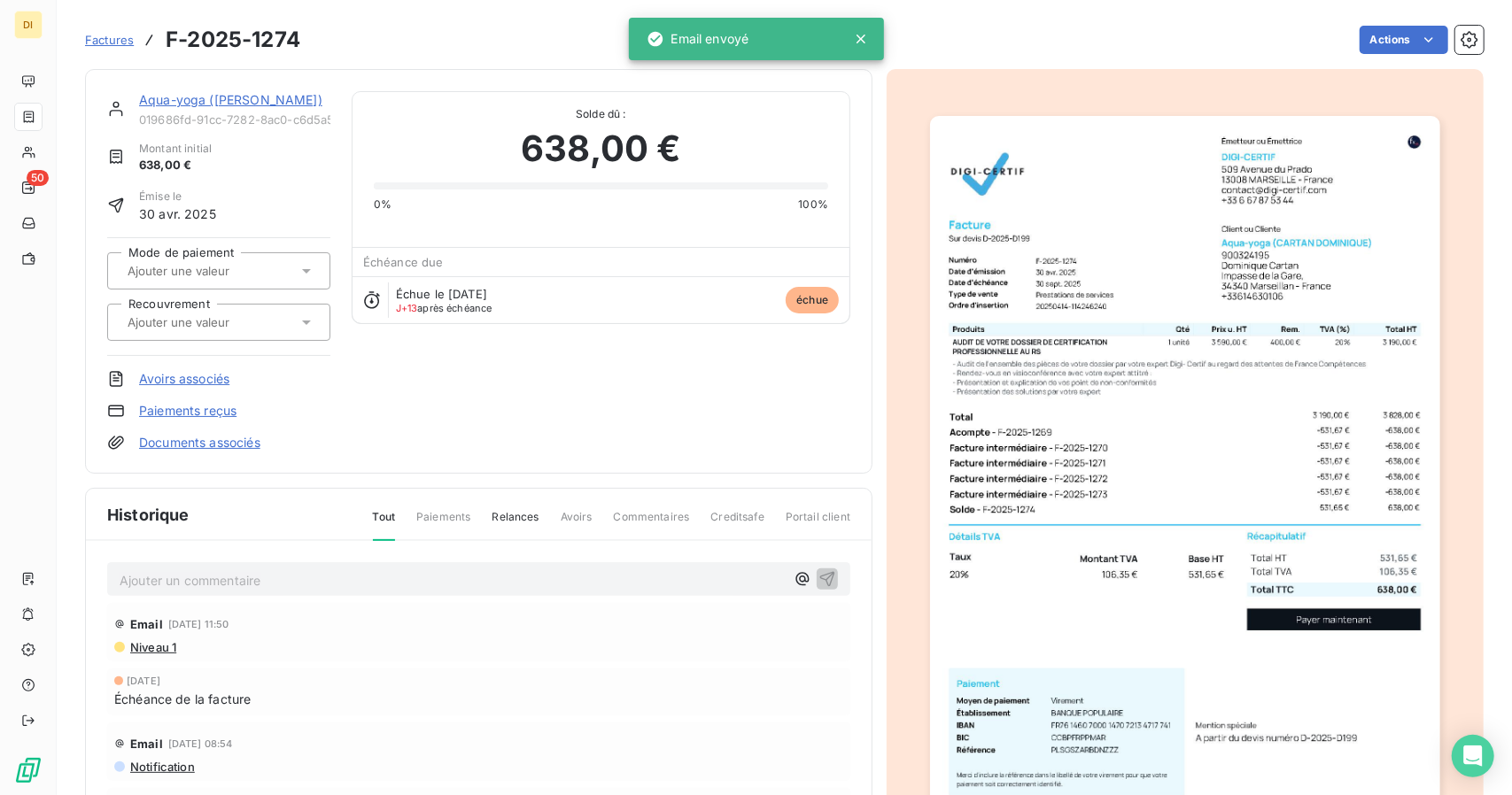
click at [861, 37] on icon at bounding box center [860, 39] width 9 height 9
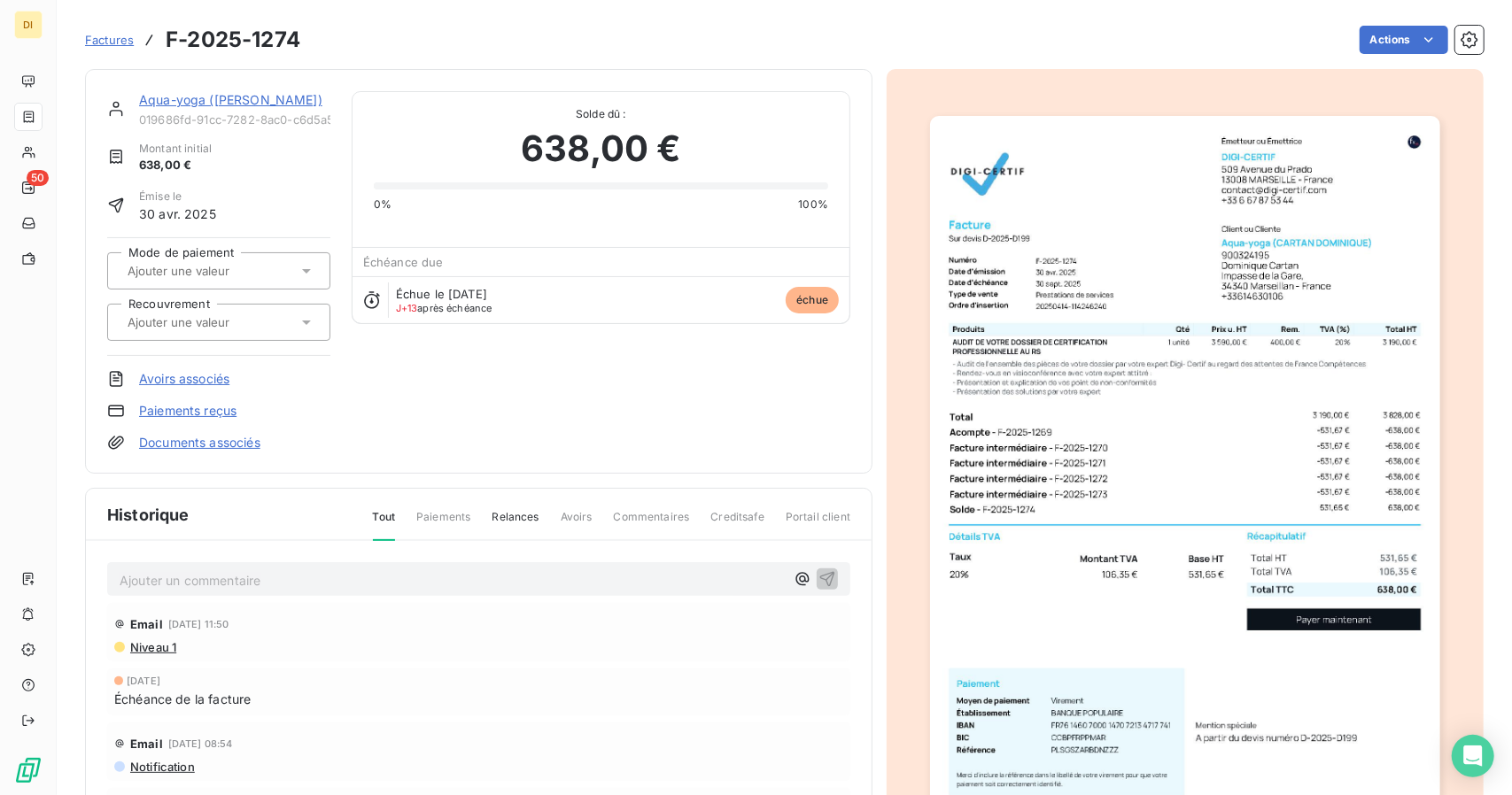
click at [232, 96] on link "Aqua-yoga ([PERSON_NAME])" at bounding box center [230, 99] width 183 height 15
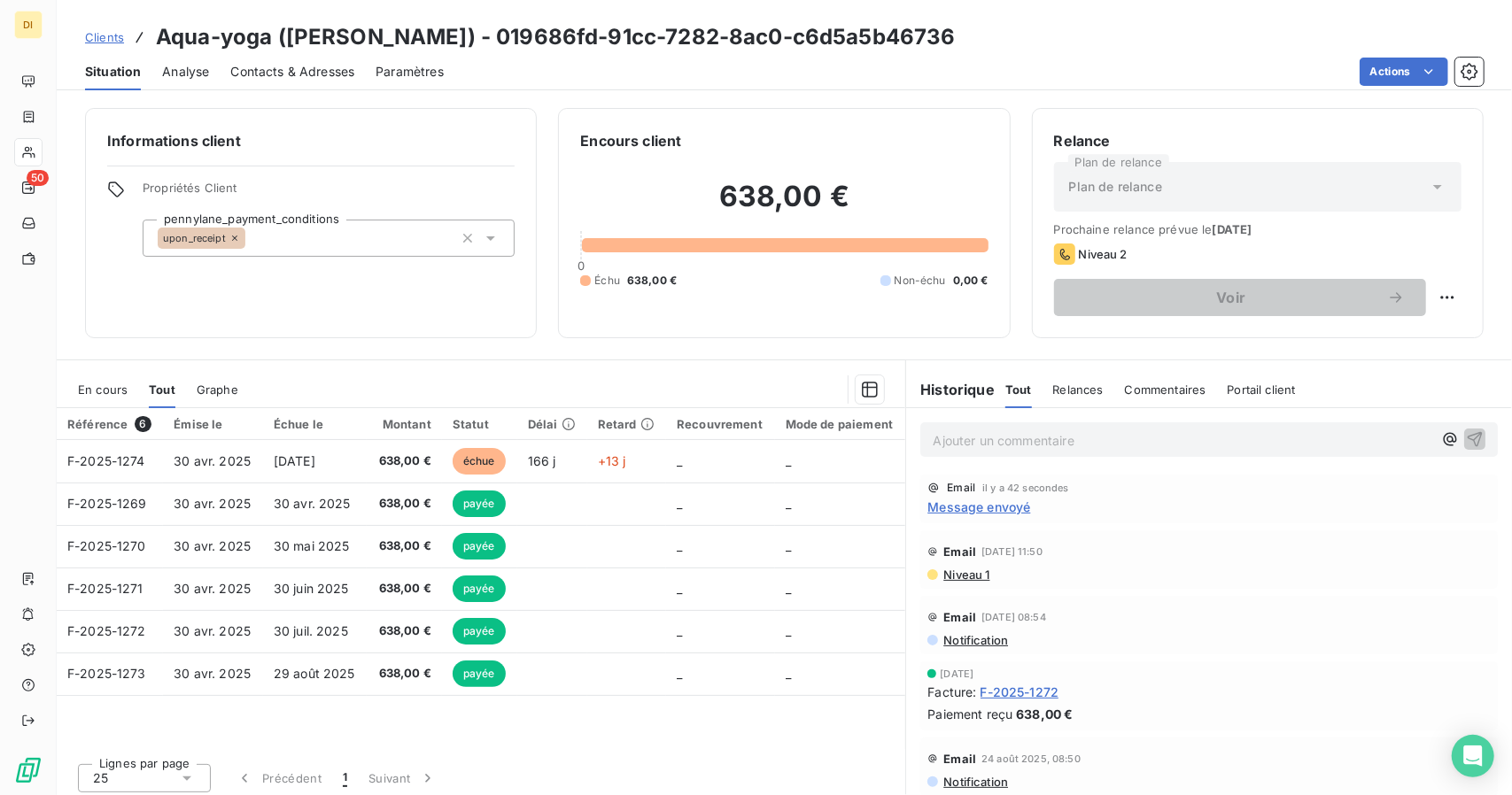
click at [111, 32] on span "Clients" at bounding box center [104, 37] width 39 height 14
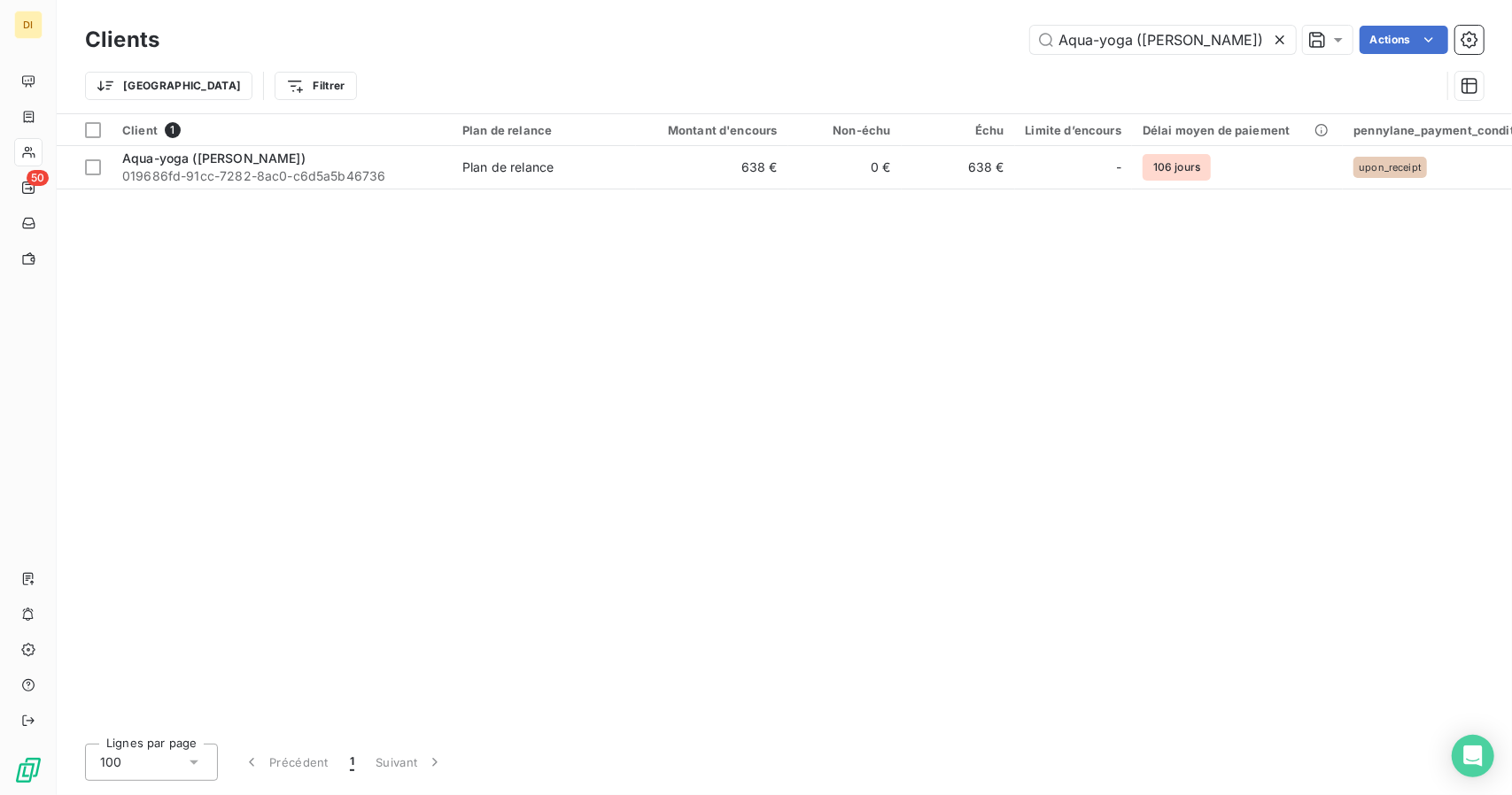
scroll to position [0, 23]
click at [1187, 33] on input "Aqua-yoga ([PERSON_NAME])" at bounding box center [1163, 40] width 266 height 29
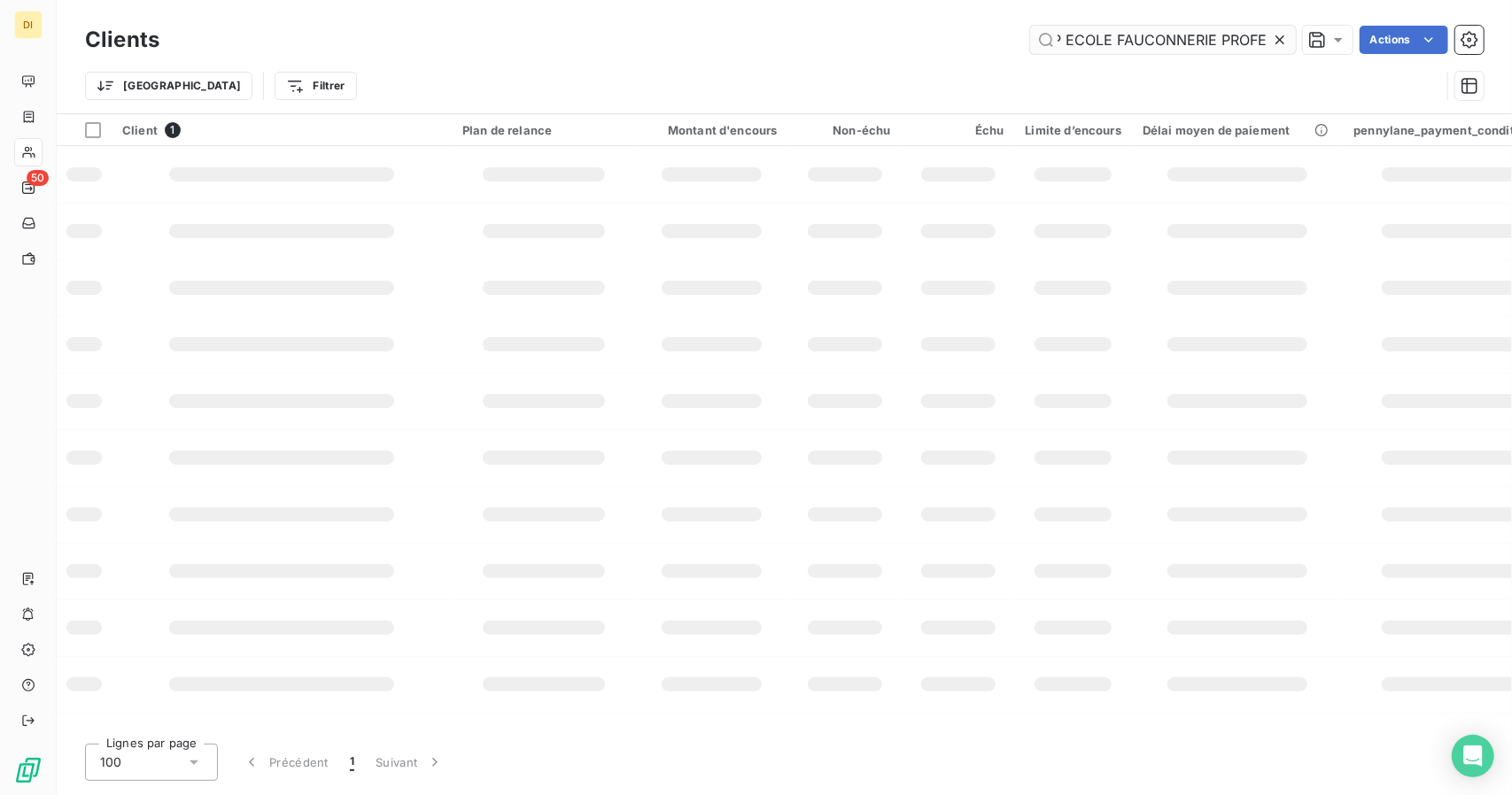
scroll to position [0, 108]
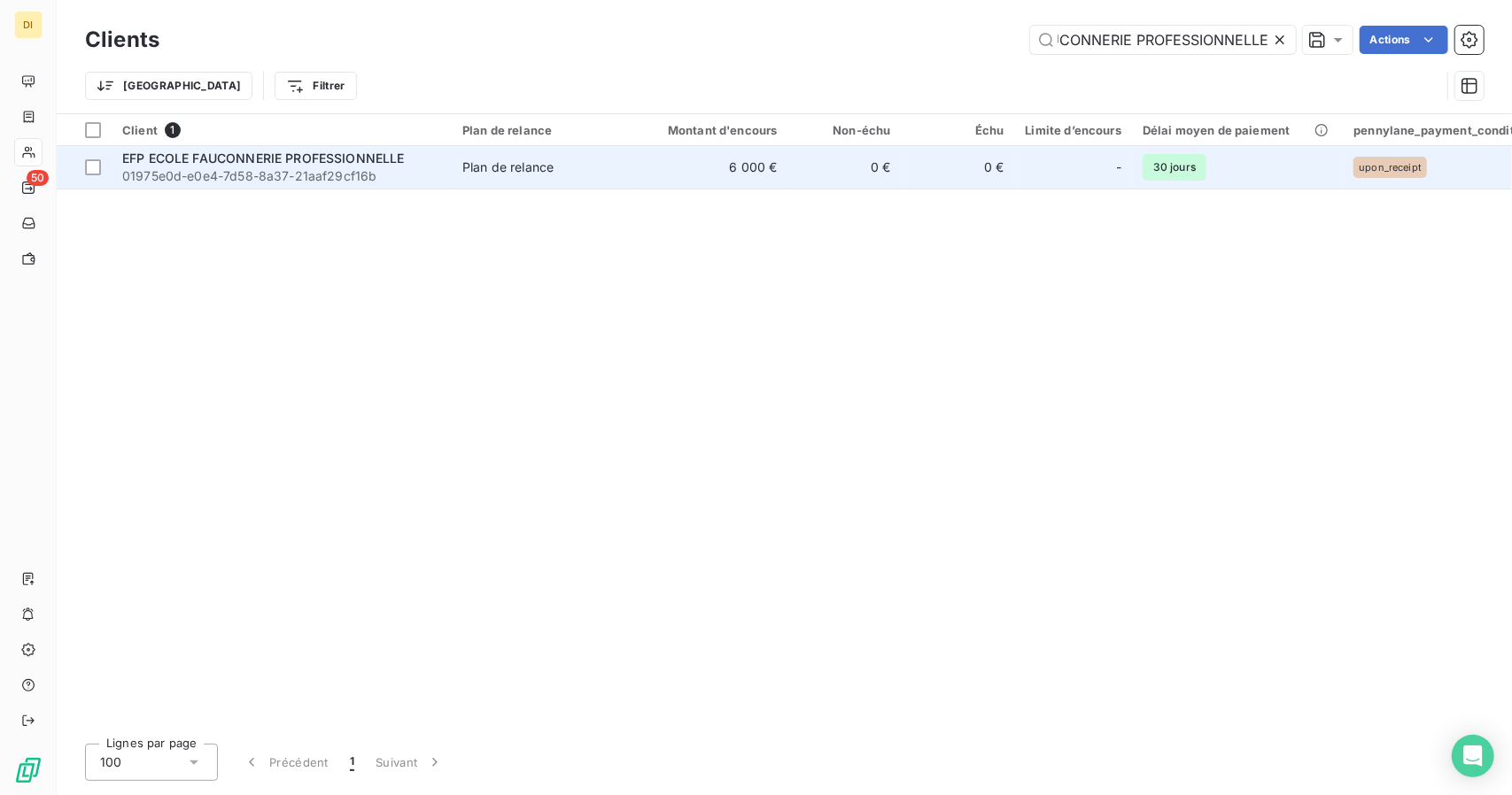
type input "EFP ECOLE FAUCONNERIE PROFESSIONNELLE"
click at [727, 166] on td "6 000 €" at bounding box center [712, 167] width 152 height 43
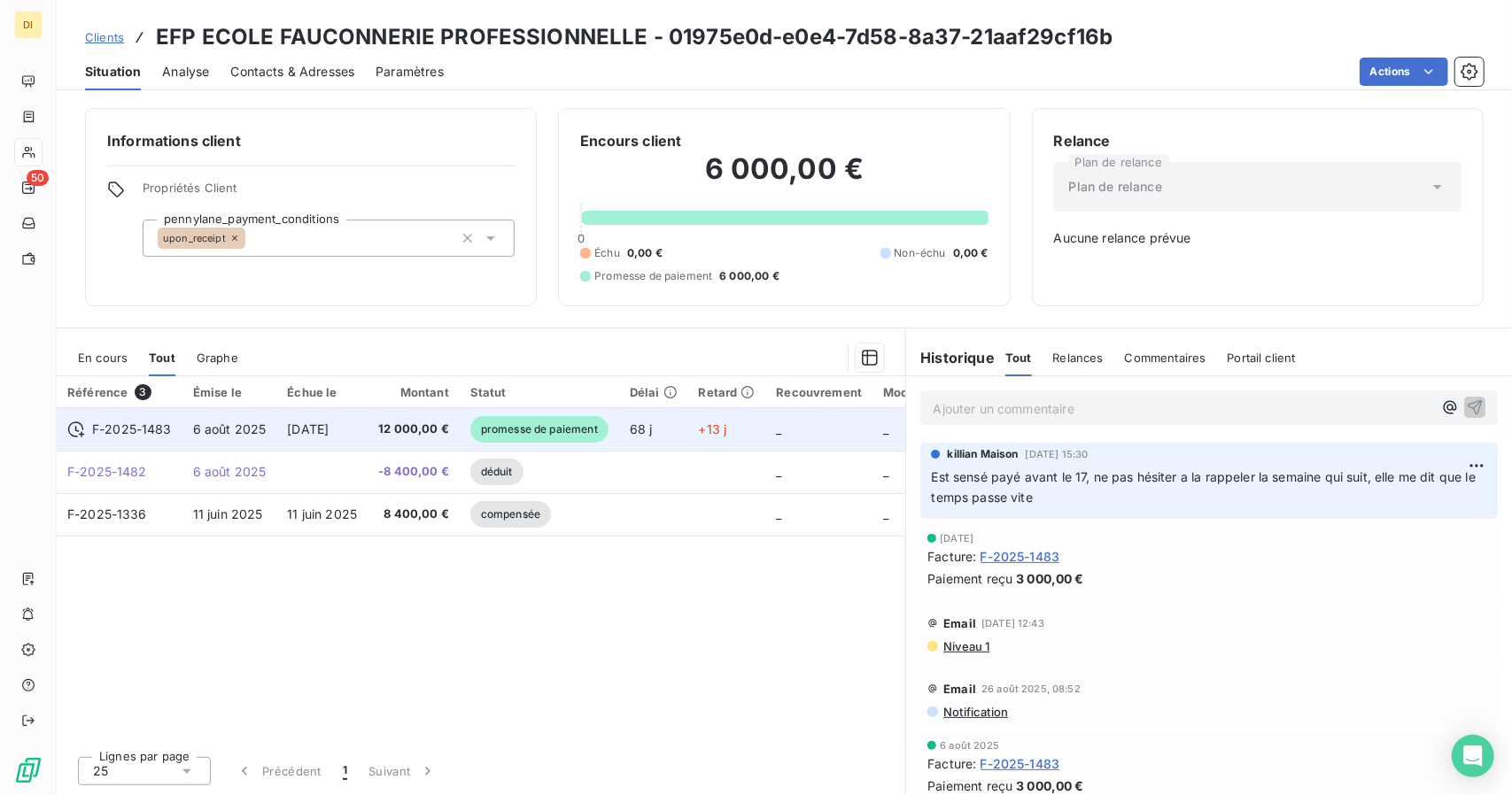
click at [394, 429] on span "12 000,00 €" at bounding box center [414, 430] width 71 height 18
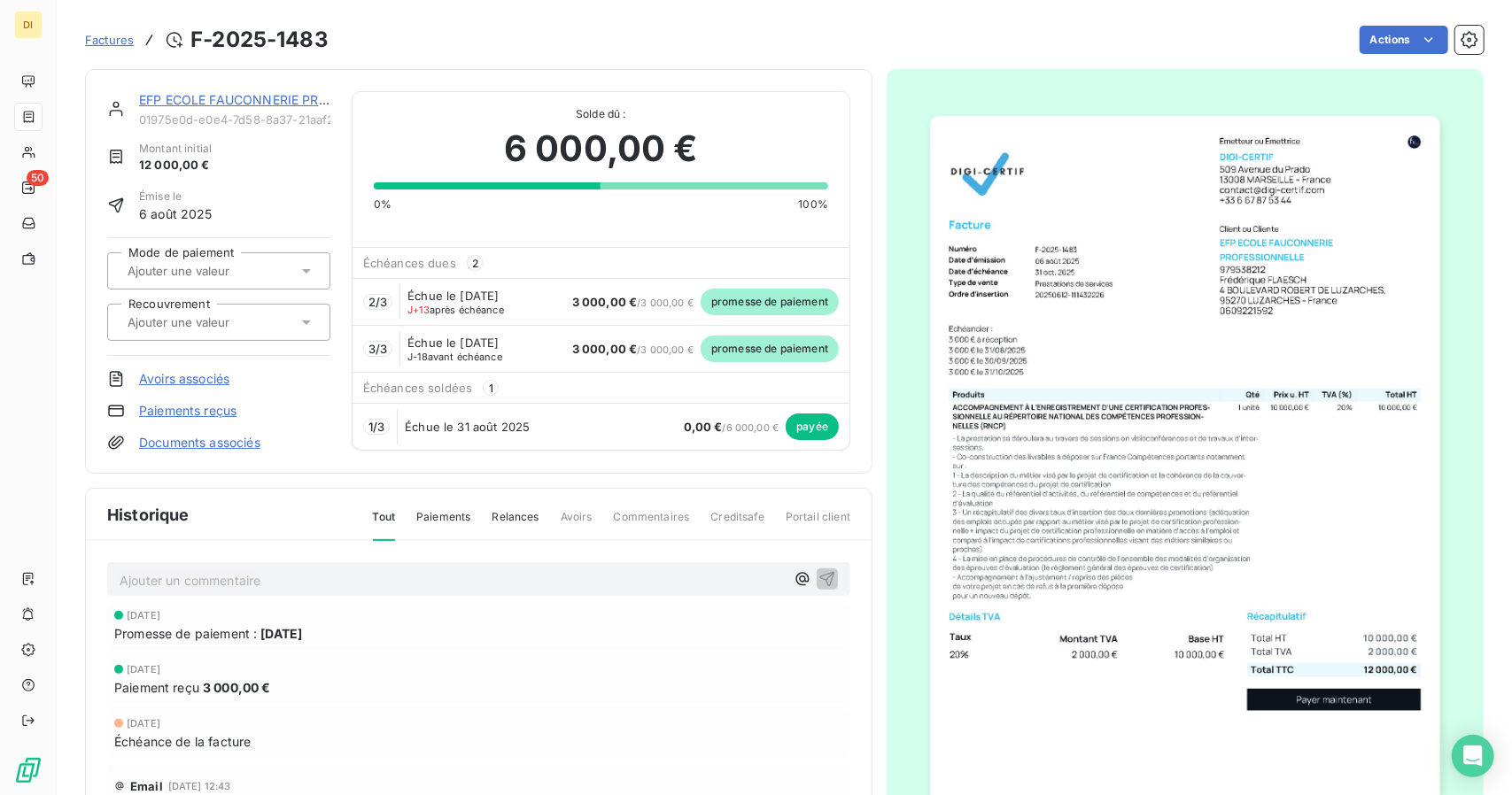
click at [192, 92] on link "EFP ECOLE FAUCONNERIE PROFESSIONNELLE" at bounding box center [281, 99] width 283 height 15
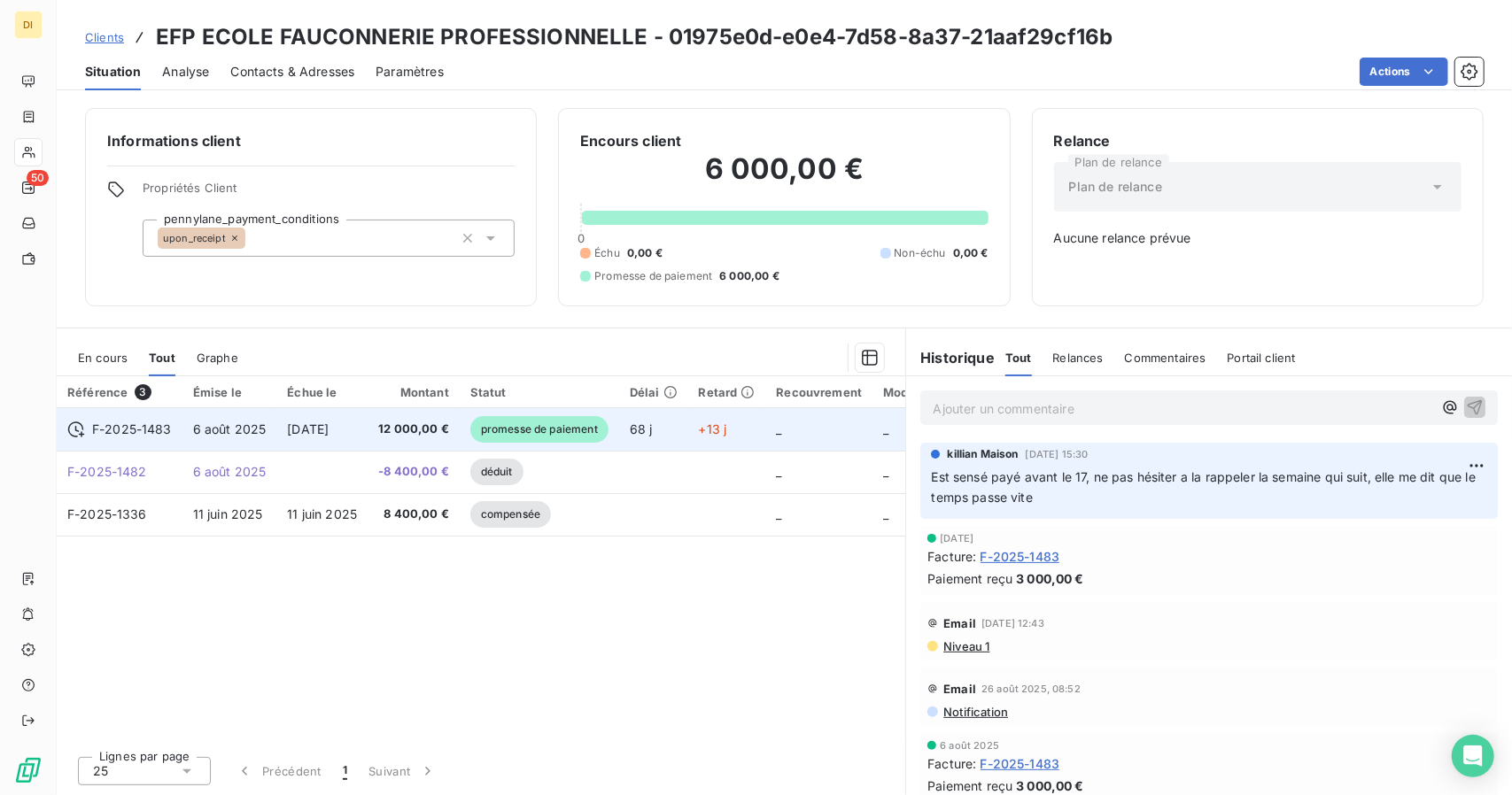
click at [394, 422] on span "12 000,00 €" at bounding box center [414, 430] width 71 height 18
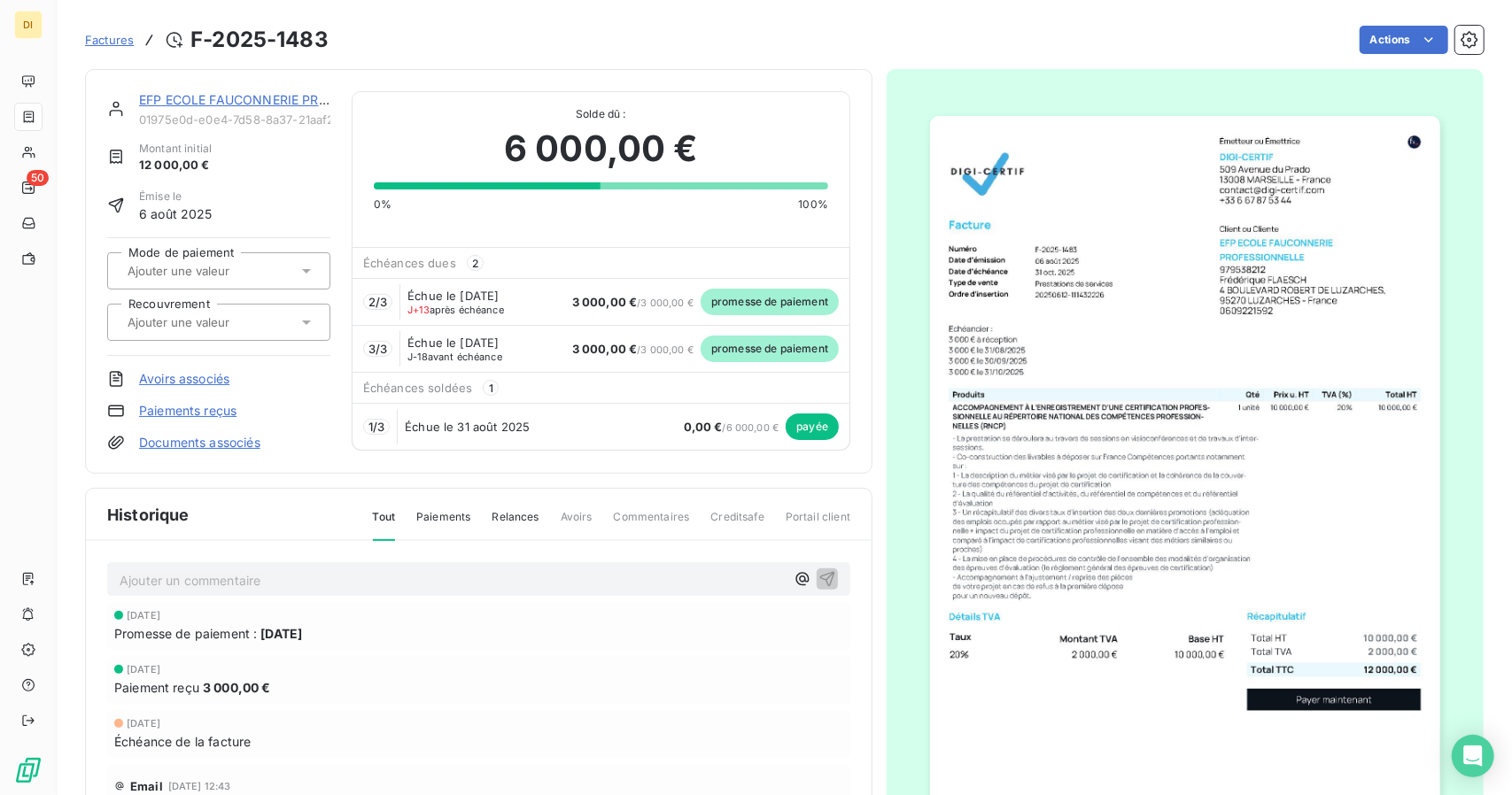
click at [193, 102] on link "EFP ECOLE FAUCONNERIE PROFESSIONNELLE" at bounding box center [281, 99] width 283 height 15
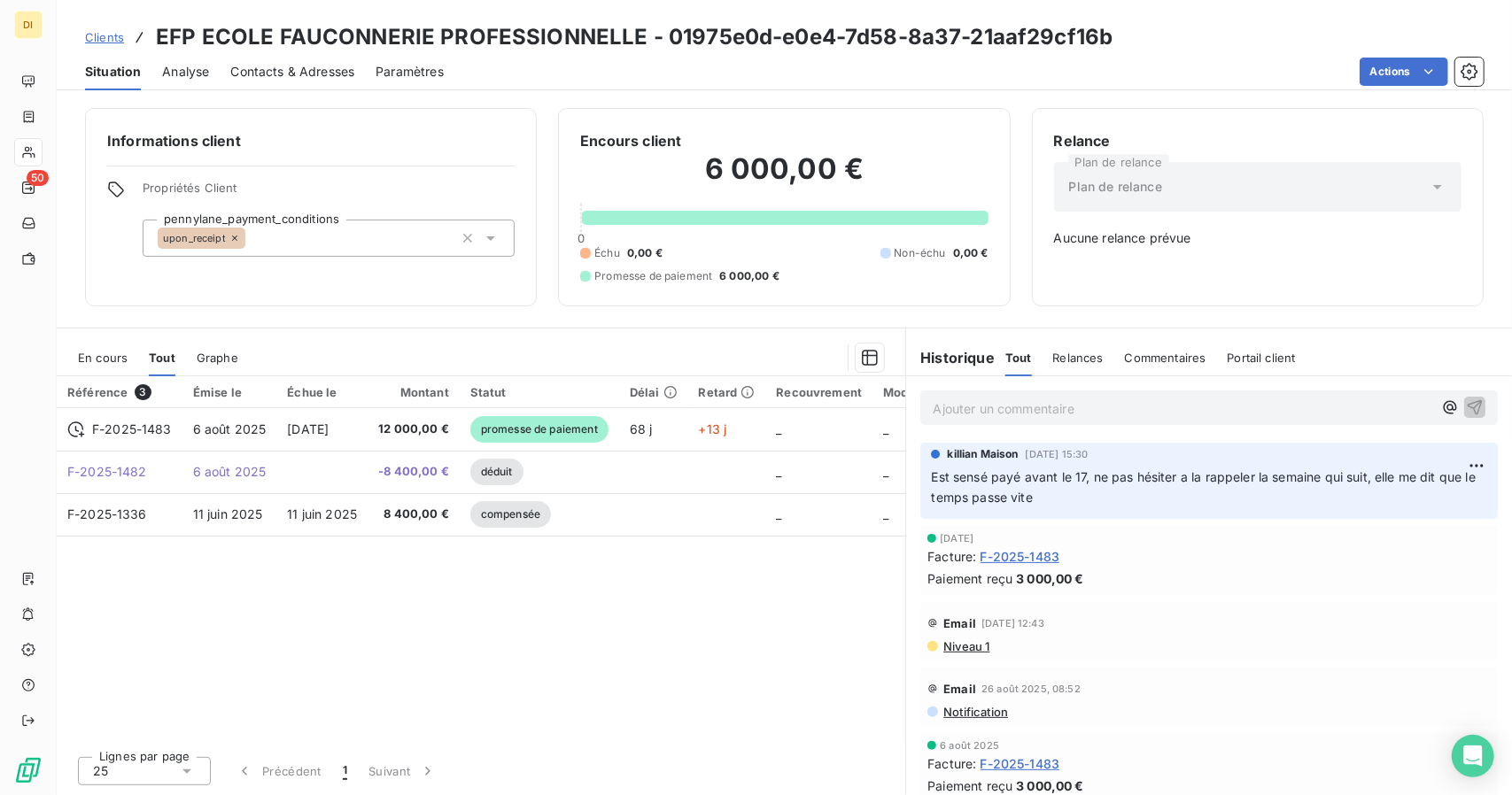
click at [122, 44] on link "Clients" at bounding box center [104, 38] width 39 height 18
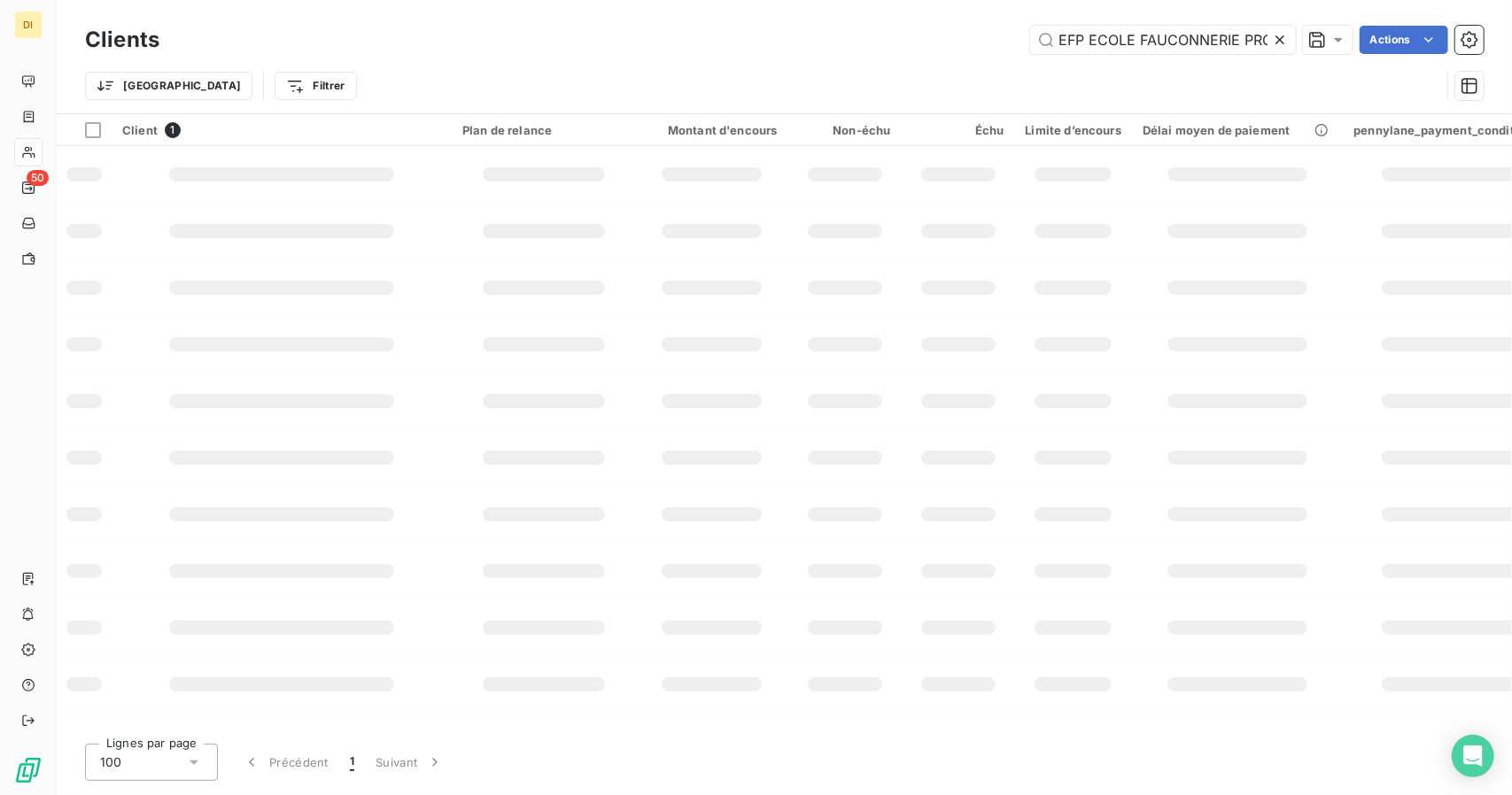
scroll to position [0, 108]
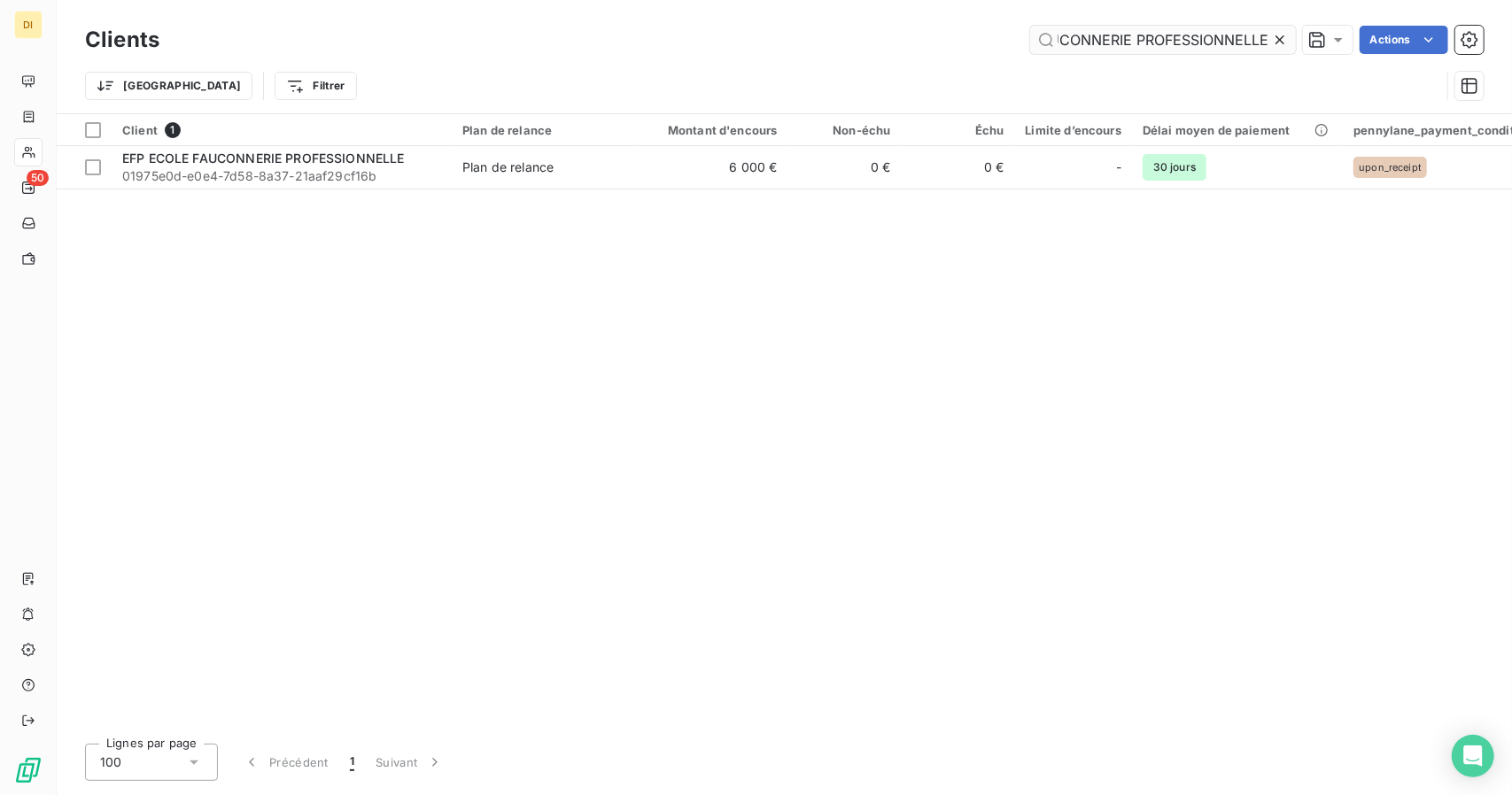
click at [1168, 39] on input "EFP ECOLE FAUCONNERIE PROFESSIONNELLE" at bounding box center [1163, 40] width 266 height 29
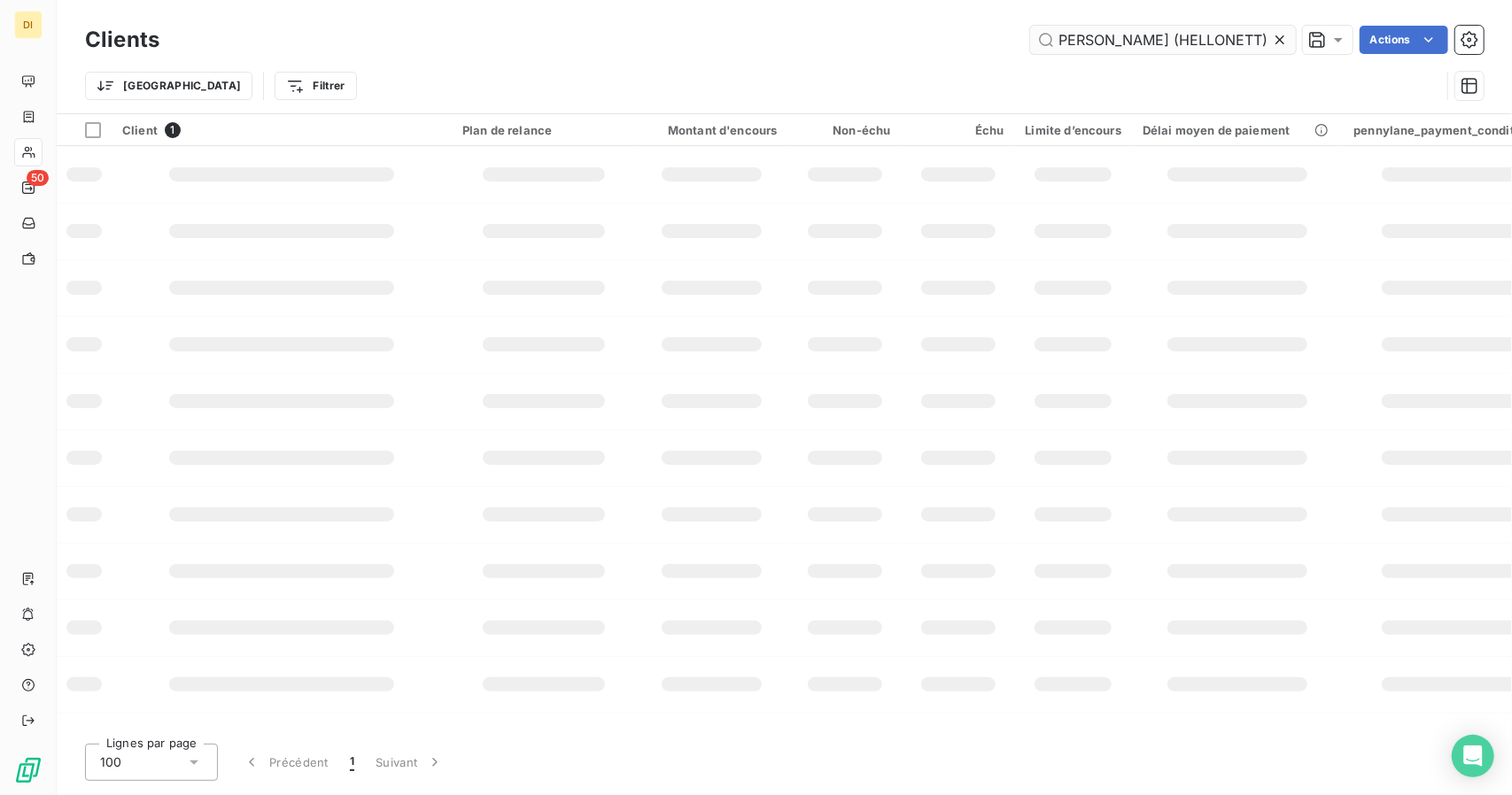
scroll to position [0, 0]
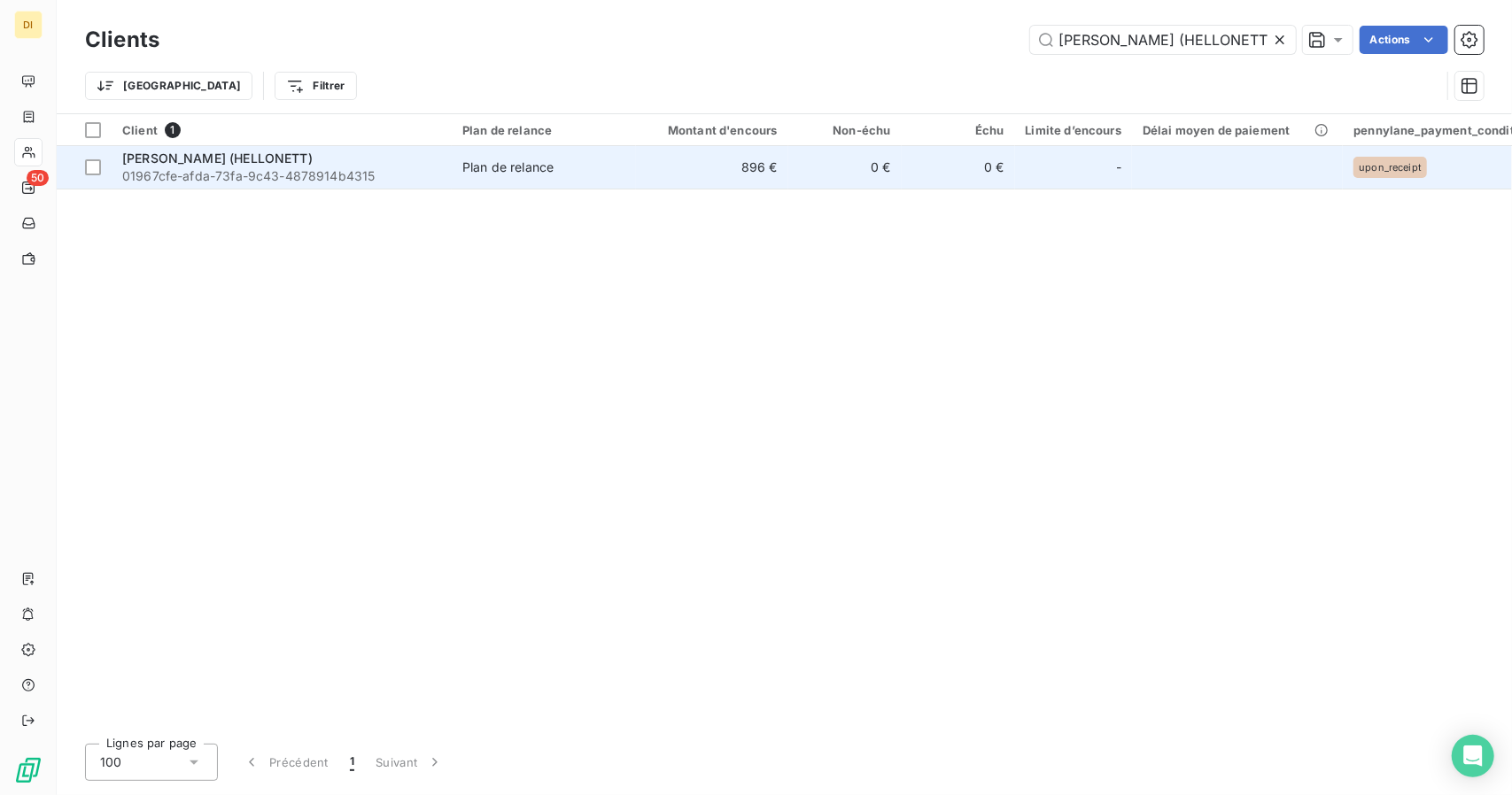
type input "[PERSON_NAME] (HELLONETT)"
click at [650, 174] on td "896 €" at bounding box center [712, 167] width 152 height 43
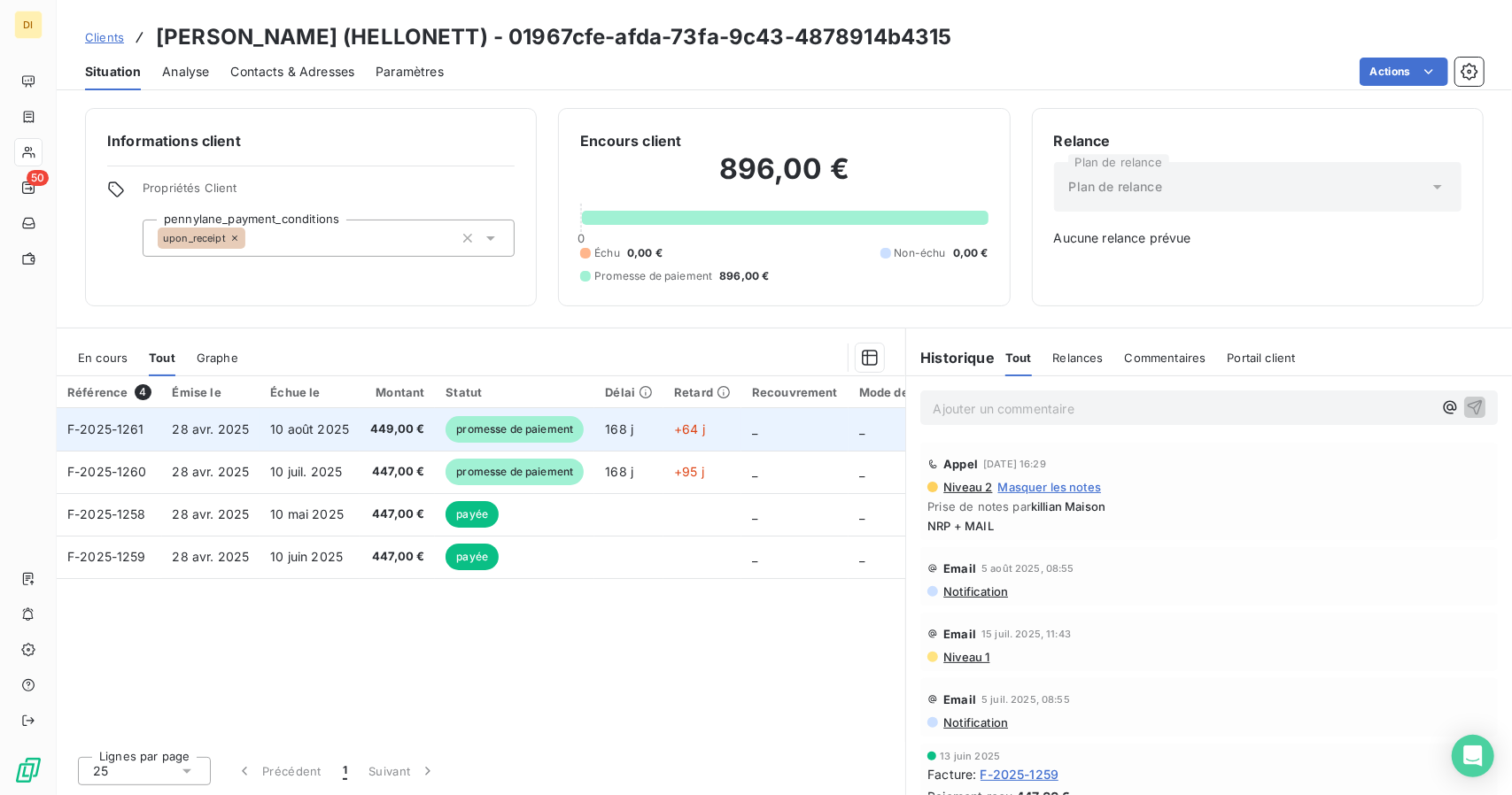
click at [360, 433] on td "449,00 €" at bounding box center [398, 429] width 75 height 43
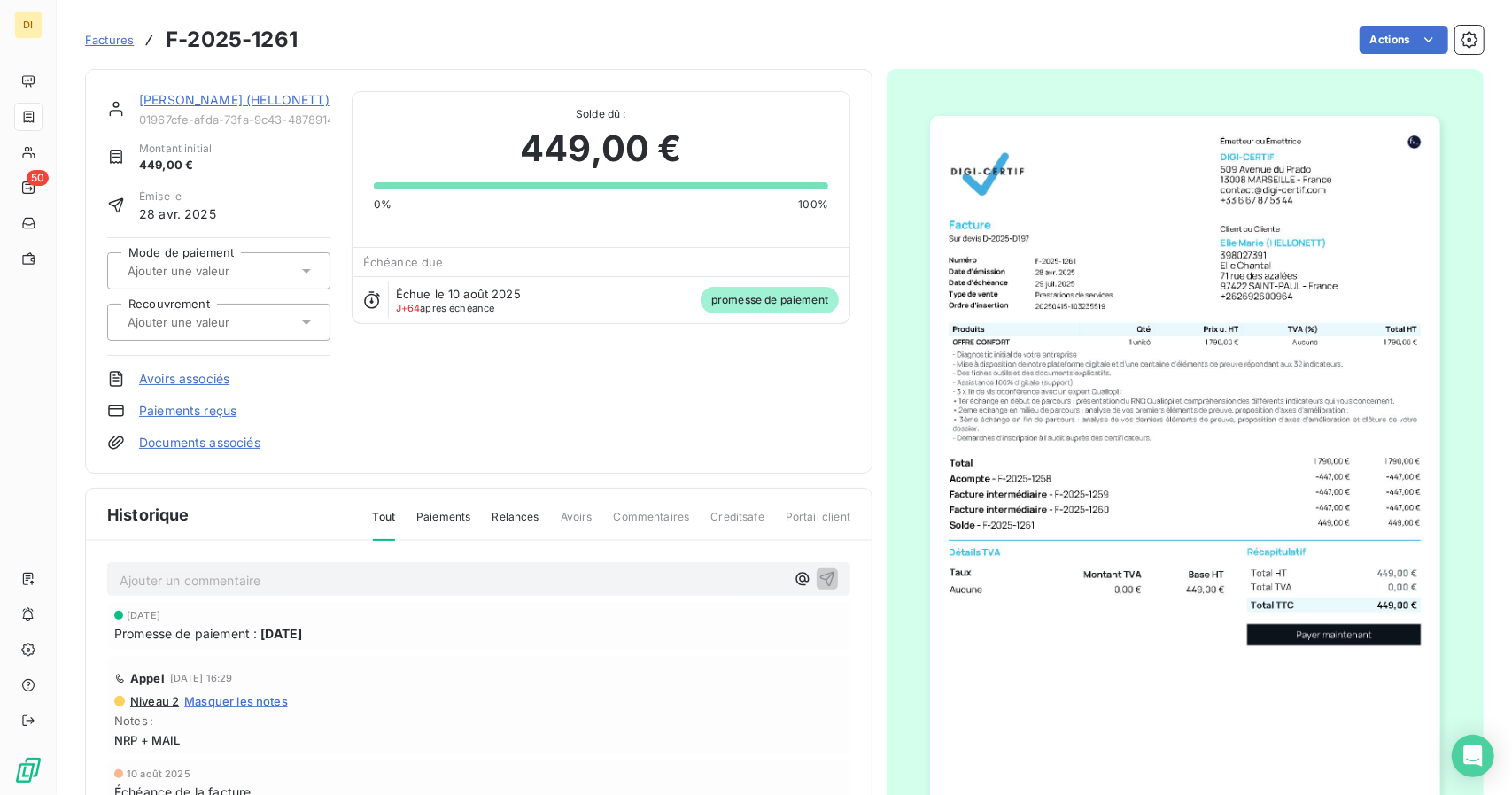
click at [191, 97] on link "[PERSON_NAME] (HELLONETT)" at bounding box center [234, 99] width 191 height 15
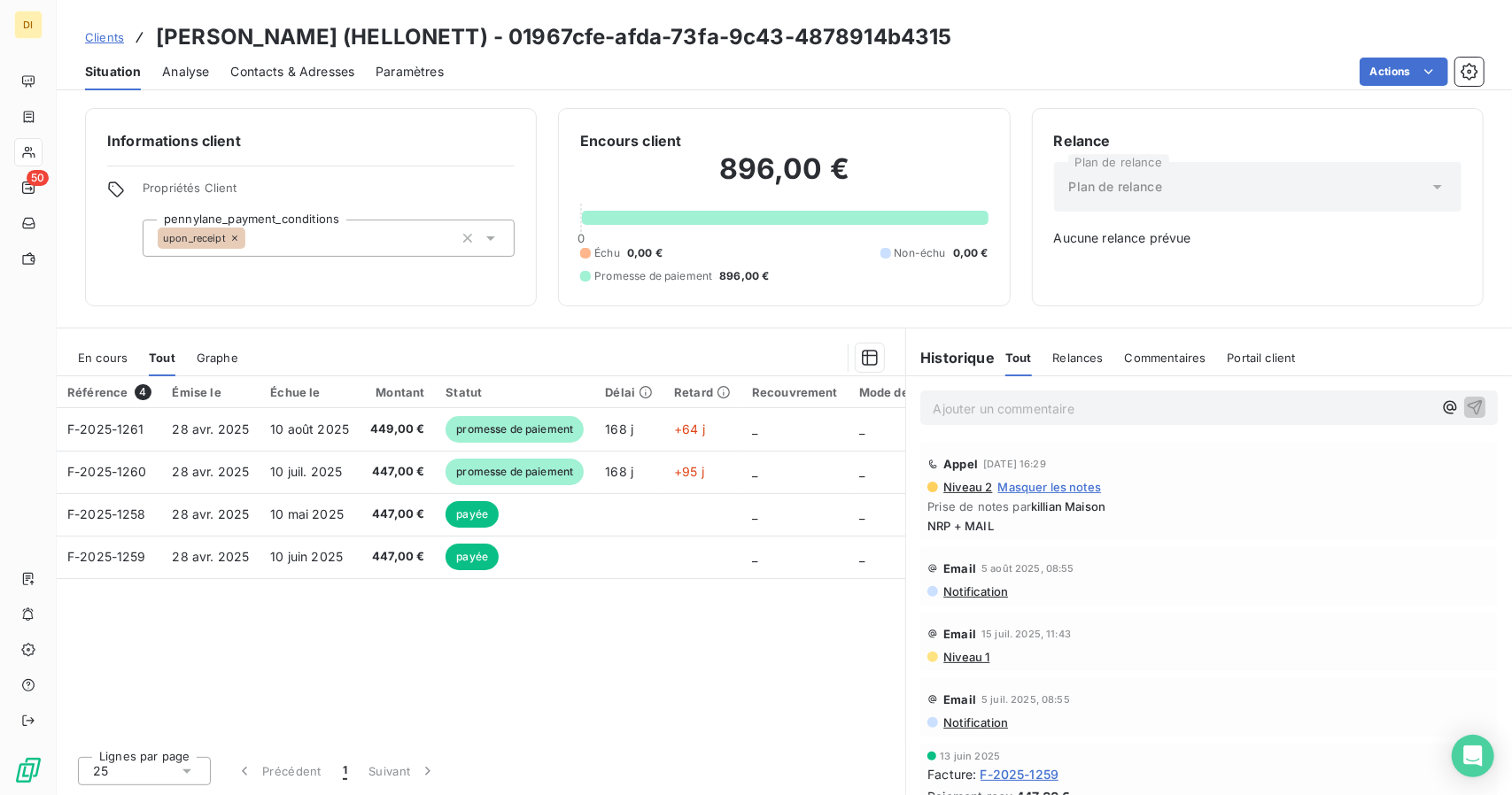
click at [101, 42] on span "Clients" at bounding box center [104, 37] width 39 height 14
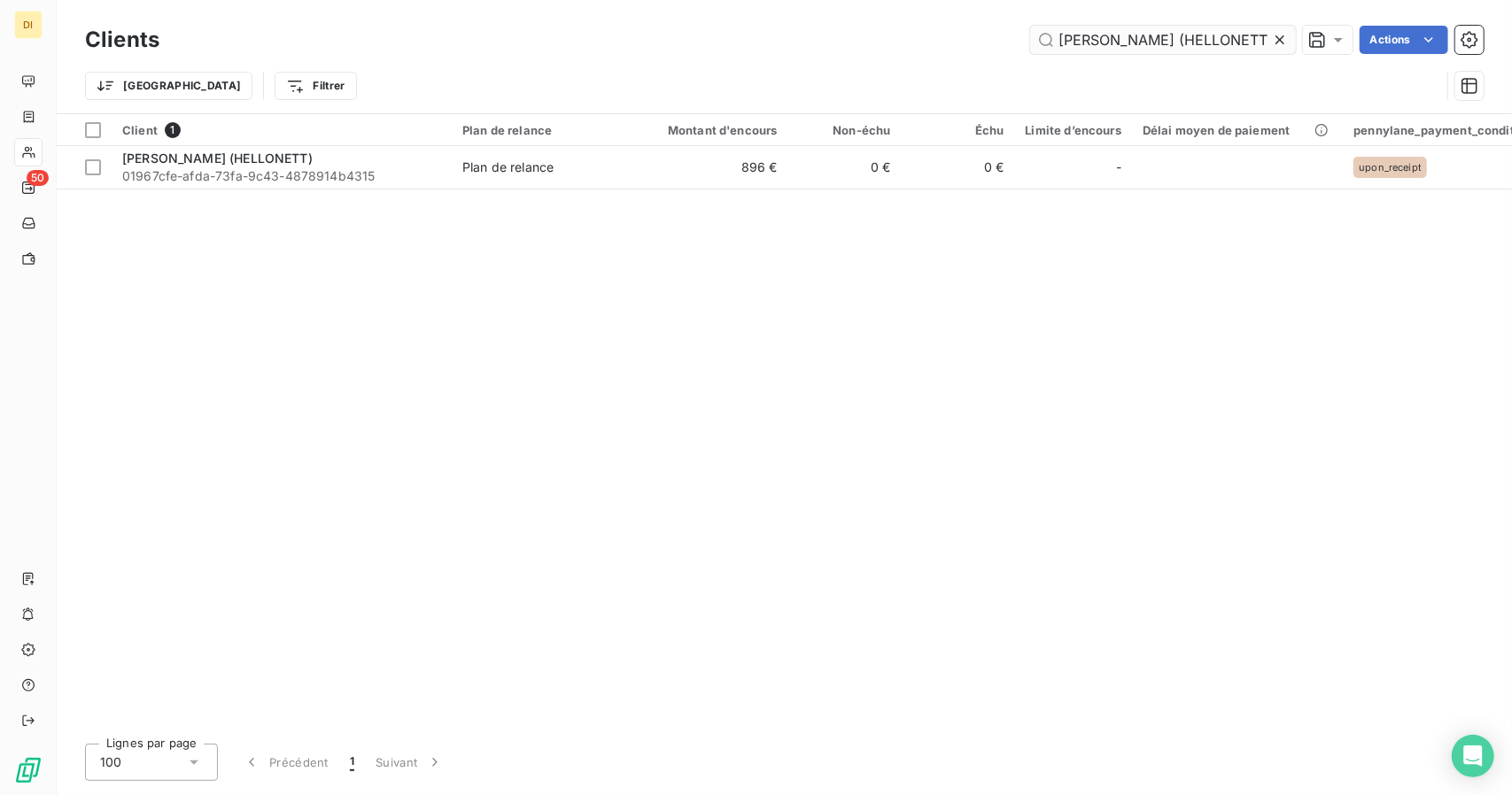
click at [1135, 43] on input "[PERSON_NAME] (HELLONETT)" at bounding box center [1163, 40] width 266 height 29
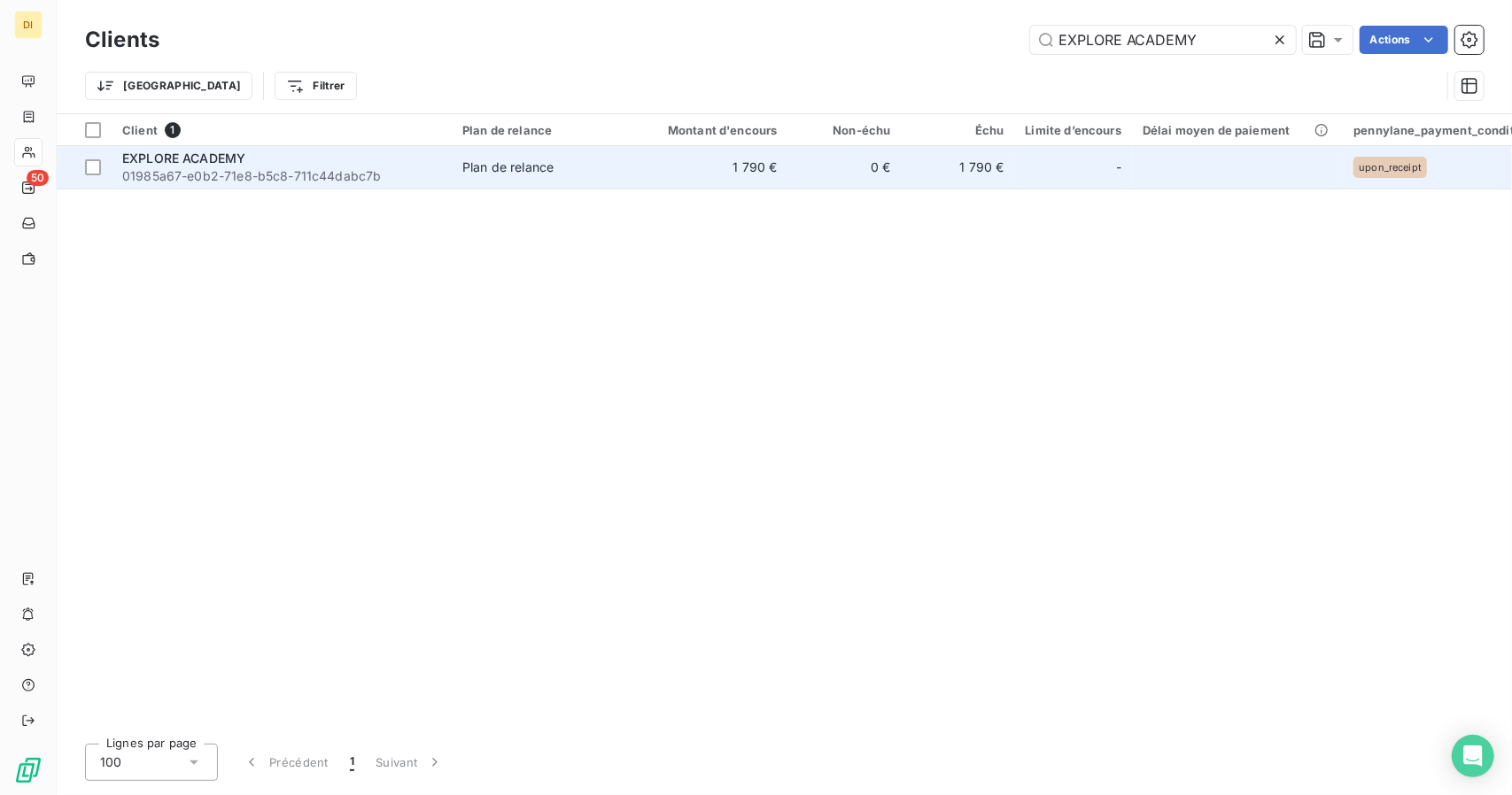
type input "EXPLORE ACADEMY"
click at [662, 182] on td "1 790 €" at bounding box center [712, 167] width 152 height 43
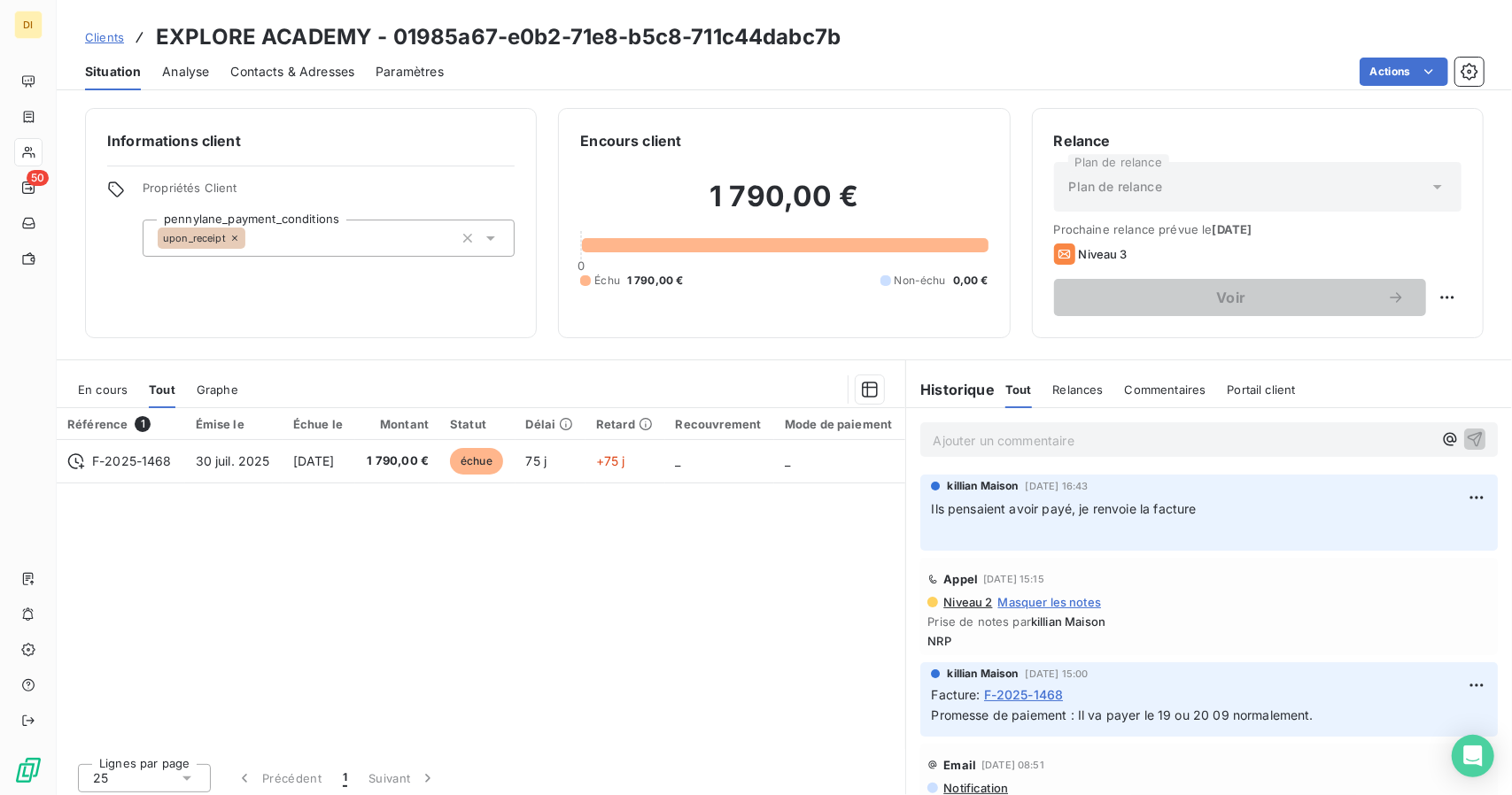
click at [326, 75] on span "Contacts & Adresses" at bounding box center [292, 72] width 124 height 18
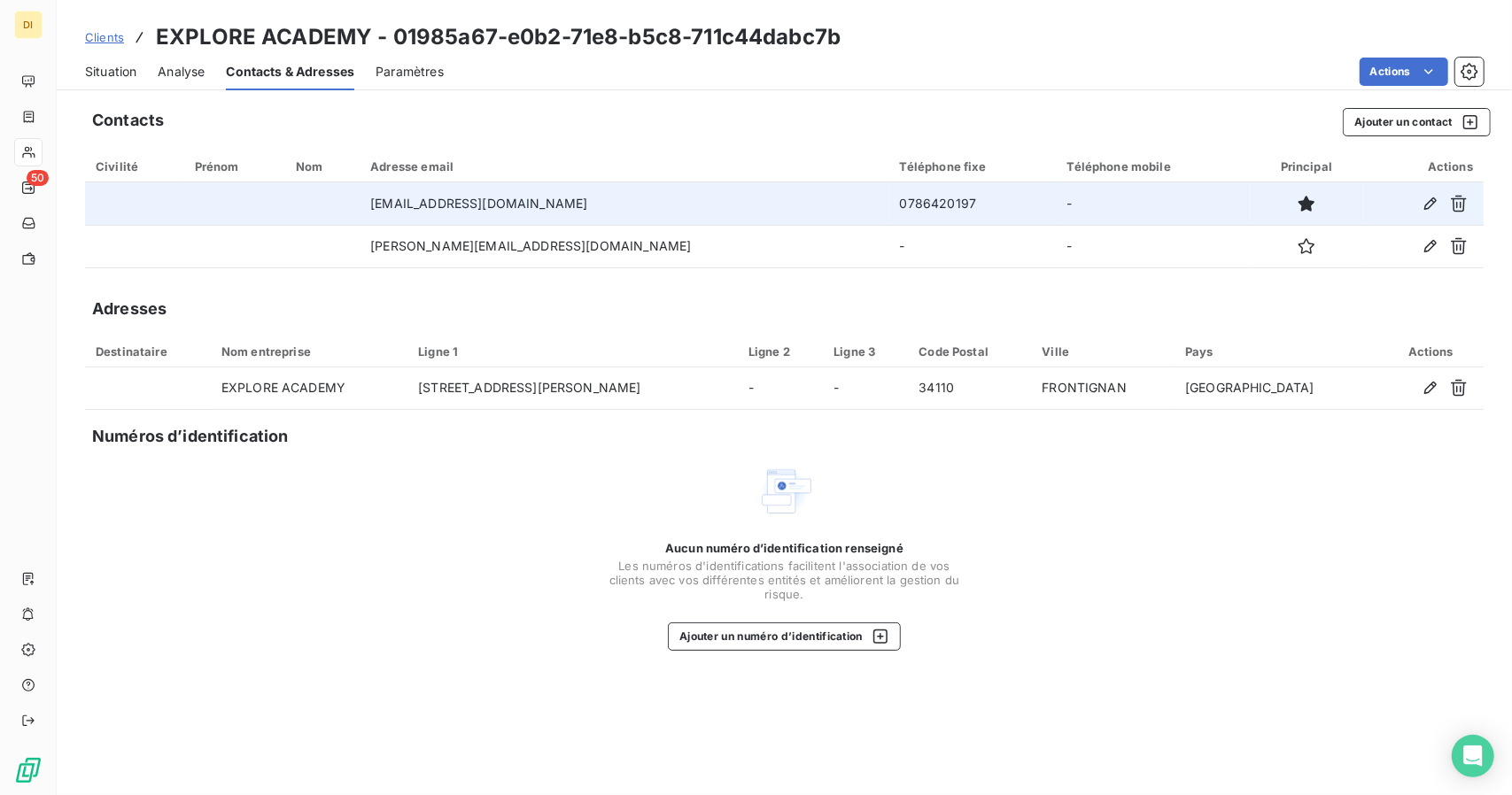
click at [889, 194] on td "0786420197" at bounding box center [972, 204] width 167 height 43
copy td "0786420197"
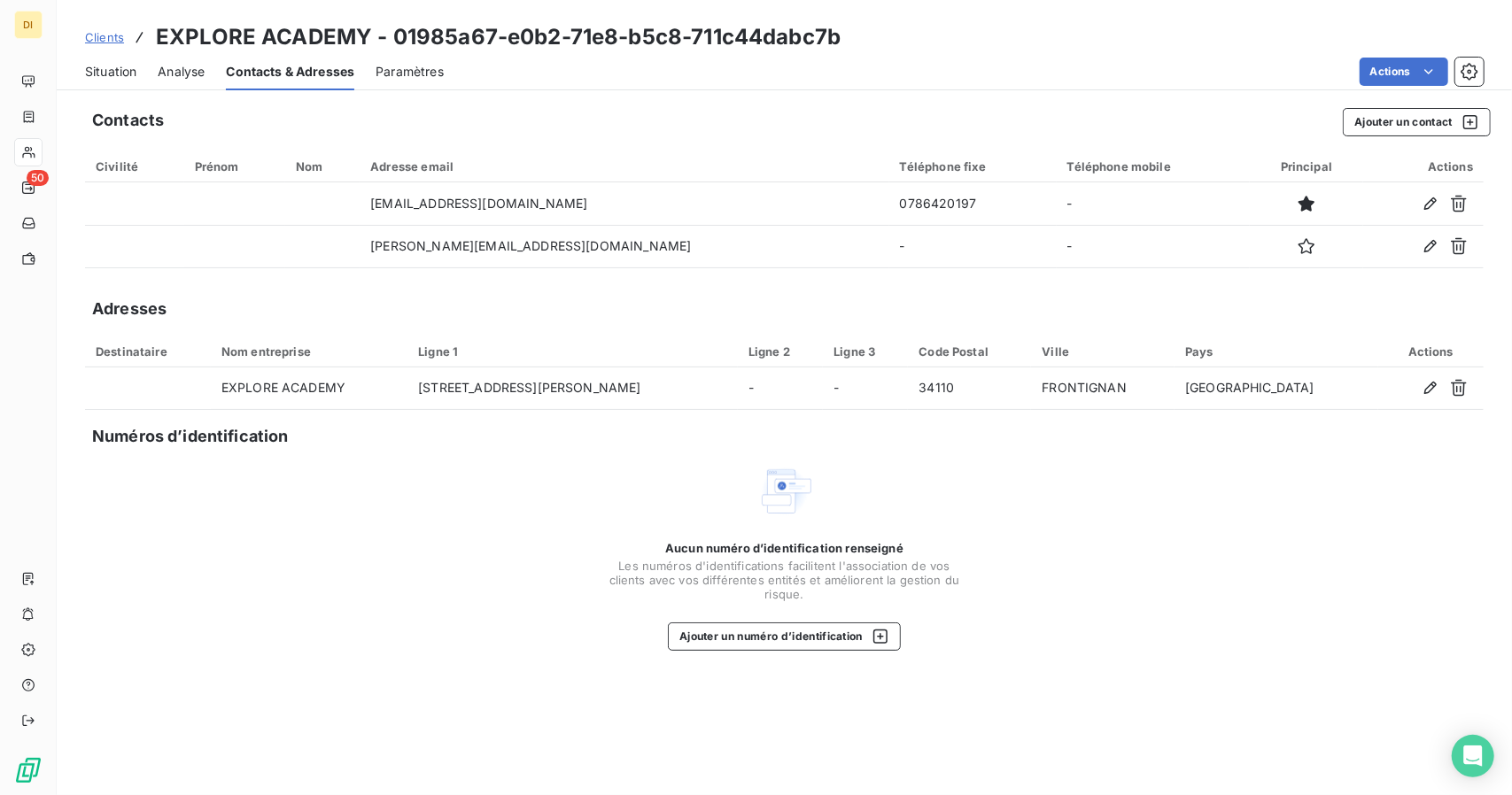
click at [1127, 51] on div "Clients EXPLORE ACADEMY - 01985a67-e0b2-71e8-b5c8-711c44dabc7b" at bounding box center [784, 38] width 1456 height 32
click at [101, 66] on span "Situation" at bounding box center [111, 72] width 51 height 18
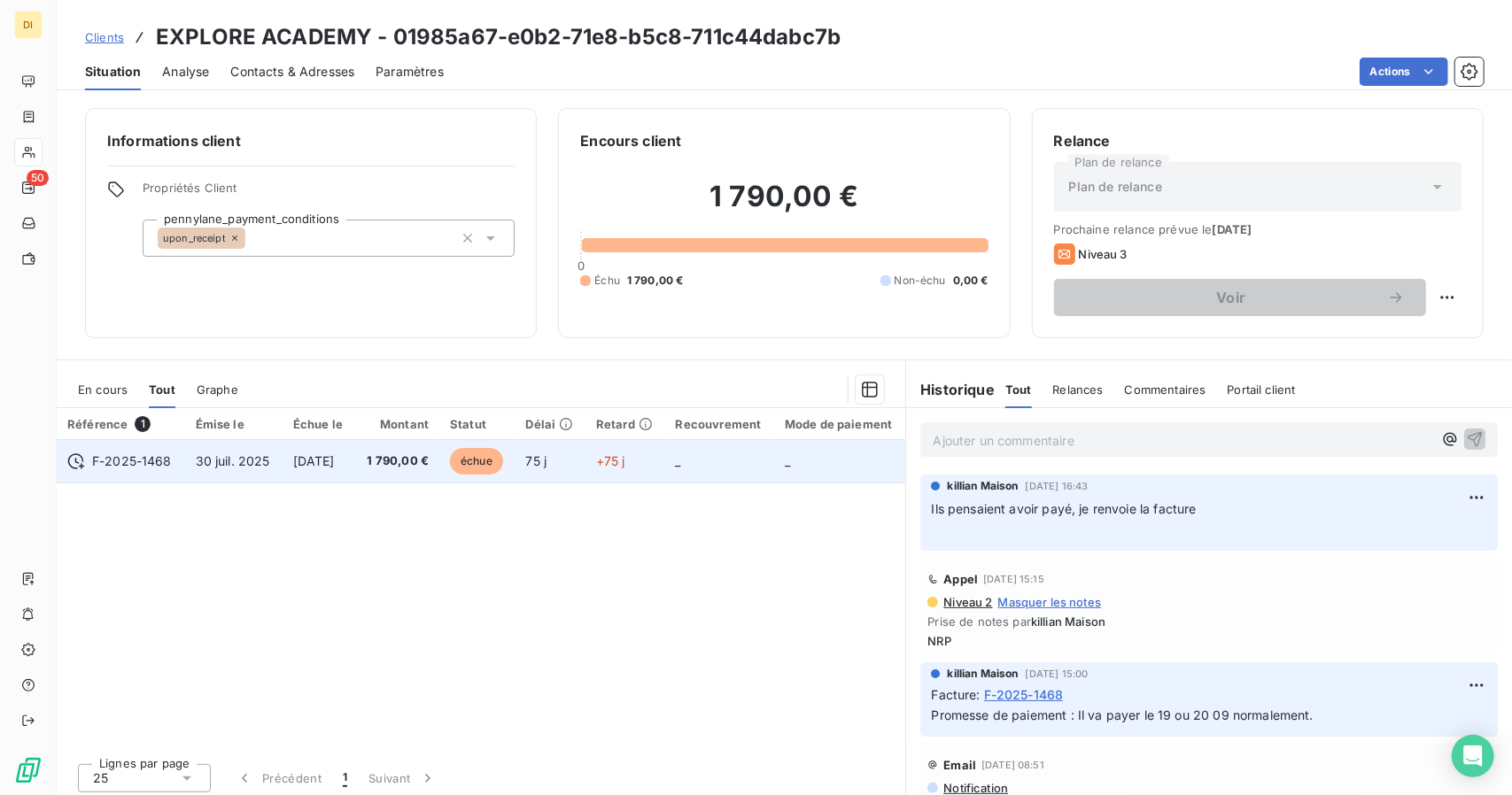
click at [617, 457] on span "+75 j" at bounding box center [611, 461] width 30 height 15
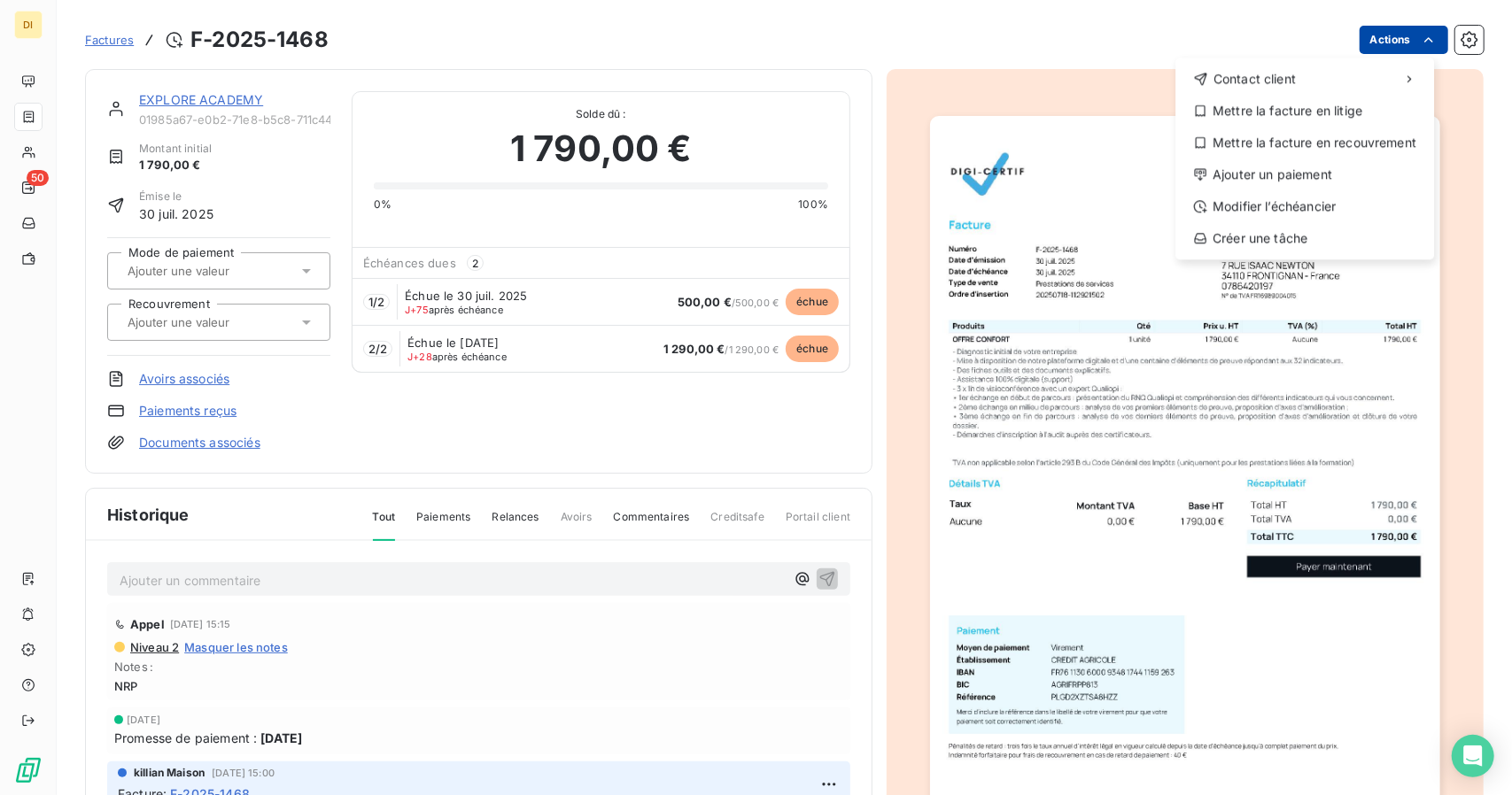
click at [1396, 42] on html "DI 50 Factures F-2025-1468 Actions Contact client Mettre la facture en litige M…" at bounding box center [756, 398] width 1512 height 795
click at [1335, 180] on div "Ajouter un paiement" at bounding box center [1304, 174] width 244 height 29
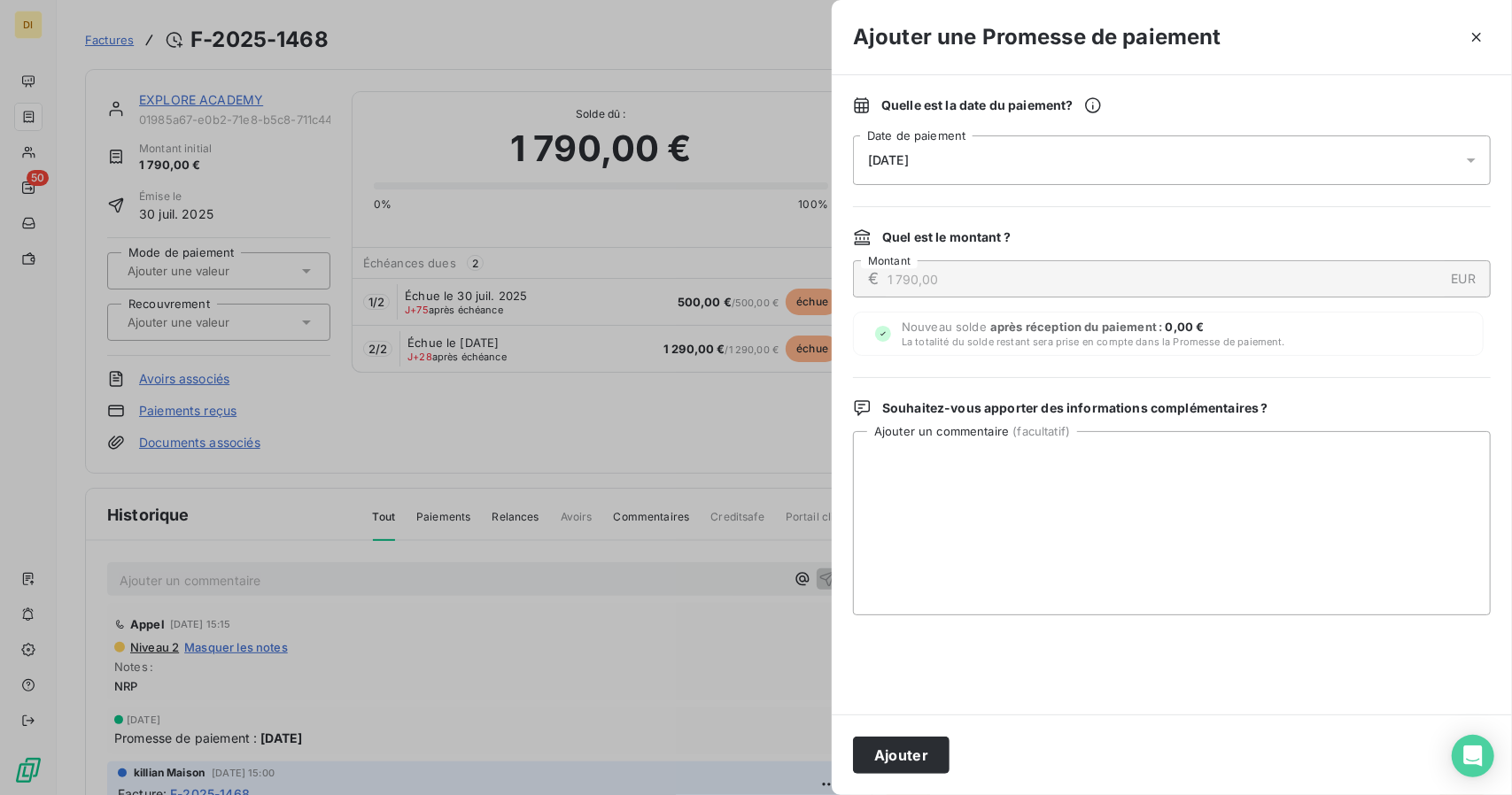
click at [909, 166] on span "[DATE]" at bounding box center [888, 160] width 41 height 14
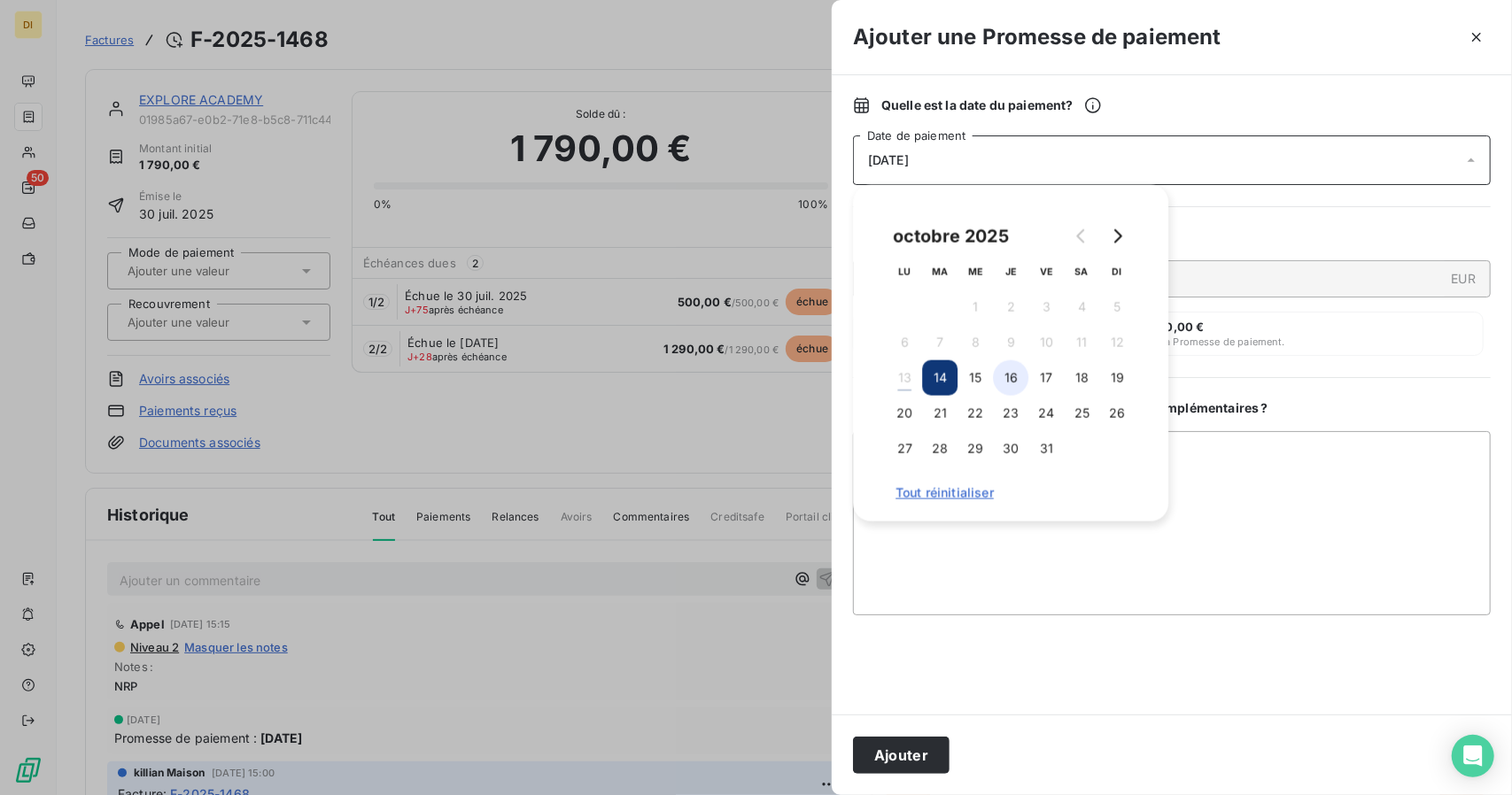
click at [1008, 373] on button "16" at bounding box center [1011, 379] width 36 height 36
click at [985, 374] on button "15" at bounding box center [975, 379] width 36 height 36
click at [976, 708] on div "Quelle est la date du paiement ? [DATE] Date de paiement Quel est le montant ? …" at bounding box center [1172, 395] width 680 height 640
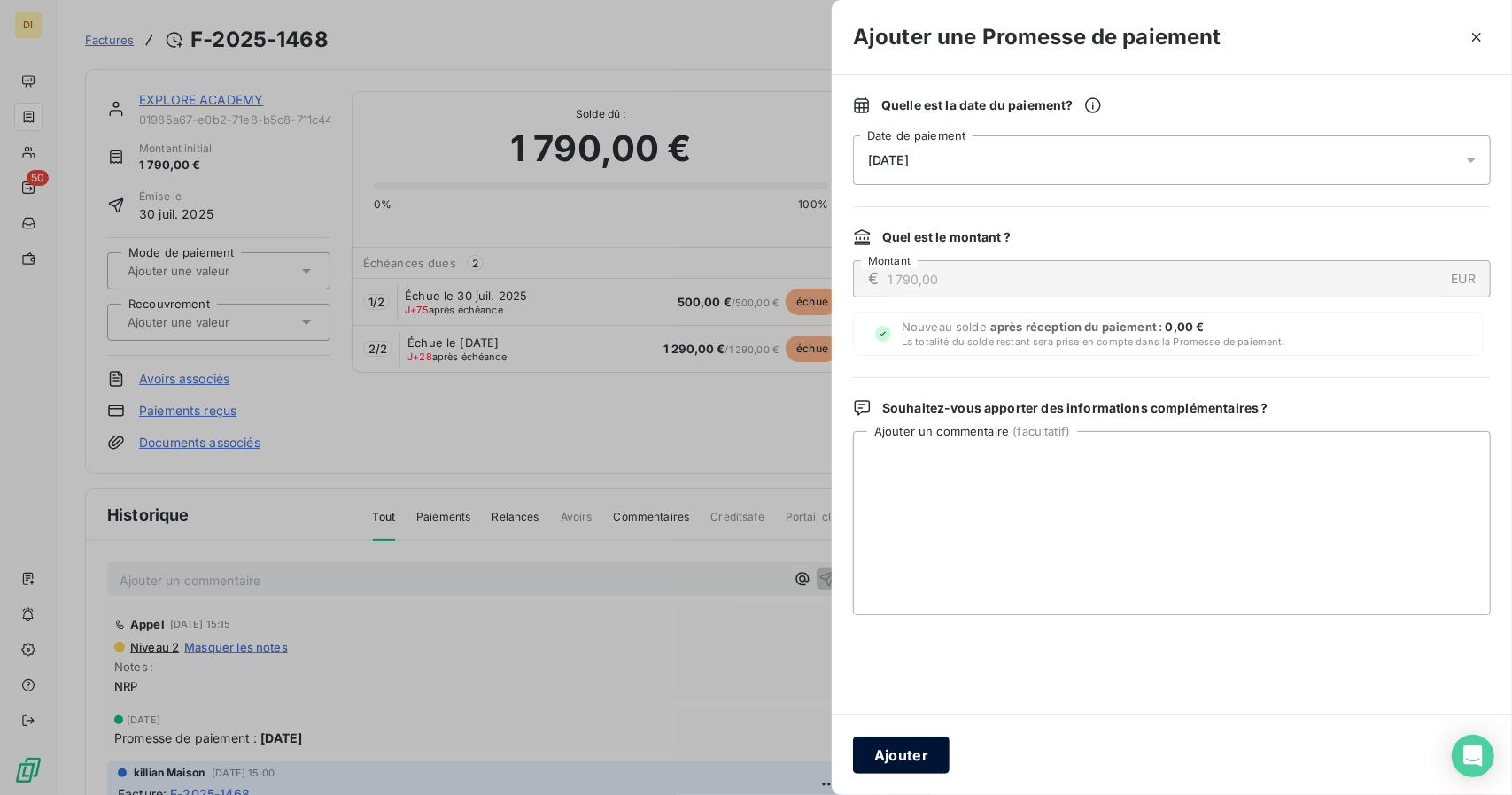
click at [882, 766] on button "Ajouter" at bounding box center [902, 755] width 97 height 38
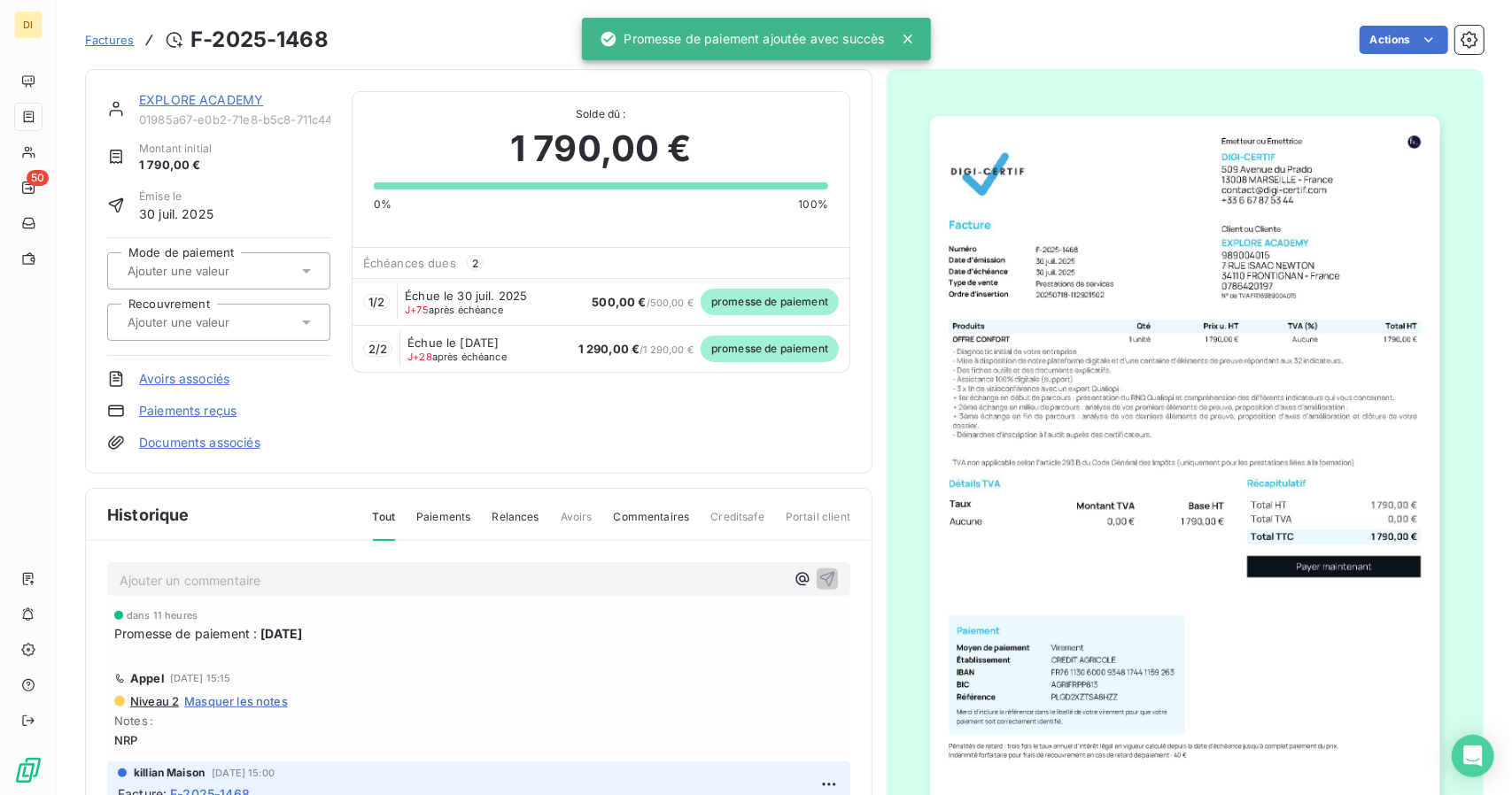
click at [186, 96] on link "EXPLORE ACADEMY" at bounding box center [201, 99] width 124 height 15
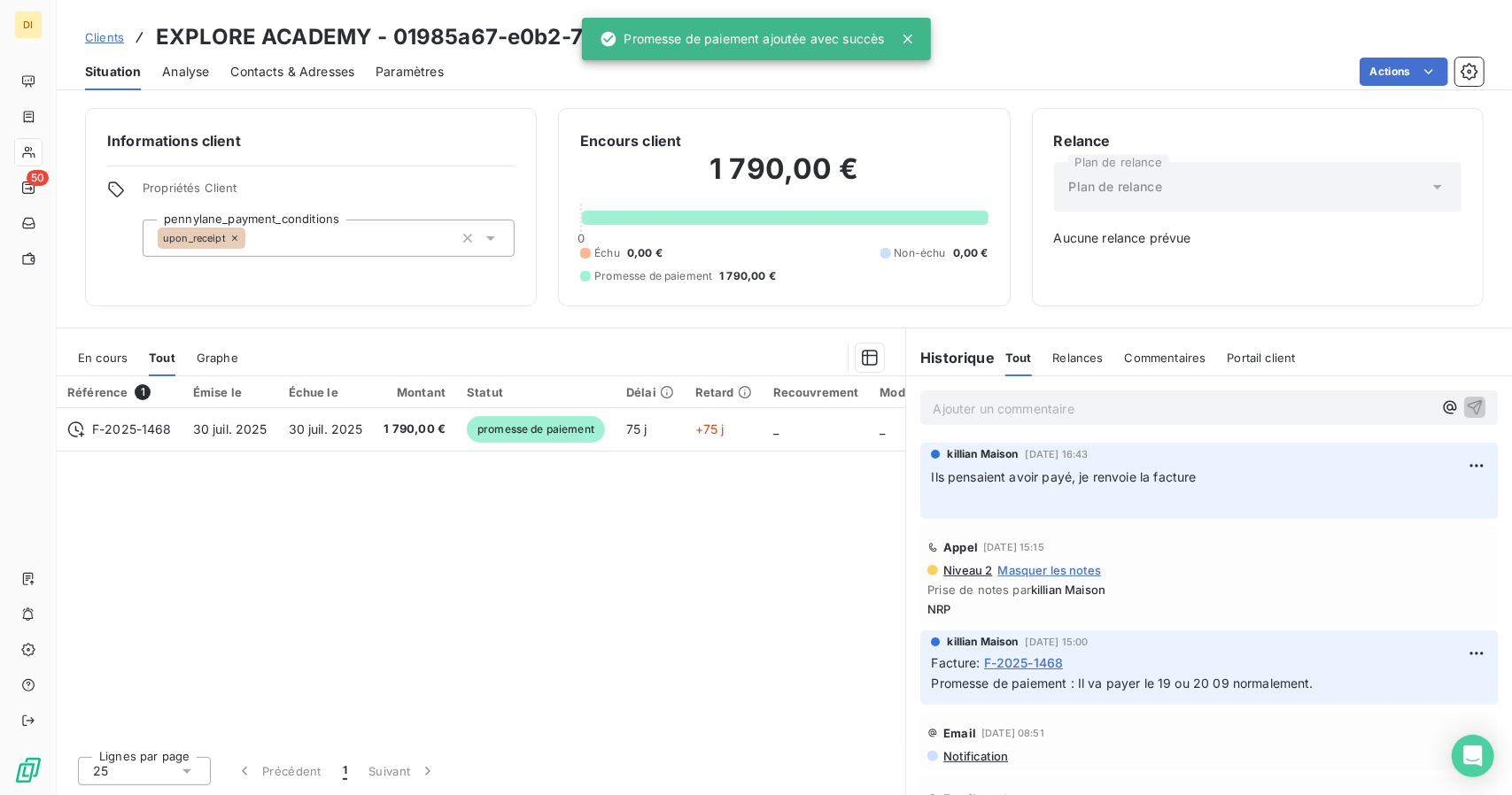
click at [1001, 410] on p "Ajouter un commentaire ﻿" at bounding box center [1182, 408] width 499 height 22
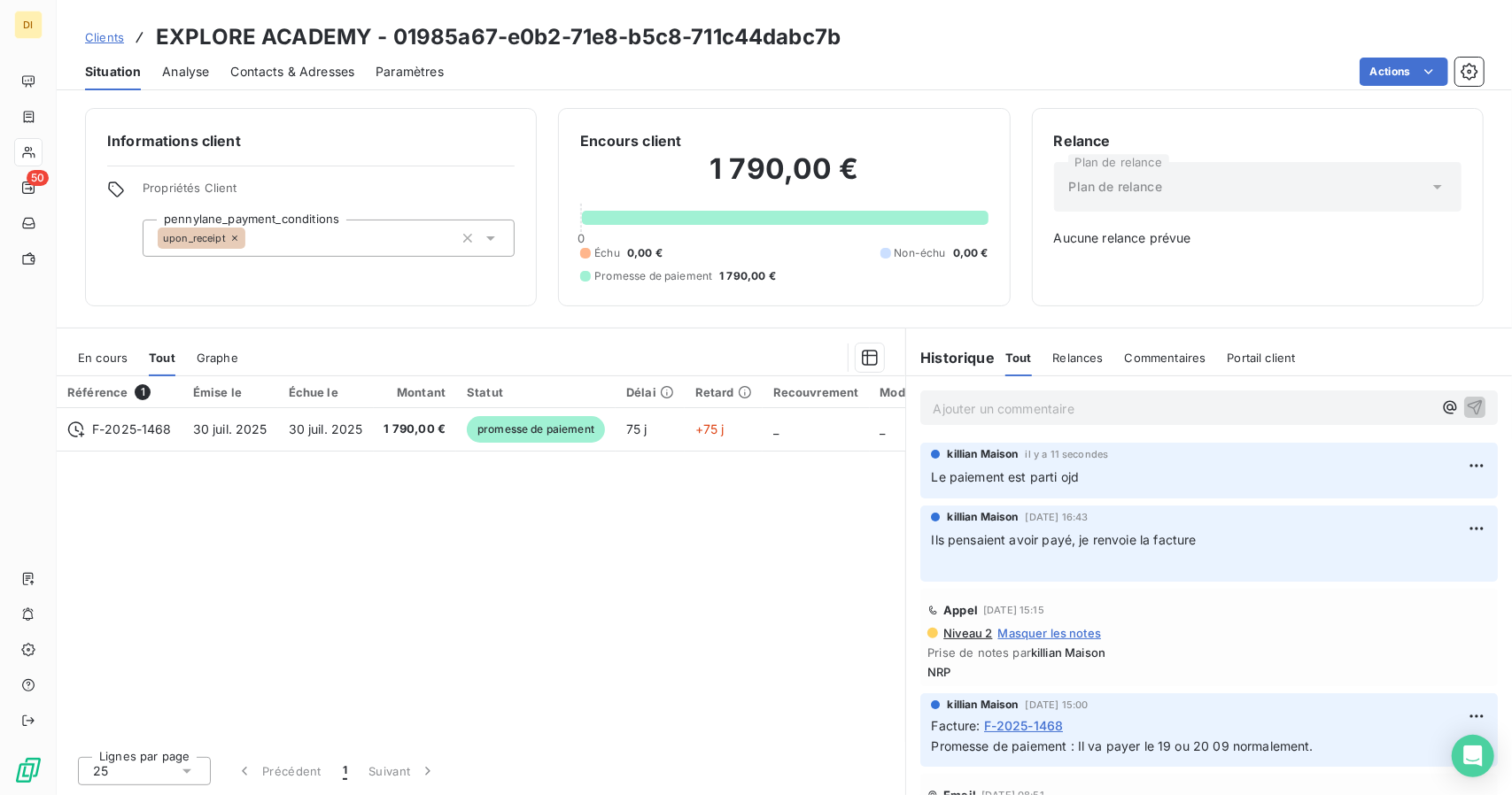
click at [97, 35] on span "Clients" at bounding box center [104, 37] width 39 height 14
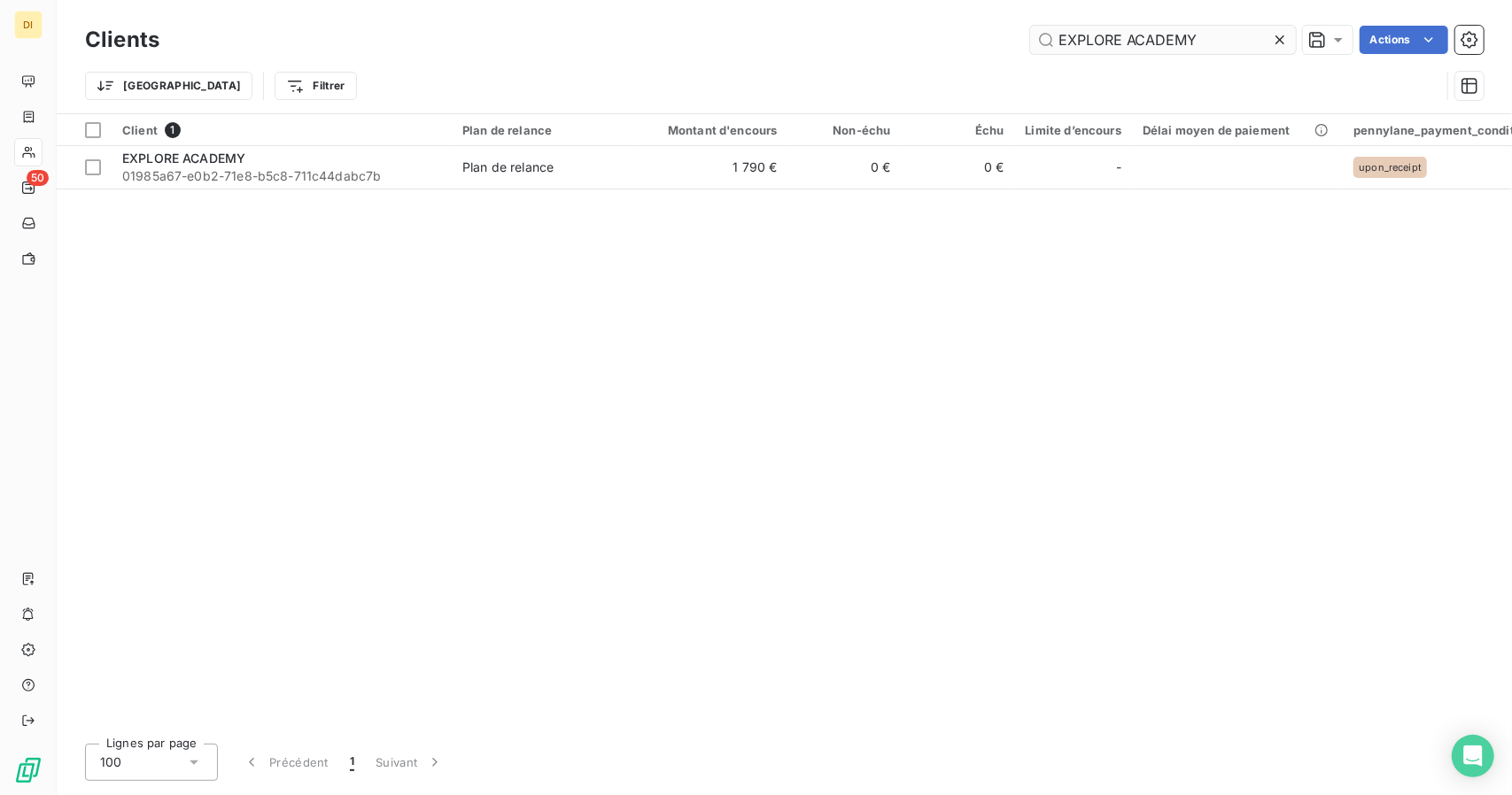
click at [1098, 46] on input "EXPLORE ACADEMY" at bounding box center [1163, 40] width 266 height 29
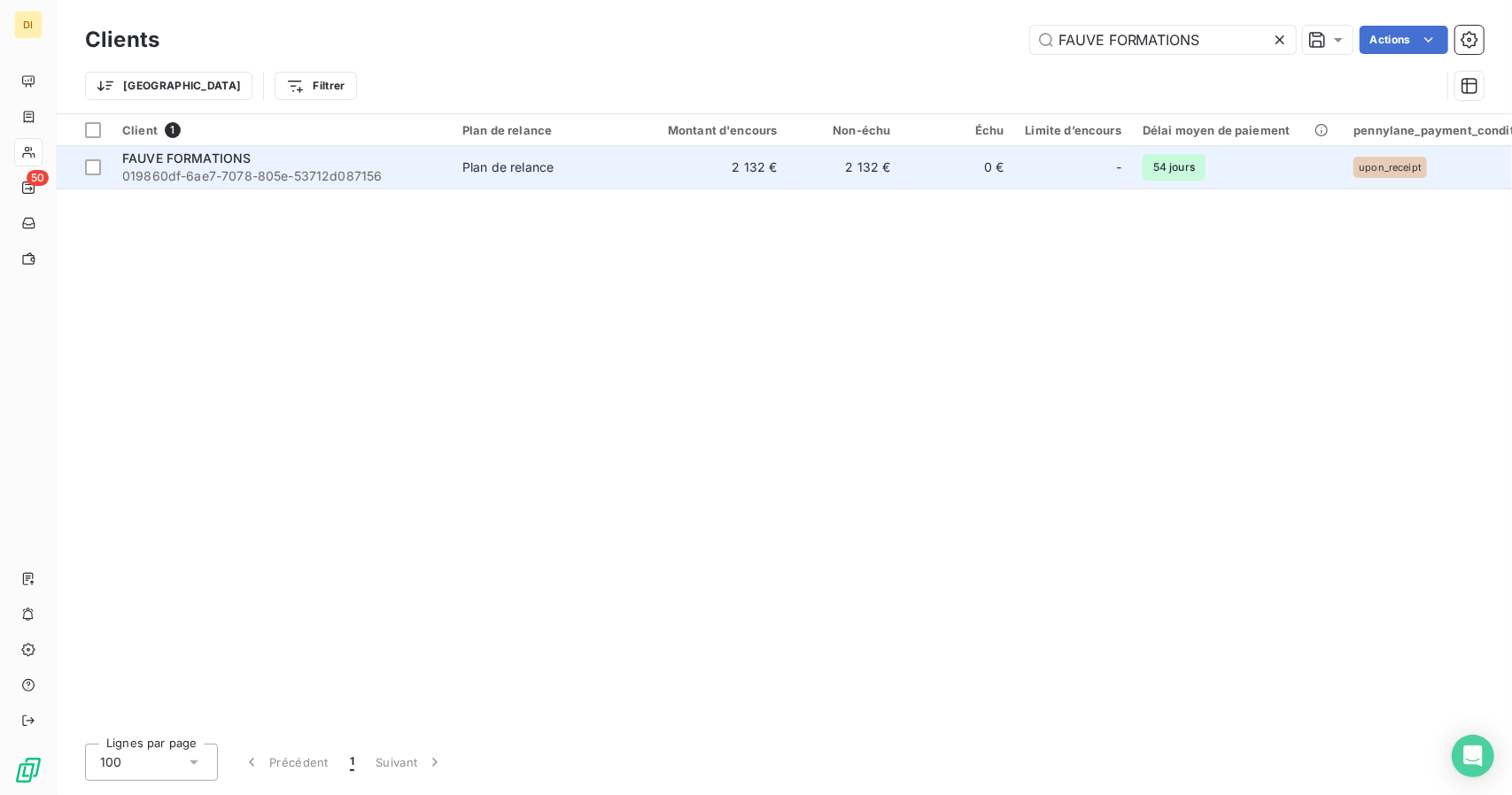
type input "FAUVE FORMATIONS"
click at [553, 169] on div "Plan de relance" at bounding box center [508, 167] width 91 height 18
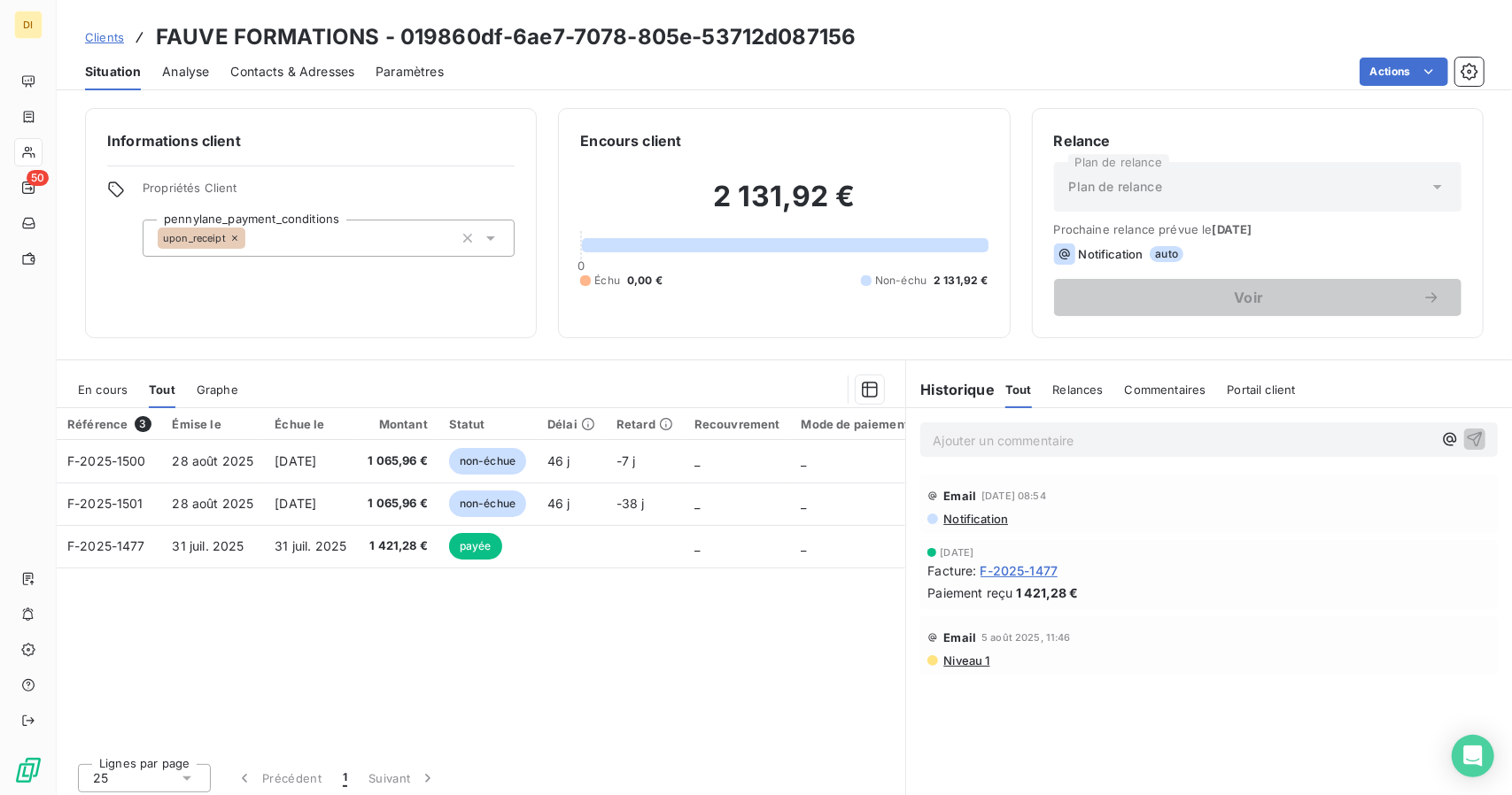
click at [90, 32] on span "Clients" at bounding box center [104, 37] width 39 height 14
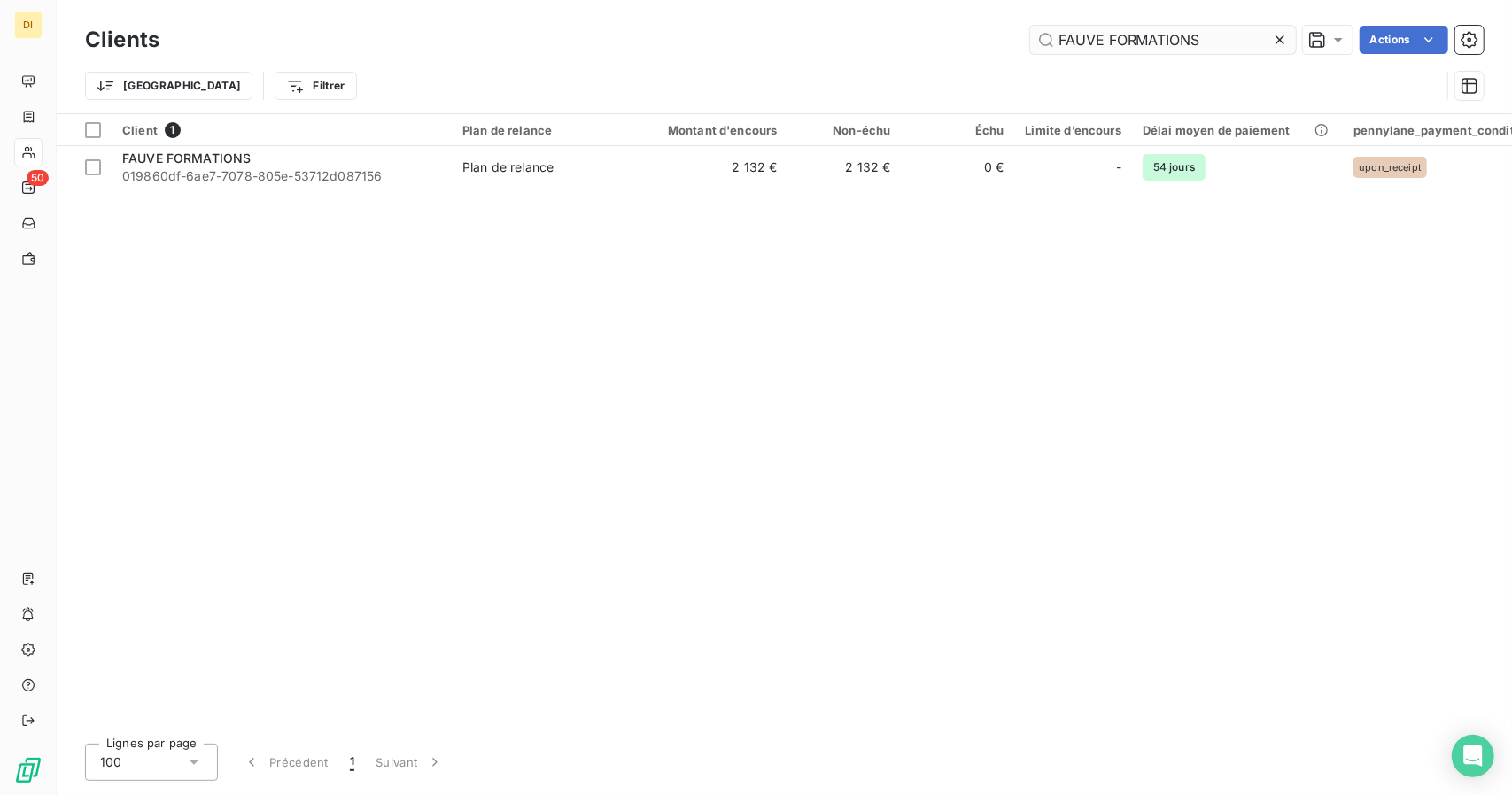
click at [1103, 29] on input "FAUVE FORMATIONS" at bounding box center [1163, 40] width 266 height 29
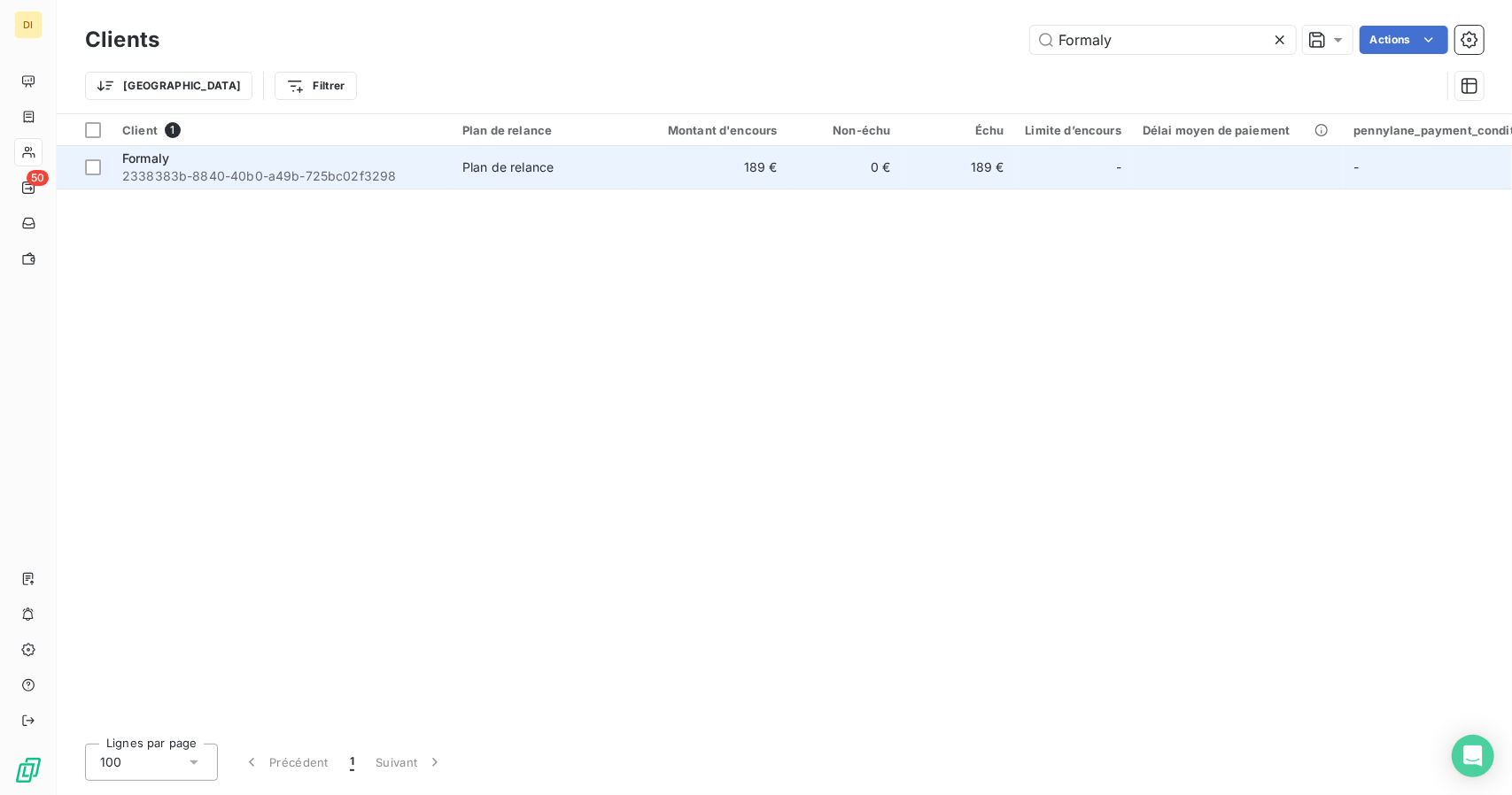
drag, startPoint x: 1103, startPoint y: 29, endPoint x: 863, endPoint y: 174, distance: 280.4
click at [863, 174] on div "Clients Formaly Actions Trier Filtrer Client 1 Plan de relance Montant d'encour…" at bounding box center [784, 398] width 1456 height 795
type input "Formaly"
click at [863, 174] on td "0 €" at bounding box center [845, 167] width 114 height 43
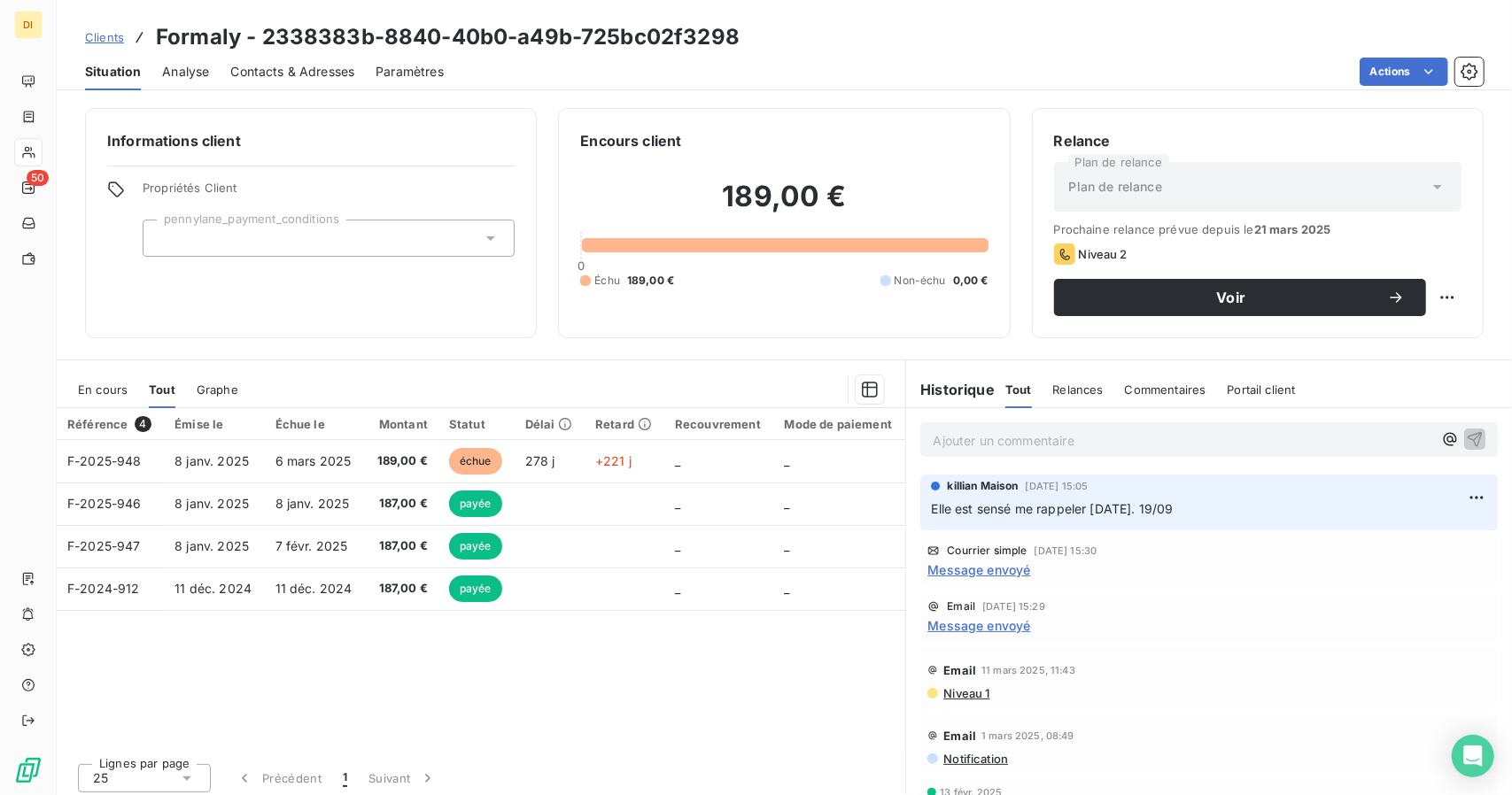
click at [315, 78] on span "Contacts & Adresses" at bounding box center [292, 72] width 124 height 18
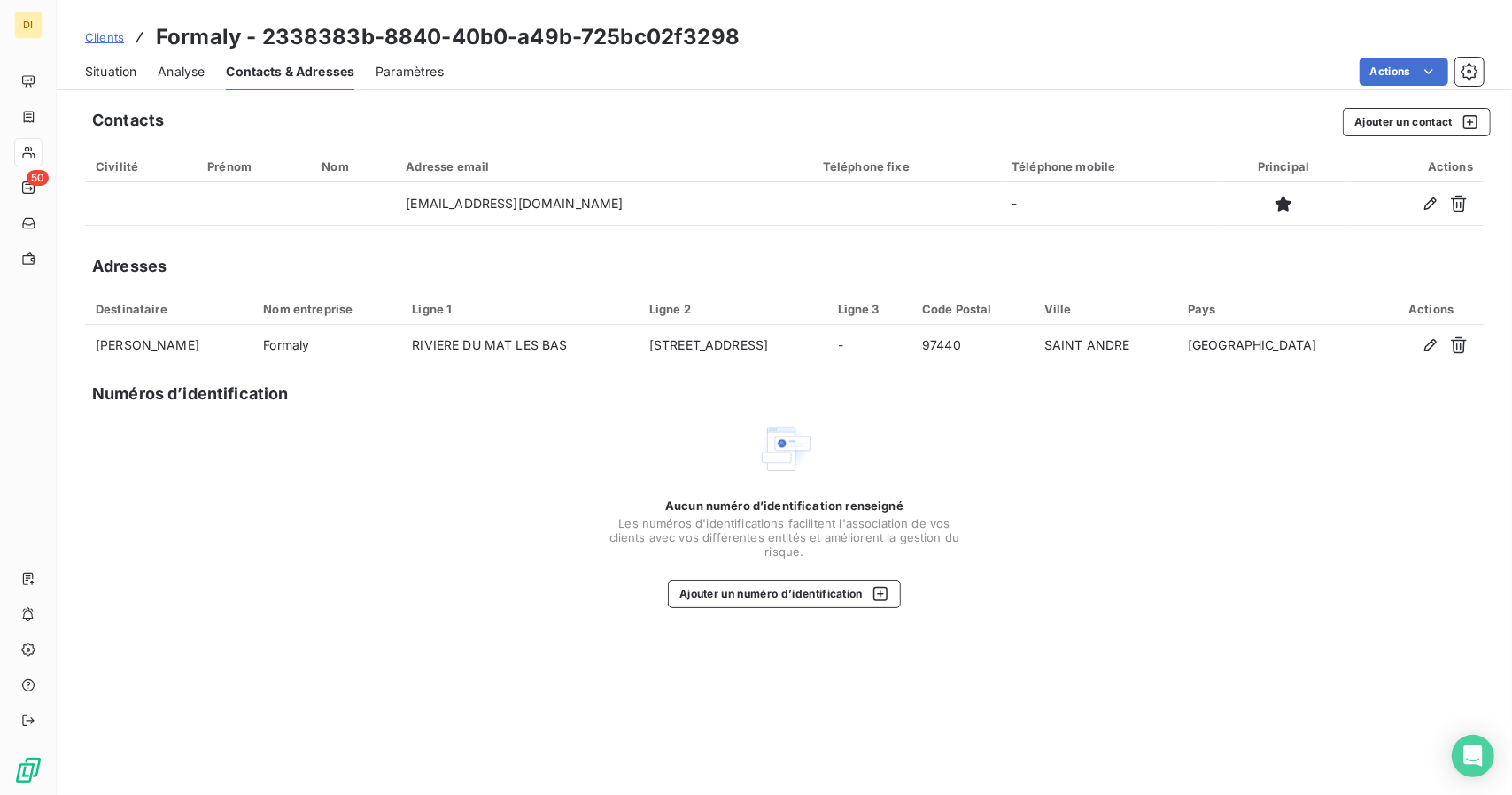
click at [72, 37] on div "Clients Formaly - 2338383b-8840-40b0-a49b-725bc02f3298" at bounding box center [784, 38] width 1456 height 32
click at [96, 39] on span "Clients" at bounding box center [104, 37] width 39 height 14
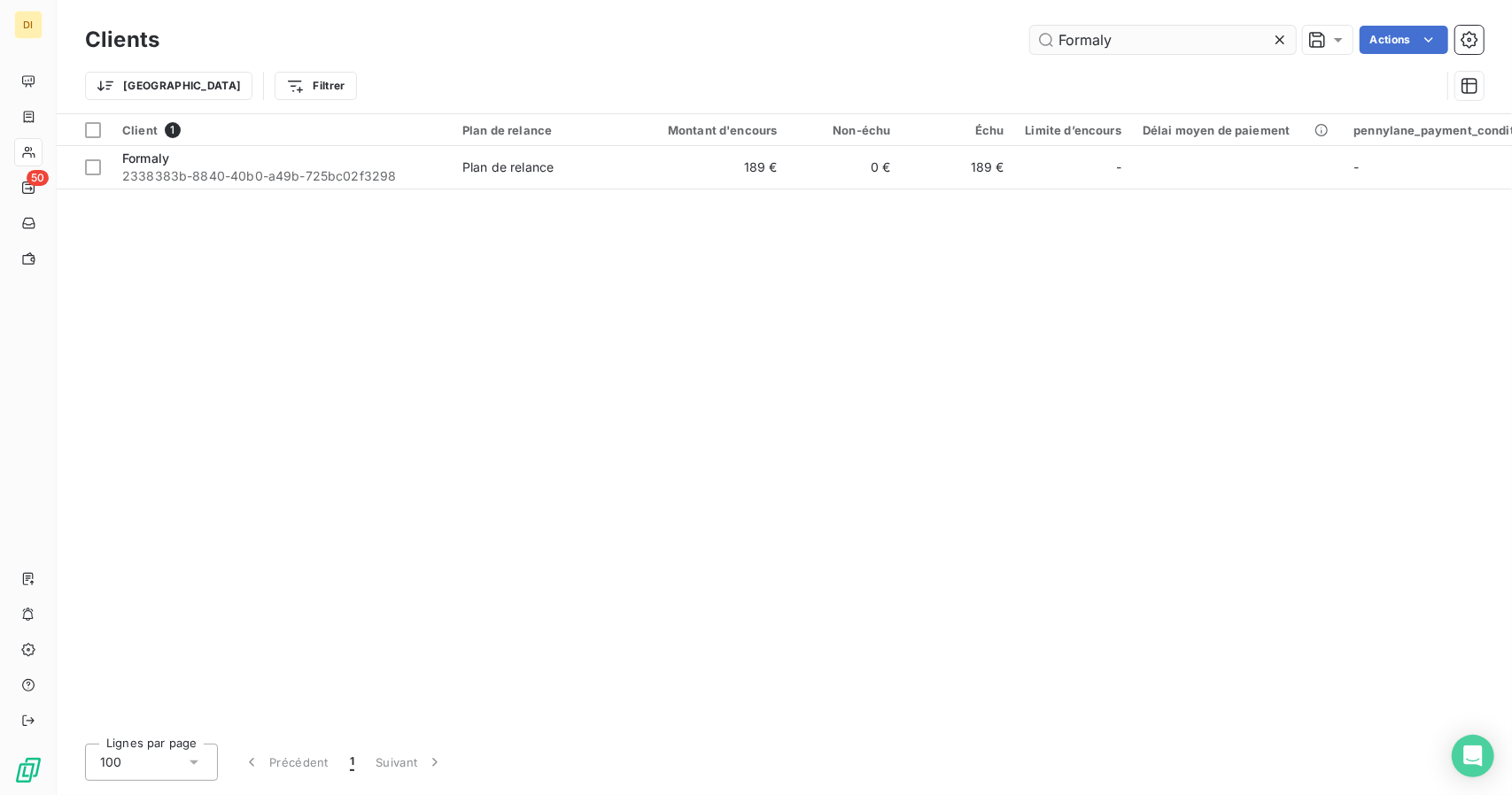
click at [1119, 30] on input "Formaly" at bounding box center [1163, 40] width 266 height 29
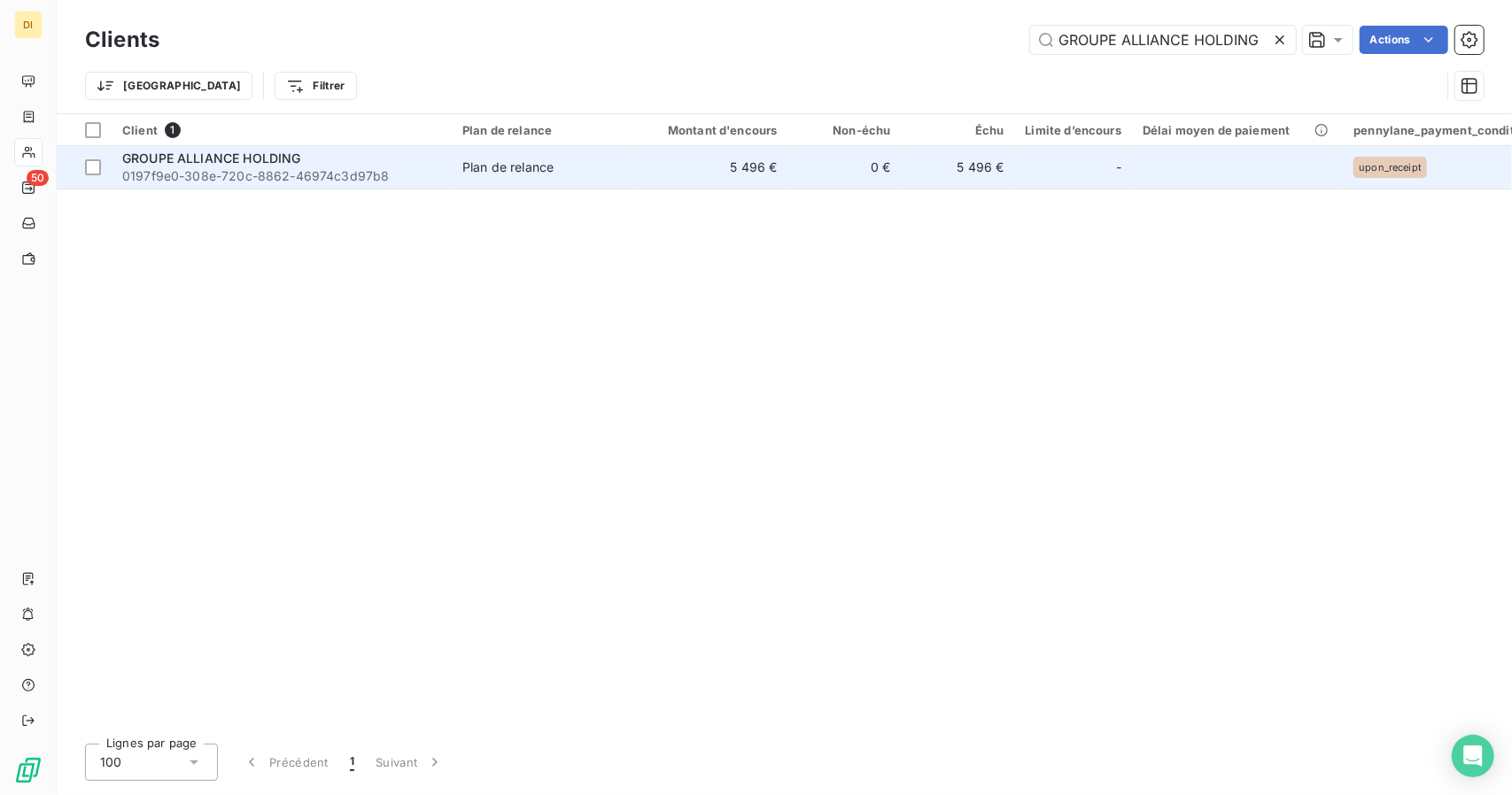
type input "GROUPE ALLIANCE HOLDING"
click at [725, 164] on td "5 496 €" at bounding box center [712, 167] width 152 height 43
